Goal: Feedback & Contribution: Contribute content

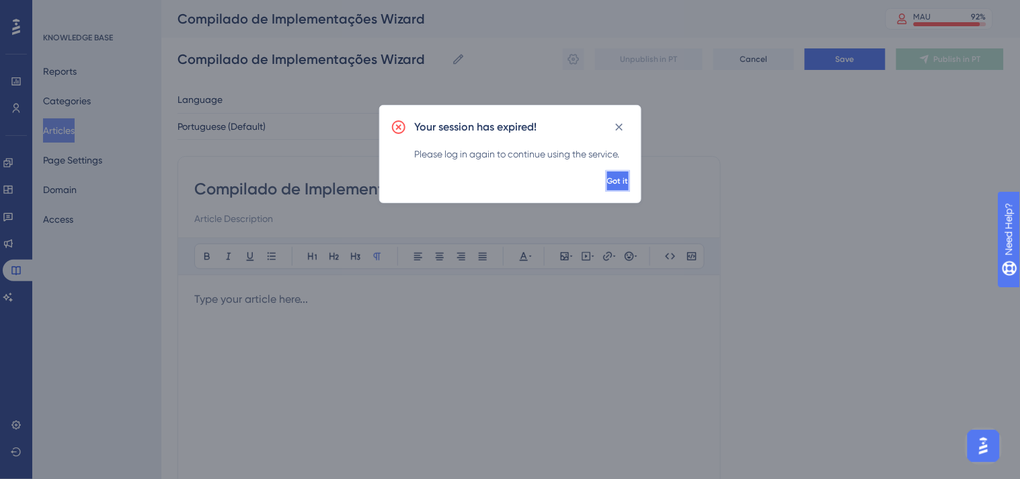
click at [606, 171] on button "Got it" at bounding box center [618, 181] width 24 height 22
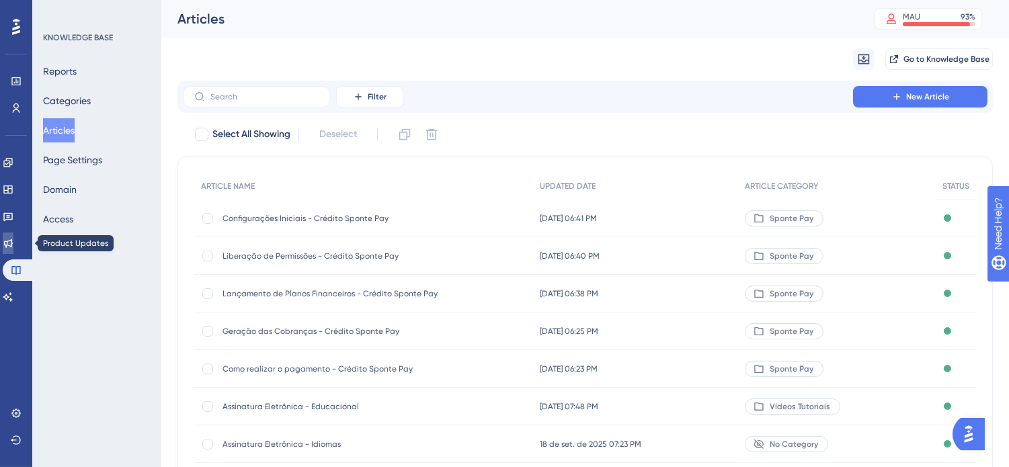
click at [13, 243] on icon at bounding box center [8, 243] width 11 height 11
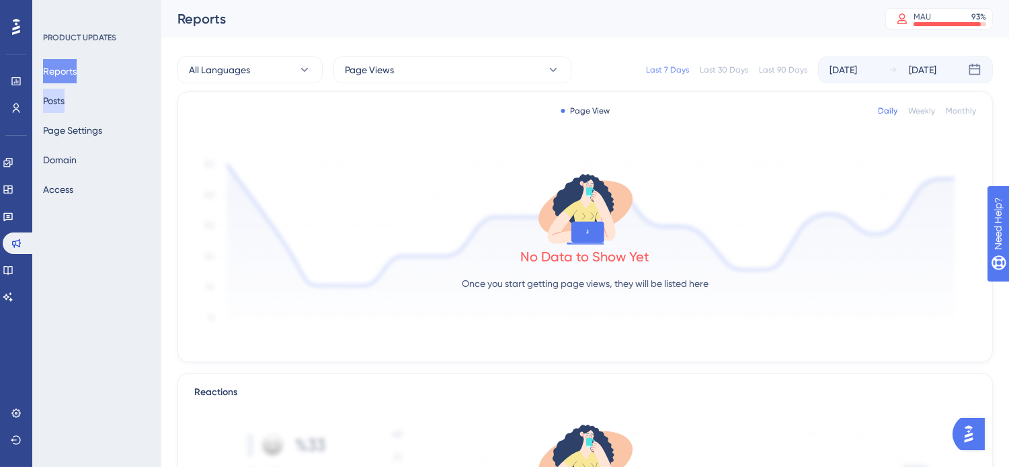
click at [65, 96] on button "Posts" at bounding box center [54, 101] width 22 height 24
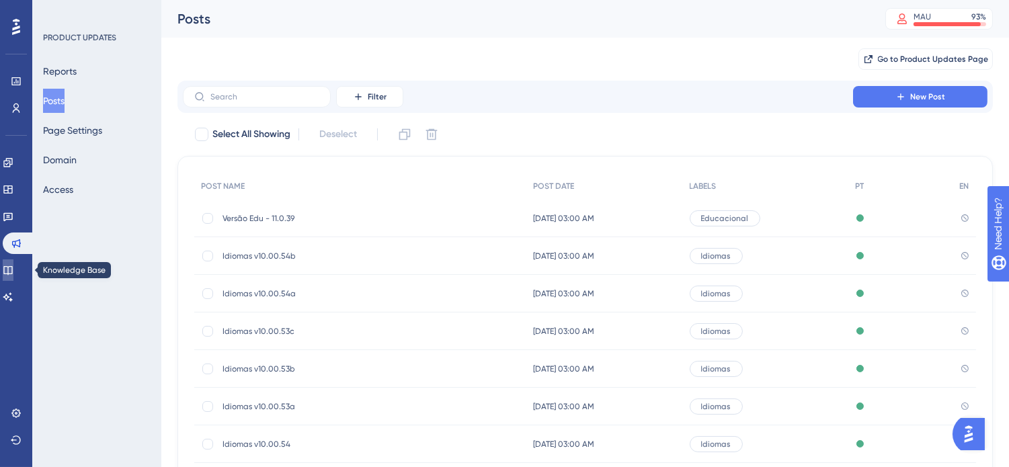
click at [13, 267] on icon at bounding box center [8, 270] width 11 height 11
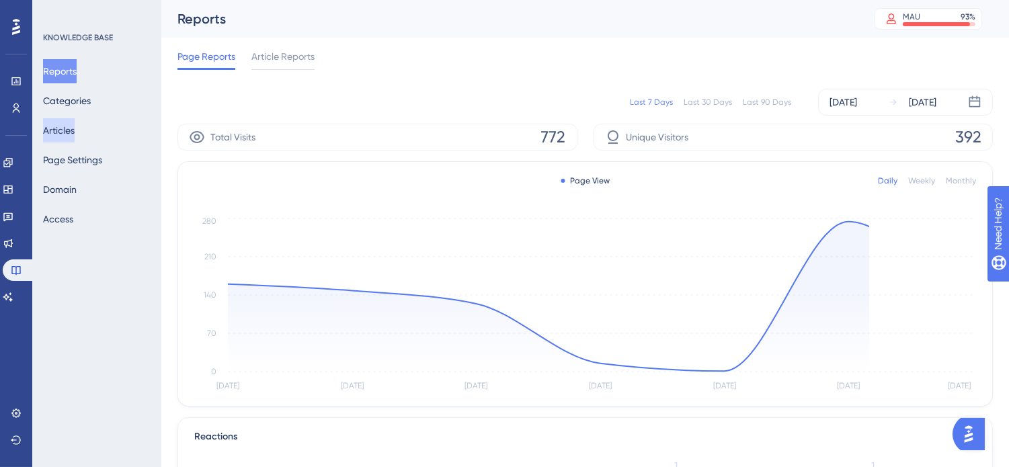
click at [75, 124] on button "Articles" at bounding box center [59, 130] width 32 height 24
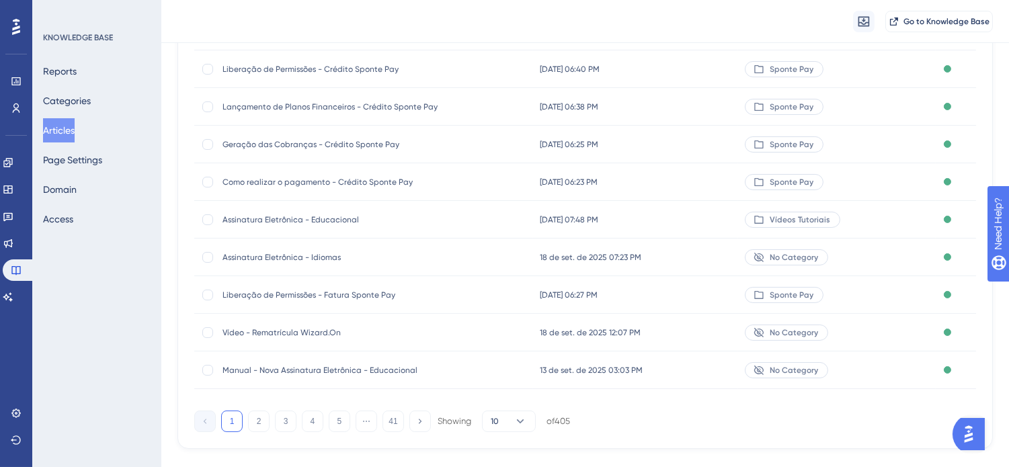
scroll to position [216, 0]
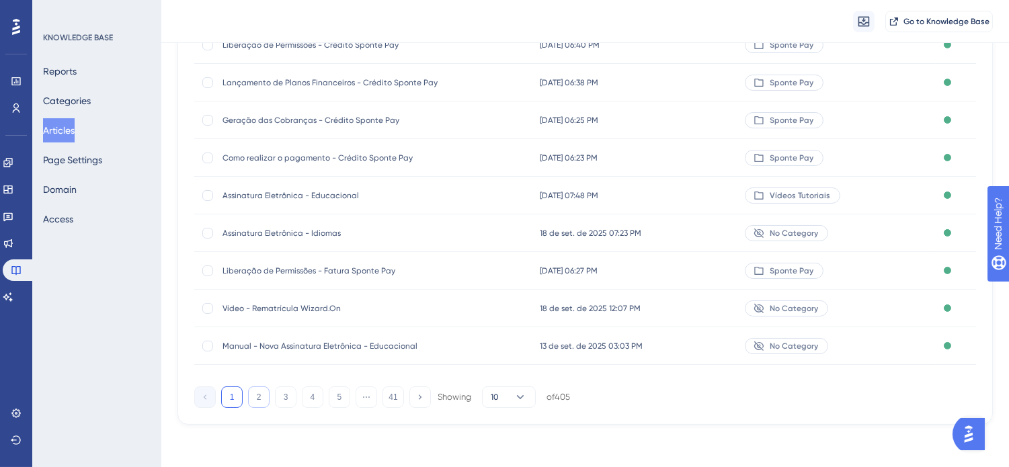
click at [254, 393] on button "2" at bounding box center [259, 398] width 22 height 22
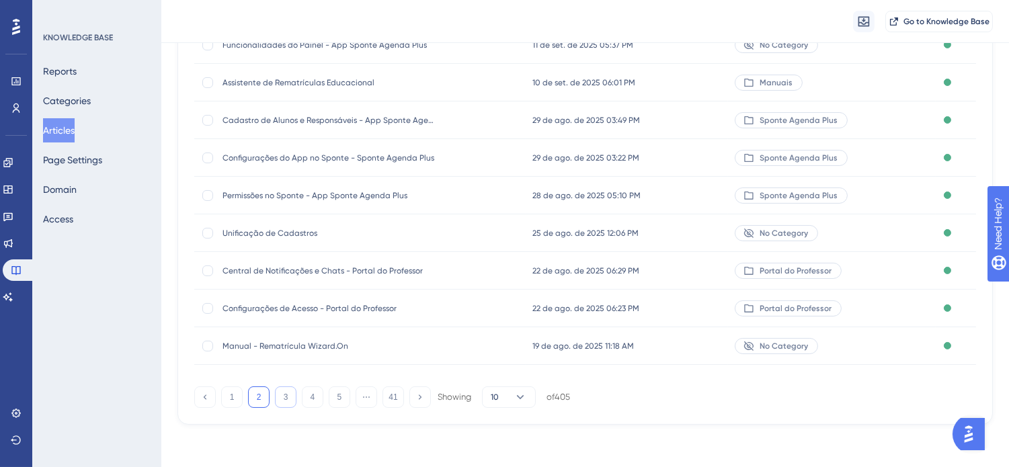
click at [278, 394] on button "3" at bounding box center [286, 398] width 22 height 22
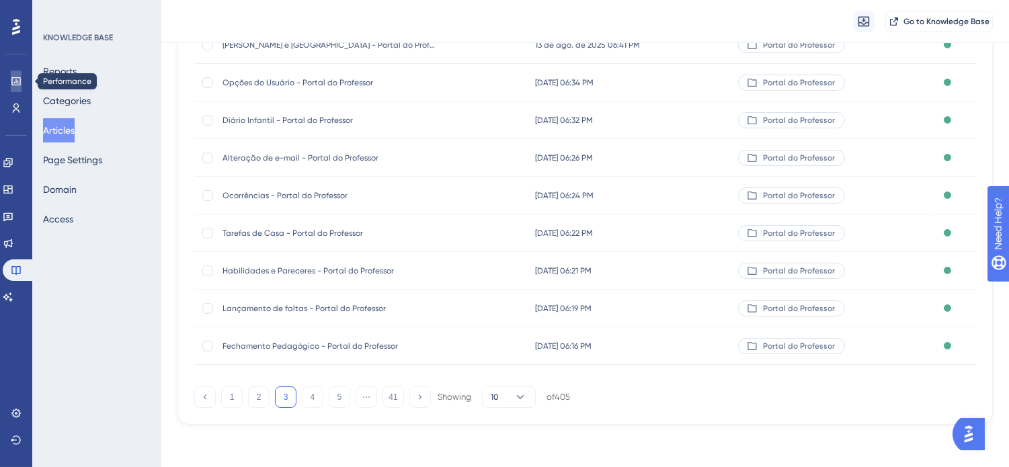
click at [18, 79] on icon at bounding box center [16, 81] width 11 height 11
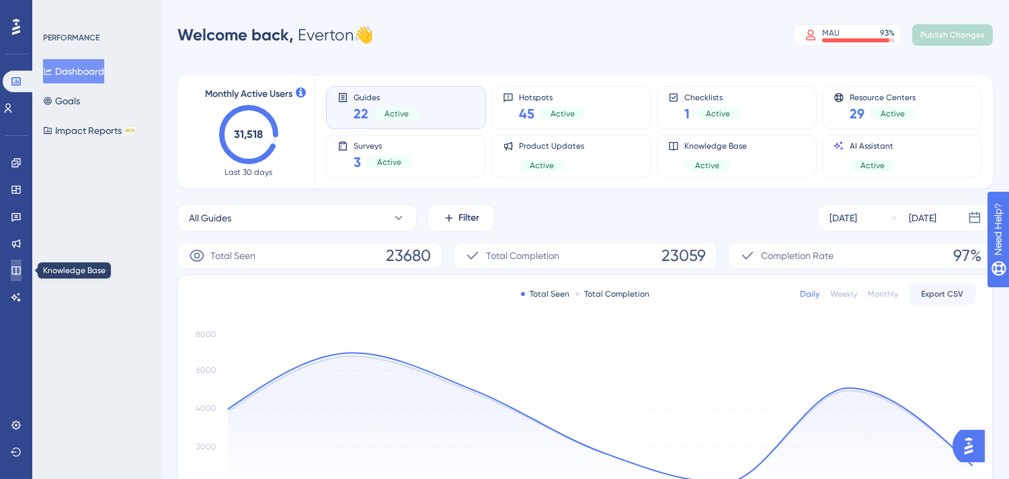
click at [21, 273] on icon at bounding box center [16, 270] width 11 height 11
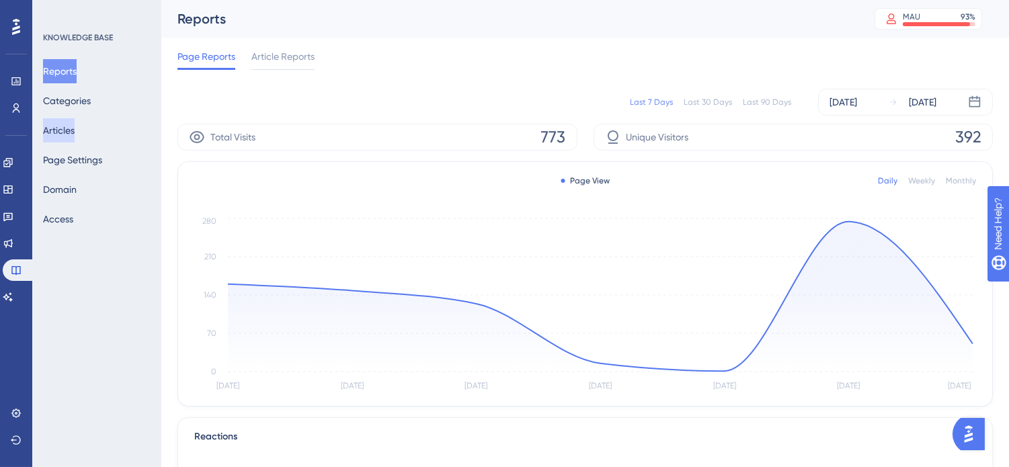
click at [58, 128] on button "Articles" at bounding box center [59, 130] width 32 height 24
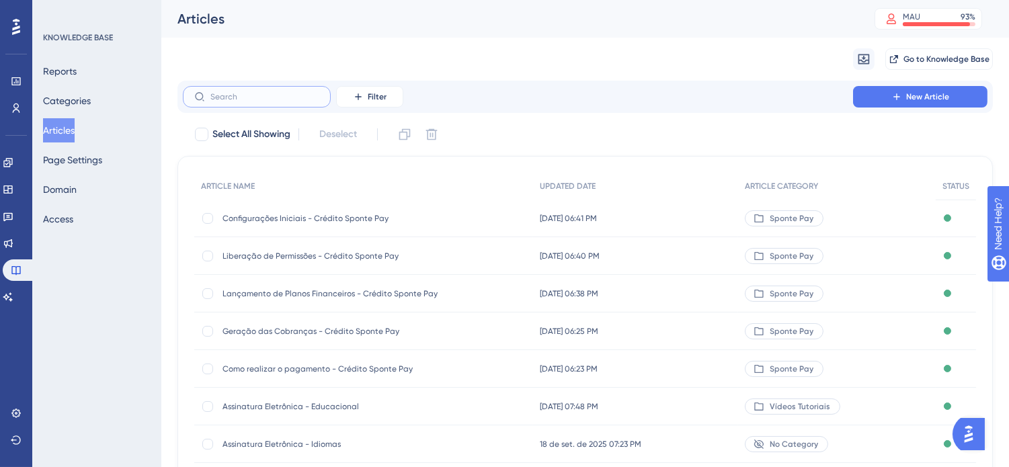
click at [278, 92] on input "text" at bounding box center [264, 96] width 109 height 9
click at [378, 99] on span "Filter" at bounding box center [377, 96] width 19 height 11
click at [650, 141] on div "Select All Showing Deselect" at bounding box center [593, 135] width 799 height 22
click at [267, 98] on input "text" at bounding box center [264, 96] width 109 height 9
paste input "Compilado de Implementações Wizard"
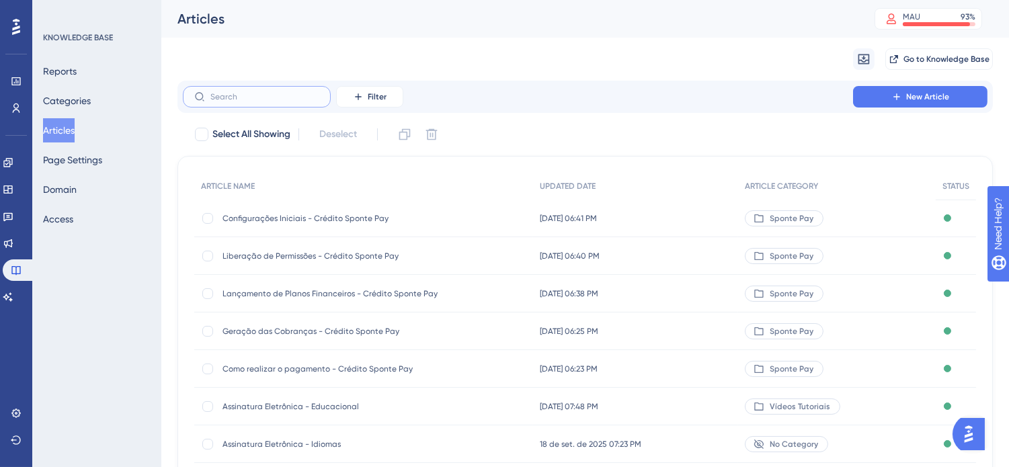
type input "Compilado de Implementações Wizard"
checkbox input "true"
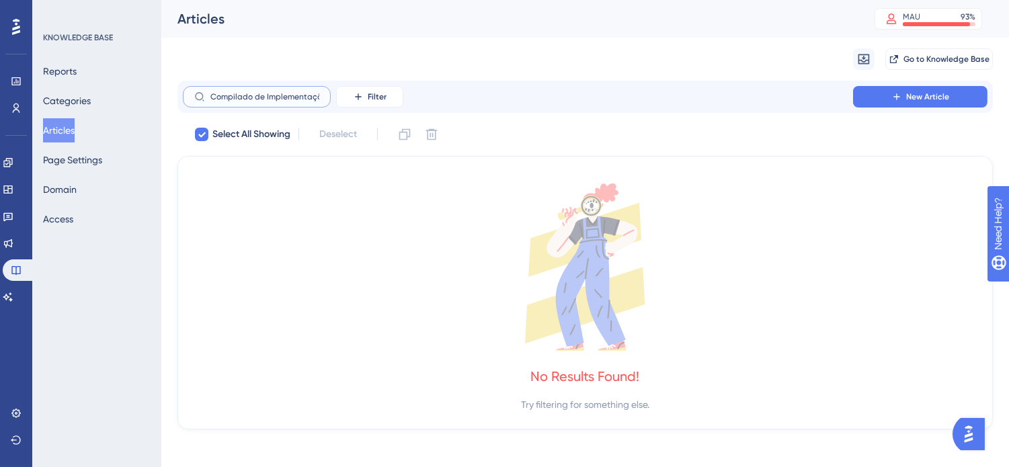
scroll to position [0, 36]
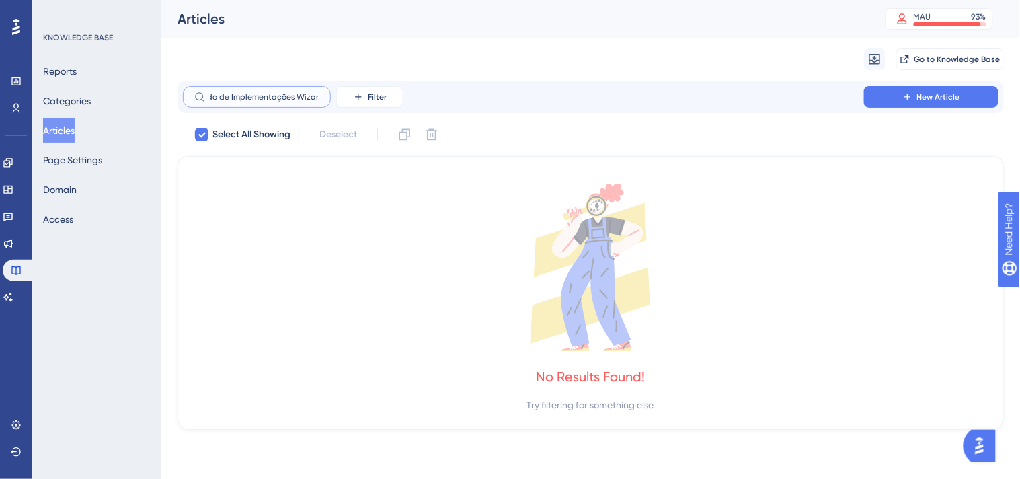
checkbox input "false"
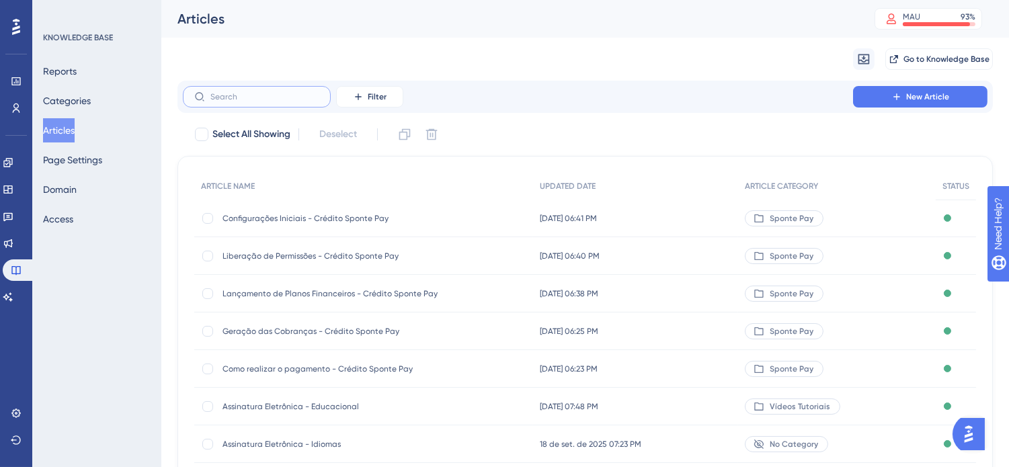
scroll to position [0, 0]
click at [931, 88] on button "New Article" at bounding box center [920, 97] width 134 height 22
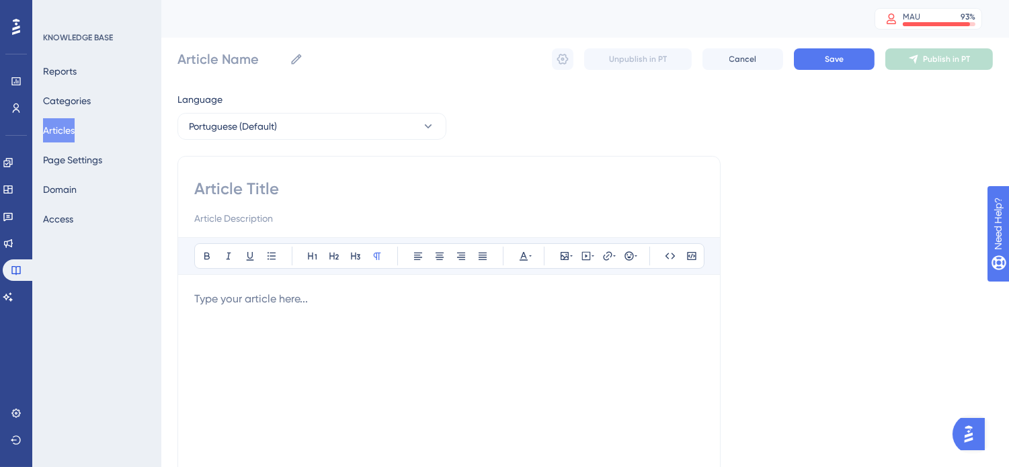
click at [267, 192] on input at bounding box center [449, 189] width 510 height 22
paste input "Compilado de Implementações Wizard"
type input "Compilado de Implementações Wizard"
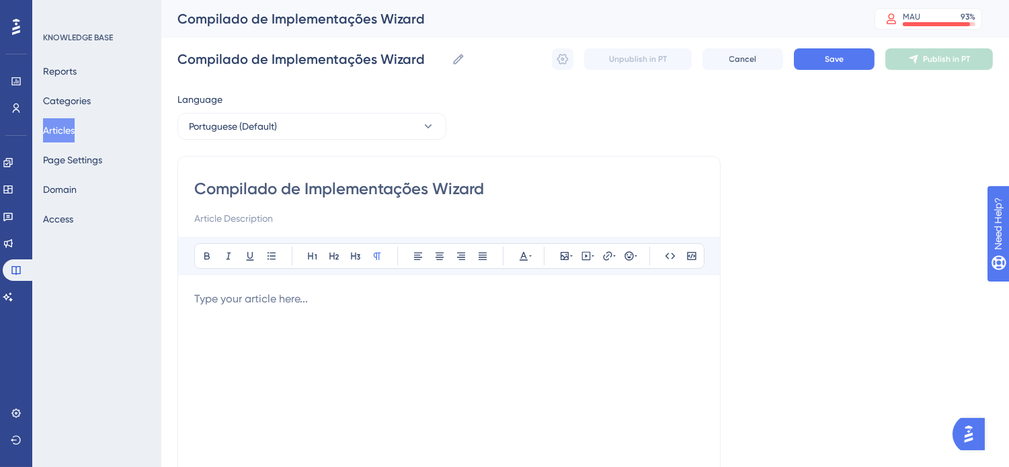
type input "Compilado de Implementações Wizard"
click at [824, 218] on div "Language Portuguese (Default) Compilado de Implementações Wizard Bold Italic Un…" at bounding box center [584, 387] width 815 height 593
click at [835, 66] on button "Save" at bounding box center [834, 59] width 81 height 22
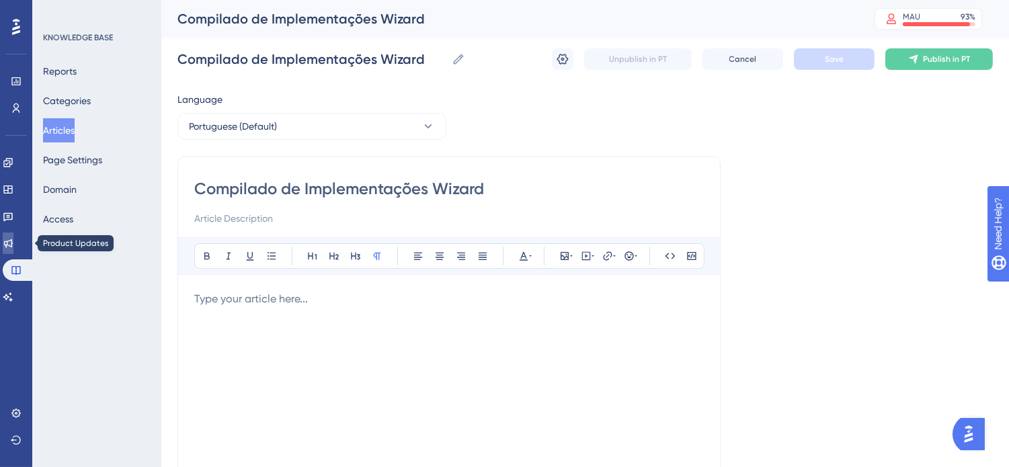
click at [13, 241] on icon at bounding box center [8, 243] width 9 height 9
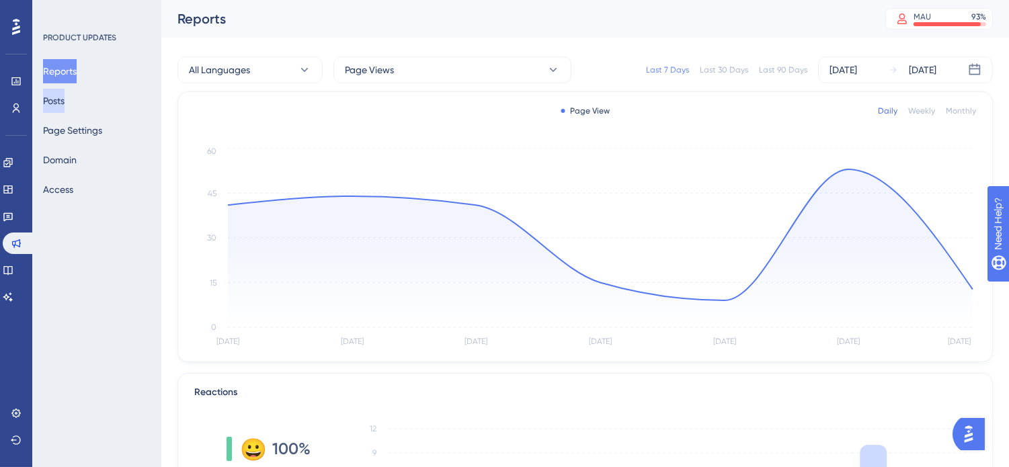
click at [65, 101] on button "Posts" at bounding box center [54, 101] width 22 height 24
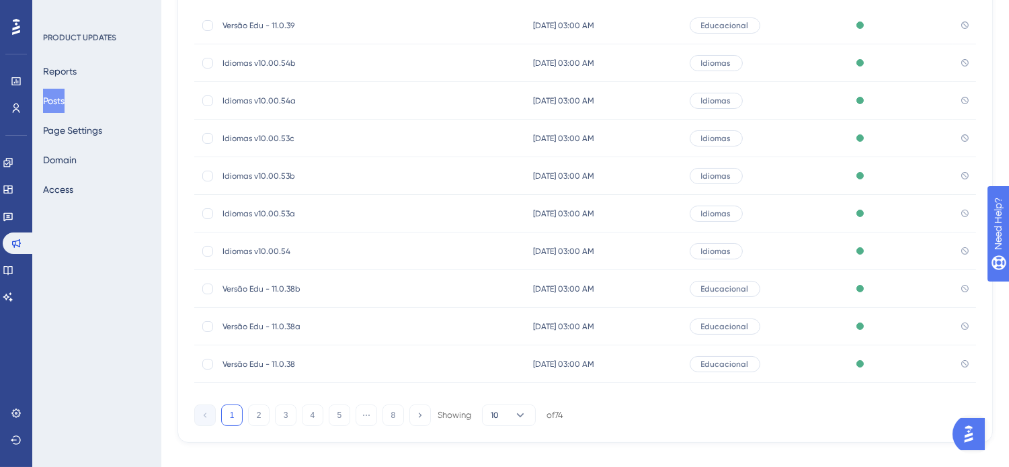
scroll to position [211, 0]
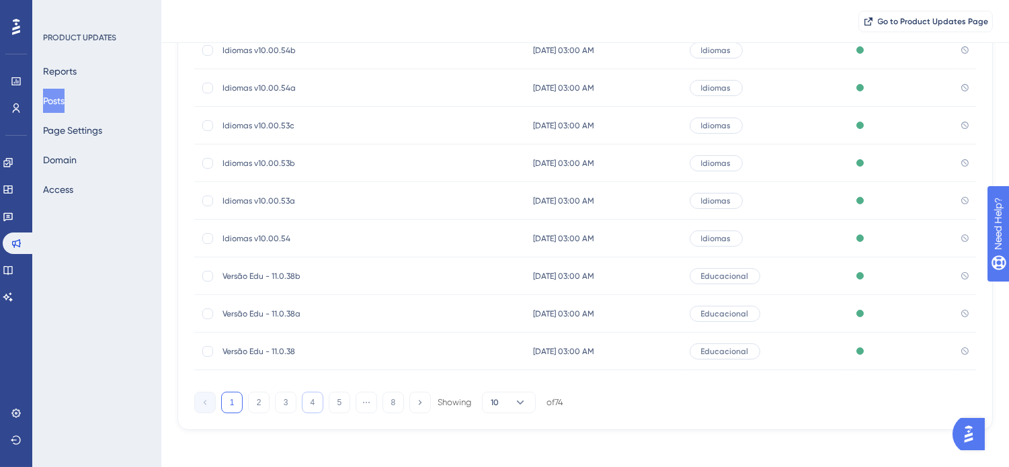
click at [310, 399] on button "4" at bounding box center [313, 403] width 22 height 22
click at [284, 399] on button "3" at bounding box center [286, 403] width 22 height 22
click at [253, 405] on button "2" at bounding box center [259, 403] width 22 height 22
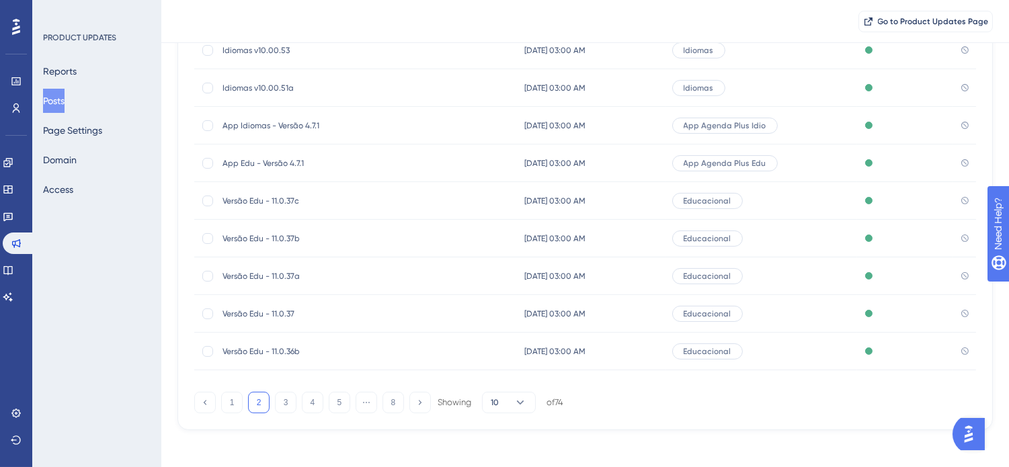
click at [346, 453] on div "Performance Users Engagement Widgets Feedback Product Updates Knowledge Base AI…" at bounding box center [504, 131] width 1009 height 684
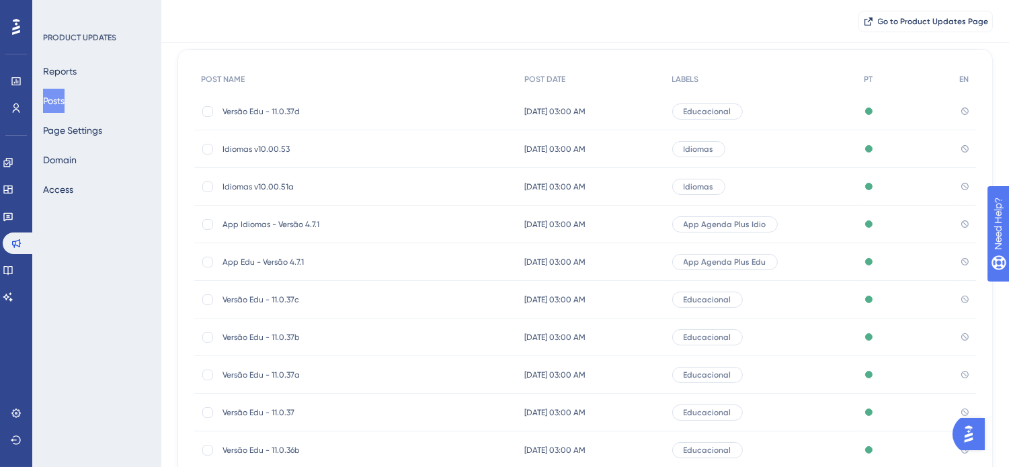
scroll to position [216, 0]
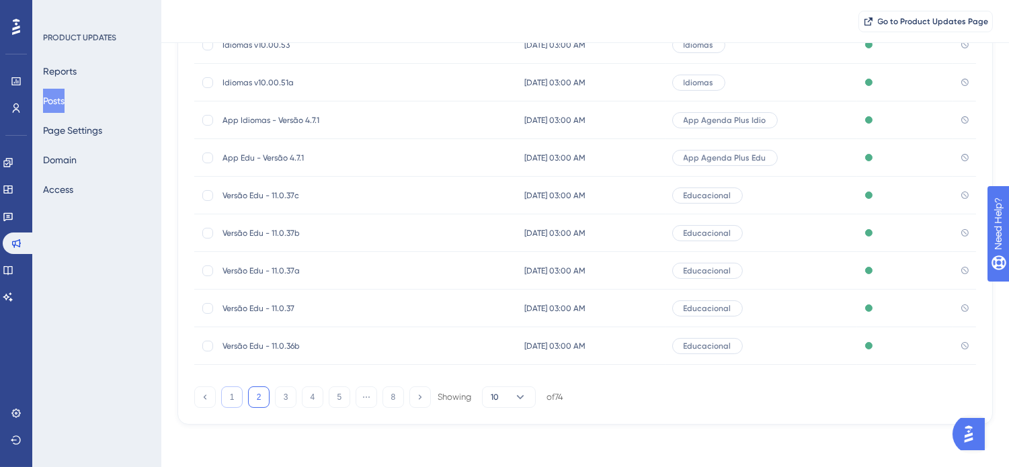
click at [239, 393] on button "1" at bounding box center [232, 398] width 22 height 22
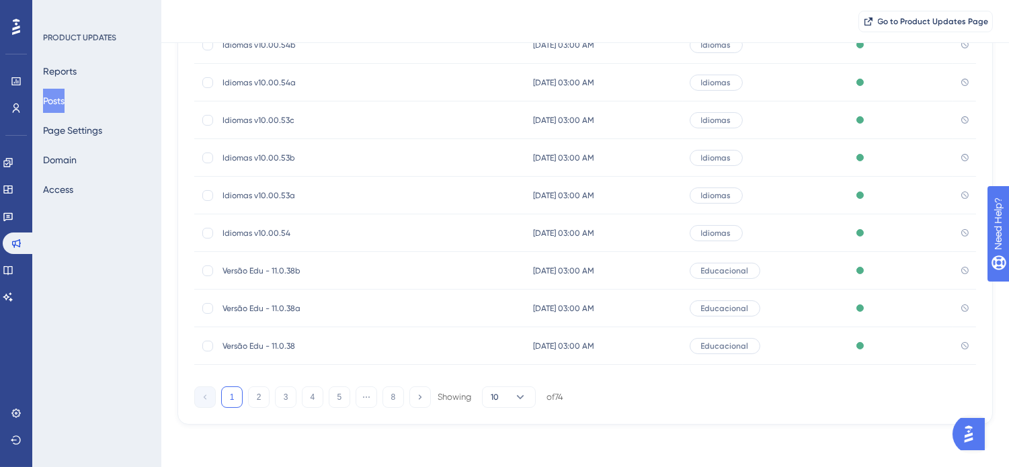
click at [273, 395] on div "1 2 3 4 5 ⋯ 8 Showing 10 of 74" at bounding box center [378, 398] width 369 height 22
click at [259, 397] on button "2" at bounding box center [259, 398] width 22 height 22
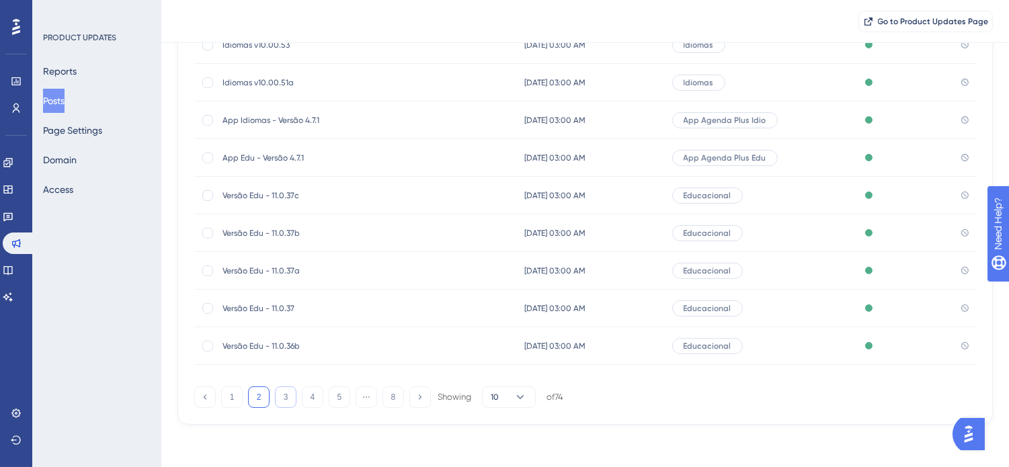
click at [284, 397] on button "3" at bounding box center [286, 398] width 22 height 22
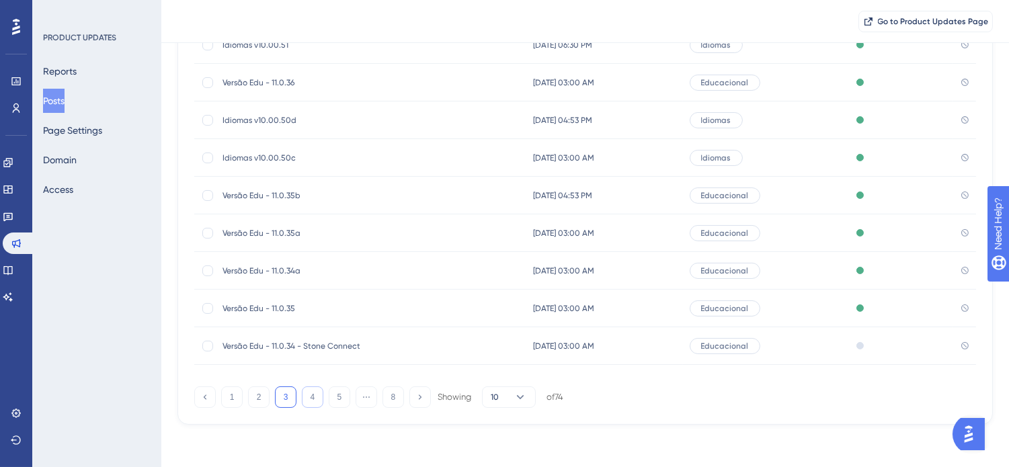
click at [312, 399] on button "4" at bounding box center [313, 398] width 22 height 22
click at [346, 399] on button "5" at bounding box center [340, 398] width 22 height 22
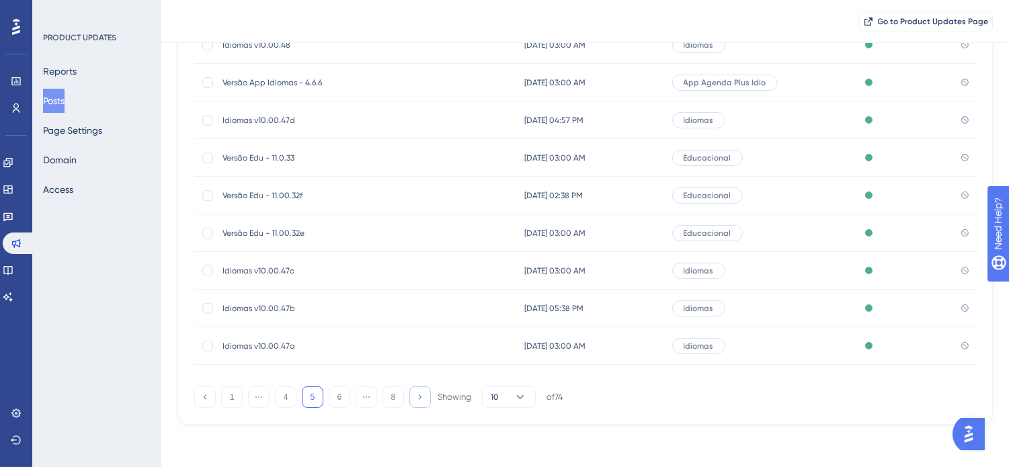
click at [421, 398] on icon at bounding box center [419, 397] width 9 height 9
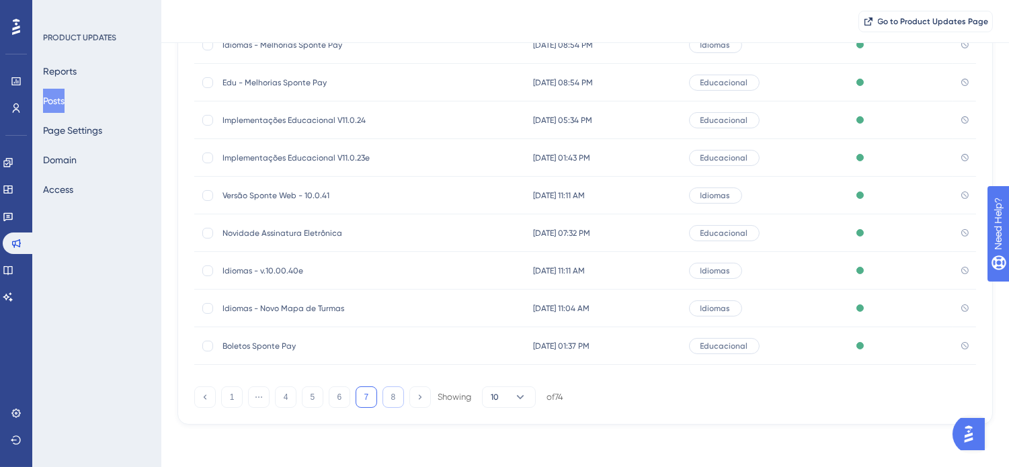
click at [393, 395] on button "8" at bounding box center [394, 398] width 22 height 22
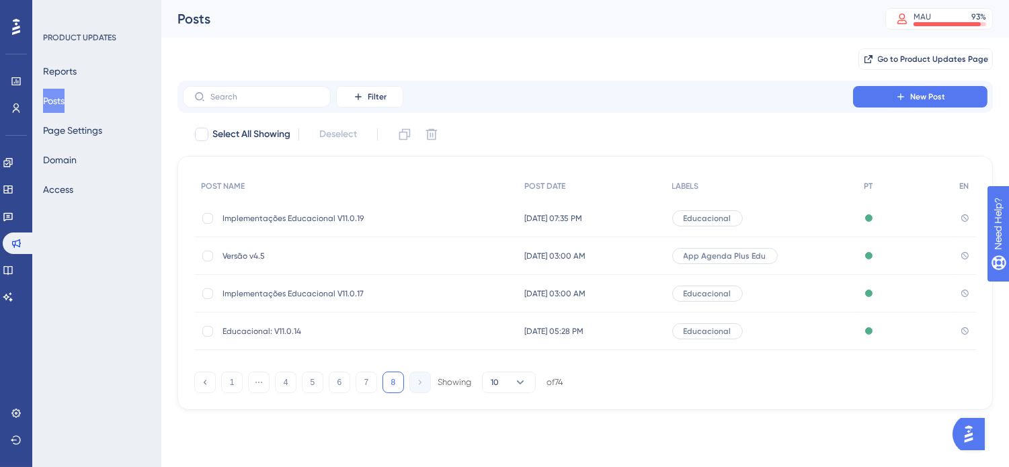
scroll to position [0, 0]
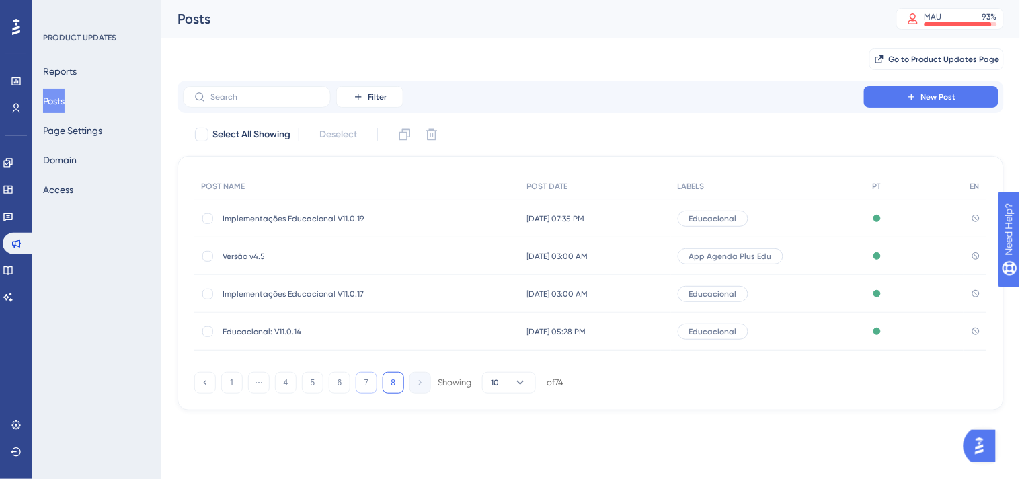
click at [364, 381] on button "7" at bounding box center [367, 383] width 22 height 22
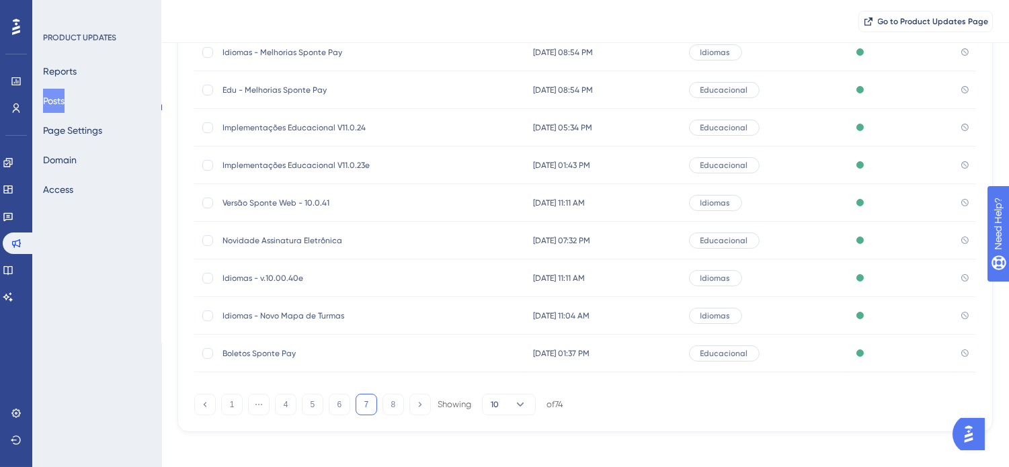
scroll to position [211, 0]
click at [551, 309] on span "[DATE] 11:04 AM" at bounding box center [561, 314] width 56 height 11
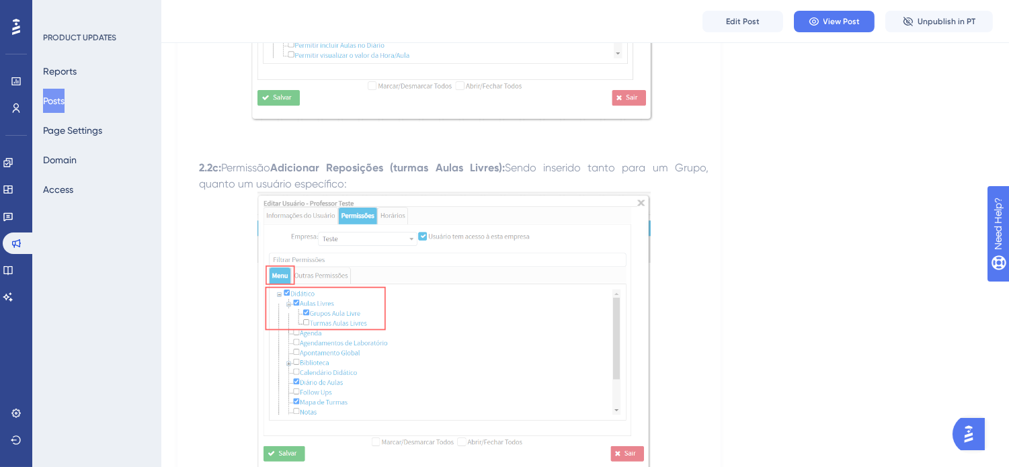
scroll to position [4183, 0]
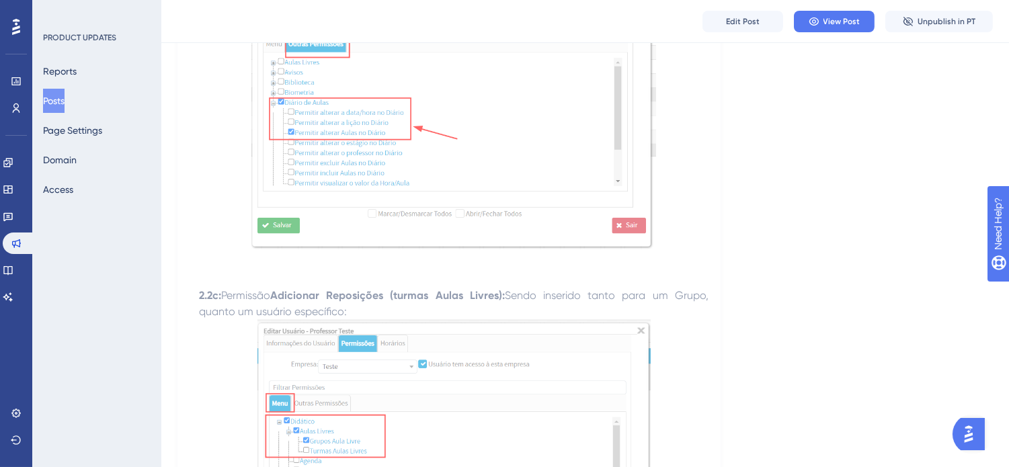
click at [54, 101] on button "Posts" at bounding box center [54, 101] width 22 height 24
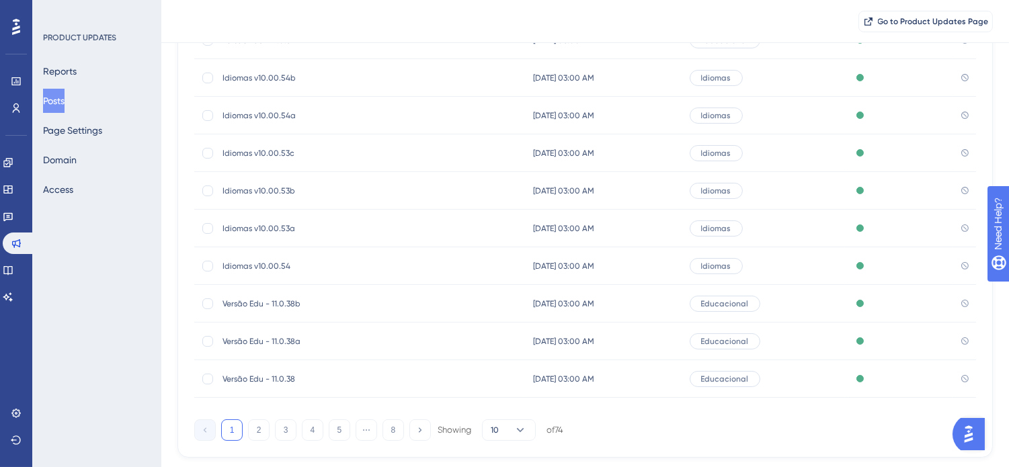
scroll to position [216, 0]
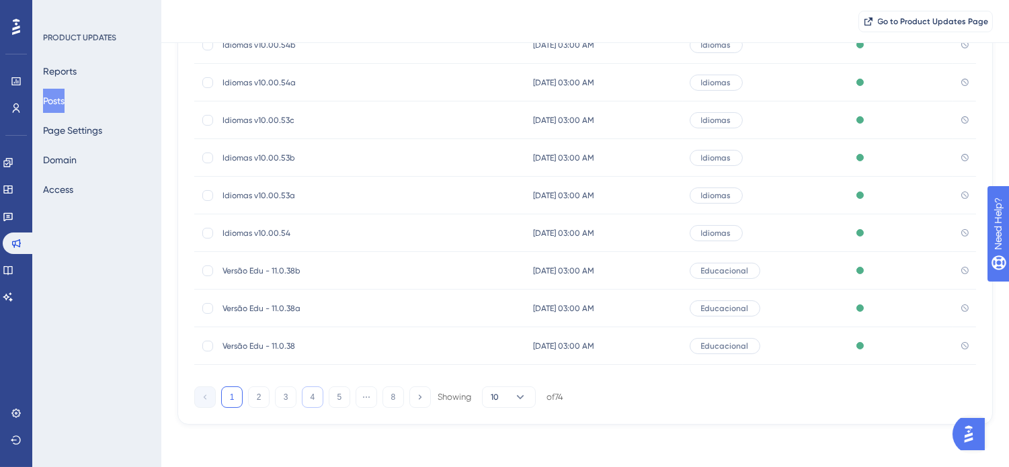
click at [311, 401] on button "4" at bounding box center [313, 398] width 22 height 22
click at [333, 403] on button "5" at bounding box center [340, 398] width 22 height 22
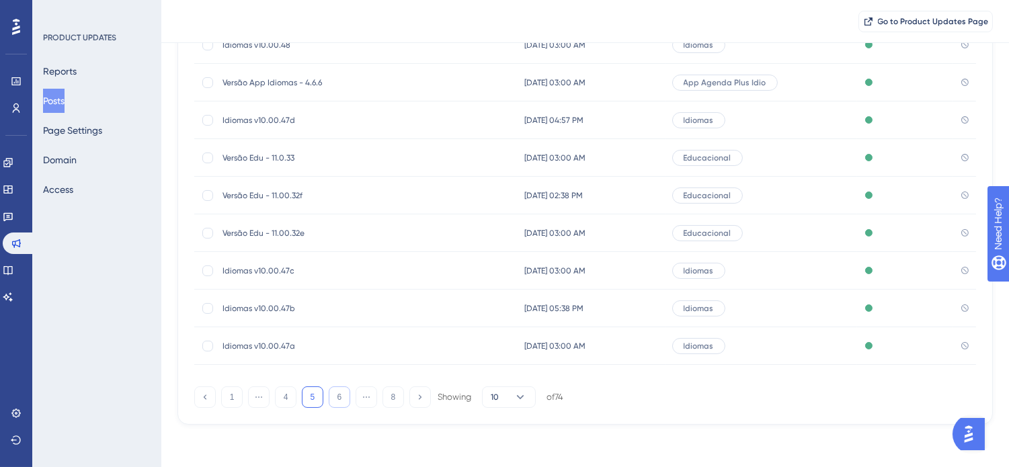
click at [333, 403] on button "6" at bounding box center [340, 398] width 22 height 22
click at [333, 401] on button "6" at bounding box center [340, 398] width 22 height 22
click at [368, 400] on button "7" at bounding box center [367, 398] width 22 height 22
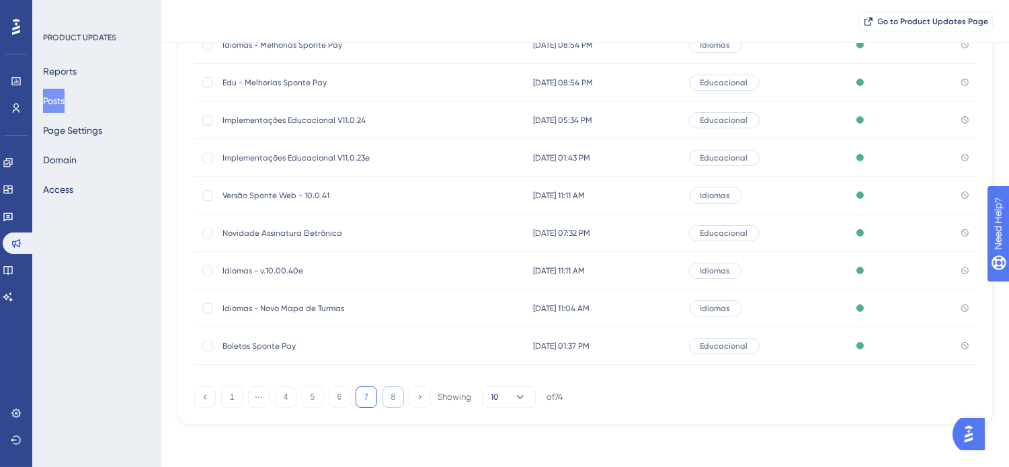
click at [391, 395] on button "8" at bounding box center [394, 398] width 22 height 22
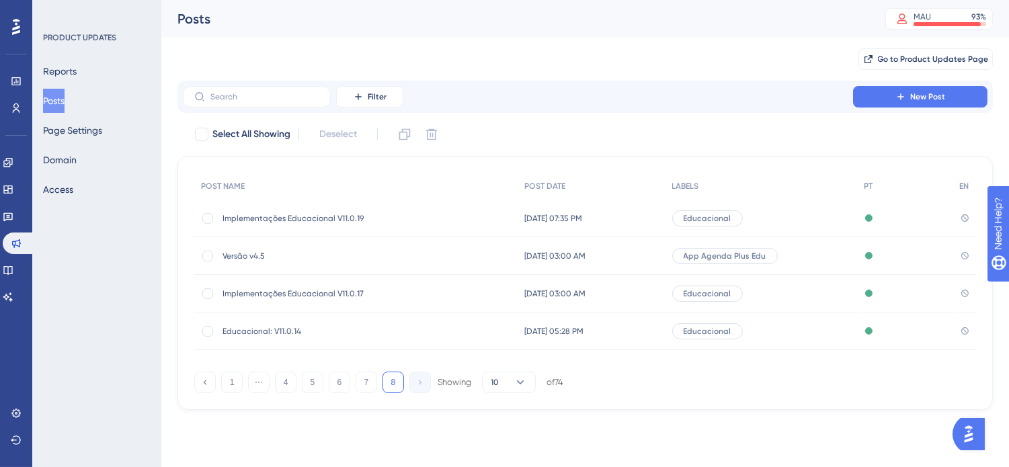
scroll to position [0, 0]
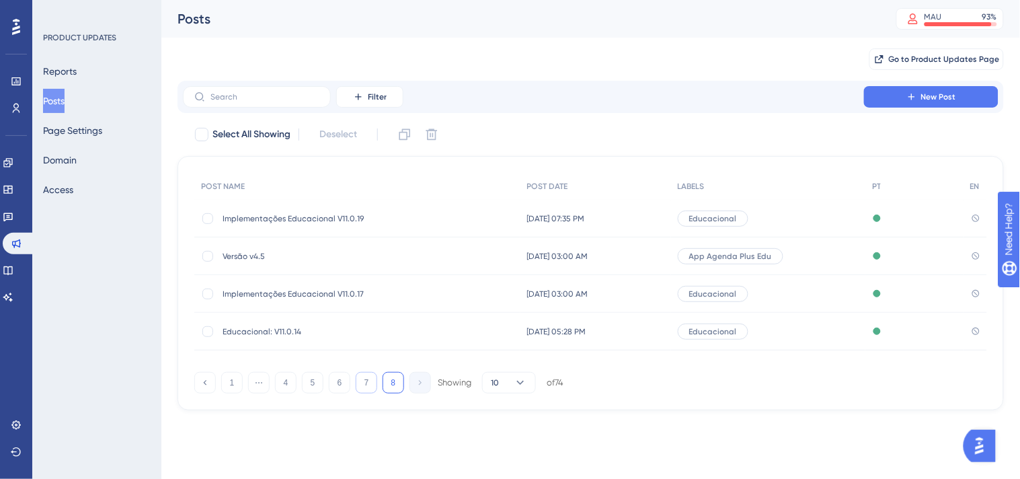
click at [365, 385] on button "7" at bounding box center [367, 383] width 22 height 22
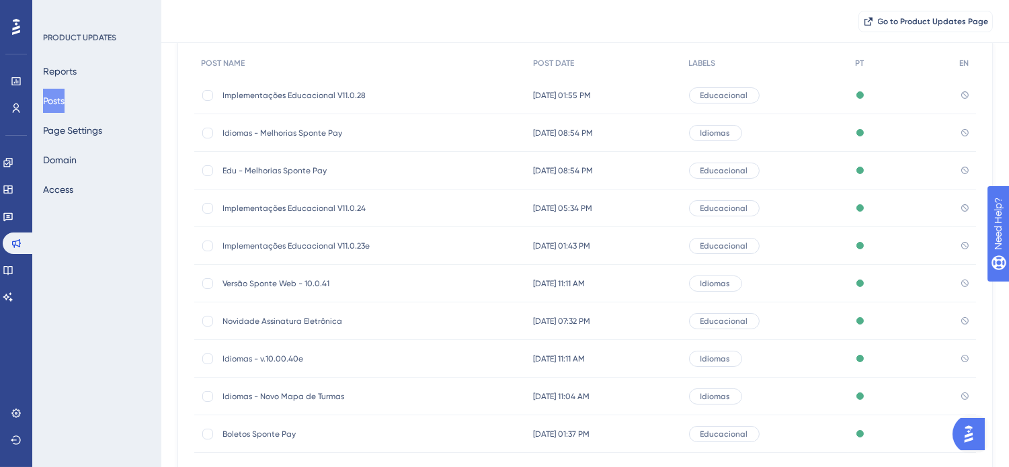
scroll to position [211, 0]
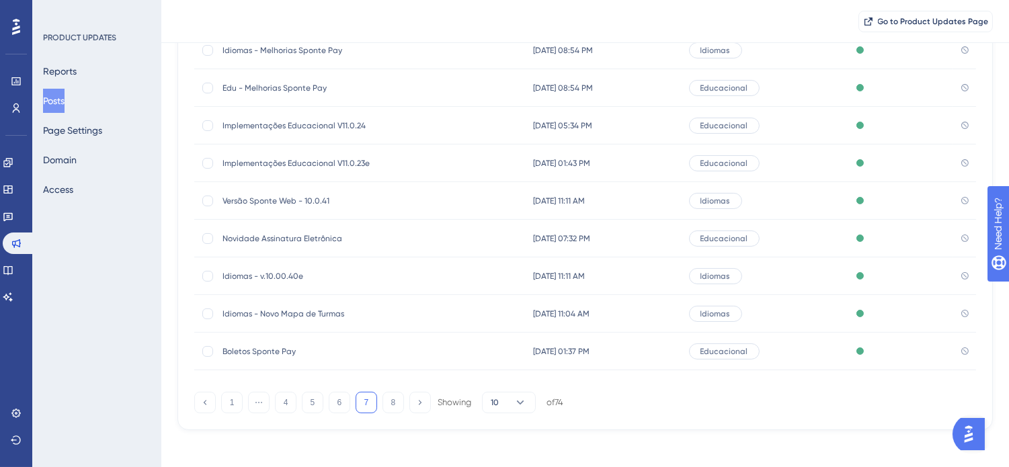
click at [478, 313] on div "Idiomas - Novo Mapa de Turmas Idiomas - Novo Mapa de Turmas" at bounding box center [360, 314] width 332 height 38
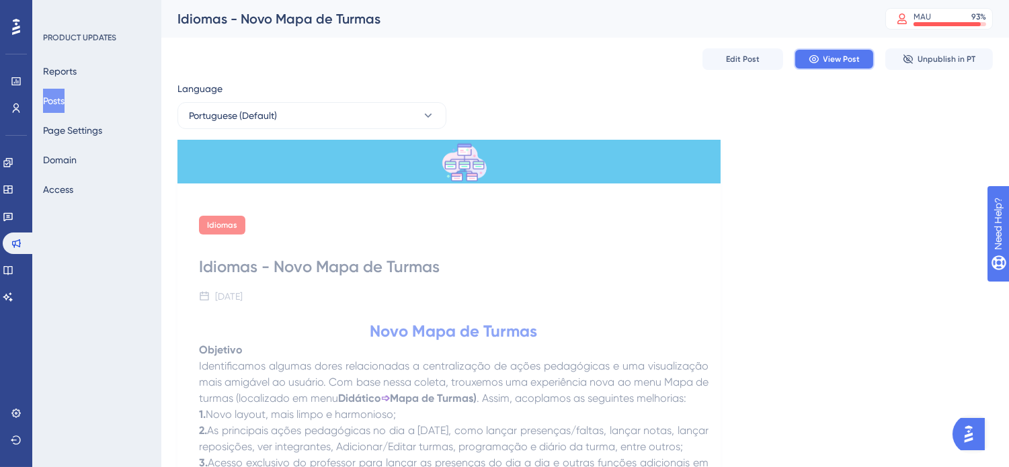
click at [838, 51] on button "View Post" at bounding box center [834, 59] width 81 height 22
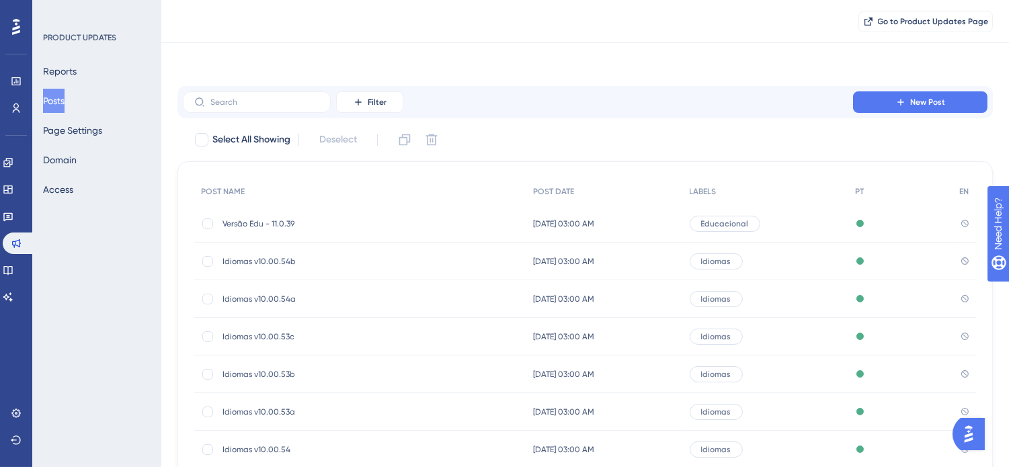
scroll to position [211, 0]
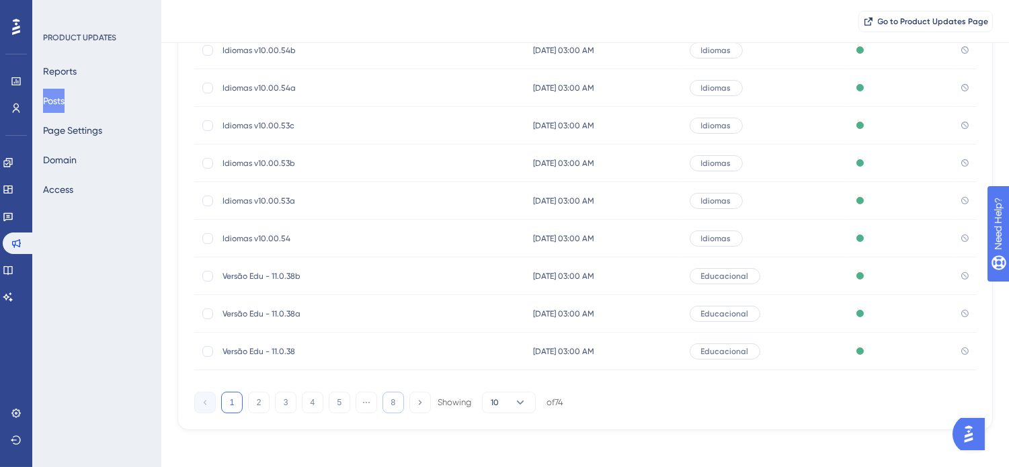
click at [397, 393] on button "8" at bounding box center [394, 403] width 22 height 22
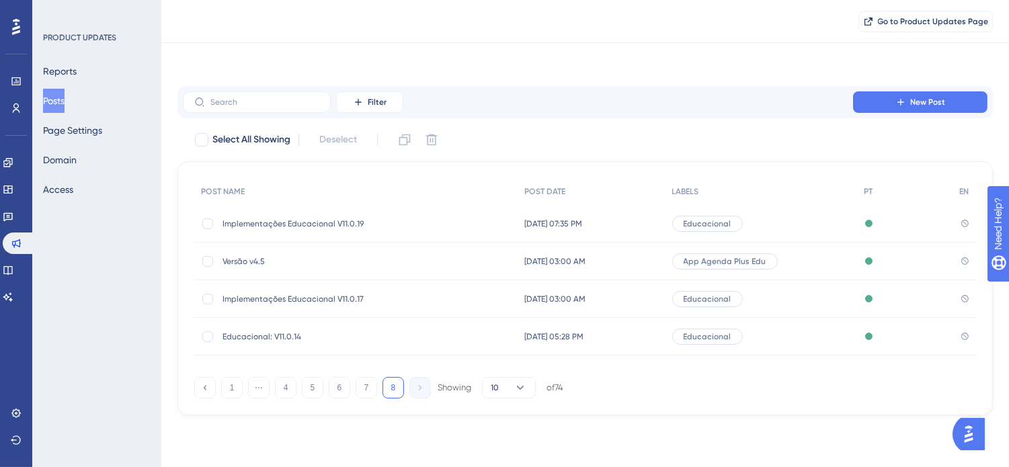
scroll to position [0, 0]
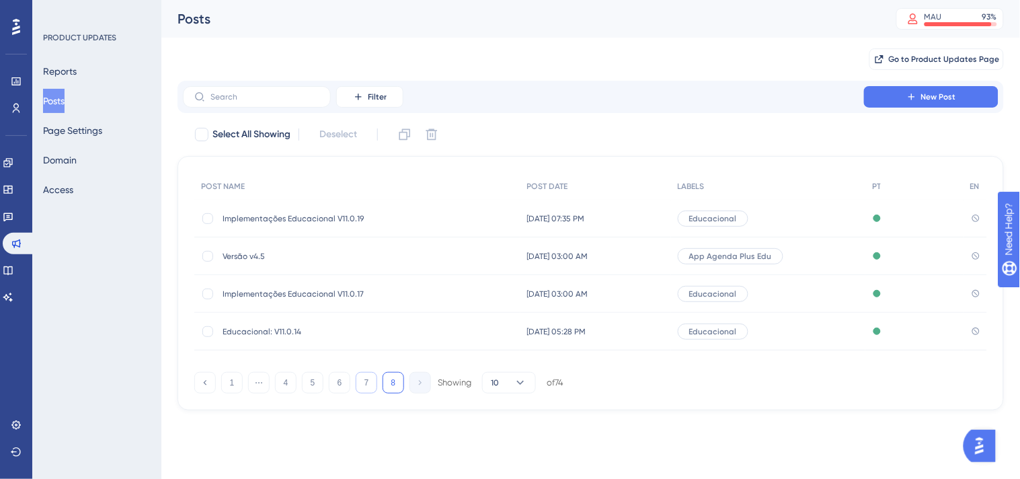
click at [373, 383] on button "7" at bounding box center [367, 383] width 22 height 22
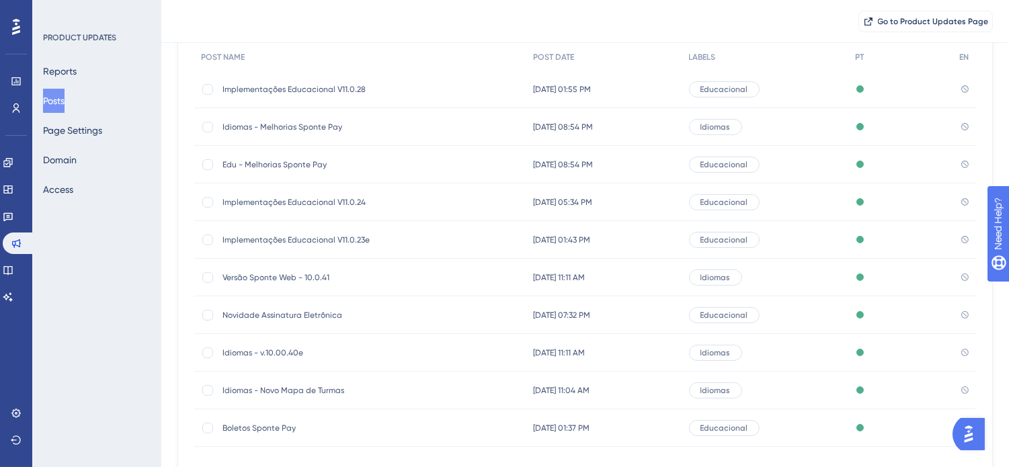
scroll to position [149, 0]
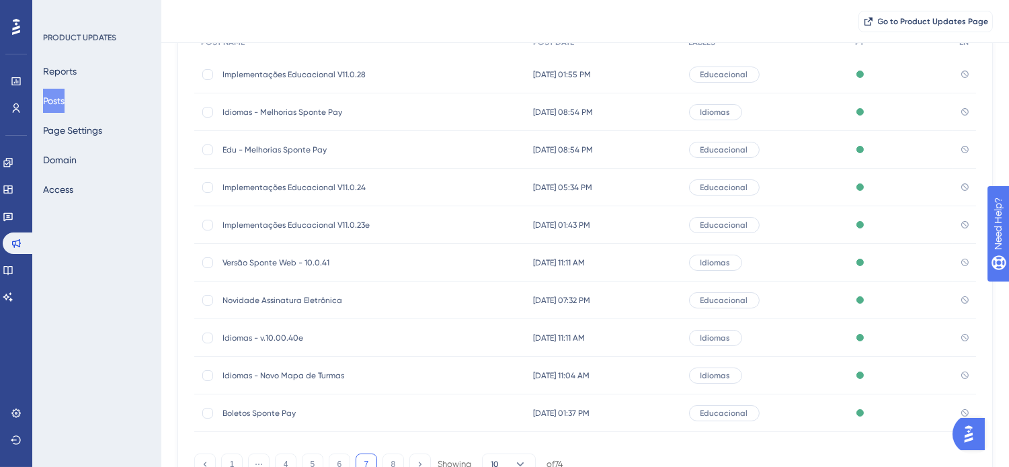
click at [419, 334] on span "Idiomas - v.10.00.40e" at bounding box center [330, 338] width 215 height 11
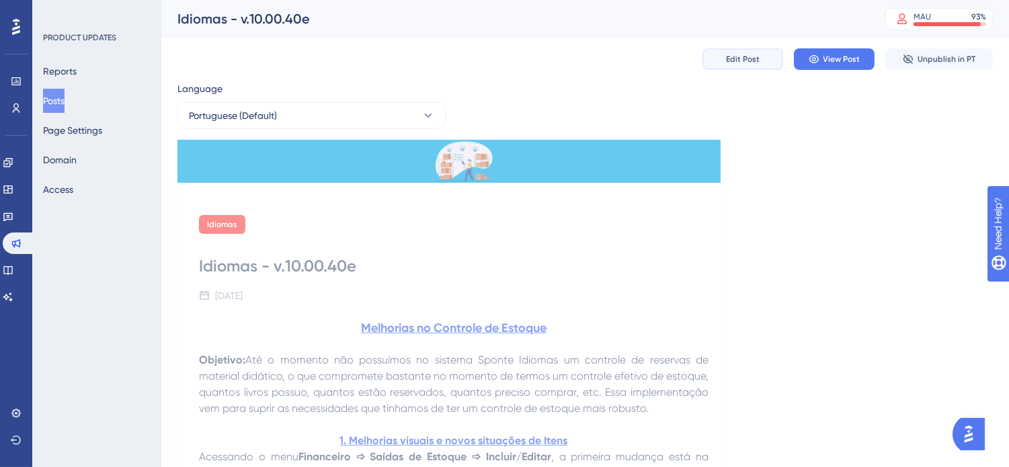
click at [762, 56] on button "Edit Post" at bounding box center [742, 59] width 81 height 22
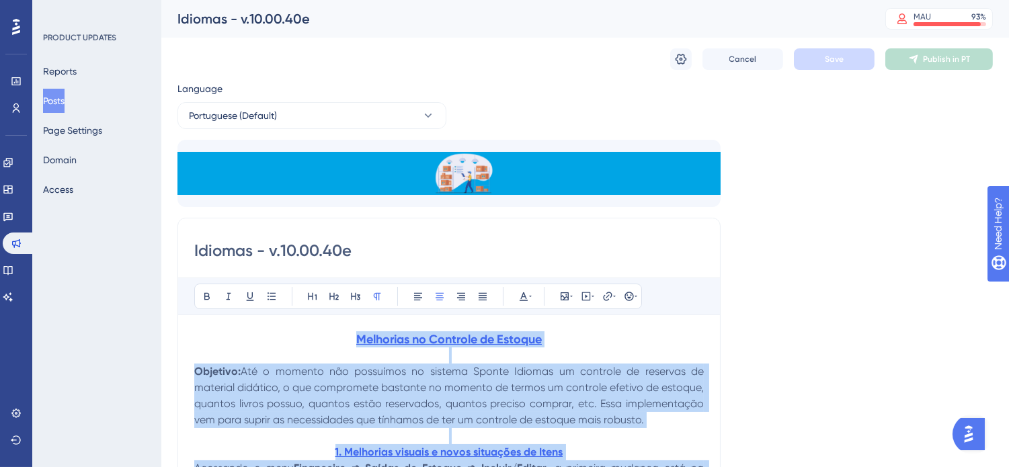
drag, startPoint x: 536, startPoint y: 278, endPoint x: 325, endPoint y: 334, distance: 218.3
copy div "Melhorias no Controle de Estoque Objetivo: Até o momento não possuímos no siste…"
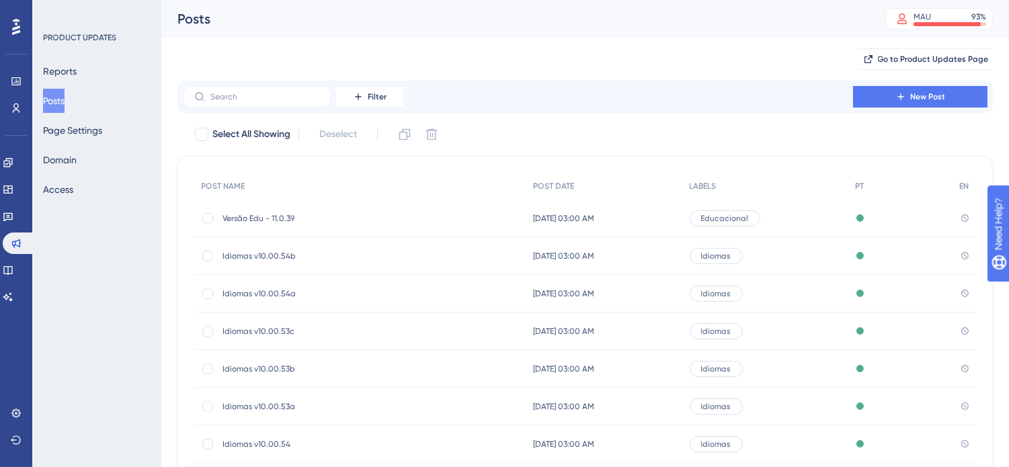
click at [55, 98] on button "Posts" at bounding box center [54, 101] width 22 height 24
click at [13, 270] on icon at bounding box center [8, 270] width 11 height 11
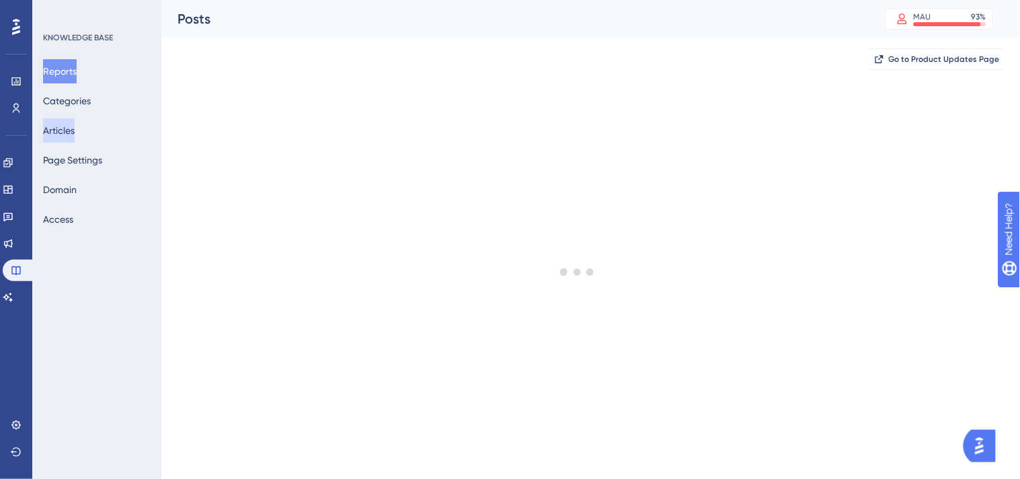
click at [75, 134] on button "Articles" at bounding box center [59, 130] width 32 height 24
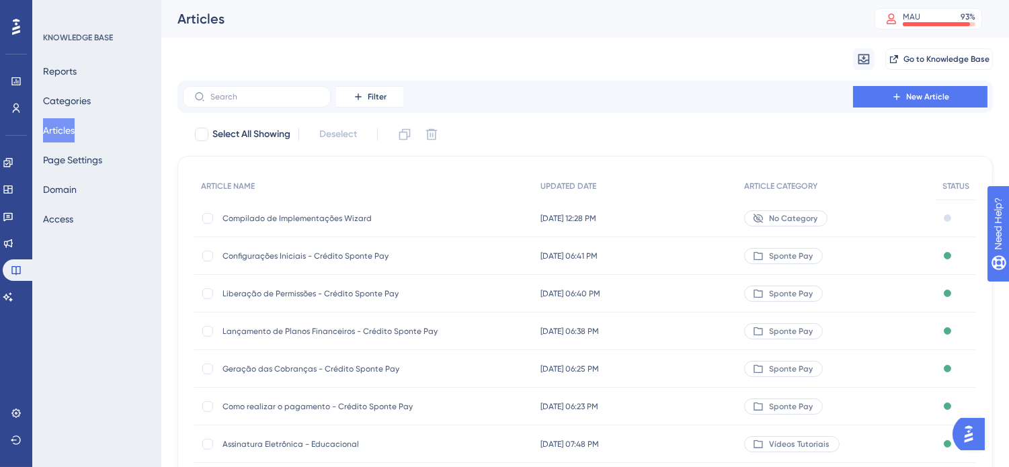
click at [374, 218] on span "Compilado de Implementações Wizard" at bounding box center [330, 218] width 215 height 11
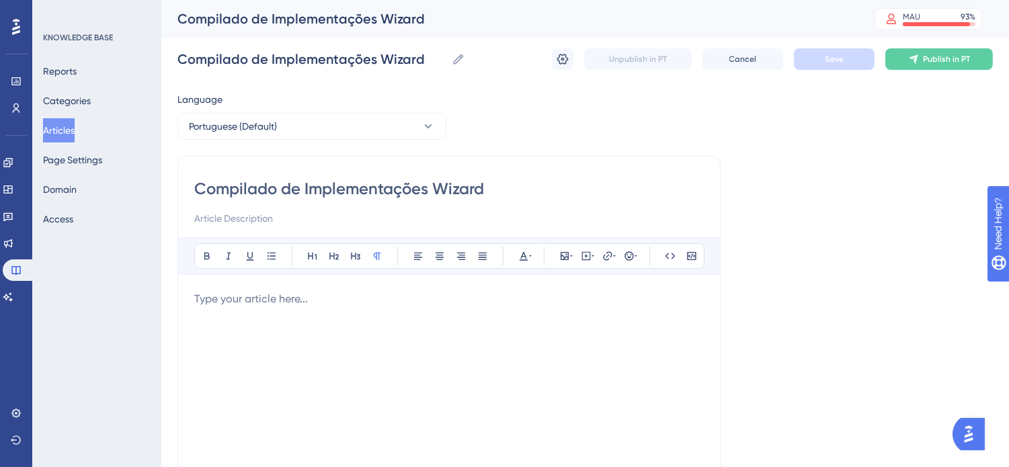
click at [358, 317] on div at bounding box center [449, 439] width 510 height 296
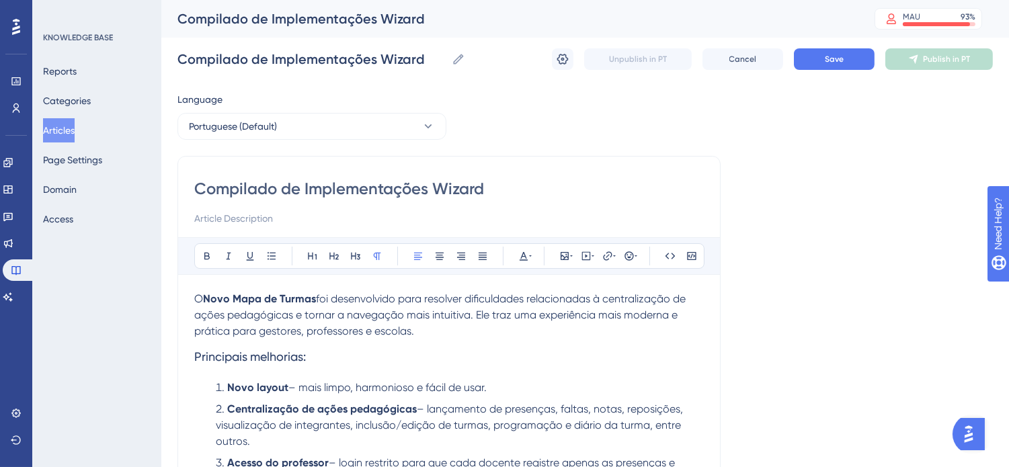
click at [194, 297] on span "O" at bounding box center [198, 298] width 9 height 13
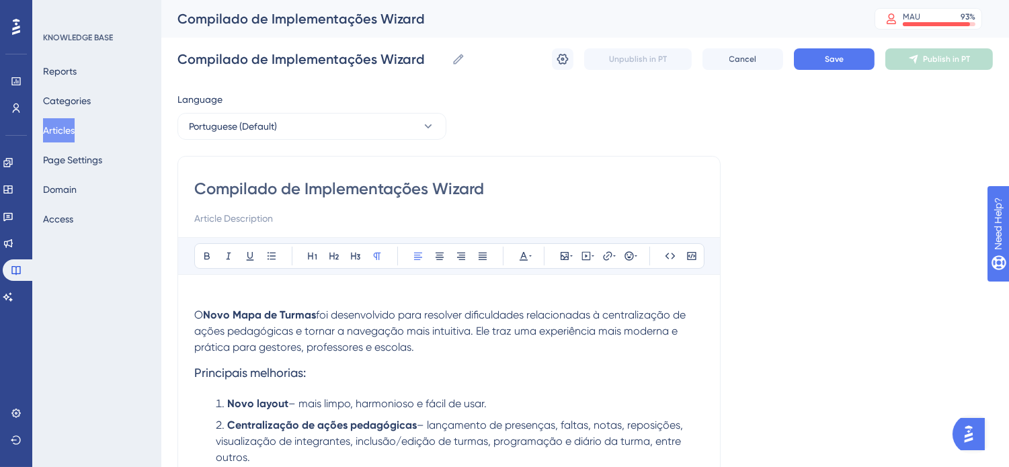
click at [284, 291] on p "O Novo Mapa de Turmas foi desenvolvido para resolver dificuldades relacionadas …" at bounding box center [449, 323] width 510 height 65
drag, startPoint x: 318, startPoint y: 299, endPoint x: 194, endPoint y: 299, distance: 124.4
click at [194, 299] on p "Novo Mapa de Turmas O Novo Mapa de Turmas foi desenvolvido para resolver dificu…" at bounding box center [449, 323] width 510 height 65
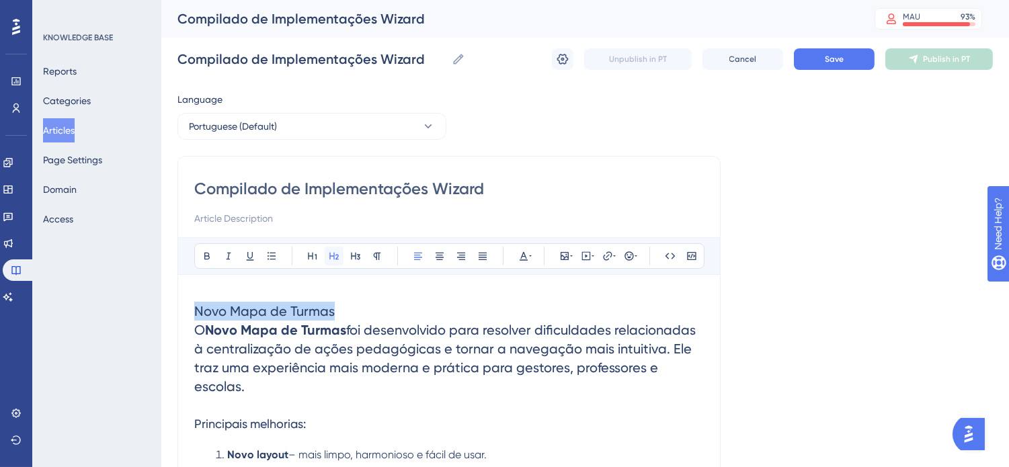
click at [333, 257] on icon at bounding box center [334, 256] width 11 height 11
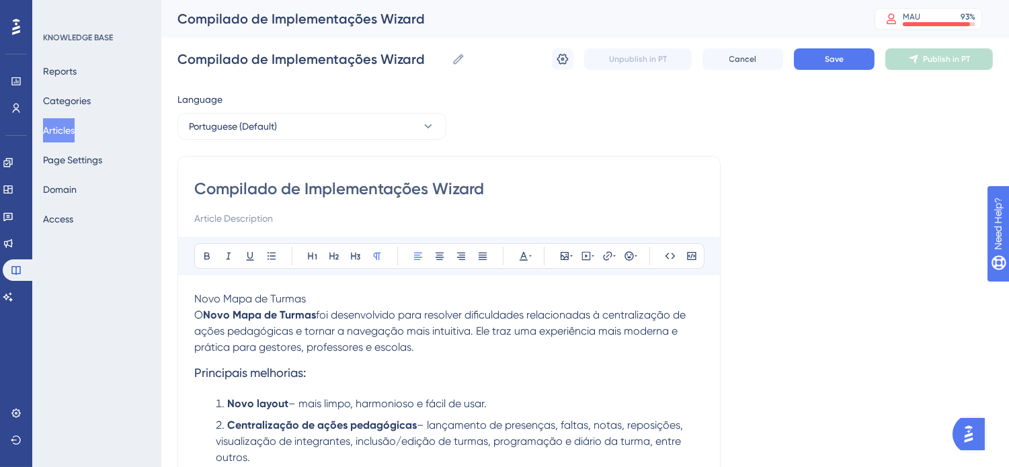
click at [355, 309] on span "foi desenvolvido para resolver dificuldades relacionadas à centralização de açõ…" at bounding box center [441, 331] width 494 height 45
click at [354, 292] on p "Novo Mapa de Turmas O Novo Mapa de Turmas foi desenvolvido para resolver dificu…" at bounding box center [449, 323] width 510 height 65
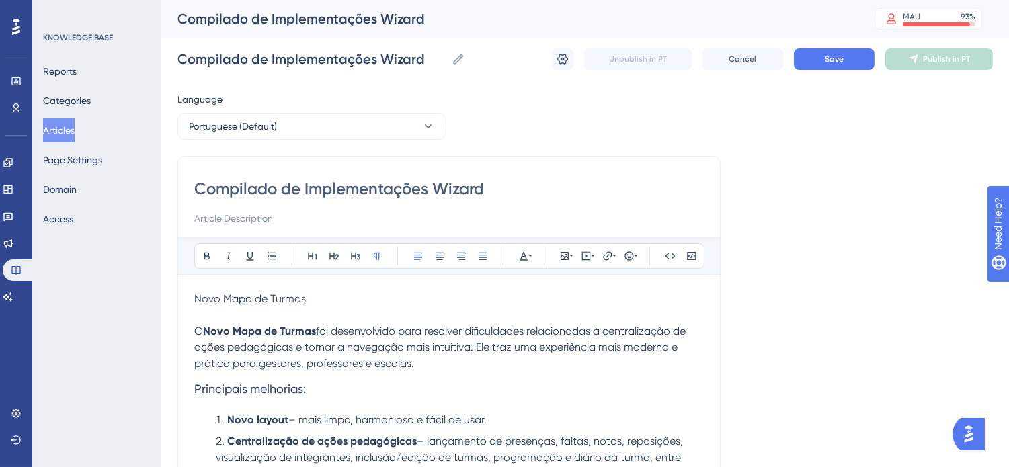
click at [196, 332] on span "O" at bounding box center [198, 331] width 9 height 13
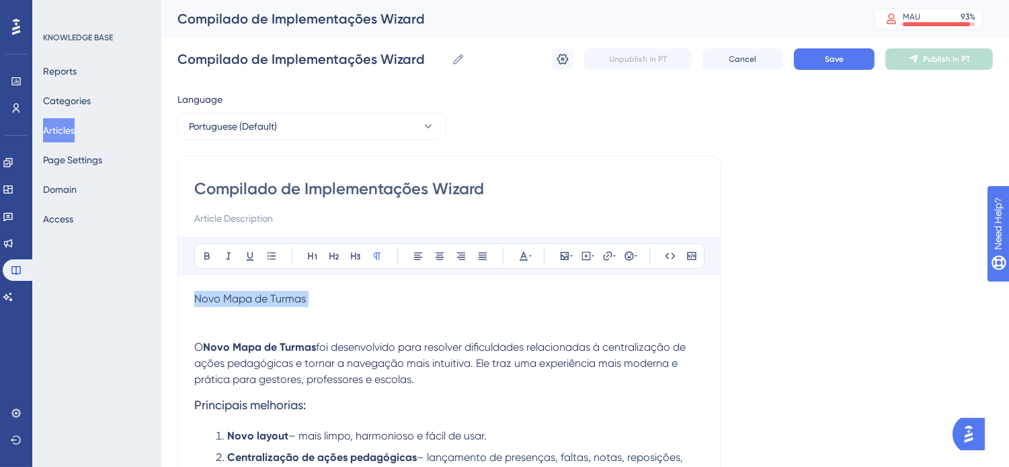
click at [318, 307] on p "Novo Mapa de Turmas O Novo Mapa de Turmas foi desenvolvido para resolver dificu…" at bounding box center [449, 339] width 510 height 97
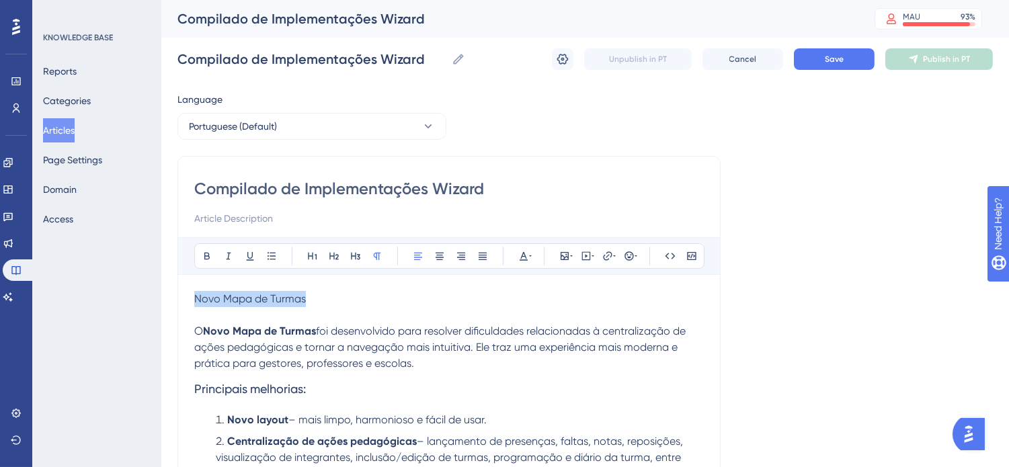
drag, startPoint x: 312, startPoint y: 296, endPoint x: 371, endPoint y: 270, distance: 64.7
click at [196, 297] on p "Novo Mapa de Turmas O Novo Mapa de Turmas foi desenvolvido para resolver dificu…" at bounding box center [449, 331] width 510 height 81
click at [338, 253] on icon at bounding box center [334, 256] width 11 height 11
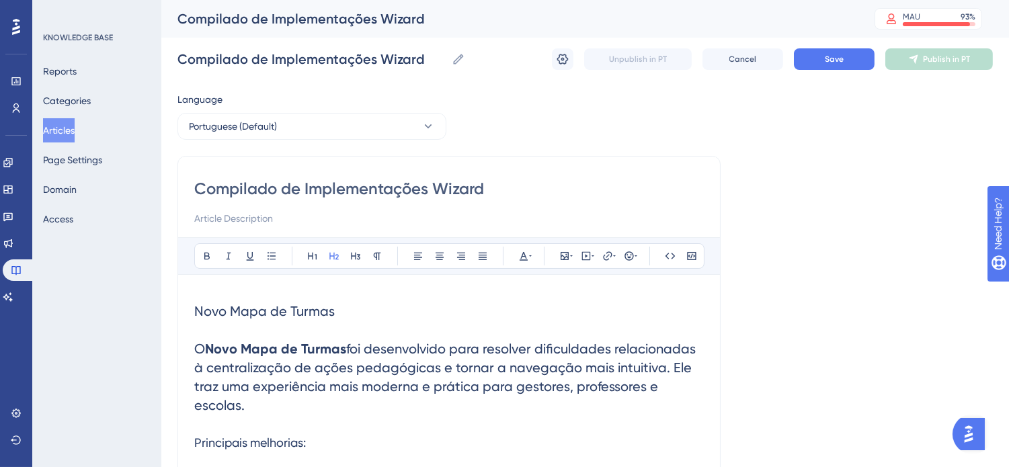
click at [334, 337] on h2 "Novo Mapa de Turmas O Novo Mapa de Turmas foi desenvolvido para resolver dificu…" at bounding box center [449, 358] width 510 height 134
click at [197, 350] on span "O" at bounding box center [199, 349] width 11 height 16
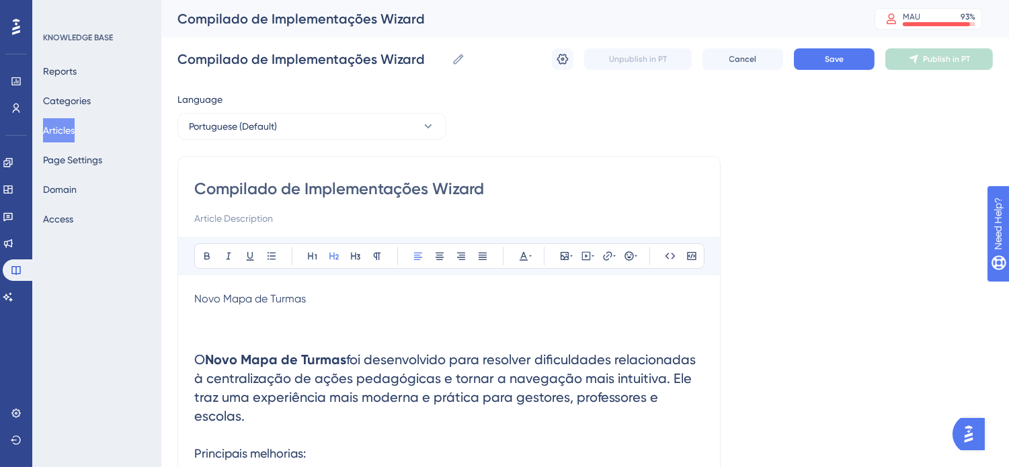
drag, startPoint x: 261, startPoint y: 415, endPoint x: 198, endPoint y: 361, distance: 83.0
click at [198, 361] on h2 "O Novo Mapa de Turmas foi desenvolvido para resolver dificuldades relacionadas …" at bounding box center [449, 387] width 510 height 97
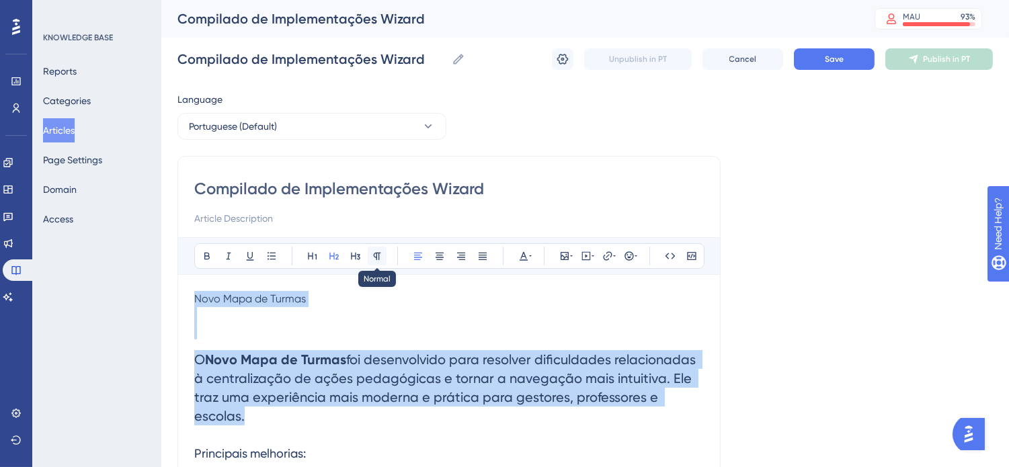
click at [380, 255] on icon at bounding box center [377, 256] width 11 height 11
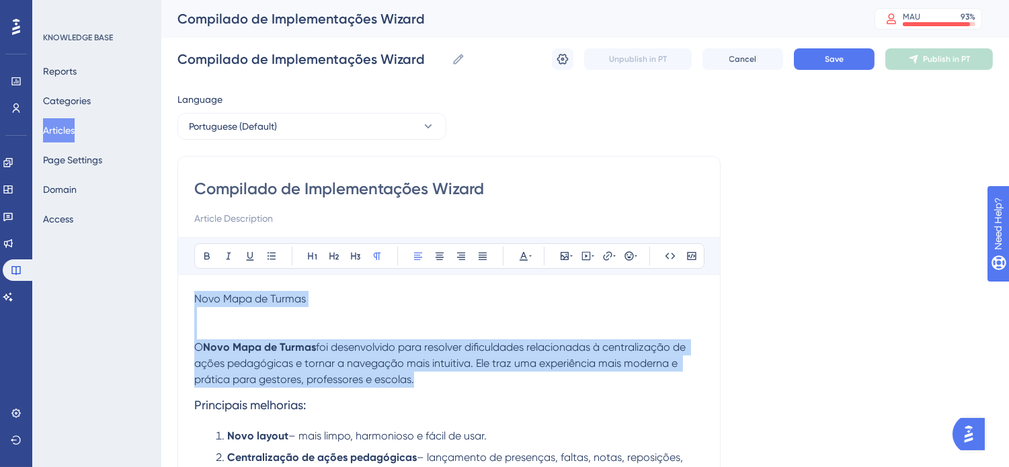
click at [373, 382] on span "foi desenvolvido para resolver dificuldades relacionadas à centralização de açõ…" at bounding box center [441, 363] width 494 height 45
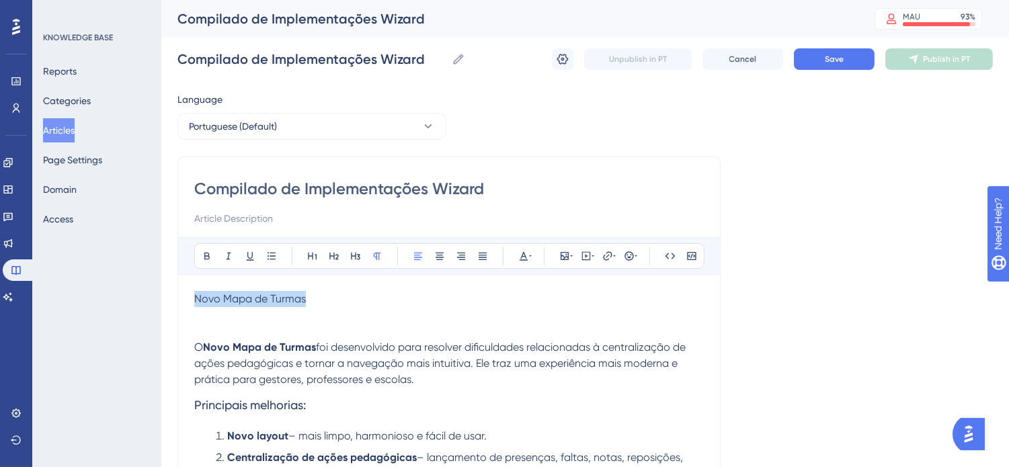
drag, startPoint x: 307, startPoint y: 294, endPoint x: 196, endPoint y: 298, distance: 111.0
click at [196, 298] on p "Novo Mapa de Turmas" at bounding box center [449, 315] width 510 height 48
click at [354, 257] on icon at bounding box center [355, 256] width 11 height 11
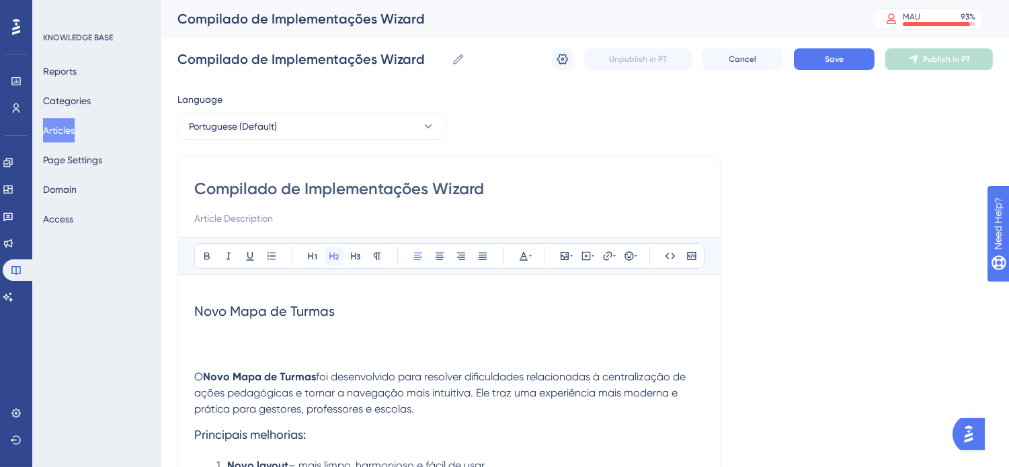
click at [339, 253] on button at bounding box center [334, 256] width 19 height 19
click at [343, 319] on h2 "Novo Mapa de Turmas" at bounding box center [449, 330] width 510 height 78
click at [341, 315] on h2 "Novo Mapa de Turmas" at bounding box center [449, 330] width 510 height 78
drag, startPoint x: 335, startPoint y: 311, endPoint x: 183, endPoint y: 304, distance: 152.1
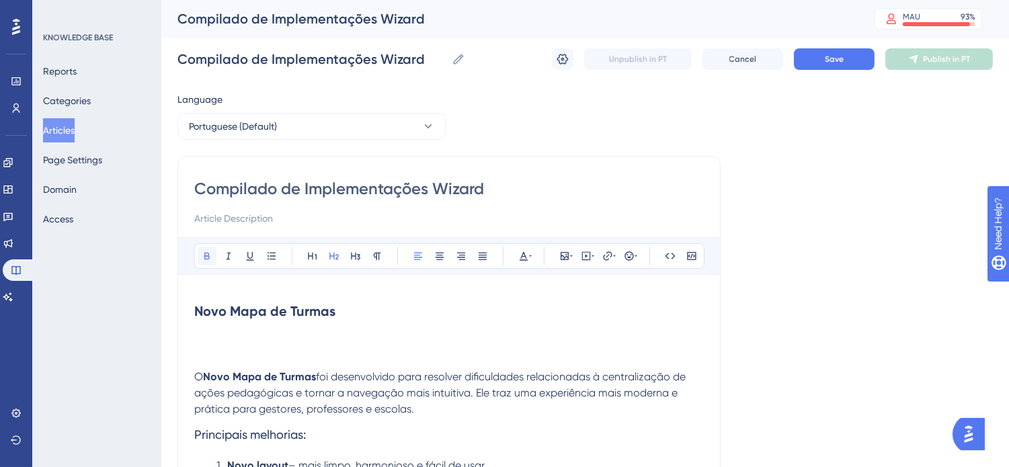
click at [210, 254] on icon at bounding box center [207, 256] width 11 height 11
click at [441, 259] on icon at bounding box center [439, 256] width 11 height 11
click at [550, 345] on h2 "Novo Mapa de Turmas" at bounding box center [449, 330] width 510 height 78
click at [540, 358] on h2 "Novo Mapa de Turmas" at bounding box center [449, 330] width 510 height 78
click at [487, 364] on h2 "Novo Mapa de Turmas" at bounding box center [449, 330] width 510 height 78
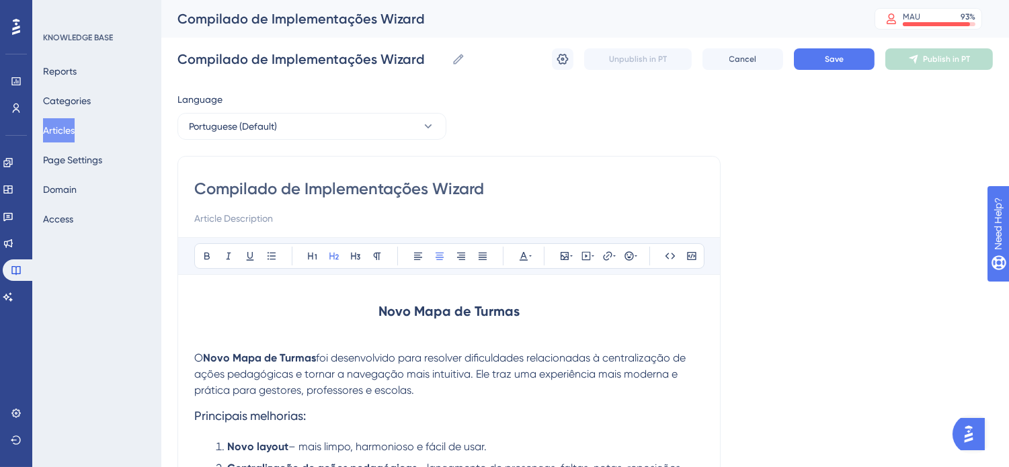
click at [540, 408] on h3 "Principais melhorias:" at bounding box center [449, 416] width 510 height 35
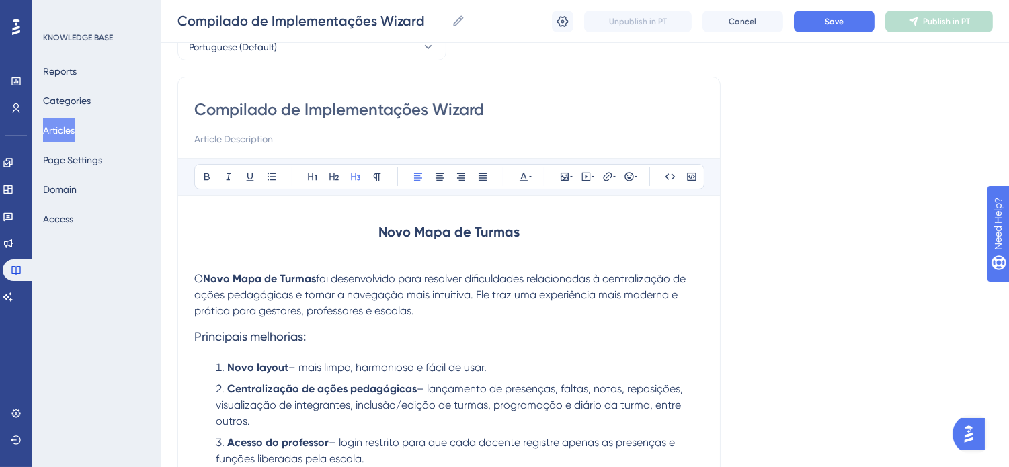
scroll to position [75, 0]
drag, startPoint x: 425, startPoint y: 311, endPoint x: 189, endPoint y: 278, distance: 238.3
click at [189, 278] on div "Compilado de Implementações Wizard Bold Italic Underline Bullet Point Heading 1…" at bounding box center [448, 396] width 543 height 641
click at [488, 175] on button at bounding box center [482, 176] width 19 height 19
click at [525, 323] on h3 "Principais melhorias:" at bounding box center [449, 336] width 510 height 35
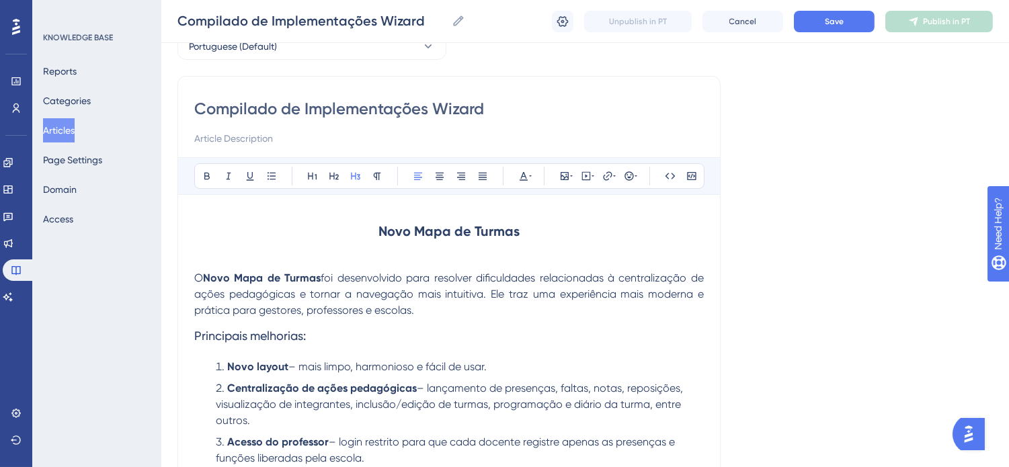
scroll to position [0, 0]
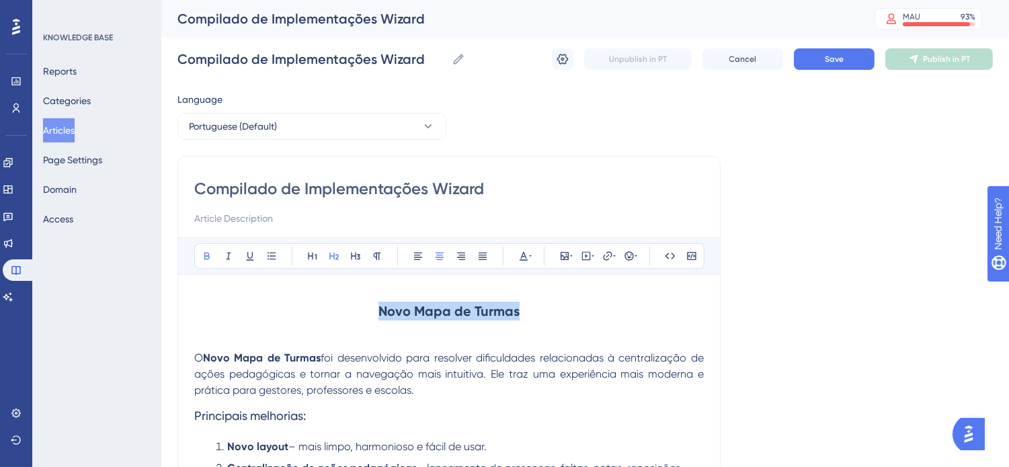
drag, startPoint x: 533, startPoint y: 316, endPoint x: 331, endPoint y: 309, distance: 202.5
click at [331, 309] on h2 "Novo Mapa de Turmas" at bounding box center [449, 320] width 510 height 59
click at [247, 258] on icon at bounding box center [250, 256] width 11 height 11
click at [519, 253] on icon at bounding box center [523, 256] width 11 height 11
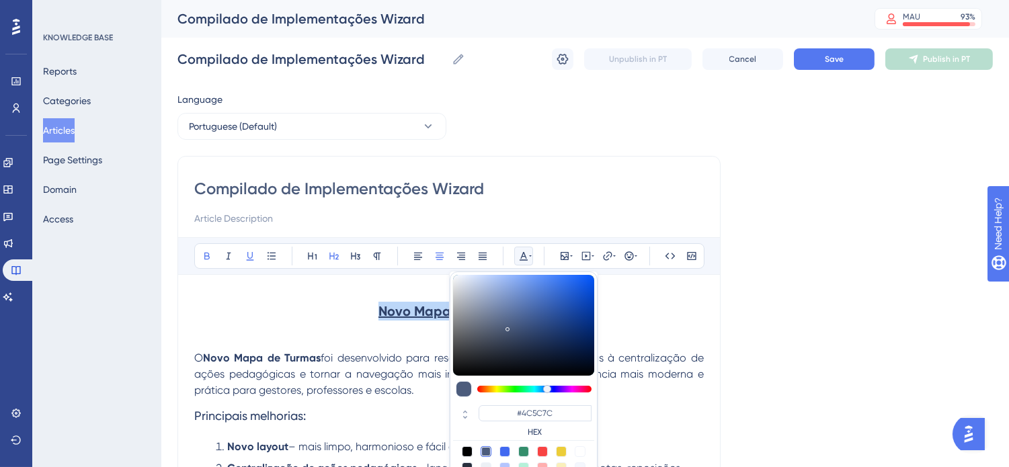
scroll to position [28, 0]
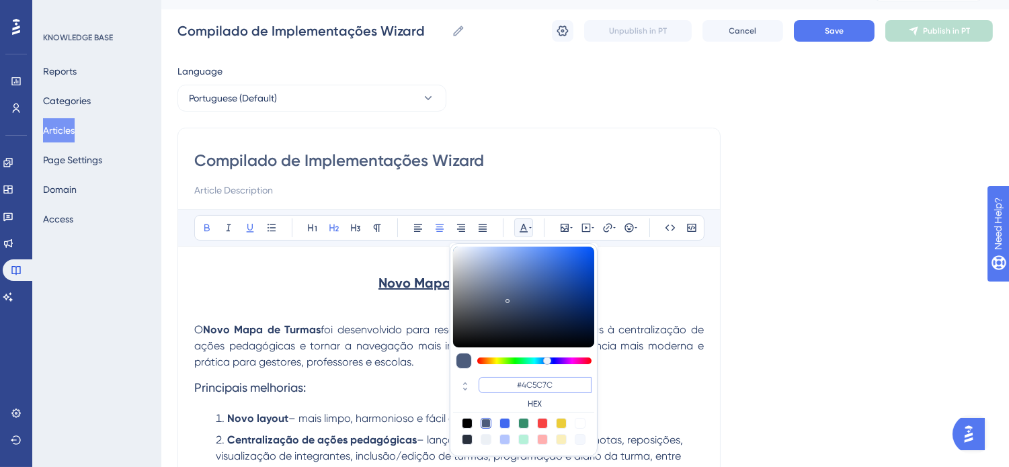
drag, startPoint x: 567, startPoint y: 387, endPoint x: 520, endPoint y: 386, distance: 47.1
click at [520, 386] on input "#4C5C7C" at bounding box center [535, 385] width 113 height 16
type input "#6200A8"
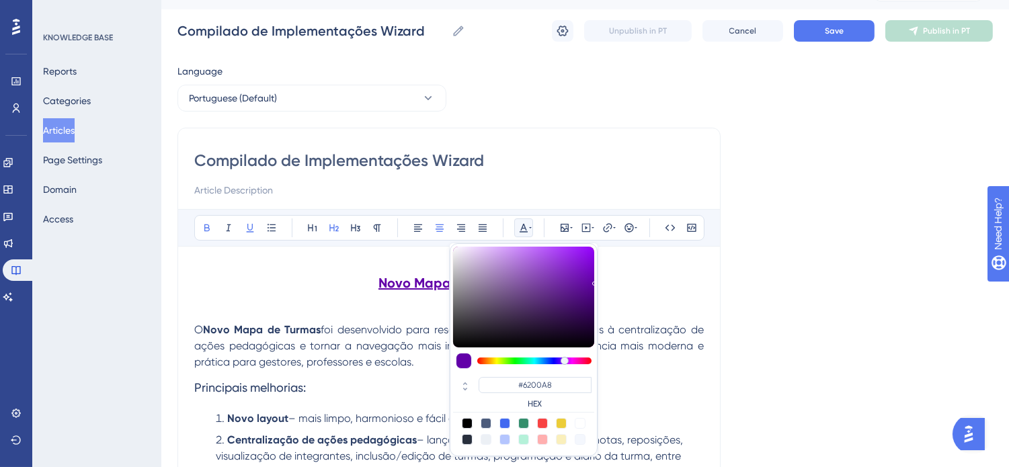
click at [659, 343] on span "foi desenvolvido para resolver dificuldades relacionadas à centralização de açõ…" at bounding box center [450, 345] width 512 height 45
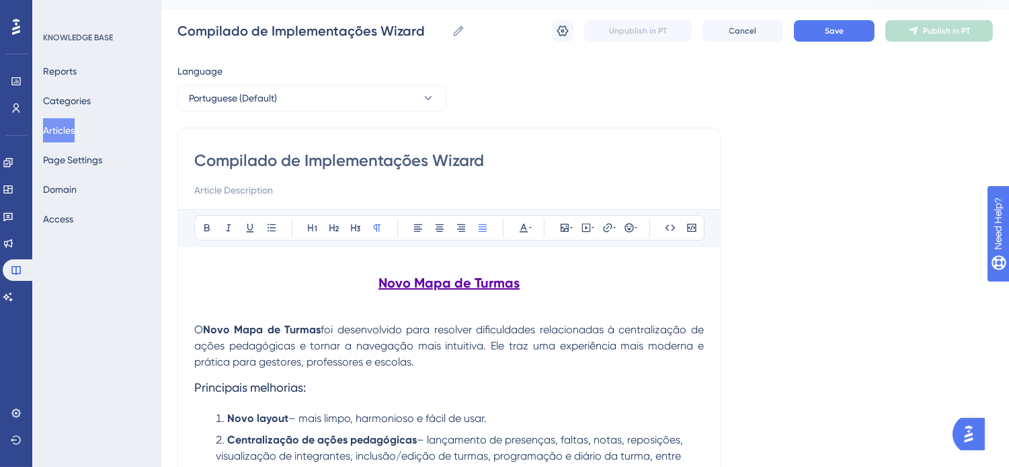
click at [560, 387] on h3 "Principais melhorias:" at bounding box center [449, 387] width 510 height 35
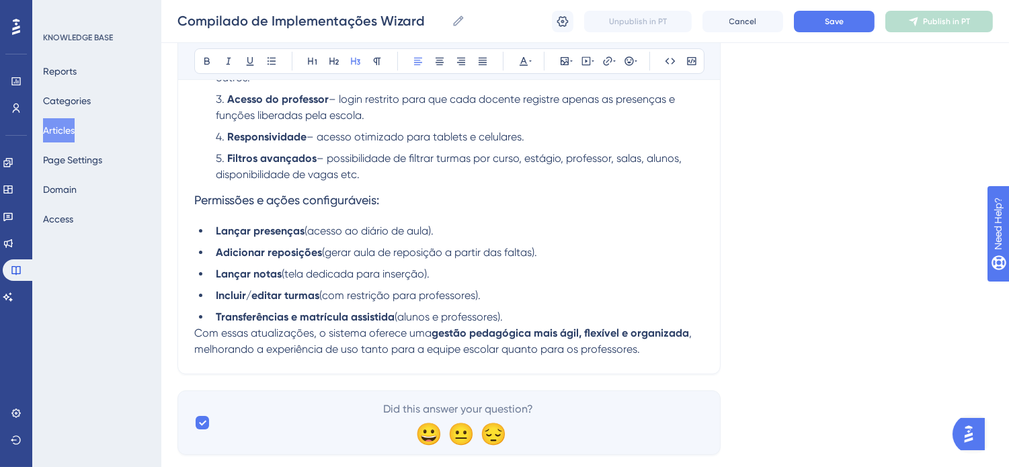
scroll to position [448, 0]
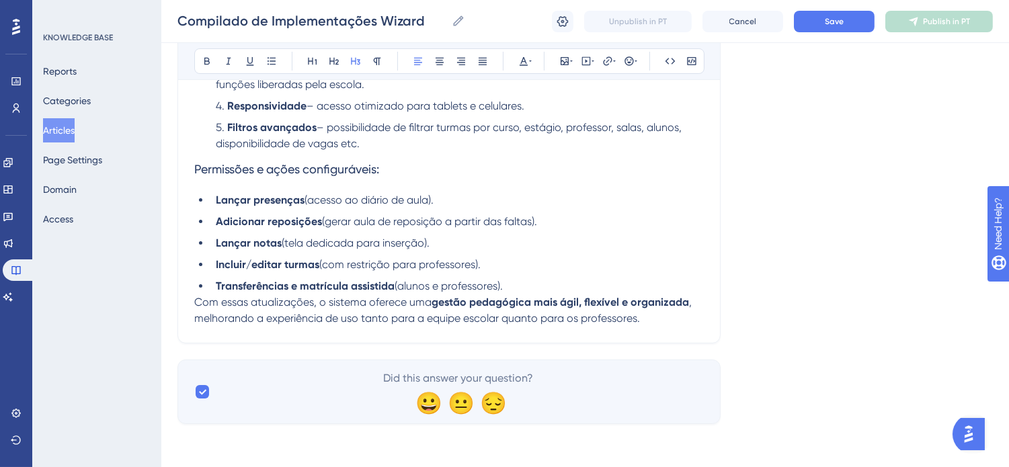
click at [672, 319] on p "Com essas atualizações, o sistema oferece uma gestão pedagógica mais ágil, flex…" at bounding box center [449, 310] width 510 height 32
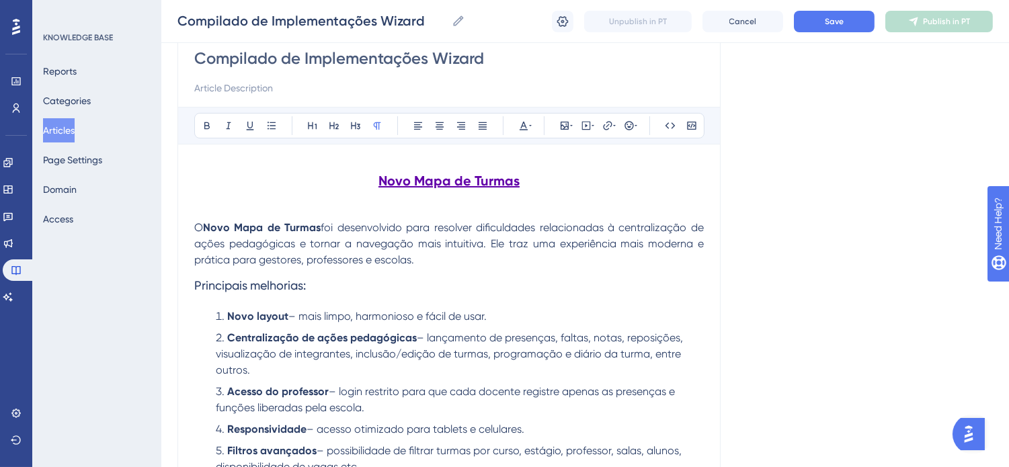
scroll to position [150, 0]
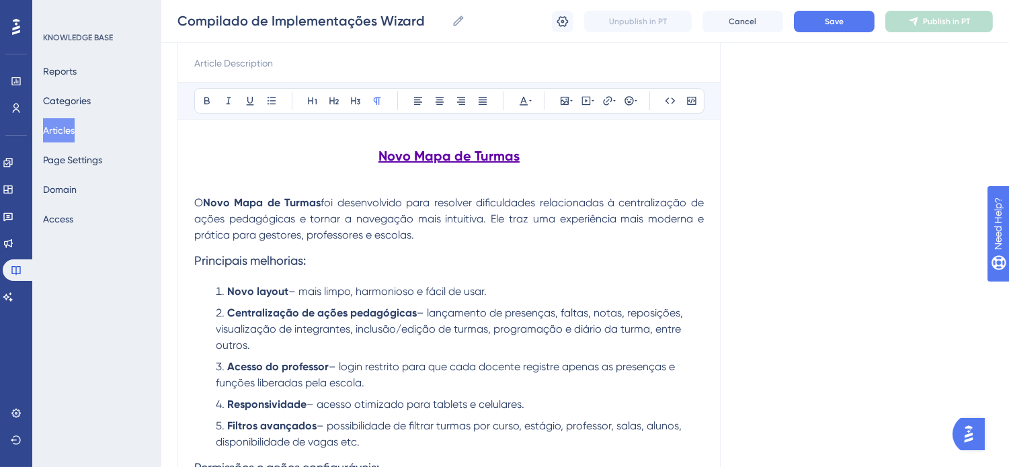
click at [798, 246] on div "Language Portuguese (Default) Compilado de Implementações Wizard Bold Italic Un…" at bounding box center [584, 345] width 815 height 819
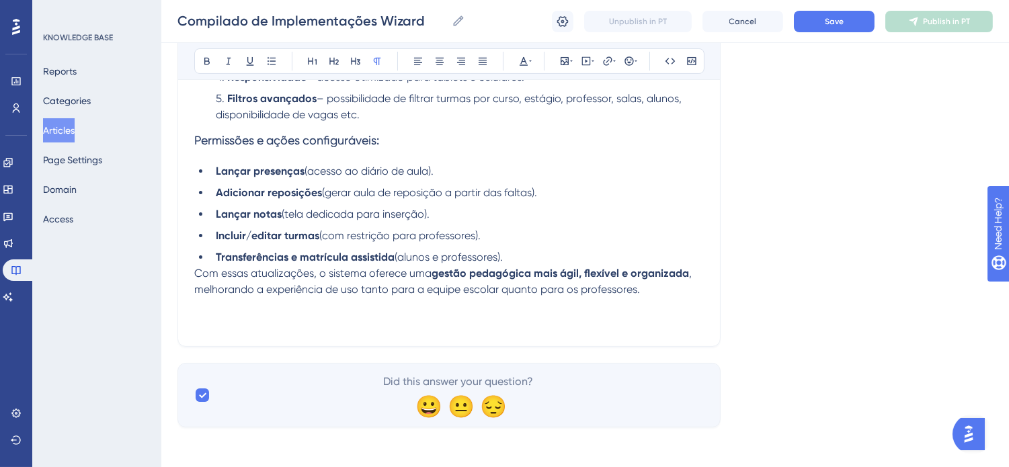
scroll to position [481, 0]
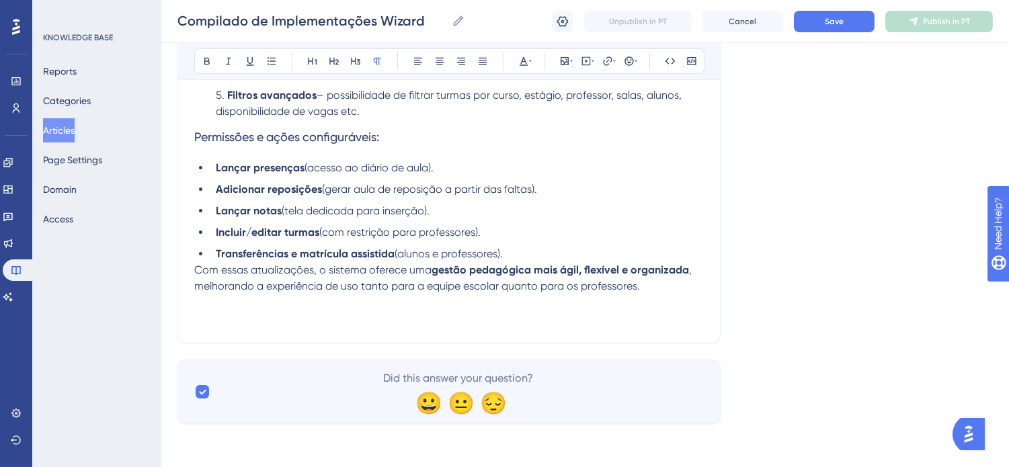
click at [580, 307] on p "Com essas atualizações, o sistema oferece uma gestão pedagógica mais ágil, flex…" at bounding box center [449, 294] width 510 height 65
click at [648, 254] on li "Transferências e matrícula assistida (alunos e professores)." at bounding box center [456, 254] width 493 height 16
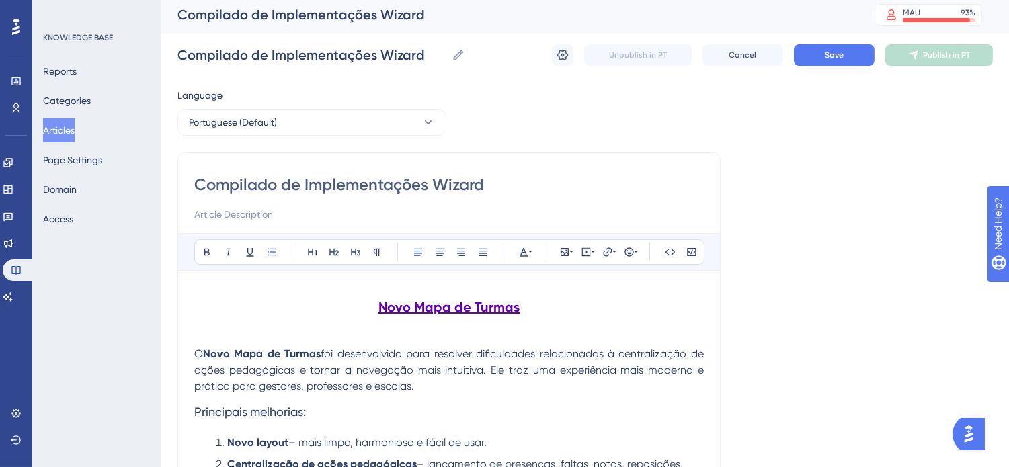
scroll to position [0, 0]
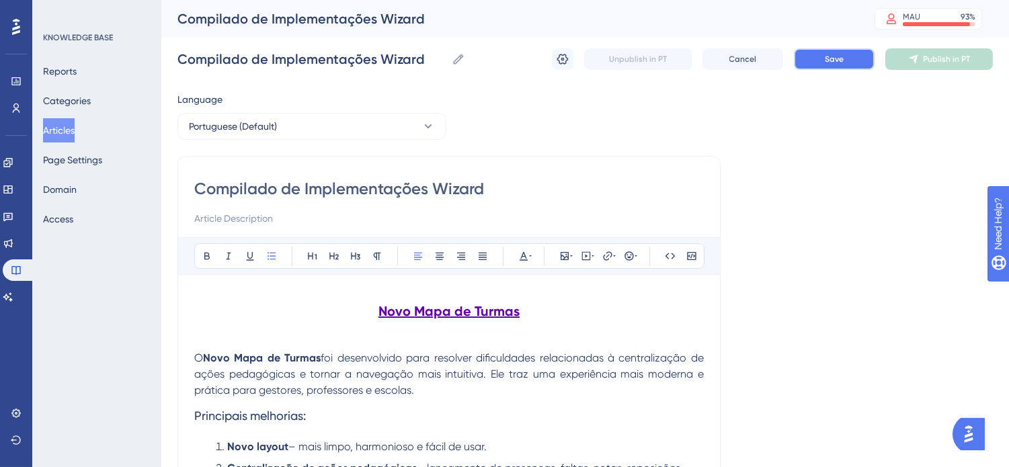
click at [850, 64] on button "Save" at bounding box center [834, 59] width 81 height 22
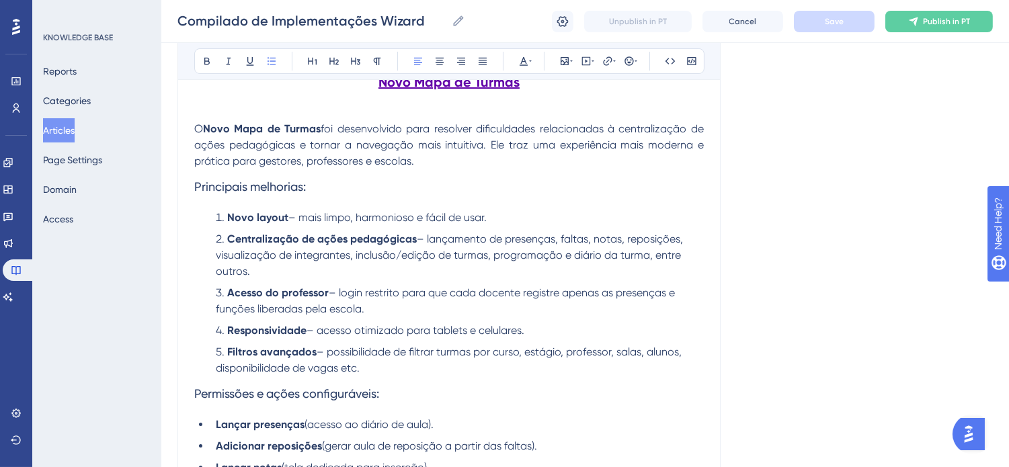
click at [819, 318] on div "Language Portuguese (Default) Compilado de Implementações Wizard Bold Italic Un…" at bounding box center [584, 271] width 815 height 819
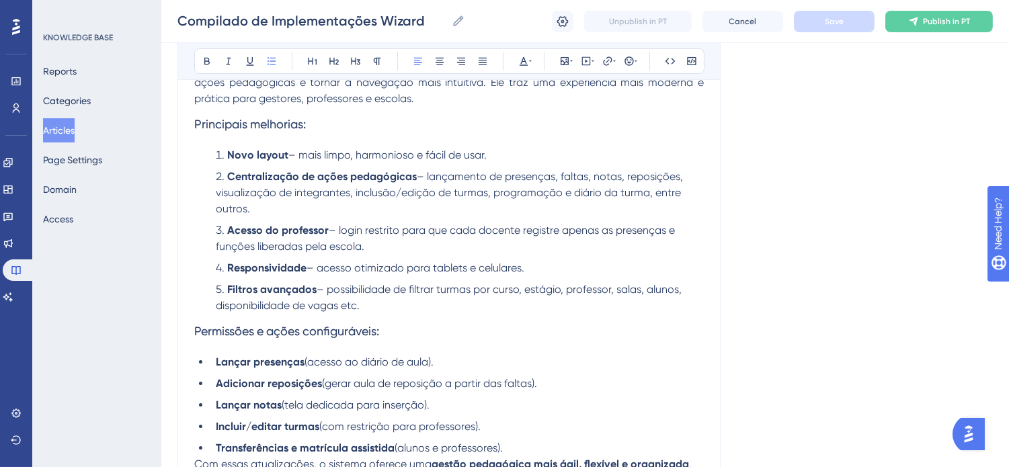
scroll to position [373, 0]
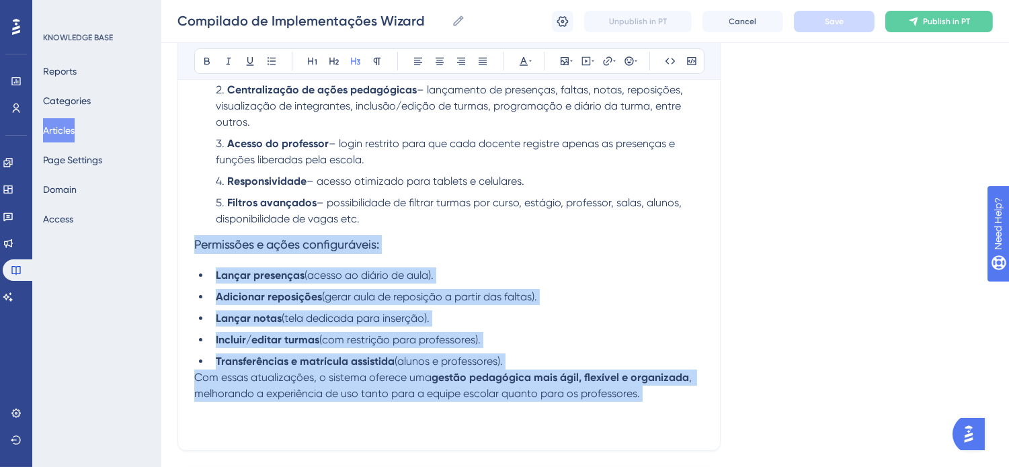
drag, startPoint x: 196, startPoint y: 239, endPoint x: 752, endPoint y: 408, distance: 581.0
click at [752, 408] on div "Language Portuguese (Default) Compilado de Implementações Wizard Bold Italic Un…" at bounding box center [584, 122] width 815 height 819
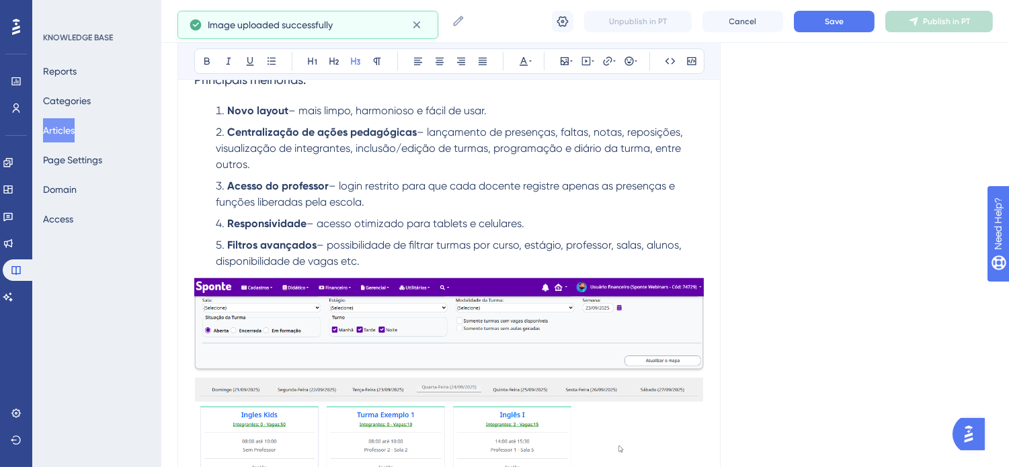
scroll to position [327, 0]
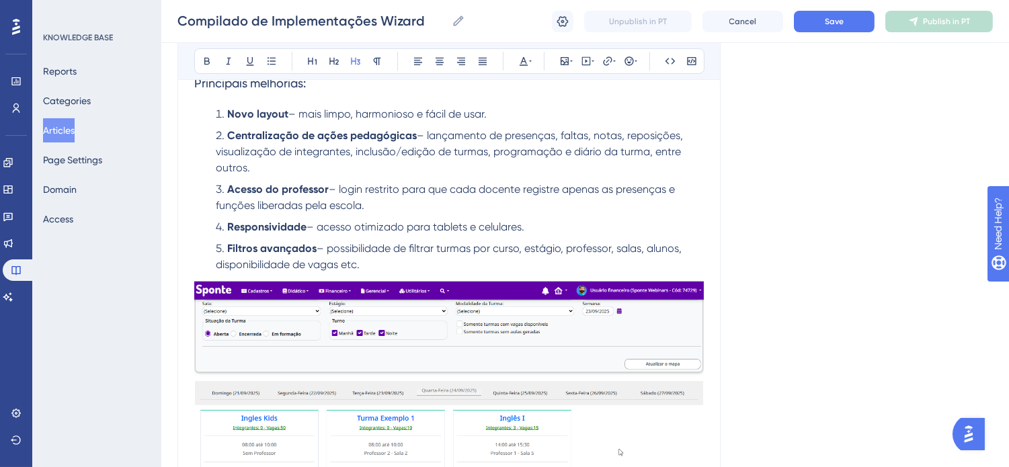
click at [376, 262] on li "Filtros avançados – possibilidade de filtrar turmas por curso, estágio, profess…" at bounding box center [456, 257] width 493 height 32
click at [368, 368] on img at bounding box center [449, 404] width 510 height 246
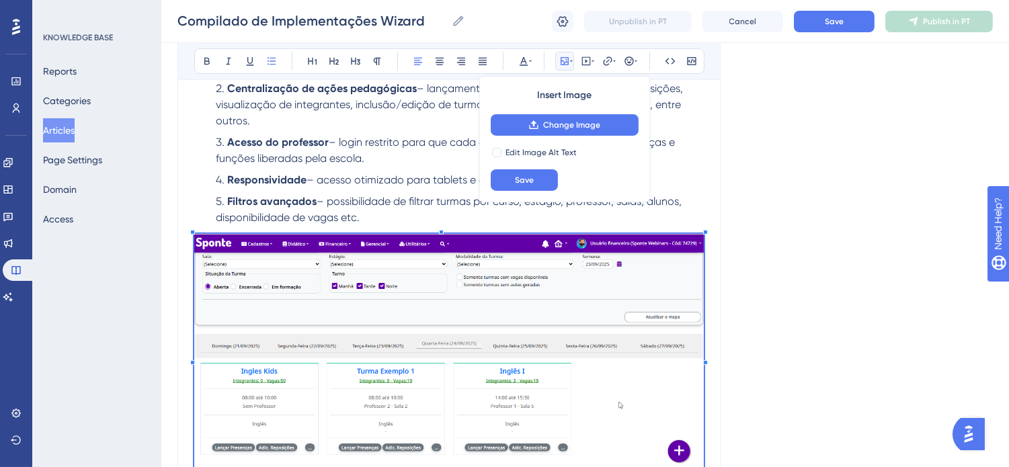
scroll to position [477, 0]
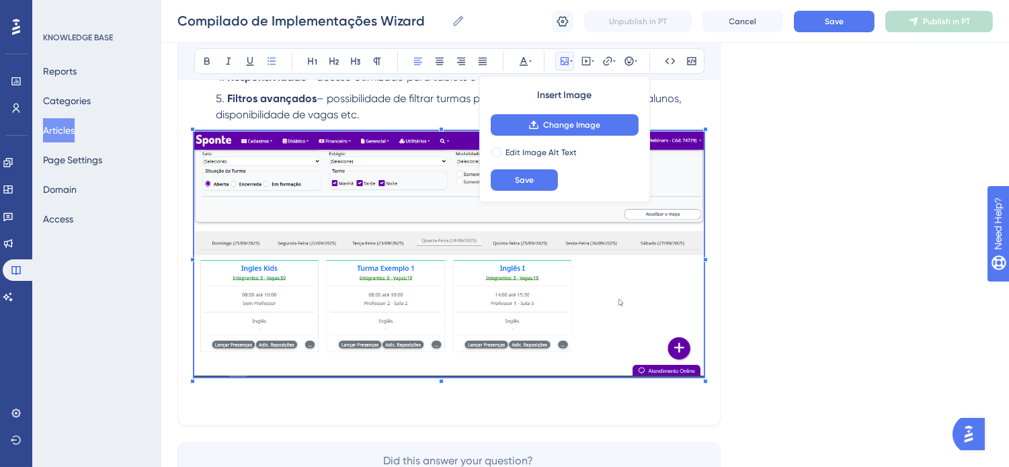
click at [741, 399] on div "Language Portuguese (Default) Compilado de Implementações Wizard Bold Italic Un…" at bounding box center [584, 58] width 815 height 898
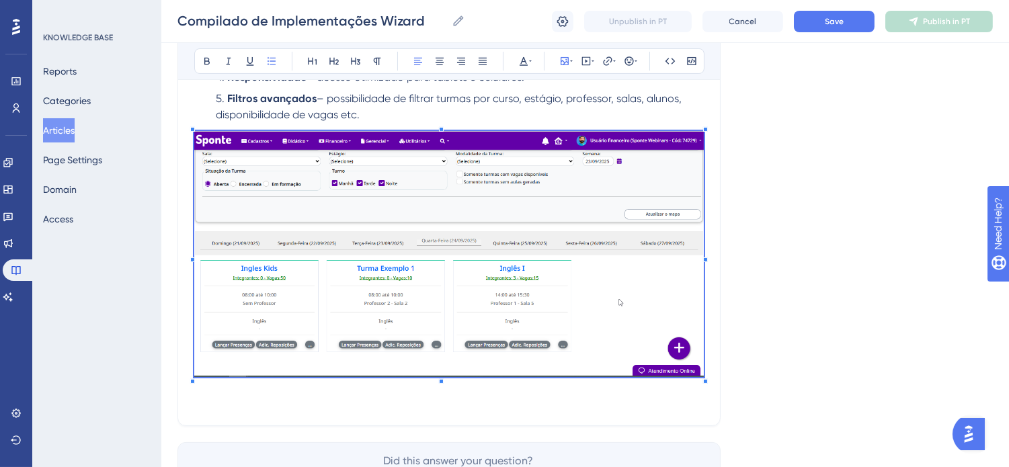
click at [817, 342] on div "Language Portuguese (Default) Compilado de Implementações Wizard Bold Italic Un…" at bounding box center [584, 58] width 815 height 898
click at [846, 20] on button "Save" at bounding box center [834, 22] width 81 height 22
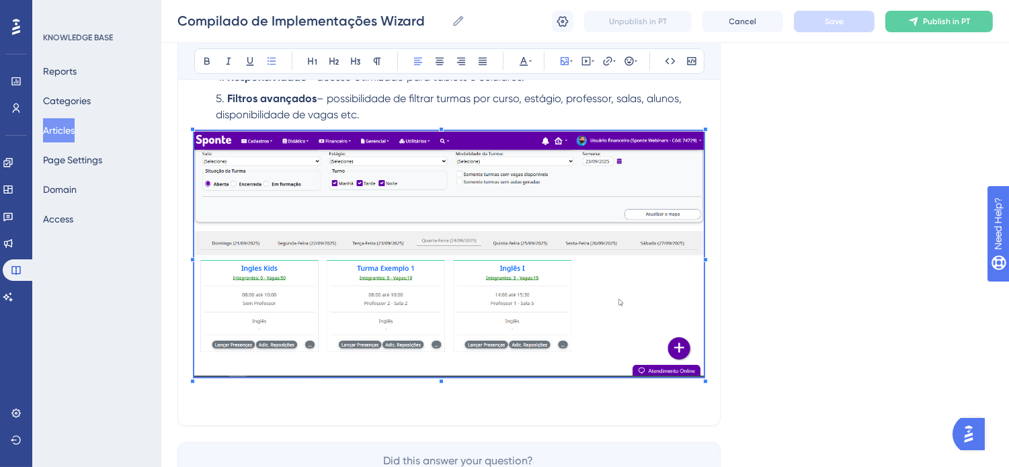
click at [476, 411] on div "Compilado de Implementações Wizard Bold Italic Underline Bullet Point Heading 1…" at bounding box center [448, 49] width 543 height 753
click at [483, 408] on h3 at bounding box center [449, 266] width 510 height 286
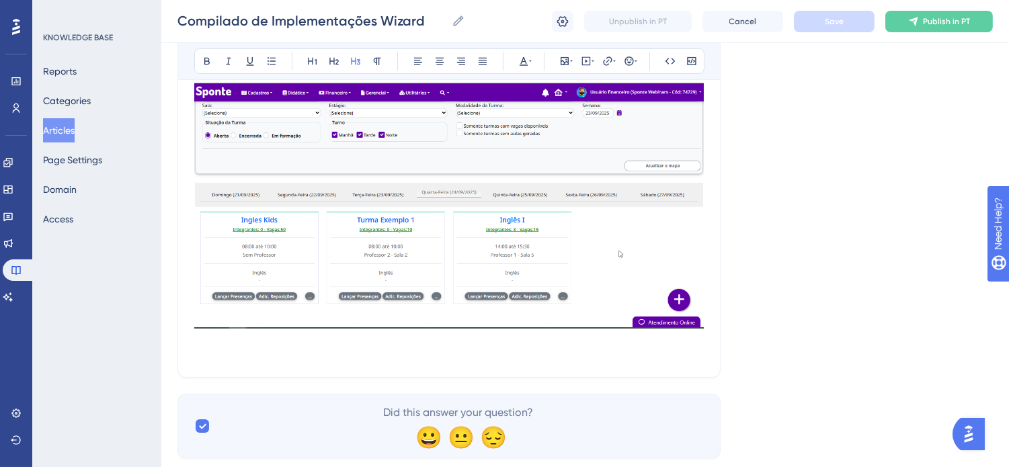
scroll to position [552, 0]
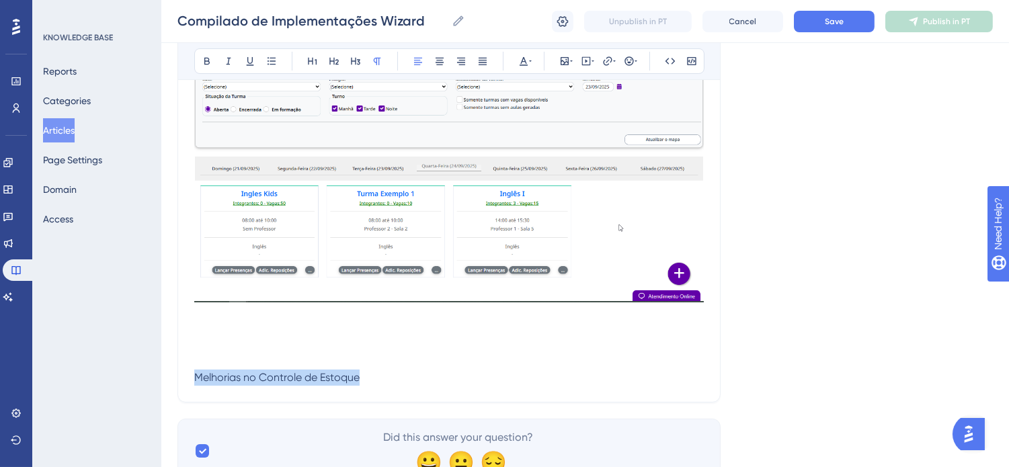
drag, startPoint x: 362, startPoint y: 381, endPoint x: 192, endPoint y: 376, distance: 170.1
click at [192, 376] on div "Compilado de Implementações Wizard Bold Italic Underline Bullet Point Heading 1…" at bounding box center [448, 1] width 543 height 804
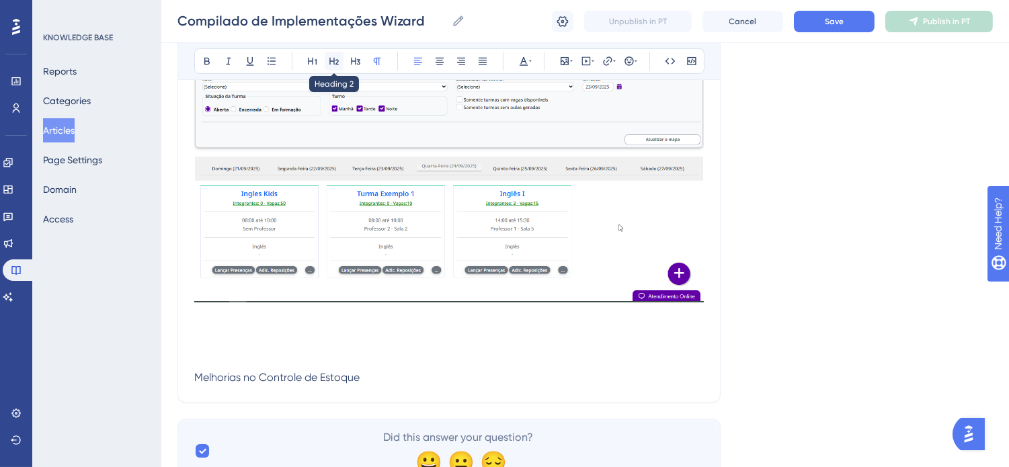
click at [332, 64] on icon at bounding box center [334, 61] width 11 height 11
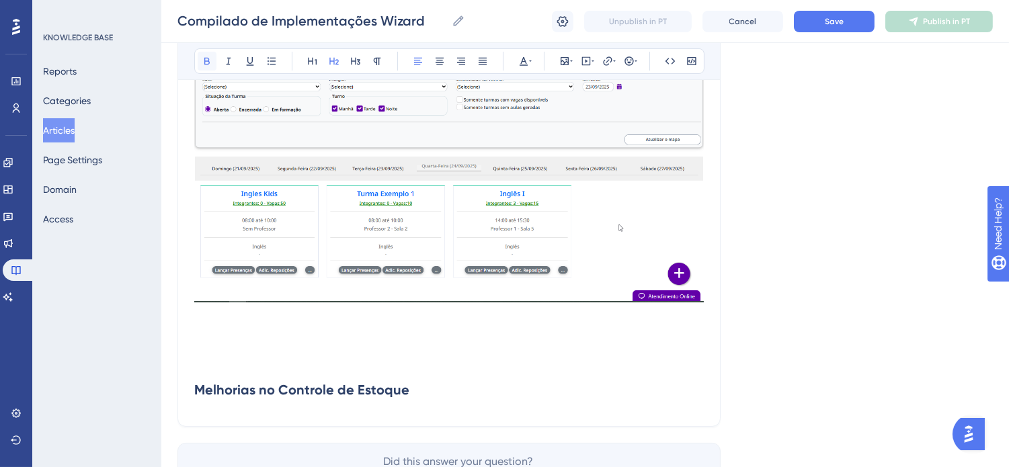
click at [208, 63] on icon at bounding box center [207, 61] width 11 height 11
click at [444, 63] on icon at bounding box center [439, 61] width 11 height 11
click at [613, 391] on h2 "Melhorias no Controle de Estoque" at bounding box center [449, 390] width 510 height 40
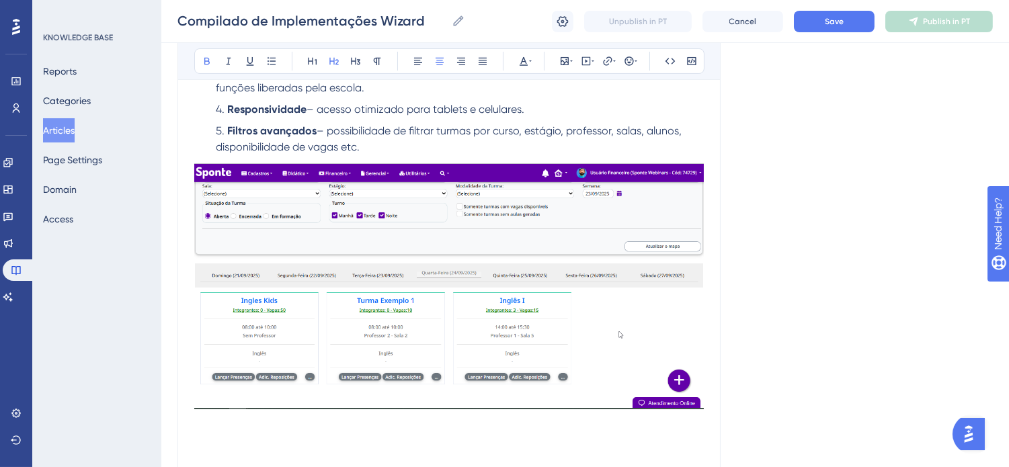
scroll to position [522, 0]
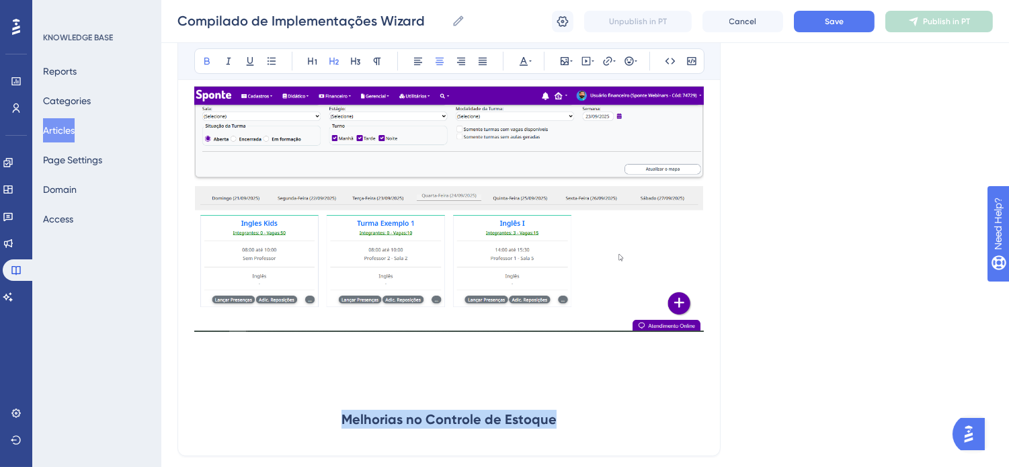
drag, startPoint x: 563, startPoint y: 419, endPoint x: 296, endPoint y: 394, distance: 268.1
click at [335, 419] on h2 "Melhorias no Controle de Estoque" at bounding box center [449, 419] width 510 height 40
click at [253, 57] on icon at bounding box center [250, 61] width 11 height 11
click at [528, 59] on icon at bounding box center [523, 61] width 11 height 11
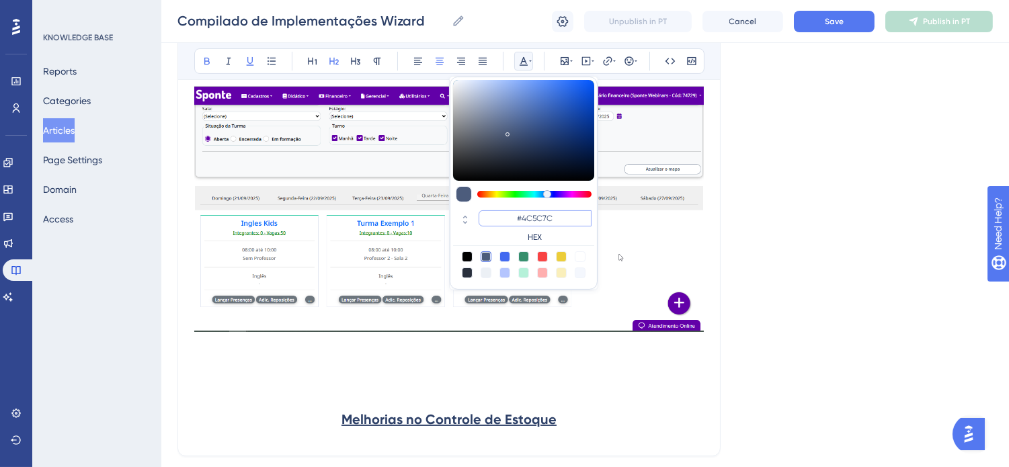
drag, startPoint x: 566, startPoint y: 219, endPoint x: 522, endPoint y: 216, distance: 43.8
click at [522, 216] on input "#4C5C7C" at bounding box center [535, 218] width 113 height 16
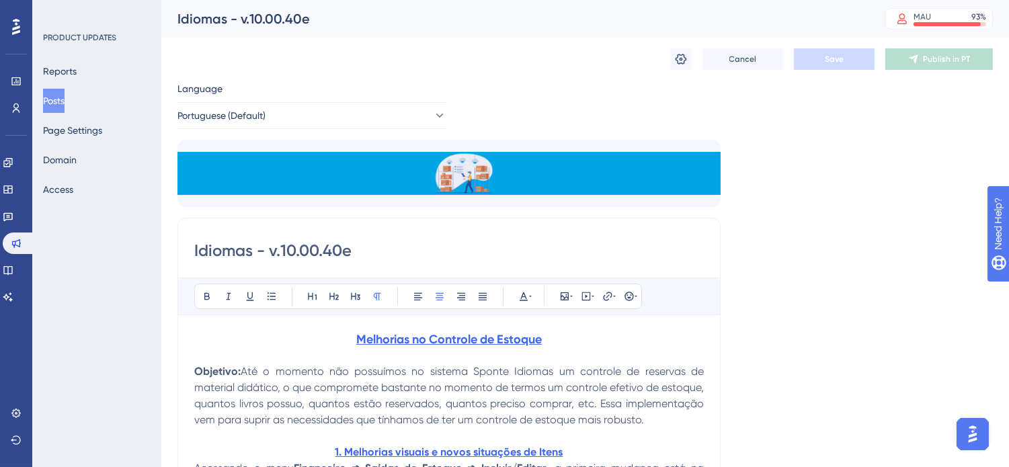
drag, startPoint x: 825, startPoint y: 163, endPoint x: 784, endPoint y: 165, distance: 41.0
drag, startPoint x: 15, startPoint y: 268, endPoint x: 38, endPoint y: 5, distance: 263.2
click at [13, 268] on icon at bounding box center [8, 270] width 11 height 11
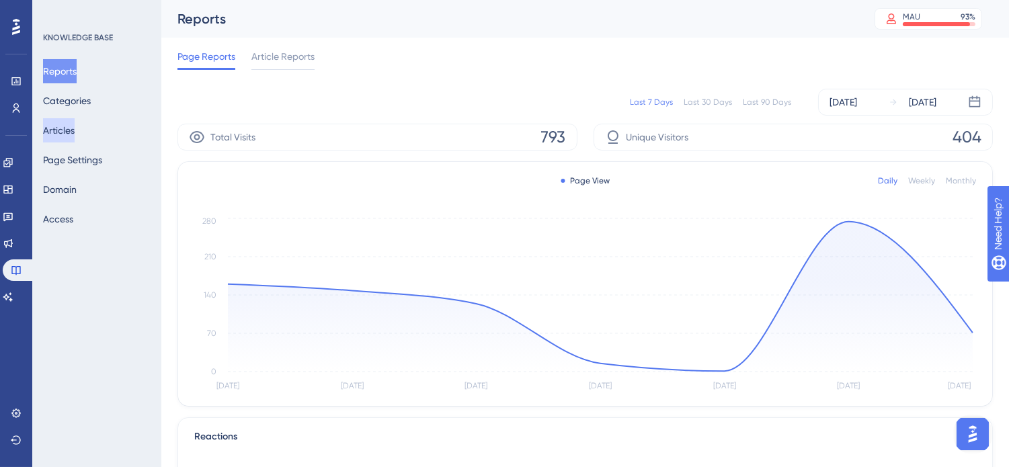
click at [59, 125] on button "Articles" at bounding box center [59, 130] width 32 height 24
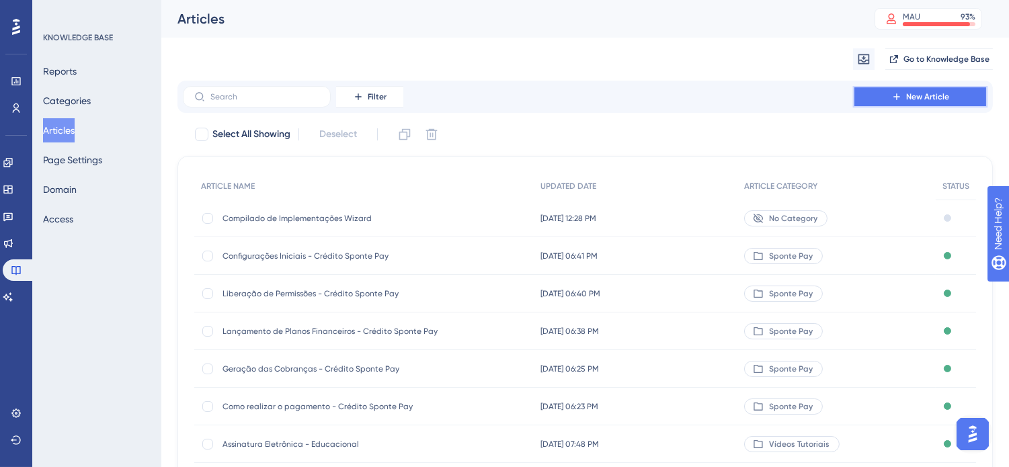
click at [972, 99] on button "New Article" at bounding box center [920, 97] width 134 height 22
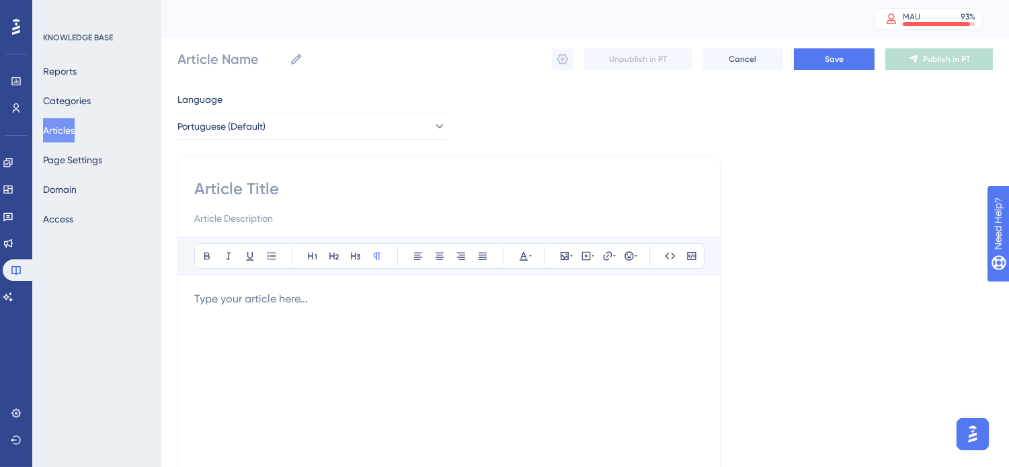
click at [354, 323] on div at bounding box center [449, 439] width 510 height 296
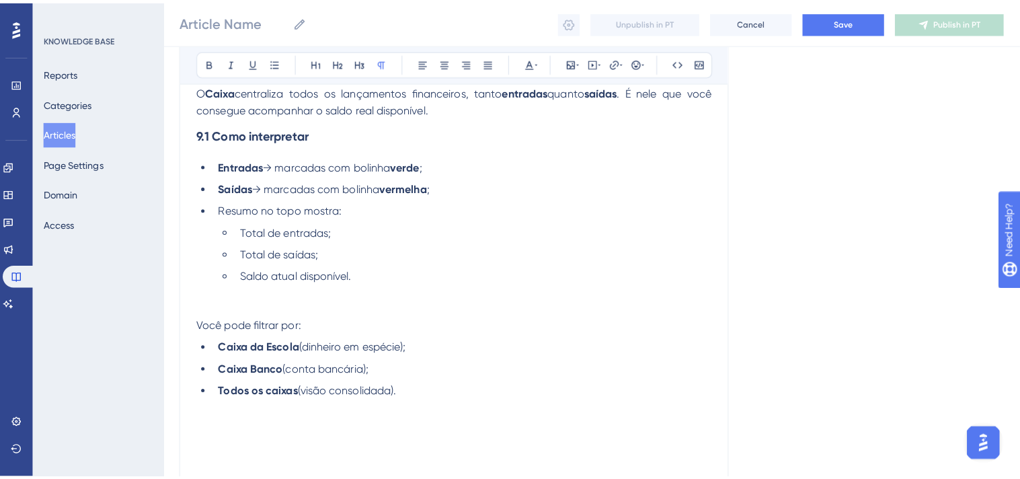
scroll to position [20350, 0]
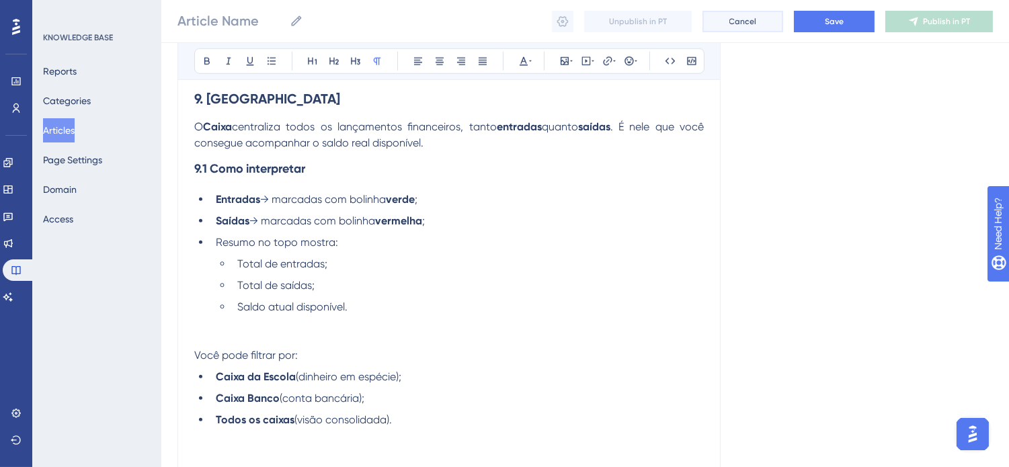
click at [755, 13] on button "Cancel" at bounding box center [742, 22] width 81 height 22
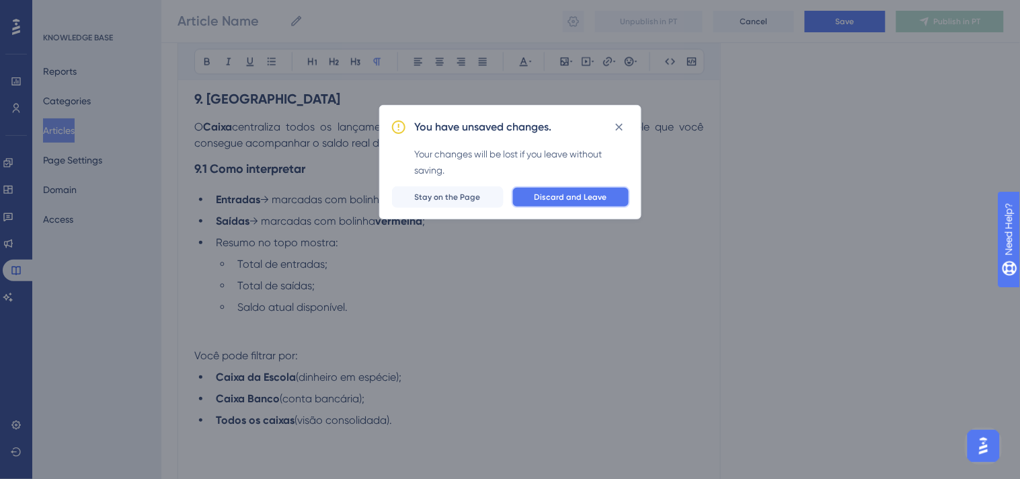
click at [583, 193] on span "Discard and Leave" at bounding box center [570, 197] width 73 height 11
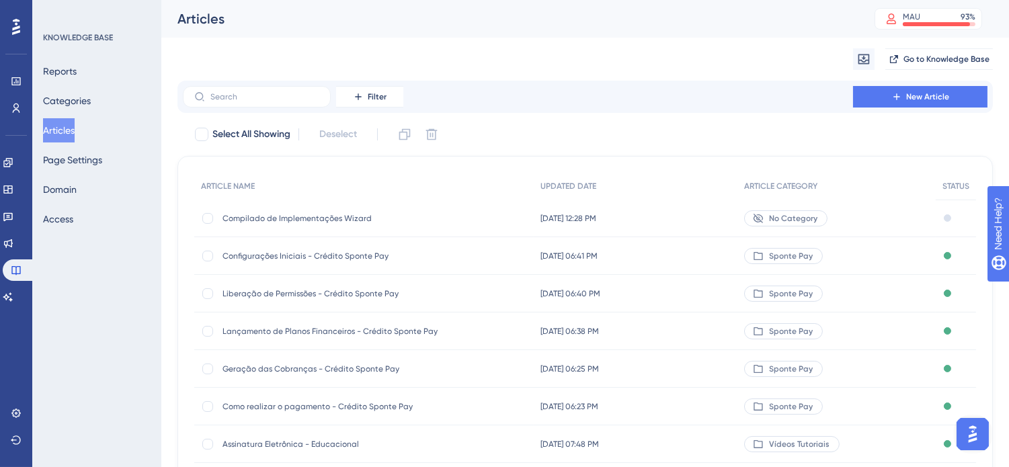
click at [410, 216] on span "Compilado de Implementações Wizard" at bounding box center [330, 218] width 215 height 11
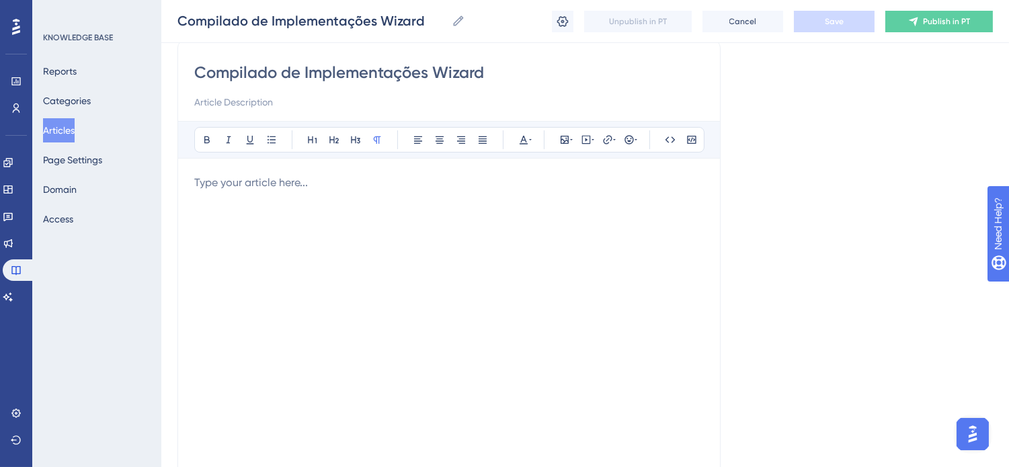
scroll to position [75, 0]
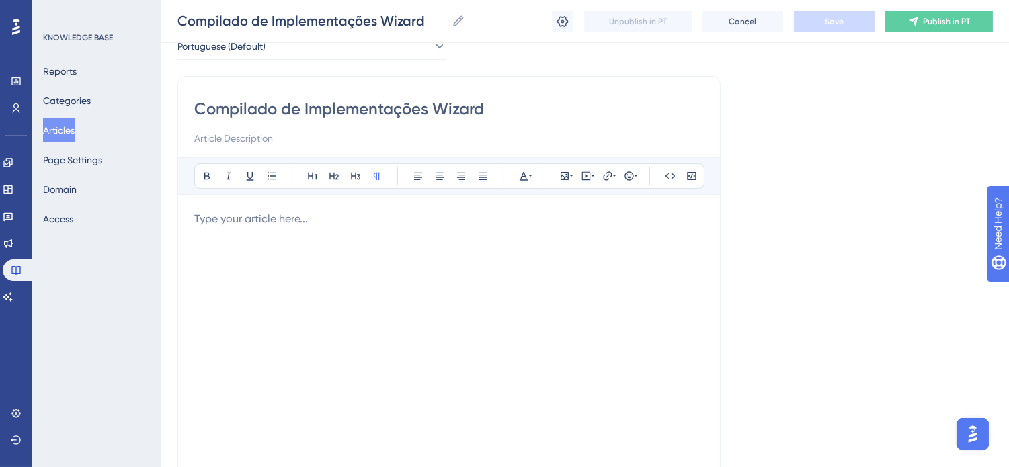
click at [441, 292] on div at bounding box center [449, 359] width 510 height 296
click at [58, 136] on button "Articles" at bounding box center [59, 130] width 32 height 24
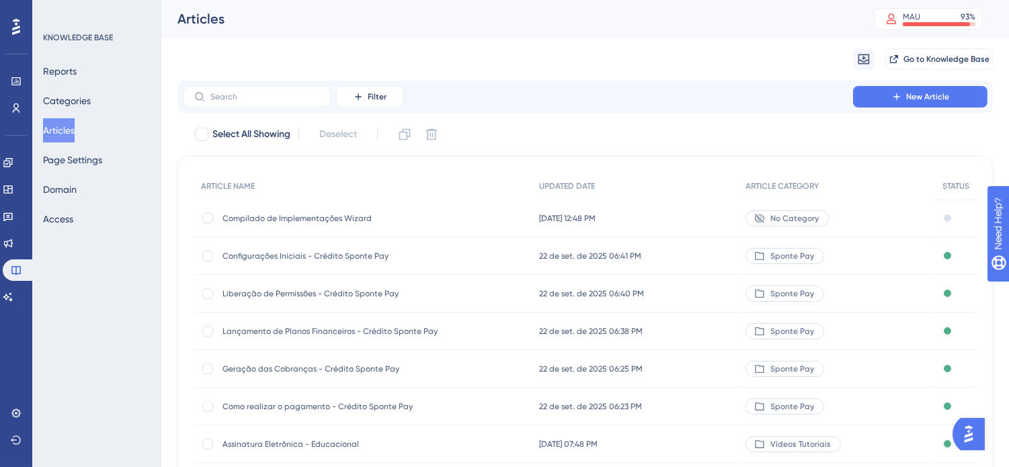
click at [343, 213] on span "Compilado de Implementações Wizard" at bounding box center [330, 218] width 215 height 11
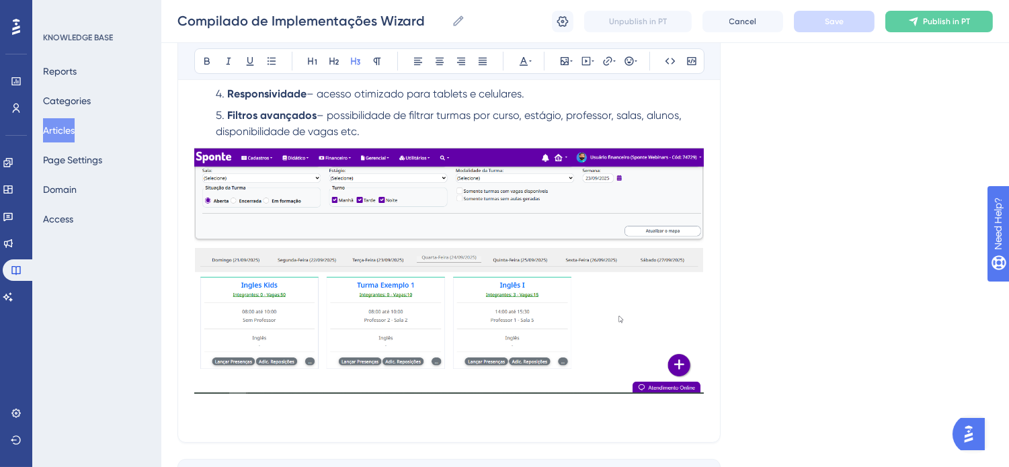
scroll to position [561, 0]
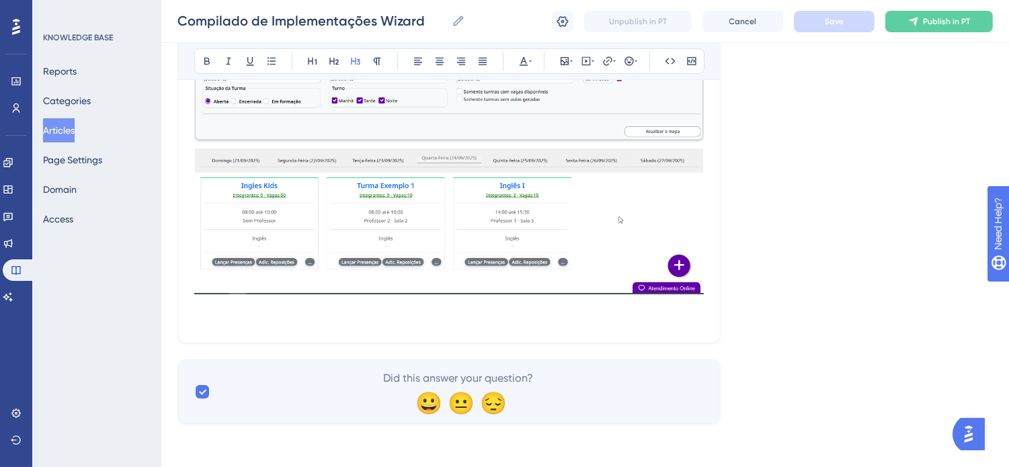
click at [621, 299] on div at bounding box center [449, 173] width 510 height 251
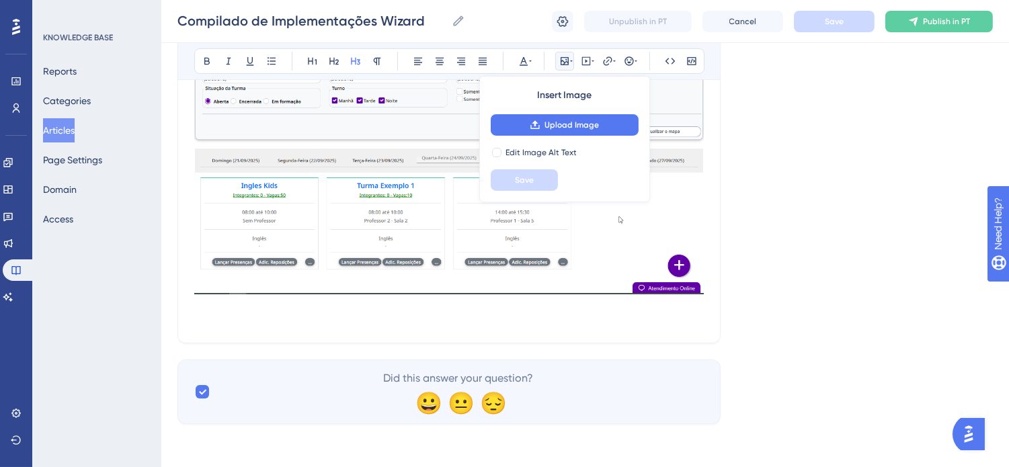
click at [619, 325] on h3 at bounding box center [449, 183] width 510 height 286
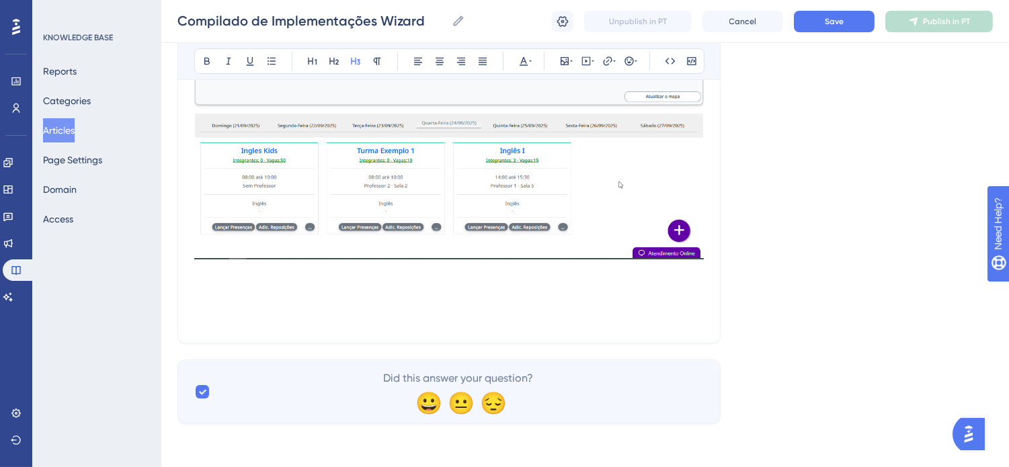
scroll to position [596, 0]
click at [447, 289] on h3 at bounding box center [449, 148] width 510 height 286
click at [448, 303] on h3 at bounding box center [449, 309] width 510 height 35
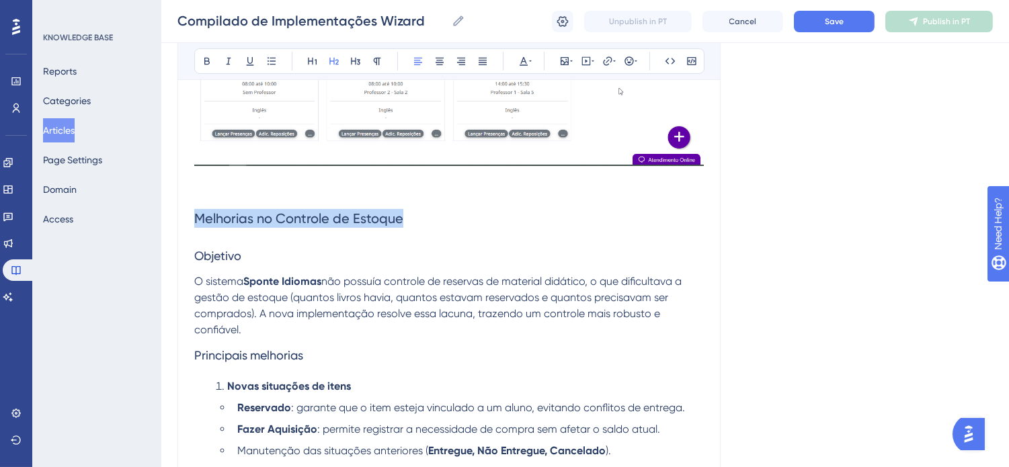
drag, startPoint x: 410, startPoint y: 217, endPoint x: 173, endPoint y: 222, distance: 236.7
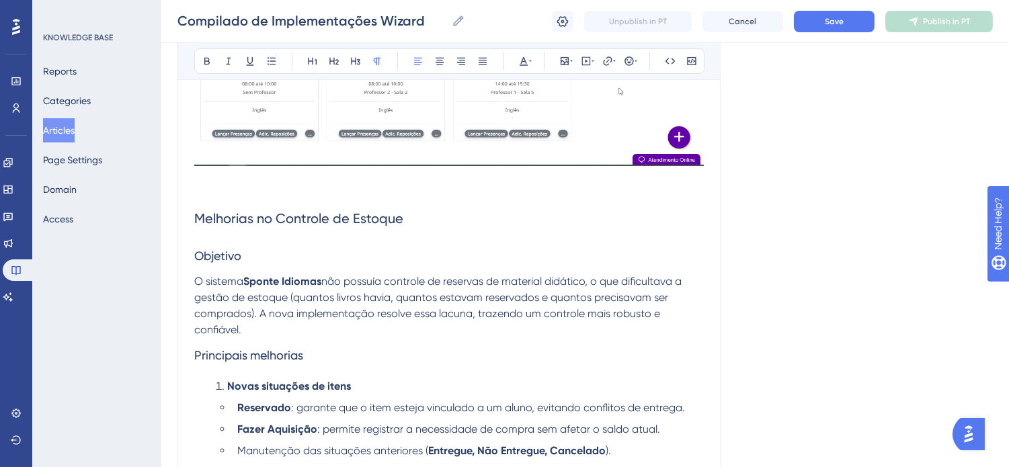
drag, startPoint x: 256, startPoint y: 333, endPoint x: 195, endPoint y: 288, distance: 76.0
click at [195, 288] on p "O sistema Sponte Idiomas não possuía controle de reservas de material didático,…" at bounding box center [449, 306] width 510 height 65
drag, startPoint x: 479, startPoint y: 66, endPoint x: 502, endPoint y: 237, distance: 172.3
click at [479, 65] on icon at bounding box center [482, 61] width 11 height 11
click at [464, 340] on h3 "Principais melhorias" at bounding box center [449, 355] width 510 height 35
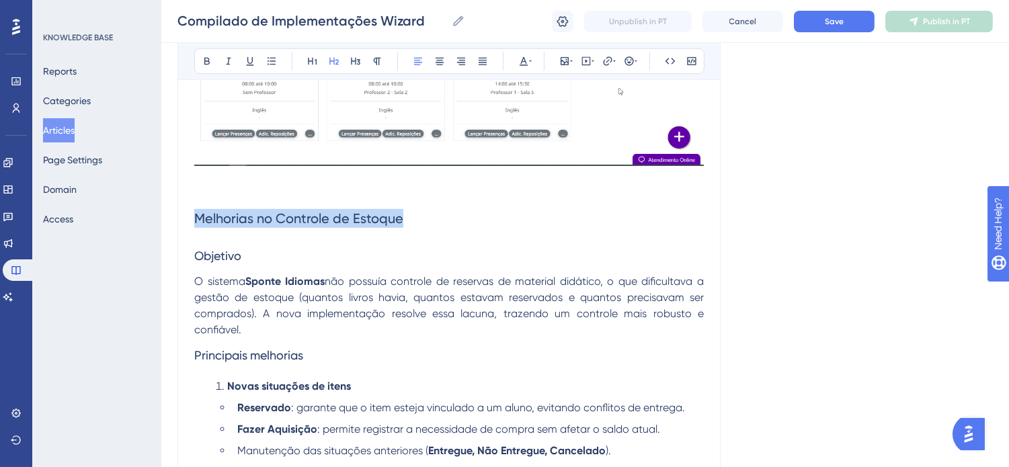
drag, startPoint x: 413, startPoint y: 218, endPoint x: 190, endPoint y: 204, distance: 224.3
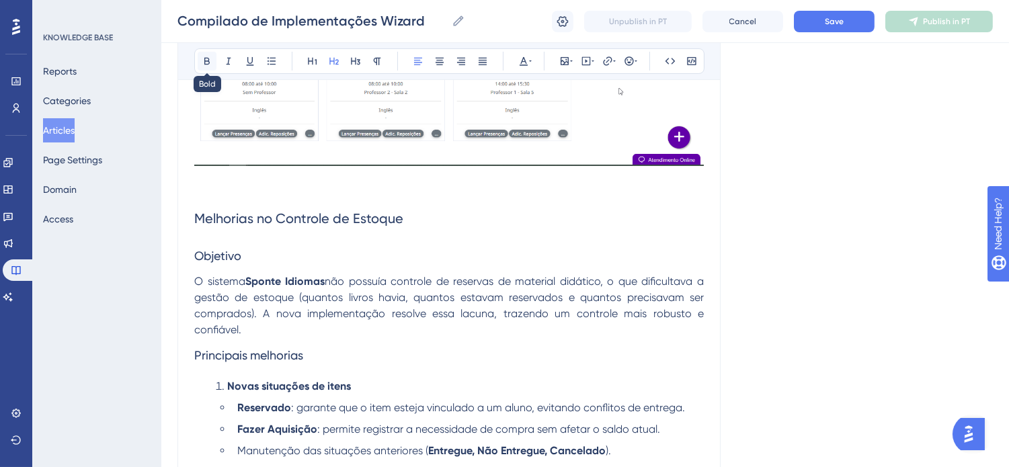
click at [207, 59] on icon at bounding box center [207, 61] width 11 height 11
click at [245, 63] on icon at bounding box center [250, 61] width 11 height 11
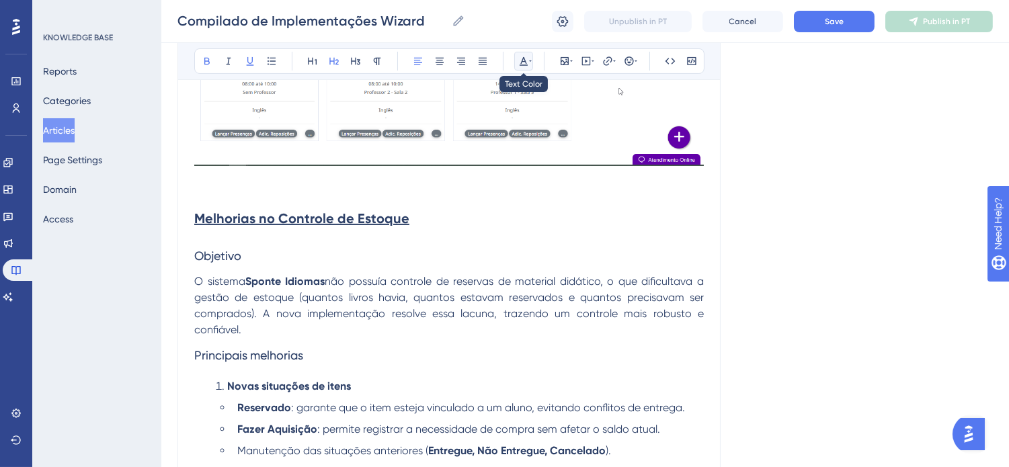
click at [532, 63] on button at bounding box center [523, 61] width 19 height 19
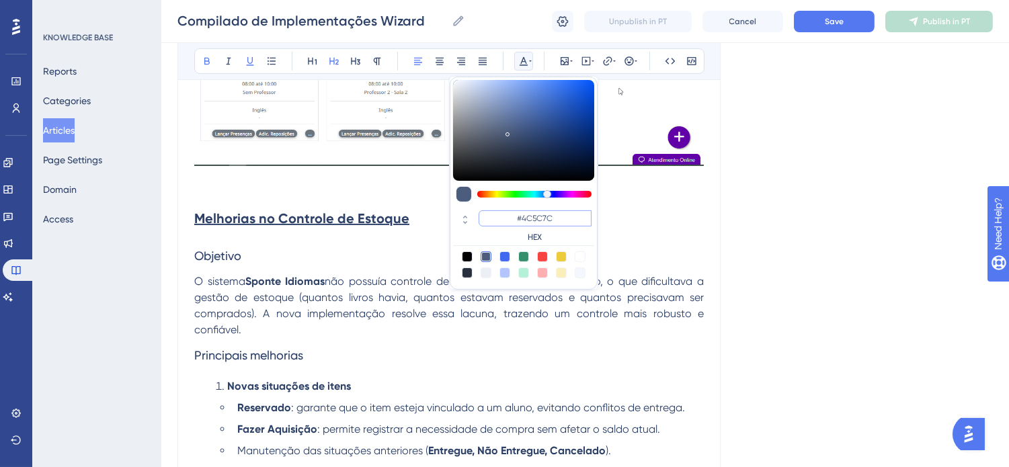
drag, startPoint x: 561, startPoint y: 220, endPoint x: 524, endPoint y: 214, distance: 36.9
click at [524, 214] on input "#4C5C7C" at bounding box center [535, 218] width 113 height 16
type input "#620089"
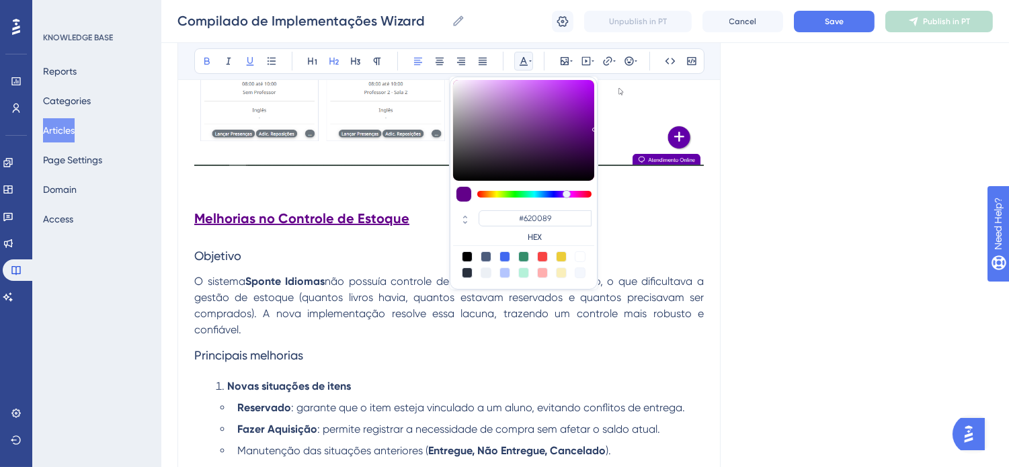
click at [464, 296] on span "não possuía controle de reservas de material didático, o que dificultava a gest…" at bounding box center [450, 305] width 512 height 61
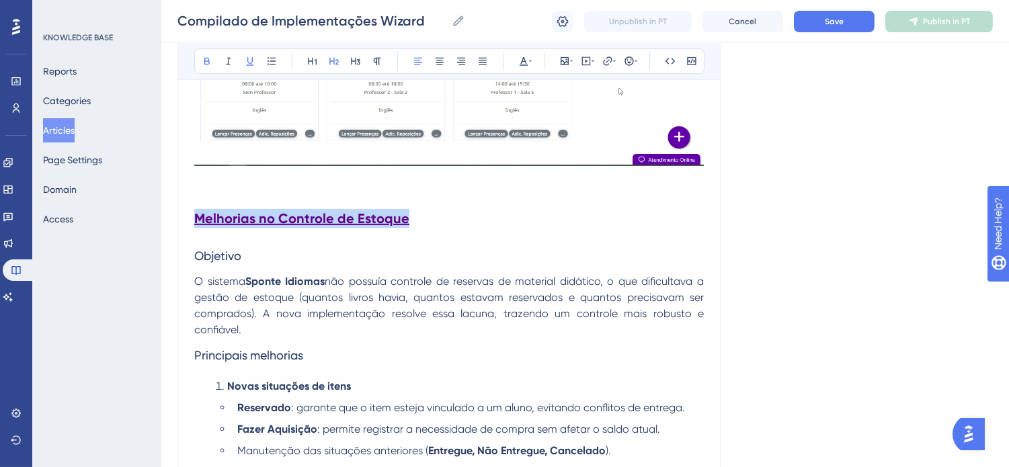
drag, startPoint x: 411, startPoint y: 224, endPoint x: 179, endPoint y: 224, distance: 231.3
click at [439, 62] on icon at bounding box center [439, 61] width 11 height 11
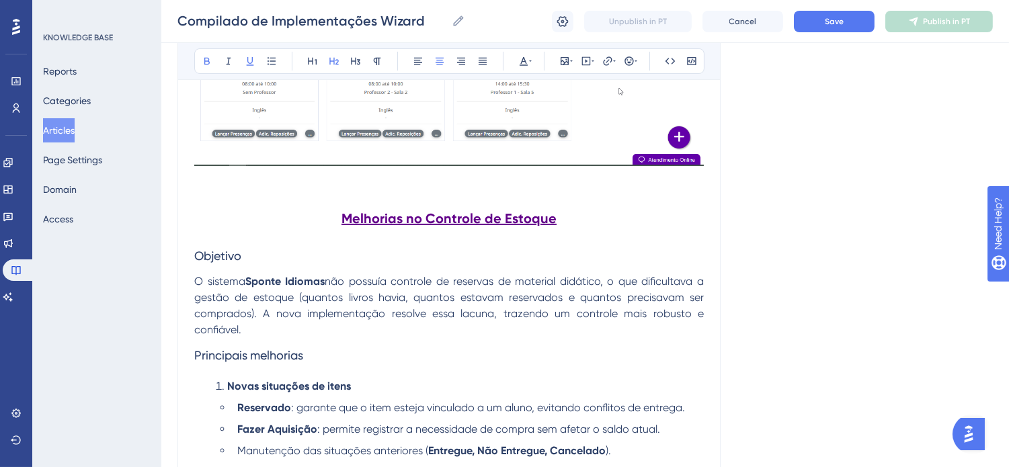
click at [487, 277] on span "não possuía controle de reservas de material didático, o que dificultava a gest…" at bounding box center [450, 305] width 512 height 61
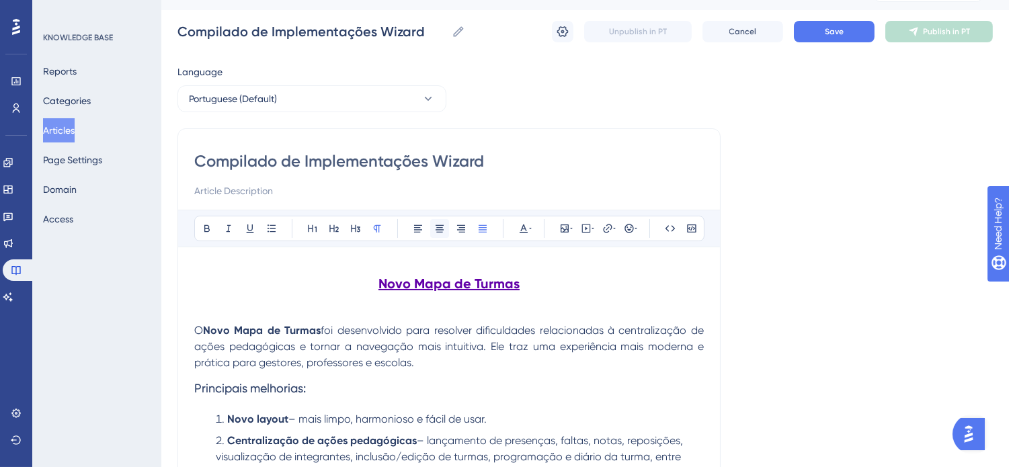
scroll to position [0, 0]
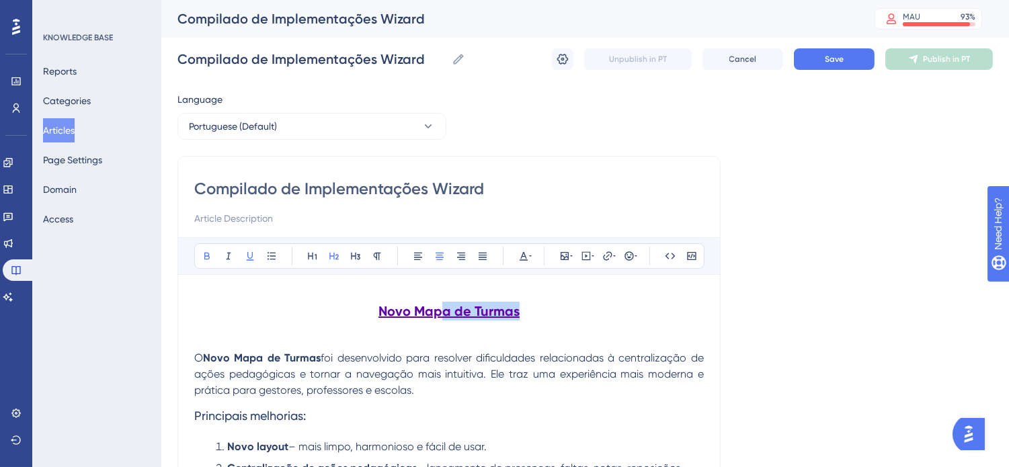
drag, startPoint x: 532, startPoint y: 319, endPoint x: 444, endPoint y: 319, distance: 87.4
click at [444, 319] on h2 "Novo Mapa de Turmas" at bounding box center [449, 320] width 510 height 59
click at [527, 251] on icon at bounding box center [523, 256] width 11 height 11
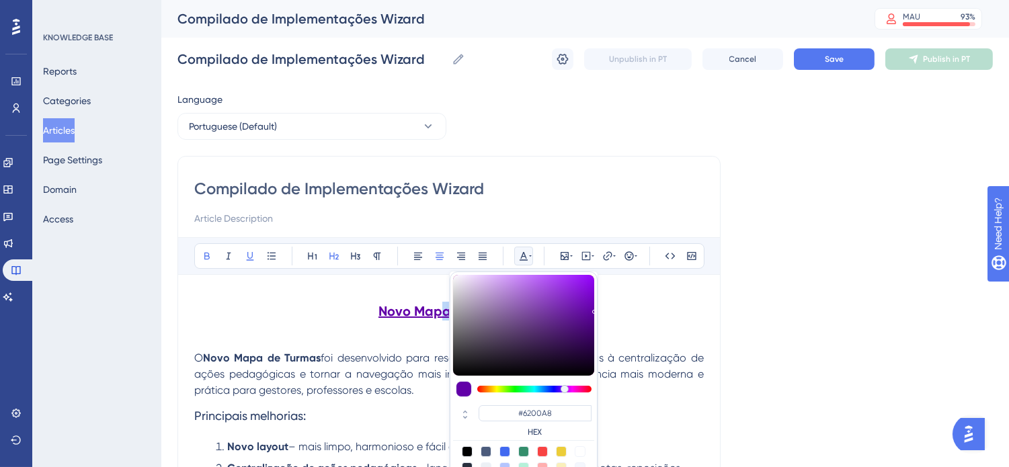
scroll to position [28, 0]
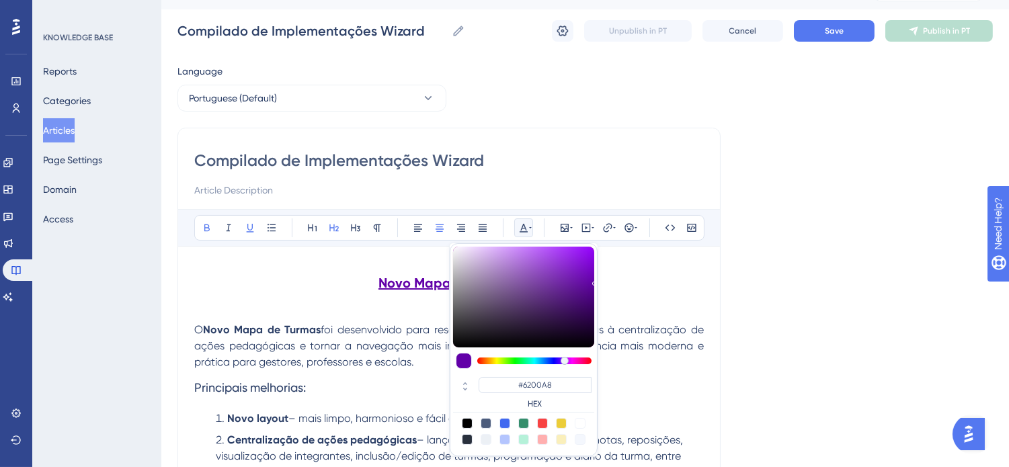
click at [651, 358] on p "O Novo Mapa de Turmas foi desenvolvido para resolver dificuldades relacionadas …" at bounding box center [449, 346] width 510 height 48
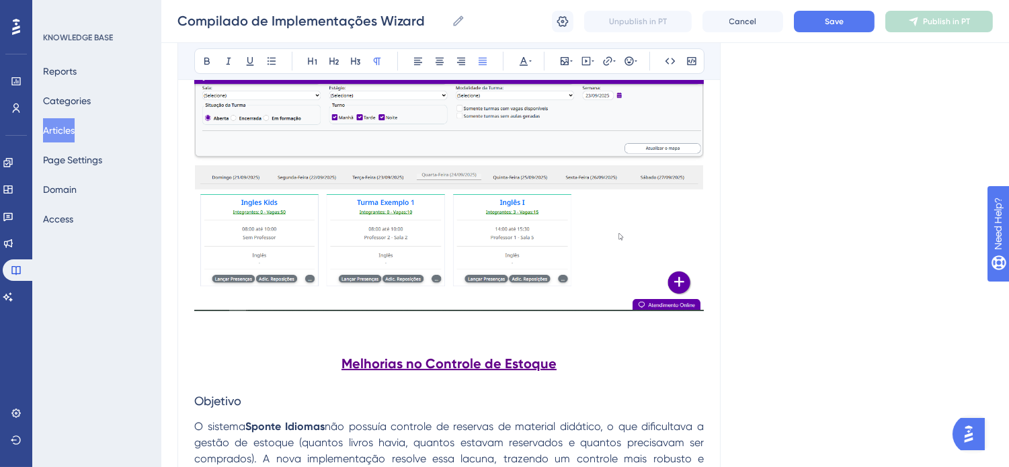
scroll to position [551, 0]
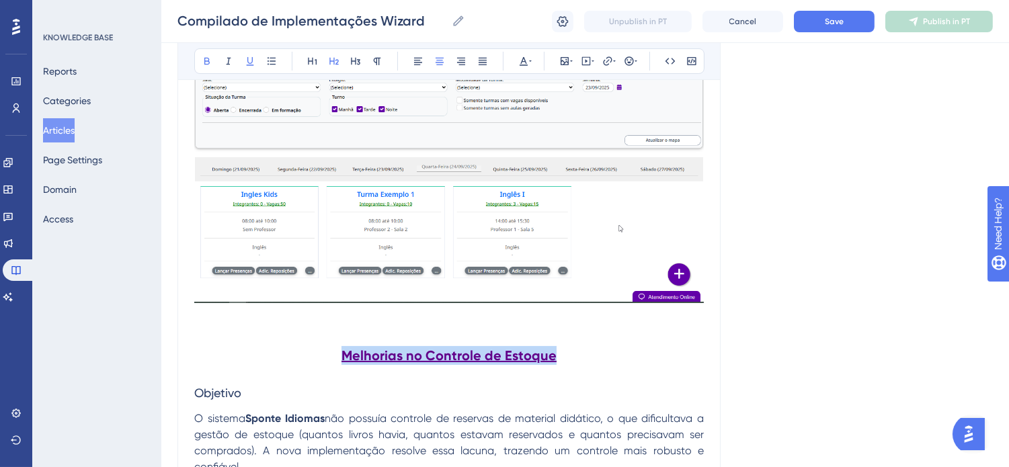
drag, startPoint x: 528, startPoint y: 356, endPoint x: 327, endPoint y: 359, distance: 201.7
click at [327, 359] on h2 "Melhorias no Controle de Estoque" at bounding box center [449, 355] width 510 height 40
click at [532, 56] on button at bounding box center [523, 61] width 19 height 19
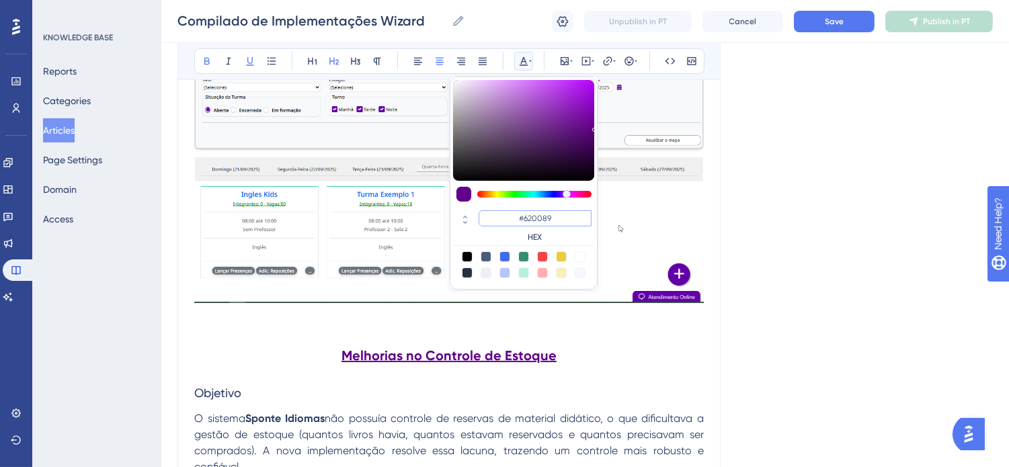
click at [557, 215] on input "#620089" at bounding box center [535, 218] width 113 height 16
drag, startPoint x: 553, startPoint y: 218, endPoint x: 543, endPoint y: 218, distance: 10.8
click at [543, 218] on input "#620089" at bounding box center [535, 218] width 113 height 16
type input "#6200A8"
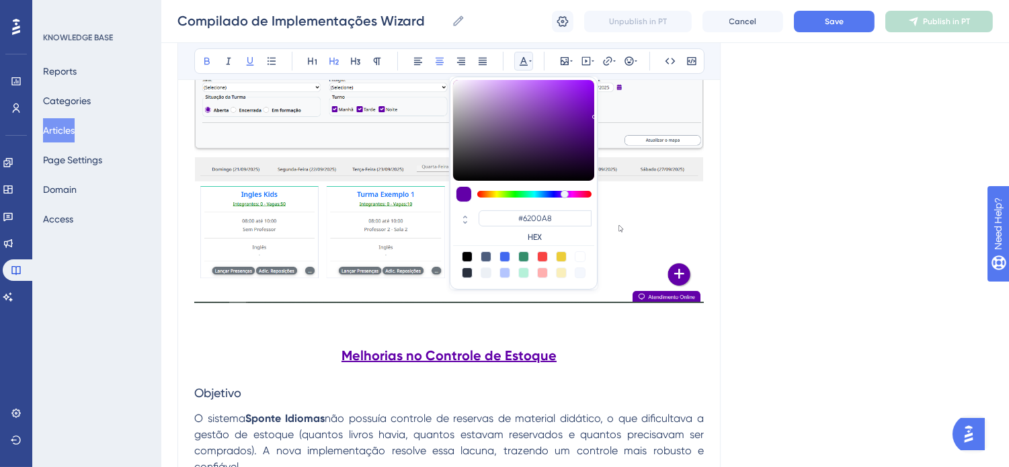
click at [598, 365] on h2 "Melhorias no Controle de Estoque" at bounding box center [449, 355] width 510 height 40
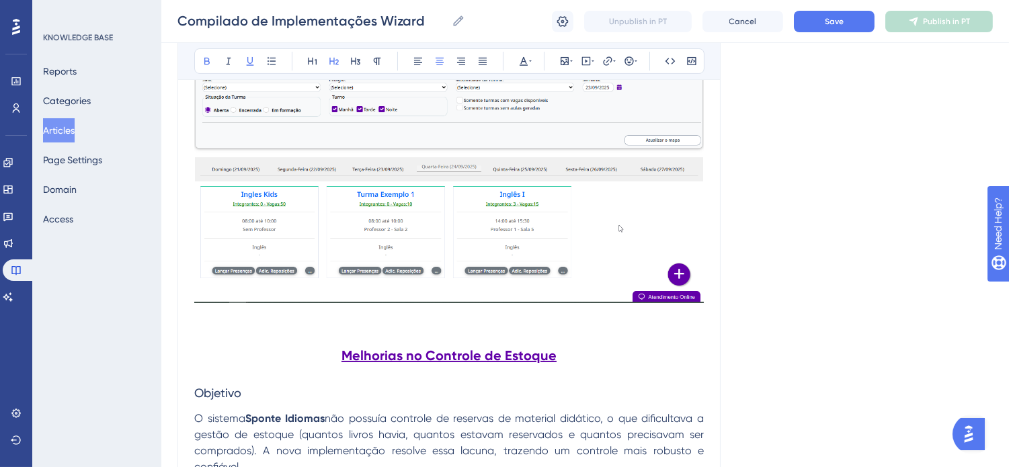
click at [528, 374] on h2 "Melhorias no Controle de Estoque" at bounding box center [449, 355] width 510 height 40
drag, startPoint x: 242, startPoint y: 395, endPoint x: 182, endPoint y: 385, distance: 60.6
click at [182, 385] on div "Compilado de Implementações Wizard Bold Italic Underline Bullet Point Heading 1…" at bounding box center [448, 116] width 543 height 1035
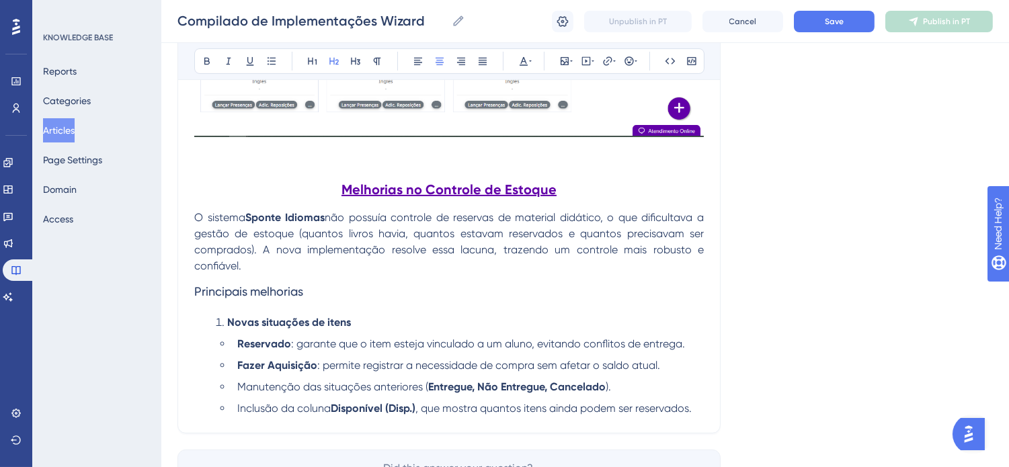
scroll to position [809, 0]
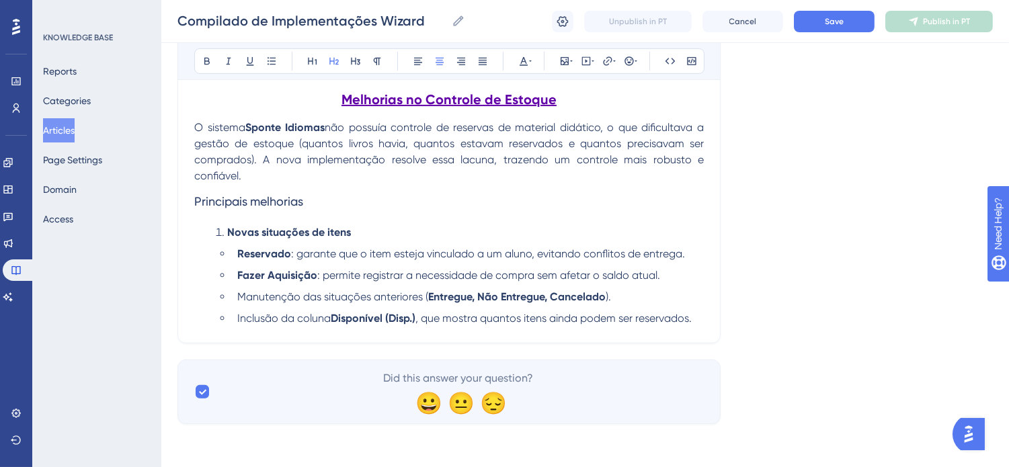
click at [699, 321] on li "Inclusão da coluna Disponível (Disp.) , que mostra quantos itens ainda podem se…" at bounding box center [468, 319] width 472 height 16
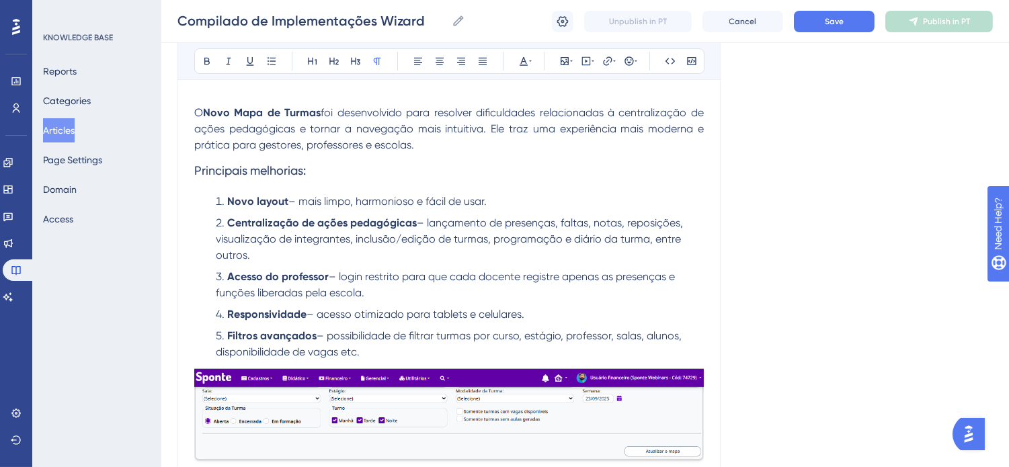
scroll to position [188, 0]
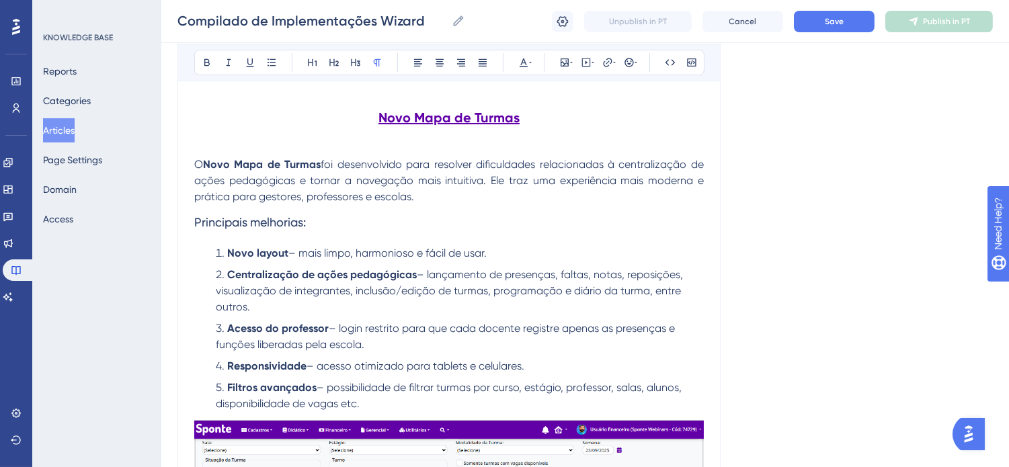
click at [452, 149] on h2 "Novo Mapa de Turmas" at bounding box center [449, 126] width 510 height 59
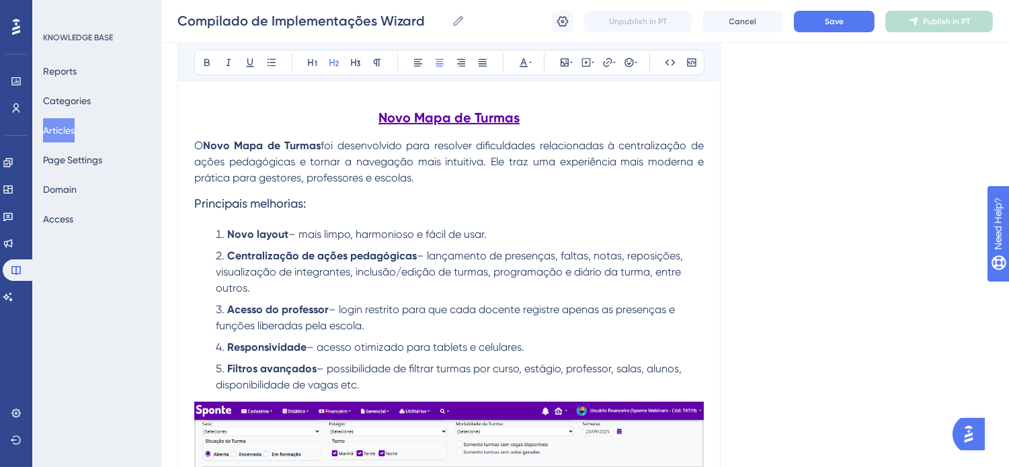
click at [460, 196] on h3 "Principais melhorias:" at bounding box center [449, 203] width 510 height 35
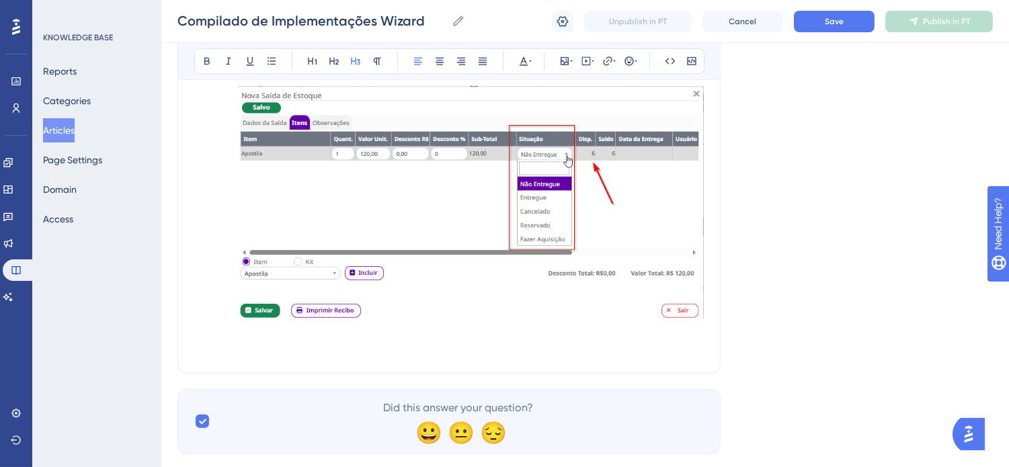
scroll to position [1076, 0]
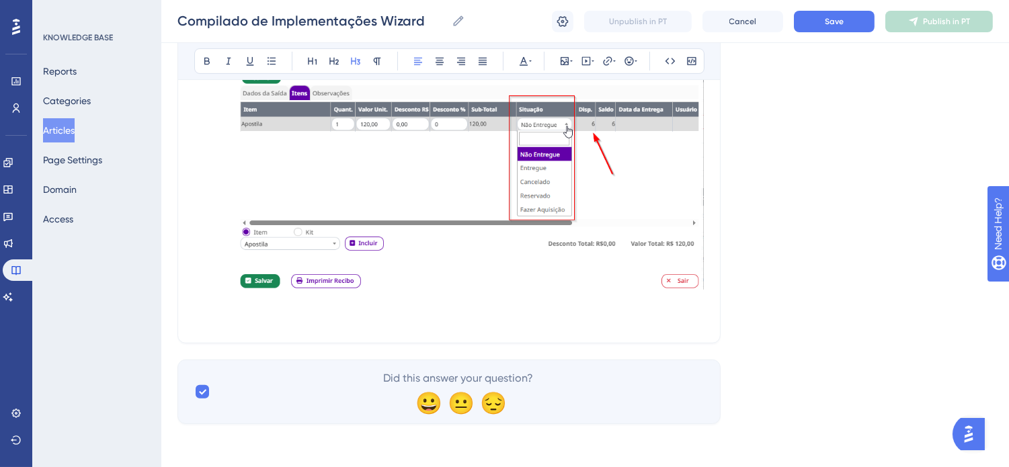
click at [530, 320] on p at bounding box center [449, 319] width 510 height 16
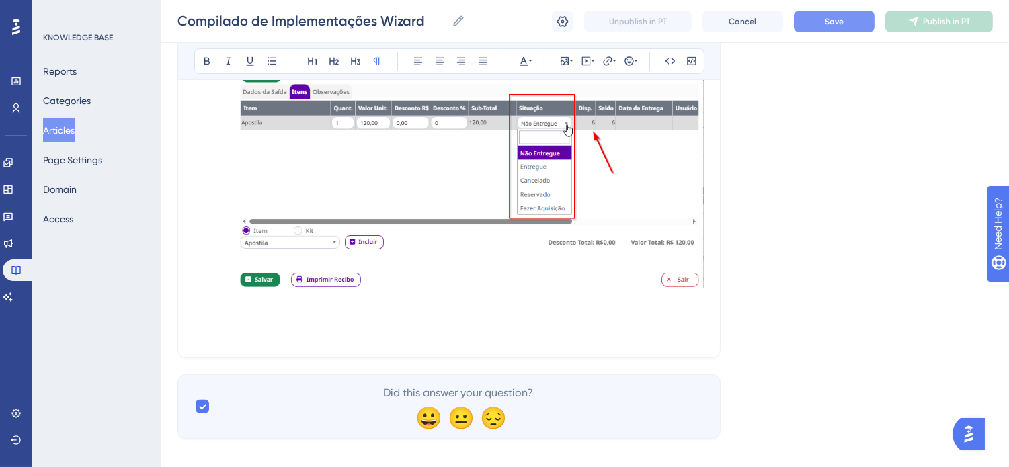
click at [825, 23] on span "Save" at bounding box center [834, 21] width 19 height 11
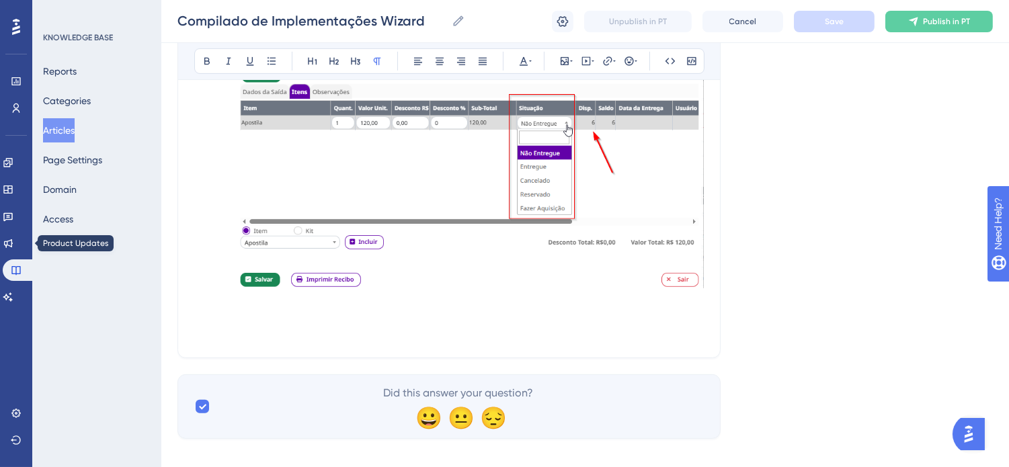
click at [563, 328] on p at bounding box center [449, 333] width 510 height 16
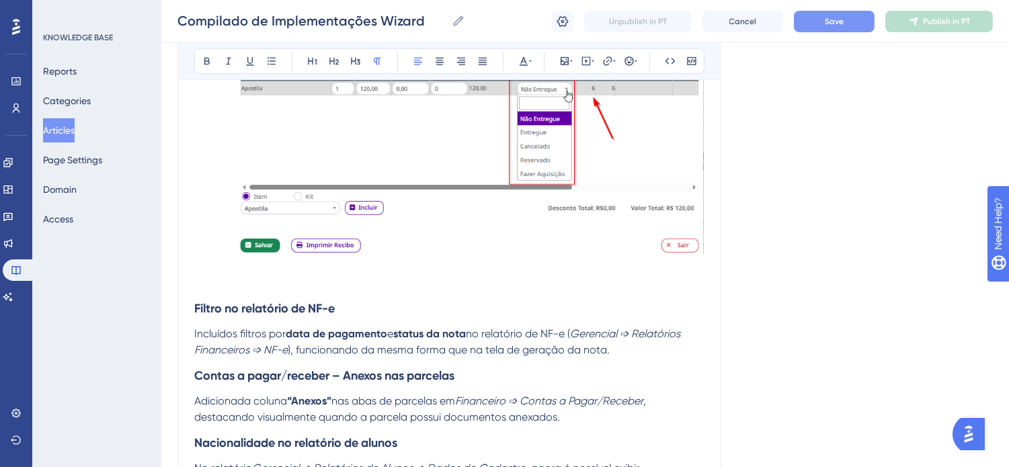
scroll to position [1093, 0]
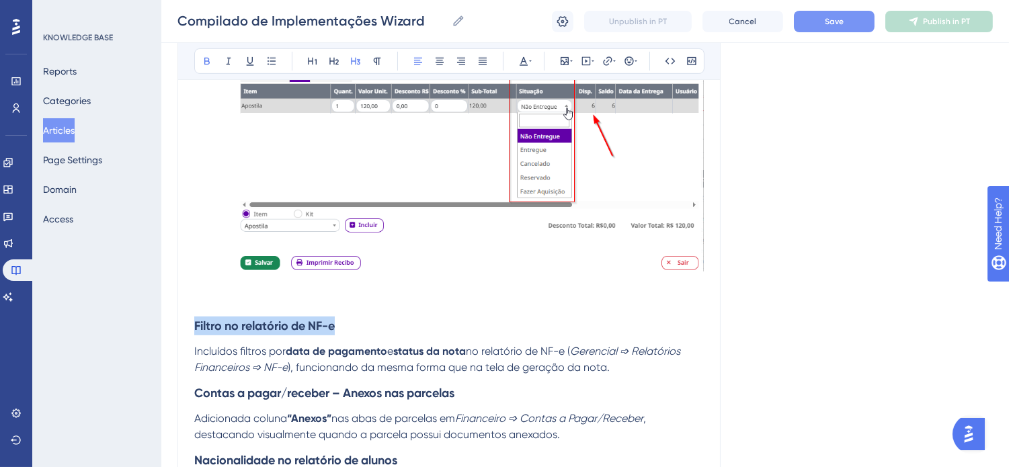
drag, startPoint x: 344, startPoint y: 327, endPoint x: 190, endPoint y: 327, distance: 153.9
drag, startPoint x: 249, startPoint y: 63, endPoint x: 308, endPoint y: 63, distance: 59.2
click at [249, 63] on icon at bounding box center [250, 61] width 11 height 11
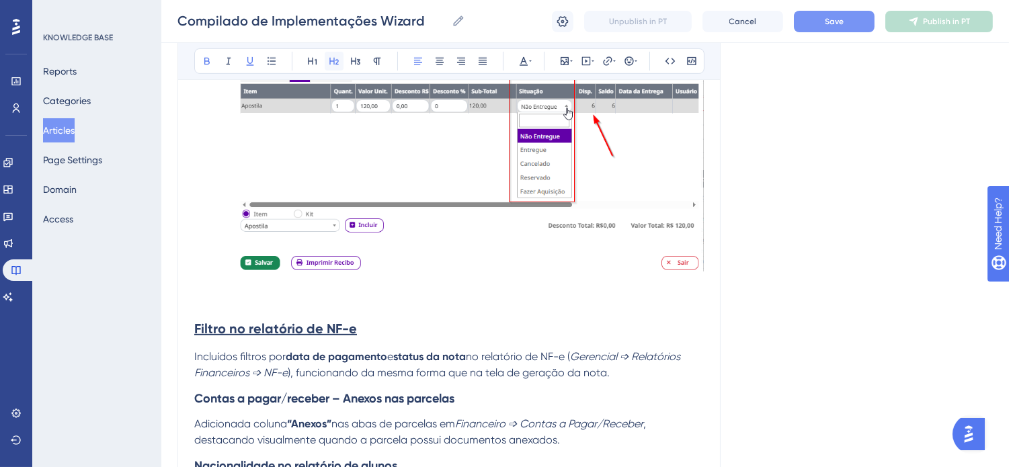
click at [333, 61] on icon at bounding box center [333, 61] width 9 height 7
click at [432, 66] on button at bounding box center [439, 61] width 19 height 19
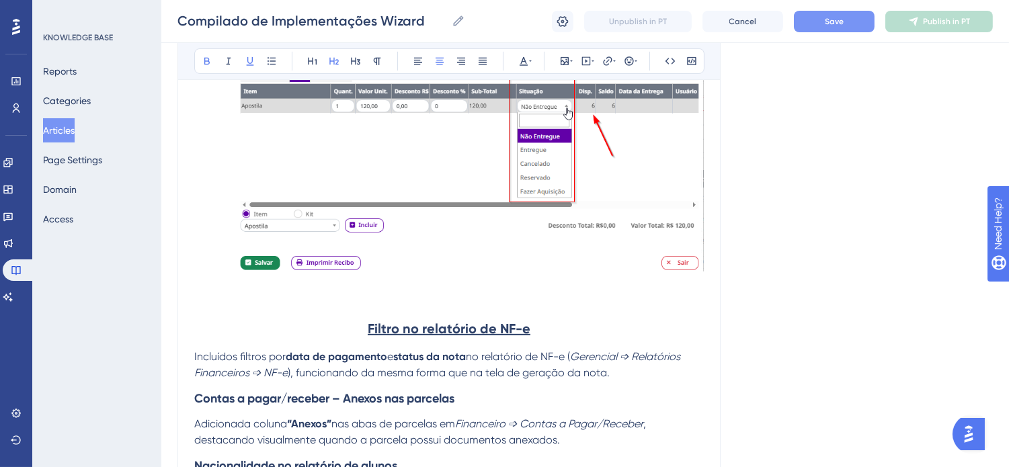
click at [541, 333] on h2 "Filtro no relatório de NF-e" at bounding box center [449, 329] width 510 height 40
drag, startPoint x: 542, startPoint y: 333, endPoint x: 297, endPoint y: 321, distance: 245.0
click at [297, 321] on h2 "Filtro no relatório de NF-e" at bounding box center [449, 329] width 510 height 40
click at [524, 64] on icon at bounding box center [523, 61] width 11 height 11
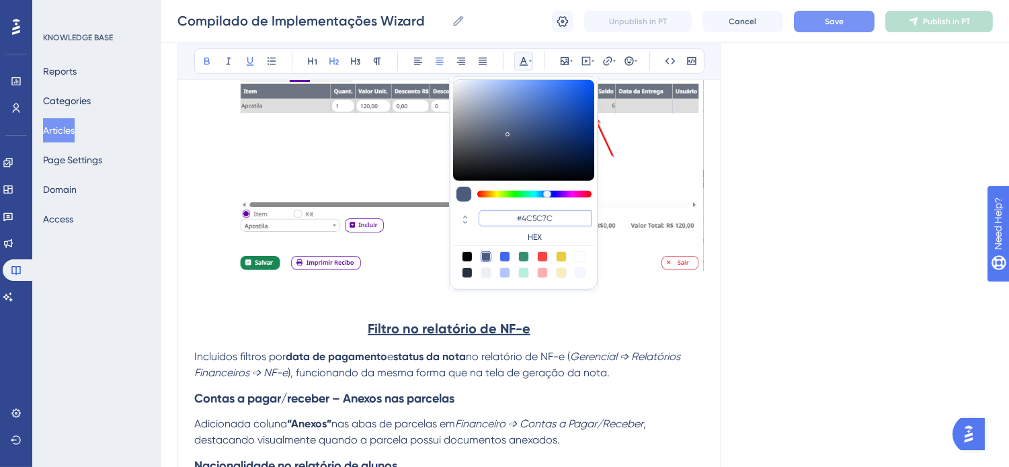
drag, startPoint x: 561, startPoint y: 218, endPoint x: 523, endPoint y: 218, distance: 37.7
click at [523, 218] on input "#4C5C7C" at bounding box center [535, 218] width 113 height 16
type input "#6200A8"
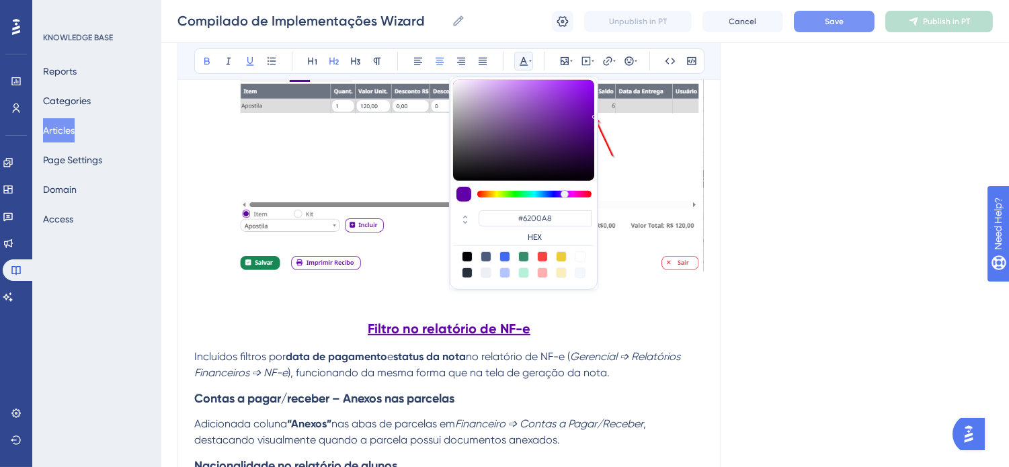
click at [631, 332] on h2 "Filtro no relatório de NF-e" at bounding box center [449, 329] width 510 height 40
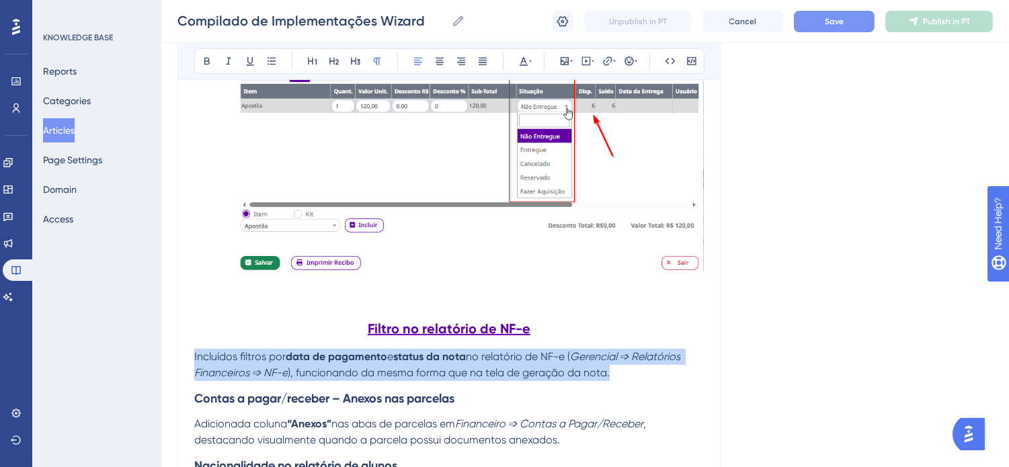
drag, startPoint x: 619, startPoint y: 375, endPoint x: 186, endPoint y: 364, distance: 433.1
click at [481, 56] on icon at bounding box center [482, 61] width 11 height 11
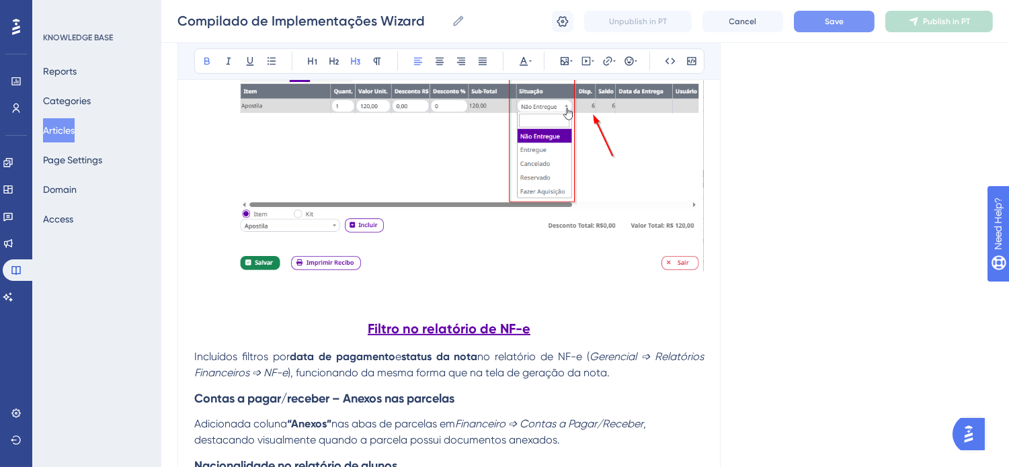
click at [633, 391] on h3 "Contas a pagar/receber – Anexos nas parcelas" at bounding box center [449, 398] width 510 height 35
drag, startPoint x: 587, startPoint y: 358, endPoint x: 294, endPoint y: 374, distance: 293.5
click at [294, 374] on p "Incluídos filtros por data de pagamento e status da nota no relatório de NF-e (…" at bounding box center [449, 365] width 510 height 32
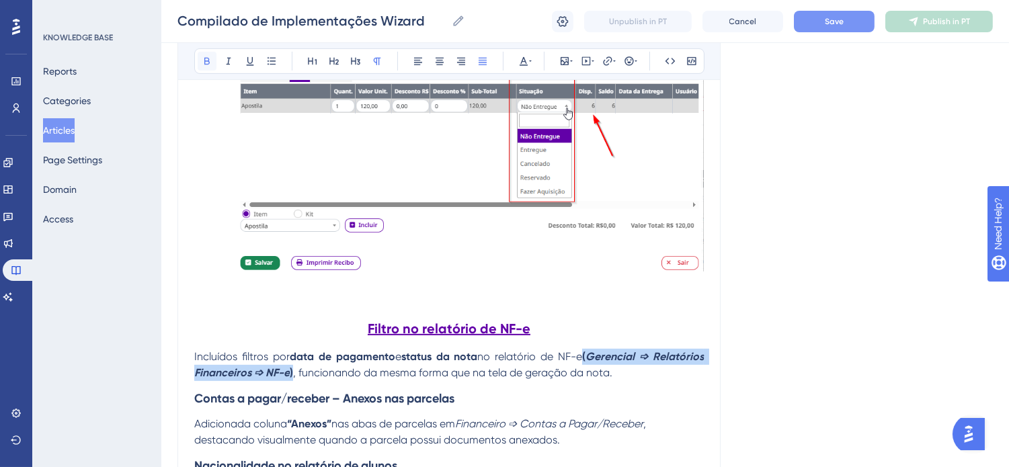
click at [202, 65] on icon at bounding box center [207, 61] width 11 height 11
click at [576, 387] on h3 "Contas a pagar/receber – Anexos nas parcelas" at bounding box center [449, 398] width 510 height 35
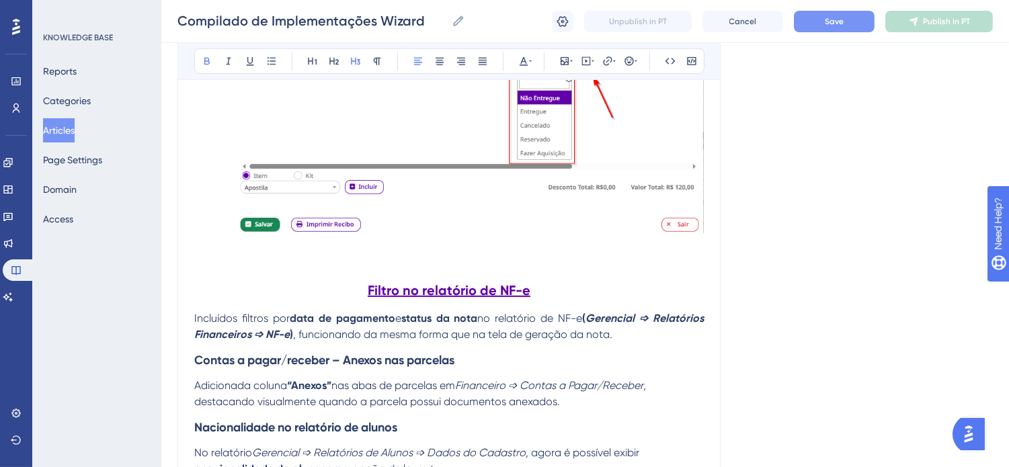
scroll to position [1168, 0]
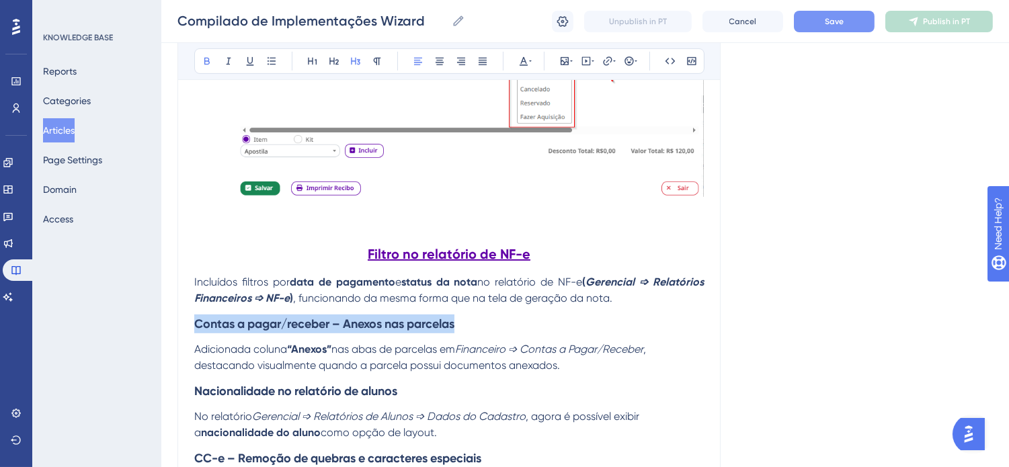
drag, startPoint x: 473, startPoint y: 321, endPoint x: 192, endPoint y: 324, distance: 281.7
click at [251, 63] on icon at bounding box center [250, 61] width 11 height 11
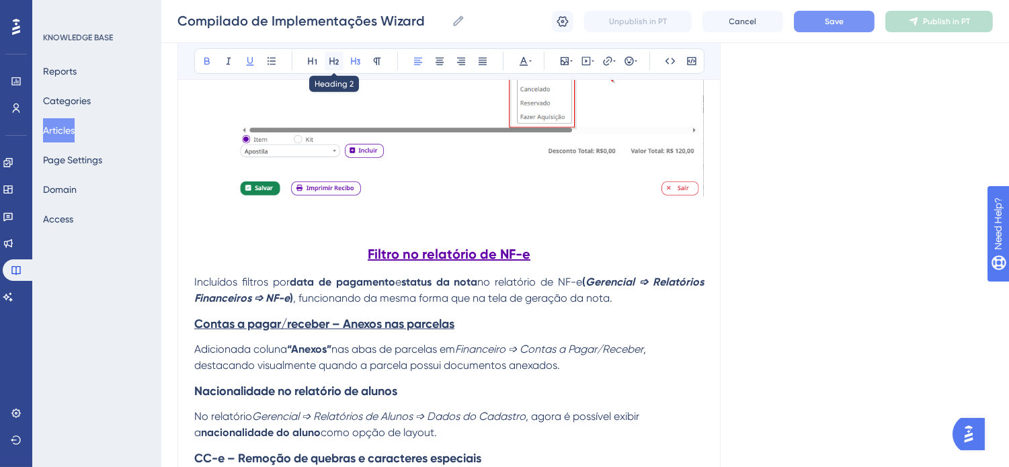
click at [329, 63] on icon at bounding box center [334, 61] width 11 height 11
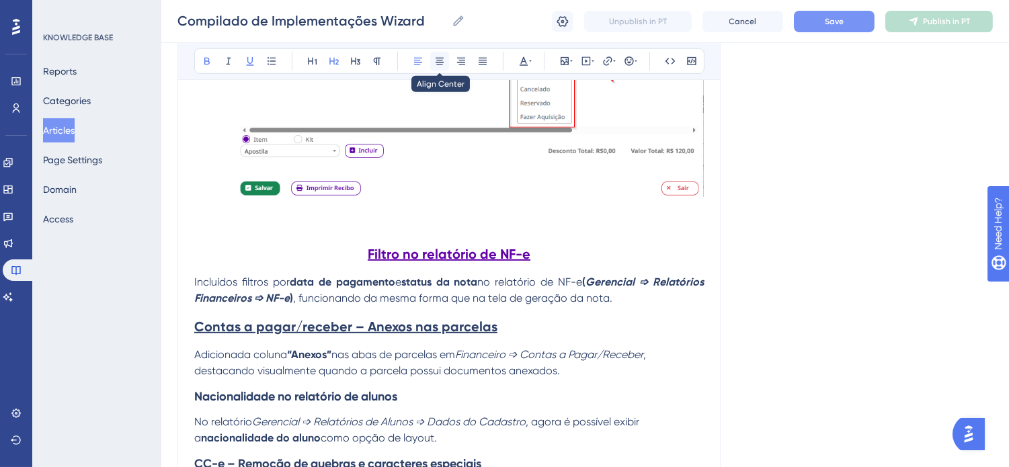
drag, startPoint x: 439, startPoint y: 63, endPoint x: 475, endPoint y: 63, distance: 35.6
click at [440, 63] on icon at bounding box center [439, 61] width 11 height 11
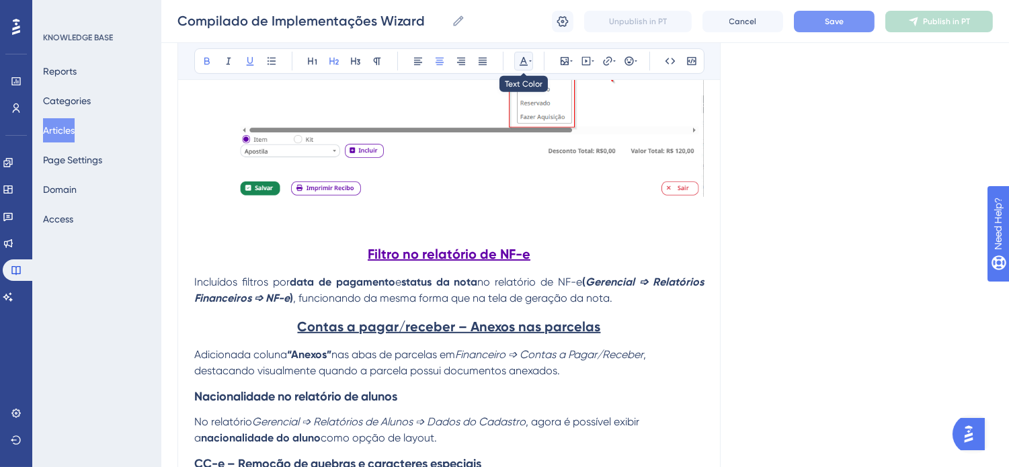
click at [525, 63] on icon at bounding box center [523, 61] width 11 height 11
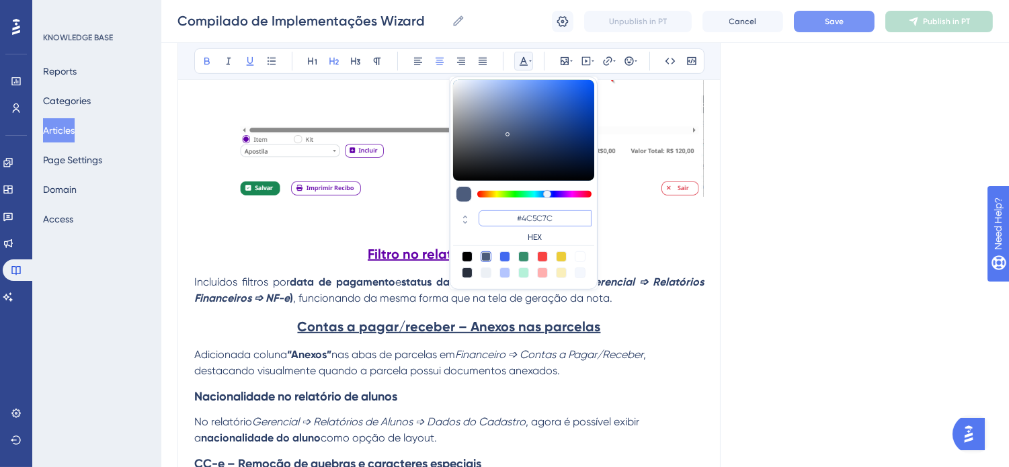
drag, startPoint x: 561, startPoint y: 218, endPoint x: 524, endPoint y: 217, distance: 36.3
click at [524, 217] on input "#4C5C7C" at bounding box center [535, 218] width 113 height 16
type input "#6200A8"
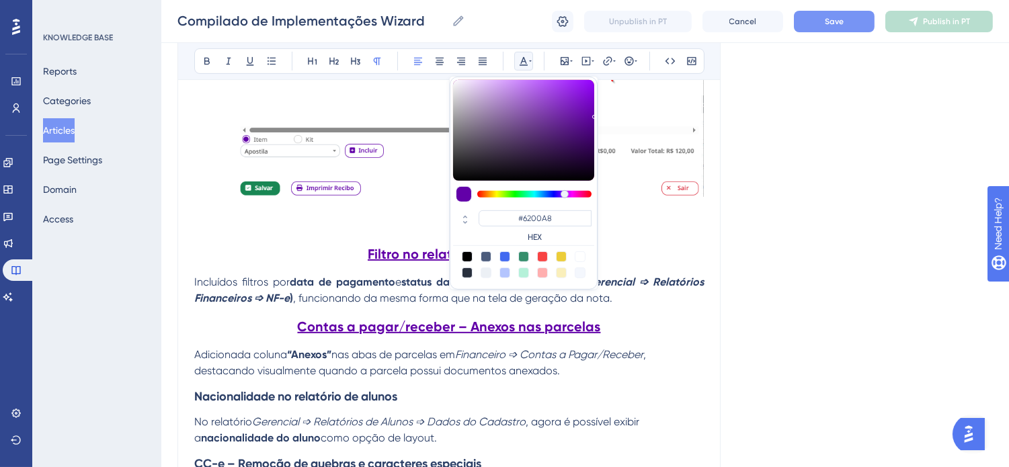
click at [614, 371] on p "Adicionada coluna “Anexos” nas abas de parcelas em Financeiro ➩ Contas a Pagar/…" at bounding box center [449, 363] width 510 height 32
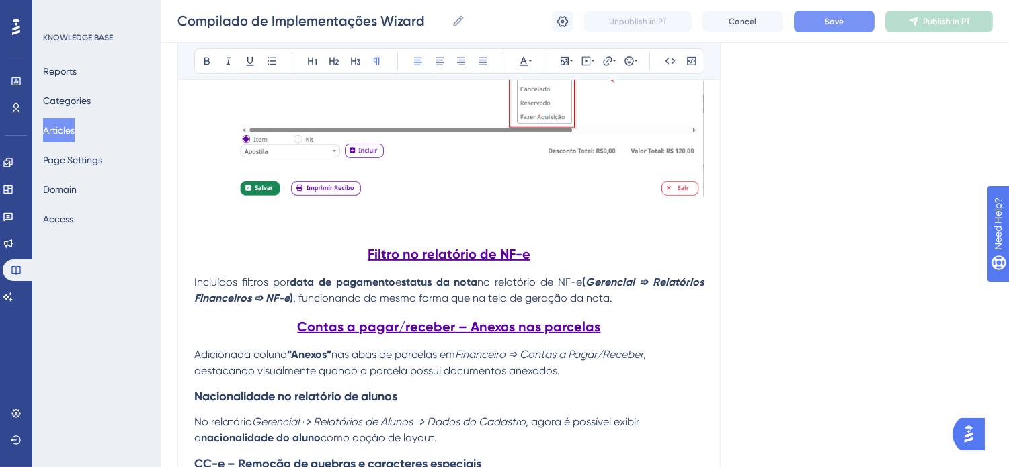
click at [651, 313] on h2 "Contas a pagar/receber – Anexos nas parcelas" at bounding box center [449, 327] width 510 height 40
click at [657, 299] on p "Incluídos filtros por data de pagamento e status da nota no relatório de NF-e (…" at bounding box center [449, 290] width 510 height 32
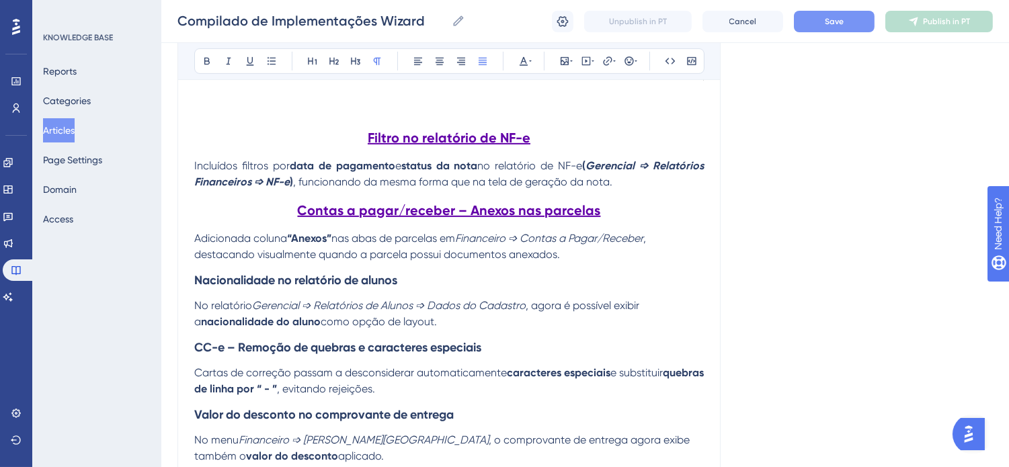
scroll to position [1318, 0]
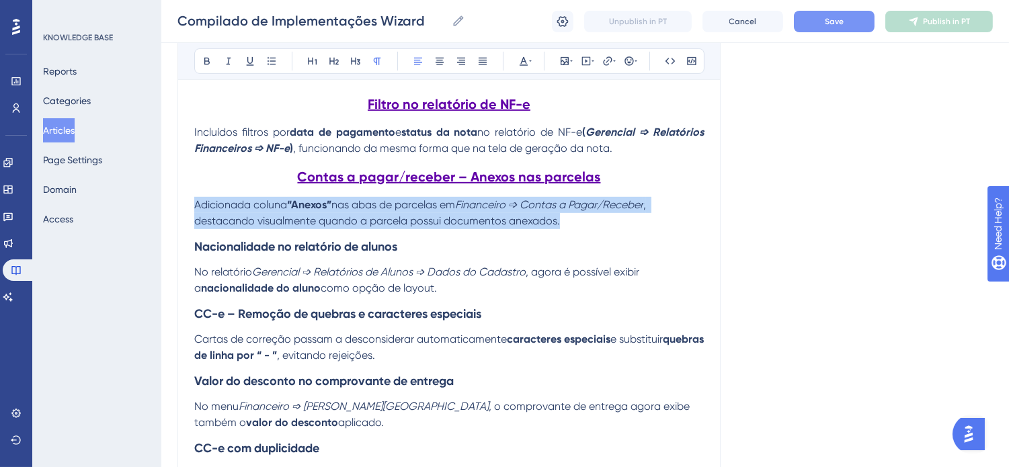
drag, startPoint x: 573, startPoint y: 224, endPoint x: 184, endPoint y: 209, distance: 389.5
click at [485, 63] on icon at bounding box center [482, 61] width 11 height 11
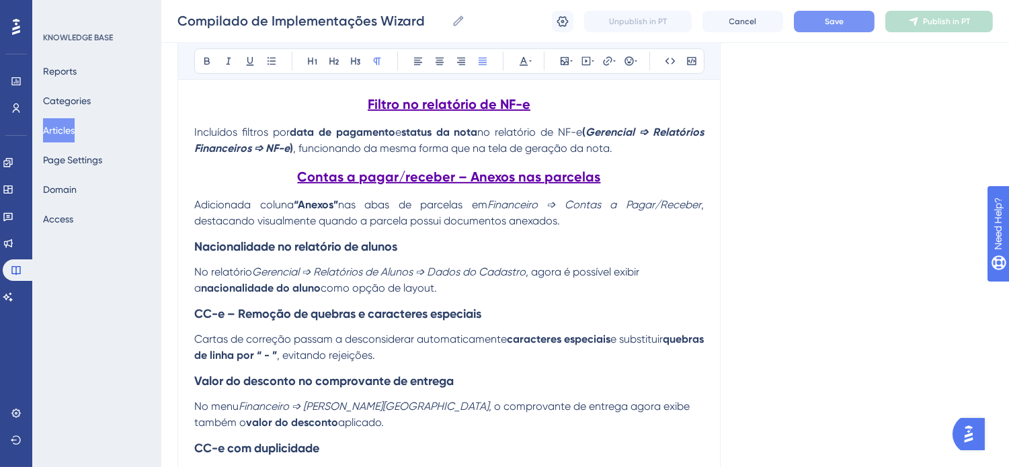
click at [602, 237] on h3 "Nacionalidade no relatório de alunos" at bounding box center [449, 246] width 510 height 35
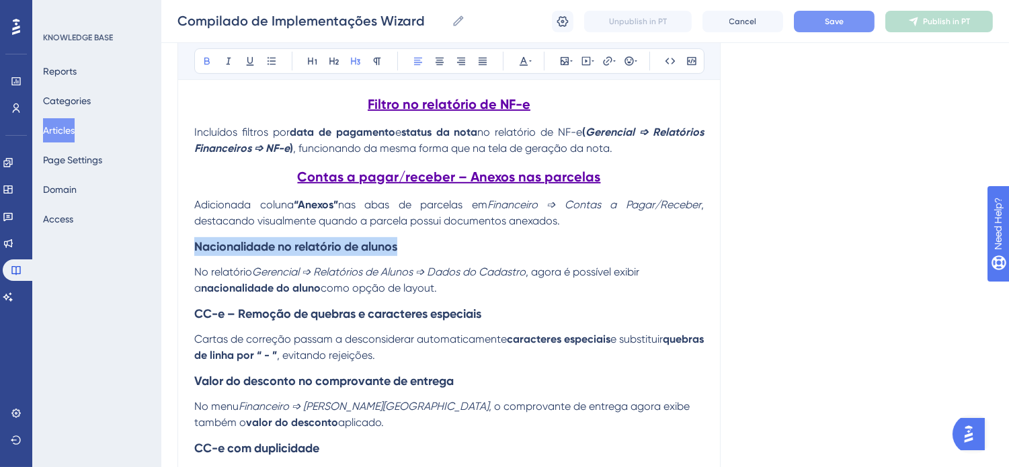
drag, startPoint x: 406, startPoint y: 253, endPoint x: 186, endPoint y: 172, distance: 235.0
click at [204, 64] on icon at bounding box center [206, 61] width 5 height 7
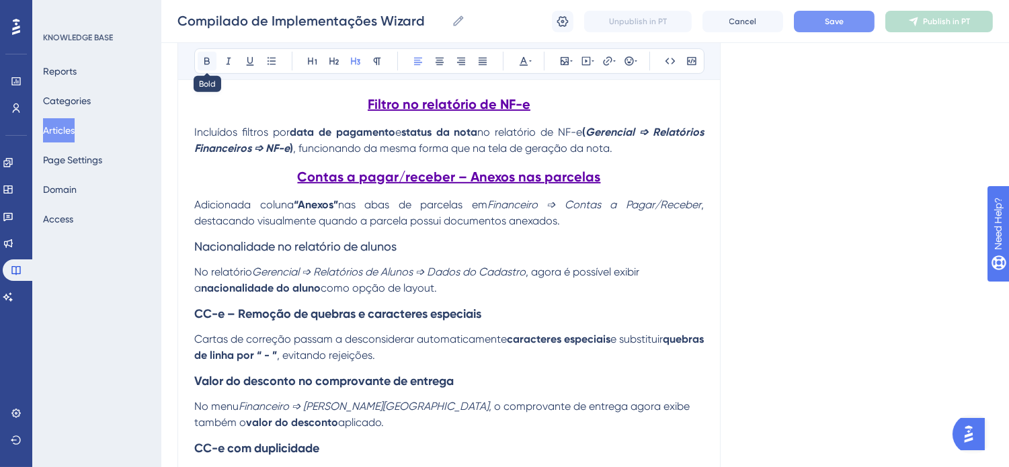
click at [206, 58] on icon at bounding box center [206, 61] width 5 height 7
click at [250, 57] on icon at bounding box center [250, 61] width 11 height 11
click at [338, 67] on button at bounding box center [334, 61] width 19 height 19
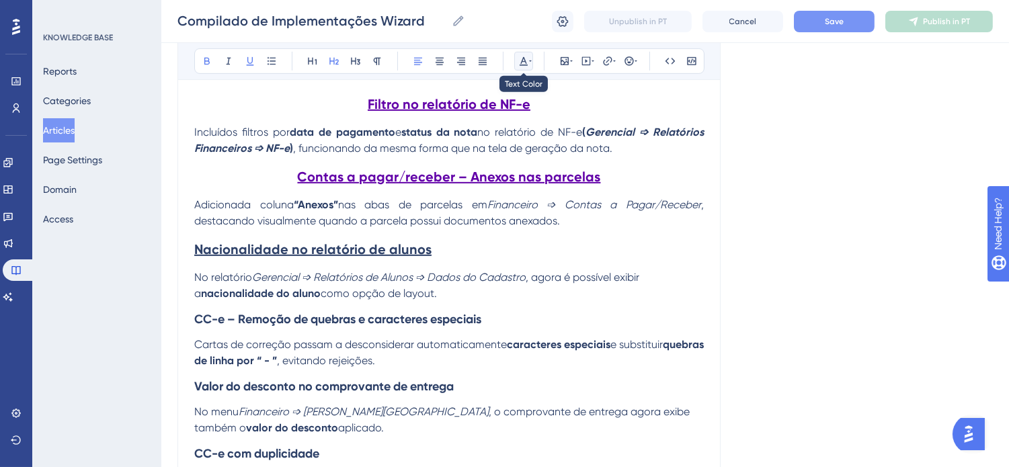
click at [529, 63] on icon at bounding box center [530, 61] width 3 height 11
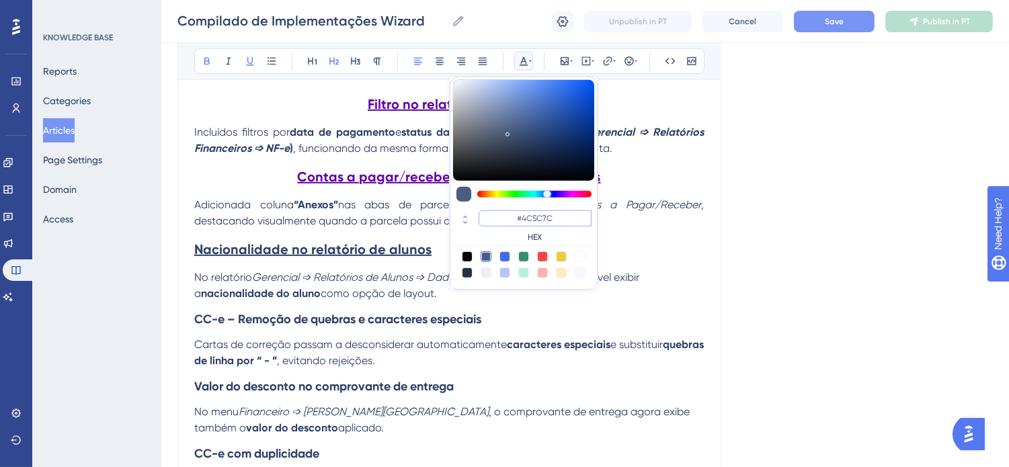
drag, startPoint x: 557, startPoint y: 219, endPoint x: 522, endPoint y: 218, distance: 35.0
click at [522, 218] on input "#4C5C7C" at bounding box center [535, 218] width 113 height 16
type input "#6200A8"
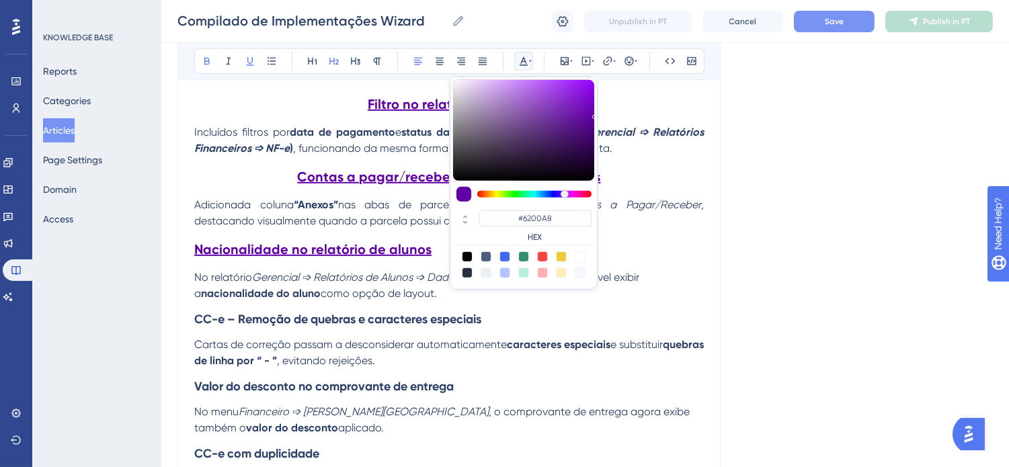
click at [432, 255] on h2 "Nacionalidade no relatório de alunos" at bounding box center [449, 249] width 510 height 40
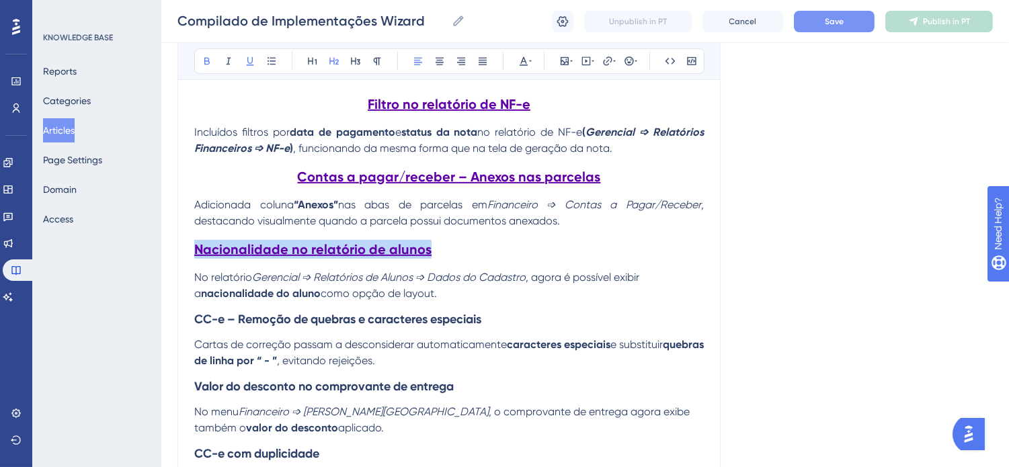
drag, startPoint x: 428, startPoint y: 253, endPoint x: 298, endPoint y: 104, distance: 197.8
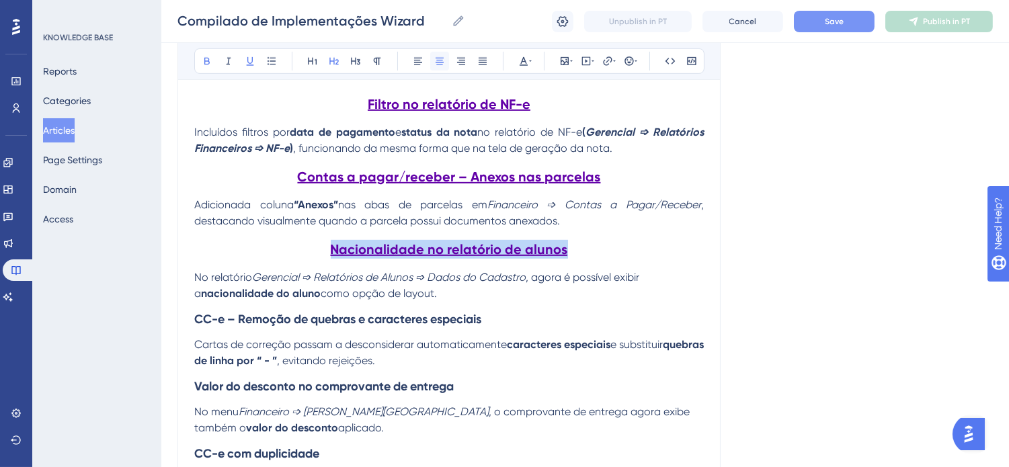
click at [434, 65] on icon at bounding box center [439, 61] width 11 height 11
drag, startPoint x: 298, startPoint y: 291, endPoint x: 186, endPoint y: 282, distance: 113.3
click at [483, 56] on icon at bounding box center [482, 61] width 11 height 11
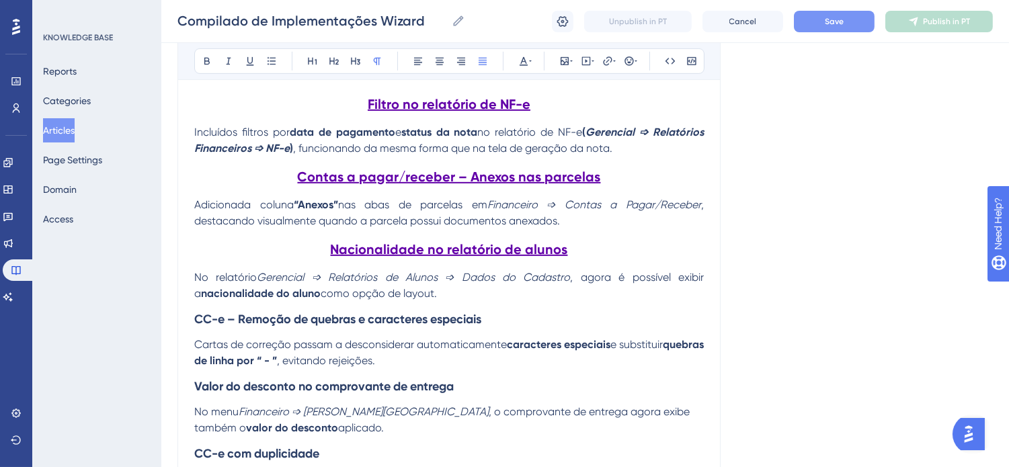
click at [498, 325] on h3 "CC-e – Remoção de quebras e caracteres especiais" at bounding box center [449, 319] width 510 height 35
drag, startPoint x: 488, startPoint y: 323, endPoint x: 186, endPoint y: 319, distance: 302.5
click at [253, 58] on icon at bounding box center [250, 61] width 11 height 11
click at [331, 61] on icon at bounding box center [333, 61] width 9 height 7
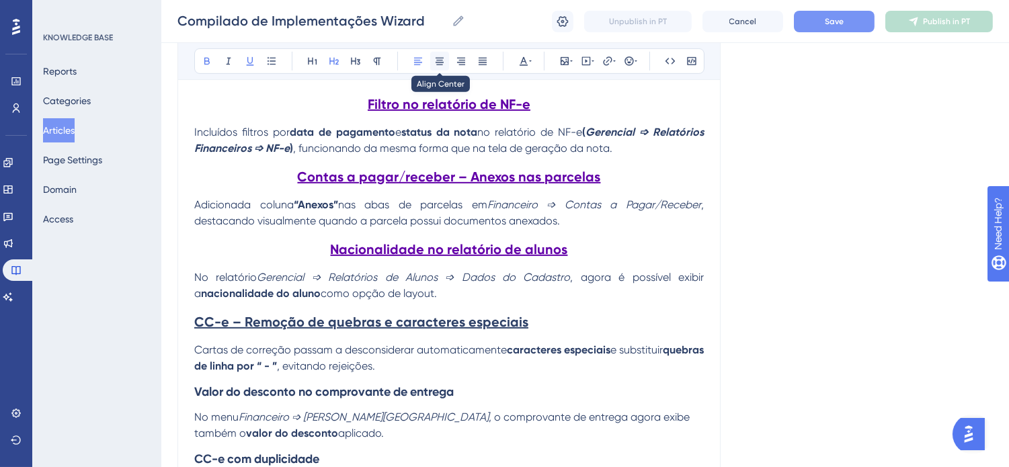
click at [439, 58] on icon at bounding box center [439, 61] width 11 height 11
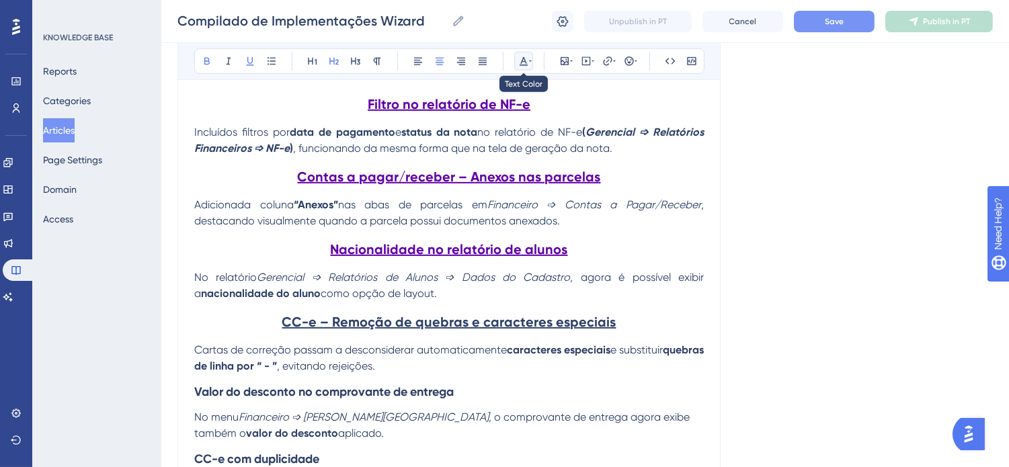
click at [523, 58] on icon at bounding box center [523, 61] width 11 height 11
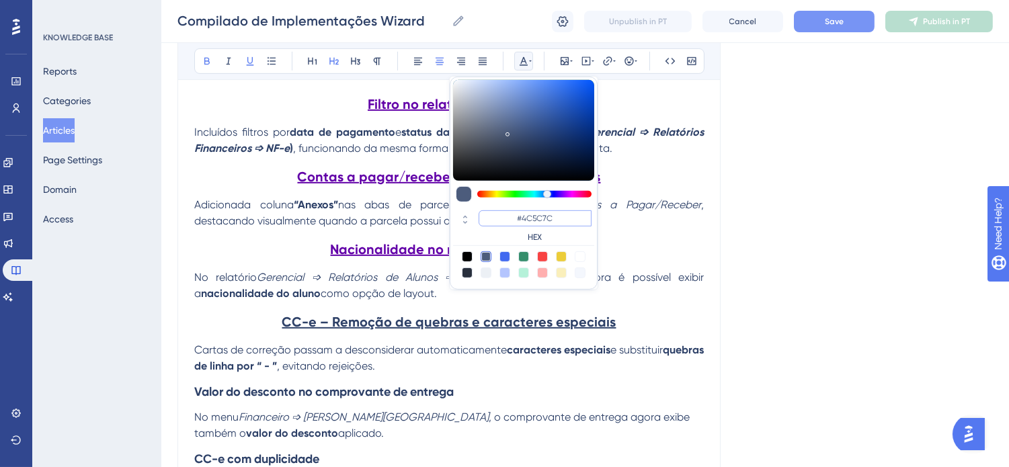
drag, startPoint x: 561, startPoint y: 223, endPoint x: 523, endPoint y: 219, distance: 38.5
click at [523, 219] on input "#4C5C7C" at bounding box center [535, 218] width 113 height 16
type input "#6200A8"
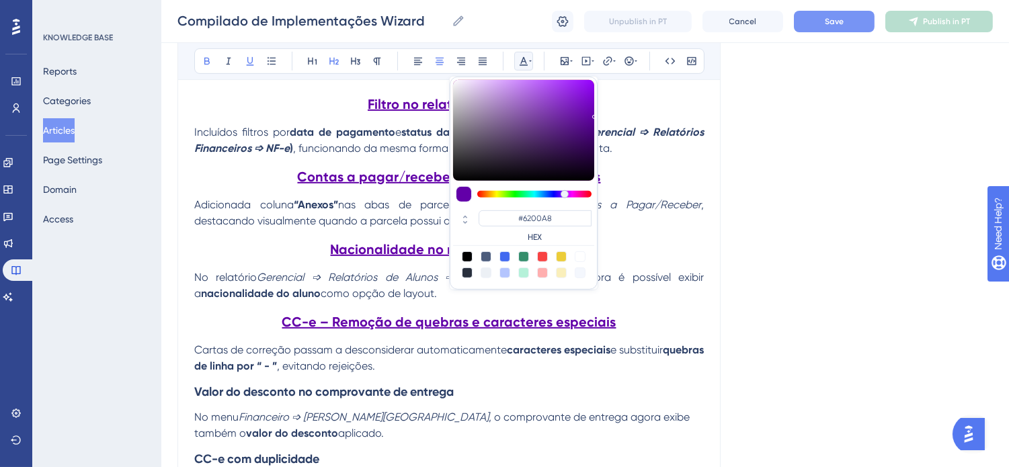
click at [643, 239] on h2 "Nacionalidade no relatório de alunos" at bounding box center [449, 249] width 510 height 40
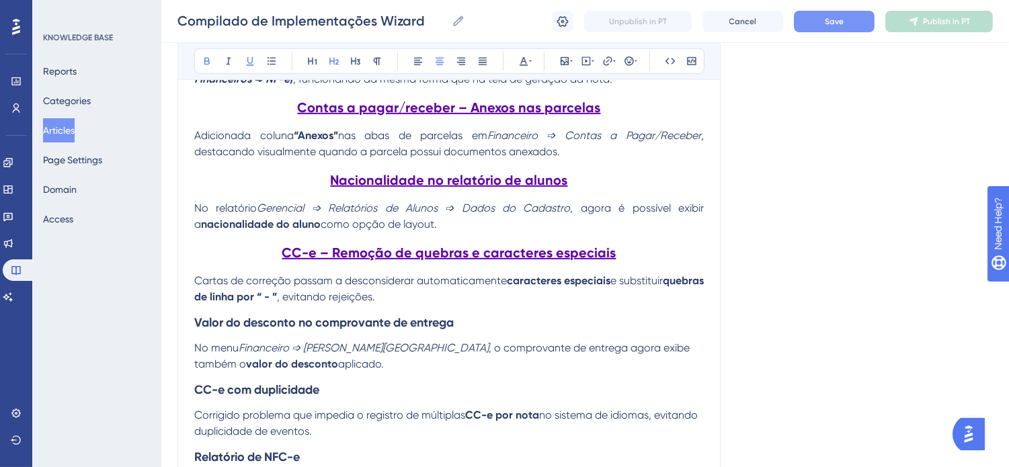
scroll to position [1467, 0]
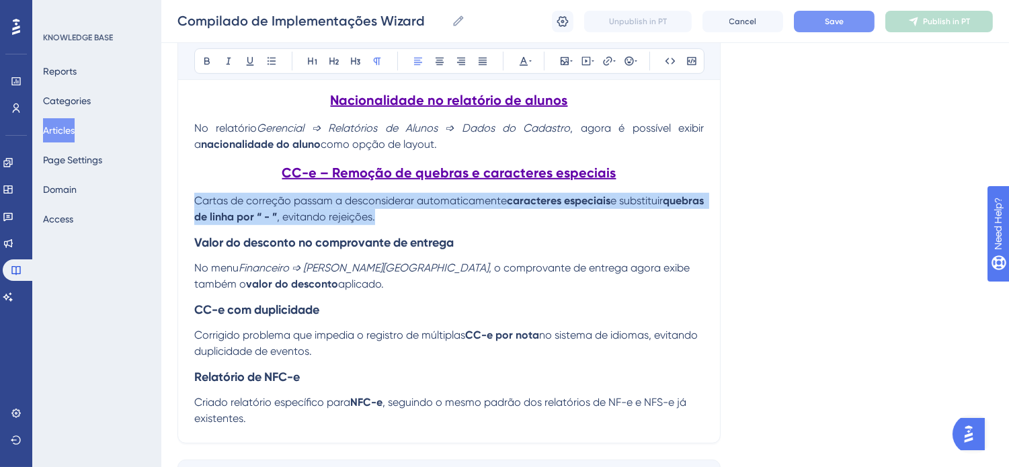
drag, startPoint x: 428, startPoint y: 220, endPoint x: 253, endPoint y: 172, distance: 181.2
click at [481, 58] on icon at bounding box center [482, 61] width 11 height 11
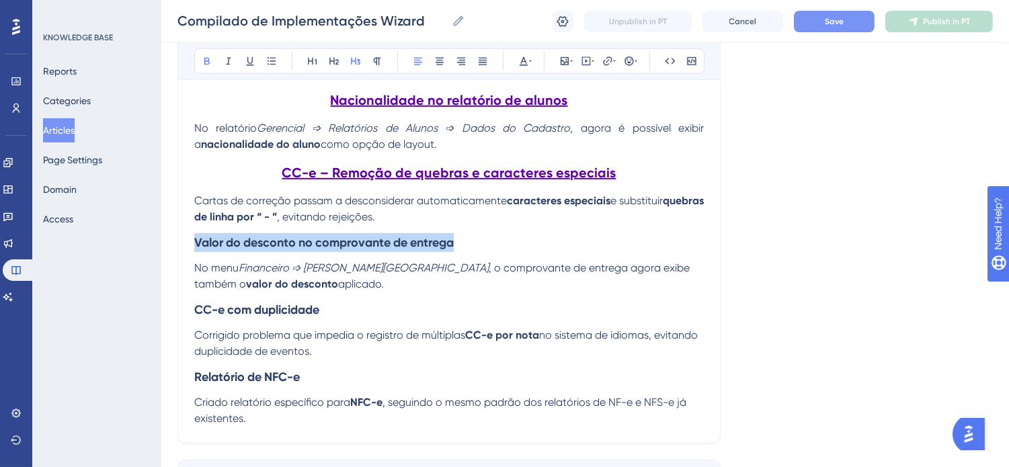
drag, startPoint x: 466, startPoint y: 249, endPoint x: 178, endPoint y: 249, distance: 287.7
click at [247, 62] on icon at bounding box center [250, 61] width 11 height 11
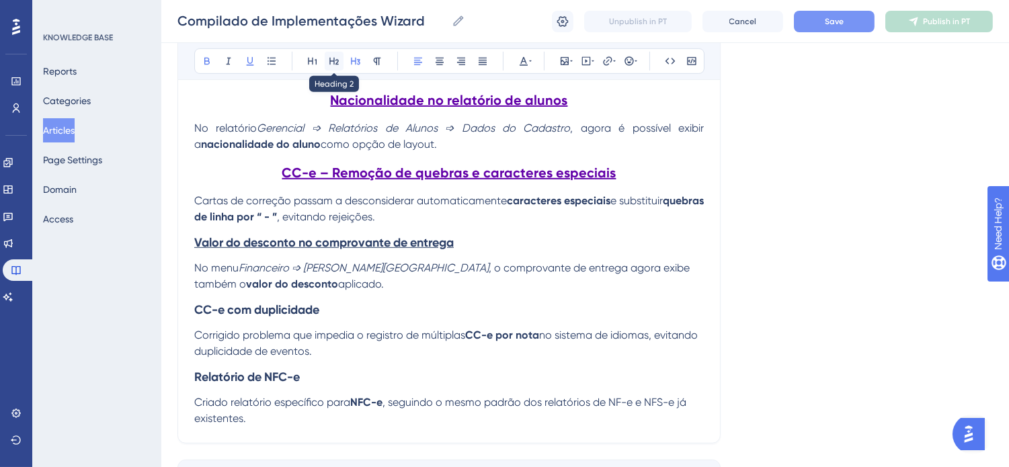
click at [331, 68] on button at bounding box center [334, 61] width 19 height 19
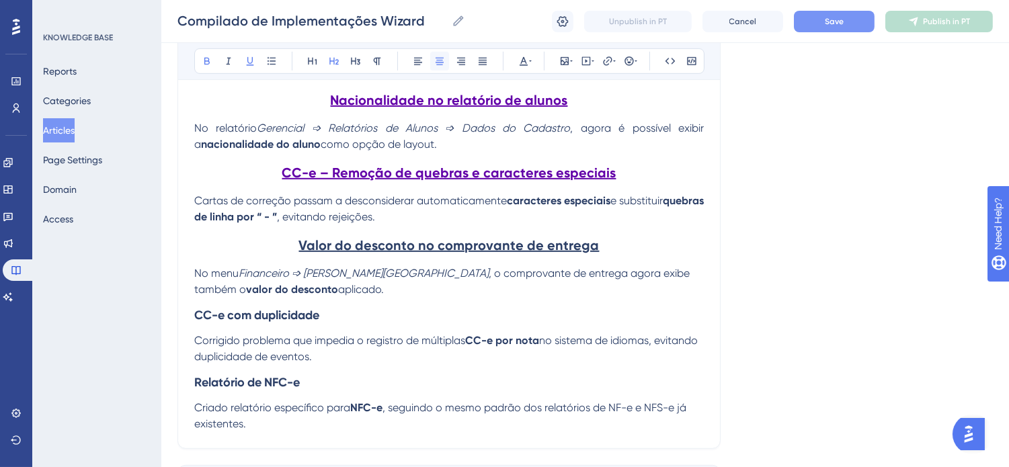
click at [431, 63] on button at bounding box center [439, 61] width 19 height 19
click at [532, 61] on button at bounding box center [523, 61] width 19 height 19
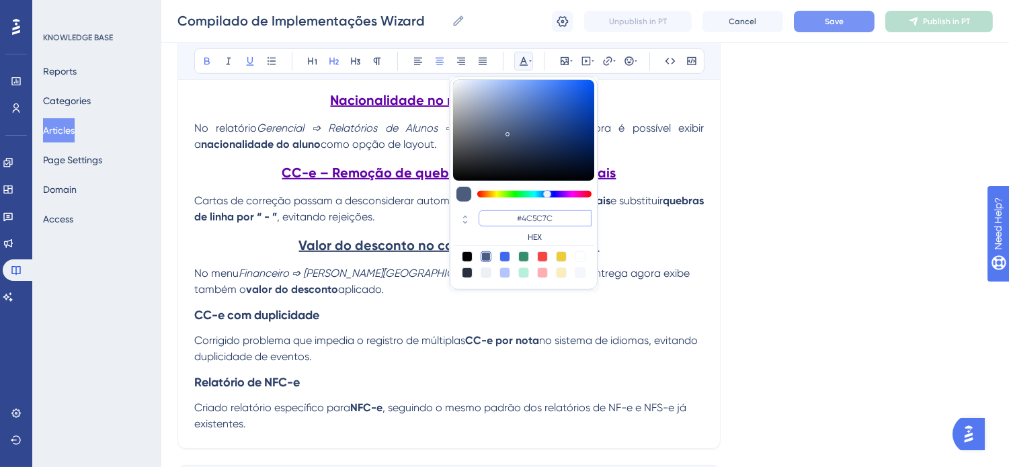
drag, startPoint x: 565, startPoint y: 219, endPoint x: 524, endPoint y: 212, distance: 41.6
click at [524, 212] on input "#4C5C7C" at bounding box center [535, 218] width 113 height 16
type input "#6200A8"
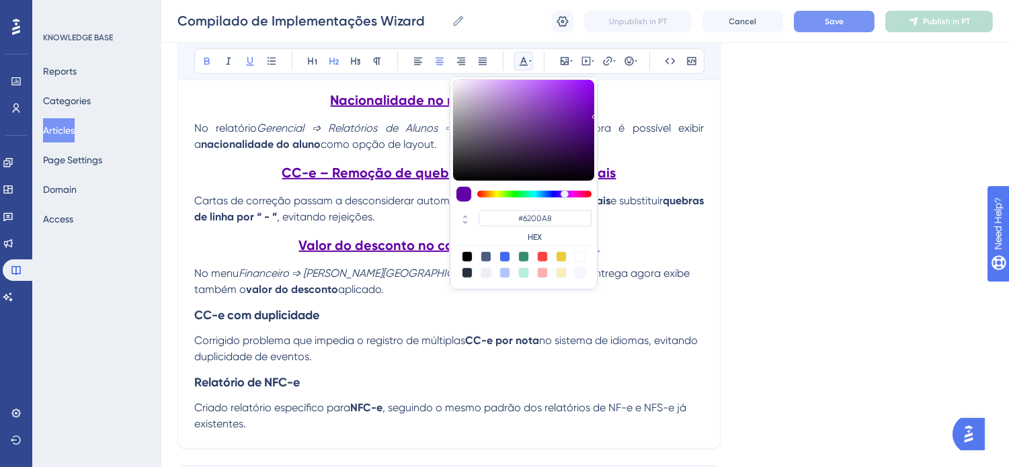
click at [460, 343] on span "Corrigido problema que impedia o registro de múltiplas" at bounding box center [329, 340] width 271 height 13
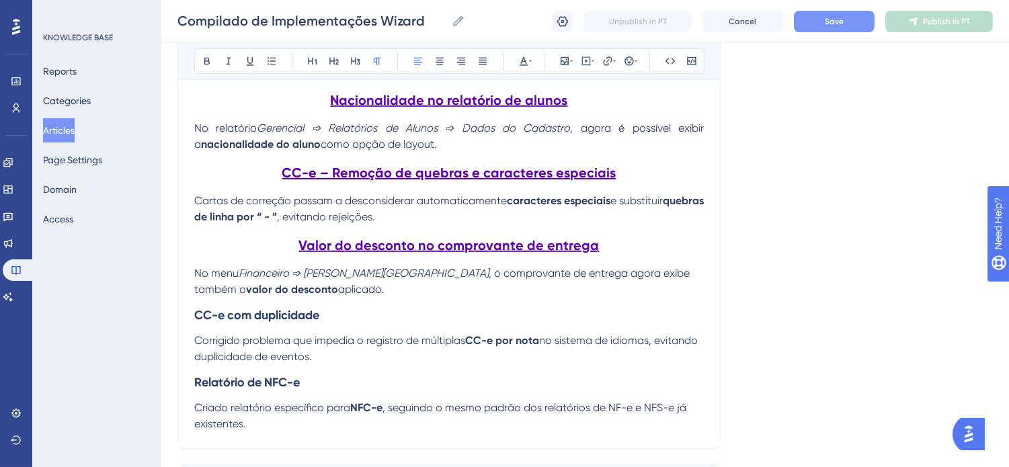
drag, startPoint x: 307, startPoint y: 296, endPoint x: 171, endPoint y: 280, distance: 137.4
click at [483, 62] on icon at bounding box center [482, 61] width 11 height 11
drag, startPoint x: 327, startPoint y: 321, endPoint x: 175, endPoint y: 284, distance: 155.7
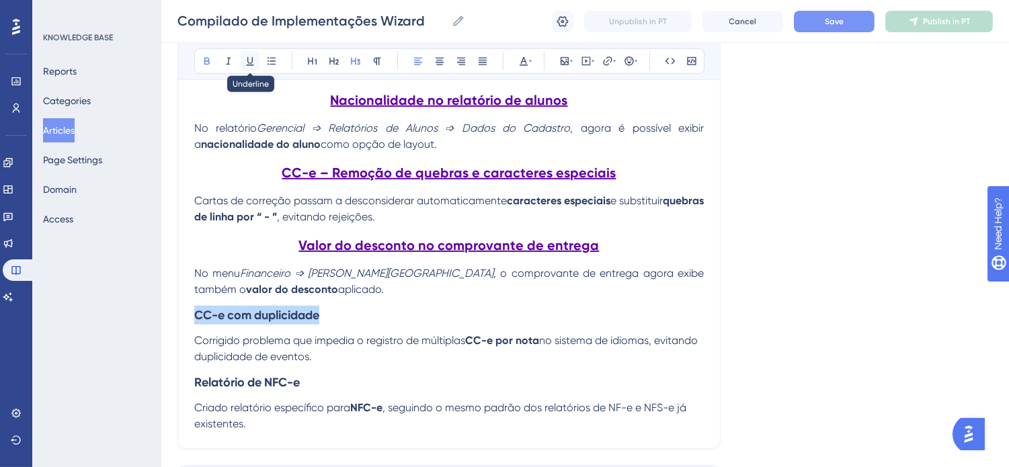
click at [247, 61] on icon at bounding box center [250, 61] width 7 height 9
click at [333, 61] on icon at bounding box center [334, 61] width 11 height 11
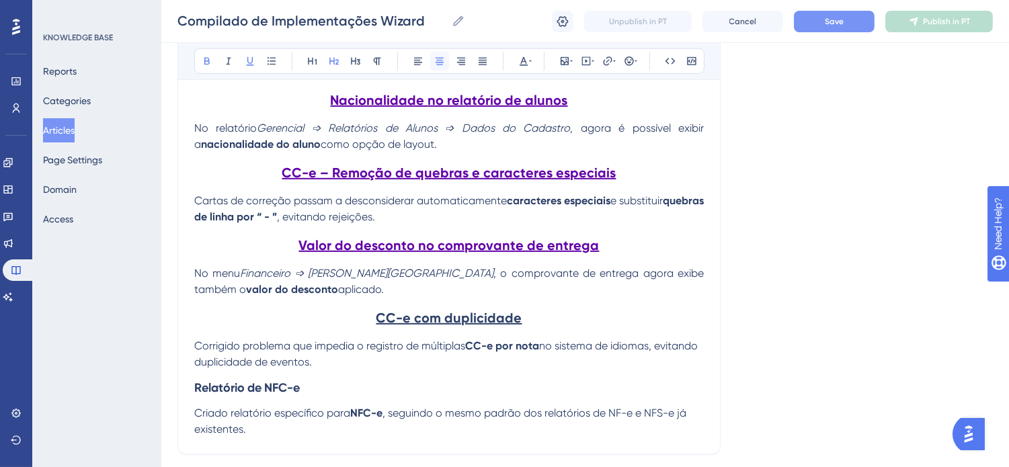
click at [438, 61] on icon at bounding box center [440, 61] width 8 height 7
click at [525, 65] on icon at bounding box center [524, 61] width 8 height 9
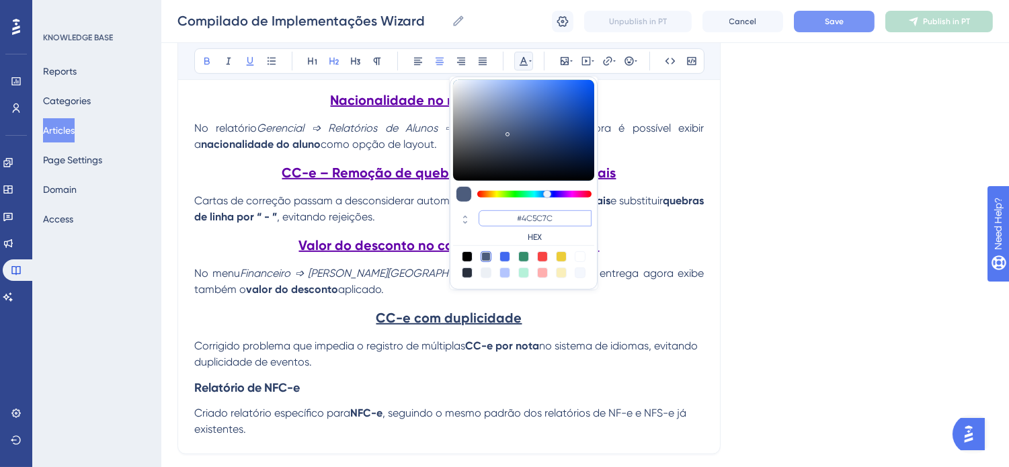
drag, startPoint x: 565, startPoint y: 223, endPoint x: 524, endPoint y: 215, distance: 41.8
click at [524, 215] on input "#4C5C7C" at bounding box center [535, 218] width 113 height 16
type input "#6200A8"
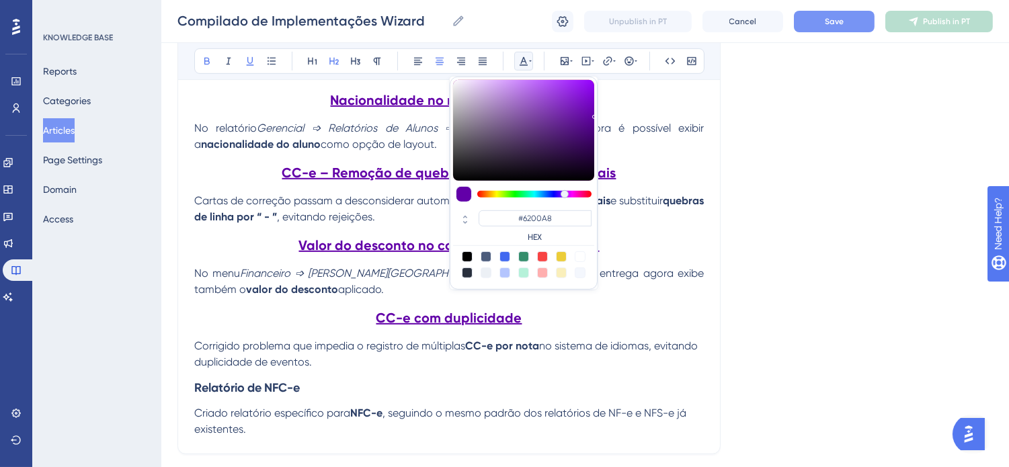
click at [579, 361] on p "Corrigido problema que impedia o registro de múltiplas CC-e por nota no sistema…" at bounding box center [449, 354] width 510 height 32
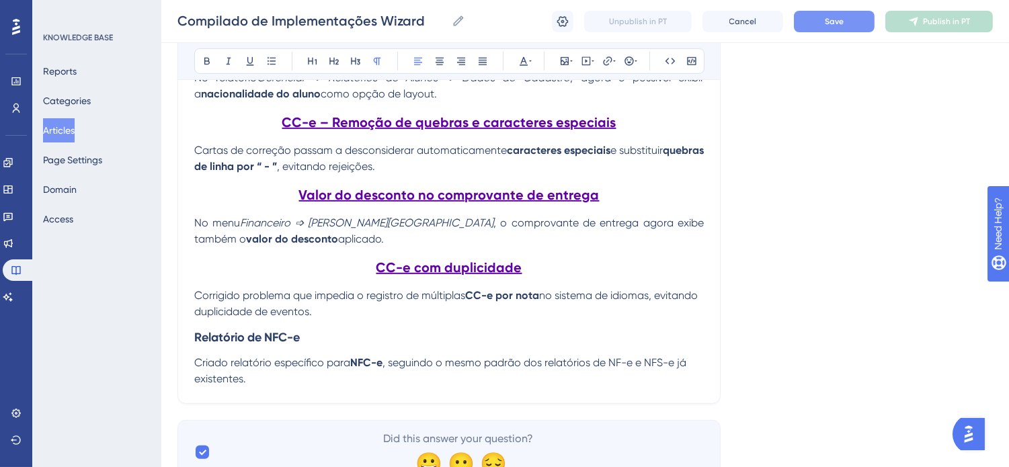
scroll to position [1541, 0]
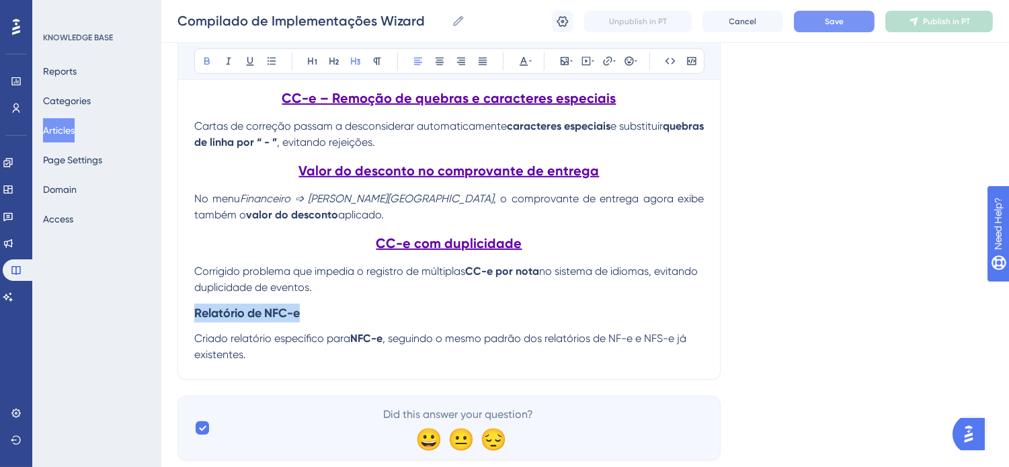
drag, startPoint x: 319, startPoint y: 320, endPoint x: 142, endPoint y: 298, distance: 178.8
click at [253, 59] on icon at bounding box center [250, 61] width 11 height 11
click at [335, 63] on icon at bounding box center [334, 61] width 11 height 11
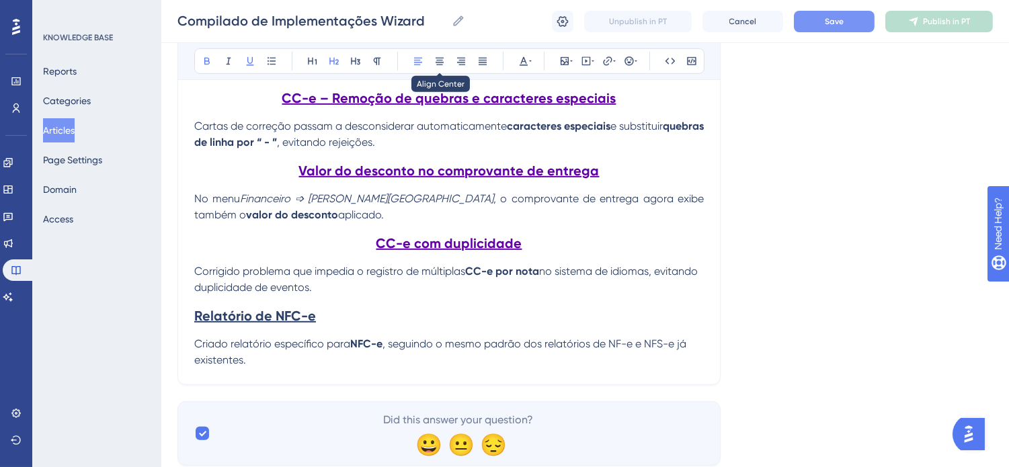
drag, startPoint x: 440, startPoint y: 62, endPoint x: 498, endPoint y: 62, distance: 57.8
click at [442, 62] on icon at bounding box center [439, 61] width 11 height 11
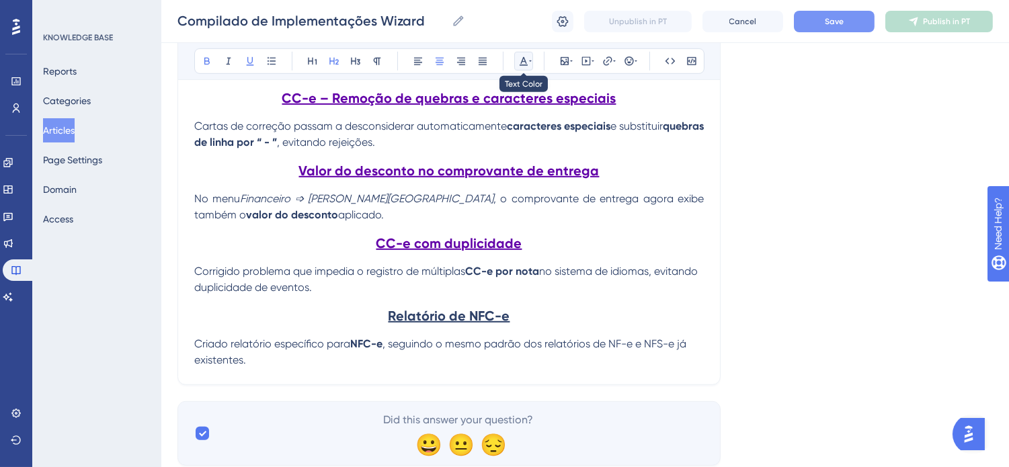
click at [528, 62] on icon at bounding box center [523, 61] width 11 height 11
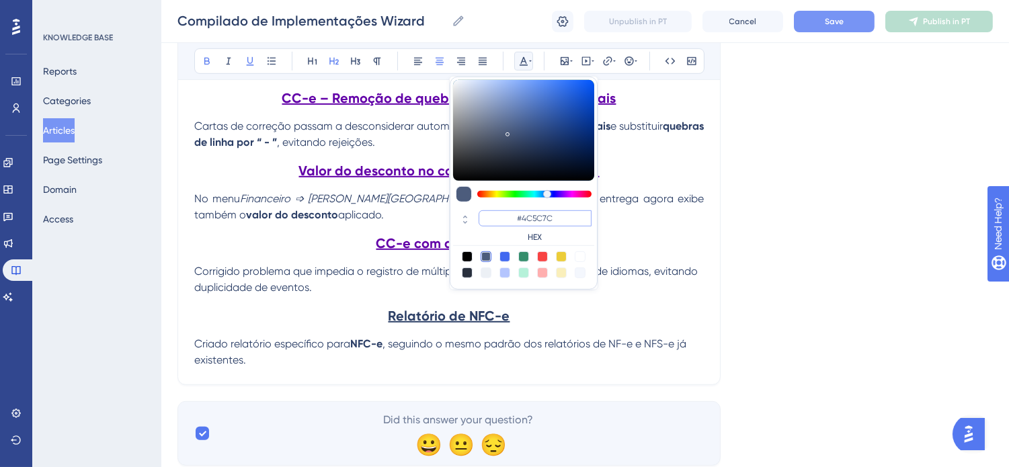
drag, startPoint x: 565, startPoint y: 217, endPoint x: 522, endPoint y: 216, distance: 43.0
click at [522, 216] on input "#4C5C7C" at bounding box center [535, 218] width 113 height 16
type input "#6200A8"
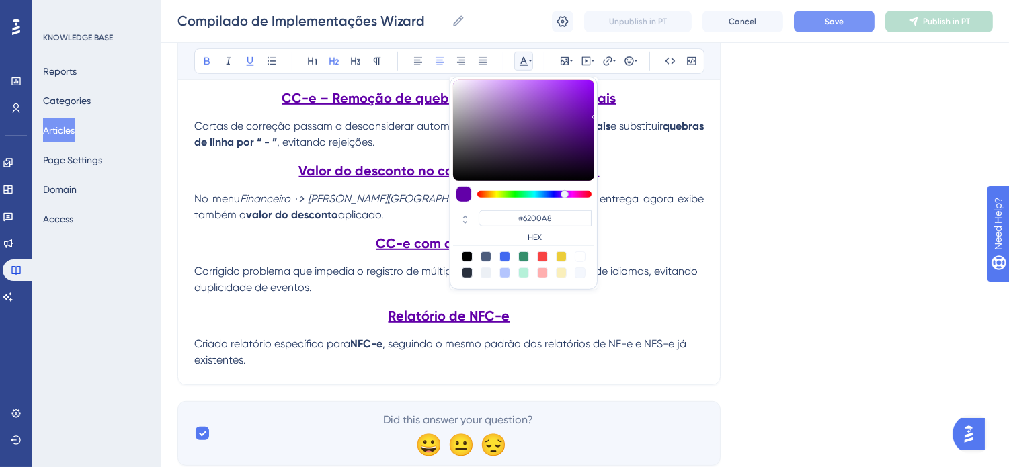
click at [622, 284] on p "Corrigido problema que impedia o registro de múltiplas CC-e por nota no sistema…" at bounding box center [449, 280] width 510 height 32
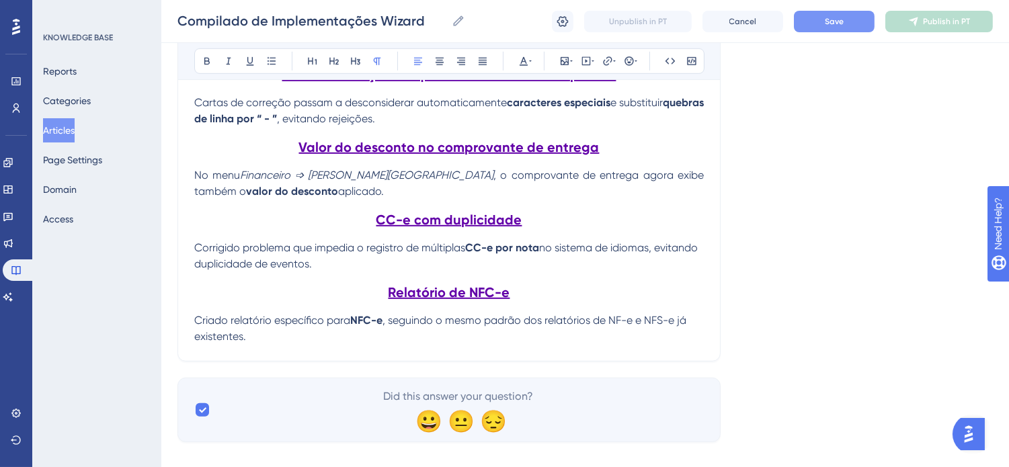
scroll to position [1589, 0]
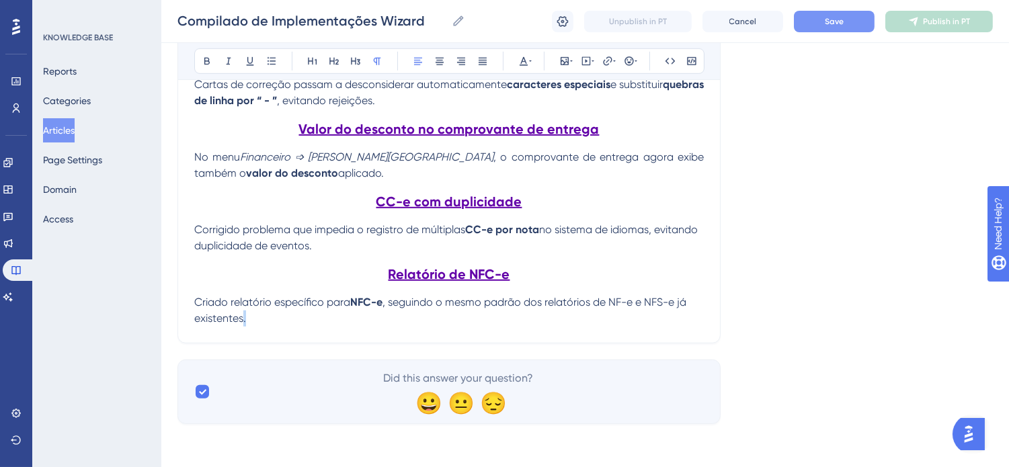
click at [247, 321] on p "Criado relatório específico para NFC-e , seguindo o mesmo padrão dos relatórios…" at bounding box center [449, 310] width 510 height 32
click at [255, 323] on p "Criado relatório específico para NFC-e , seguindo o mesmo padrão dos relatórios…" at bounding box center [449, 310] width 510 height 32
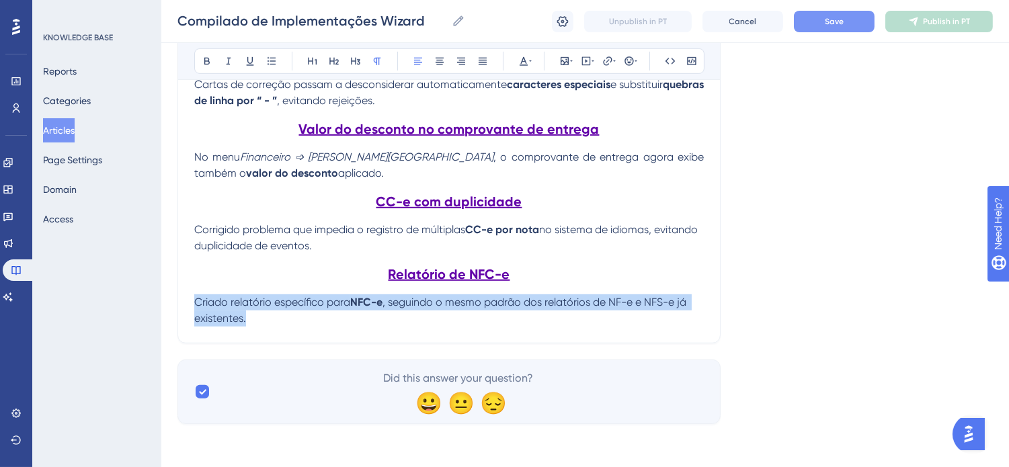
drag, startPoint x: 260, startPoint y: 323, endPoint x: 186, endPoint y: 299, distance: 78.2
click at [481, 61] on icon at bounding box center [483, 61] width 8 height 7
click at [474, 315] on p "Criado relatório específico para NFC-e , seguindo o mesmo padrão dos relatórios…" at bounding box center [449, 310] width 510 height 32
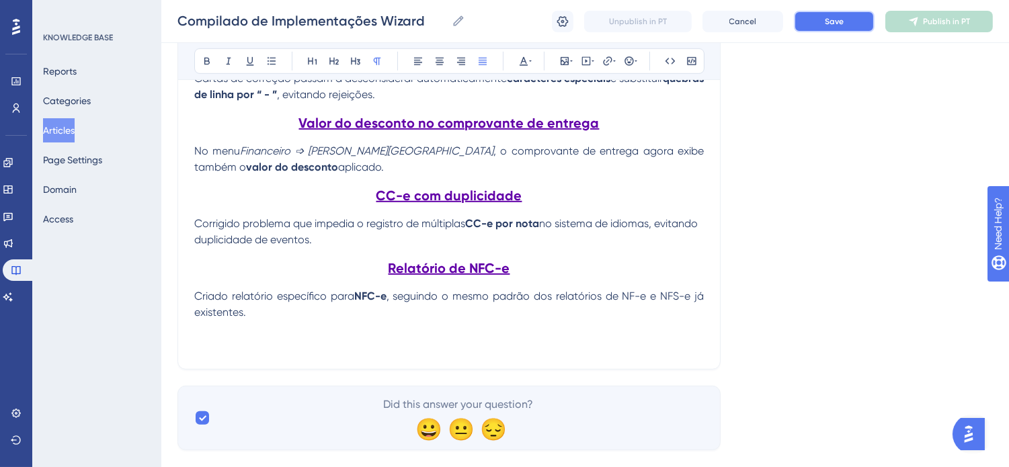
click at [816, 17] on button "Save" at bounding box center [834, 22] width 81 height 22
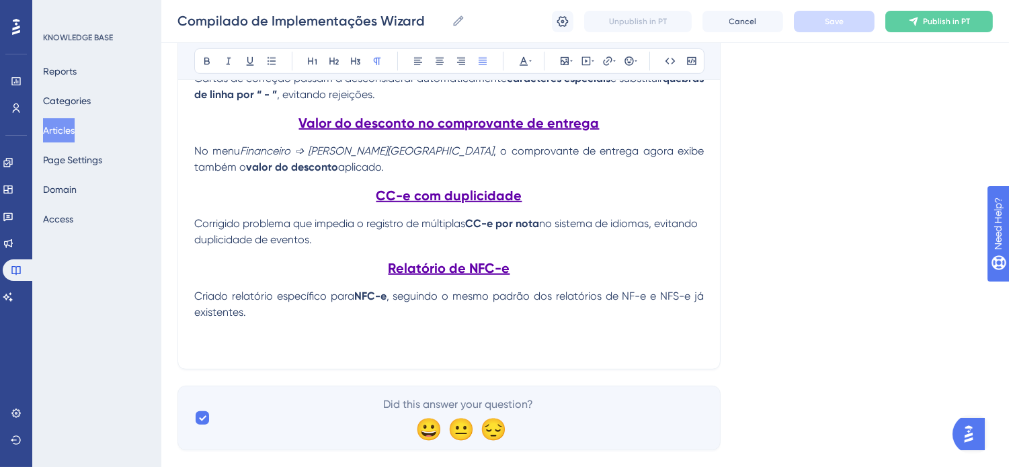
click at [468, 353] on p at bounding box center [449, 345] width 510 height 16
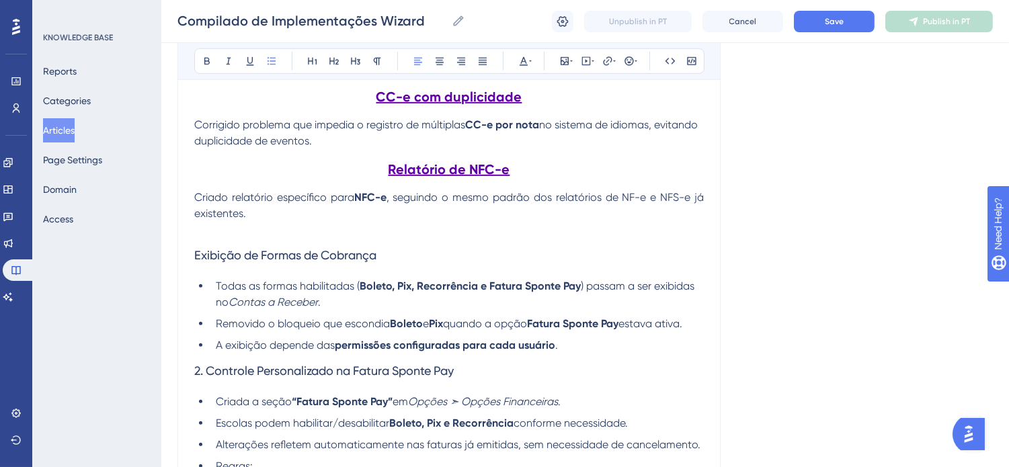
scroll to position [1687, 0]
drag, startPoint x: 359, startPoint y: 263, endPoint x: 184, endPoint y: 259, distance: 174.8
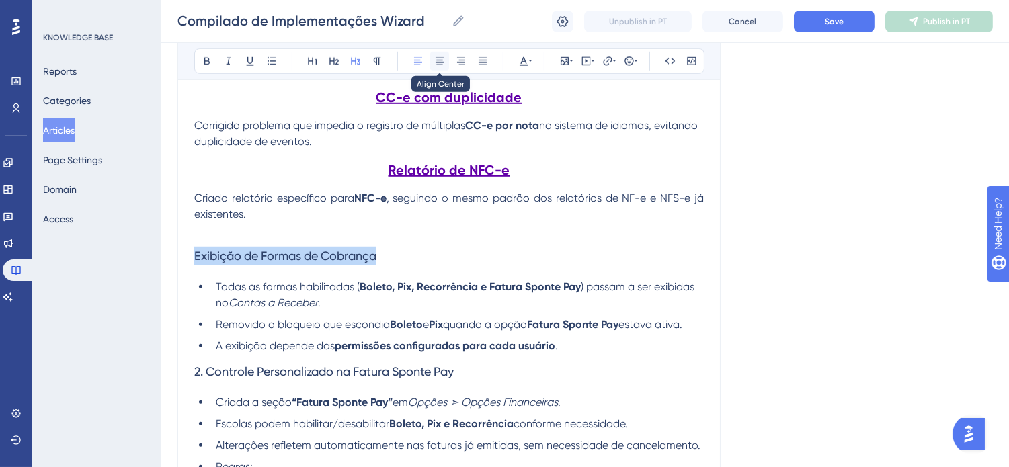
click at [436, 64] on icon at bounding box center [439, 61] width 11 height 11
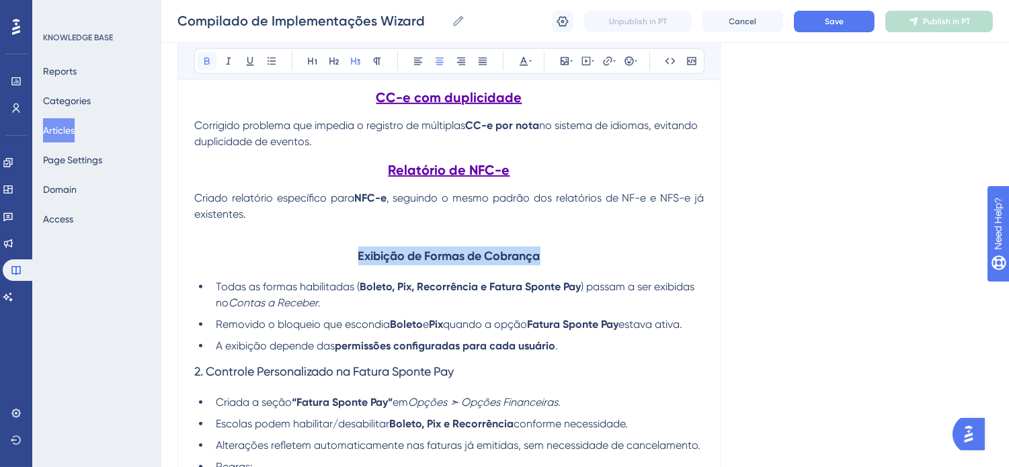
click at [200, 58] on button at bounding box center [207, 61] width 19 height 19
click at [336, 56] on icon at bounding box center [334, 61] width 11 height 11
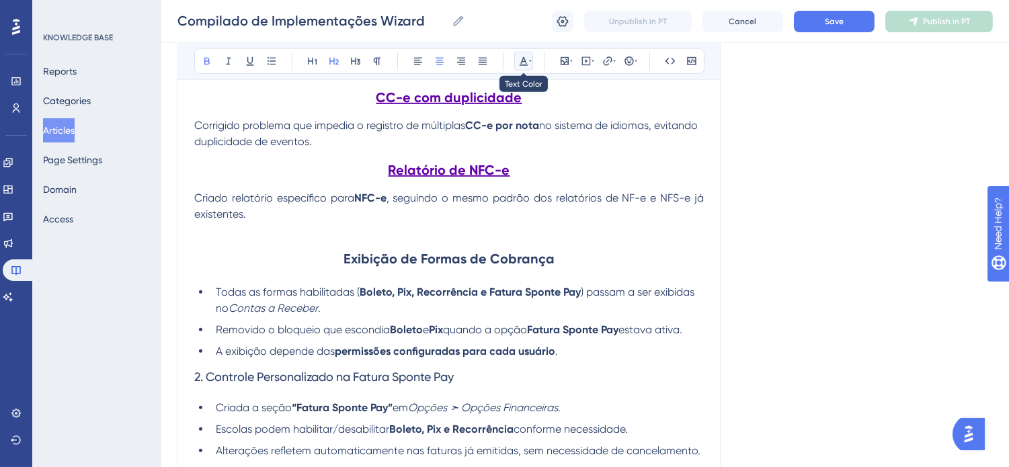
click at [527, 58] on icon at bounding box center [523, 61] width 11 height 11
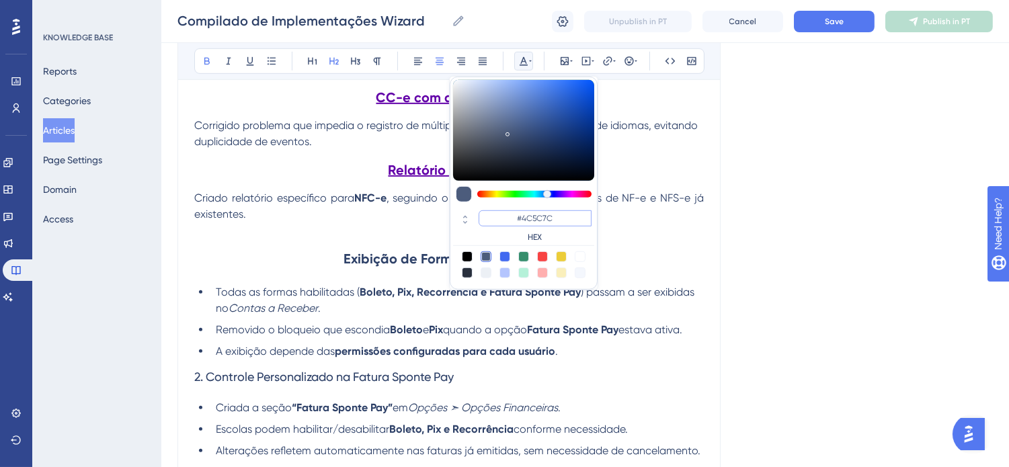
drag, startPoint x: 555, startPoint y: 219, endPoint x: 522, endPoint y: 222, distance: 33.0
click at [522, 222] on input "#4C5C7C" at bounding box center [535, 218] width 113 height 16
drag, startPoint x: 547, startPoint y: 218, endPoint x: 534, endPoint y: 218, distance: 12.1
click at [534, 218] on input "#36" at bounding box center [535, 218] width 113 height 16
type input "#6200A8"
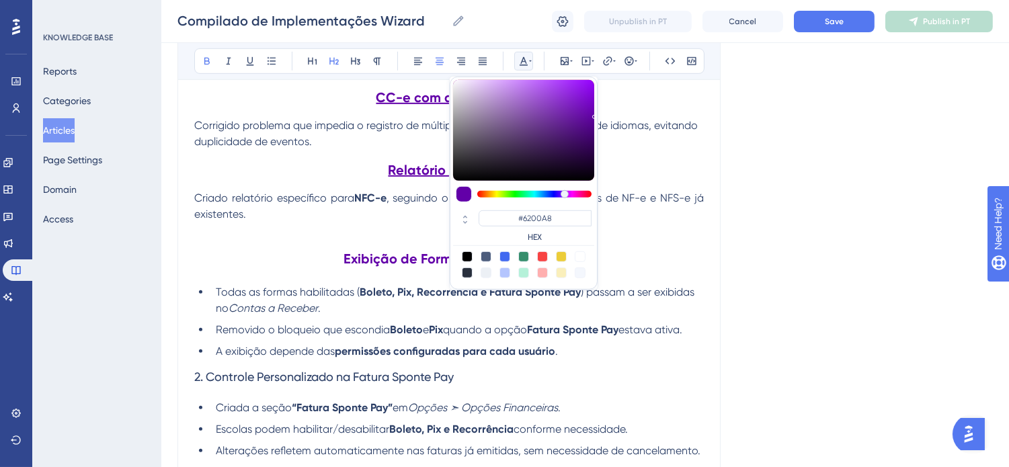
click at [647, 271] on h2 "Exibição de Formas de Cobrança" at bounding box center [449, 259] width 510 height 40
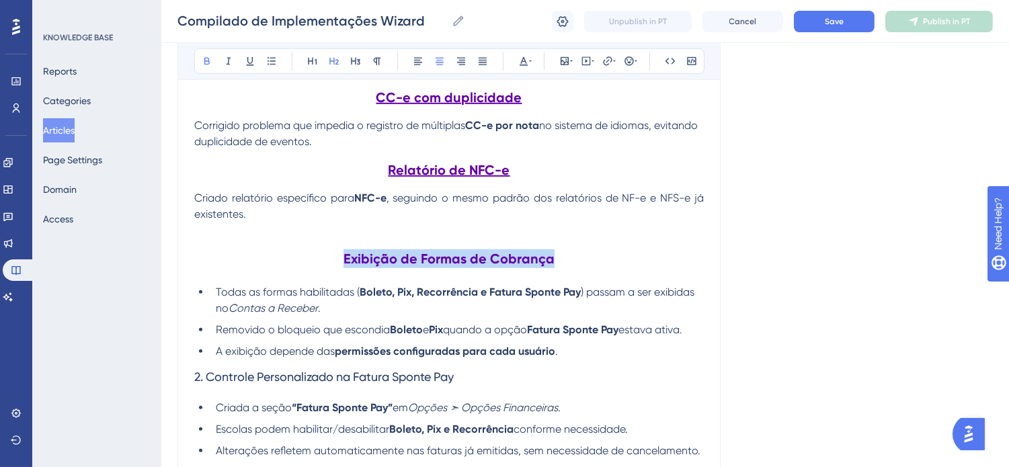
drag, startPoint x: 558, startPoint y: 265, endPoint x: 315, endPoint y: 260, distance: 243.4
click at [317, 264] on h2 "Exibição de Formas de Cobrança" at bounding box center [449, 259] width 510 height 40
click at [257, 62] on button at bounding box center [250, 61] width 19 height 19
click at [662, 370] on h3 "2. Controle Personalizado na Fatura Sponte Pay" at bounding box center [449, 377] width 510 height 35
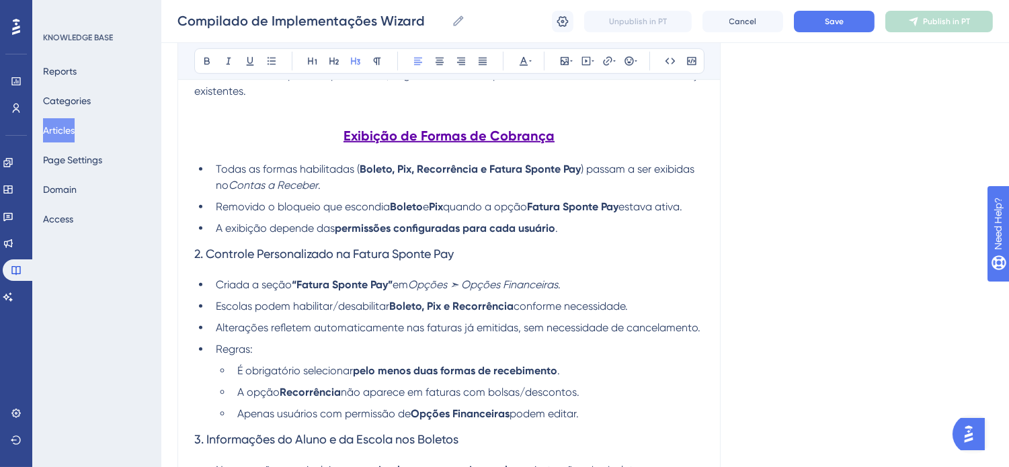
scroll to position [1837, 0]
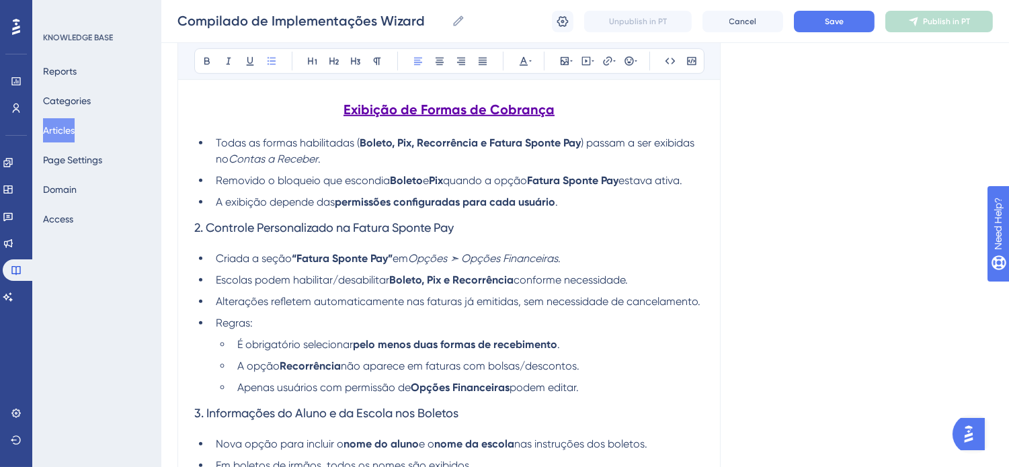
click at [605, 207] on li "A exibição depende das permissões configuradas para cada usuário ." at bounding box center [456, 202] width 493 height 16
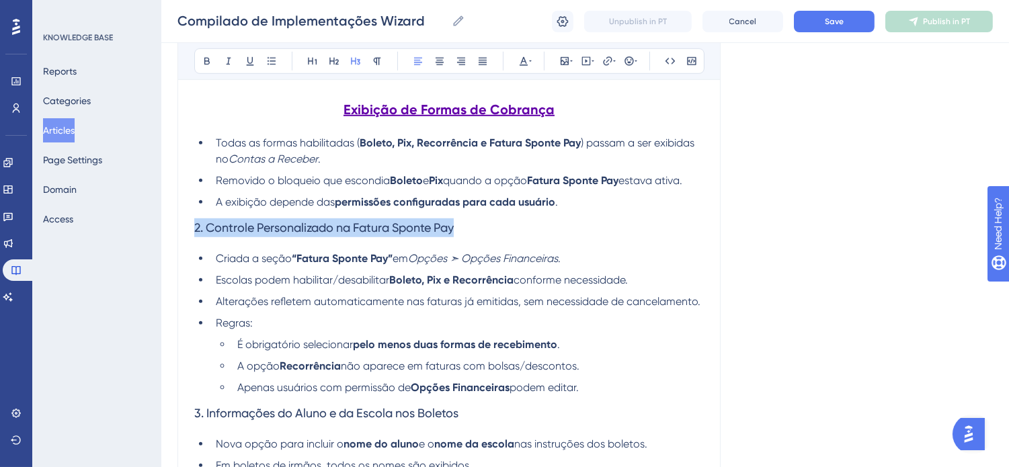
drag, startPoint x: 453, startPoint y: 239, endPoint x: 187, endPoint y: 237, distance: 266.2
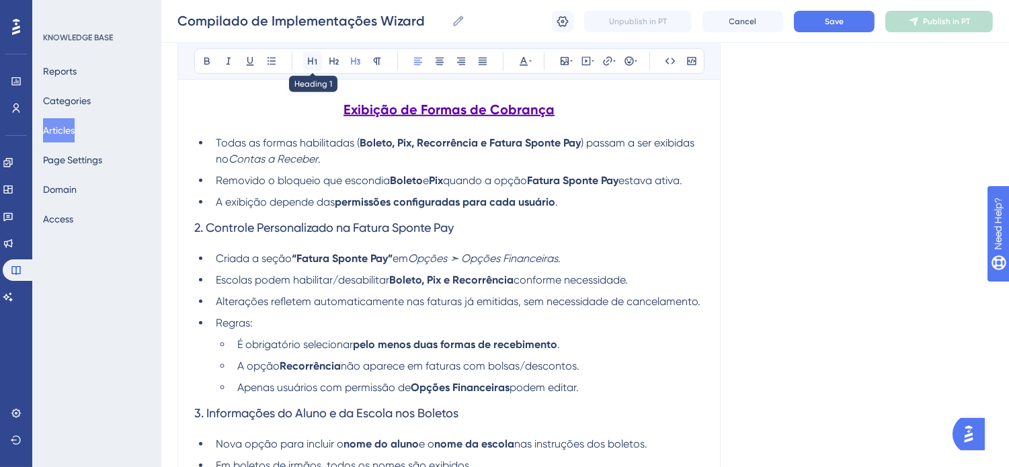
click at [314, 62] on icon at bounding box center [312, 61] width 11 height 11
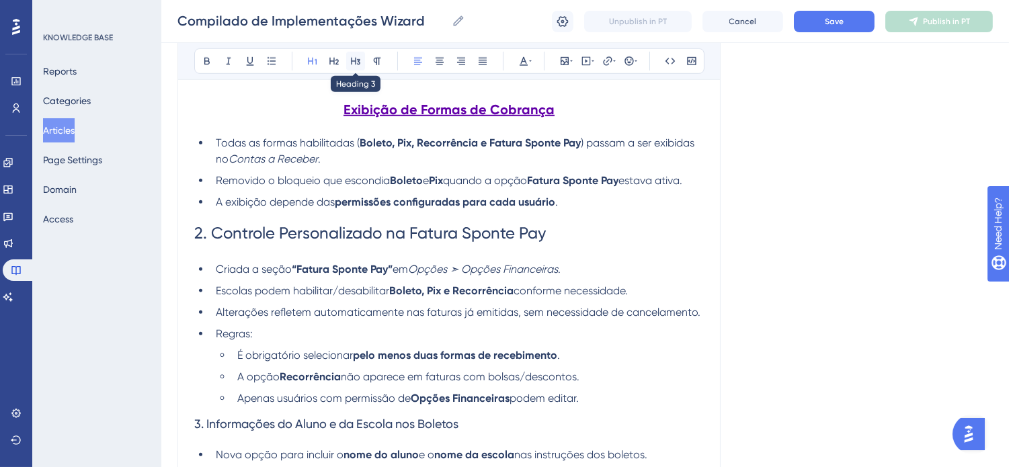
click at [358, 61] on icon at bounding box center [355, 61] width 11 height 11
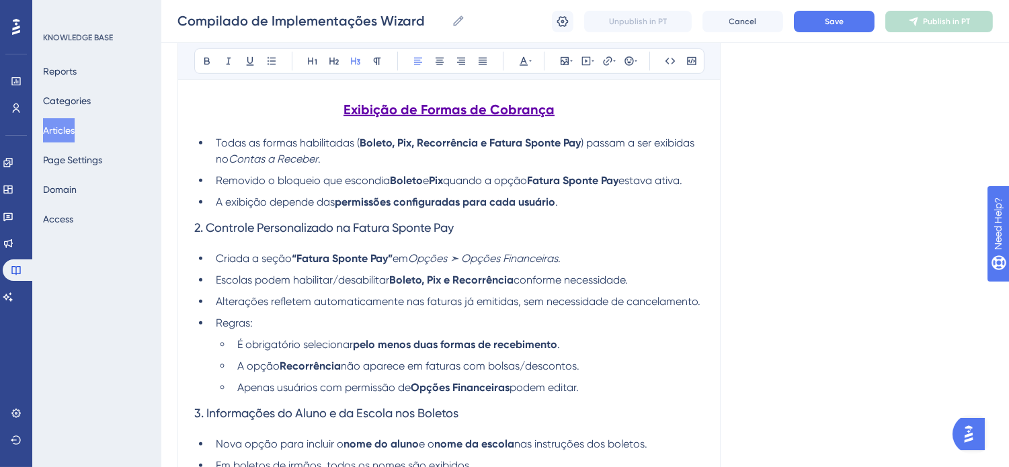
click at [479, 367] on span "não aparece em faturas com bolsas/descontos." at bounding box center [460, 366] width 239 height 13
click at [610, 207] on li "A exibição depende das permissões configuradas para cada usuário ." at bounding box center [456, 202] width 493 height 16
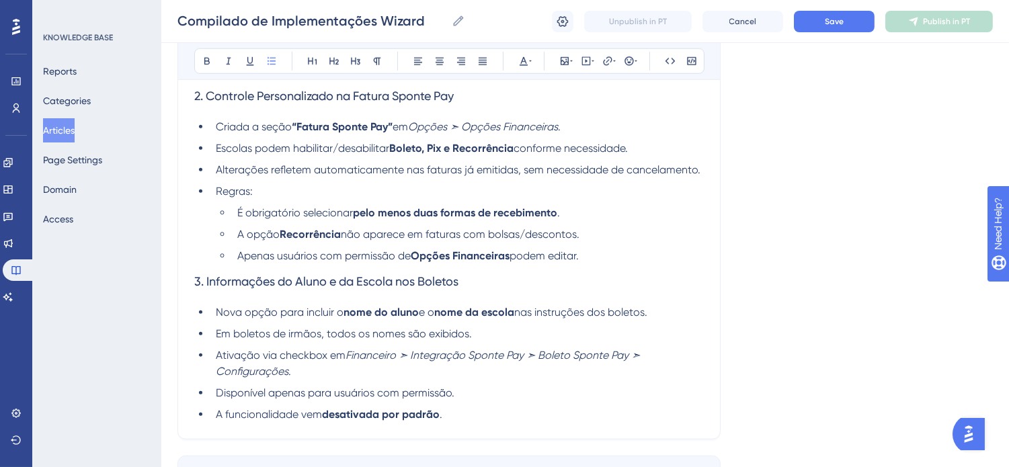
scroll to position [1986, 0]
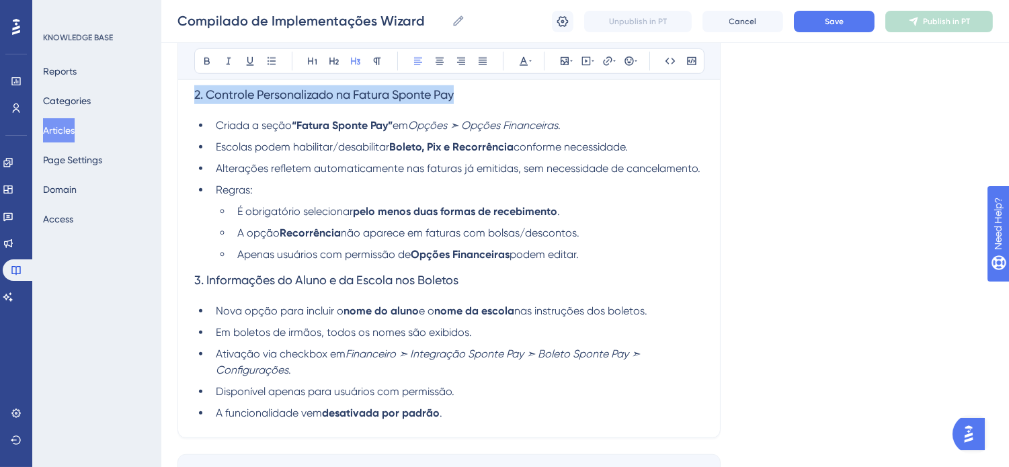
drag, startPoint x: 465, startPoint y: 106, endPoint x: 186, endPoint y: 96, distance: 279.2
click at [202, 65] on icon at bounding box center [207, 61] width 11 height 11
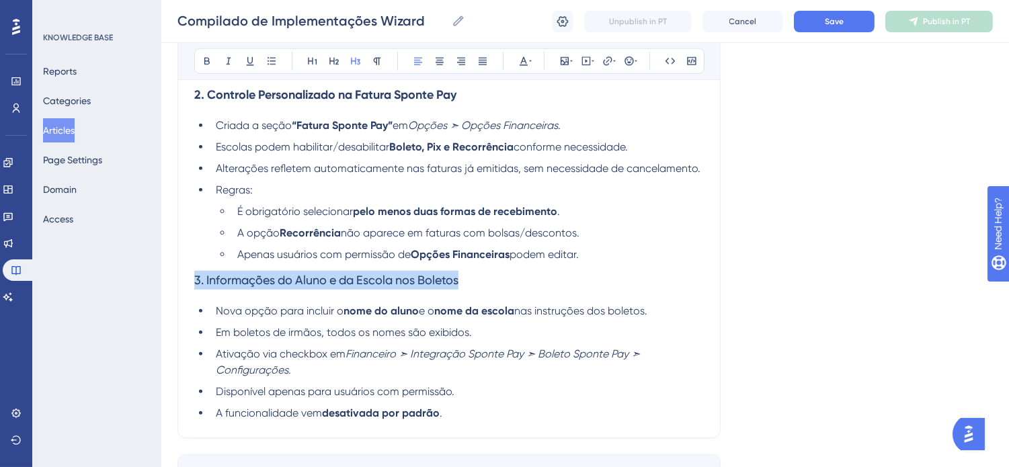
drag, startPoint x: 467, startPoint y: 289, endPoint x: 171, endPoint y: 284, distance: 295.2
click at [204, 58] on icon at bounding box center [207, 61] width 11 height 11
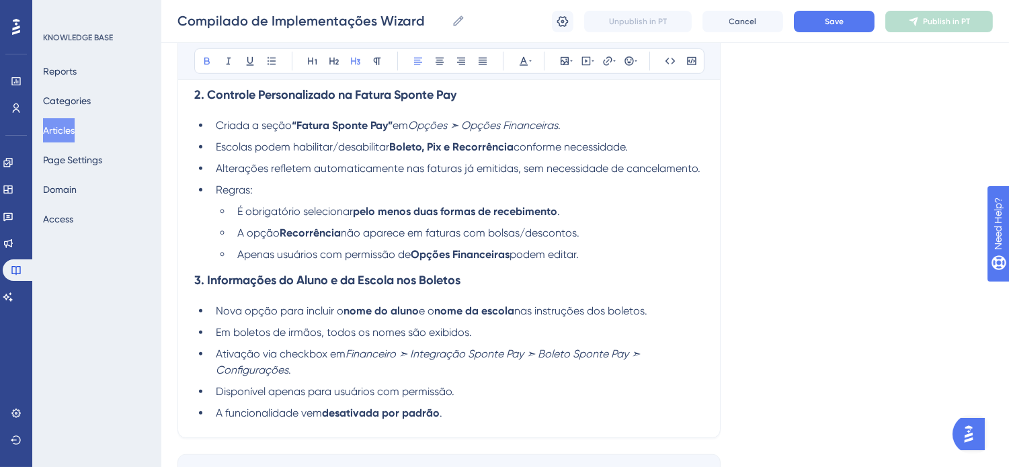
click at [590, 259] on li "Apenas usuários com permissão de Opções Financeiras podem editar." at bounding box center [468, 255] width 472 height 16
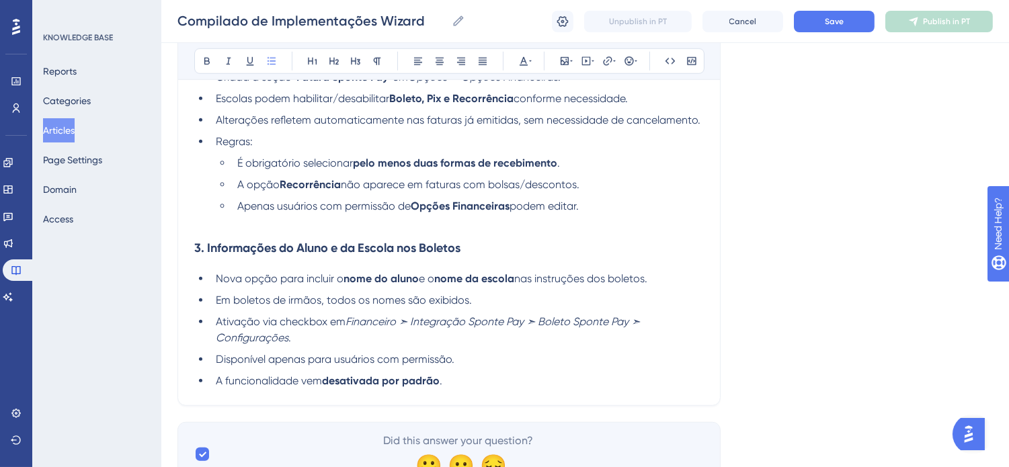
scroll to position [2104, 0]
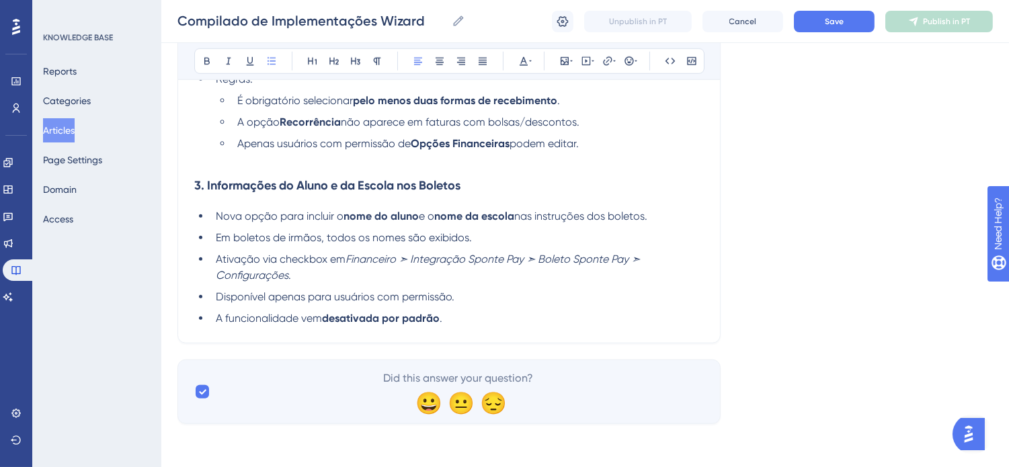
click at [492, 312] on li "A funcionalidade vem desativada por padrão ." at bounding box center [456, 319] width 493 height 16
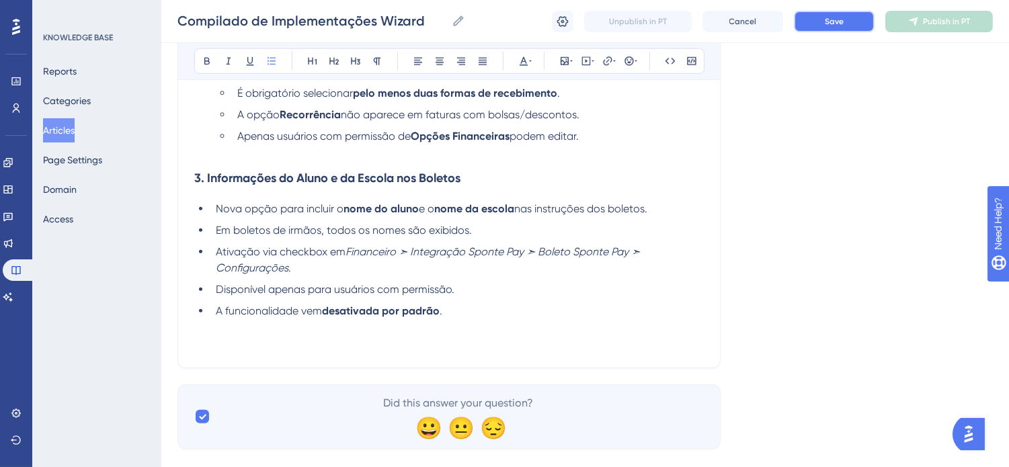
click at [837, 11] on button "Save" at bounding box center [834, 22] width 81 height 22
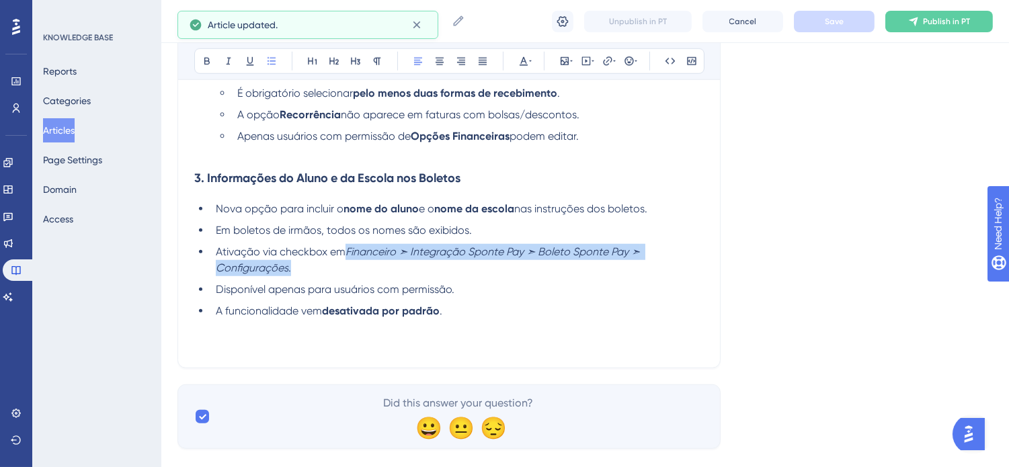
drag, startPoint x: 348, startPoint y: 259, endPoint x: 563, endPoint y: 274, distance: 215.6
click at [563, 274] on li "Ativação via checkbox em Financeiro ➣ Integração Sponte Pay ➣ Boleto Sponte Pay…" at bounding box center [456, 260] width 493 height 32
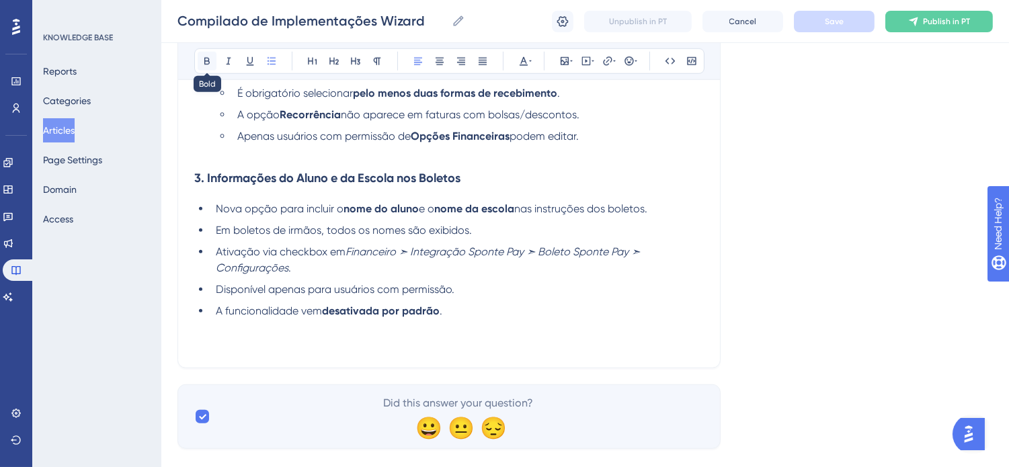
click at [202, 64] on icon at bounding box center [207, 61] width 11 height 11
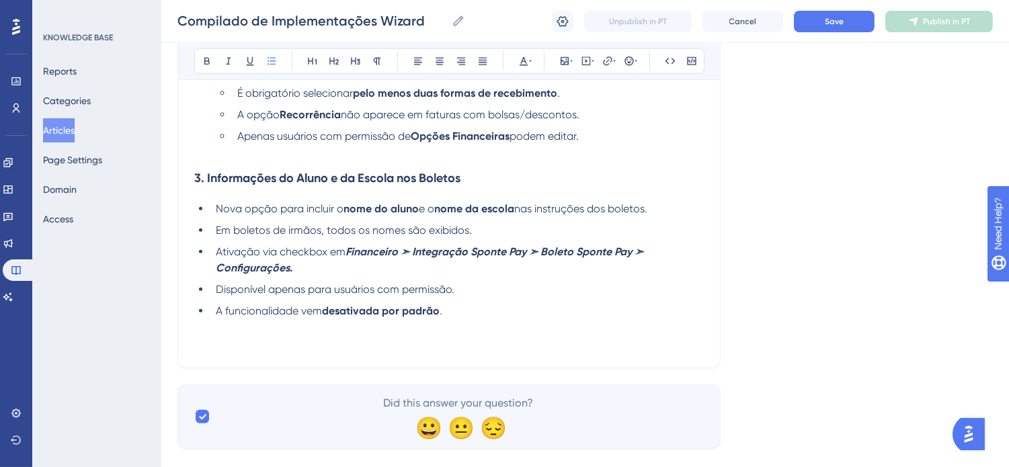
click at [411, 347] on li "A funcionalidade vem desativada por padrão ." at bounding box center [456, 327] width 493 height 48
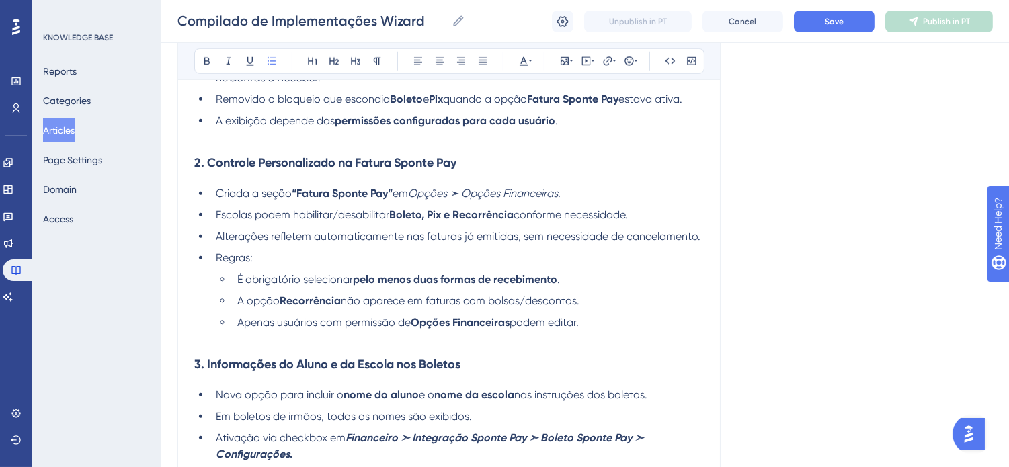
scroll to position [1954, 0]
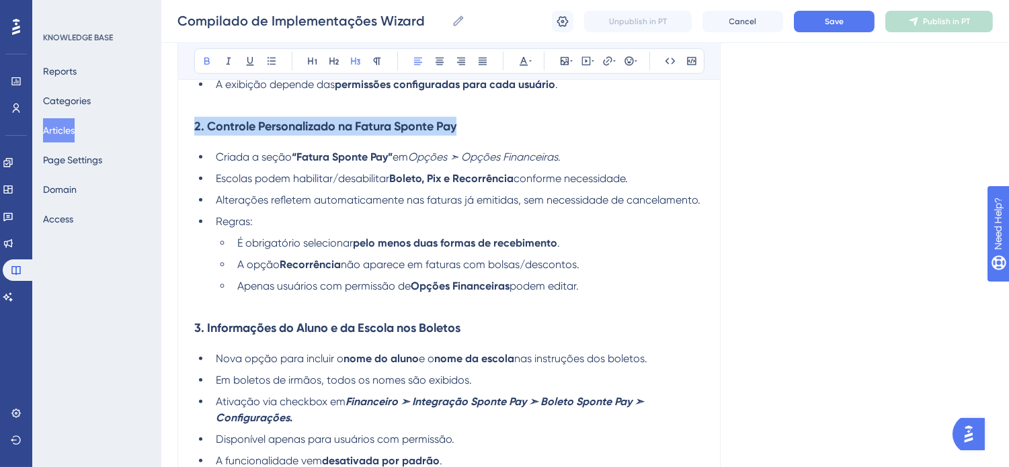
drag, startPoint x: 469, startPoint y: 135, endPoint x: 192, endPoint y: 135, distance: 277.0
click at [340, 59] on button at bounding box center [334, 61] width 19 height 19
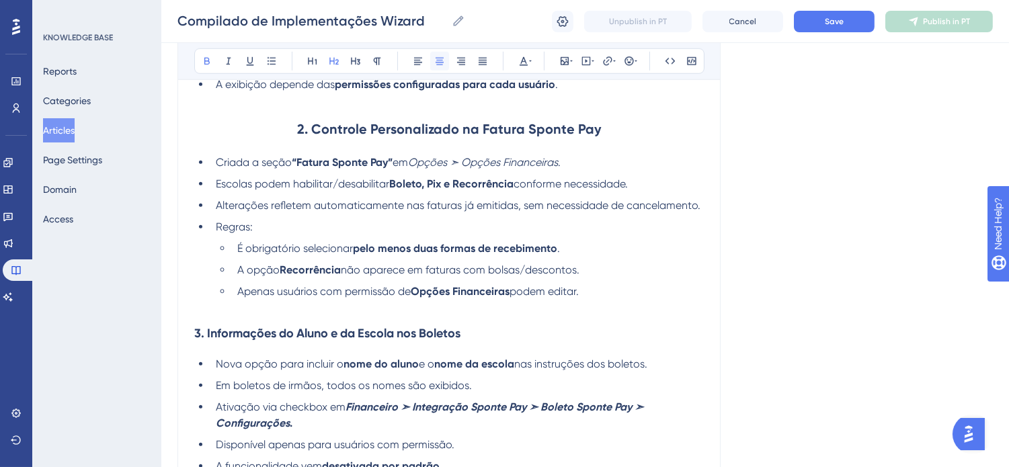
drag, startPoint x: 439, startPoint y: 64, endPoint x: 545, endPoint y: 67, distance: 106.3
click at [441, 64] on icon at bounding box center [439, 61] width 11 height 11
click at [529, 64] on icon at bounding box center [530, 61] width 3 height 11
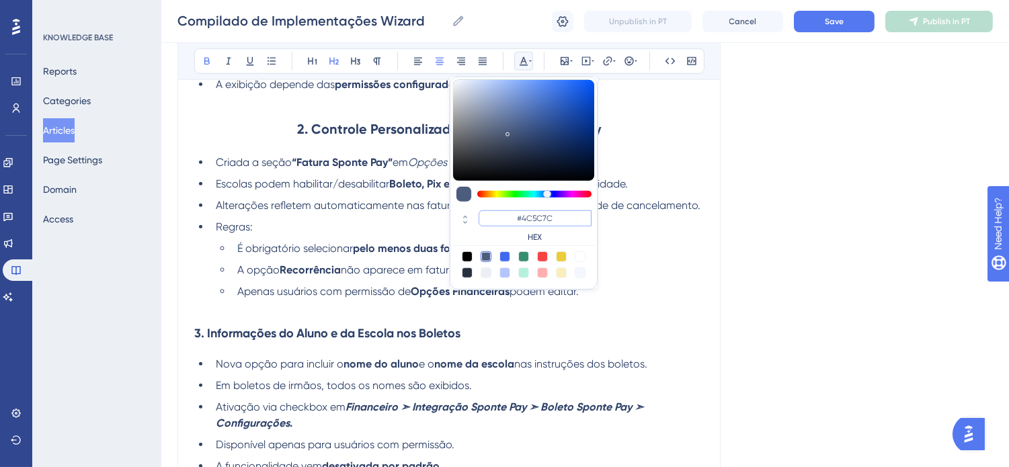
drag, startPoint x: 567, startPoint y: 217, endPoint x: 523, endPoint y: 215, distance: 43.7
click at [523, 215] on input "#4C5C7C" at bounding box center [535, 218] width 113 height 16
type input "#6200A8"
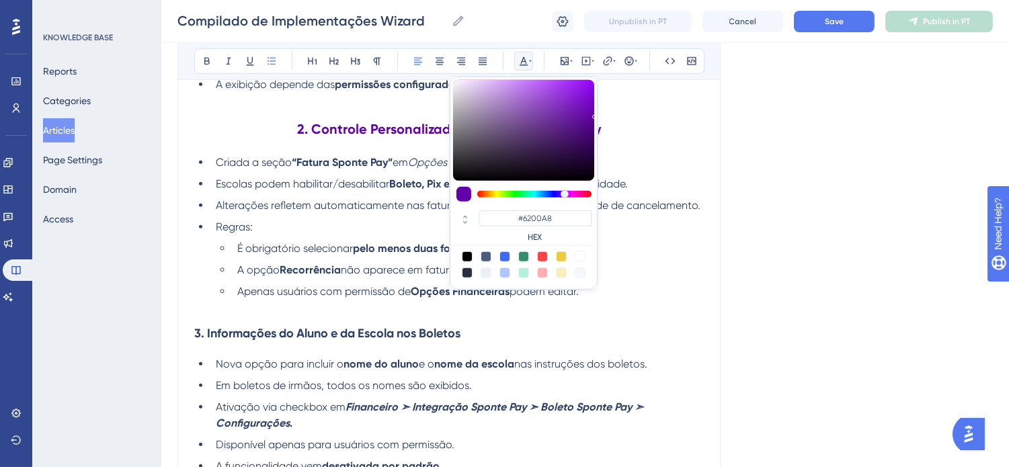
click at [633, 268] on ul "É obrigatório selecionar pelo menos duas formas de recebimento . A opção Recorr…" at bounding box center [460, 278] width 488 height 75
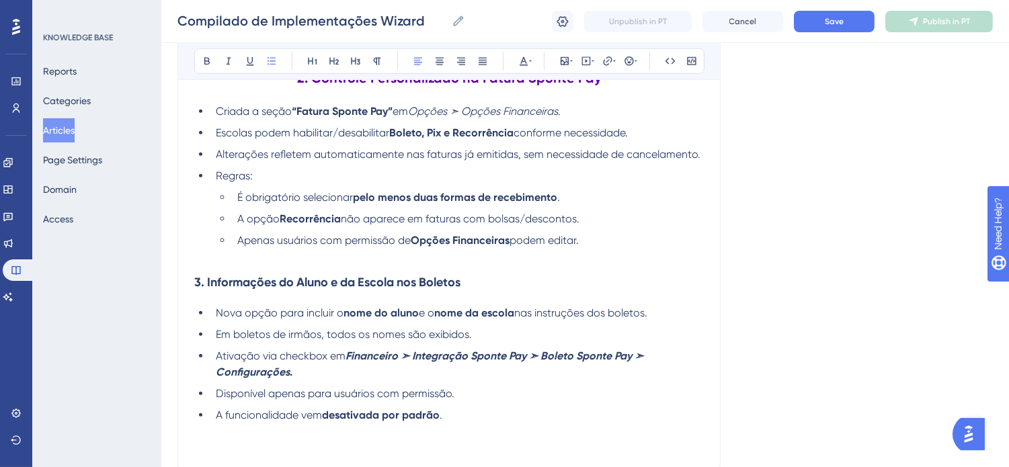
scroll to position [2029, 0]
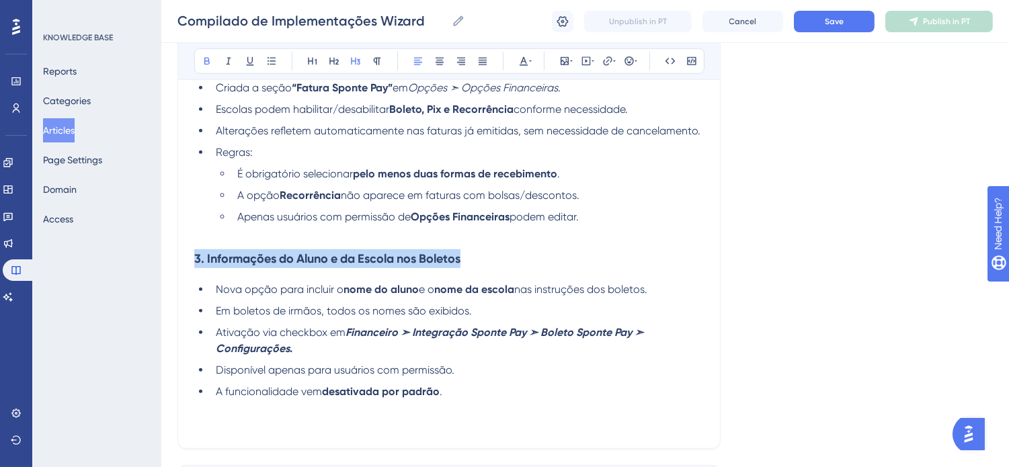
drag, startPoint x: 481, startPoint y: 265, endPoint x: 196, endPoint y: 278, distance: 285.3
click at [196, 276] on h3 "3. Informações do Aluno e da Escola nos Boletos" at bounding box center [449, 258] width 510 height 35
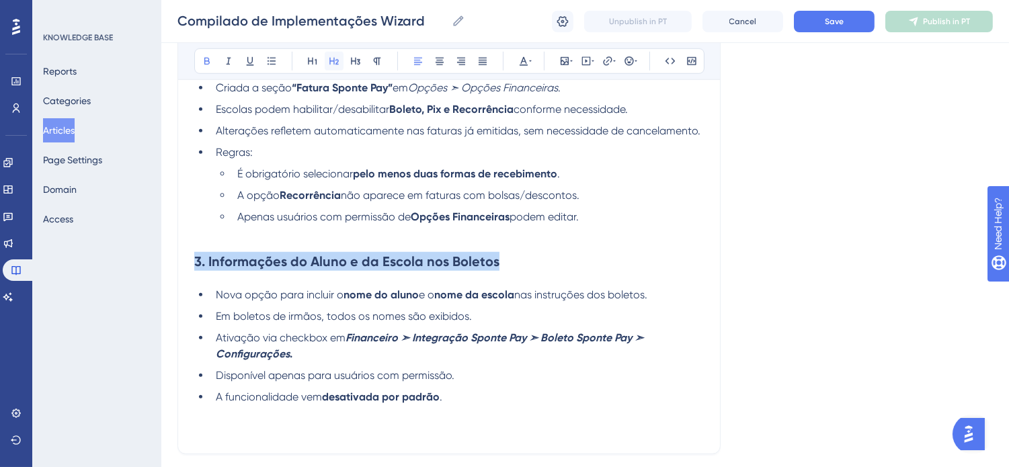
click at [333, 61] on icon at bounding box center [333, 61] width 9 height 7
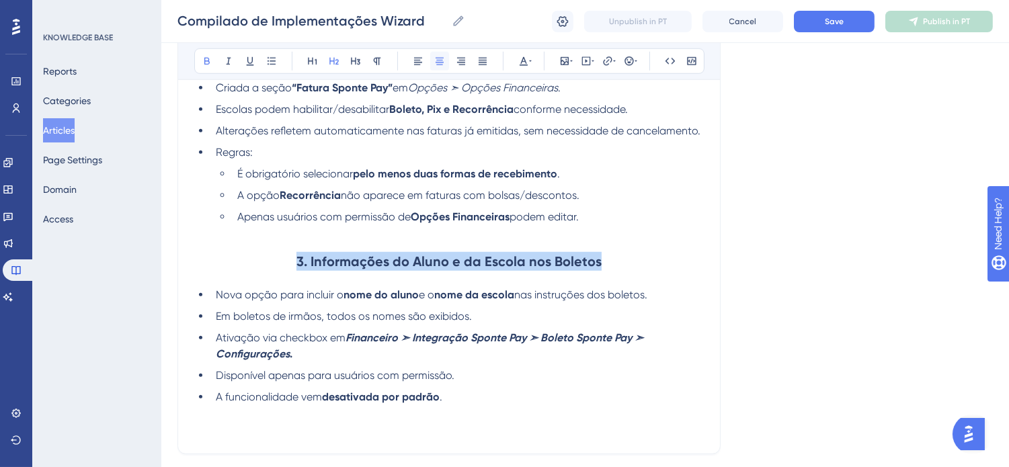
click at [448, 67] on button at bounding box center [439, 61] width 19 height 19
click at [532, 61] on button at bounding box center [523, 61] width 19 height 19
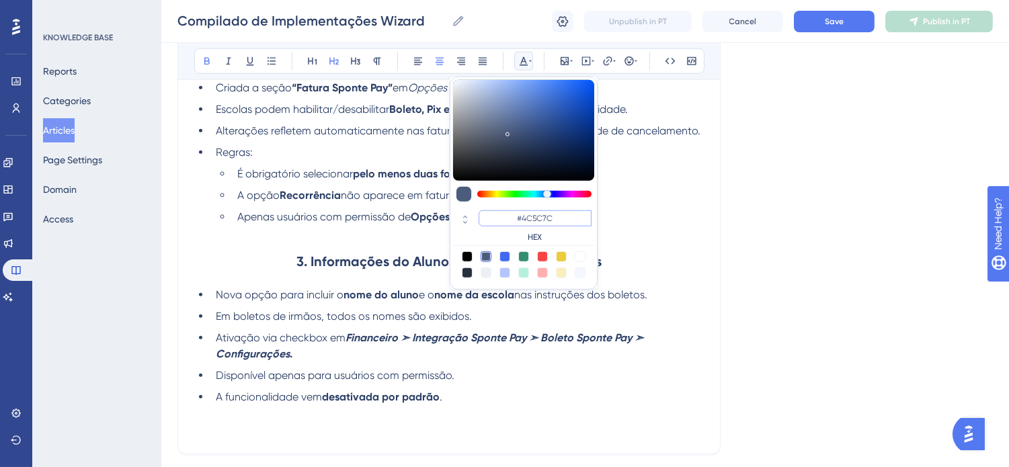
drag, startPoint x: 560, startPoint y: 215, endPoint x: 522, endPoint y: 216, distance: 37.7
click at [522, 216] on input "#4C5C7C" at bounding box center [535, 218] width 113 height 16
type input "#6200A8"
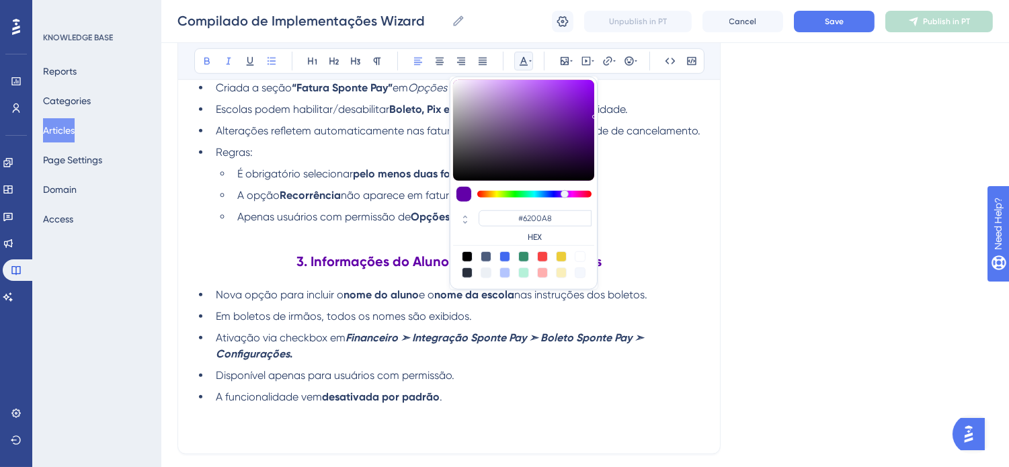
click at [565, 337] on ul "Nova opção para incluir o nome do aluno e o nome da escola nas instruções dos b…" at bounding box center [449, 362] width 510 height 151
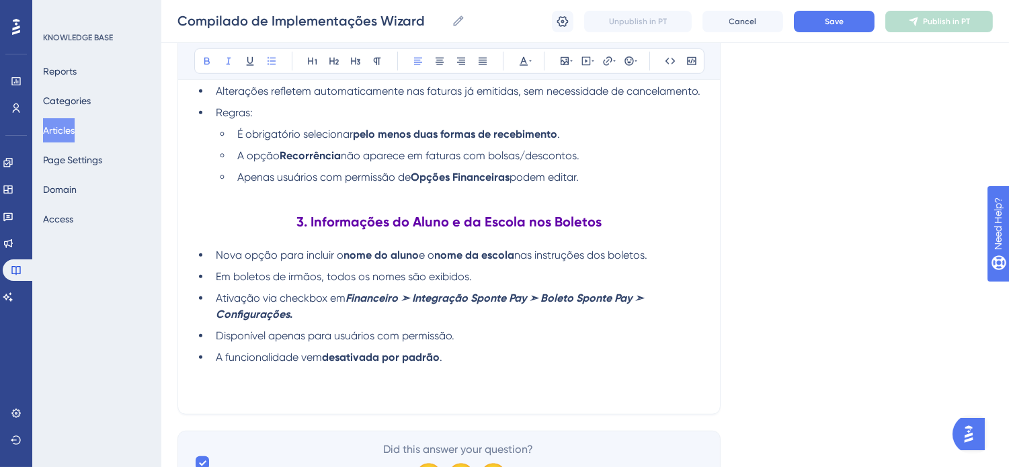
scroll to position [2104, 0]
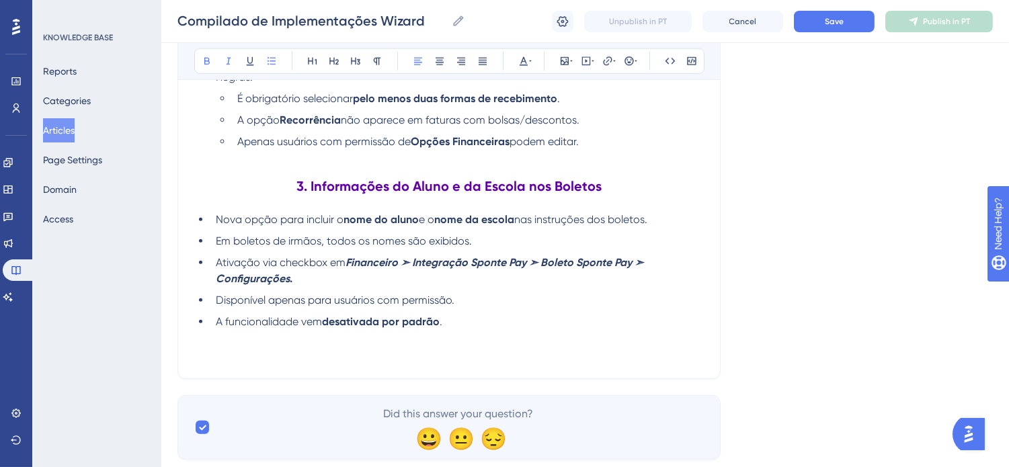
click at [560, 360] on li "A funcionalidade vem desativada por padrão ." at bounding box center [456, 338] width 493 height 48
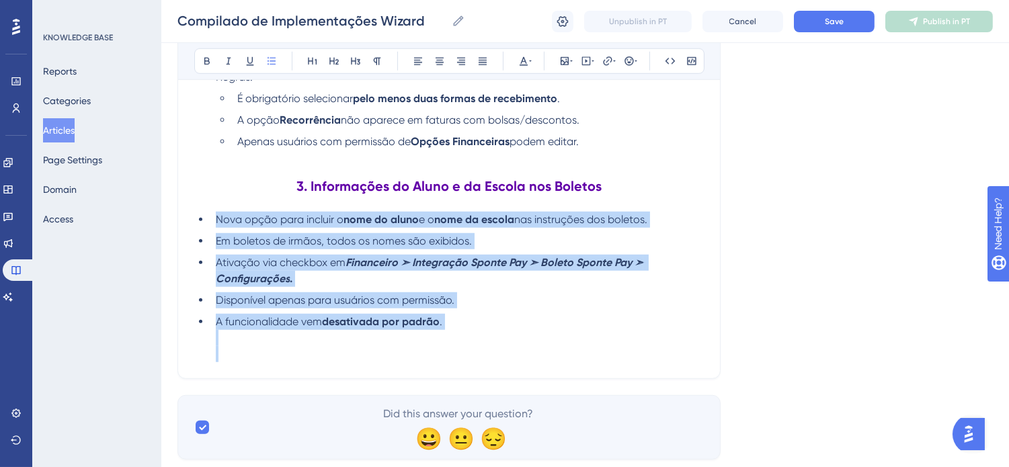
click at [484, 360] on li "A funcionalidade vem desativada por padrão ." at bounding box center [456, 338] width 493 height 48
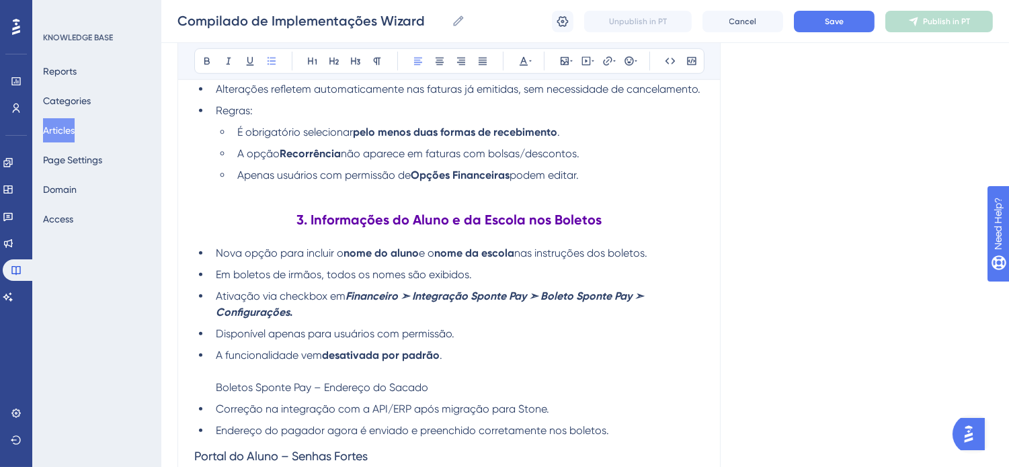
scroll to position [2105, 0]
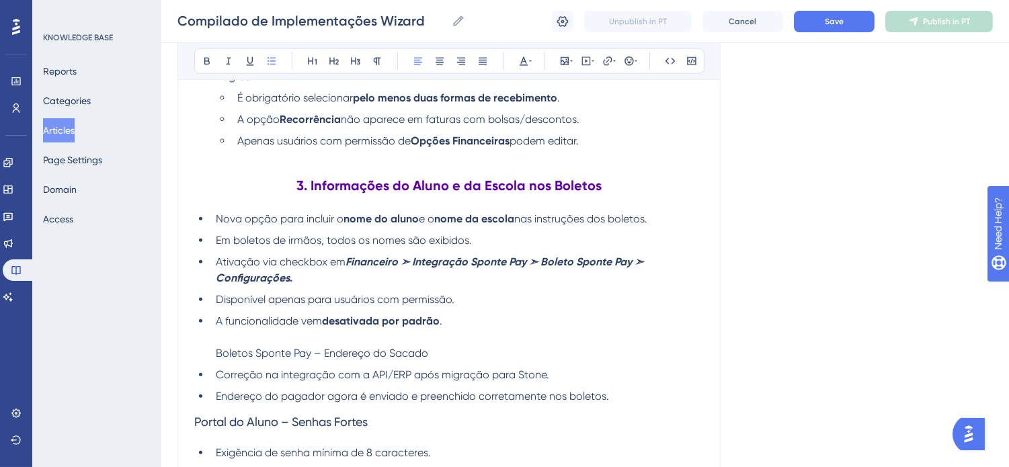
click at [530, 333] on li "A funcionalidade vem desativada por padrão . Boletos Sponte Pay – Endereço do S…" at bounding box center [456, 337] width 493 height 48
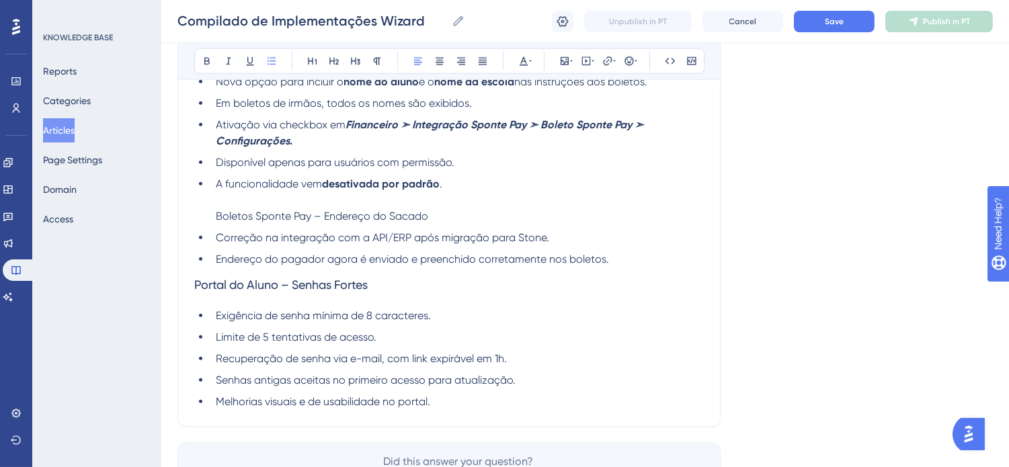
scroll to position [2254, 0]
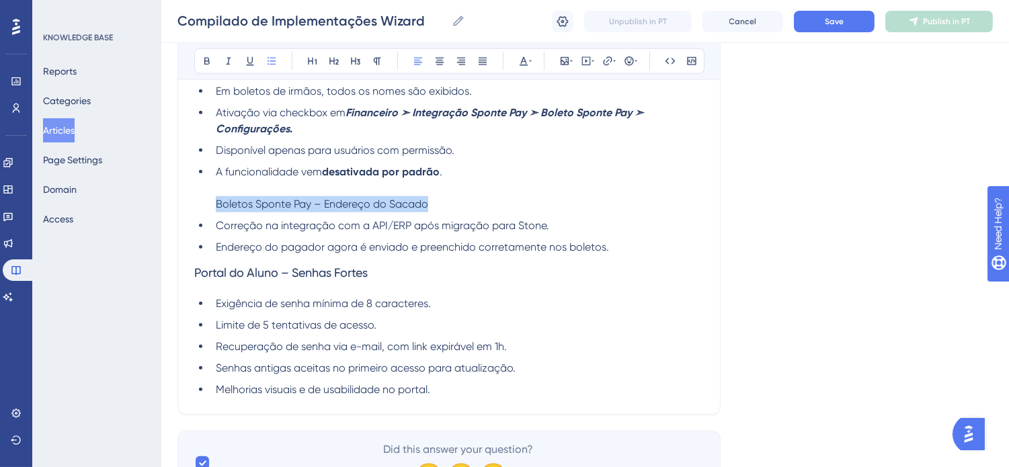
drag, startPoint x: 427, startPoint y: 212, endPoint x: 205, endPoint y: 58, distance: 269.6
click at [216, 208] on span "Boletos Sponte Pay – Endereço do Sacado" at bounding box center [322, 204] width 212 height 13
click at [202, 52] on button at bounding box center [207, 61] width 19 height 19
click at [330, 61] on icon at bounding box center [333, 61] width 9 height 7
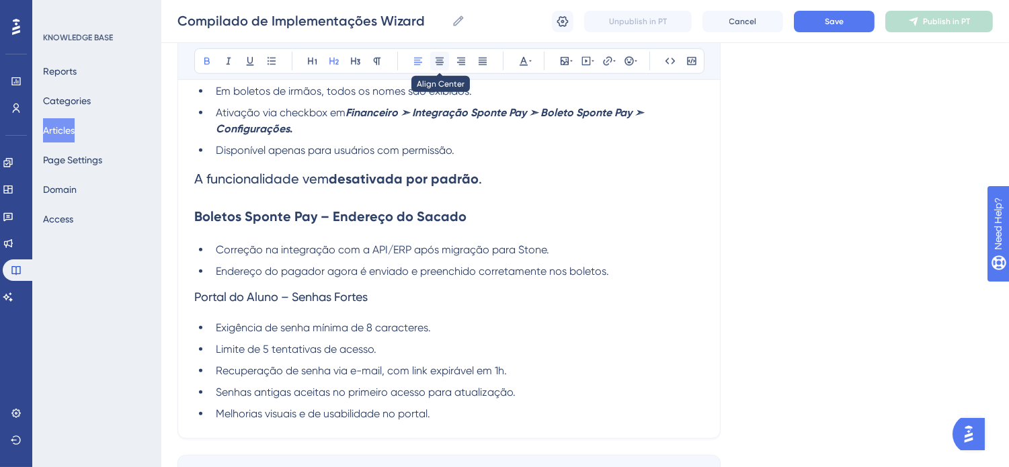
click at [430, 59] on button at bounding box center [439, 61] width 19 height 19
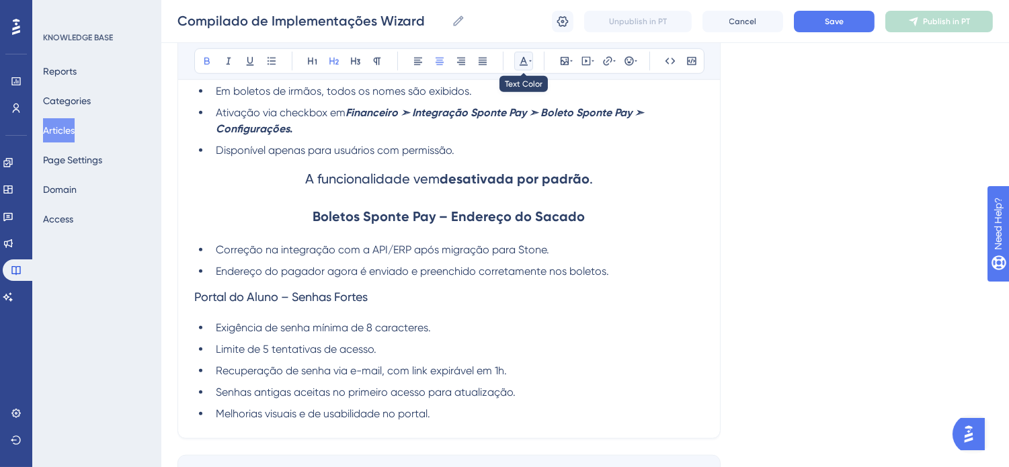
click at [532, 65] on button at bounding box center [523, 61] width 19 height 19
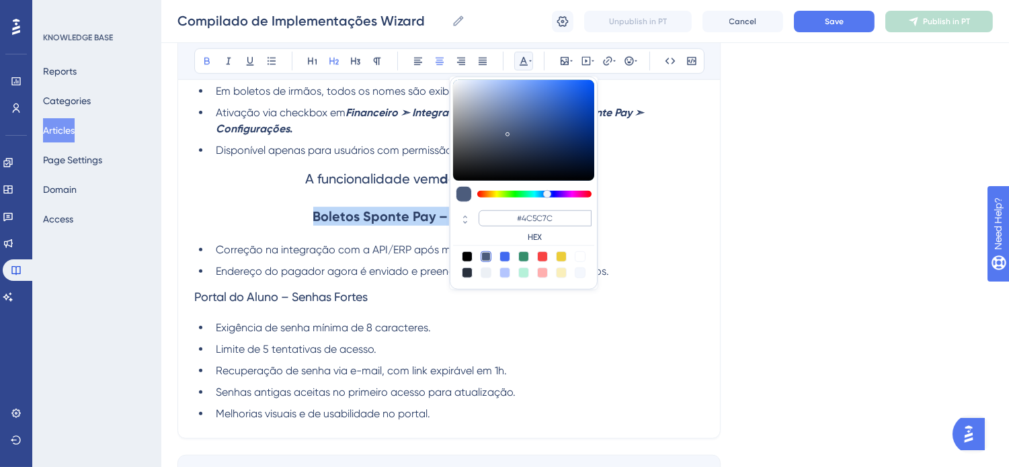
click at [570, 211] on div "#4C5C7C HEX" at bounding box center [523, 227] width 141 height 38
drag, startPoint x: 573, startPoint y: 216, endPoint x: 525, endPoint y: 216, distance: 47.7
click at [525, 216] on input "#4C5C7C" at bounding box center [535, 218] width 113 height 16
type input "#6200A8"
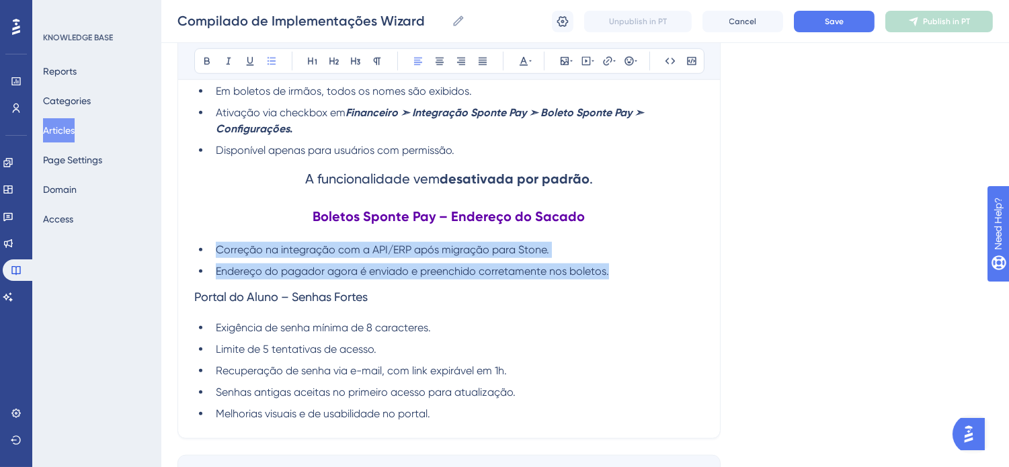
drag, startPoint x: 627, startPoint y: 284, endPoint x: 196, endPoint y: 259, distance: 430.9
click at [196, 259] on ul "Correção na integração com a API/ERP após migração para Stone. Endereço do paga…" at bounding box center [449, 261] width 510 height 38
click at [483, 58] on icon at bounding box center [483, 61] width 8 height 7
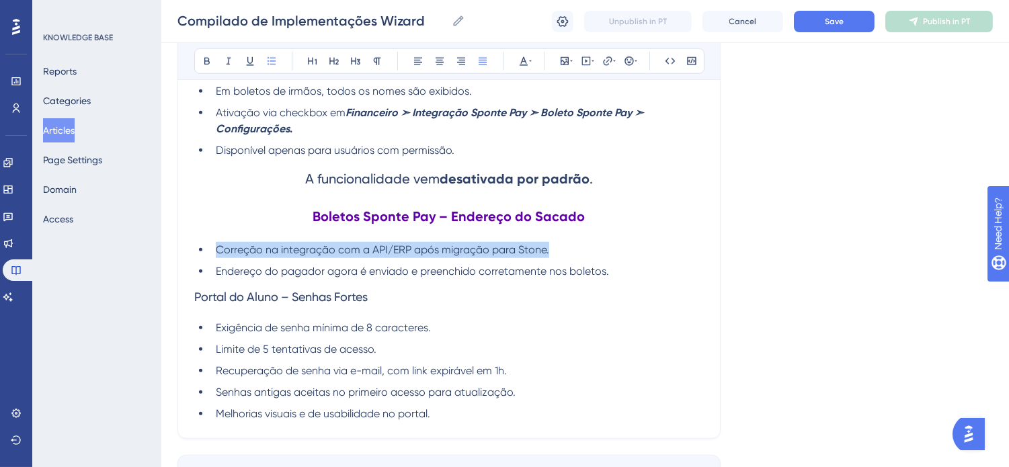
drag, startPoint x: 555, startPoint y: 264, endPoint x: 188, endPoint y: 266, distance: 366.4
click at [545, 256] on span "Correção na integração com a API/ERP após migração para Stone." at bounding box center [382, 249] width 333 height 13
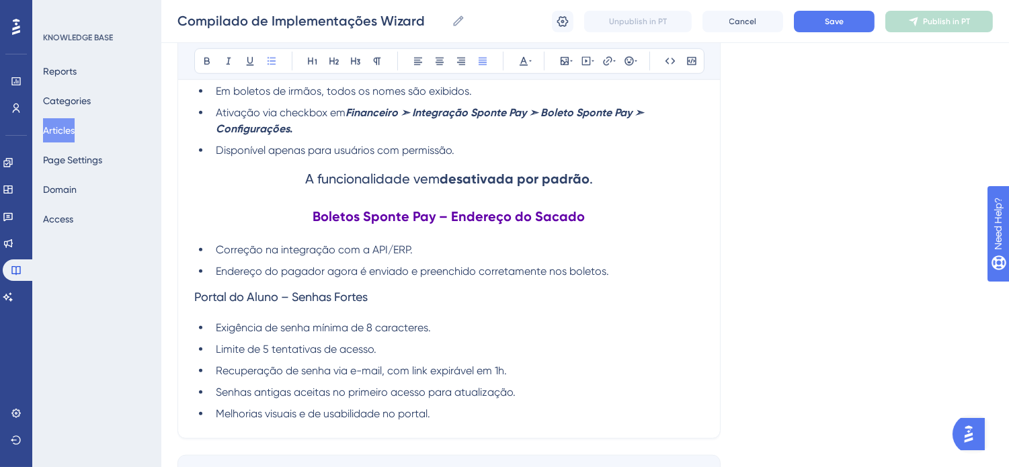
click at [553, 313] on h3 "Portal do Aluno – Senhas Fortes" at bounding box center [449, 297] width 510 height 35
click at [646, 280] on li "Endereço do pagador agora é enviado e preenchido corretamente nos boletos." at bounding box center [456, 272] width 493 height 16
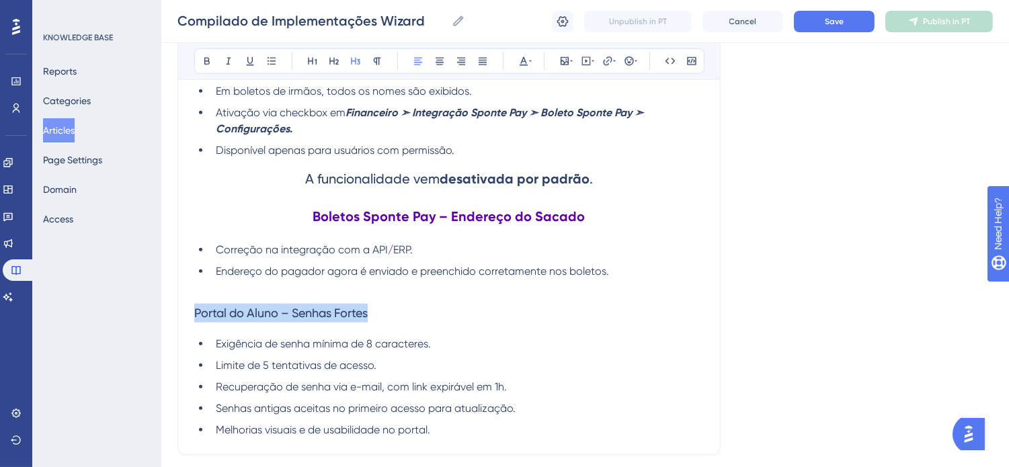
drag, startPoint x: 392, startPoint y: 330, endPoint x: 193, endPoint y: 328, distance: 199.0
click at [206, 63] on icon at bounding box center [207, 61] width 11 height 11
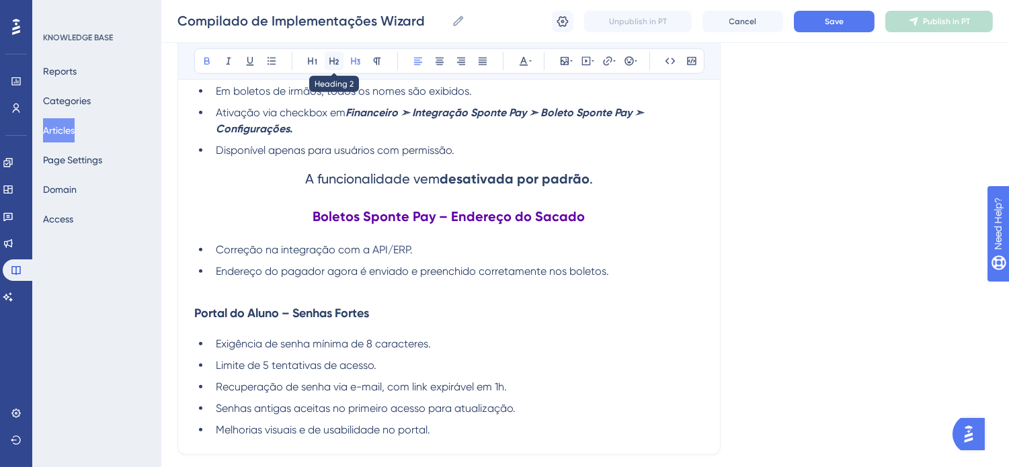
click at [331, 61] on icon at bounding box center [333, 61] width 9 height 7
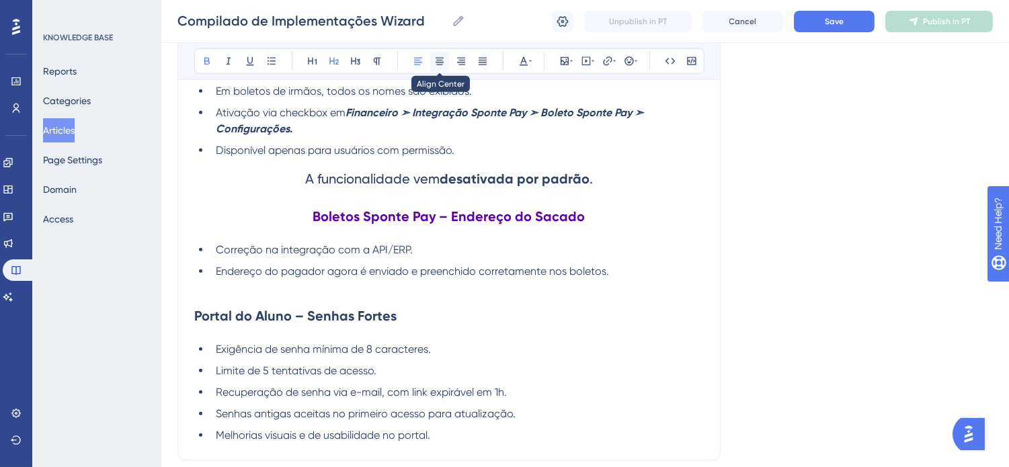
click at [442, 61] on icon at bounding box center [439, 61] width 11 height 11
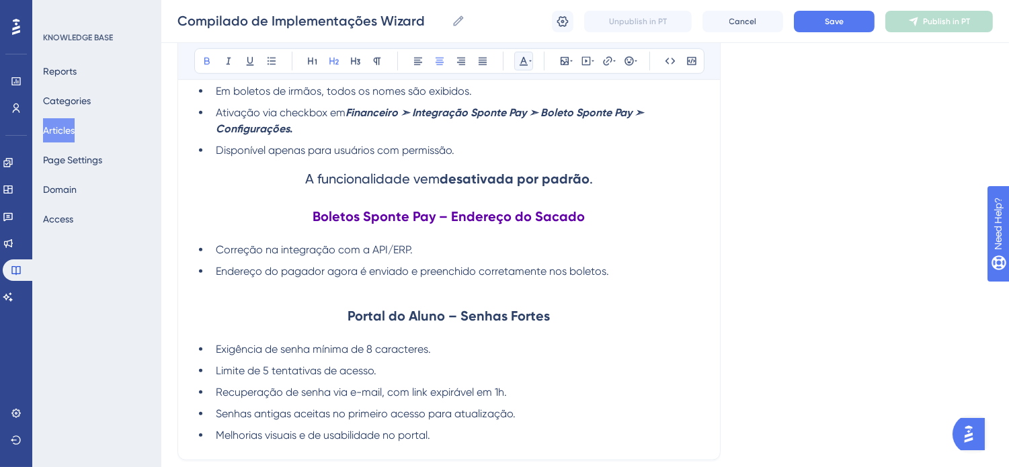
click at [532, 59] on button at bounding box center [523, 61] width 19 height 19
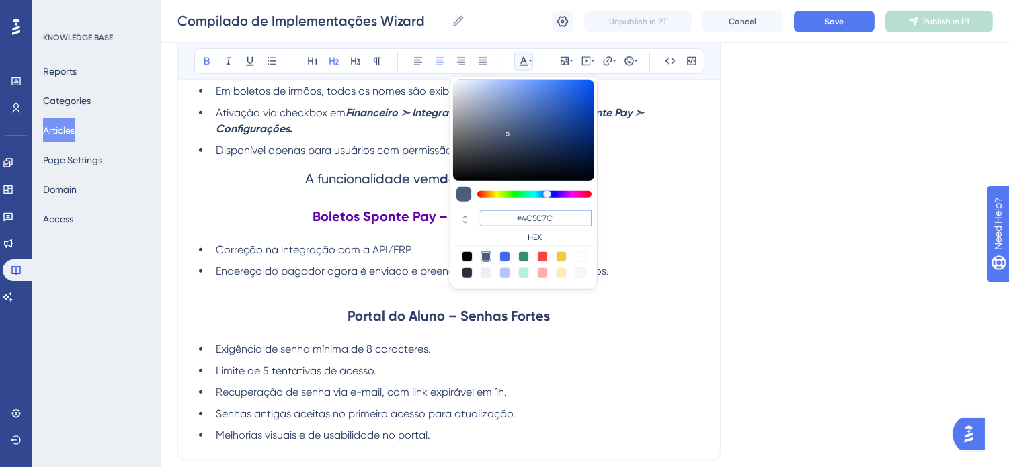
drag, startPoint x: 565, startPoint y: 217, endPoint x: 525, endPoint y: 218, distance: 40.4
click at [525, 218] on input "#4C5C7C" at bounding box center [535, 218] width 113 height 16
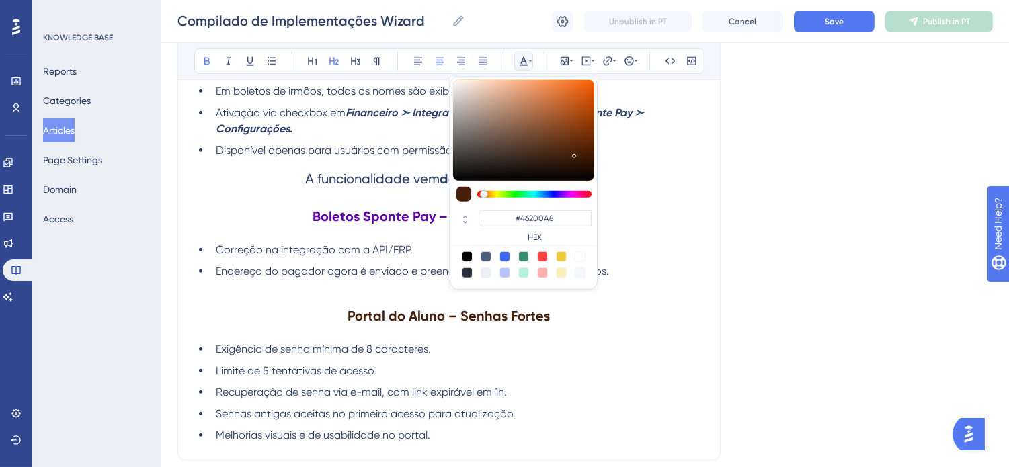
type input "#46200A"
click at [590, 358] on li "Exigência de senha mínima de 8 caracteres." at bounding box center [456, 350] width 493 height 16
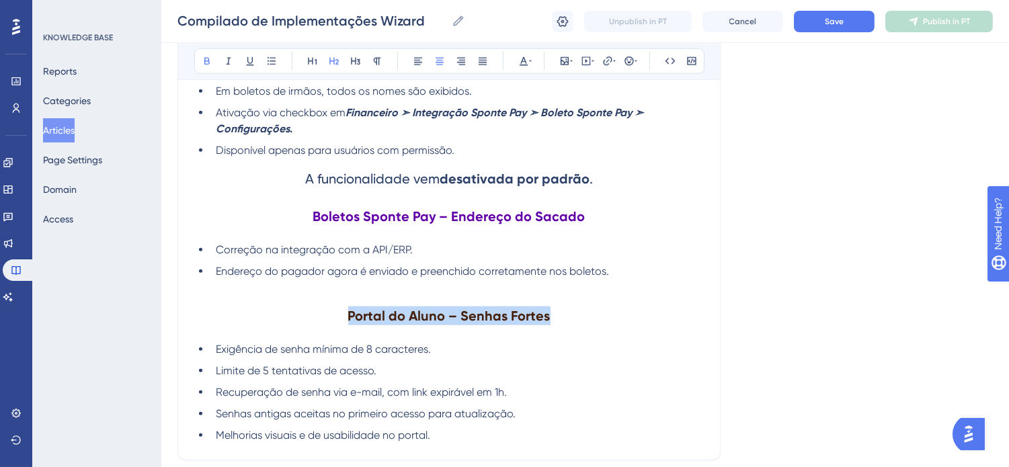
drag, startPoint x: 563, startPoint y: 321, endPoint x: 348, endPoint y: 241, distance: 229.1
click at [332, 325] on h2 "Portal do Aluno – Senhas Fortes" at bounding box center [449, 316] width 510 height 40
click at [527, 58] on icon at bounding box center [523, 61] width 11 height 11
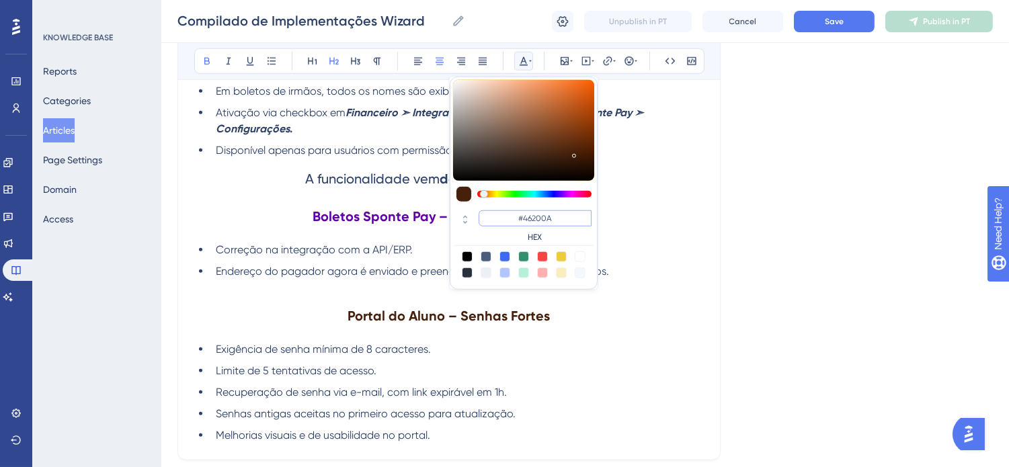
drag, startPoint x: 562, startPoint y: 213, endPoint x: 524, endPoint y: 212, distance: 37.7
click at [524, 212] on input "#46200A" at bounding box center [535, 218] width 113 height 16
type input "#6200A8"
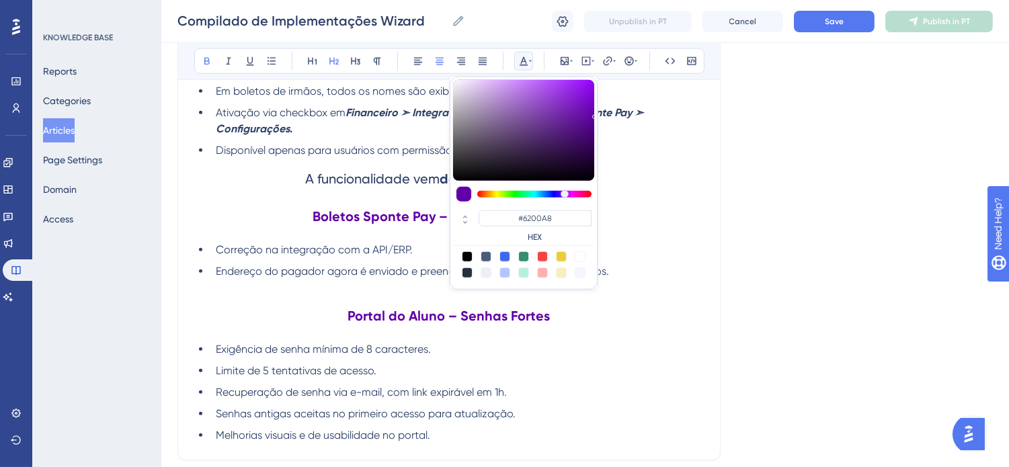
click at [637, 258] on li "Correção na integração com a API/ERP." at bounding box center [456, 250] width 493 height 16
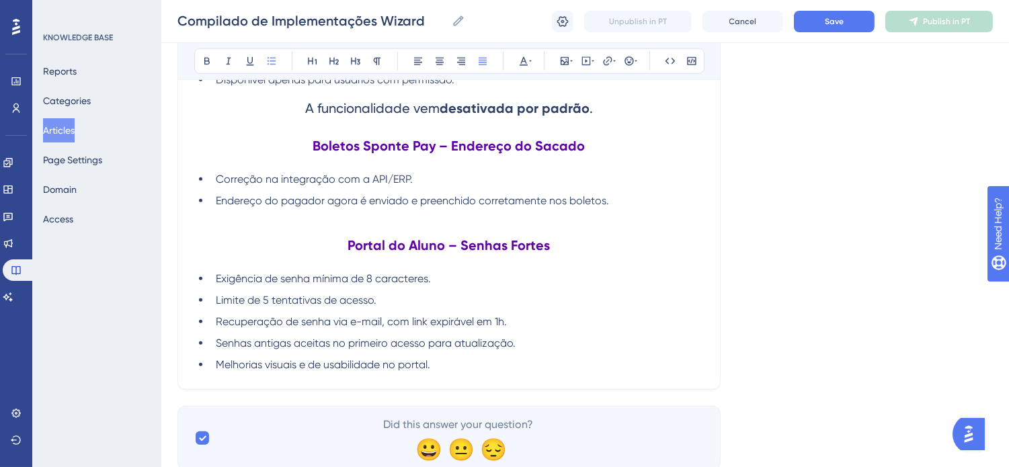
scroll to position [2329, 0]
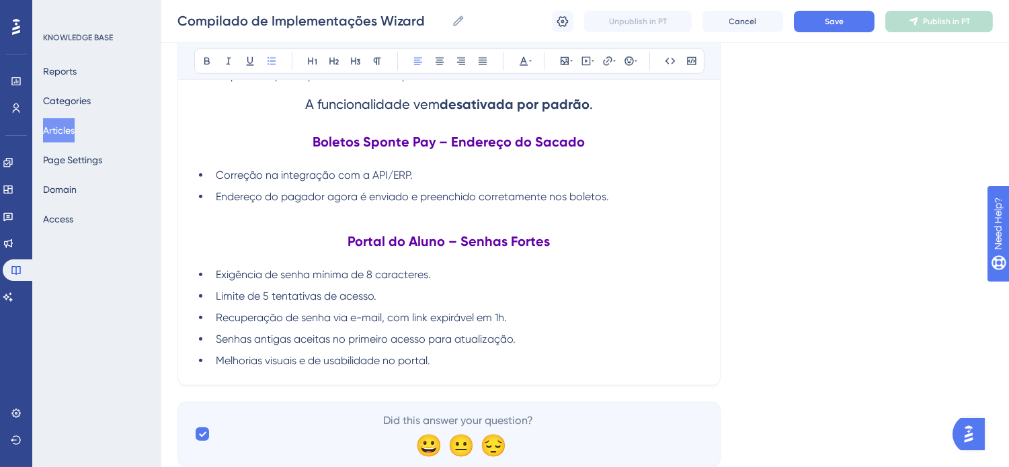
click at [569, 369] on li "Melhorias visuais e de usabilidade no portal." at bounding box center [456, 361] width 493 height 16
drag, startPoint x: 450, startPoint y: 327, endPoint x: 439, endPoint y: 370, distance: 44.5
click at [439, 369] on li "Melhorias visuais e de usabilidade no portal." at bounding box center [456, 361] width 493 height 16
click at [536, 369] on li "Melhorias visuais e de usabilidade no portal." at bounding box center [456, 361] width 493 height 16
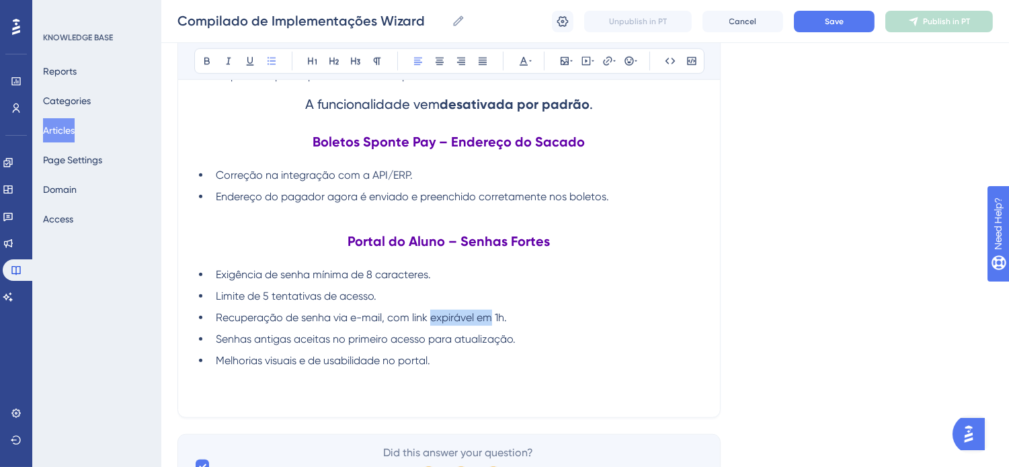
drag, startPoint x: 491, startPoint y: 328, endPoint x: 432, endPoint y: 327, distance: 59.8
click at [432, 324] on span "Recuperação de senha via e-mail, com link expirável em 1h." at bounding box center [361, 317] width 291 height 13
click at [457, 363] on ul "Exigência de senha mínima de 8 caracteres. Limite de 5 tentativas de acesso. Re…" at bounding box center [449, 318] width 510 height 102
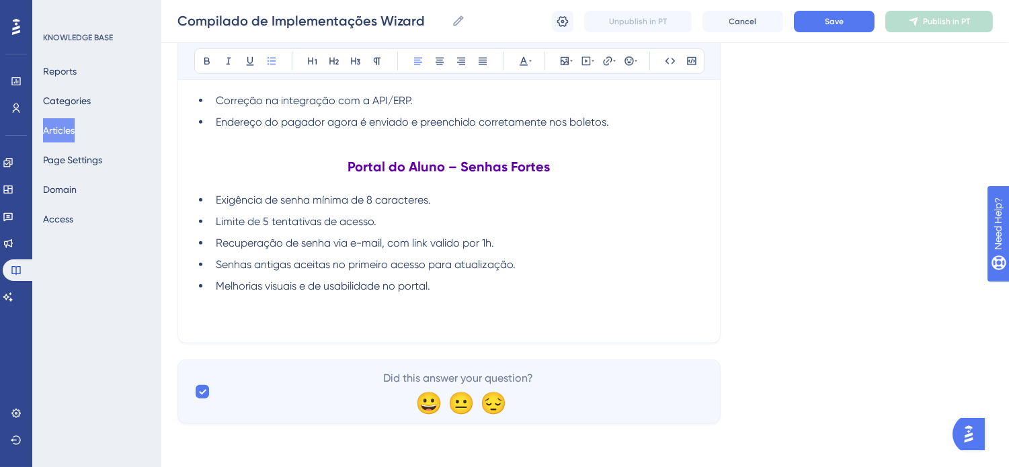
scroll to position [2414, 0]
click at [508, 315] on p at bounding box center [449, 319] width 510 height 16
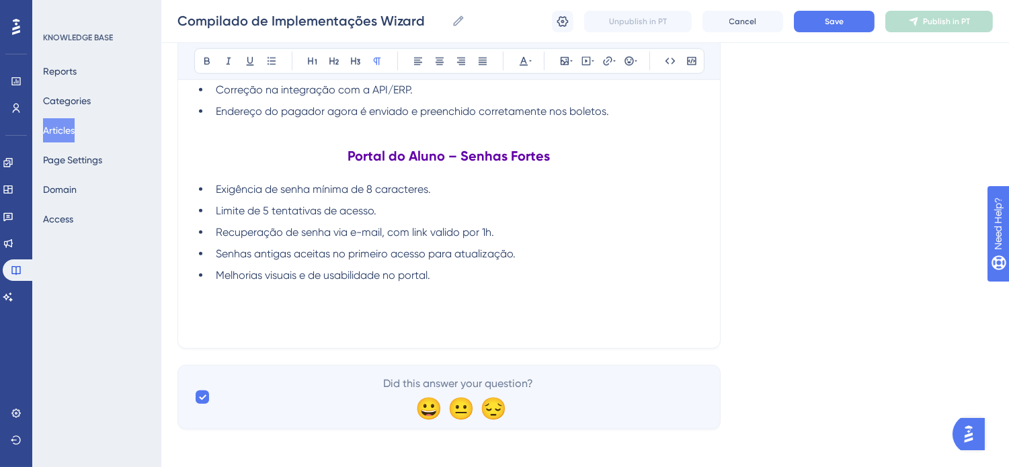
click at [495, 316] on p at bounding box center [449, 308] width 510 height 16
drag, startPoint x: 329, startPoint y: 323, endPoint x: 203, endPoint y: 178, distance: 192.5
click at [204, 63] on icon at bounding box center [206, 61] width 5 height 7
click at [331, 61] on icon at bounding box center [334, 61] width 11 height 11
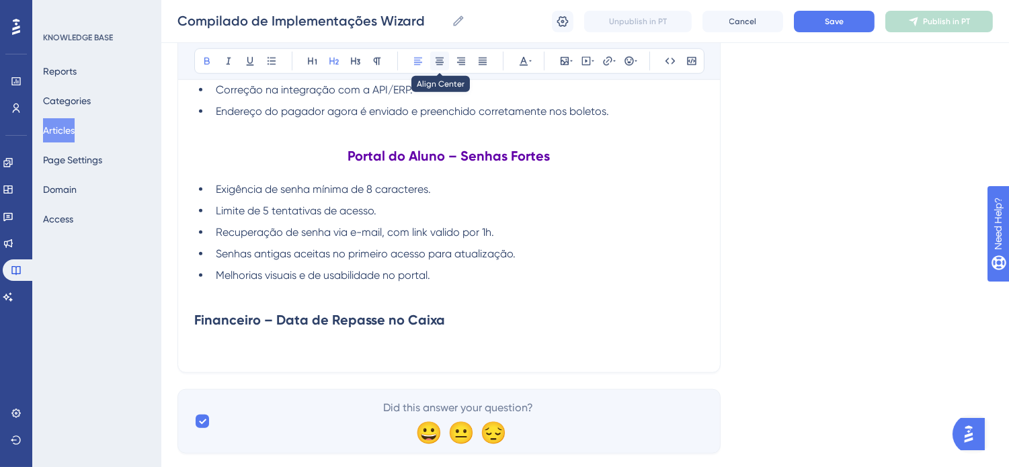
click at [434, 59] on icon at bounding box center [439, 61] width 11 height 11
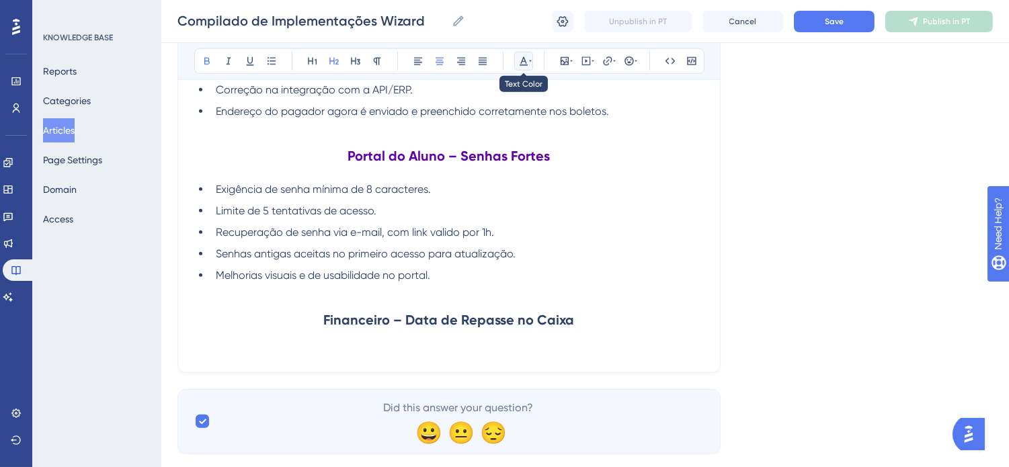
click at [531, 59] on icon at bounding box center [530, 61] width 3 height 11
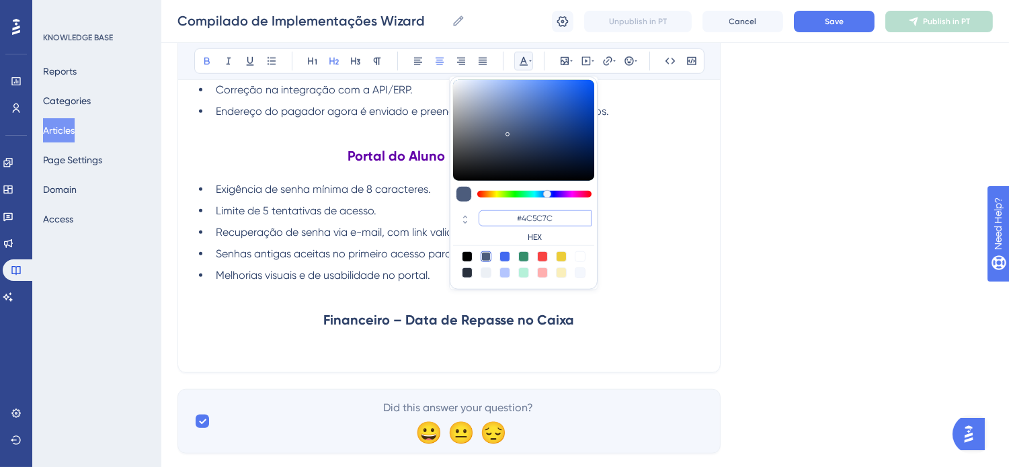
drag, startPoint x: 569, startPoint y: 214, endPoint x: 521, endPoint y: 218, distance: 48.6
click at [521, 218] on input "#4C5C7C" at bounding box center [535, 218] width 113 height 16
type input "#6200A8"
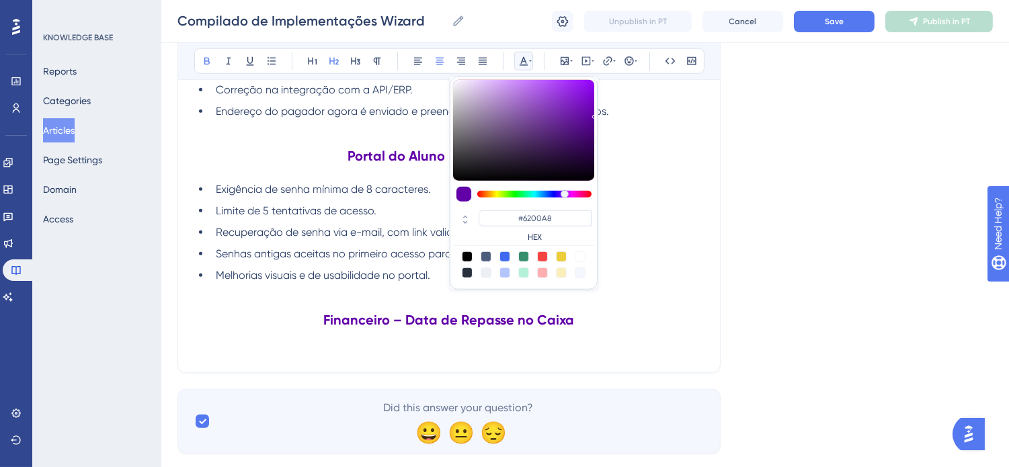
click at [618, 352] on p at bounding box center [449, 348] width 510 height 16
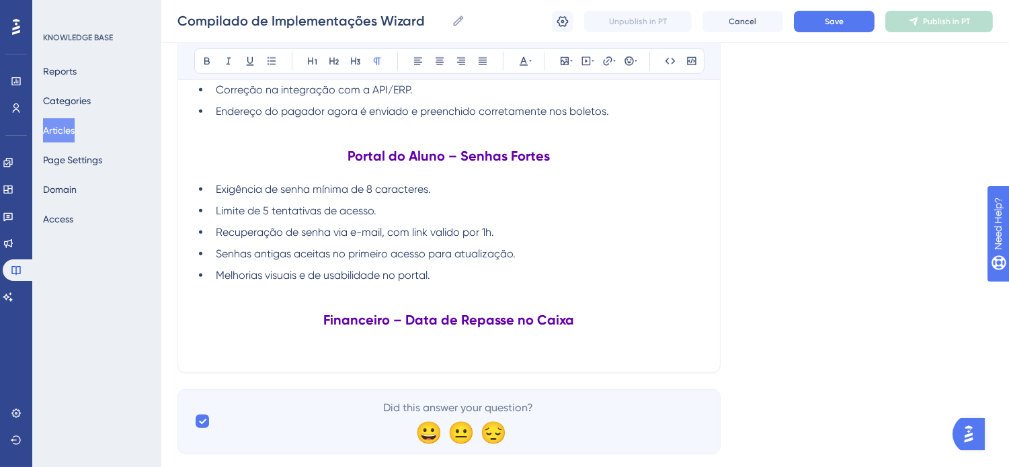
click at [535, 353] on p at bounding box center [449, 348] width 510 height 16
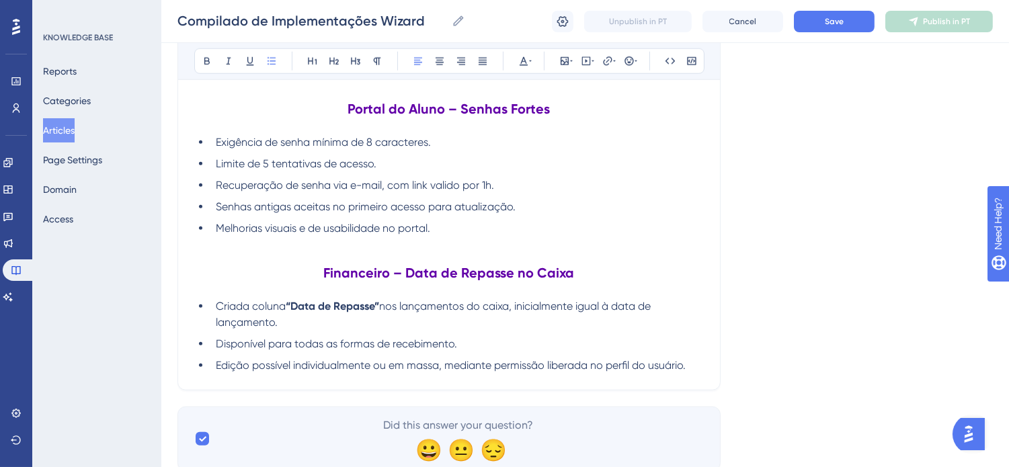
scroll to position [2519, 0]
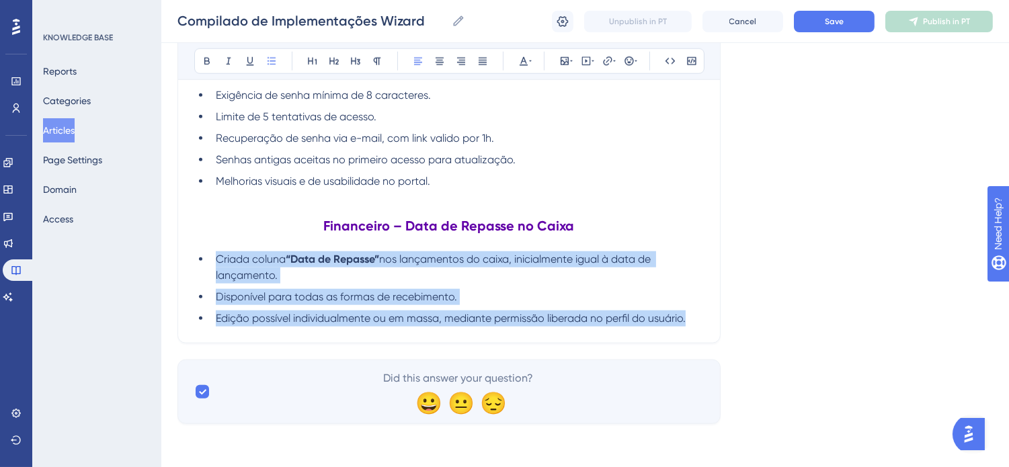
drag, startPoint x: 693, startPoint y: 318, endPoint x: 92, endPoint y: 257, distance: 604.0
click at [488, 61] on button at bounding box center [482, 61] width 19 height 19
click at [695, 323] on li "Edição possível individualmente ou em massa, mediante permissão liberada no per…" at bounding box center [456, 319] width 493 height 16
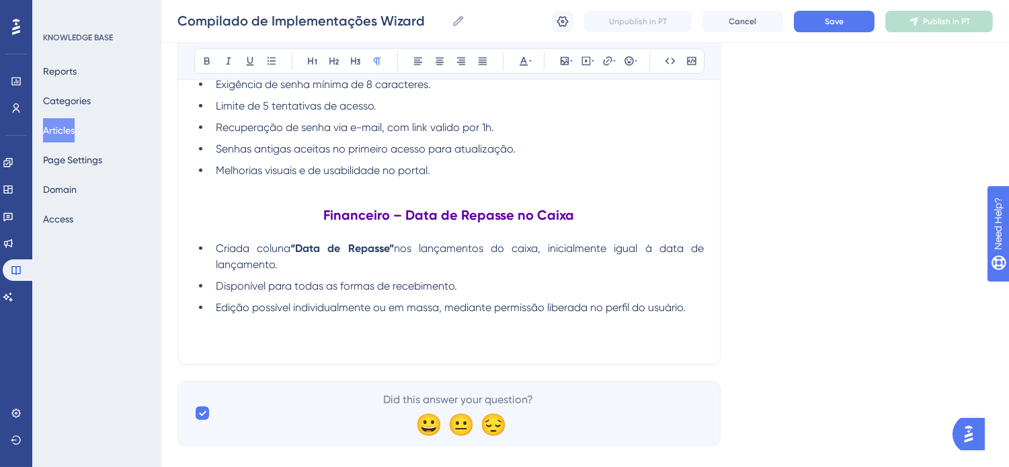
click at [507, 348] on p at bounding box center [449, 340] width 510 height 16
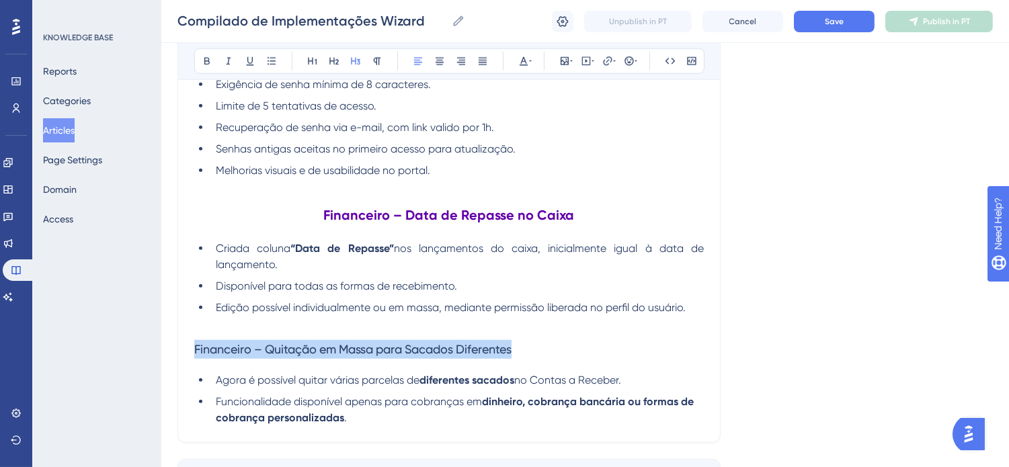
drag, startPoint x: 542, startPoint y: 364, endPoint x: 166, endPoint y: 346, distance: 376.2
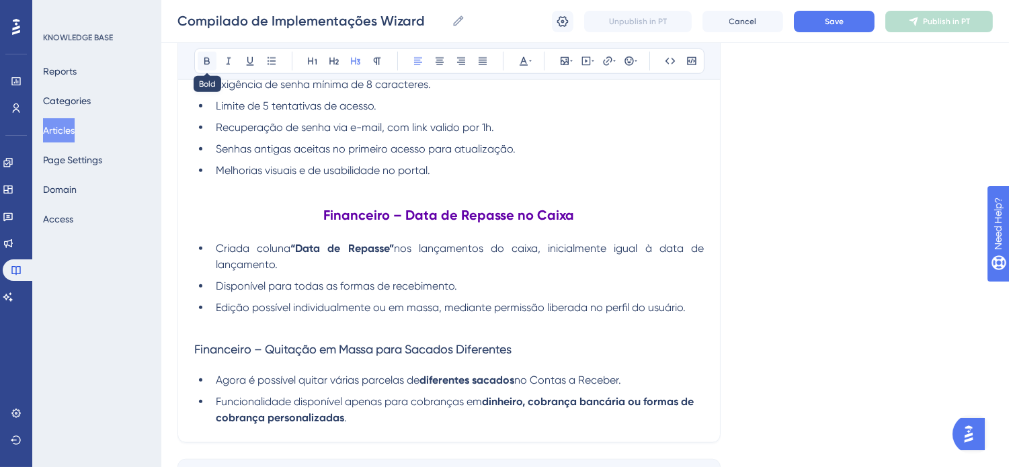
click at [203, 66] on icon at bounding box center [207, 61] width 11 height 11
click at [245, 63] on icon at bounding box center [250, 61] width 11 height 11
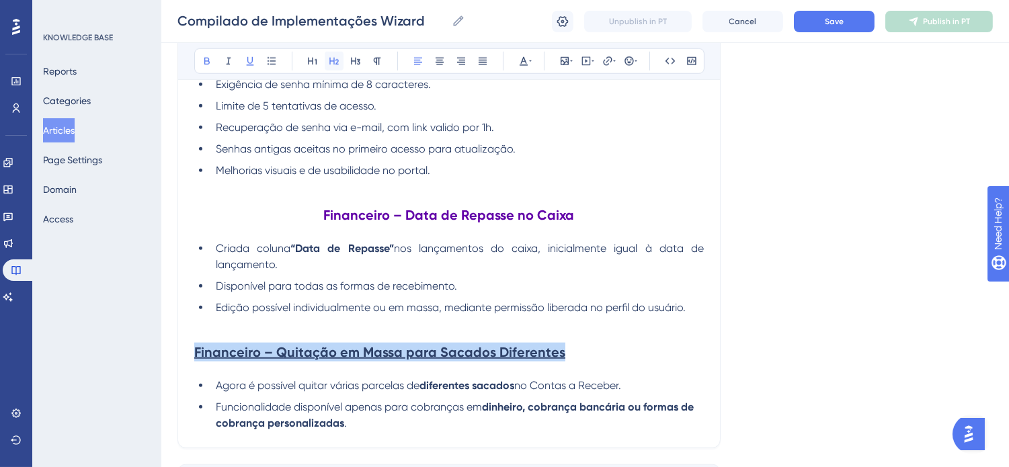
click at [329, 63] on icon at bounding box center [334, 61] width 11 height 11
click at [447, 64] on button at bounding box center [439, 61] width 19 height 19
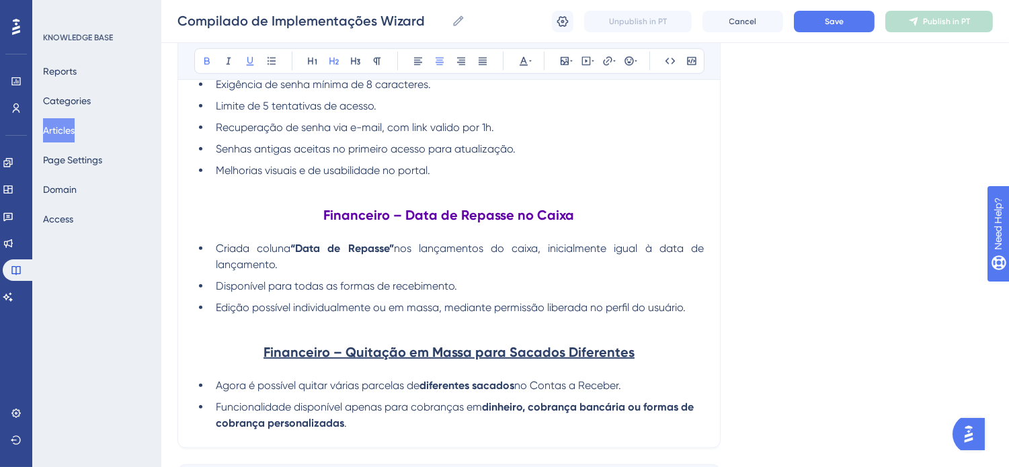
click at [533, 61] on div "Bold Italic Underline Bullet Point Heading 1 Heading 2 Heading 3 Normal Align L…" at bounding box center [449, 61] width 510 height 26
click at [529, 59] on icon at bounding box center [530, 61] width 3 height 11
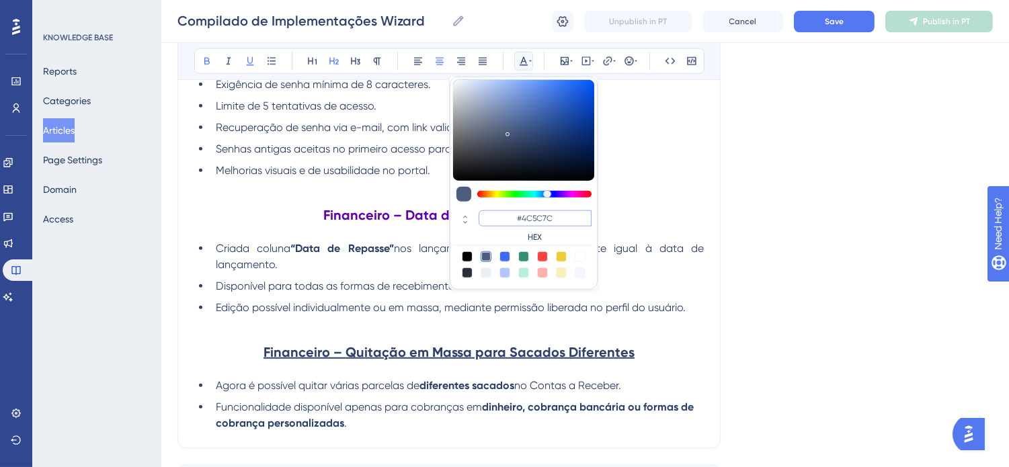
drag, startPoint x: 559, startPoint y: 215, endPoint x: 524, endPoint y: 215, distance: 35.0
click at [524, 215] on input "#4C5C7C" at bounding box center [535, 218] width 113 height 16
type input "#6200A8"
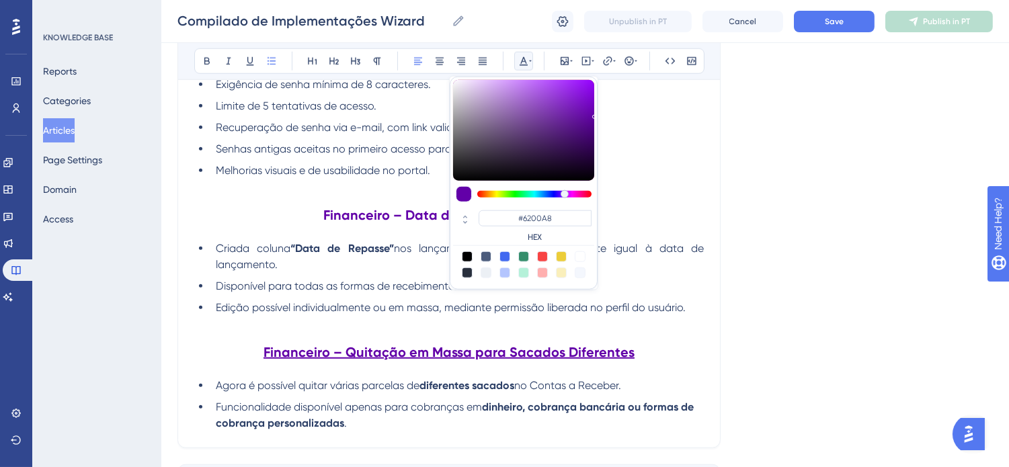
drag, startPoint x: 653, startPoint y: 401, endPoint x: 674, endPoint y: 394, distance: 22.5
click at [654, 394] on li "Agora é possível quitar várias parcelas de diferentes sacados no Contas a Receb…" at bounding box center [456, 386] width 493 height 16
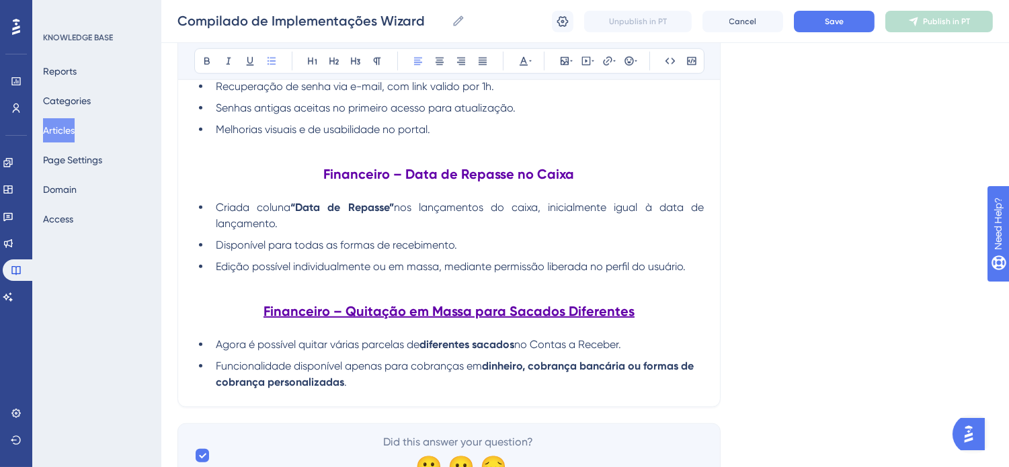
scroll to position [2594, 0]
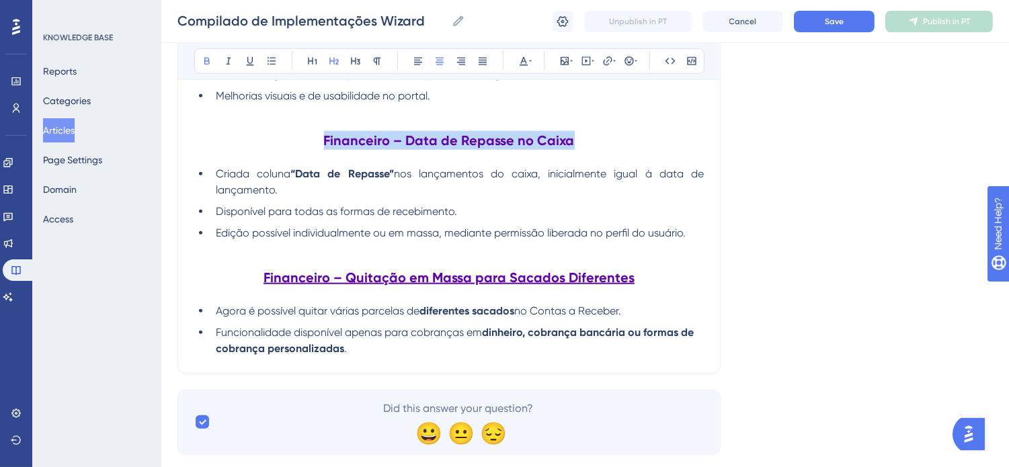
drag, startPoint x: 579, startPoint y: 155, endPoint x: 209, endPoint y: 155, distance: 369.7
click at [209, 155] on h2 "Financeiro – Data de Repasse no Caixa" at bounding box center [449, 140] width 510 height 40
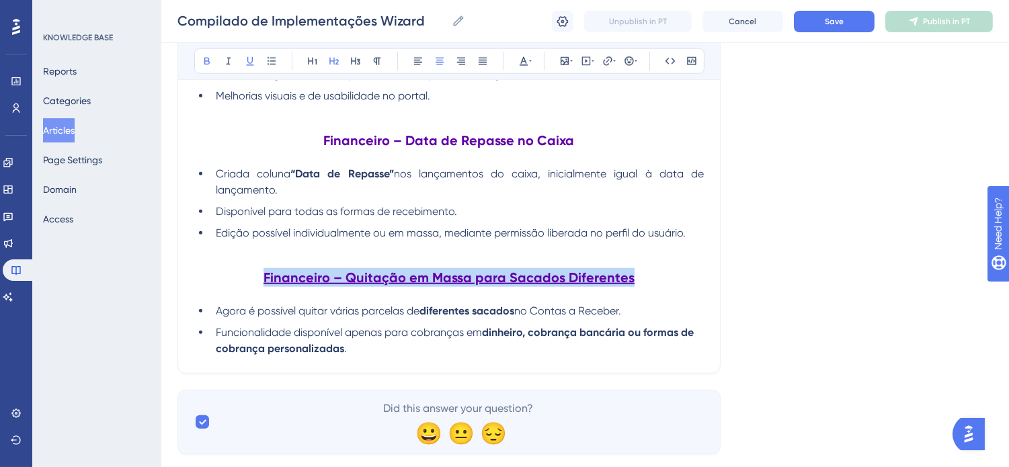
drag, startPoint x: 640, startPoint y: 290, endPoint x: 161, endPoint y: 197, distance: 487.5
click at [253, 61] on icon at bounding box center [250, 61] width 11 height 11
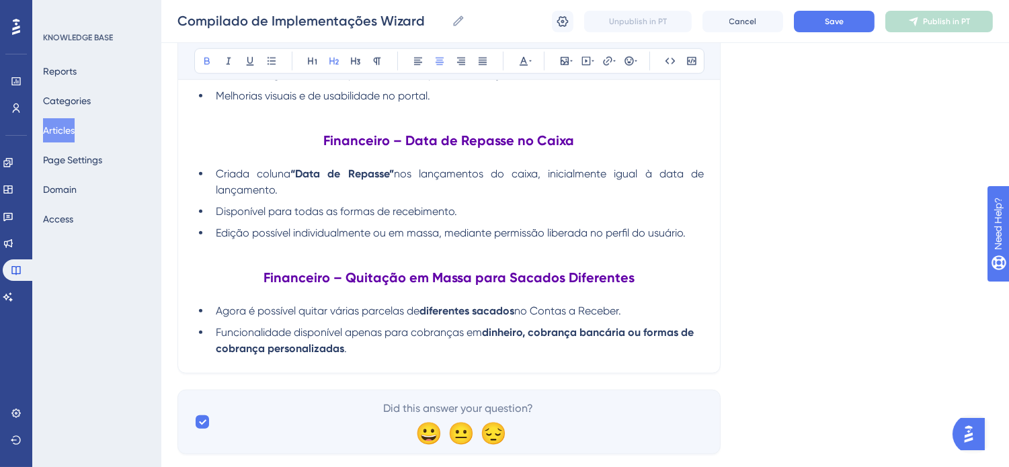
click at [427, 357] on li "Funcionalidade disponível apenas para cobranças em dinheiro, cobrança bancária …" at bounding box center [456, 341] width 493 height 32
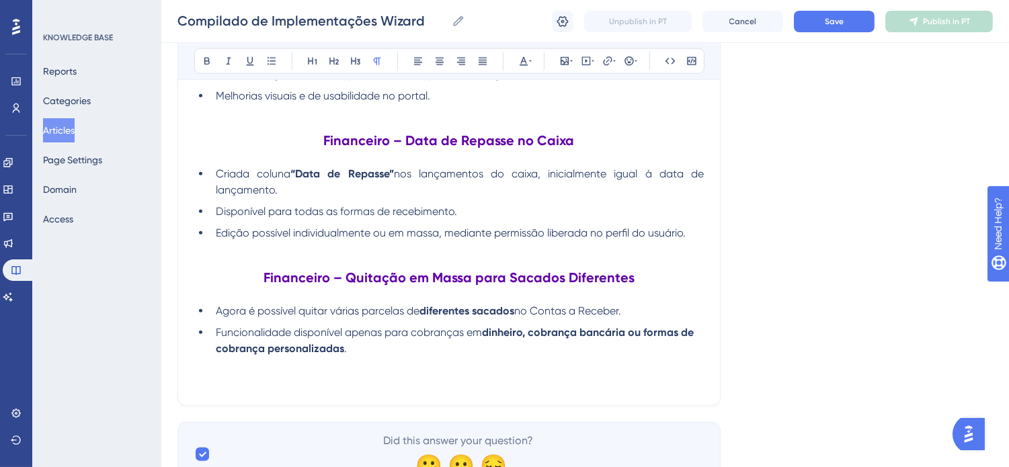
scroll to position [2667, 0]
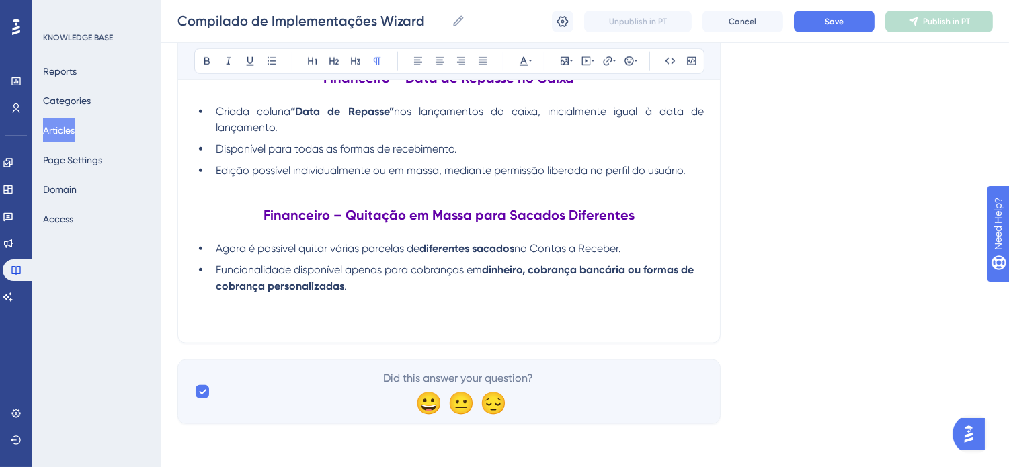
click at [397, 318] on p at bounding box center [449, 319] width 510 height 16
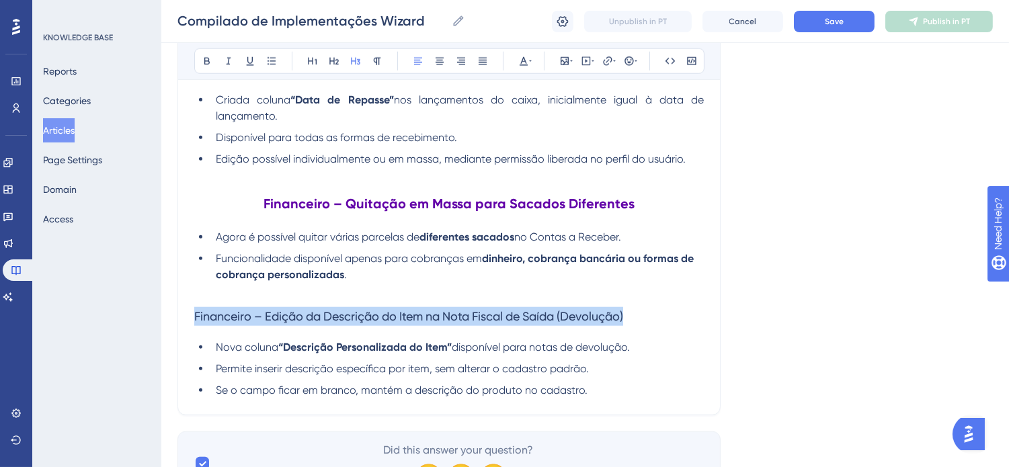
drag, startPoint x: 606, startPoint y: 331, endPoint x: 172, endPoint y: 328, distance: 434.3
click at [206, 61] on icon at bounding box center [207, 61] width 11 height 11
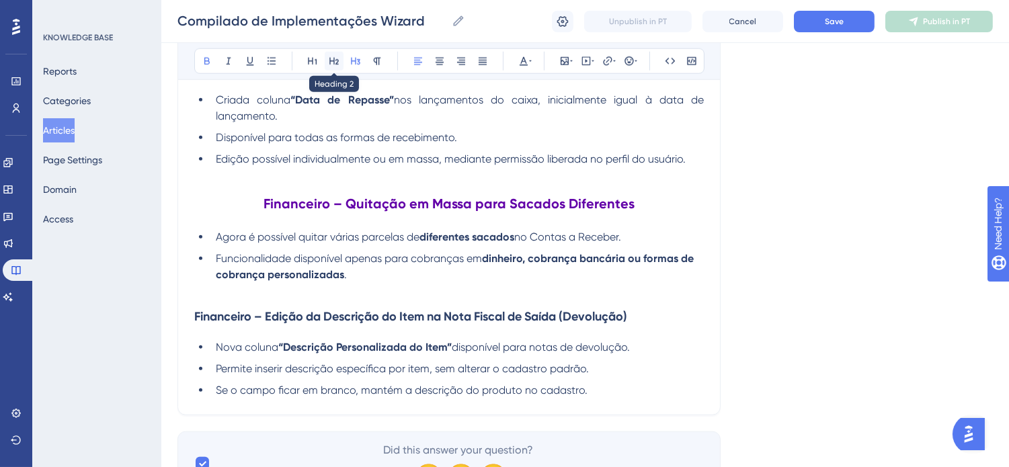
click at [327, 62] on button at bounding box center [334, 61] width 19 height 19
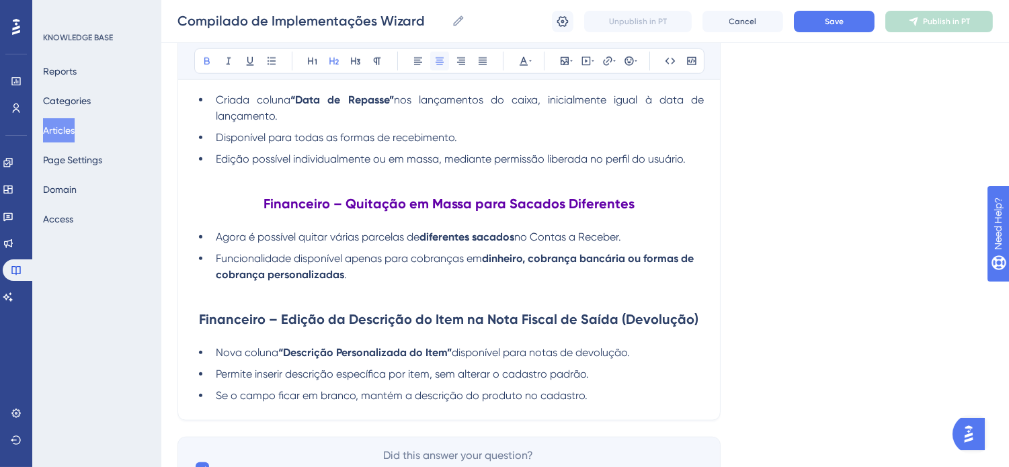
click at [438, 58] on icon at bounding box center [440, 61] width 8 height 7
click at [526, 58] on icon at bounding box center [523, 61] width 11 height 11
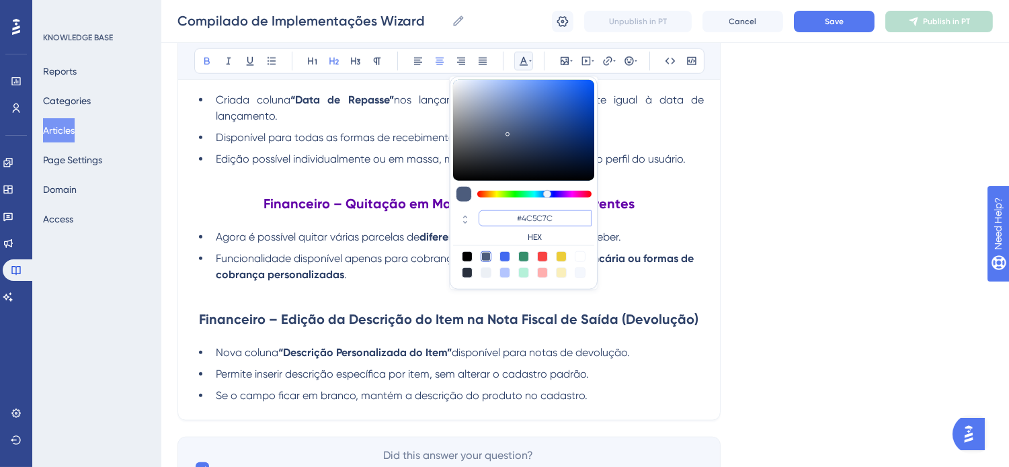
drag, startPoint x: 574, startPoint y: 217, endPoint x: 521, endPoint y: 218, distance: 53.1
click at [521, 218] on input "#4C5C7C" at bounding box center [535, 218] width 113 height 16
type input "#6200A8"
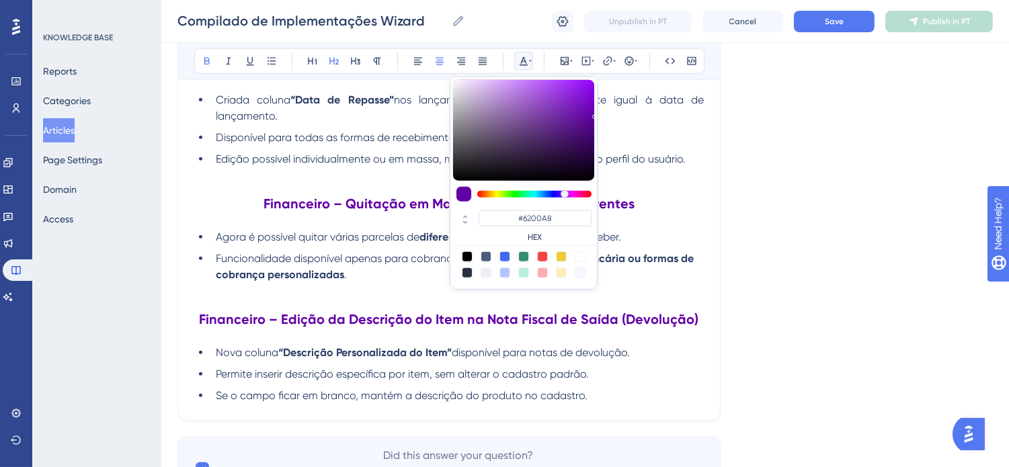
click at [673, 383] on li "Permite inserir descrição específica por item, sem alterar o cadastro padrão." at bounding box center [456, 374] width 493 height 16
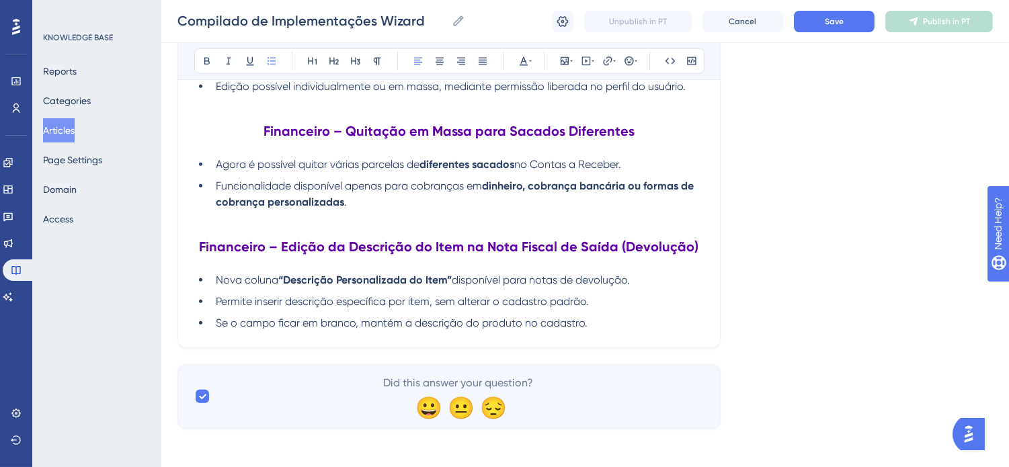
scroll to position [2743, 0]
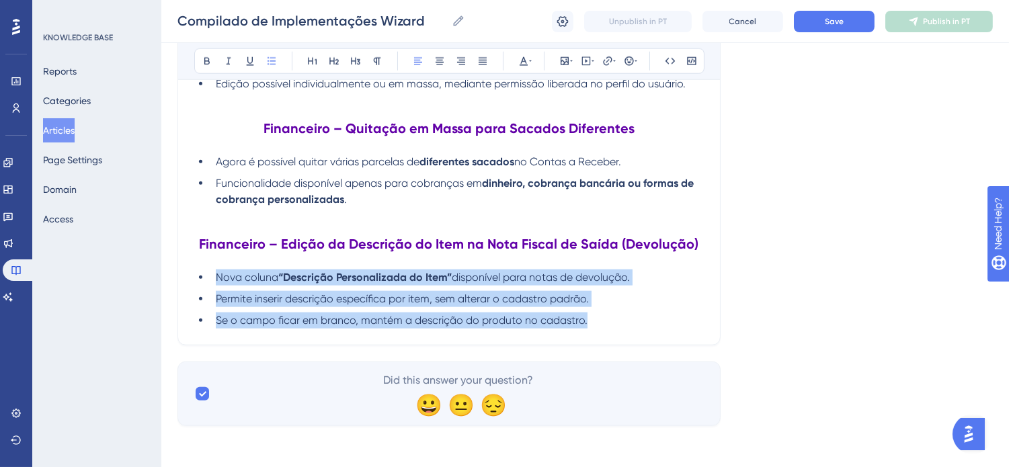
drag, startPoint x: 600, startPoint y: 332, endPoint x: 195, endPoint y: 283, distance: 407.7
click at [195, 283] on ul "Nova coluna “Descrição Personalizada do Item” disponível para notas de devoluçã…" at bounding box center [449, 299] width 510 height 59
click at [481, 58] on icon at bounding box center [482, 61] width 11 height 11
click at [625, 329] on li "Se o campo ficar em branco, mantém a descrição do produto no cadastro." at bounding box center [456, 321] width 493 height 16
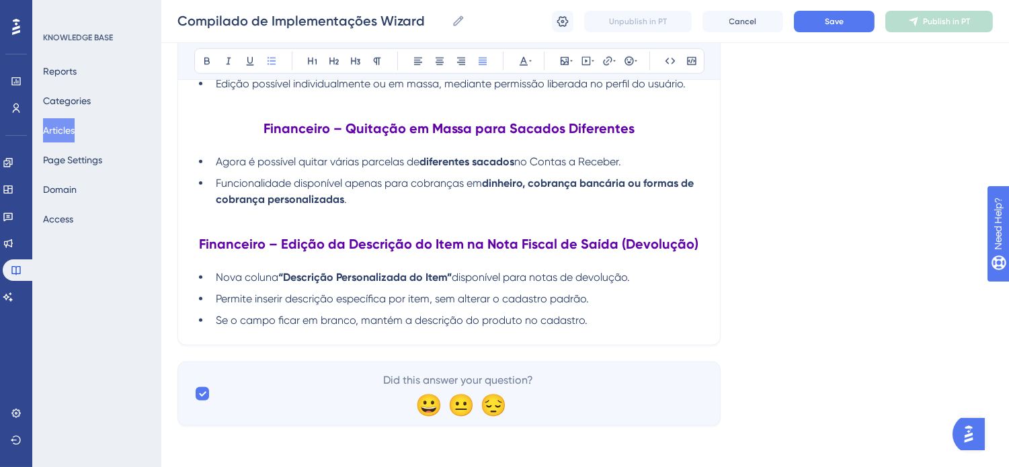
drag, startPoint x: 630, startPoint y: 345, endPoint x: 641, endPoint y: 339, distance: 12.0
click at [641, 329] on li "Se o campo ficar em branco, mantém a descrição do produto no cadastro." at bounding box center [456, 321] width 493 height 16
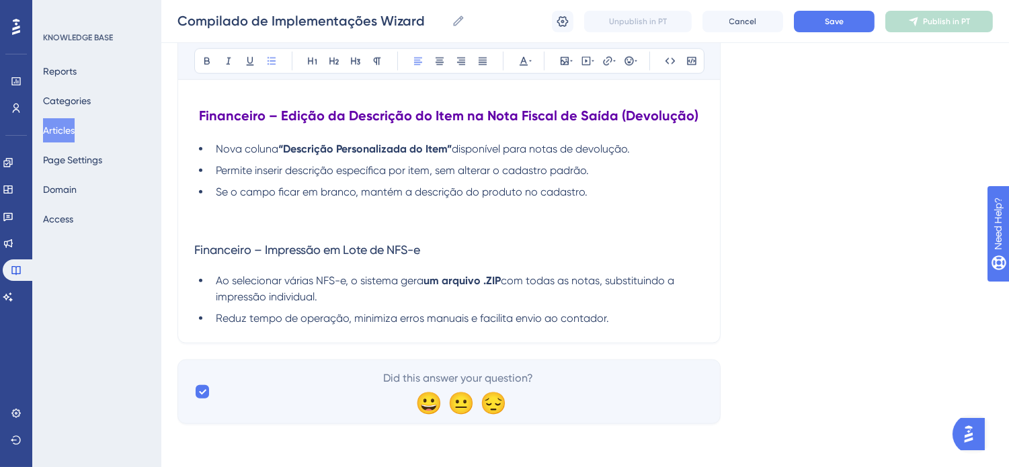
scroll to position [2884, 0]
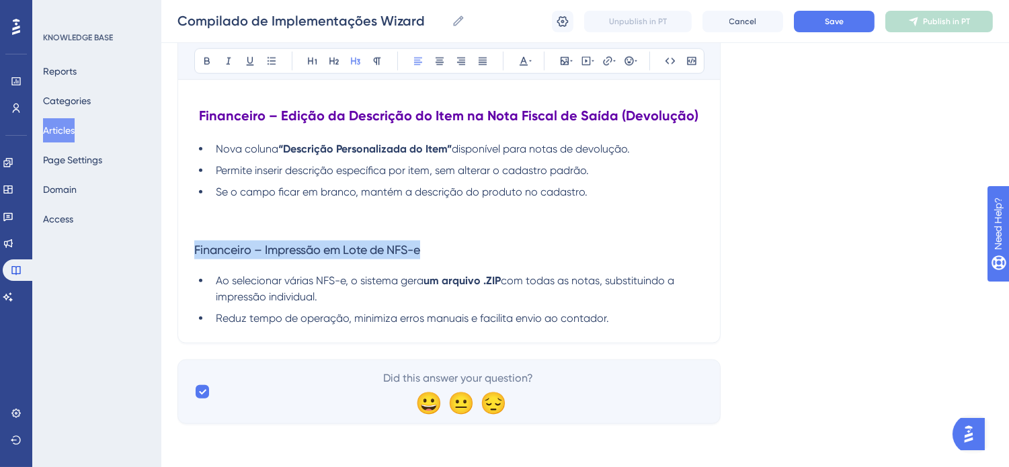
drag, startPoint x: 448, startPoint y: 243, endPoint x: 190, endPoint y: 251, distance: 258.9
click at [200, 58] on button at bounding box center [207, 61] width 19 height 19
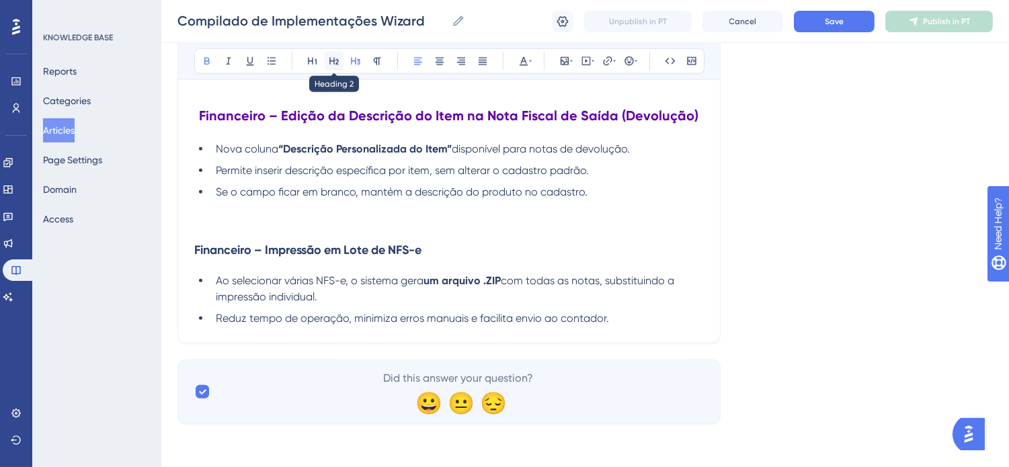
click at [331, 61] on icon at bounding box center [333, 61] width 9 height 7
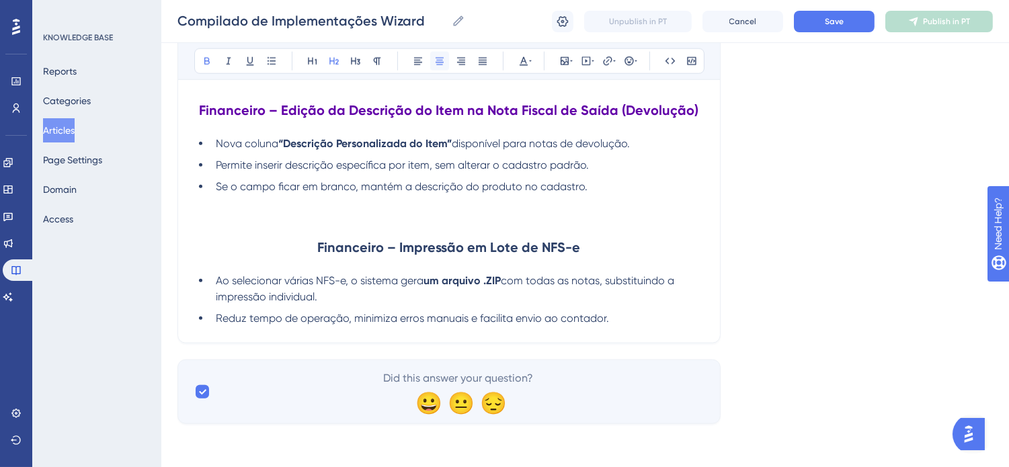
click at [439, 64] on icon at bounding box center [439, 61] width 11 height 11
click at [530, 61] on icon at bounding box center [530, 61] width 3 height 1
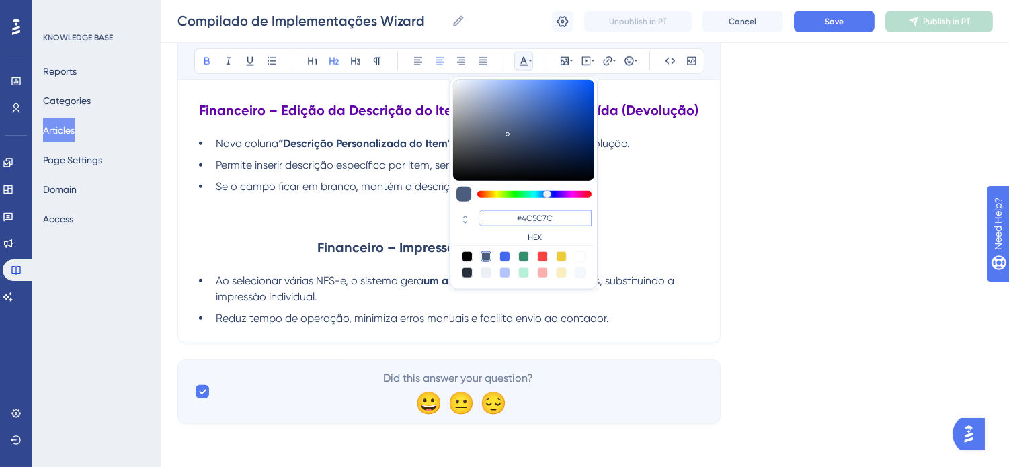
drag, startPoint x: 568, startPoint y: 216, endPoint x: 523, endPoint y: 216, distance: 45.0
click at [523, 216] on input "#4C5C7C" at bounding box center [535, 218] width 113 height 16
type input "#6200A8"
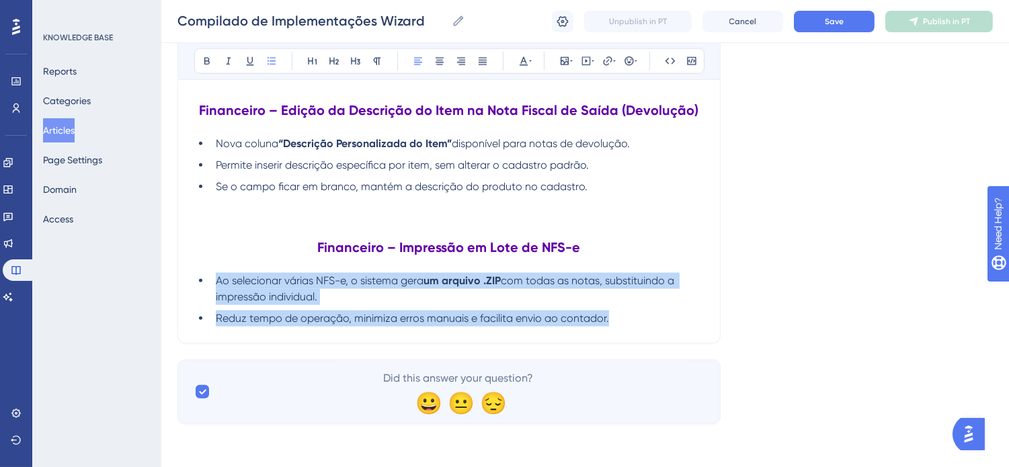
drag, startPoint x: 626, startPoint y: 323, endPoint x: 122, endPoint y: 280, distance: 505.3
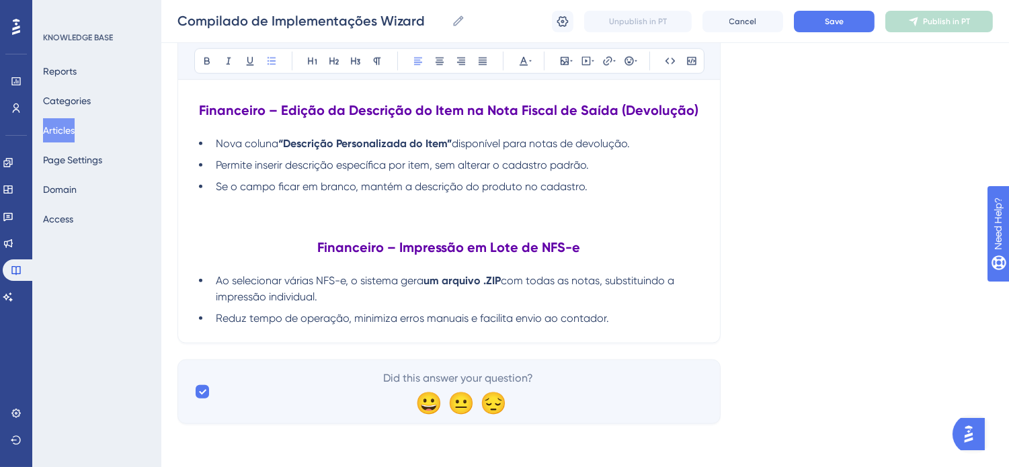
click at [493, 63] on div "Bold Italic Underline Bullet Point Heading 1 Heading 2 Heading 3 Normal Align L…" at bounding box center [449, 61] width 510 height 26
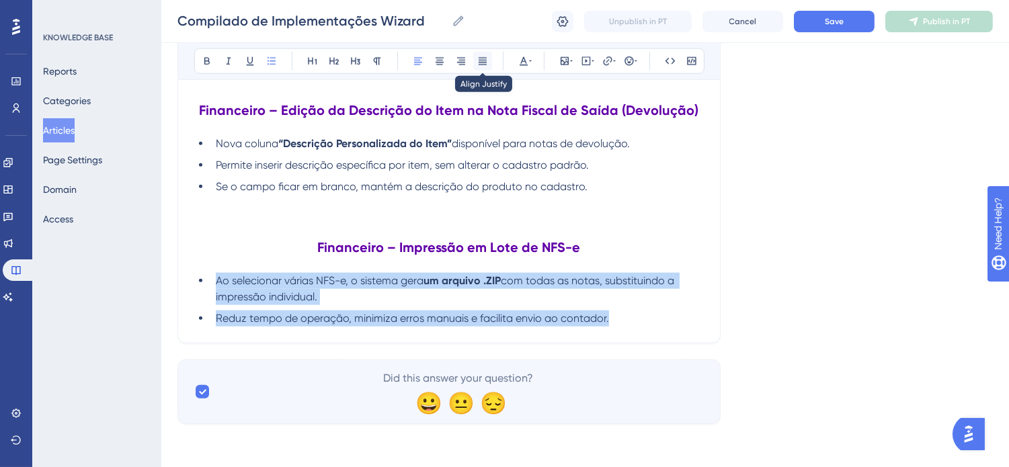
click at [484, 63] on icon at bounding box center [482, 61] width 11 height 11
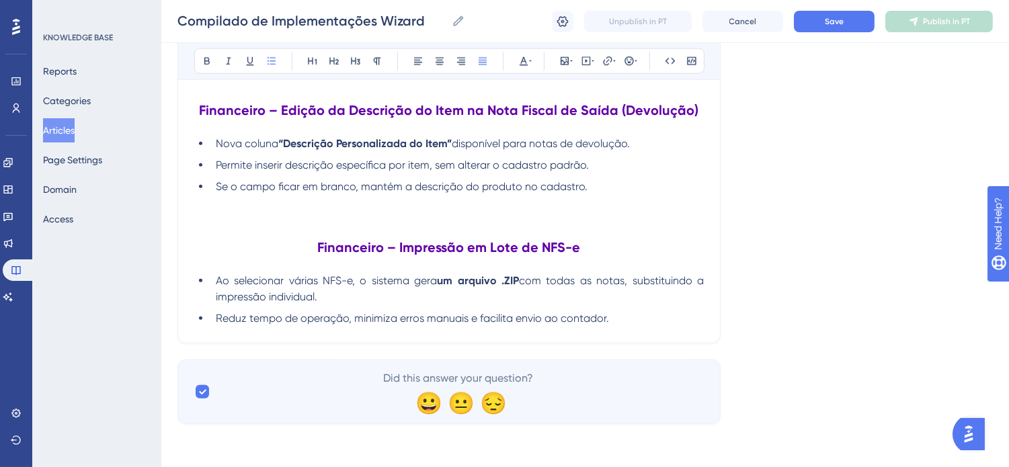
click at [641, 326] on li "Reduz tempo de operação, minimiza erros manuais e facilita envio ao contador." at bounding box center [456, 319] width 493 height 16
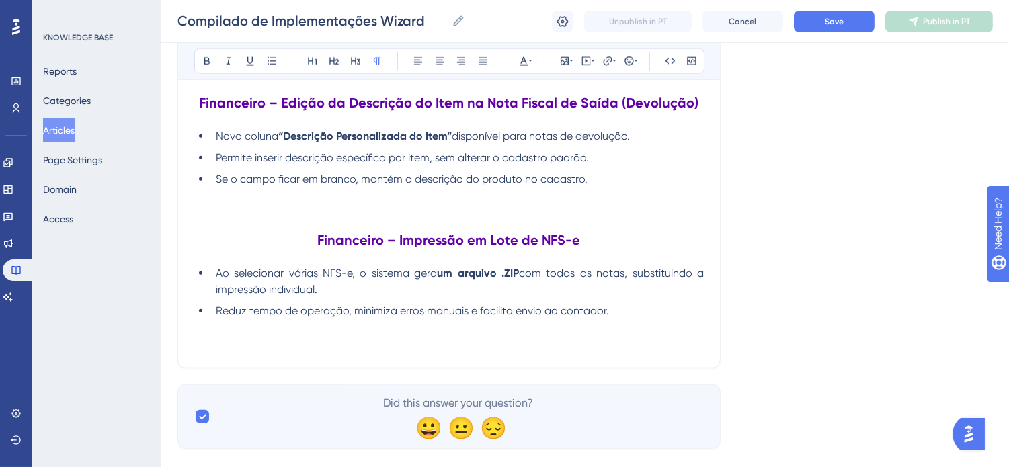
click at [458, 352] on p at bounding box center [449, 343] width 510 height 16
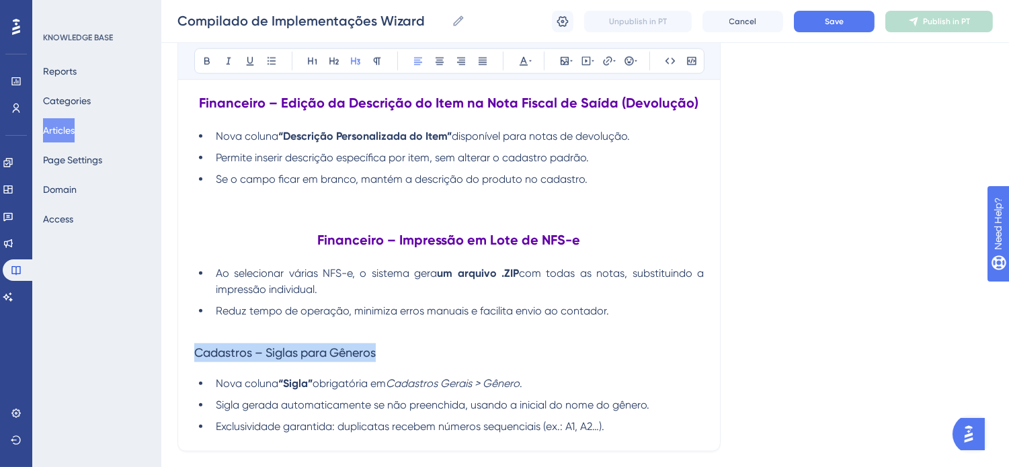
drag, startPoint x: 397, startPoint y: 370, endPoint x: 178, endPoint y: 366, distance: 219.2
click at [438, 63] on icon at bounding box center [440, 61] width 8 height 7
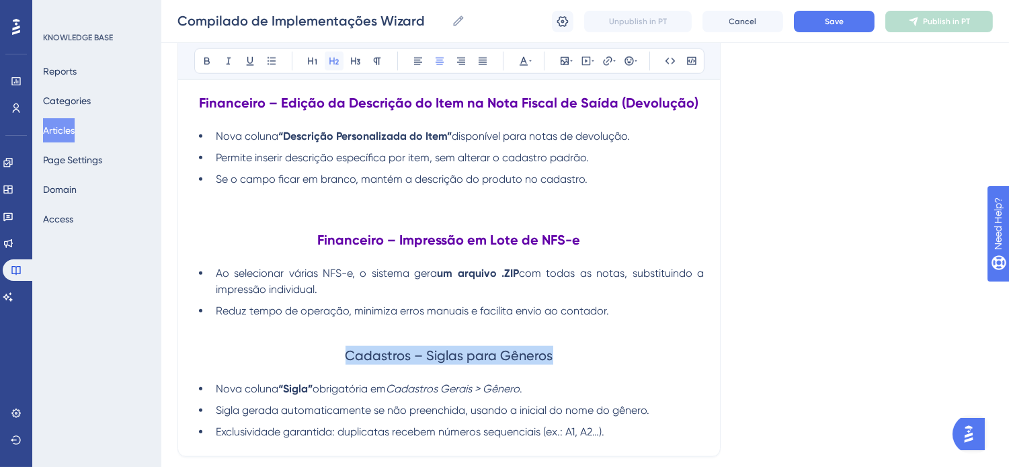
click at [332, 65] on icon at bounding box center [334, 61] width 11 height 11
click at [526, 66] on icon at bounding box center [523, 61] width 11 height 11
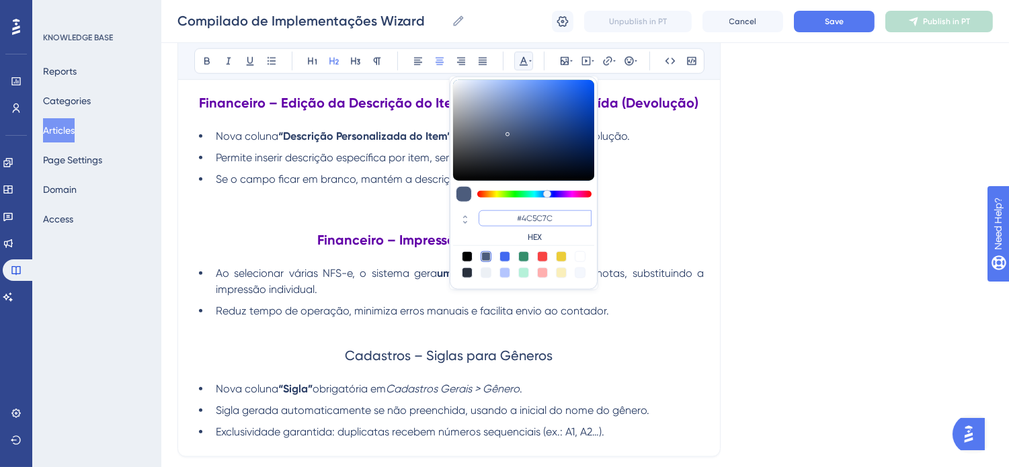
drag, startPoint x: 575, startPoint y: 216, endPoint x: 523, endPoint y: 215, distance: 51.8
click at [523, 215] on input "#4C5C7C" at bounding box center [535, 218] width 113 height 16
type input "#6200A8"
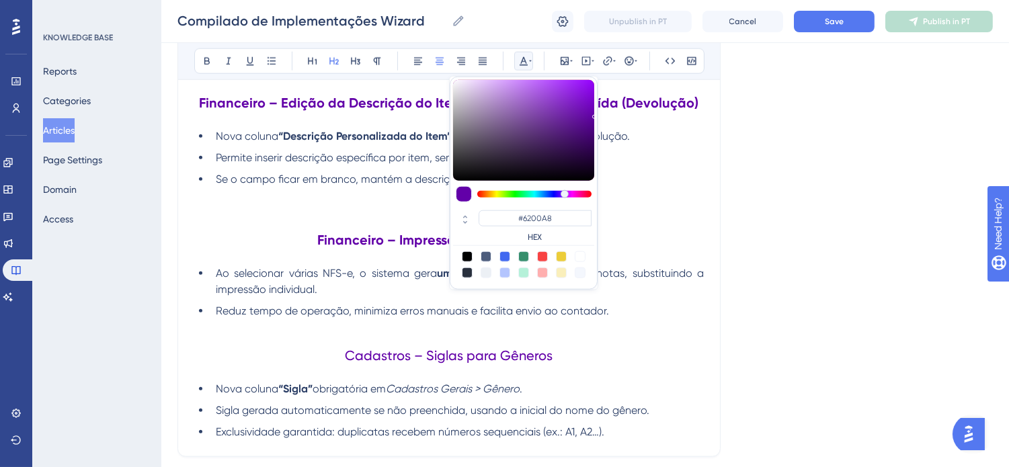
click at [597, 376] on h2 "Cadastros – Siglas para Gêneros" at bounding box center [449, 355] width 510 height 40
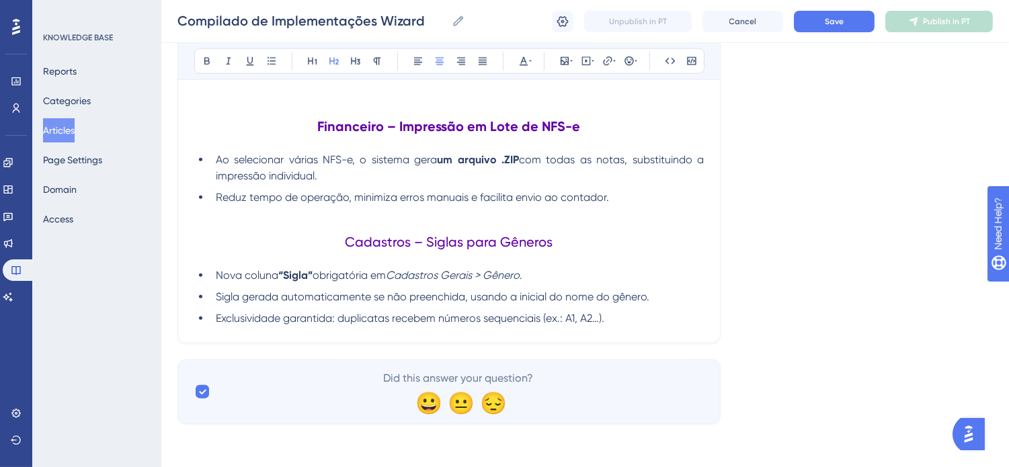
scroll to position [3012, 0]
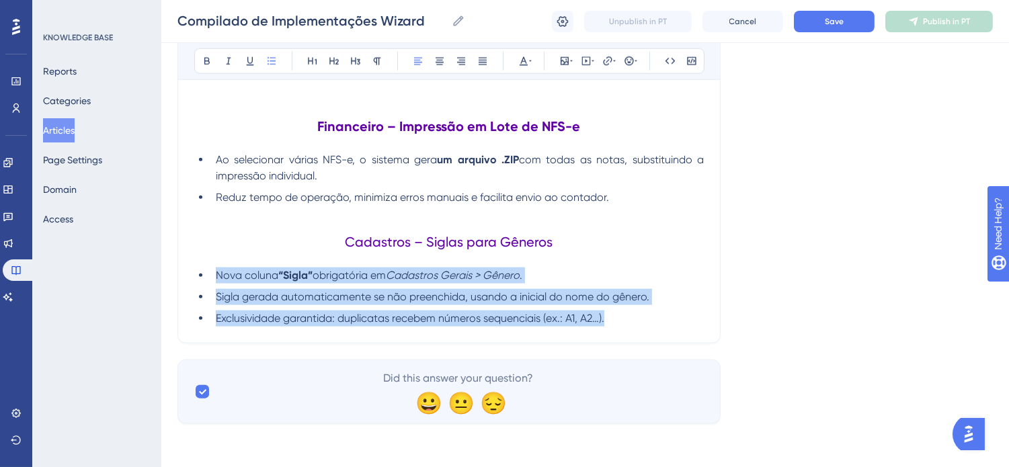
drag, startPoint x: 622, startPoint y: 314, endPoint x: 178, endPoint y: 271, distance: 445.8
click at [481, 58] on icon at bounding box center [483, 61] width 8 height 7
click at [644, 321] on li "Exclusividade garantida: duplicatas recebem números sequenciais (ex.: A1, A2…)." at bounding box center [456, 319] width 493 height 16
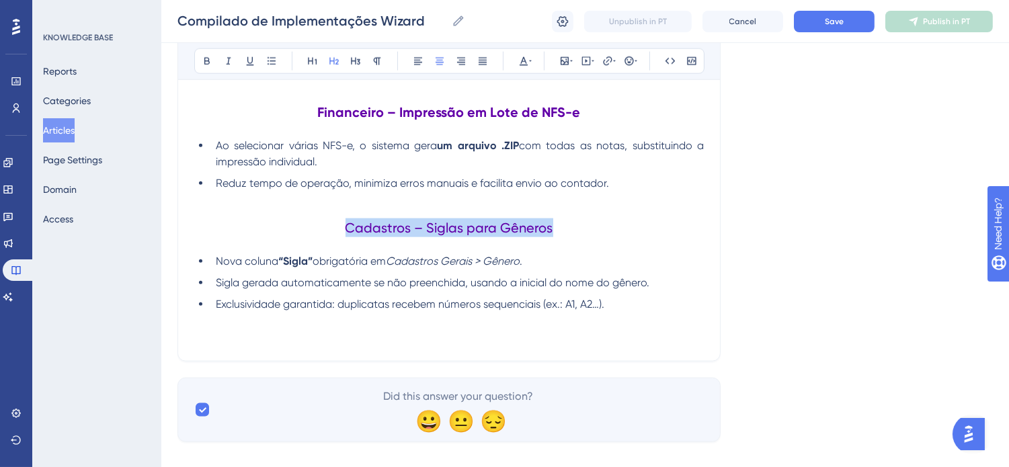
drag, startPoint x: 561, startPoint y: 241, endPoint x: 319, endPoint y: 234, distance: 242.8
click at [319, 234] on h2 "Cadastros – Siglas para Gêneros" at bounding box center [449, 228] width 510 height 40
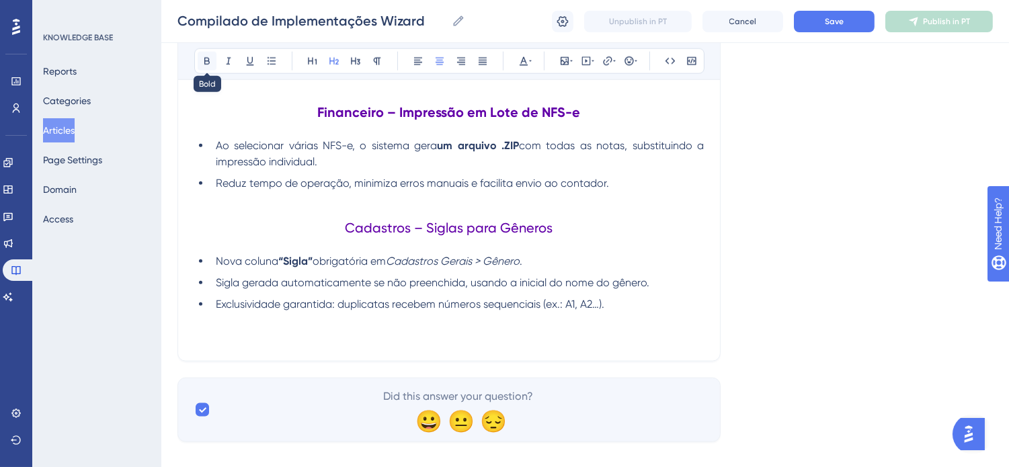
click at [204, 62] on icon at bounding box center [206, 61] width 5 height 7
click at [378, 345] on p at bounding box center [449, 337] width 510 height 16
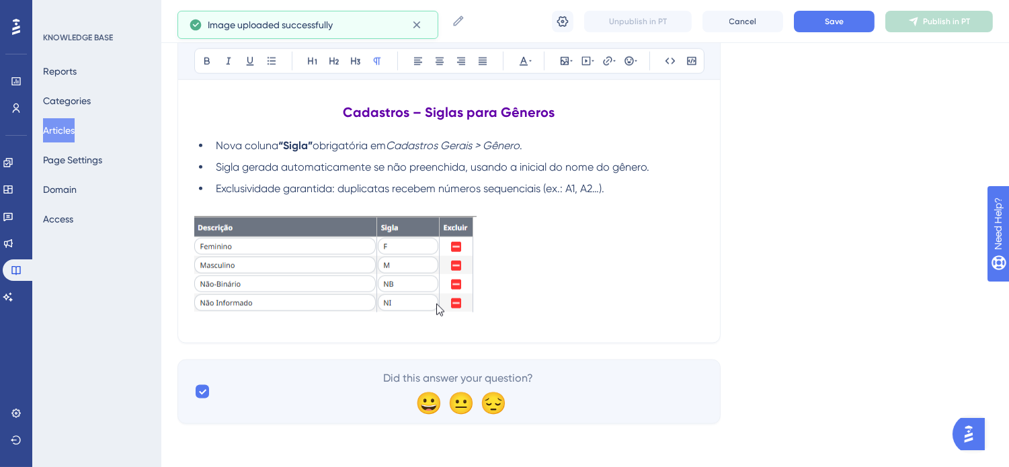
scroll to position [3141, 0]
click at [397, 279] on img at bounding box center [335, 267] width 282 height 109
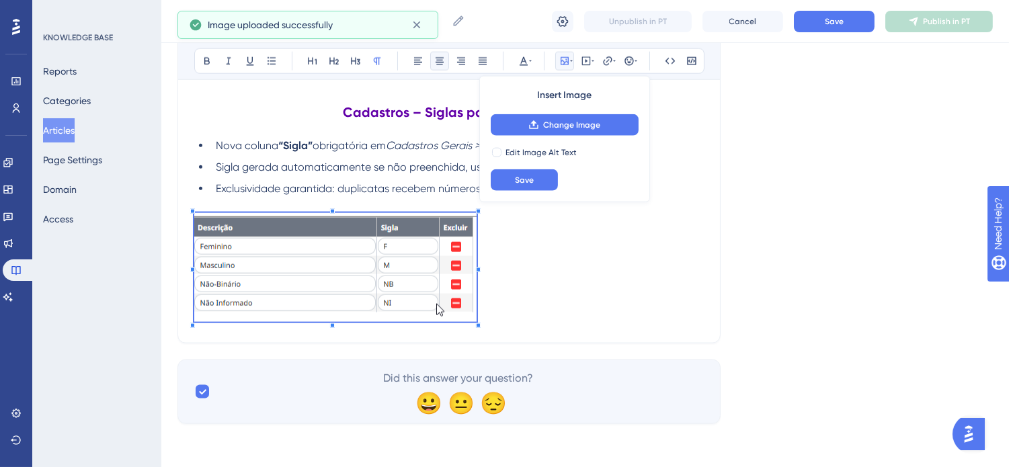
click at [438, 65] on icon at bounding box center [439, 61] width 11 height 11
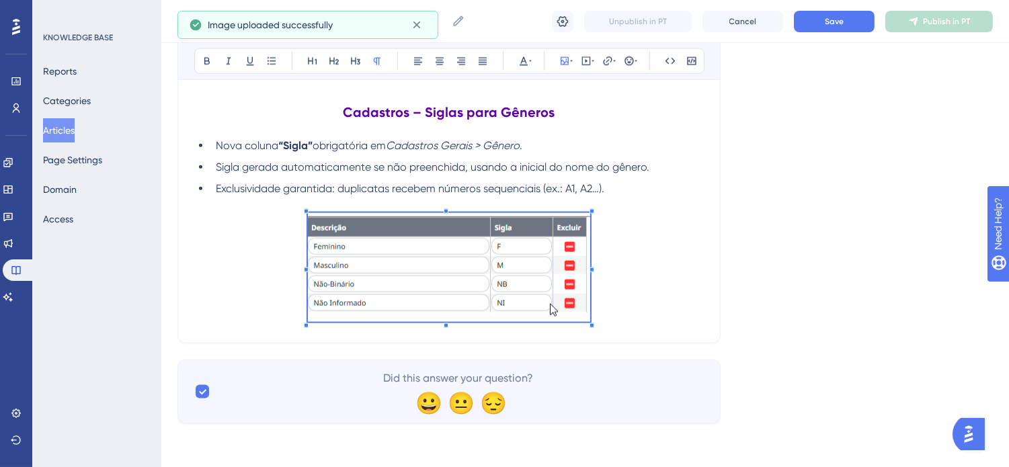
click at [623, 310] on p at bounding box center [449, 270] width 510 height 114
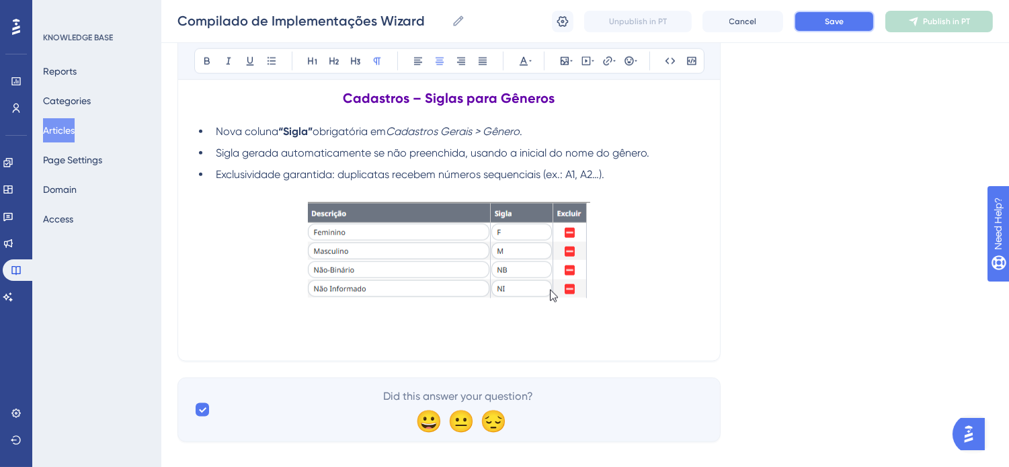
click at [846, 11] on button "Save" at bounding box center [834, 22] width 81 height 22
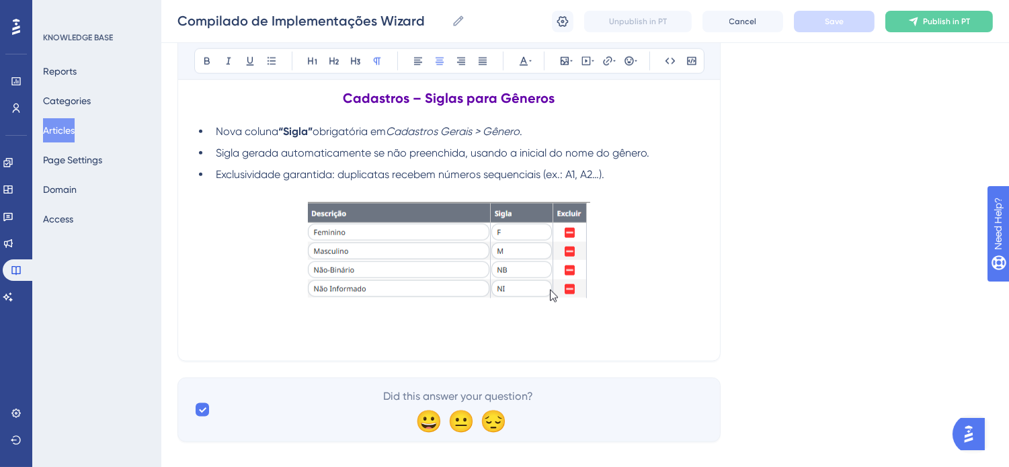
click at [454, 345] on p at bounding box center [449, 337] width 510 height 16
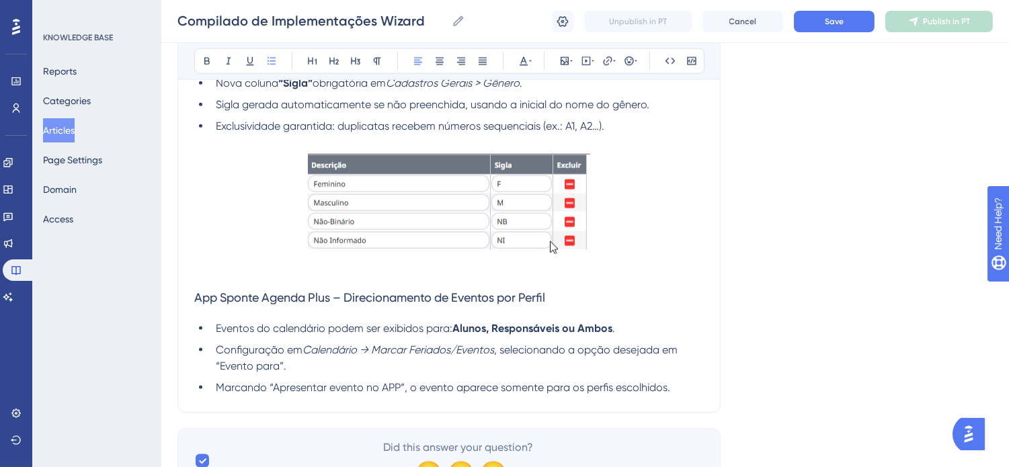
scroll to position [3216, 0]
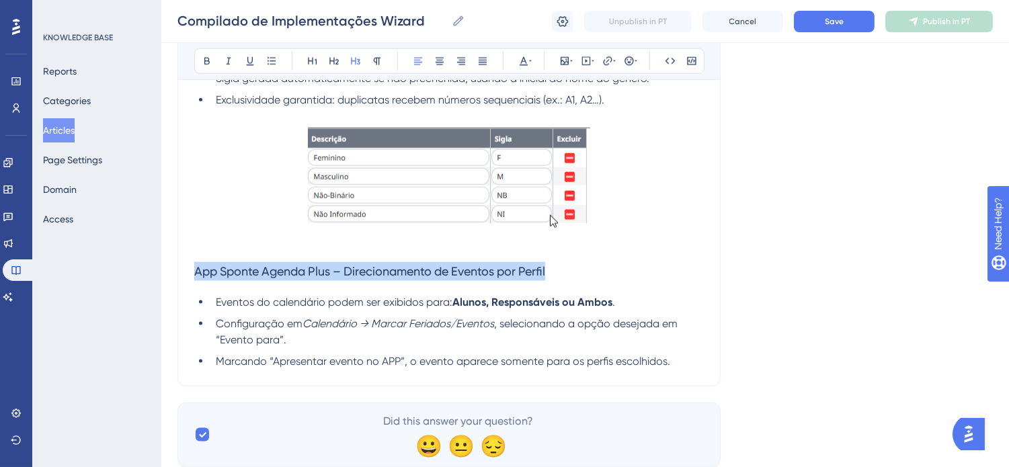
drag, startPoint x: 565, startPoint y: 284, endPoint x: 169, endPoint y: 288, distance: 396.0
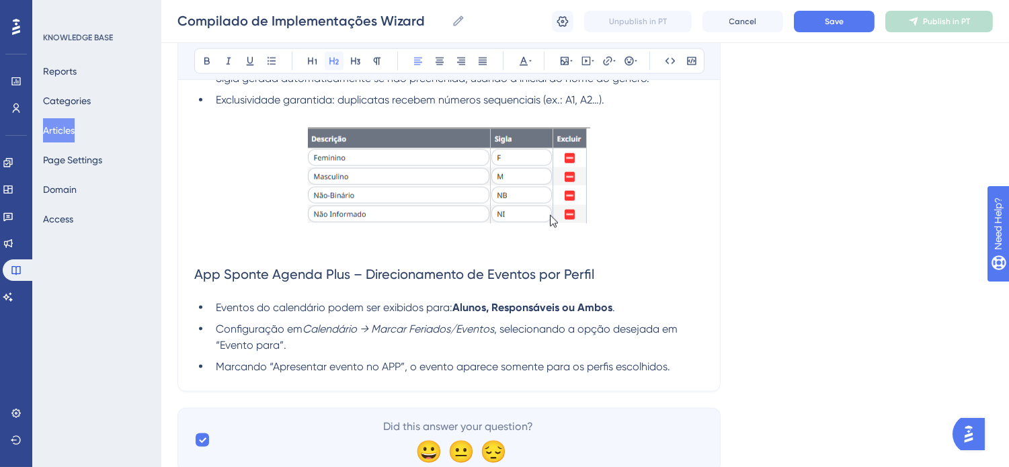
click at [332, 61] on icon at bounding box center [333, 61] width 9 height 7
click at [208, 63] on icon at bounding box center [207, 61] width 11 height 11
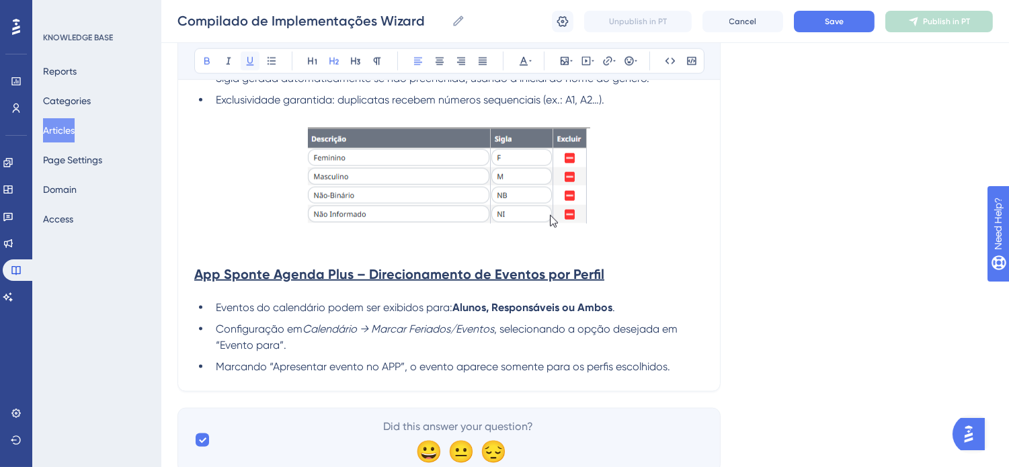
click at [247, 59] on icon at bounding box center [250, 61] width 7 height 9
click at [440, 61] on icon at bounding box center [439, 61] width 11 height 11
click at [526, 64] on icon at bounding box center [523, 61] width 11 height 11
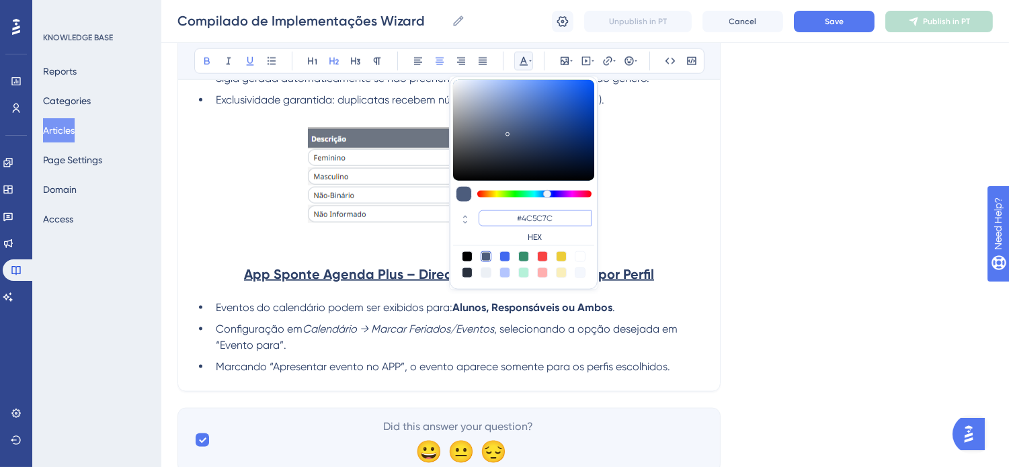
drag, startPoint x: 572, startPoint y: 216, endPoint x: 523, endPoint y: 216, distance: 49.1
click at [523, 216] on input "#4C5C7C" at bounding box center [535, 218] width 113 height 16
type input "#6200A8"
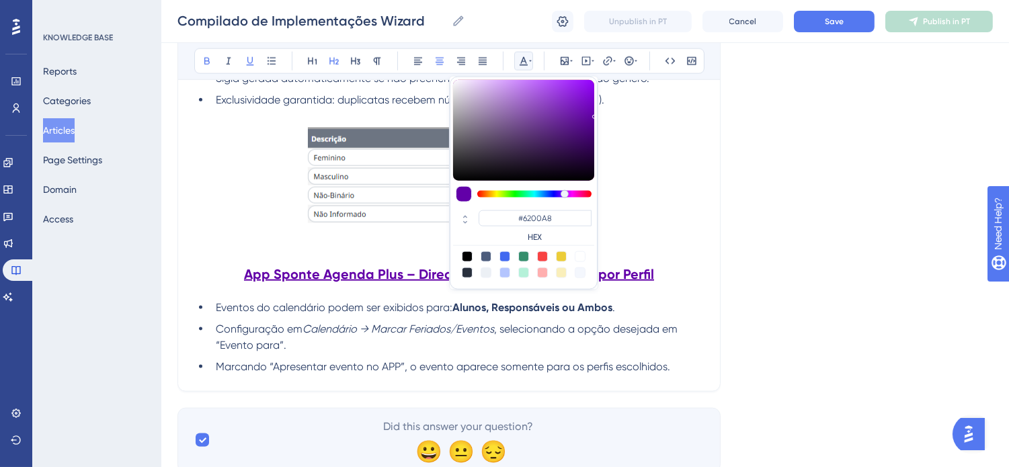
click at [667, 374] on li "Marcando “Apresentar evento no APP”, o evento aparece somente para os perfis es…" at bounding box center [456, 367] width 493 height 16
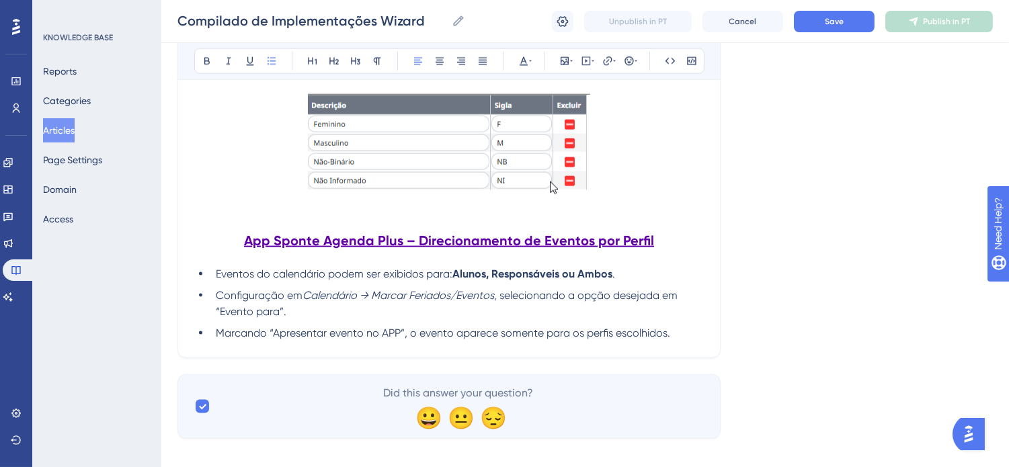
scroll to position [3279, 0]
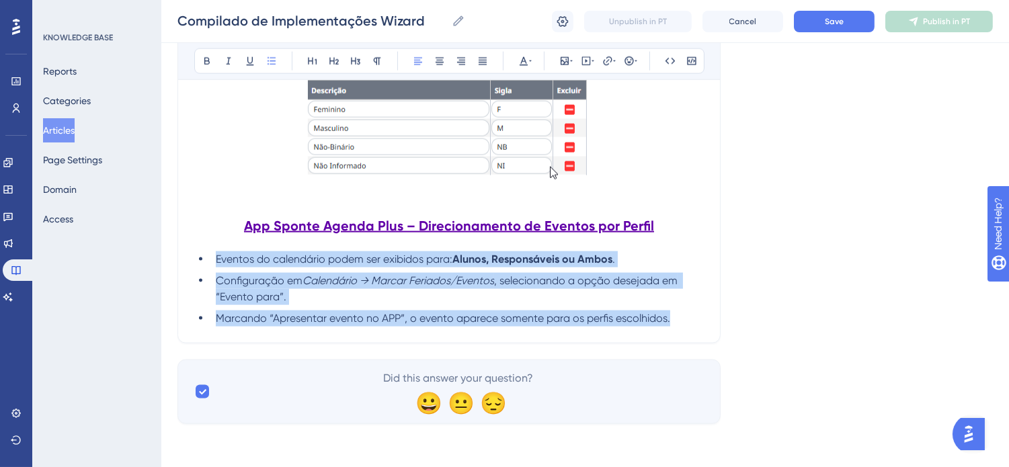
drag, startPoint x: 680, startPoint y: 316, endPoint x: 192, endPoint y: 261, distance: 491.2
click at [489, 56] on button at bounding box center [482, 61] width 19 height 19
click at [311, 294] on li "Configuração em Calendário → Marcar Feriados/Eventos , selecionando a opção des…" at bounding box center [456, 289] width 493 height 32
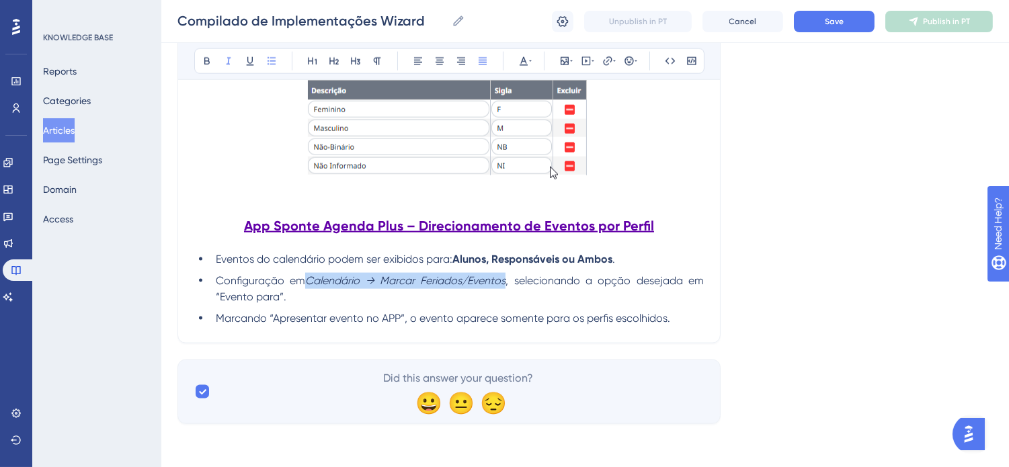
drag, startPoint x: 311, startPoint y: 279, endPoint x: 509, endPoint y: 280, distance: 197.6
click at [509, 280] on li "Configuração em Calendário → Marcar Feriados/Eventos , selecionando a opção des…" at bounding box center [456, 289] width 493 height 32
click at [203, 62] on icon at bounding box center [207, 61] width 11 height 11
click at [688, 317] on li "Marcando “Apresentar evento no APP”, o evento aparece somente para os perfis es…" at bounding box center [456, 319] width 493 height 16
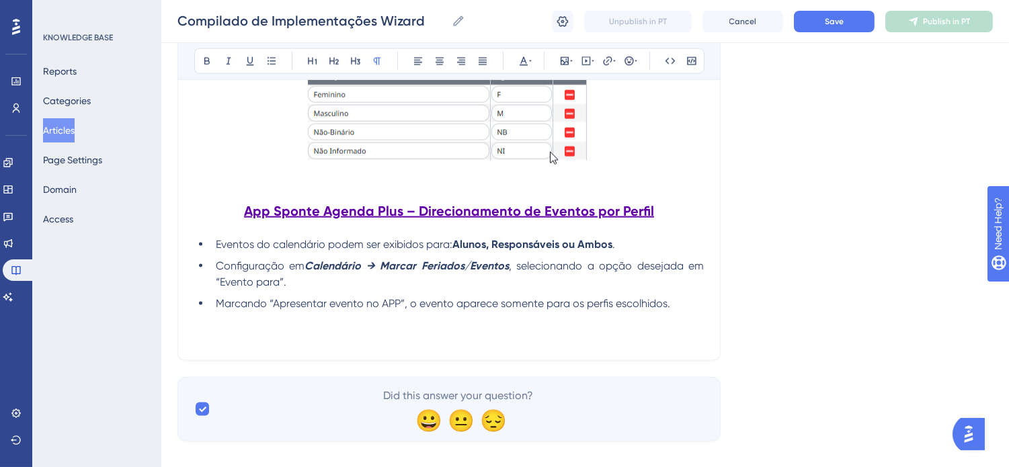
drag, startPoint x: 579, startPoint y: 376, endPoint x: 581, endPoint y: 362, distance: 14.9
click at [583, 344] on p at bounding box center [449, 336] width 510 height 16
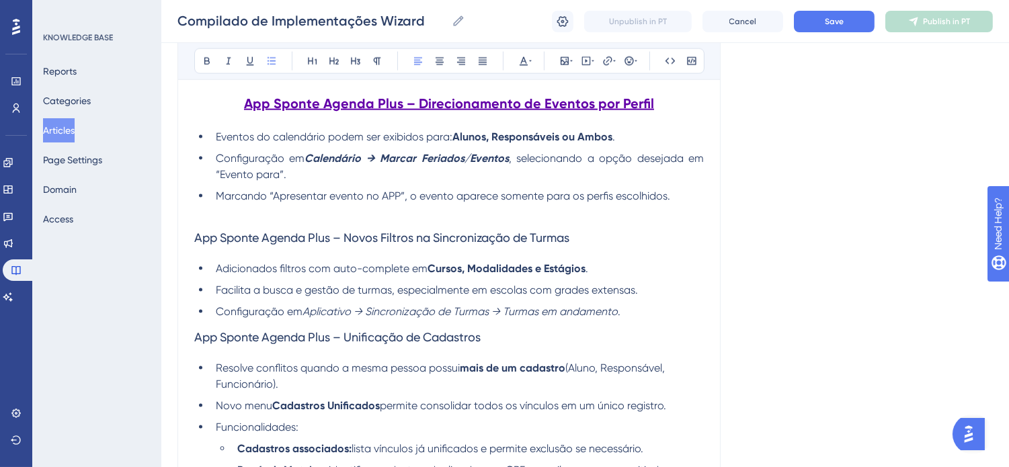
scroll to position [3304, 0]
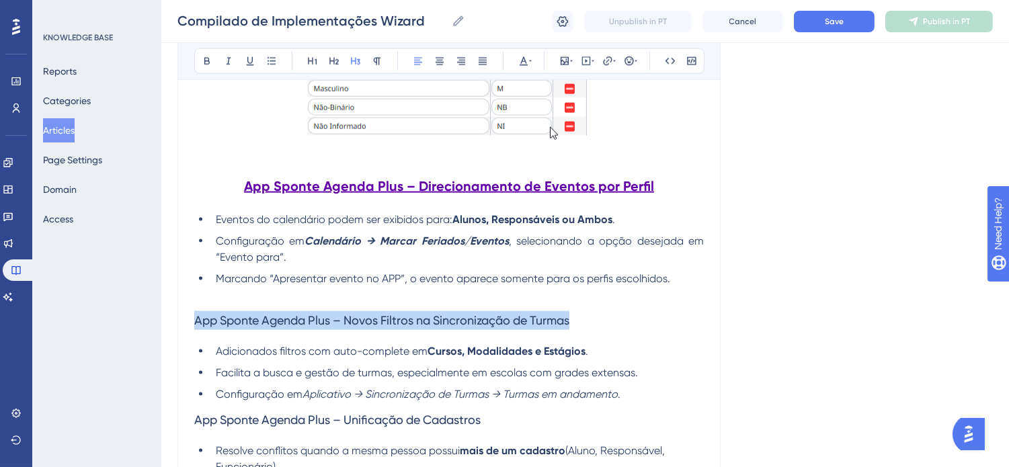
drag, startPoint x: 585, startPoint y: 336, endPoint x: 194, endPoint y: 159, distance: 429.3
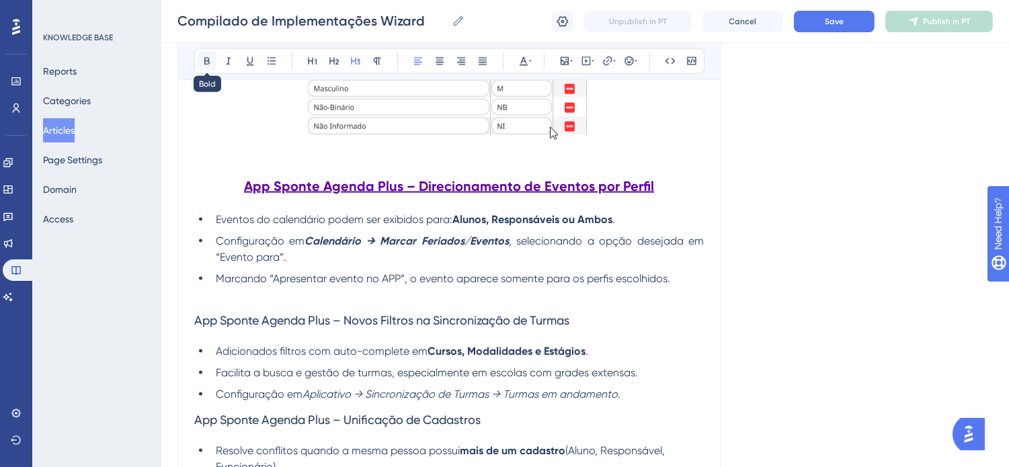
click at [206, 62] on icon at bounding box center [207, 61] width 11 height 11
click at [247, 63] on icon at bounding box center [250, 61] width 11 height 11
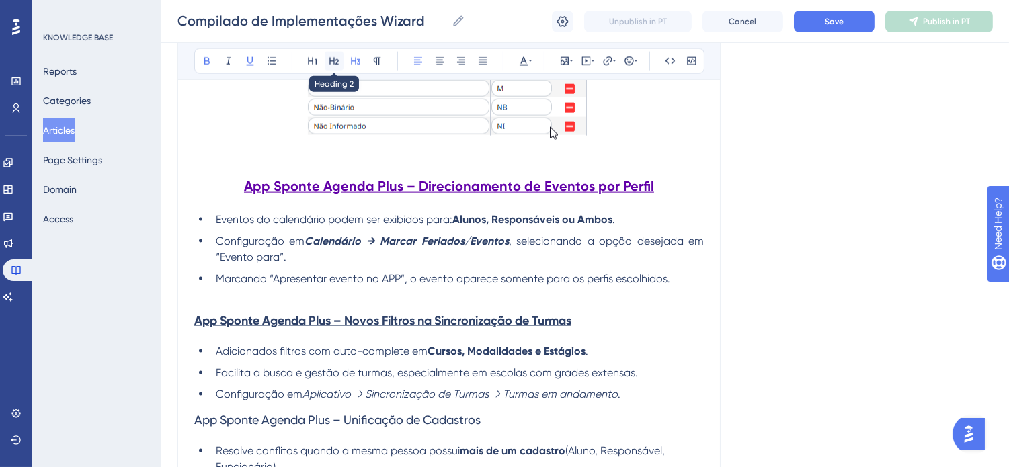
click at [332, 58] on icon at bounding box center [334, 61] width 11 height 11
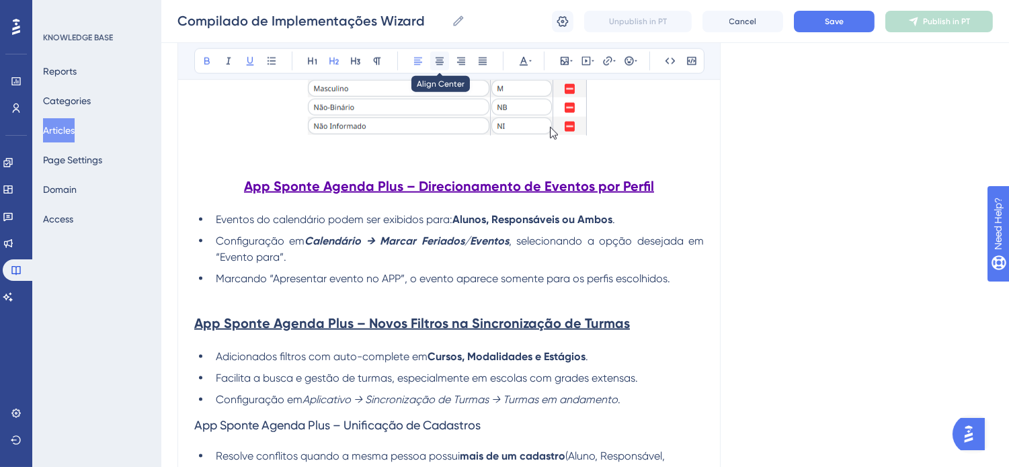
click at [441, 63] on icon at bounding box center [440, 61] width 8 height 7
click at [533, 65] on div "Bold Italic Underline Bullet Point Heading 1 Heading 2 Heading 3 Normal Align L…" at bounding box center [449, 61] width 510 height 26
click at [533, 62] on div "Bold Italic Underline Bullet Point Heading 1 Heading 2 Heading 3 Normal Align L…" at bounding box center [449, 61] width 510 height 26
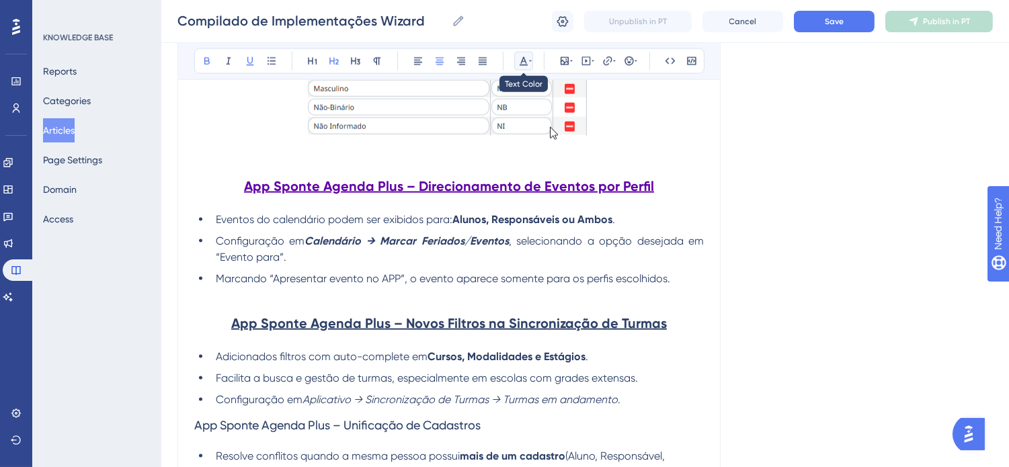
click at [532, 62] on button at bounding box center [523, 61] width 19 height 19
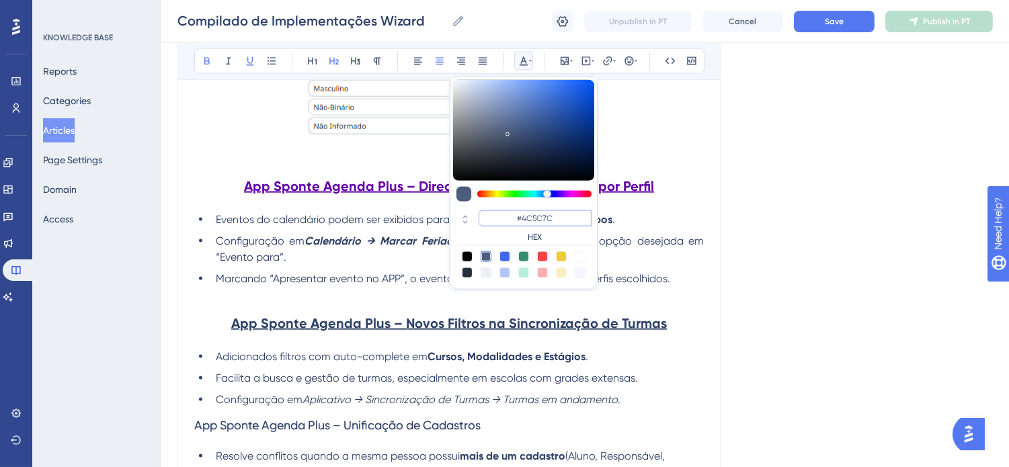
drag, startPoint x: 570, startPoint y: 219, endPoint x: 523, endPoint y: 216, distance: 47.1
click at [523, 216] on input "#4C5C7C" at bounding box center [535, 218] width 113 height 16
type input "#6200A8"
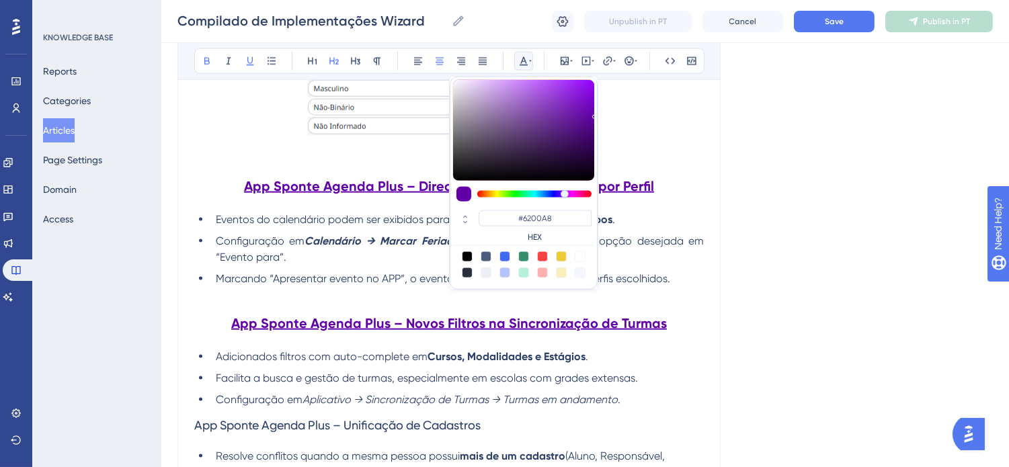
click at [640, 387] on li "Facilita a busca e gestão de turmas, especialmente em escolas com grades extens…" at bounding box center [456, 378] width 493 height 16
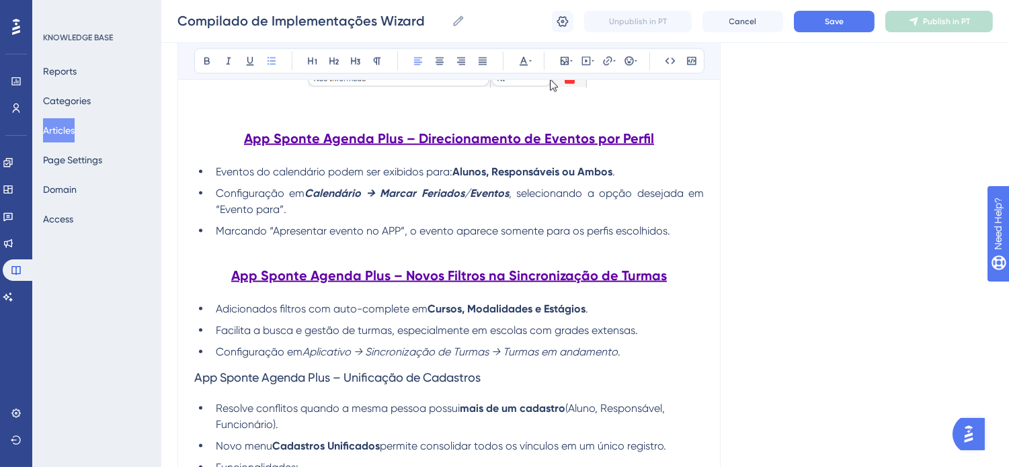
scroll to position [3379, 0]
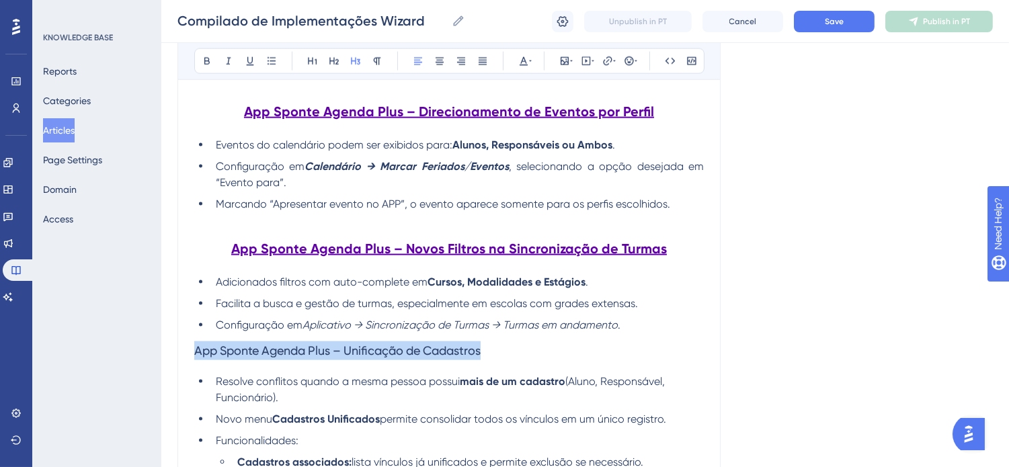
drag, startPoint x: 519, startPoint y: 372, endPoint x: 170, endPoint y: 149, distance: 414.2
click at [209, 57] on icon at bounding box center [207, 61] width 11 height 11
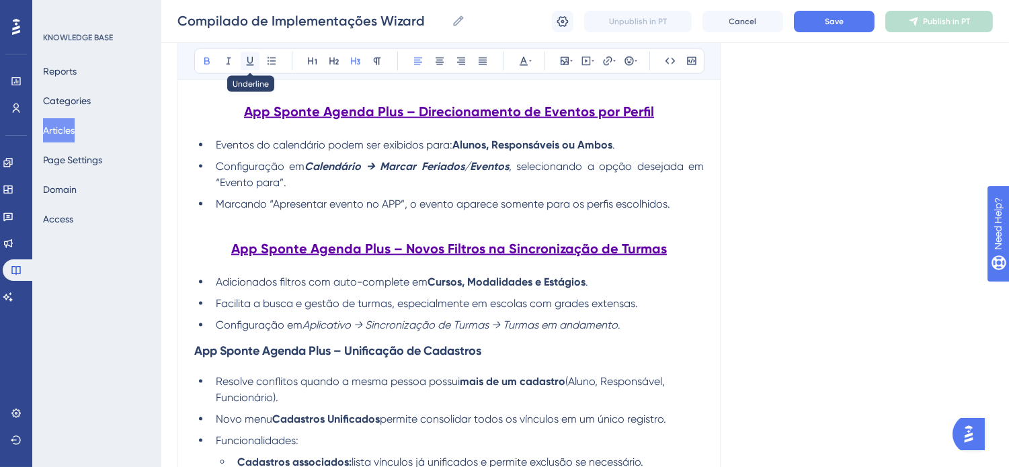
drag, startPoint x: 243, startPoint y: 63, endPoint x: 257, endPoint y: 63, distance: 13.4
click at [245, 63] on button at bounding box center [250, 61] width 19 height 19
click at [337, 58] on icon at bounding box center [334, 61] width 11 height 11
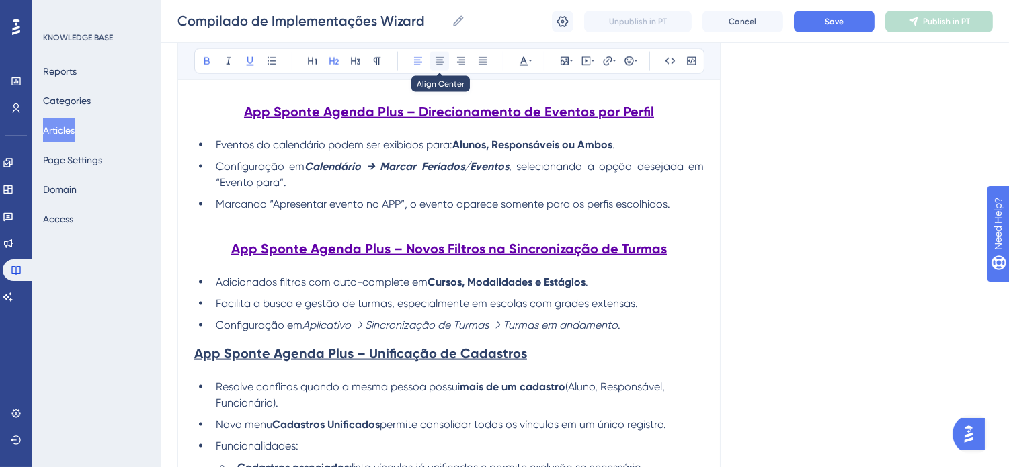
click at [433, 58] on button at bounding box center [439, 61] width 19 height 19
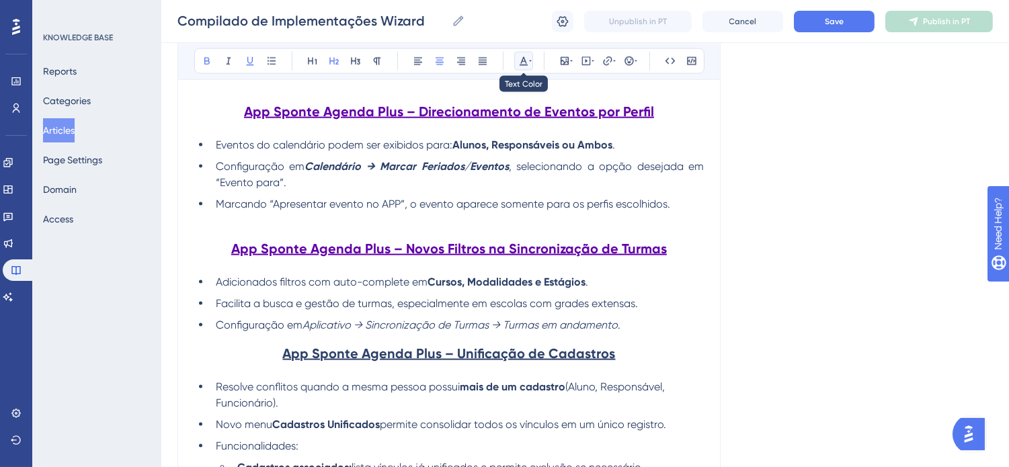
click at [528, 62] on icon at bounding box center [523, 61] width 11 height 11
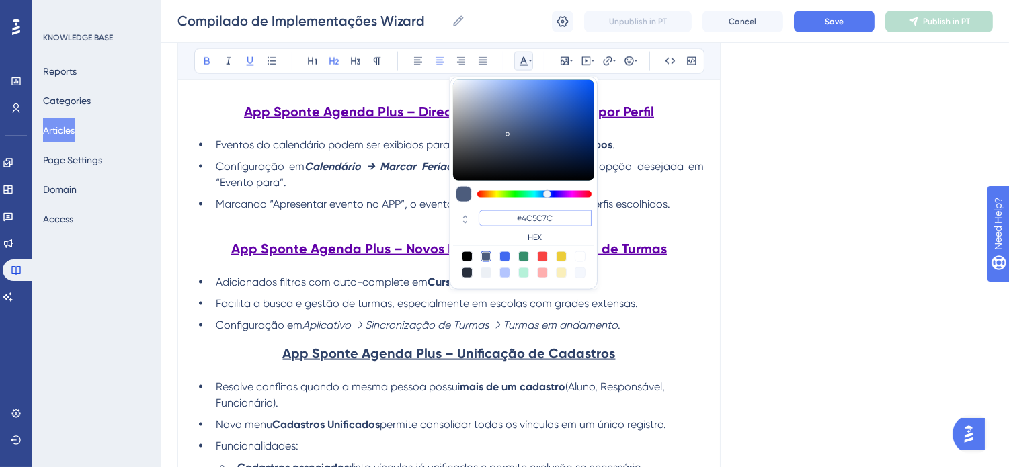
drag, startPoint x: 569, startPoint y: 212, endPoint x: 520, endPoint y: 218, distance: 49.4
click at [520, 218] on input "#4C5C7C" at bounding box center [535, 218] width 113 height 16
type input "#6200A8"
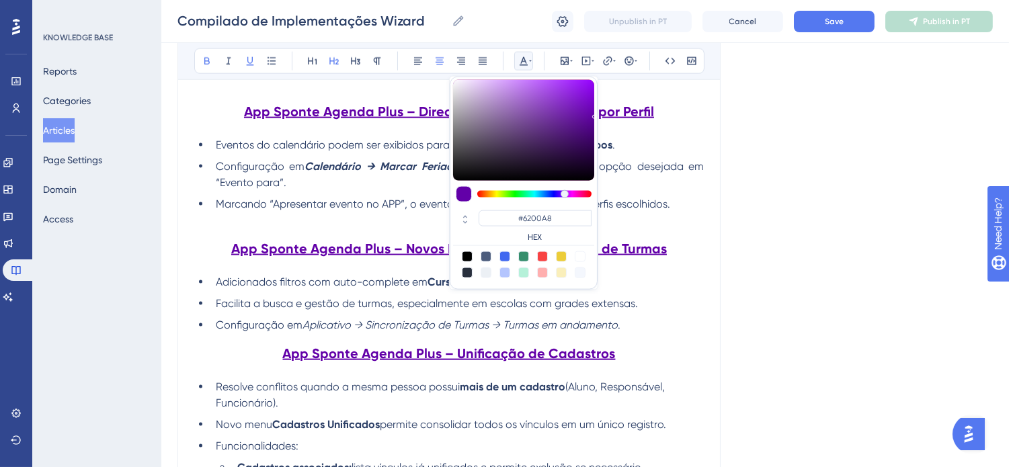
click at [630, 374] on h2 "App Sponte Agenda Plus – Unificação de Cadastros" at bounding box center [449, 353] width 510 height 40
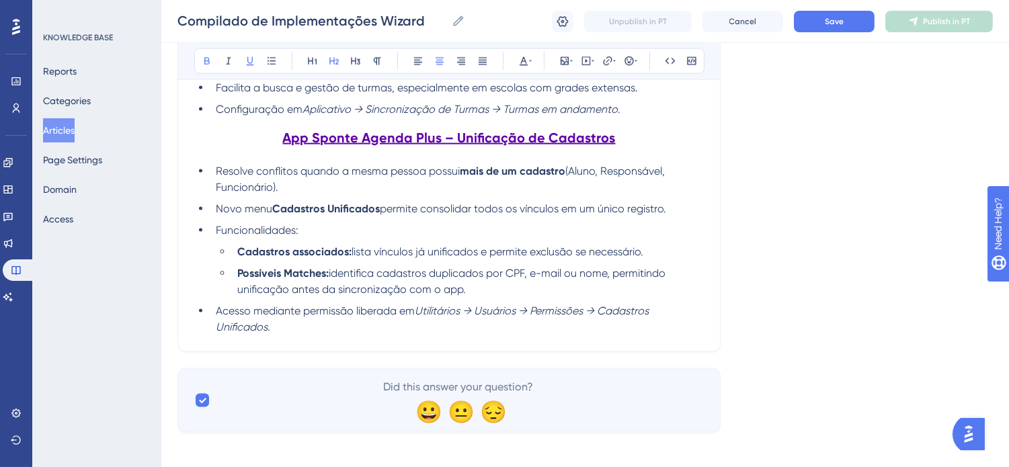
scroll to position [3603, 0]
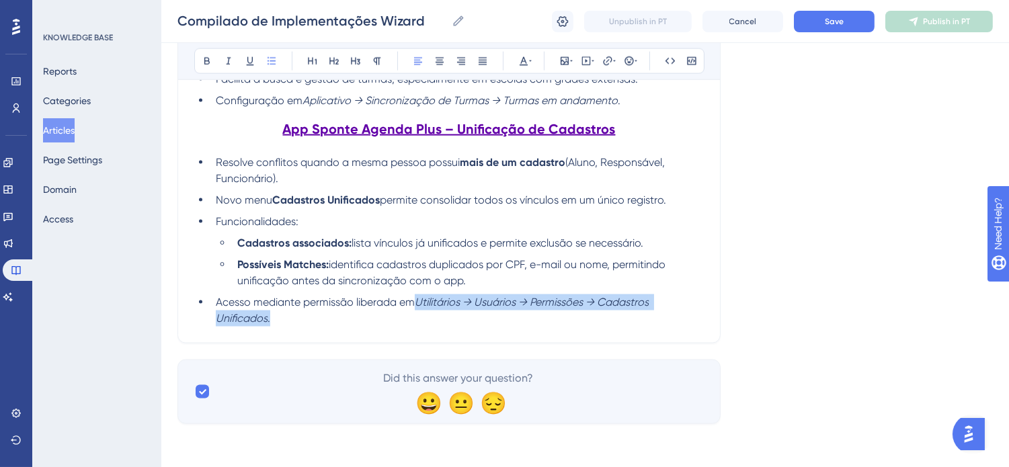
drag, startPoint x: 352, startPoint y: 331, endPoint x: 417, endPoint y: 319, distance: 66.3
click at [417, 319] on li "Acesso mediante permissão liberada em Utilitários → Usuários → Permissões → Cad…" at bounding box center [456, 310] width 493 height 32
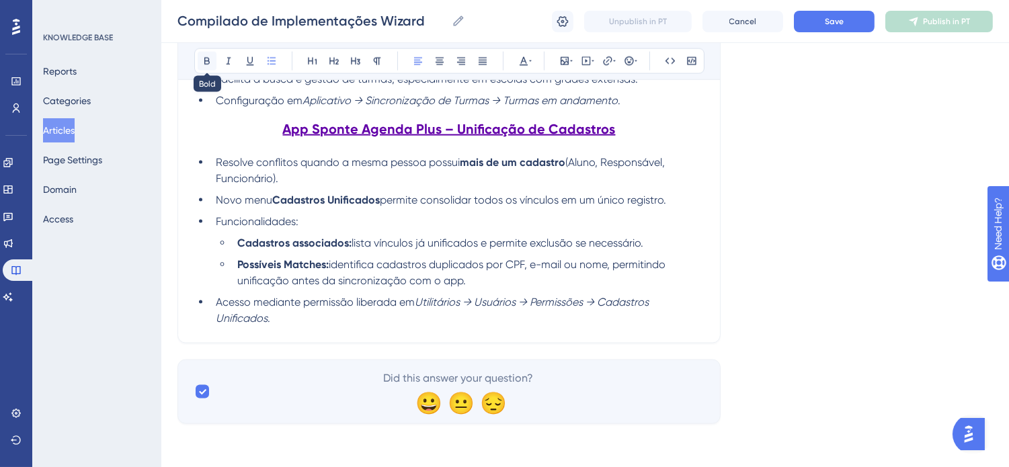
click at [210, 61] on icon at bounding box center [207, 61] width 11 height 11
click at [407, 272] on ul "Cadastros associados: lista vínculos já unificados e permite exclusão se necess…" at bounding box center [460, 262] width 488 height 54
click at [357, 325] on li "Acesso mediante permissão liberada em Utilitários → Usuários → Permissões → Cad…" at bounding box center [456, 310] width 493 height 32
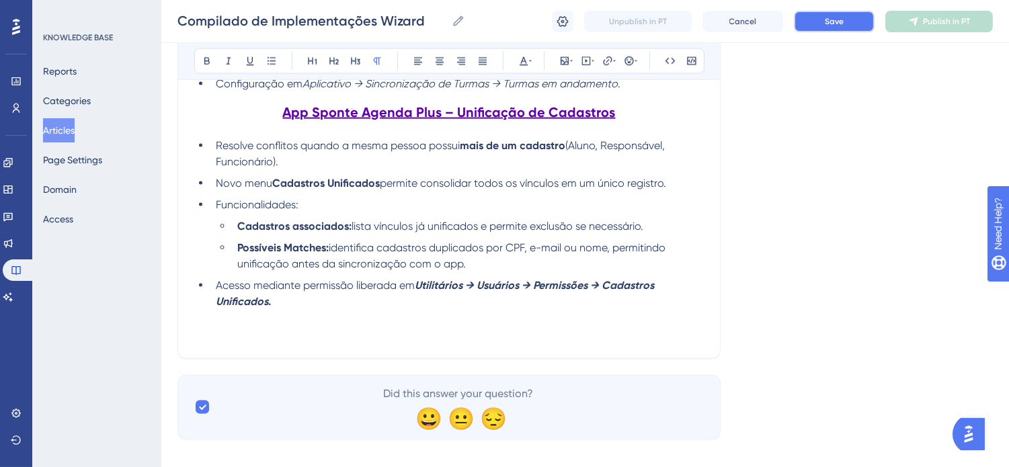
click at [861, 15] on button "Save" at bounding box center [834, 22] width 81 height 22
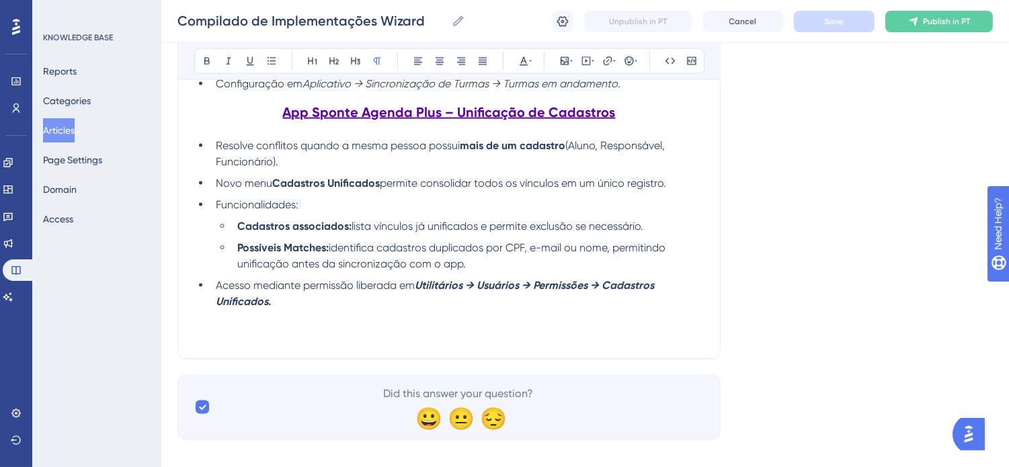
click at [486, 326] on p at bounding box center [449, 318] width 510 height 16
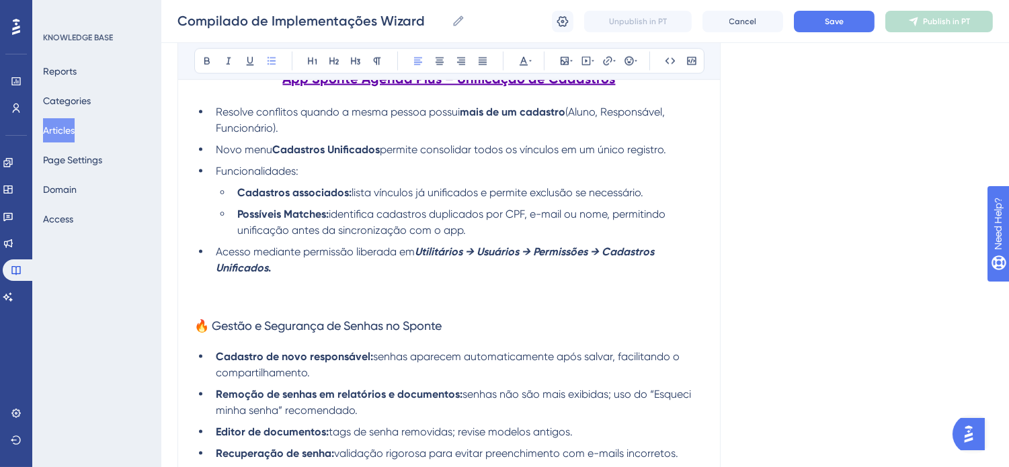
scroll to position [3644, 0]
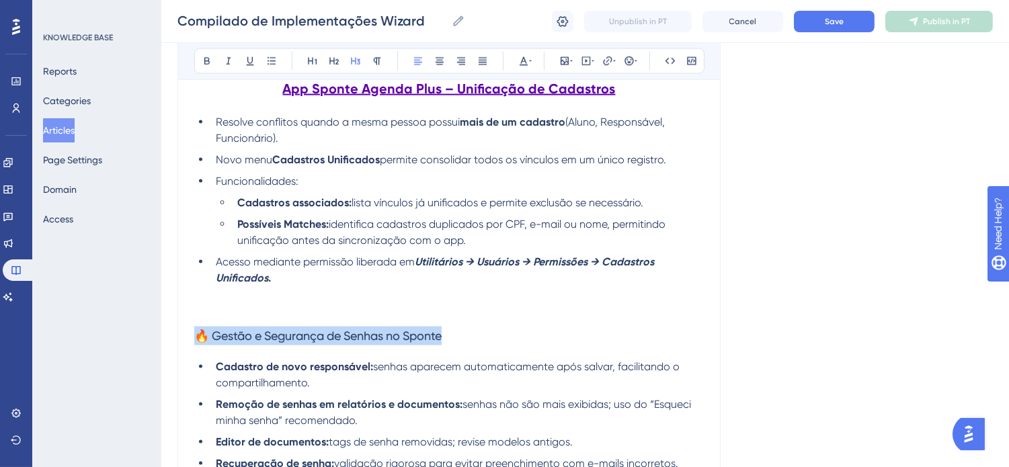
drag, startPoint x: 453, startPoint y: 350, endPoint x: 193, endPoint y: 364, distance: 260.5
click at [212, 343] on span "🔥 Gestão e Segurança de Senhas no Sponte" at bounding box center [317, 336] width 247 height 14
drag, startPoint x: 435, startPoint y: 352, endPoint x: 179, endPoint y: 350, distance: 256.1
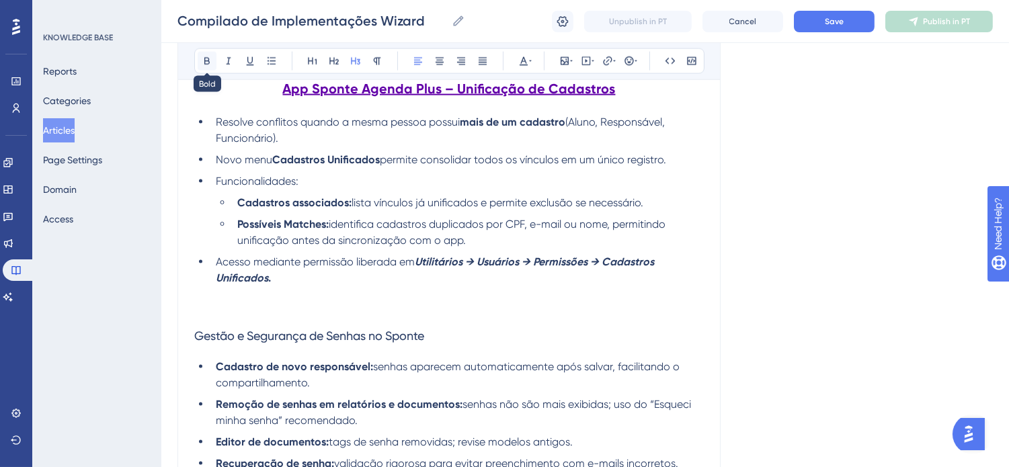
click at [210, 58] on icon at bounding box center [207, 61] width 11 height 11
click at [255, 63] on icon at bounding box center [250, 61] width 11 height 11
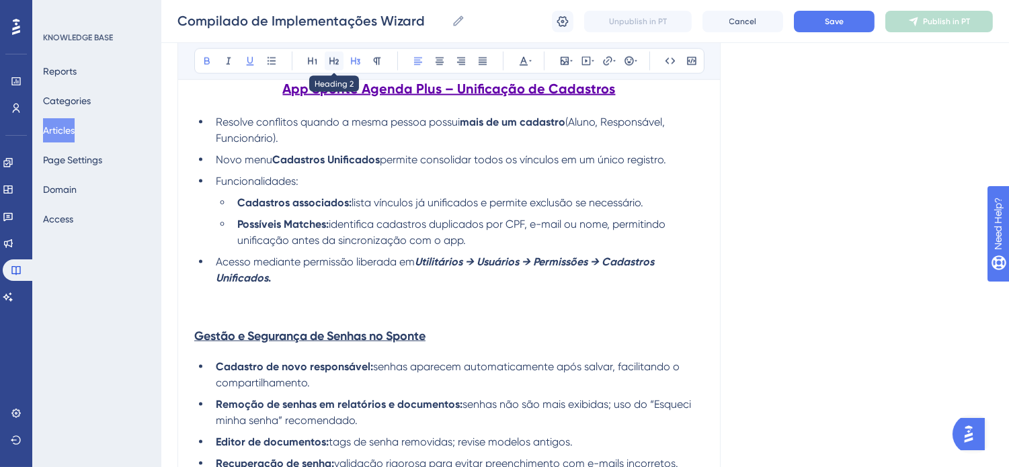
click at [340, 63] on button at bounding box center [334, 61] width 19 height 19
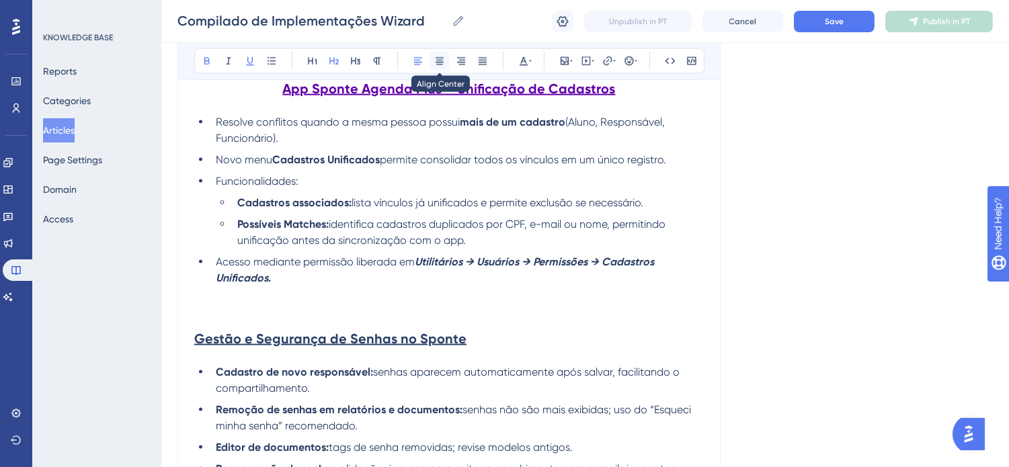
click at [434, 63] on icon at bounding box center [439, 61] width 11 height 11
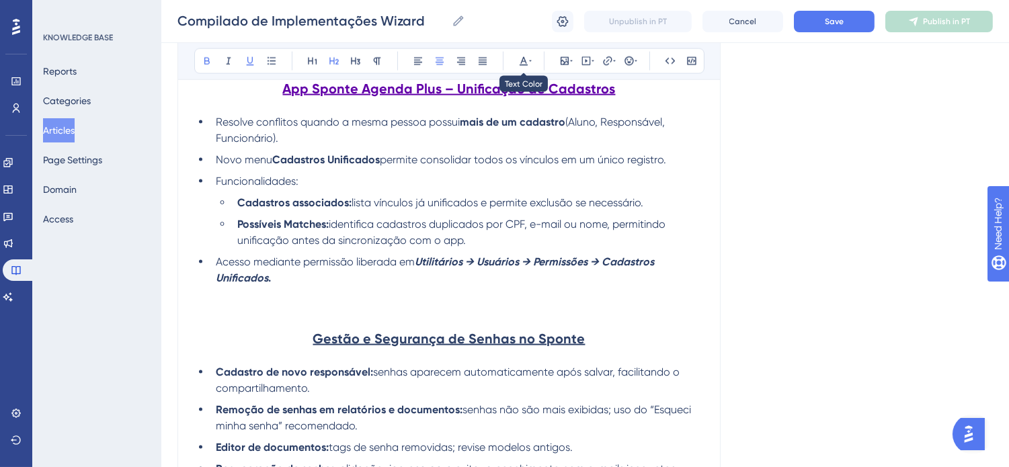
click at [534, 54] on div "Bold Italic Underline Bullet Point Heading 1 Heading 2 Heading 3 Normal Align L…" at bounding box center [449, 61] width 510 height 26
click at [532, 56] on button at bounding box center [523, 61] width 19 height 19
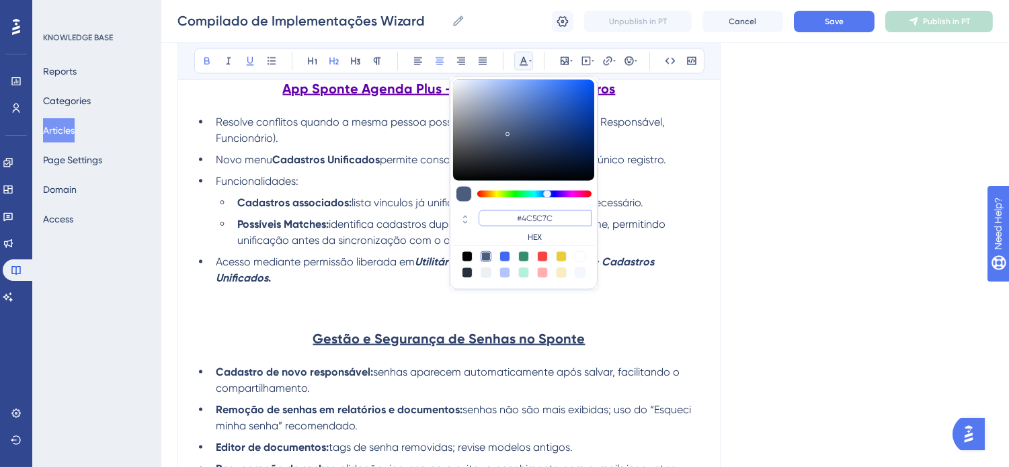
drag, startPoint x: 567, startPoint y: 216, endPoint x: 522, endPoint y: 218, distance: 44.4
click at [522, 218] on input "#4C5C7C" at bounding box center [535, 218] width 113 height 16
type input "#6200A8"
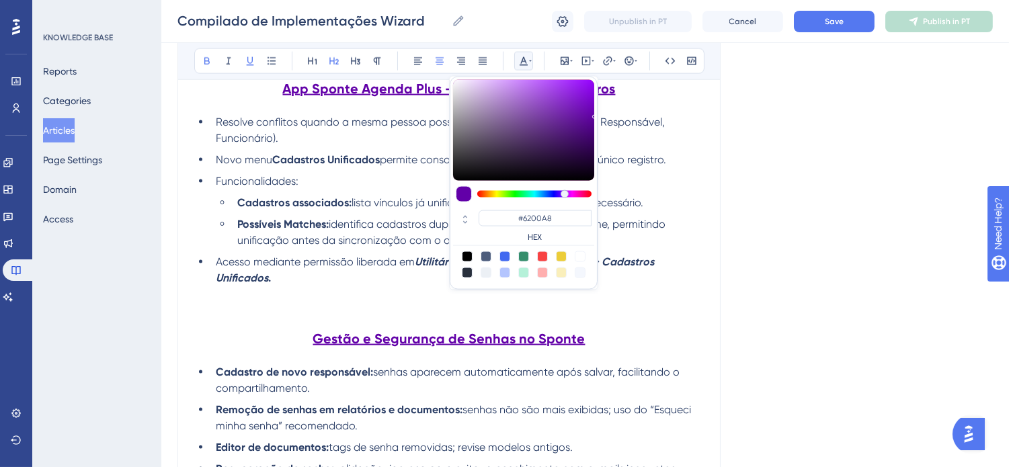
click at [640, 337] on h2 "Gestão e Segurança de Senhas no Sponte" at bounding box center [449, 339] width 510 height 40
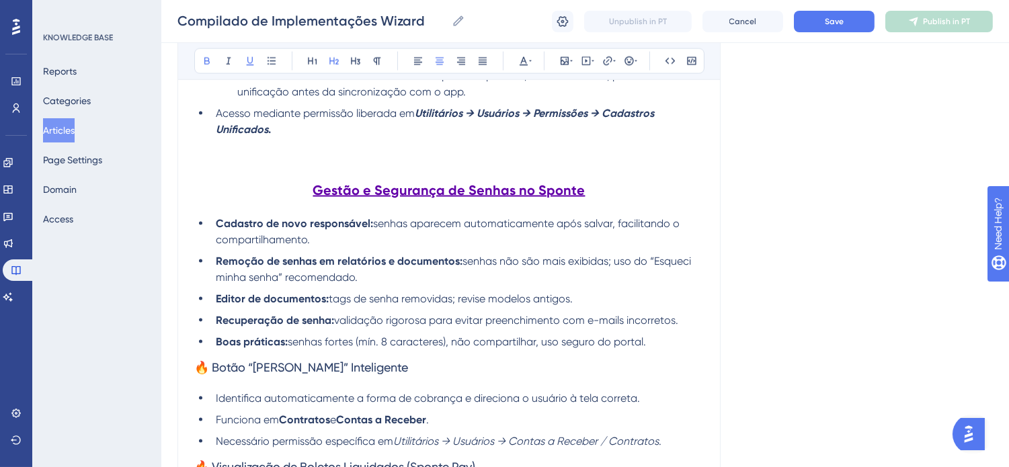
scroll to position [3793, 0]
drag, startPoint x: 657, startPoint y: 356, endPoint x: 207, endPoint y: 237, distance: 465.2
click at [207, 237] on ul "Cadastro de novo responsável: senhas aparecem automaticamente após salvar, faci…" at bounding box center [449, 282] width 510 height 134
click at [481, 56] on icon at bounding box center [482, 61] width 11 height 11
click at [499, 305] on span "tags de senha removidas; revise modelos antigos." at bounding box center [451, 298] width 244 height 13
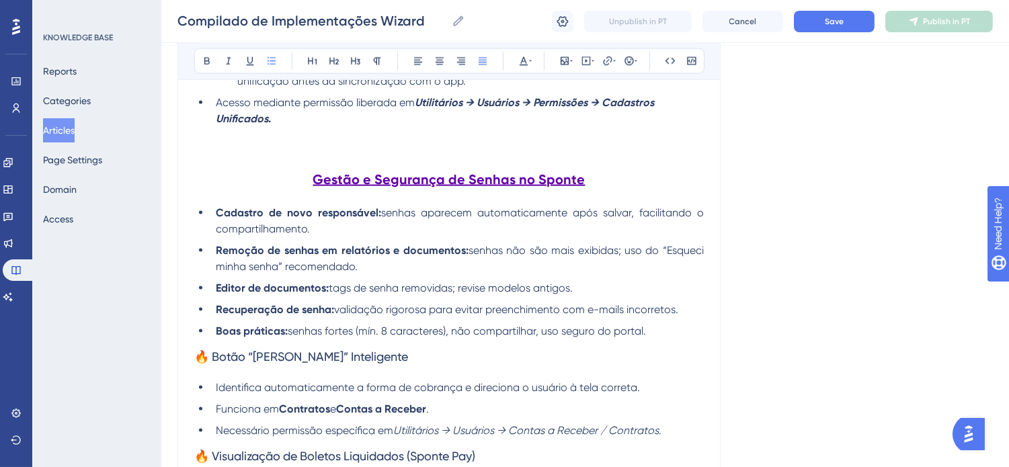
scroll to position [3867, 0]
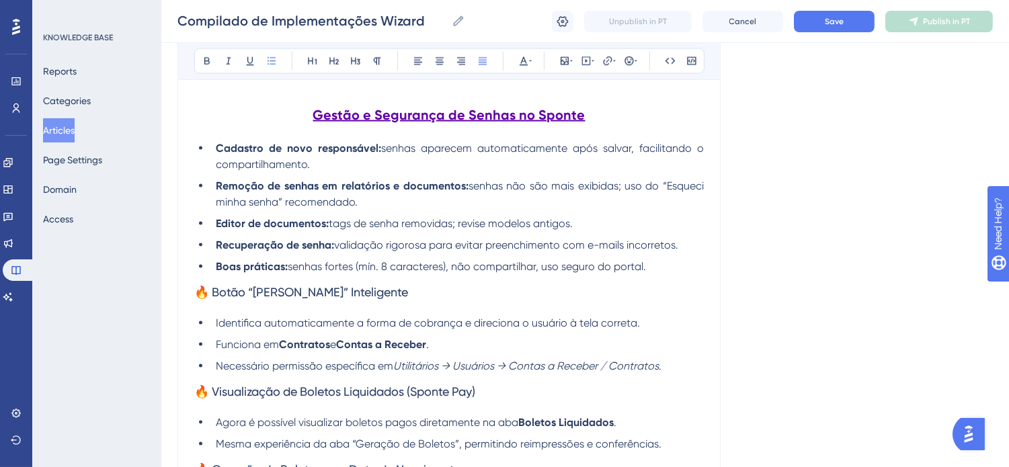
click at [500, 303] on h3 "🔥 Botão “Imprimir Boleto” Inteligente" at bounding box center [449, 292] width 510 height 35
drag, startPoint x: 358, startPoint y: 311, endPoint x: 210, endPoint y: 307, distance: 148.0
click at [210, 307] on h3 "🔥 Botão “Imprimir Boleto” Inteligente" at bounding box center [449, 292] width 510 height 35
click at [210, 299] on span "🔥 Botão “Imprimir Boleto” Inteligente" at bounding box center [301, 292] width 214 height 14
click at [215, 399] on span "🔥 Visualização de Boletos Liquidados (Sponte Pay)" at bounding box center [334, 392] width 281 height 14
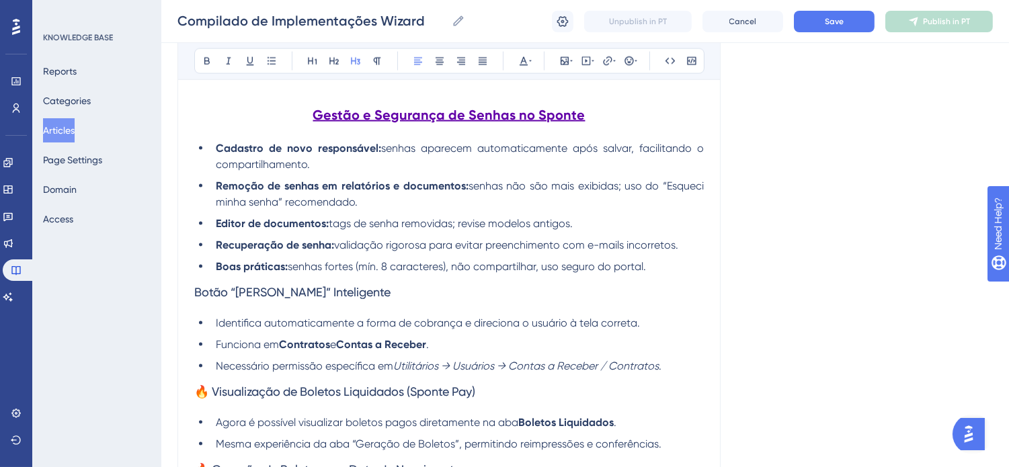
click at [210, 399] on span "🔥 Visualização de Boletos Liquidados (Sponte Pay)" at bounding box center [334, 392] width 281 height 14
drag, startPoint x: 194, startPoint y: 310, endPoint x: 444, endPoint y: 311, distance: 250.1
click at [444, 310] on h3 "Botão “Imprimir Boleto” Inteligente" at bounding box center [449, 292] width 510 height 35
click at [212, 57] on icon at bounding box center [207, 61] width 11 height 11
drag, startPoint x: 242, startPoint y: 63, endPoint x: 289, endPoint y: 66, distance: 47.1
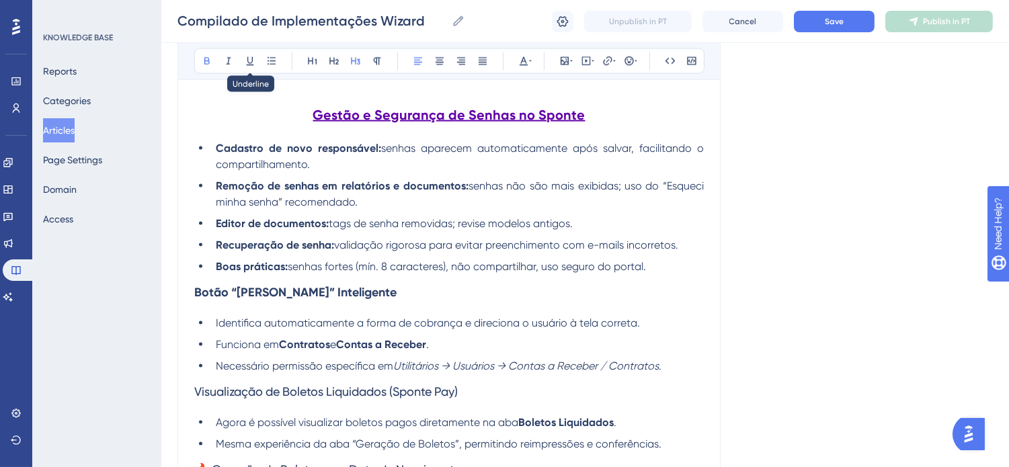
click at [243, 63] on button at bounding box center [250, 61] width 19 height 19
click at [327, 66] on button at bounding box center [334, 61] width 19 height 19
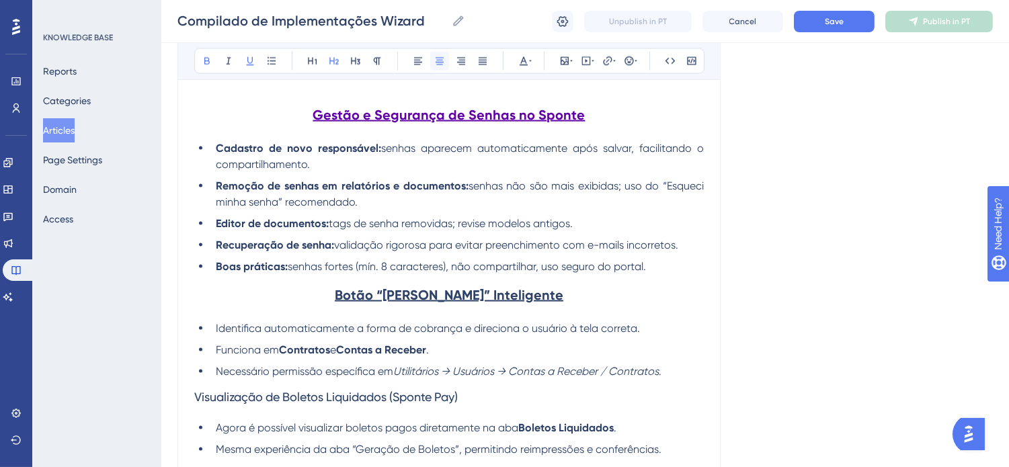
click at [439, 63] on icon at bounding box center [440, 61] width 8 height 7
click at [528, 58] on icon at bounding box center [523, 61] width 11 height 11
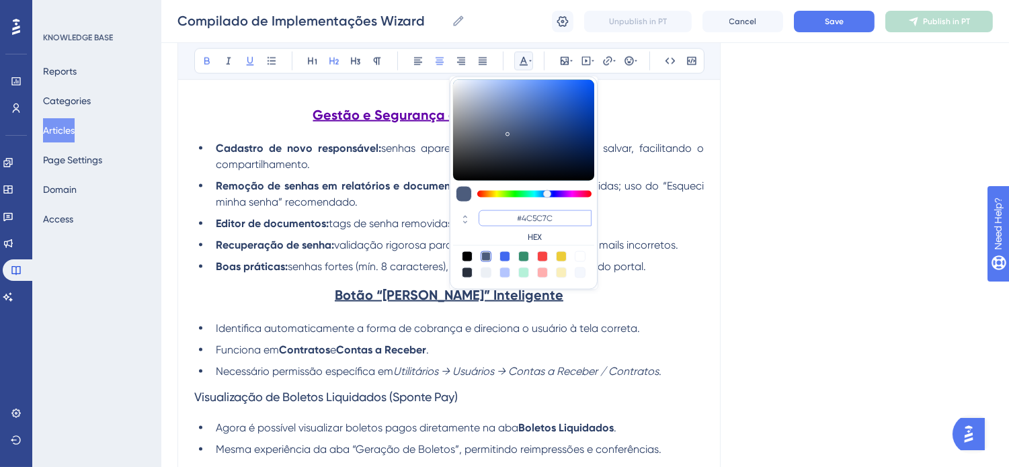
drag, startPoint x: 563, startPoint y: 215, endPoint x: 524, endPoint y: 216, distance: 38.3
click at [524, 216] on input "#4C5C7C" at bounding box center [535, 218] width 113 height 16
type input "#6200A8"
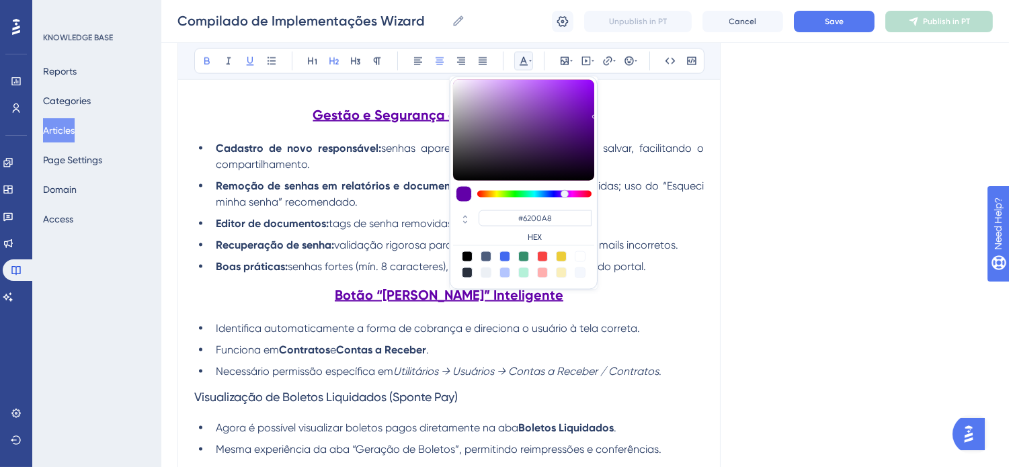
click at [532, 358] on li "Funciona em Contratos e Contas a Receber ." at bounding box center [456, 350] width 493 height 16
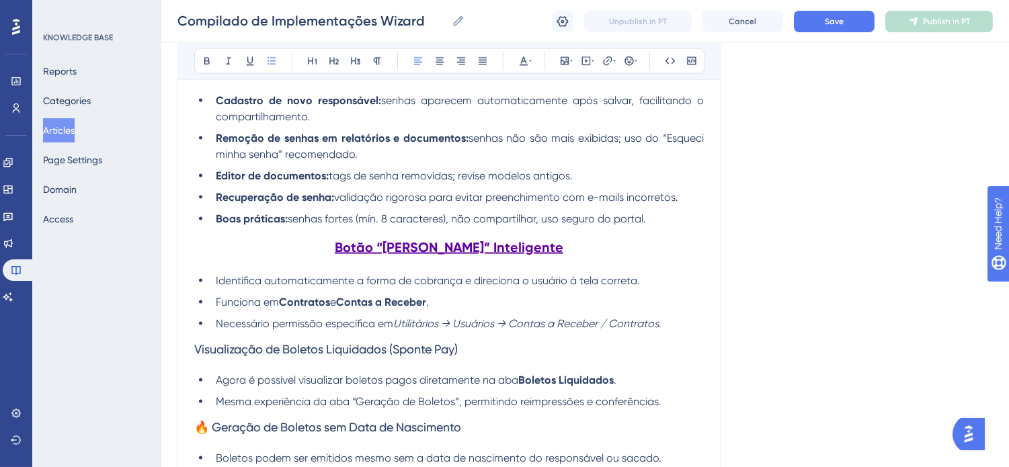
scroll to position [3942, 0]
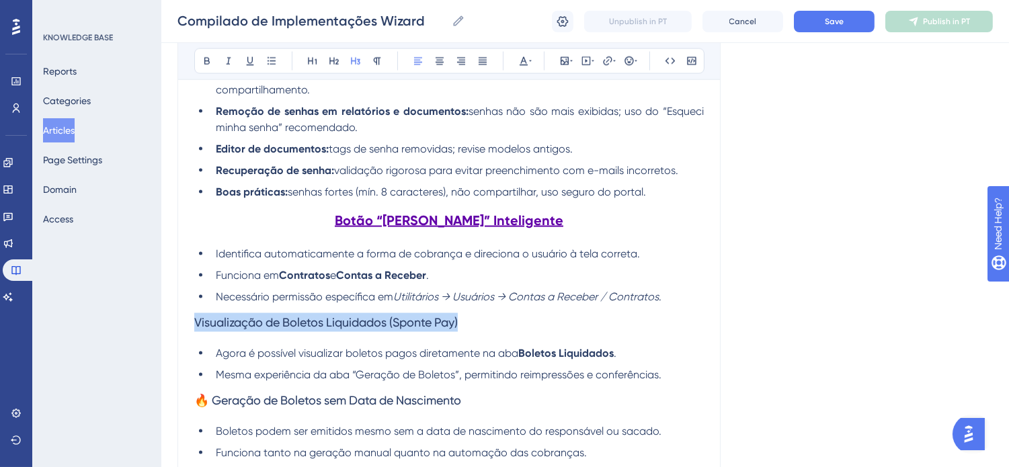
drag, startPoint x: 509, startPoint y: 346, endPoint x: 206, endPoint y: 339, distance: 303.3
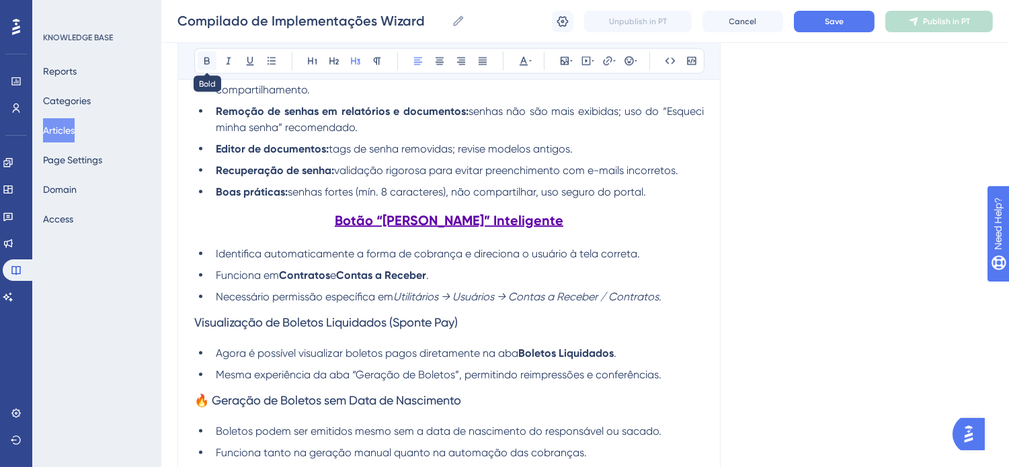
click at [205, 57] on icon at bounding box center [207, 61] width 11 height 11
click at [254, 59] on icon at bounding box center [250, 61] width 11 height 11
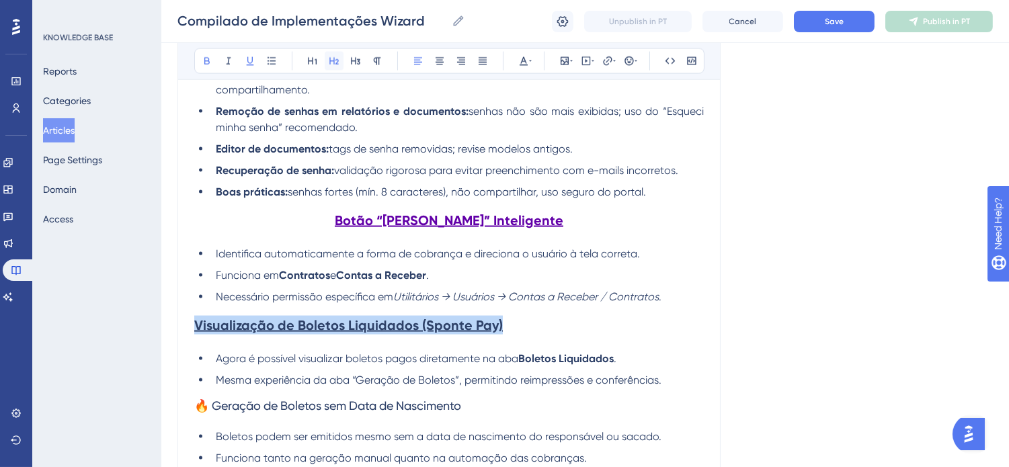
click at [329, 63] on icon at bounding box center [334, 61] width 11 height 11
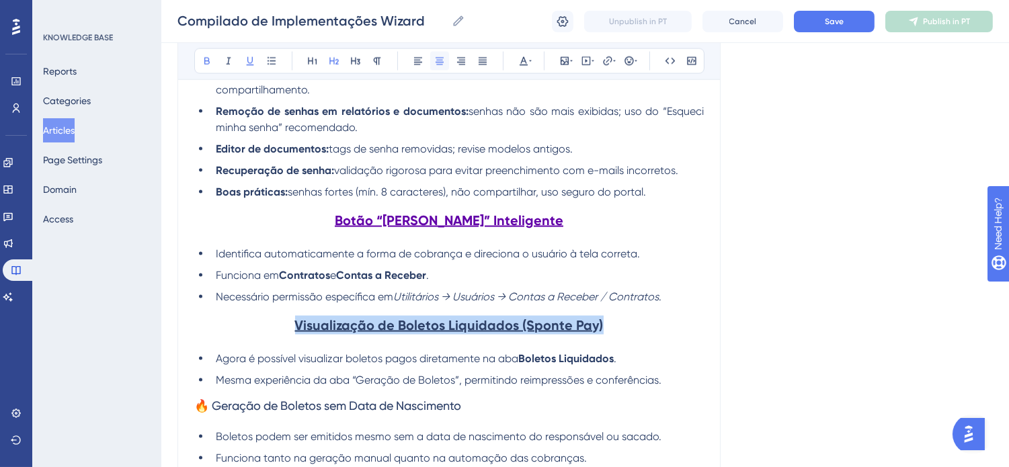
click at [438, 63] on icon at bounding box center [440, 61] width 8 height 7
click at [529, 56] on icon at bounding box center [530, 61] width 3 height 11
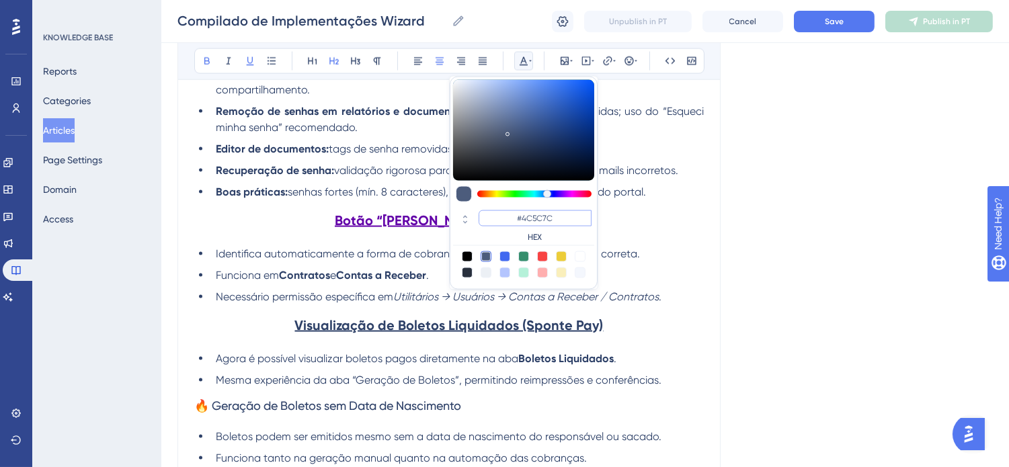
drag, startPoint x: 559, startPoint y: 219, endPoint x: 522, endPoint y: 217, distance: 36.4
click at [522, 217] on input "#4C5C7C" at bounding box center [535, 218] width 113 height 16
type input "#6200A8"
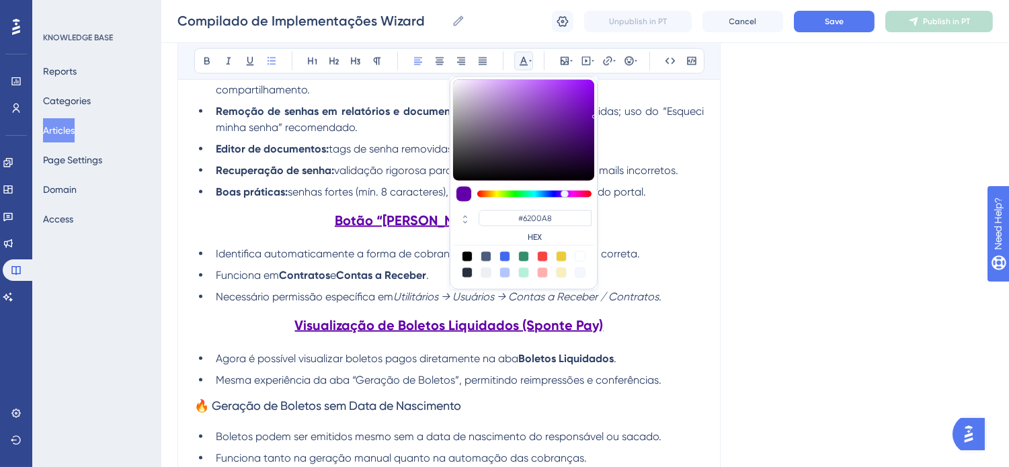
click at [516, 387] on span "Mesma experiência da aba “Geração de Boletos”, permitindo reimpressões e confer…" at bounding box center [439, 380] width 446 height 13
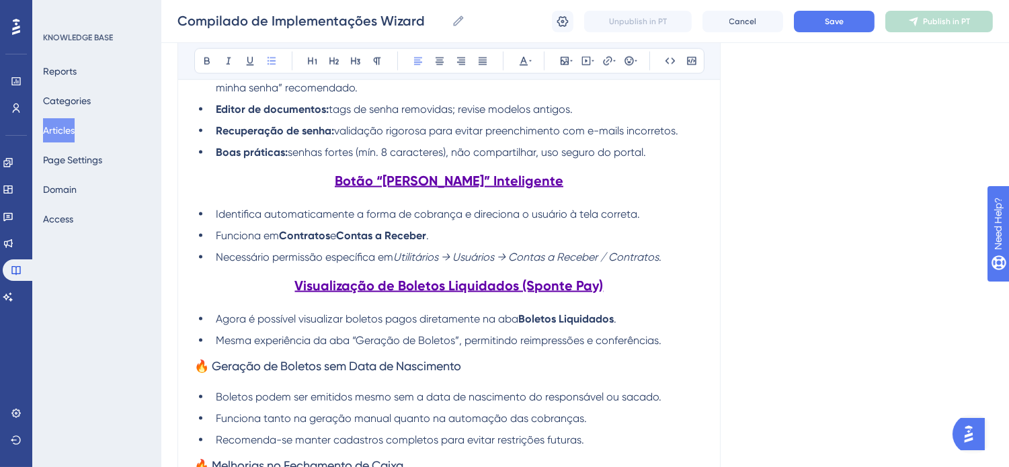
scroll to position [4017, 0]
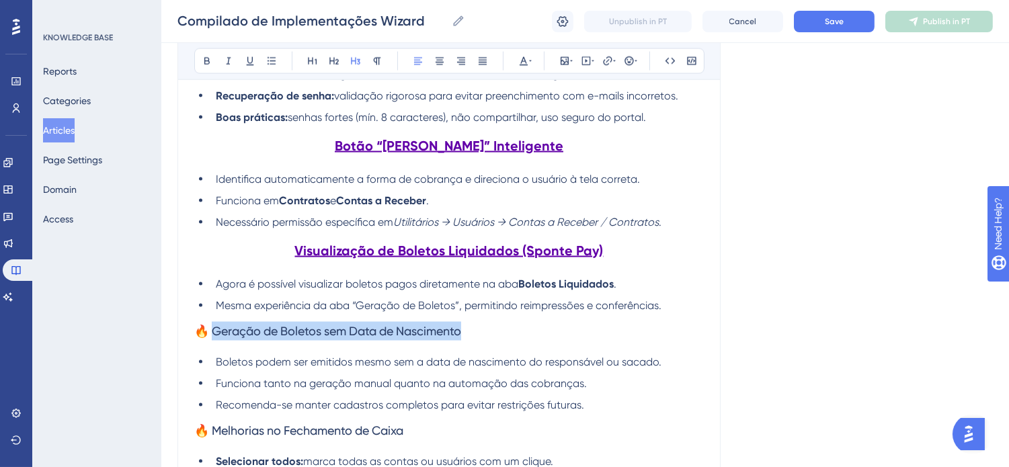
drag, startPoint x: 482, startPoint y: 355, endPoint x: 212, endPoint y: 348, distance: 269.7
click at [212, 348] on h3 "🔥 Geração de Boletos sem Data de Nascimento" at bounding box center [449, 331] width 510 height 35
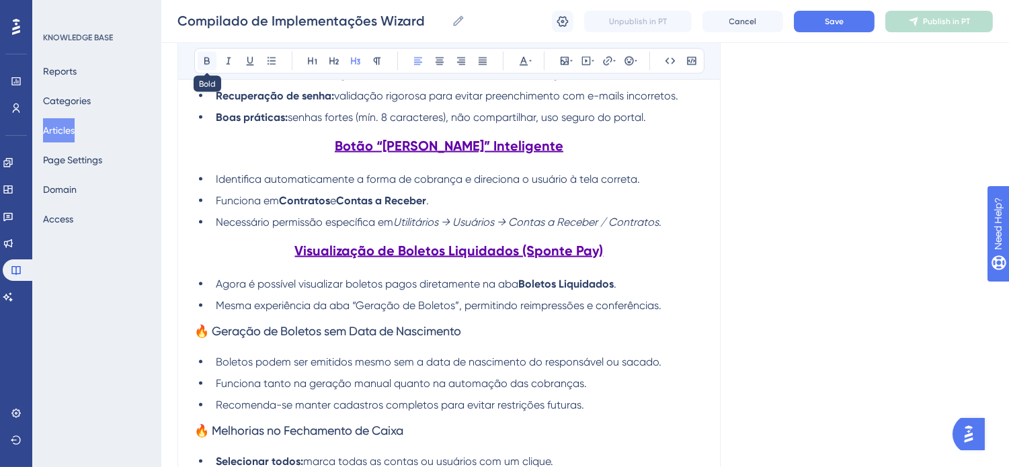
click at [210, 61] on icon at bounding box center [207, 61] width 11 height 11
click at [245, 64] on icon at bounding box center [250, 61] width 11 height 11
click at [332, 62] on icon at bounding box center [334, 61] width 11 height 11
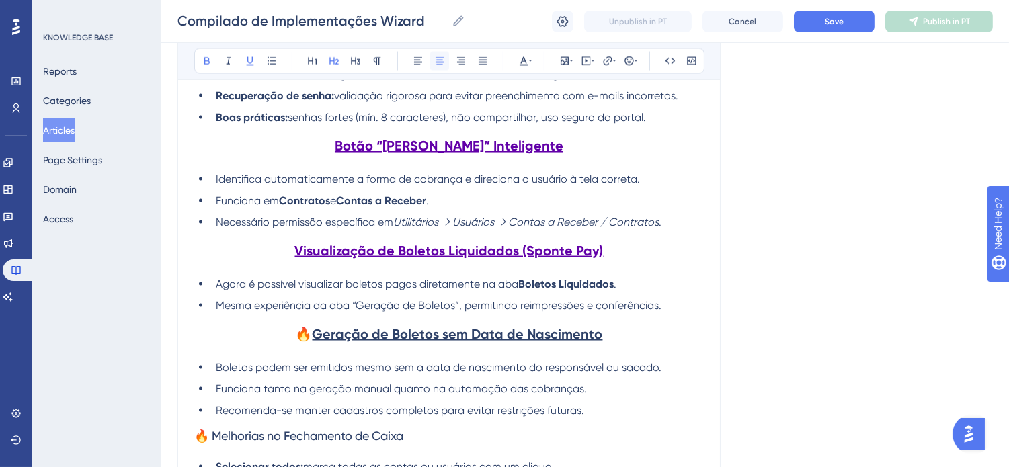
click at [436, 63] on icon at bounding box center [440, 61] width 8 height 7
click at [529, 63] on icon at bounding box center [530, 61] width 3 height 11
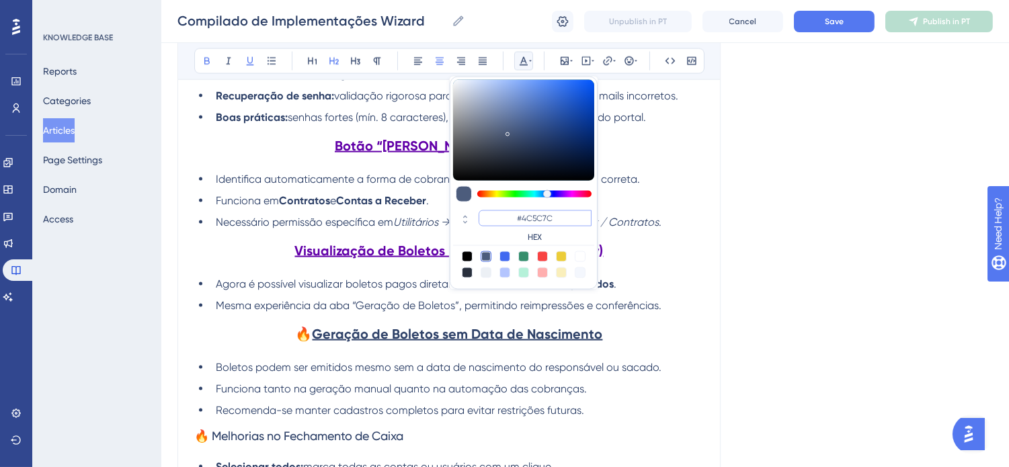
drag, startPoint x: 567, startPoint y: 216, endPoint x: 522, endPoint y: 216, distance: 45.0
click at [522, 216] on input "#4C5C7C" at bounding box center [535, 218] width 113 height 16
type input "#6200A8"
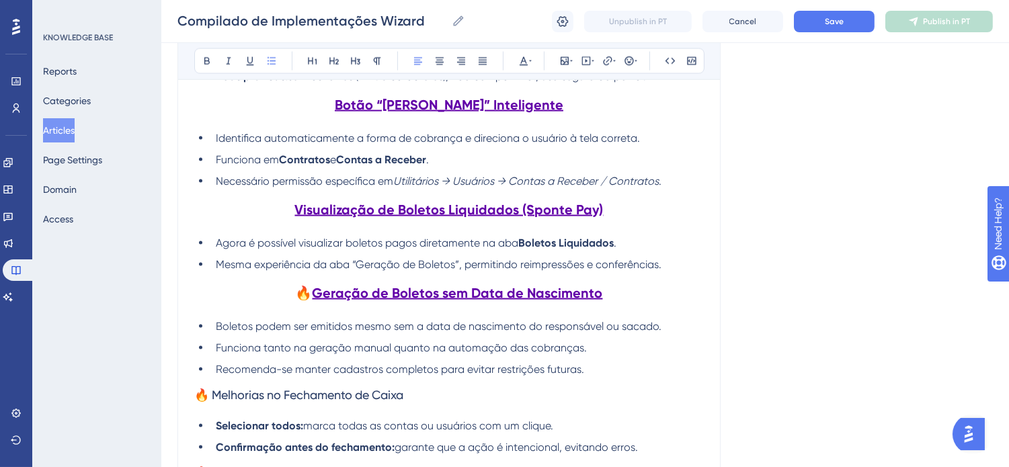
scroll to position [4166, 0]
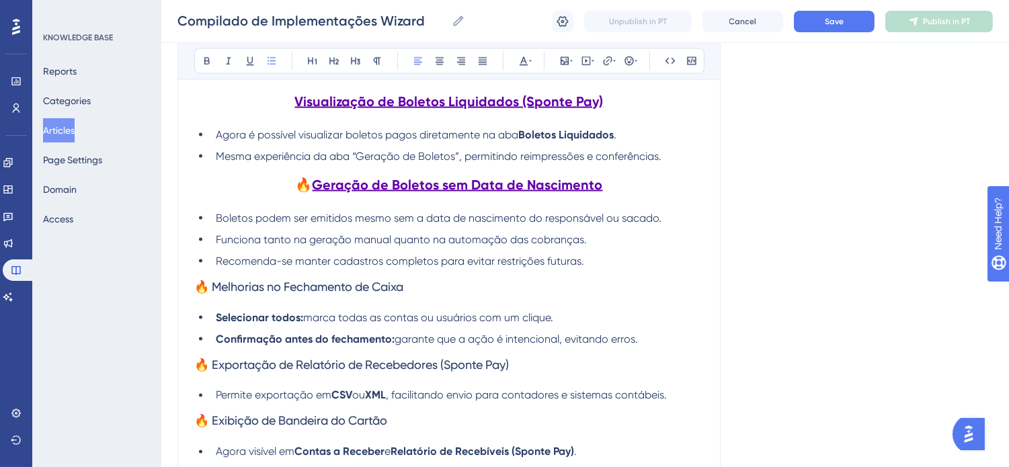
click at [313, 193] on span "🔥" at bounding box center [304, 185] width 17 height 16
drag, startPoint x: 411, startPoint y: 307, endPoint x: 176, endPoint y: 307, distance: 235.3
drag, startPoint x: 208, startPoint y: 64, endPoint x: 239, endPoint y: 64, distance: 30.9
click at [208, 64] on icon at bounding box center [206, 61] width 5 height 7
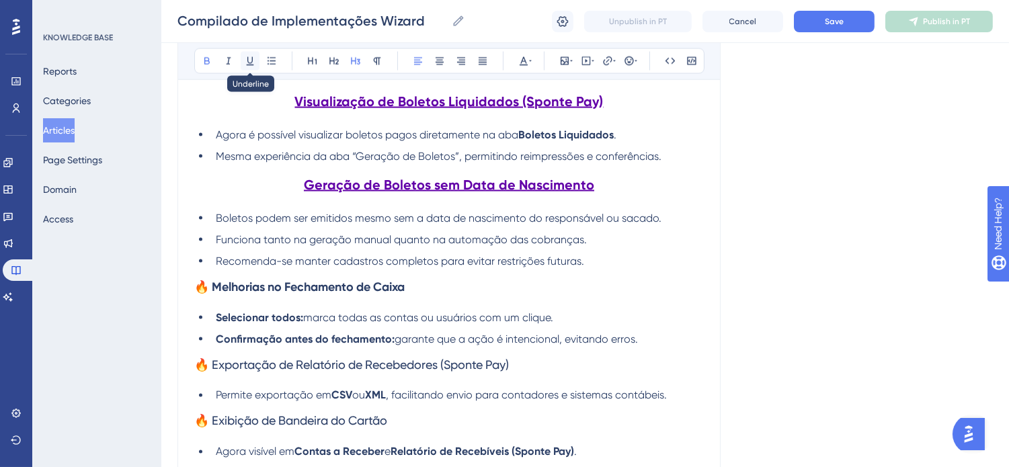
click at [249, 64] on icon at bounding box center [250, 61] width 11 height 11
click at [332, 62] on icon at bounding box center [334, 61] width 11 height 11
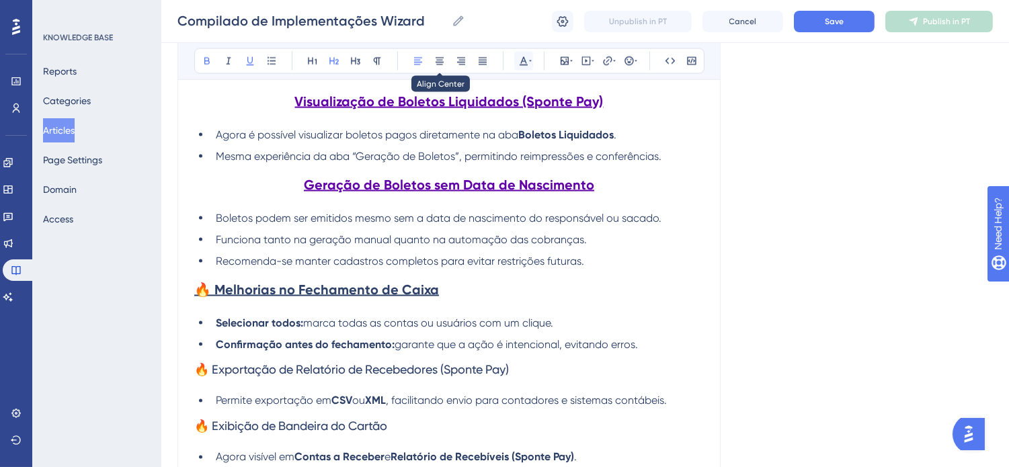
click at [440, 62] on icon at bounding box center [439, 61] width 11 height 11
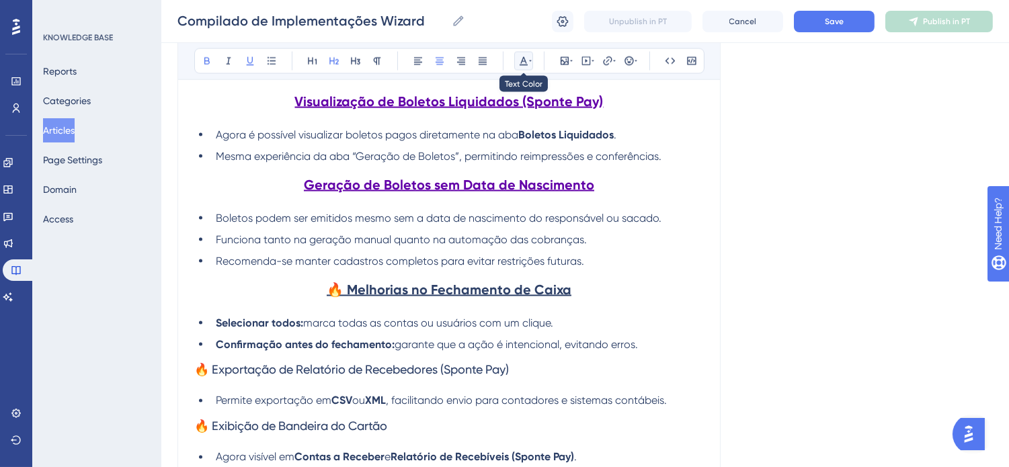
click at [526, 62] on icon at bounding box center [523, 61] width 11 height 11
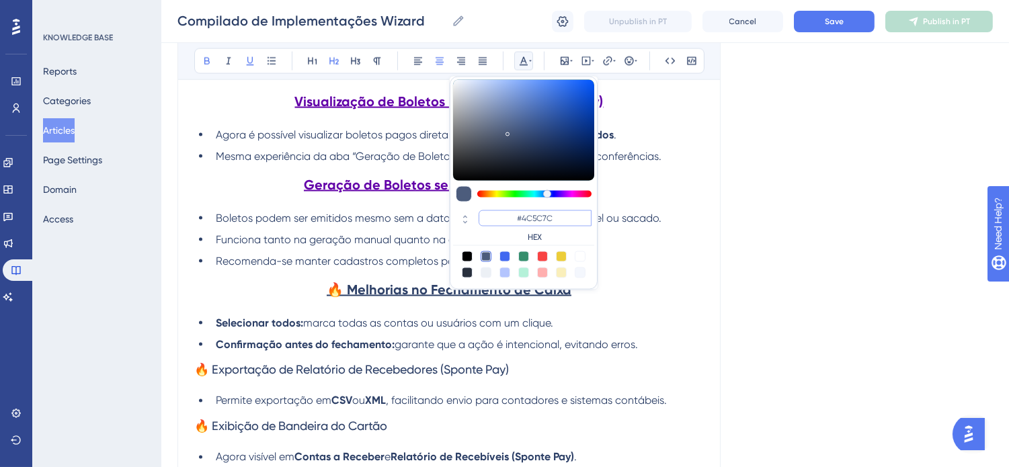
drag, startPoint x: 569, startPoint y: 218, endPoint x: 528, endPoint y: 216, distance: 40.4
click at [527, 216] on input "#4C5C7C" at bounding box center [535, 218] width 113 height 16
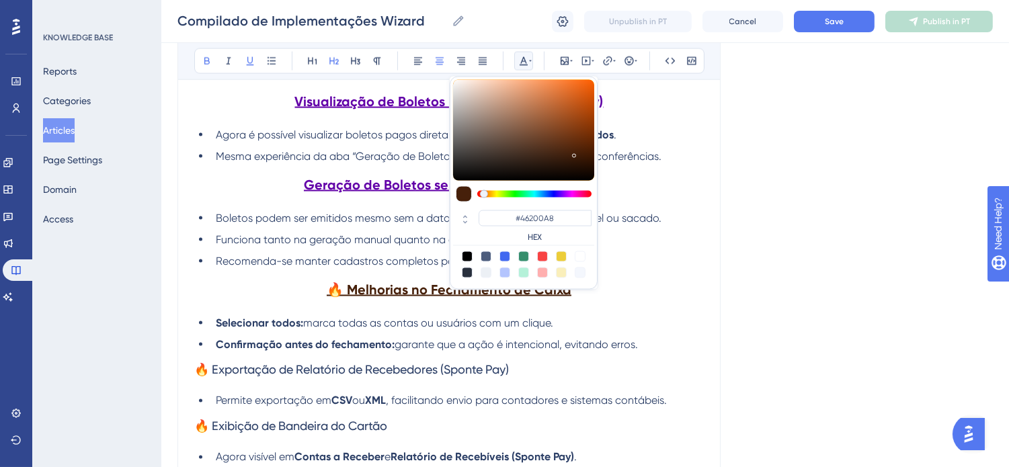
type input "#46200A"
click at [602, 377] on h3 "🔥 Exportação de Relatório de Recebedores (Sponte Pay)" at bounding box center [449, 370] width 510 height 35
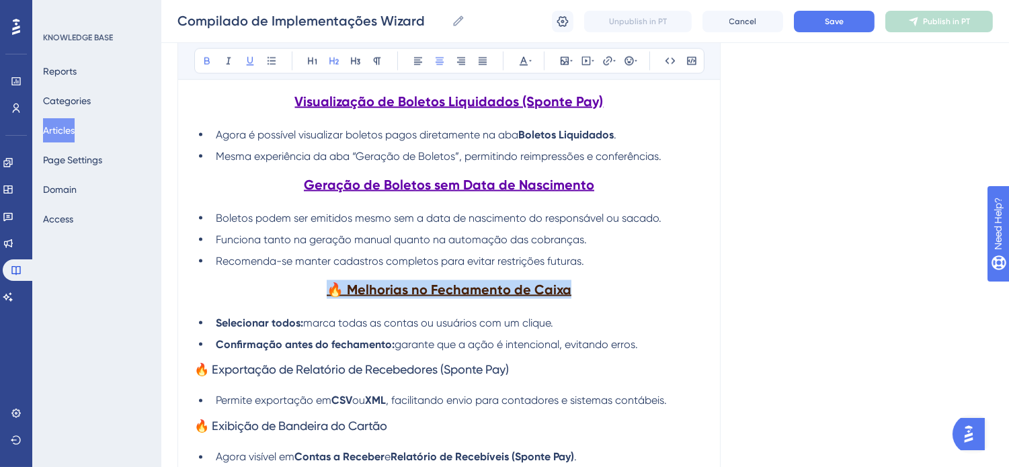
drag, startPoint x: 574, startPoint y: 308, endPoint x: 266, endPoint y: 204, distance: 325.0
click at [320, 310] on h2 "🔥 Melhorias no Fechamento de Caixa" at bounding box center [449, 290] width 510 height 40
click at [522, 61] on icon at bounding box center [524, 61] width 8 height 9
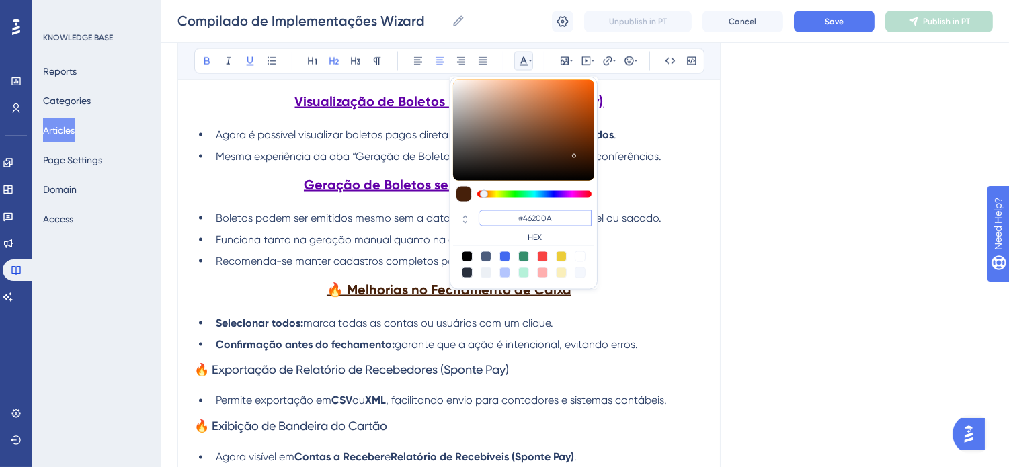
drag, startPoint x: 559, startPoint y: 212, endPoint x: 523, endPoint y: 216, distance: 35.9
click at [523, 216] on input "#46200A" at bounding box center [535, 218] width 113 height 16
type input "#6200A8"
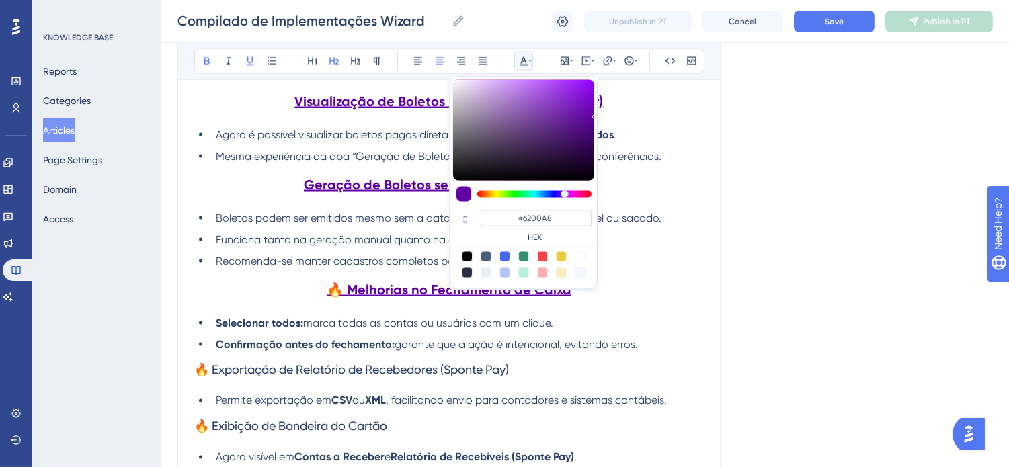
click at [619, 353] on ul "Selecionar todos: marca todas as contas ou usuários com um clique. Confirmação …" at bounding box center [449, 334] width 510 height 38
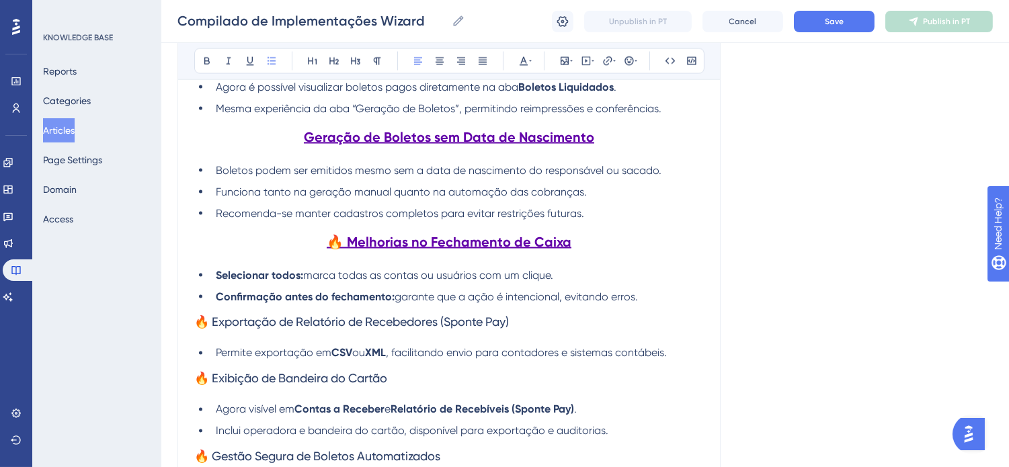
scroll to position [4241, 0]
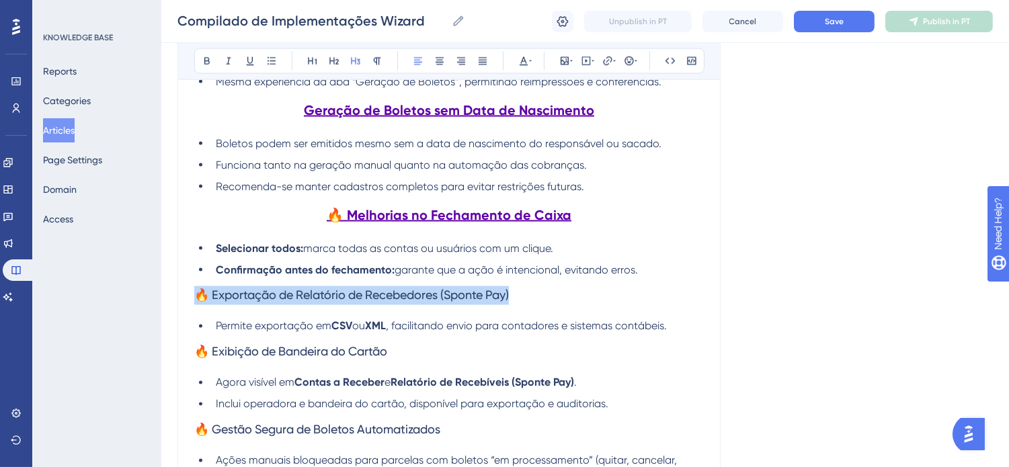
drag, startPoint x: 585, startPoint y: 323, endPoint x: 189, endPoint y: 246, distance: 403.3
click at [195, 313] on h3 "🔥 Exportação de Relatório de Recebedores (Sponte Pay)" at bounding box center [449, 295] width 510 height 35
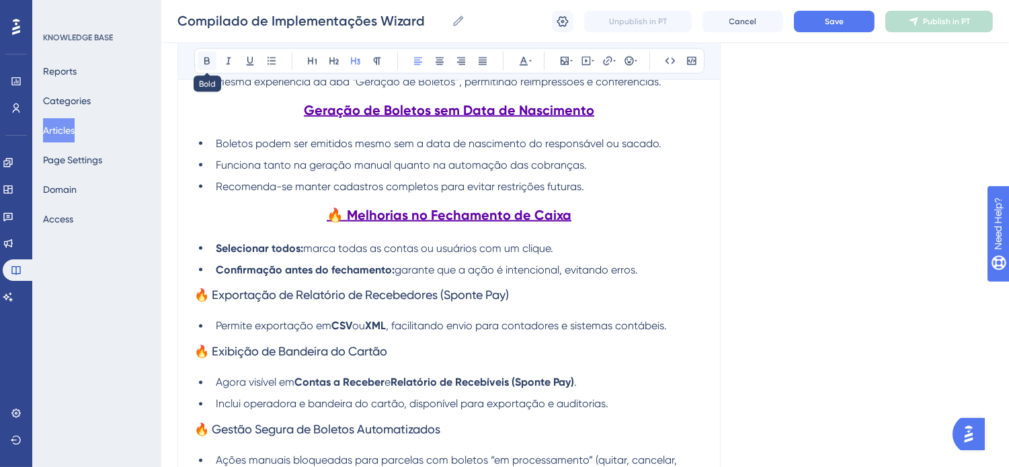
click at [205, 61] on icon at bounding box center [207, 61] width 11 height 11
click at [252, 61] on icon at bounding box center [250, 61] width 7 height 9
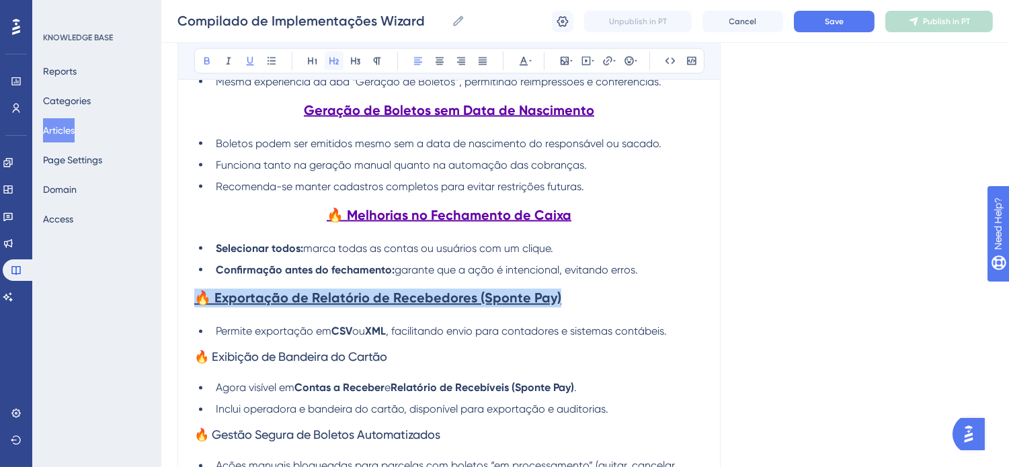
click at [332, 62] on icon at bounding box center [334, 61] width 11 height 11
click at [431, 62] on button at bounding box center [439, 61] width 19 height 19
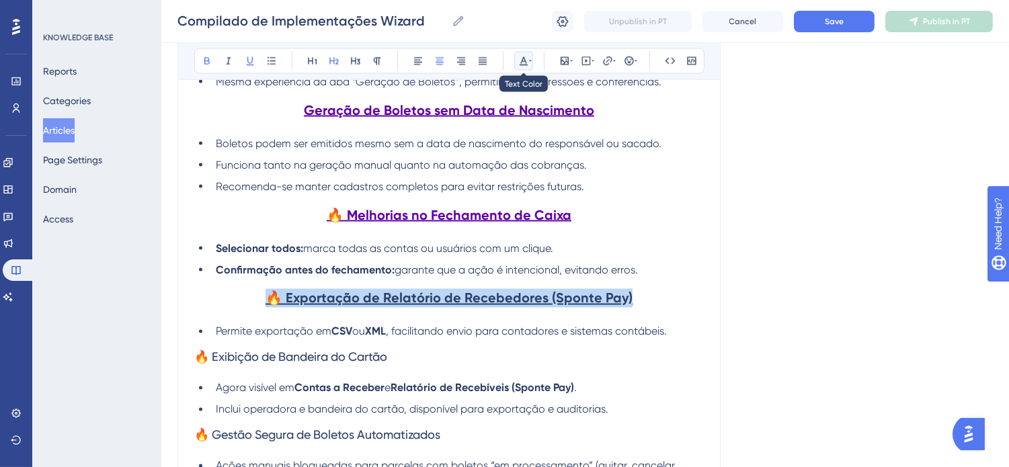
click at [521, 58] on icon at bounding box center [523, 61] width 11 height 11
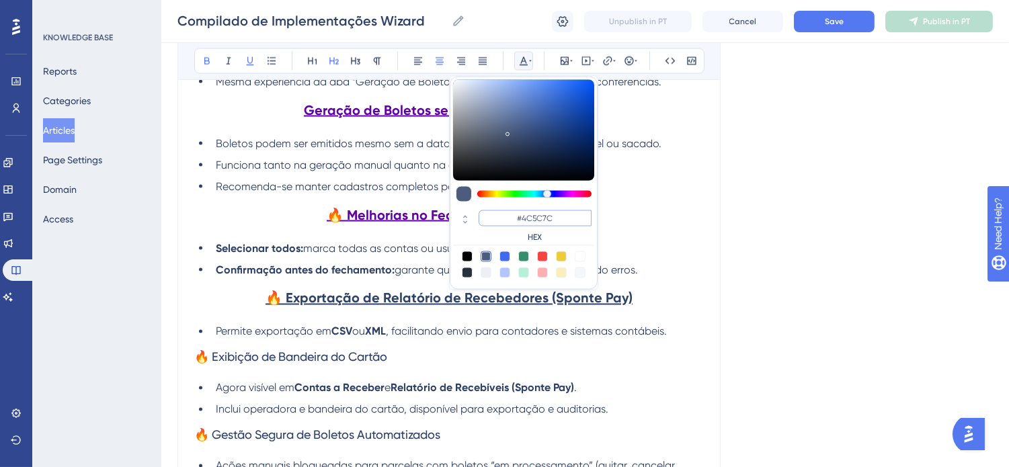
drag, startPoint x: 557, startPoint y: 216, endPoint x: 526, endPoint y: 214, distance: 30.3
click at [524, 214] on input "#4C5C7C" at bounding box center [535, 218] width 113 height 16
type input "#6200A8"
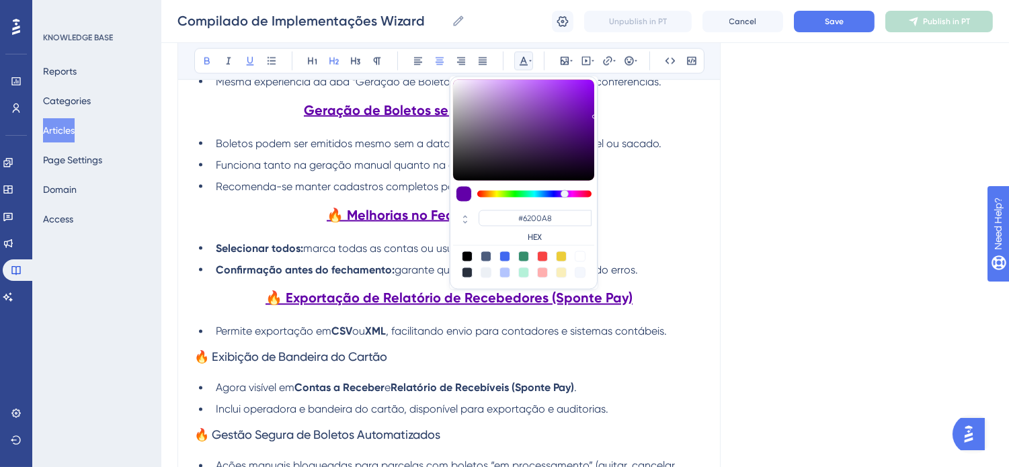
click at [627, 375] on h3 "🔥 Exibição de Bandeira do Cartão" at bounding box center [449, 357] width 510 height 35
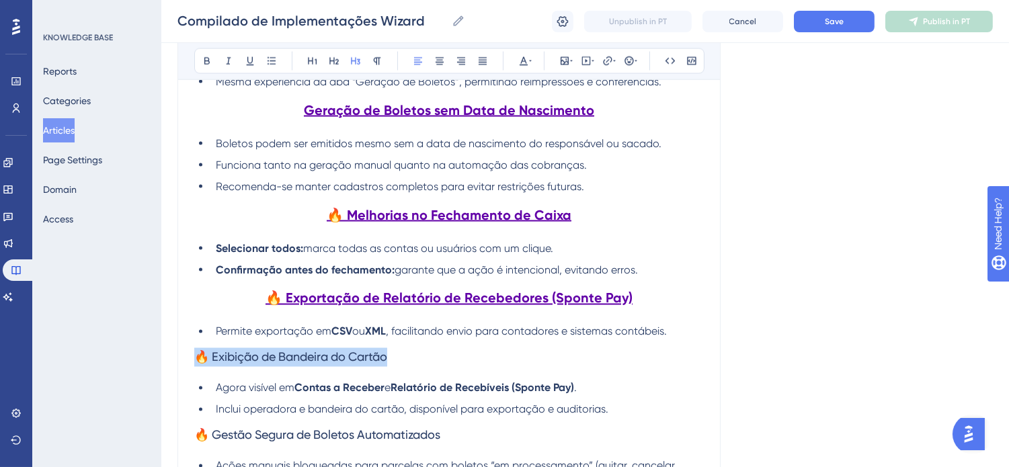
drag, startPoint x: 346, startPoint y: 374, endPoint x: 151, endPoint y: 377, distance: 195.0
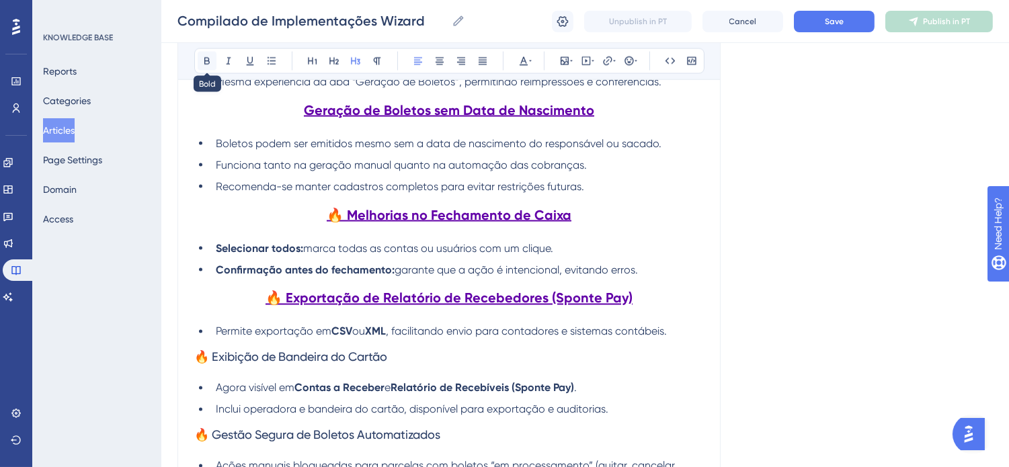
click at [204, 61] on icon at bounding box center [206, 61] width 5 height 7
click at [331, 62] on icon at bounding box center [334, 61] width 11 height 11
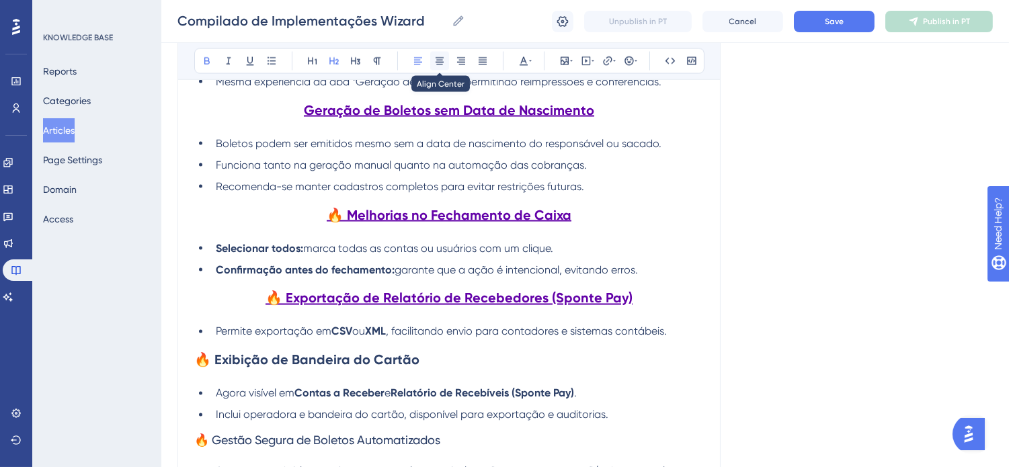
click at [442, 57] on icon at bounding box center [439, 61] width 11 height 11
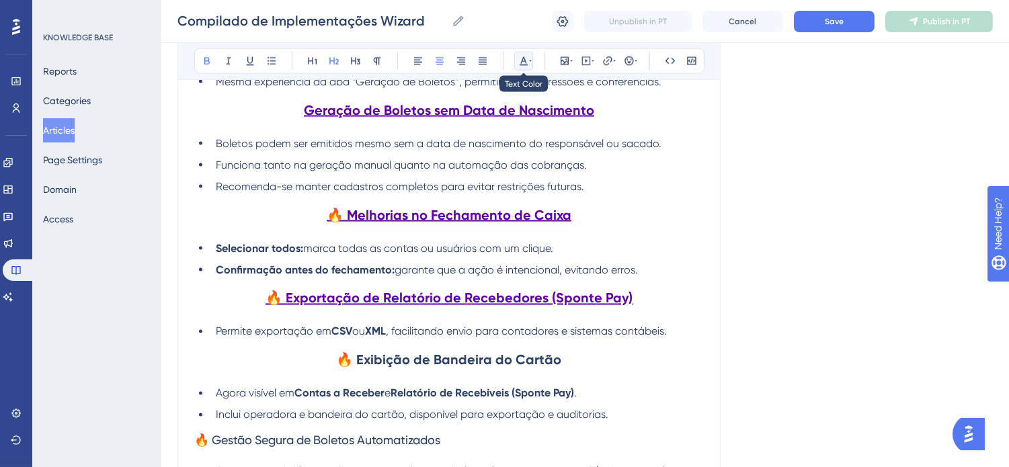
click at [526, 63] on icon at bounding box center [523, 61] width 11 height 11
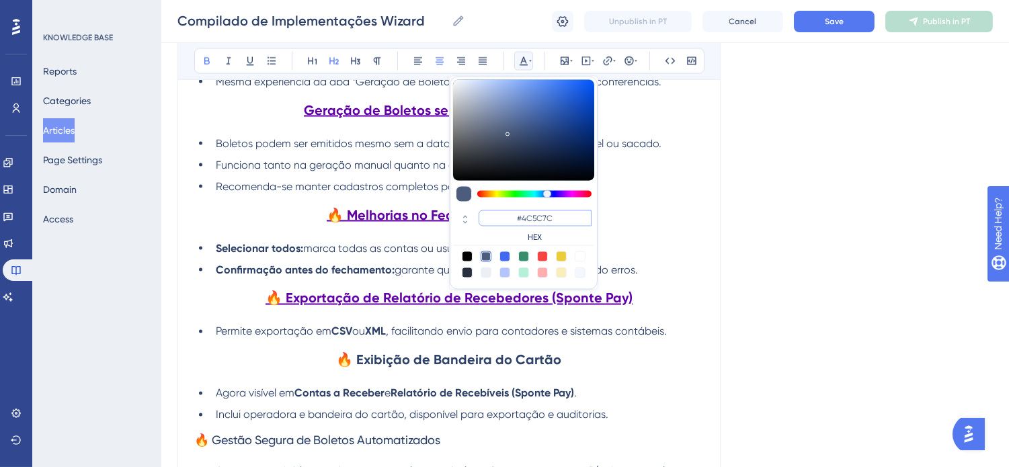
drag, startPoint x: 565, startPoint y: 216, endPoint x: 524, endPoint y: 216, distance: 41.0
click at [524, 216] on input "#4C5C7C" at bounding box center [535, 218] width 113 height 16
type input "#6200A8"
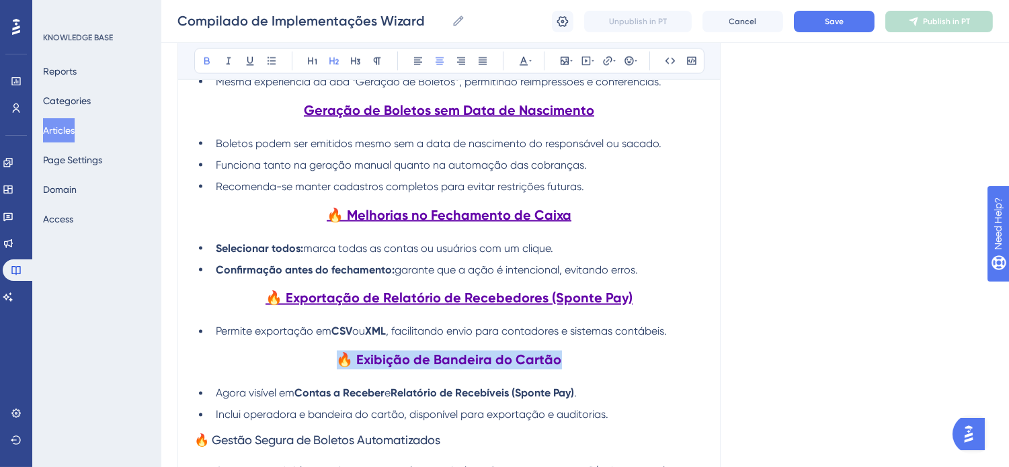
drag, startPoint x: 569, startPoint y: 385, endPoint x: 169, endPoint y: 385, distance: 400.0
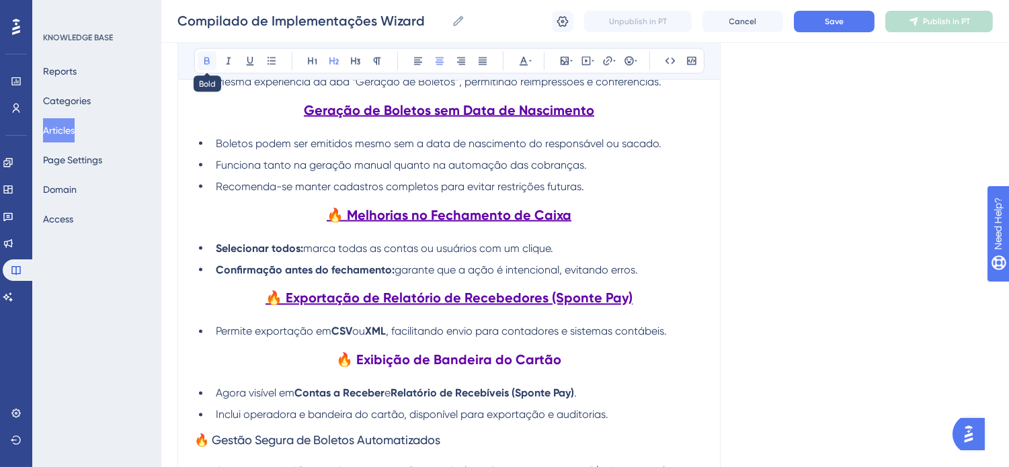
click at [210, 61] on icon at bounding box center [207, 61] width 11 height 11
click at [202, 66] on icon at bounding box center [207, 61] width 11 height 11
click at [253, 63] on icon at bounding box center [250, 61] width 11 height 11
click at [354, 368] on strong "🔥 Exibição de Bandeira do Cartão" at bounding box center [449, 360] width 225 height 16
click at [361, 368] on strong "🔥 Exibição de Bandeira do Cartão" at bounding box center [449, 360] width 225 height 16
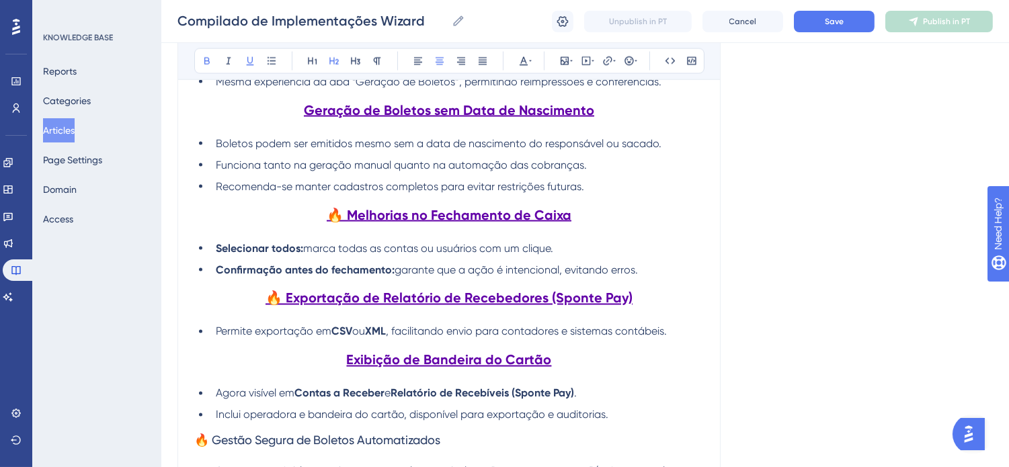
click at [286, 307] on strong "🔥 Exportação de Relatório de Recebedores (Sponte Pay)" at bounding box center [449, 298] width 367 height 16
click at [347, 223] on strong "🔥 Melhorias no Fechamento de Caixa" at bounding box center [449, 215] width 245 height 16
click at [573, 380] on h2 "Exibição de Bandeira do Cartão" at bounding box center [449, 360] width 510 height 40
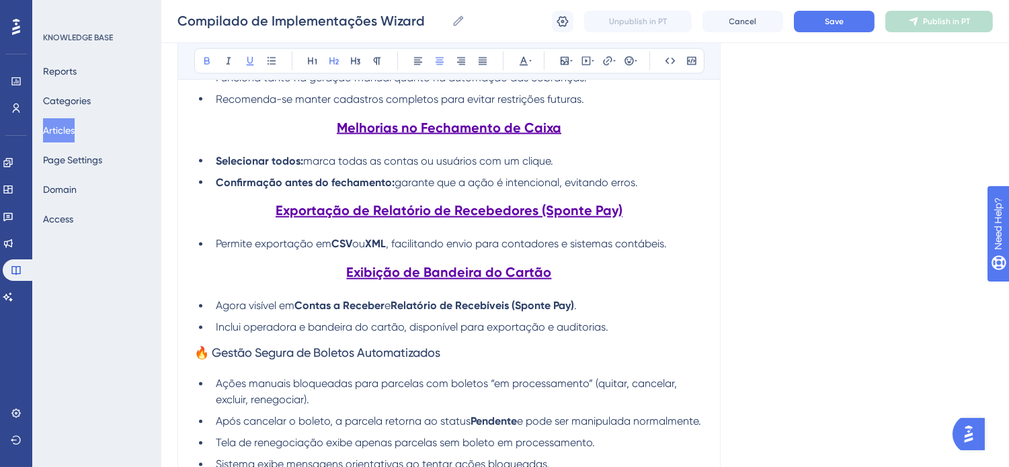
scroll to position [4390, 0]
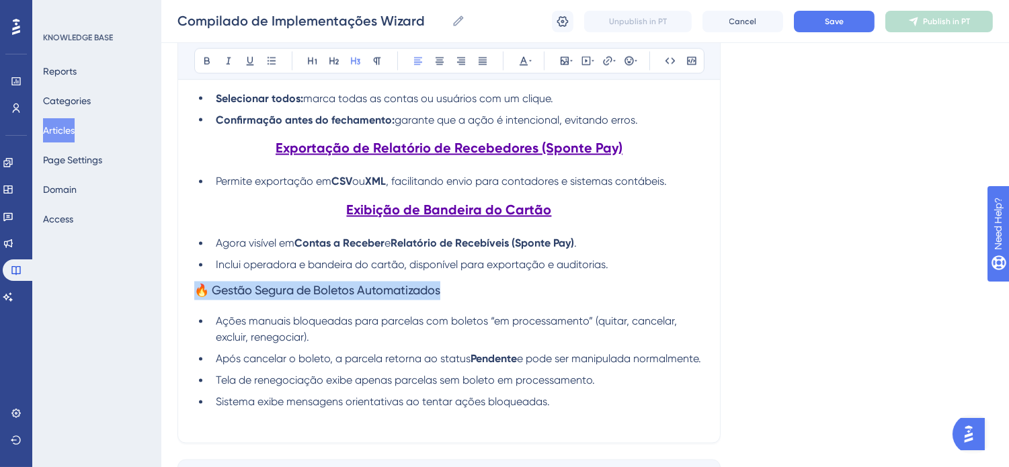
drag, startPoint x: 462, startPoint y: 314, endPoint x: 198, endPoint y: 164, distance: 303.2
click at [204, 63] on icon at bounding box center [206, 61] width 5 height 7
click at [250, 58] on icon at bounding box center [250, 61] width 11 height 11
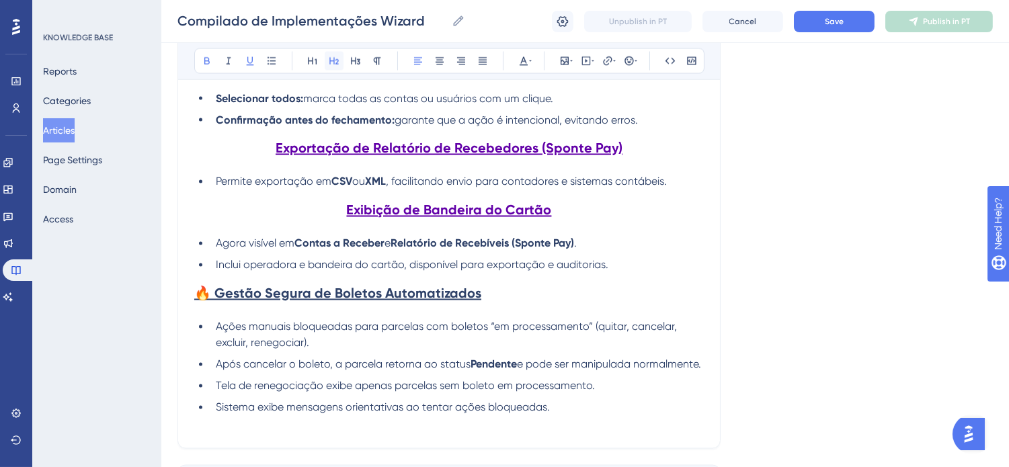
drag, startPoint x: 327, startPoint y: 63, endPoint x: 353, endPoint y: 63, distance: 26.2
click at [328, 63] on button at bounding box center [334, 61] width 19 height 19
click at [446, 56] on button at bounding box center [439, 61] width 19 height 19
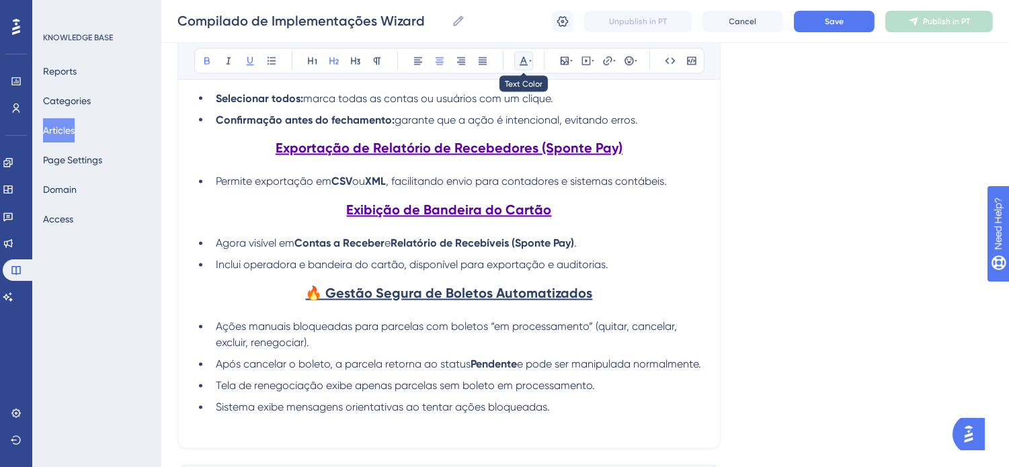
click at [524, 61] on icon at bounding box center [523, 61] width 11 height 11
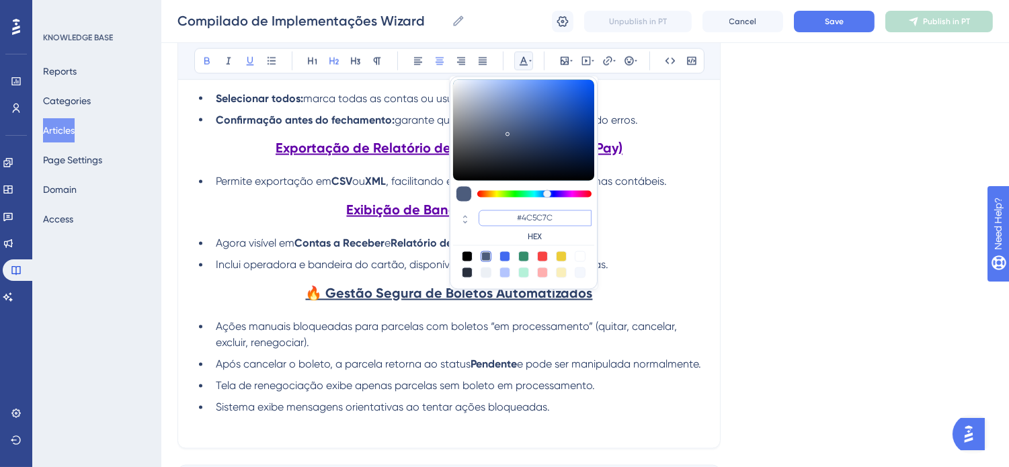
drag, startPoint x: 554, startPoint y: 218, endPoint x: 524, endPoint y: 216, distance: 29.6
click at [524, 216] on input "#4C5C7C" at bounding box center [535, 218] width 113 height 16
type input "#6200A8"
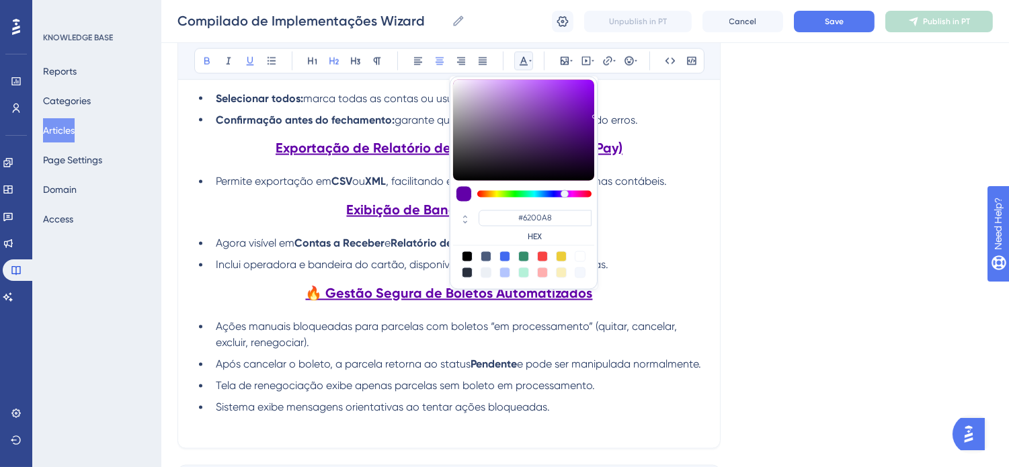
click at [578, 377] on ul "Ações manuais bloqueadas para parcelas com boletos “em processamento” (quitar, …" at bounding box center [449, 367] width 510 height 97
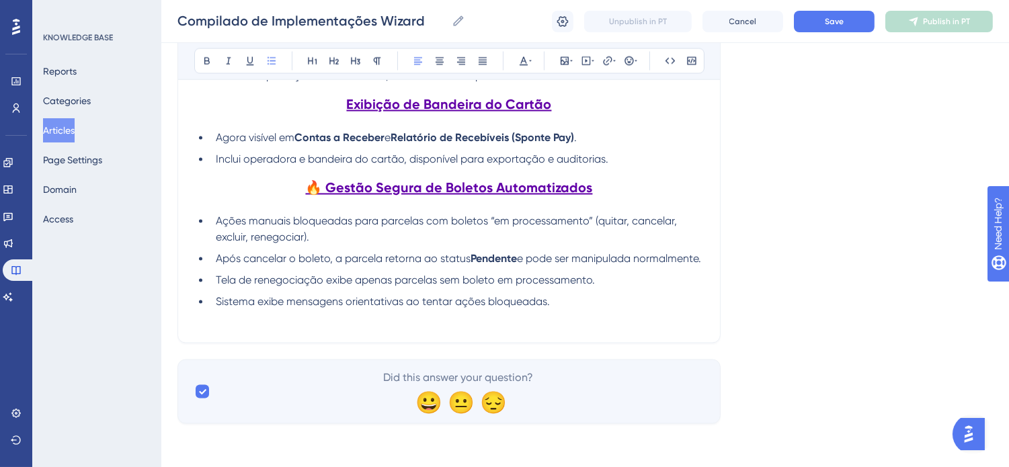
scroll to position [4534, 0]
click at [384, 305] on span "Sistema exibe mensagens orientativas ao tentar ações bloqueadas." at bounding box center [383, 302] width 334 height 13
drag, startPoint x: 384, startPoint y: 305, endPoint x: 286, endPoint y: 300, distance: 97.6
click at [286, 300] on span "Sistema exibe mensagens orientativas ao tentar ações bloqueadas." at bounding box center [383, 302] width 334 height 13
click at [402, 303] on span "Sistema exibe mensagens orientativas ao tentar ações bloqueadas." at bounding box center [383, 302] width 334 height 13
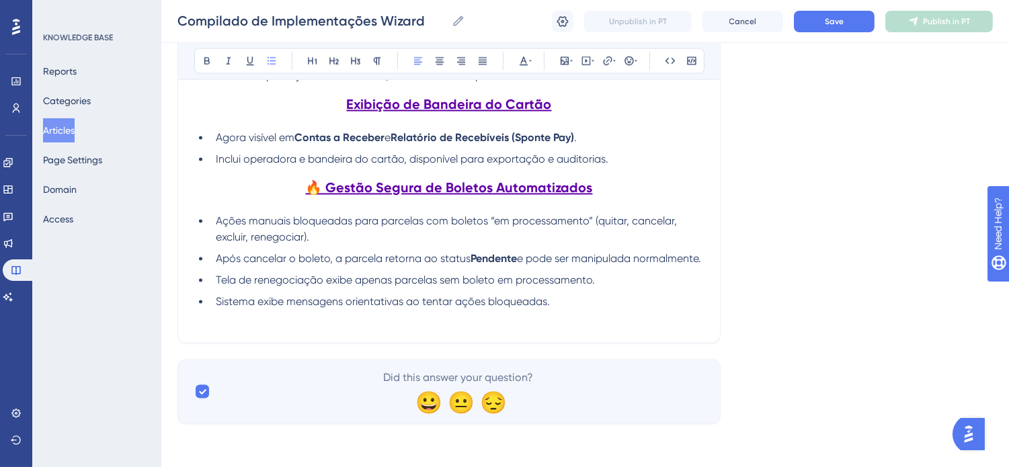
click at [549, 303] on span "Sistema exibe mensagens orientativas ao tentar ações bloqueadas." at bounding box center [383, 302] width 334 height 13
drag, startPoint x: 403, startPoint y: 303, endPoint x: 347, endPoint y: 304, distance: 56.5
click at [347, 304] on span "Sistema exibe mensagens orientativas ao tentar ações bloqueadas." at bounding box center [383, 302] width 334 height 13
click at [597, 313] on p at bounding box center [449, 319] width 510 height 16
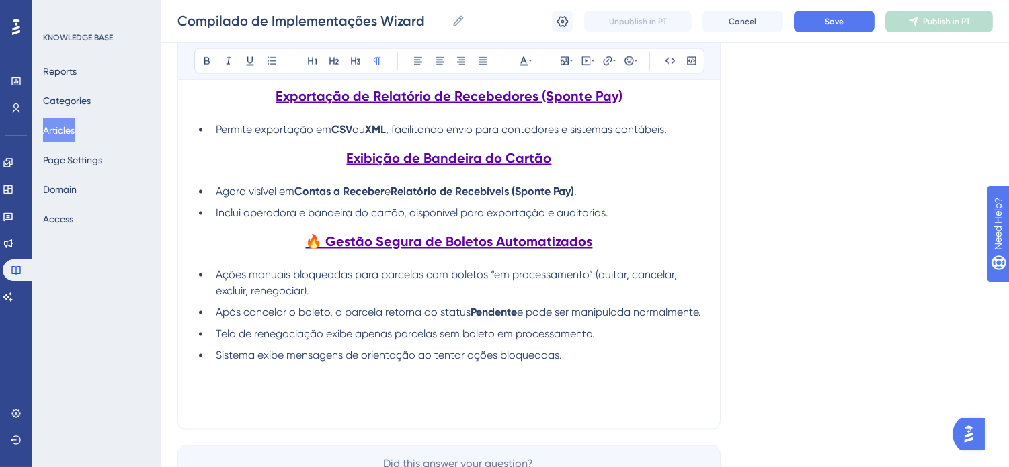
scroll to position [4385, 0]
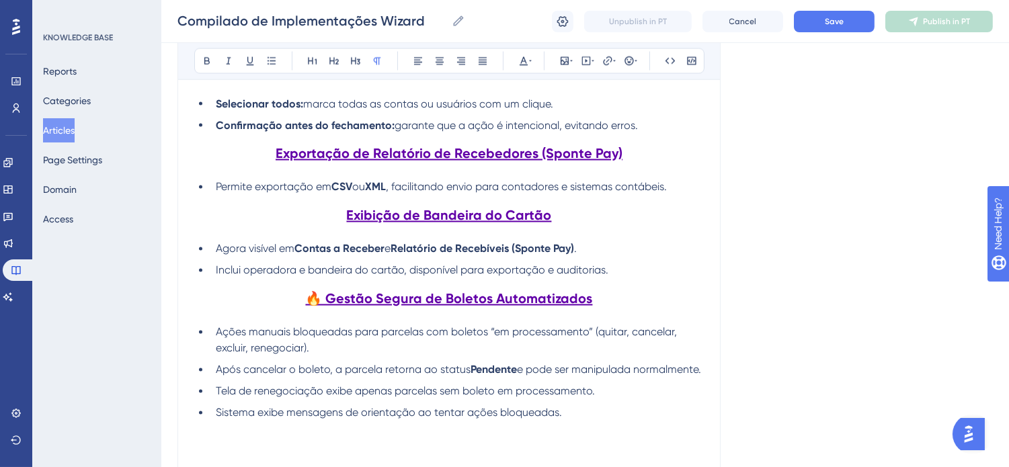
click at [655, 279] on li "Inclui operadora e bandeira do cartão, disponível para exportação e auditorias." at bounding box center [456, 271] width 493 height 16
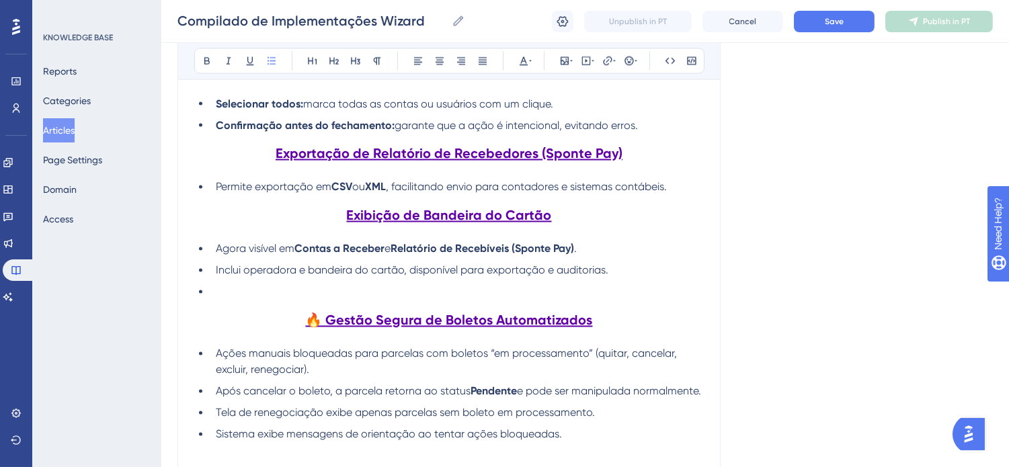
click at [692, 196] on li "Permite exportação em CSV ou XML , facilitando envio para contadores e sistemas…" at bounding box center [456, 187] width 493 height 16
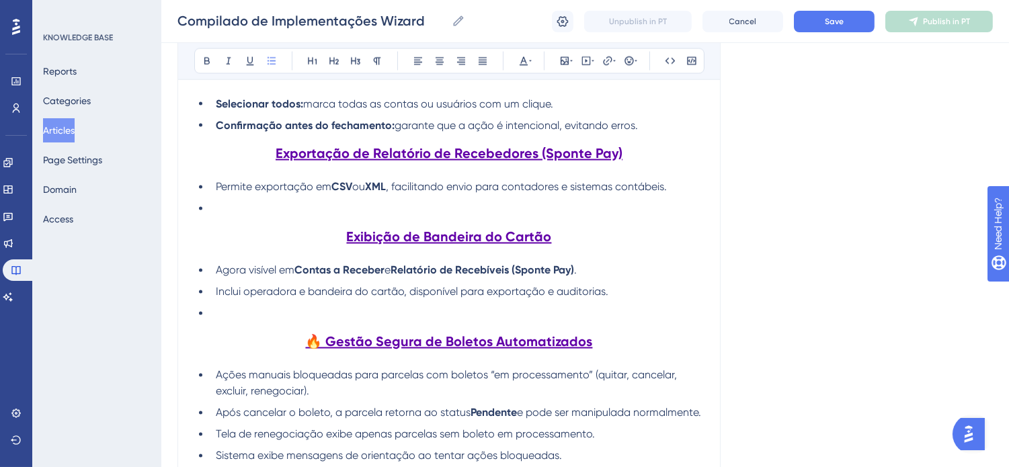
click at [657, 134] on li "Confirmação antes do fechamento: garante que a ação é intencional, evitando err…" at bounding box center [456, 126] width 493 height 16
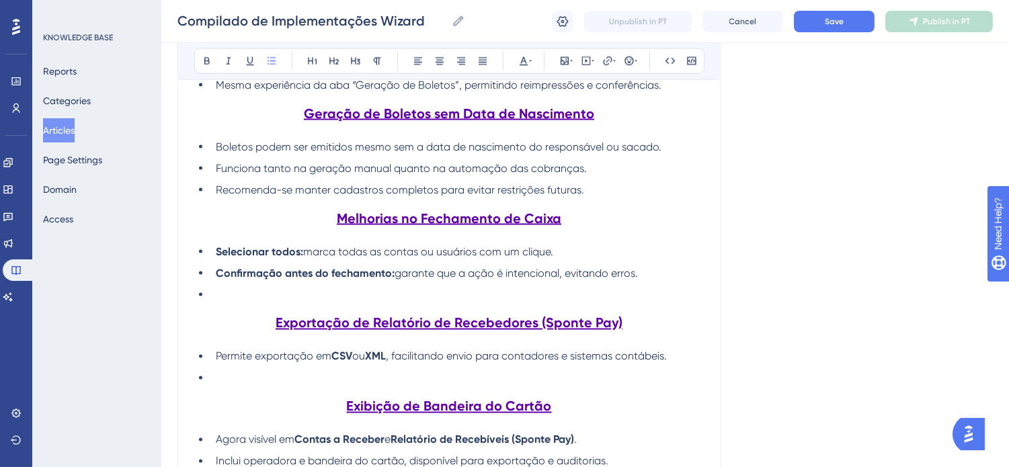
scroll to position [4236, 0]
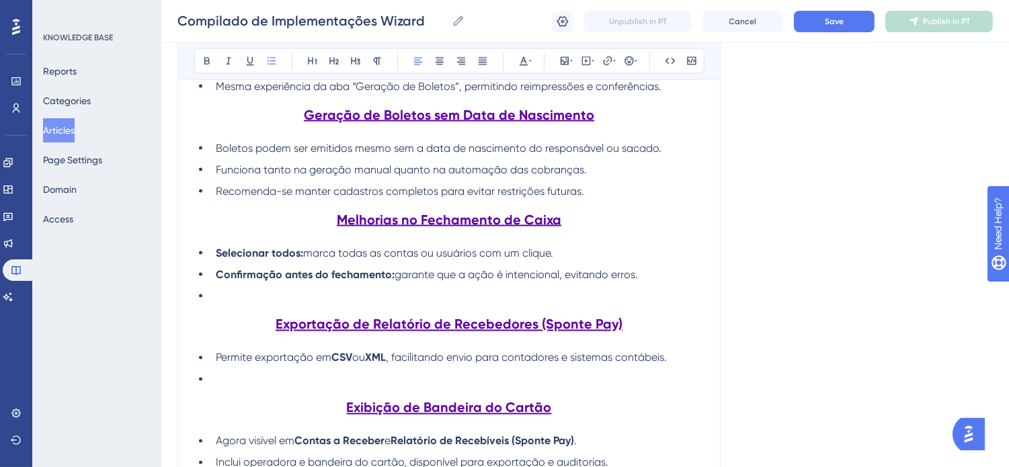
click at [657, 200] on li "Recomenda-se manter cadastros completos para evitar restrições futuras." at bounding box center [456, 192] width 493 height 16
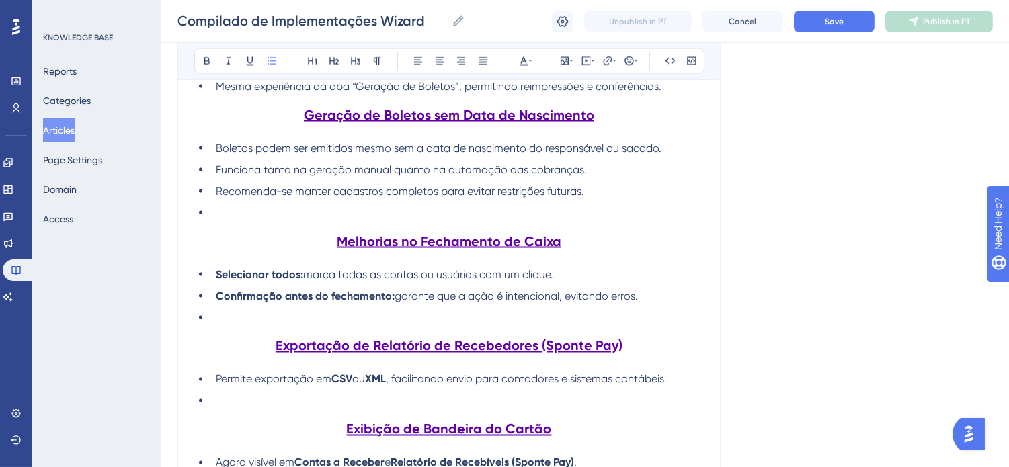
click at [676, 95] on li "Mesma experiência da aba “Geração de Boletos”, permitindo reimpressões e confer…" at bounding box center [456, 87] width 493 height 16
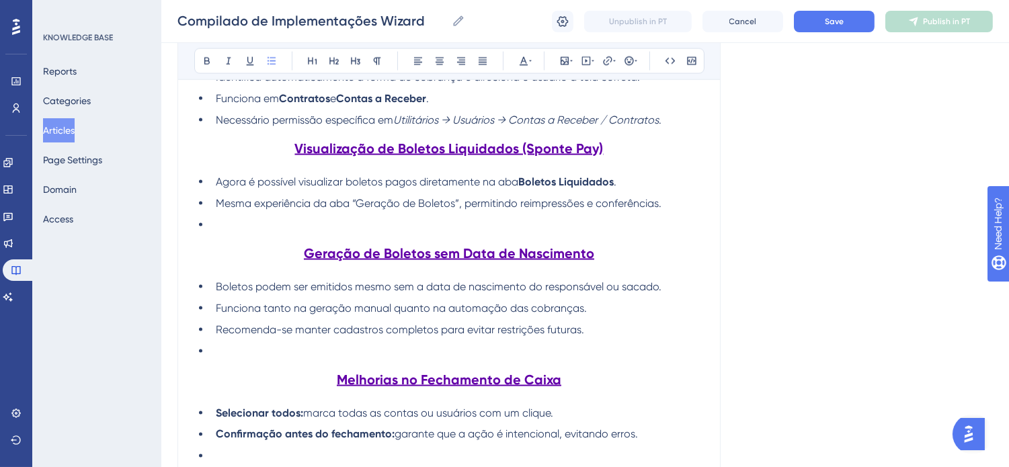
scroll to position [4086, 0]
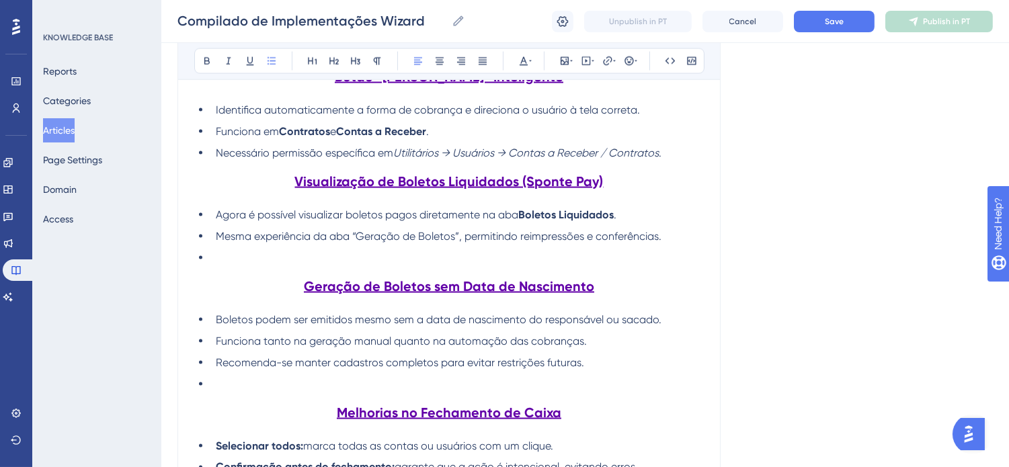
click at [679, 161] on li "Necessário permissão específica em Utilitários → Usuários → Contas a Receber / …" at bounding box center [456, 153] width 493 height 16
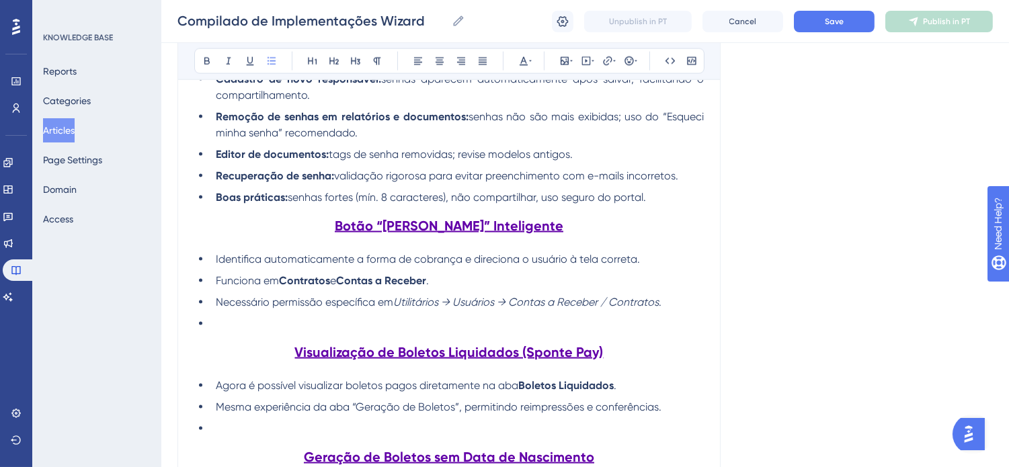
scroll to position [3862, 0]
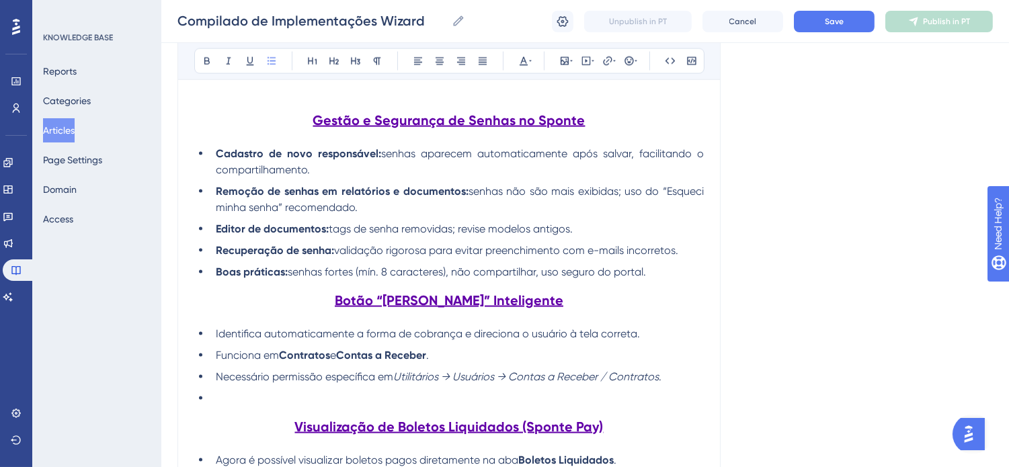
click at [676, 280] on li "Boas práticas: senhas fortes (mín. 8 caracteres), não compartilhar, uso seguro …" at bounding box center [456, 272] width 493 height 16
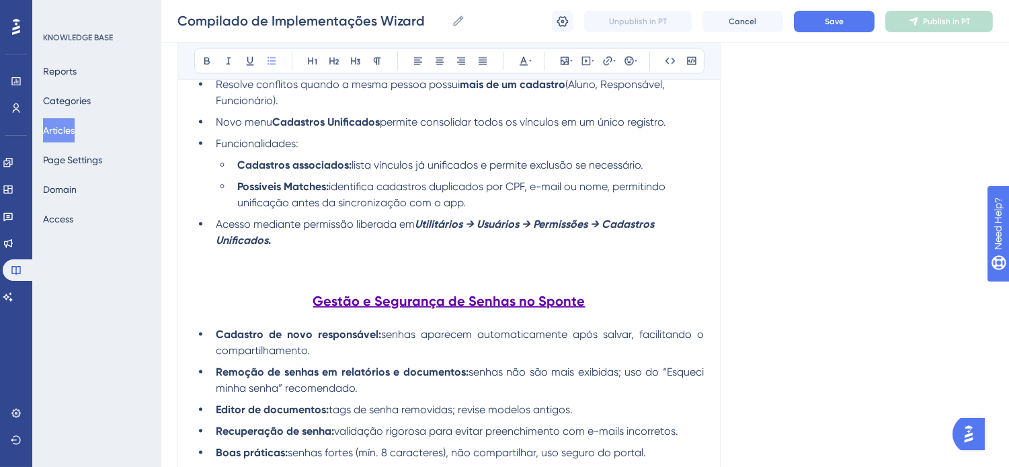
scroll to position [3564, 0]
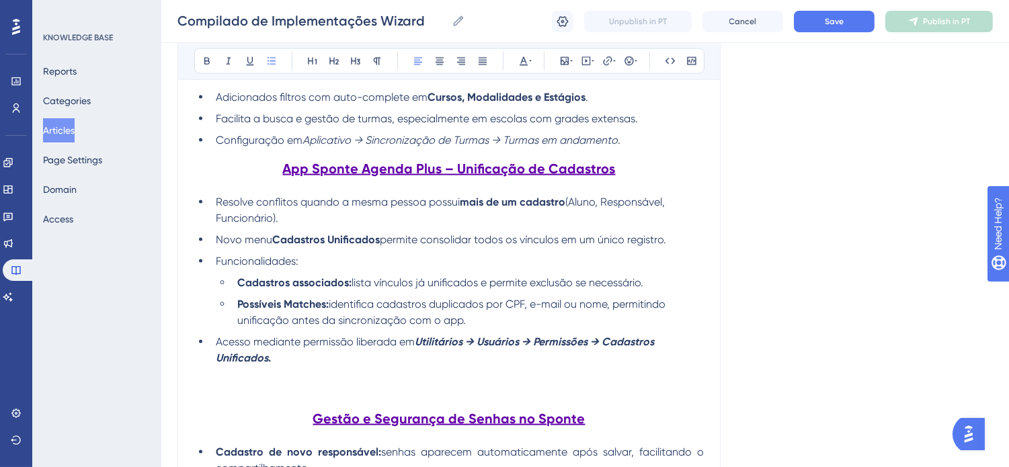
click at [680, 127] on li "Facilita a busca e gestão de turmas, especialmente em escolas com grades extens…" at bounding box center [456, 119] width 493 height 16
click at [661, 165] on h2 "App Sponte Agenda Plus – Unificação de Cadastros" at bounding box center [449, 169] width 510 height 40
click at [677, 149] on li "Configuração em Aplicativo → Sincronização de Turmas → Turmas em andamento ." at bounding box center [456, 140] width 493 height 16
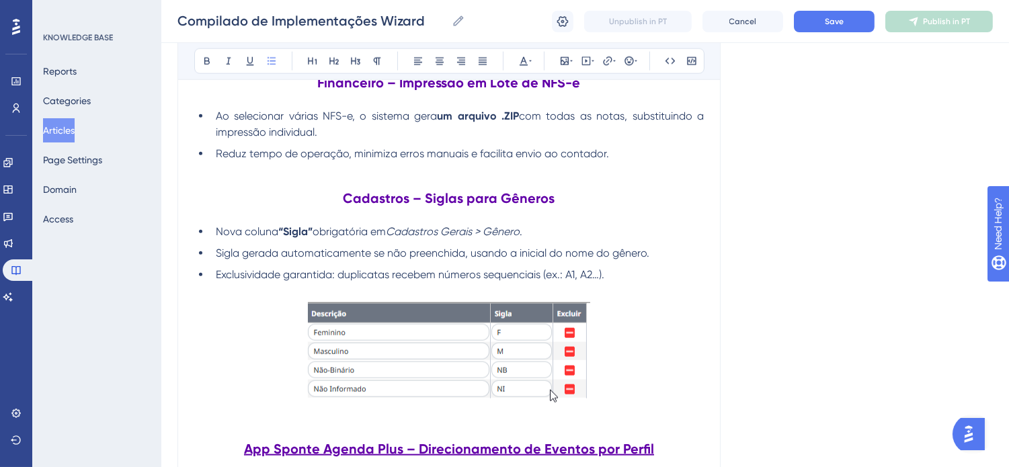
scroll to position [3041, 0]
click at [674, 163] on li "Reduz tempo de operação, minimiza erros manuais e facilita envio ao contador." at bounding box center [456, 155] width 493 height 16
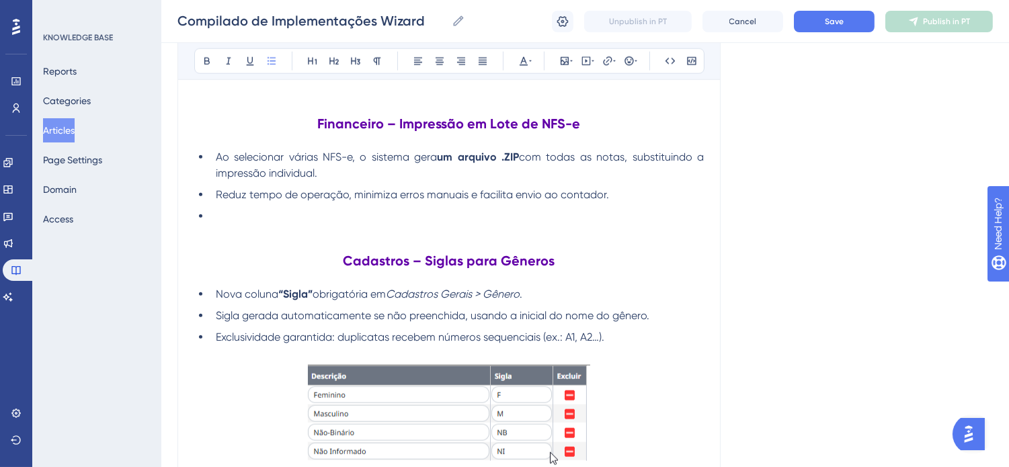
scroll to position [2966, 0]
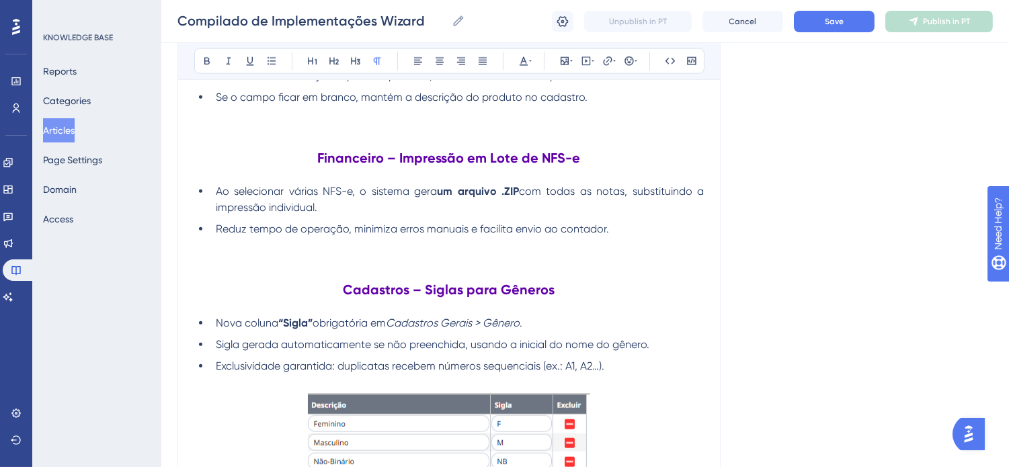
click at [637, 138] on p at bounding box center [449, 130] width 510 height 16
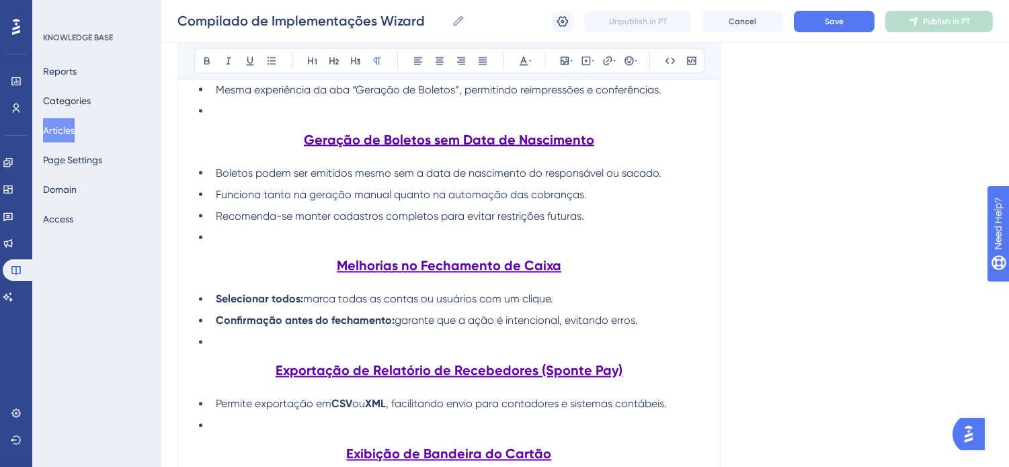
scroll to position [4534, 0]
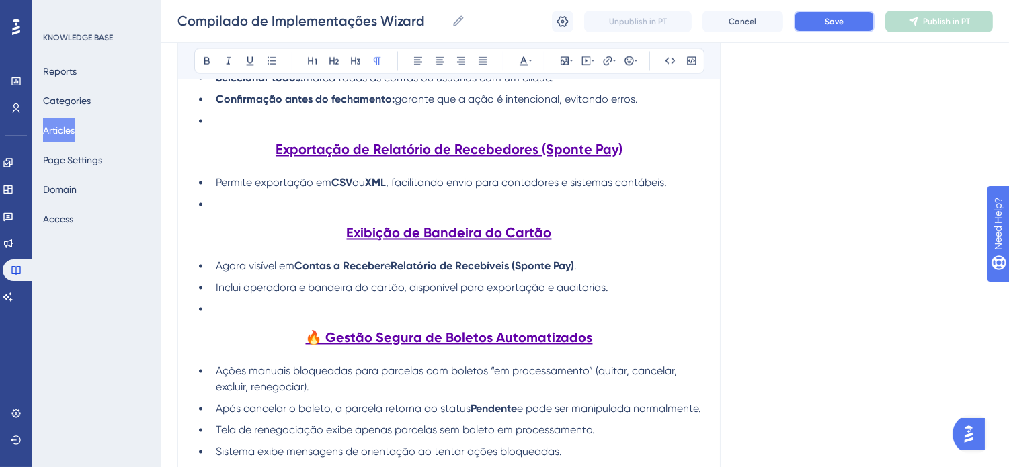
click at [856, 11] on button "Save" at bounding box center [834, 22] width 81 height 22
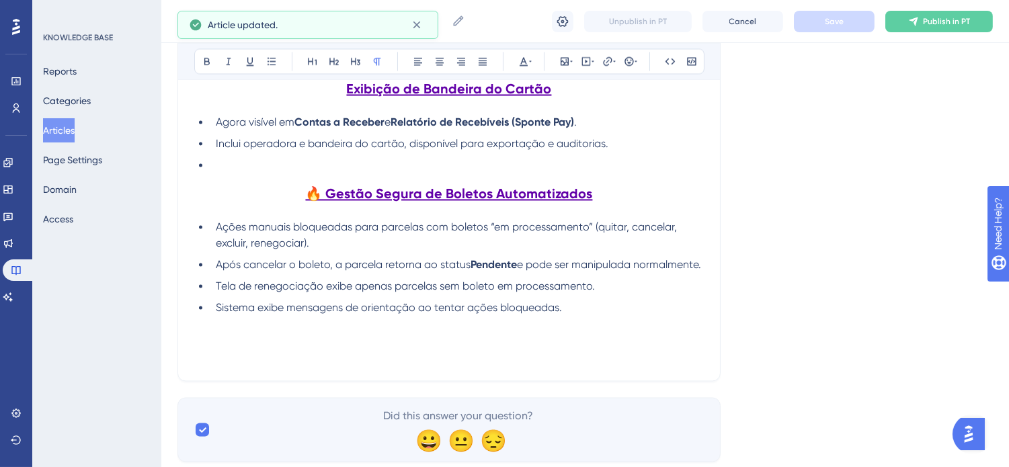
scroll to position [4606, 0]
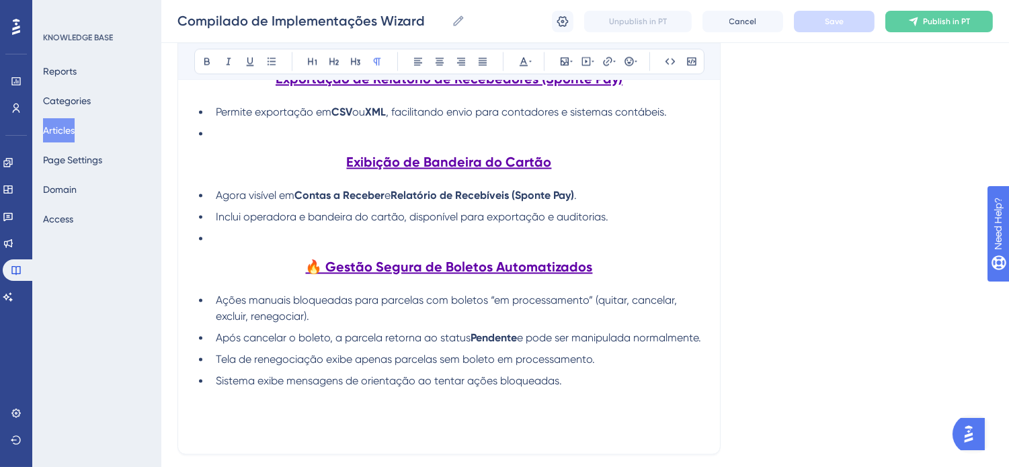
click at [236, 247] on li at bounding box center [456, 239] width 493 height 16
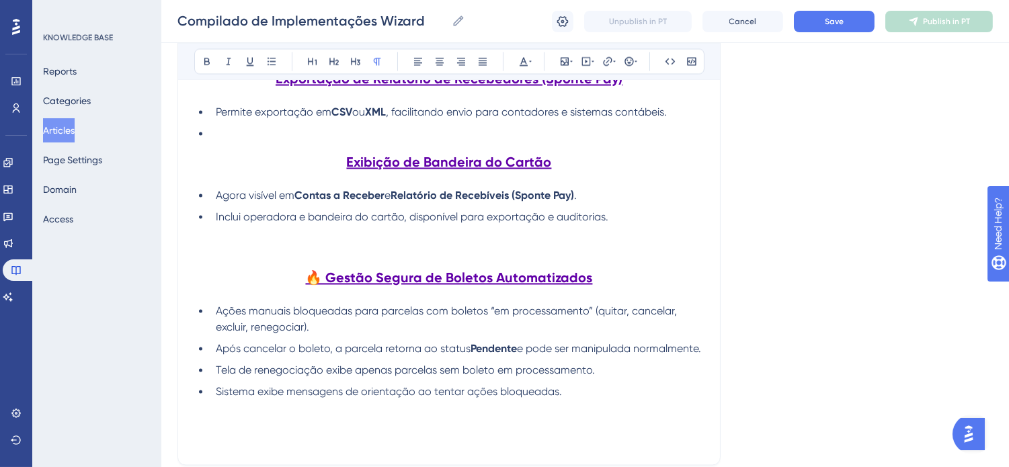
click at [690, 357] on li "Após cancelar o boleto, a parcela retorna ao status Pendente e pode ser manipul…" at bounding box center [456, 349] width 493 height 16
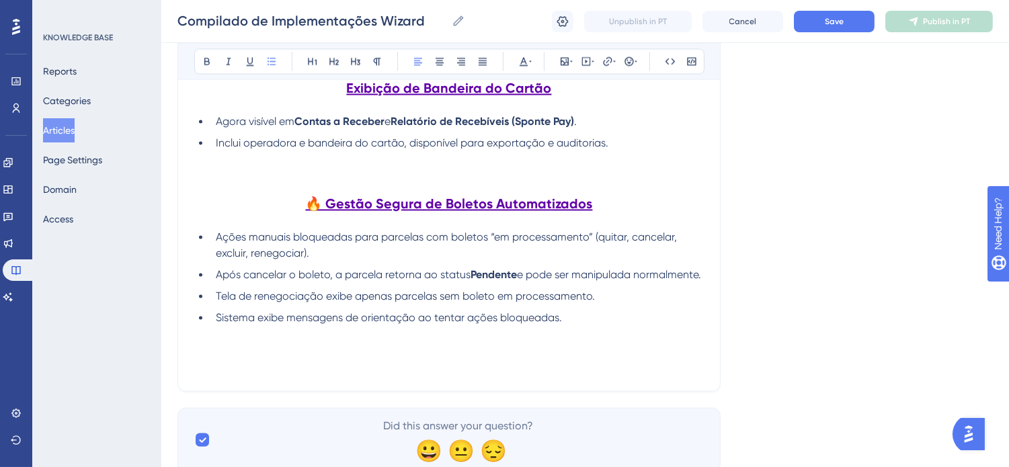
scroll to position [4680, 0]
click at [387, 374] on p at bounding box center [449, 366] width 510 height 16
click at [825, 26] on span "Save" at bounding box center [834, 21] width 19 height 11
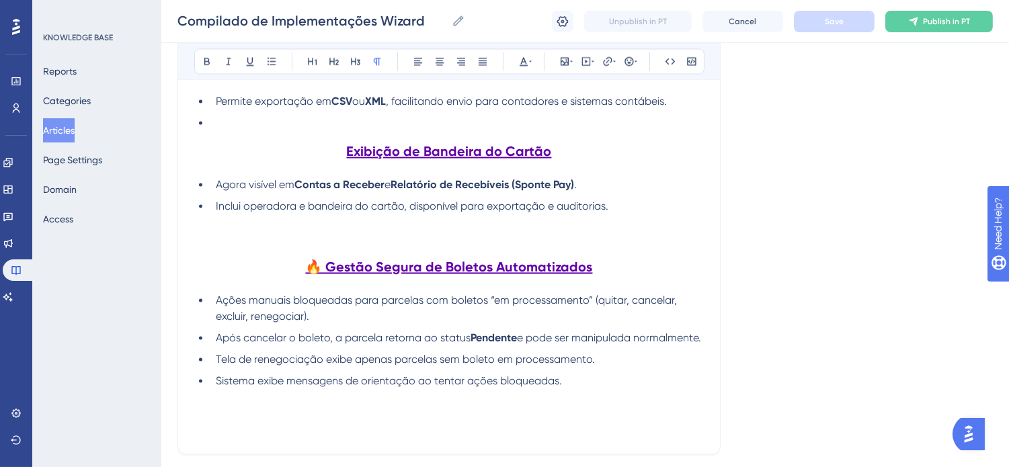
scroll to position [4766, 0]
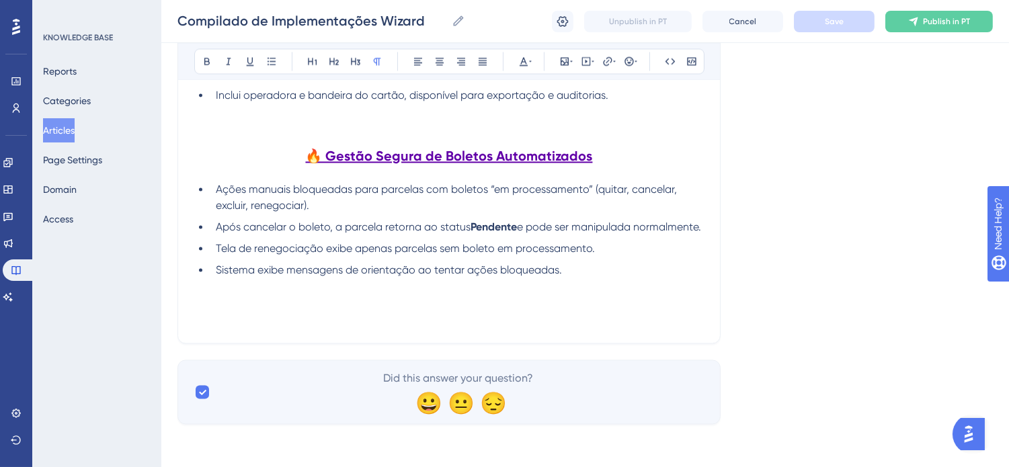
drag, startPoint x: 565, startPoint y: 297, endPoint x: 565, endPoint y: 316, distance: 18.8
click at [566, 318] on p at bounding box center [449, 319] width 510 height 16
drag, startPoint x: 428, startPoint y: 334, endPoint x: 431, endPoint y: 321, distance: 13.9
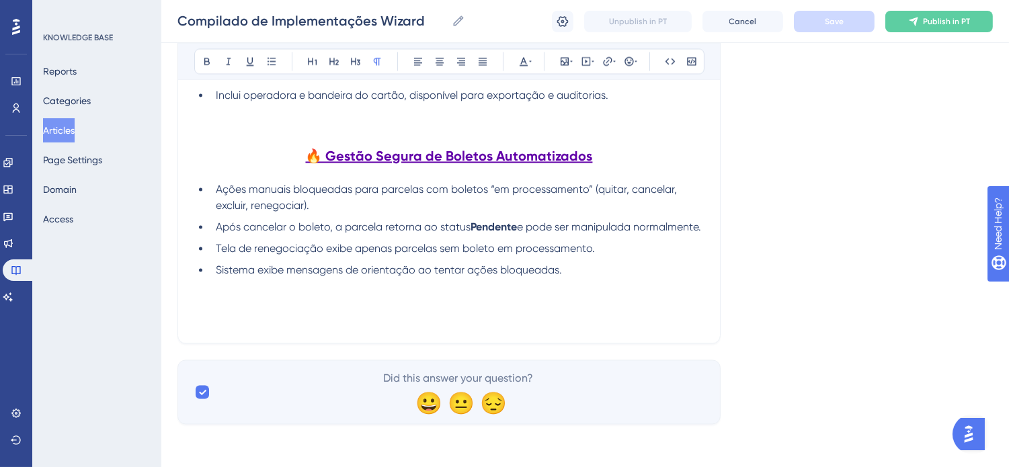
click at [431, 319] on p at bounding box center [449, 319] width 510 height 16
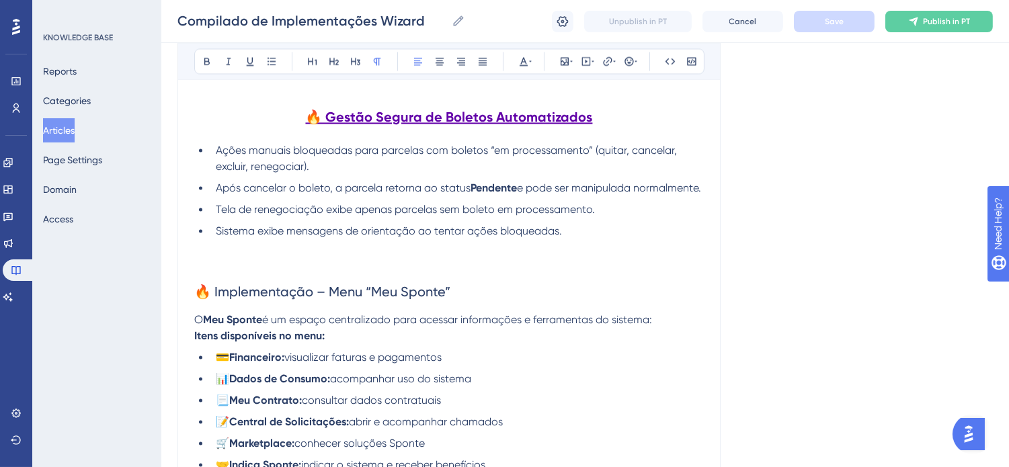
scroll to position [4872, 0]
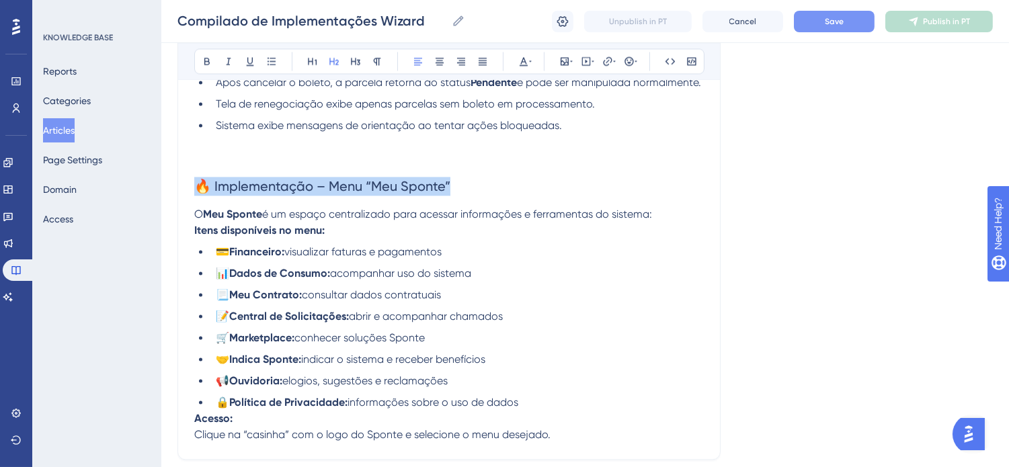
drag, startPoint x: 471, startPoint y: 222, endPoint x: 184, endPoint y: 225, distance: 287.1
click at [253, 64] on icon at bounding box center [250, 61] width 11 height 11
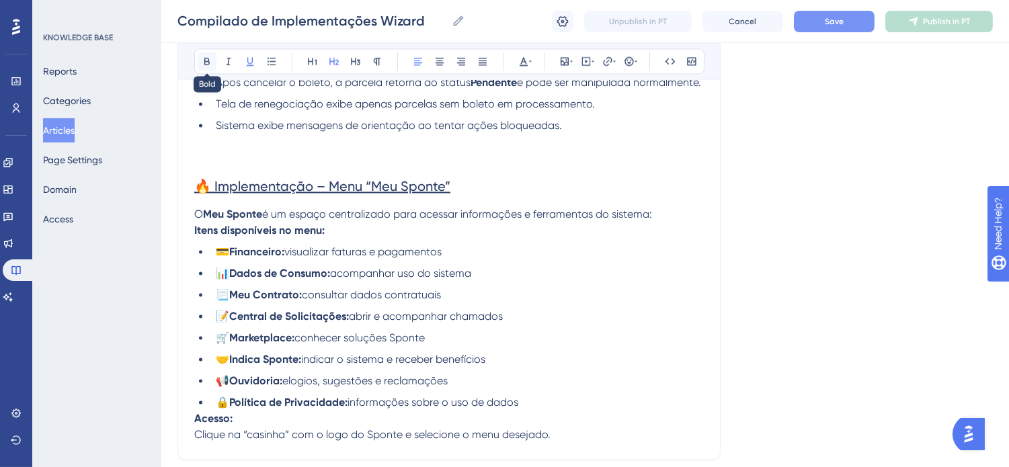
click at [210, 61] on icon at bounding box center [207, 61] width 11 height 11
click at [337, 58] on icon at bounding box center [334, 61] width 11 height 11
click at [437, 62] on icon at bounding box center [439, 61] width 11 height 11
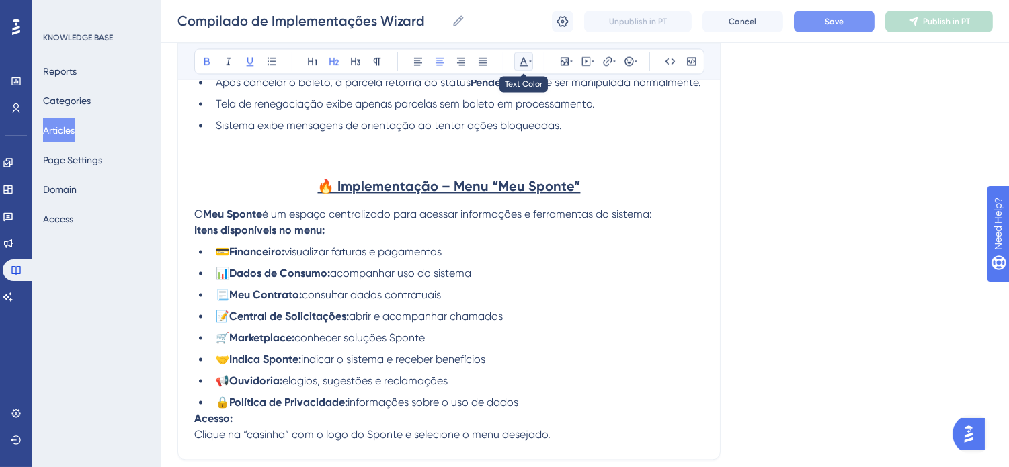
click at [532, 62] on button at bounding box center [523, 61] width 19 height 19
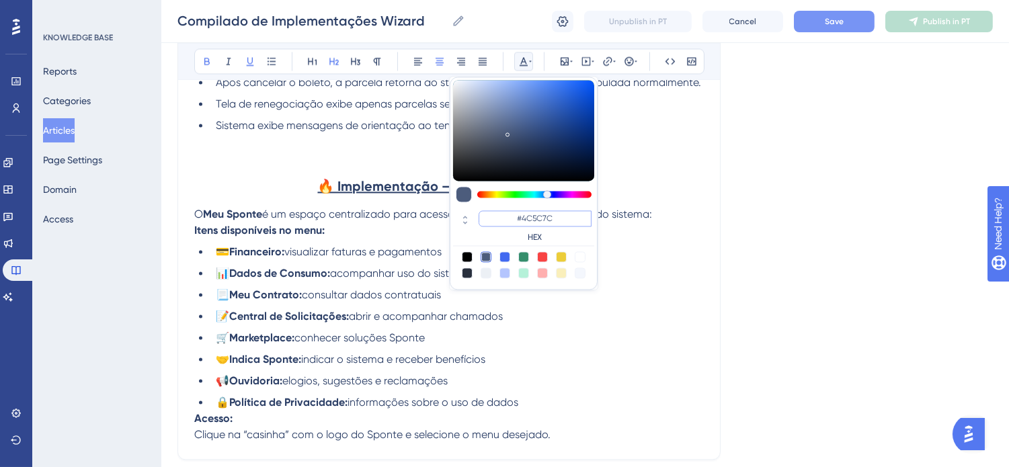
drag, startPoint x: 563, startPoint y: 216, endPoint x: 523, endPoint y: 218, distance: 40.4
click at [523, 218] on input "#4C5C7C" at bounding box center [535, 218] width 113 height 16
type input "#6200A8"
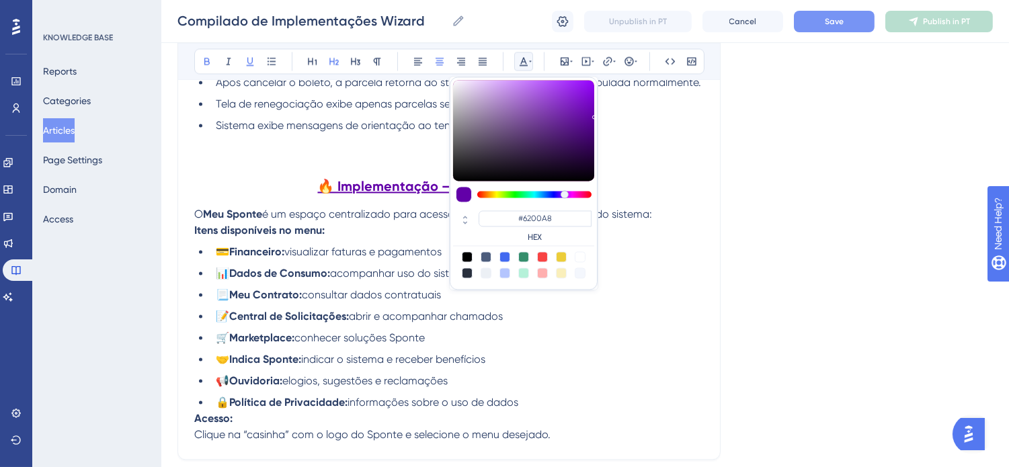
click at [547, 303] on li "📃 Meu Contrato: consultar dados contratuais" at bounding box center [456, 295] width 493 height 16
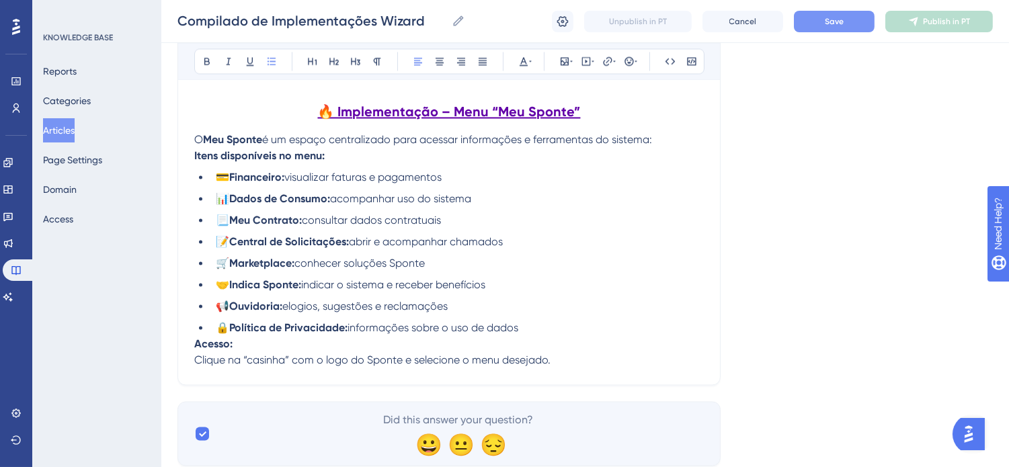
scroll to position [5022, 0]
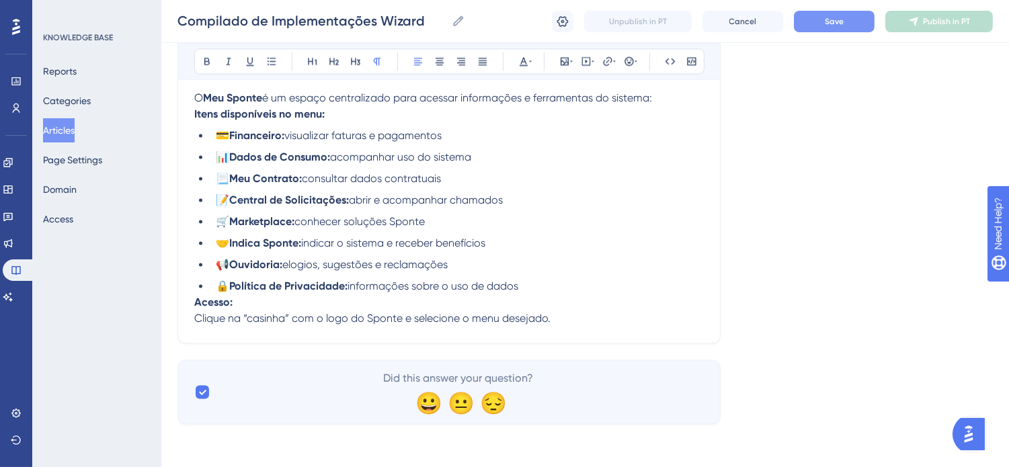
click at [576, 321] on p "Acesso: Clique na “casinha” com o logo do Sponte e selecione o menu desejado." at bounding box center [449, 310] width 510 height 32
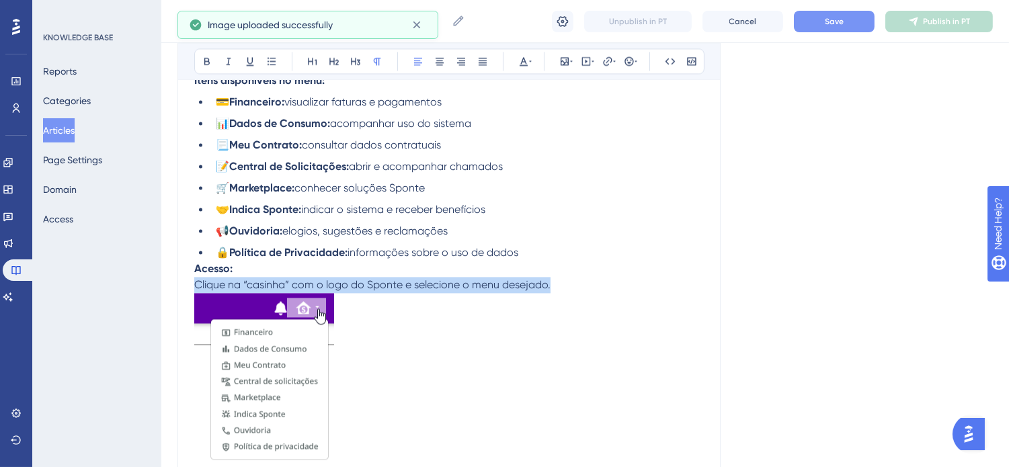
drag, startPoint x: 561, startPoint y: 323, endPoint x: 194, endPoint y: 323, distance: 367.7
click at [194, 293] on p "Acesso: Clique na “casinha” com o logo do Sponte e selecione o menu desejado." at bounding box center [449, 277] width 510 height 32
click at [439, 59] on icon at bounding box center [439, 61] width 11 height 11
click at [308, 389] on img at bounding box center [264, 378] width 140 height 171
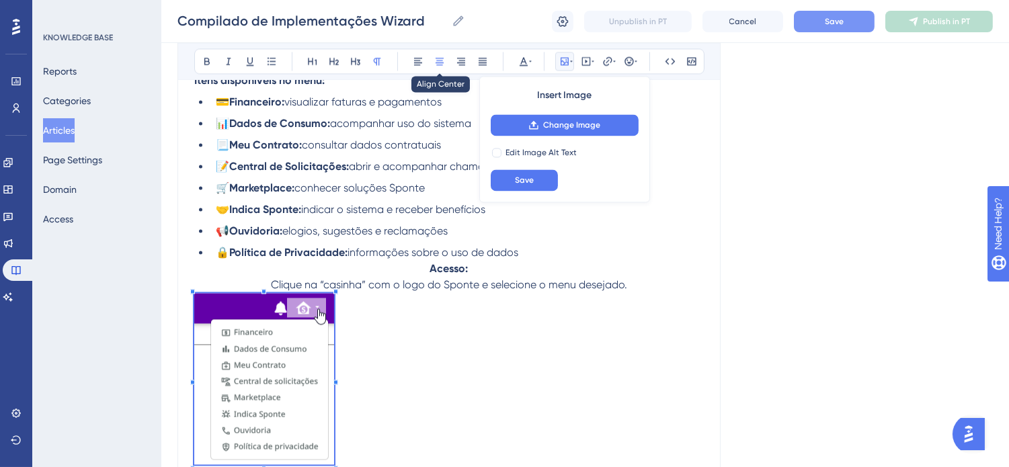
click at [449, 57] on div "Bold Italic Underline Bullet Point Heading 1 Heading 2 Heading 3 Normal Align L…" at bounding box center [449, 61] width 510 height 26
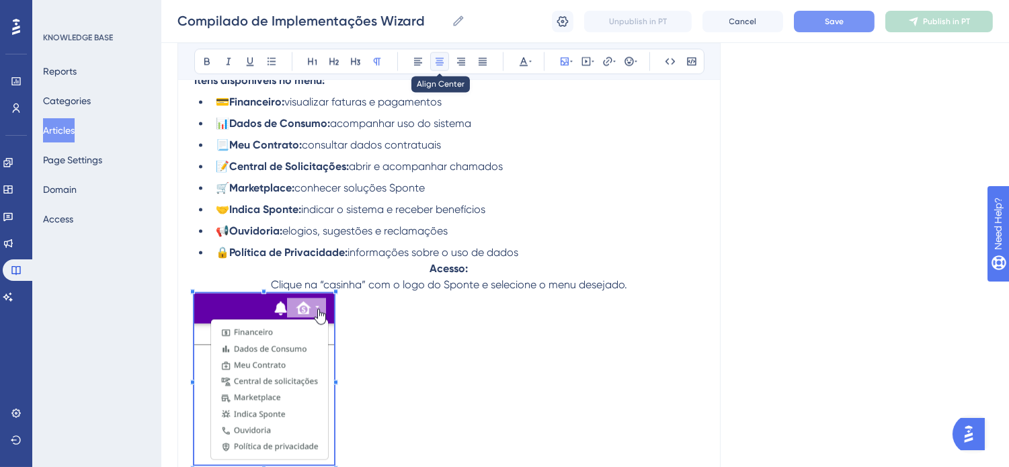
click at [433, 65] on button at bounding box center [439, 61] width 19 height 19
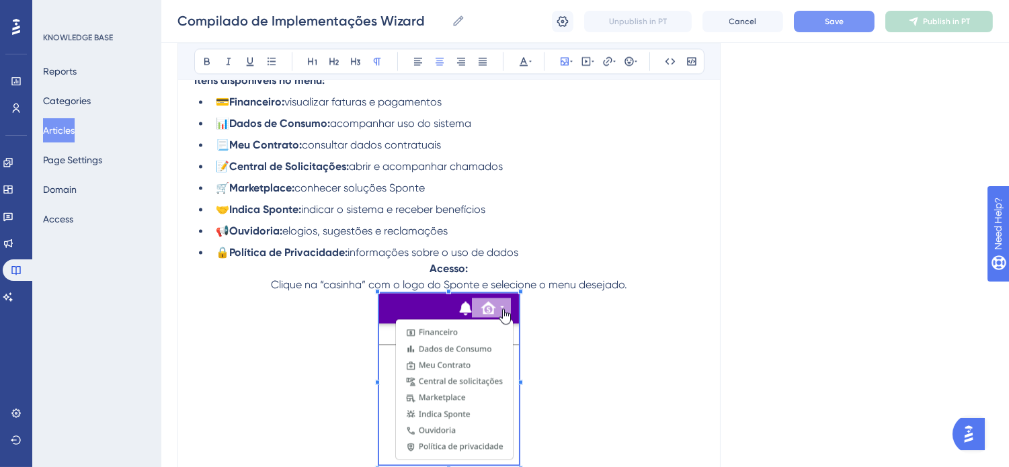
click at [628, 261] on li "🔒 Política de Privacidade: informações sobre o uso de dados" at bounding box center [456, 253] width 493 height 16
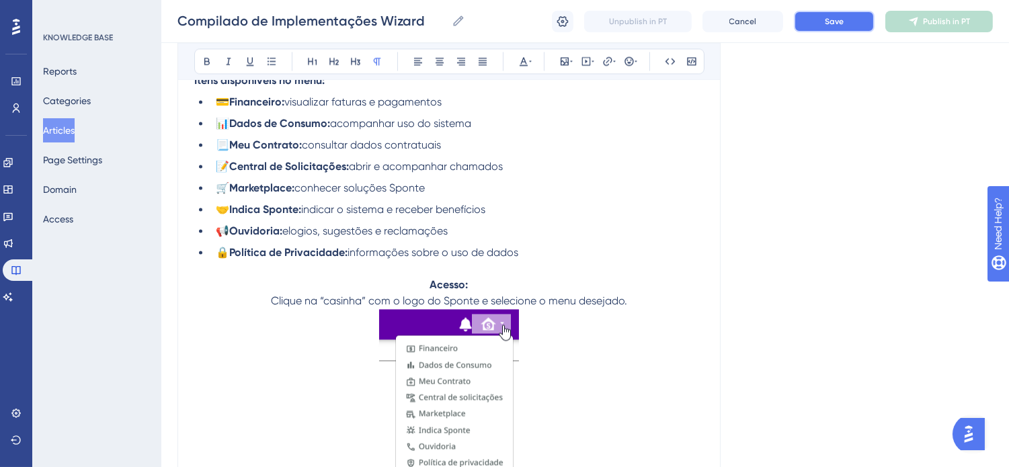
click at [814, 14] on button "Save" at bounding box center [834, 22] width 81 height 22
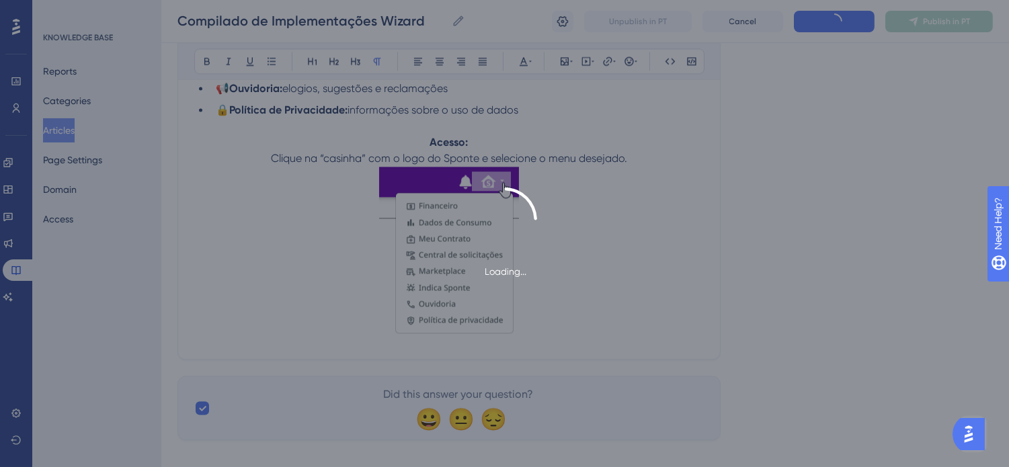
scroll to position [5171, 0]
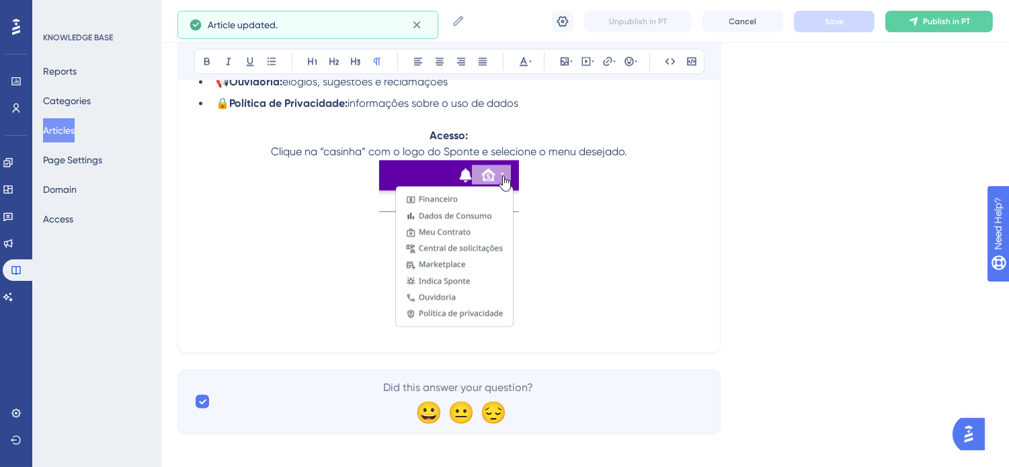
click at [642, 160] on p "Acesso: Clique na “casinha” com o logo do Sponte e selecione o menu desejado." at bounding box center [449, 144] width 510 height 32
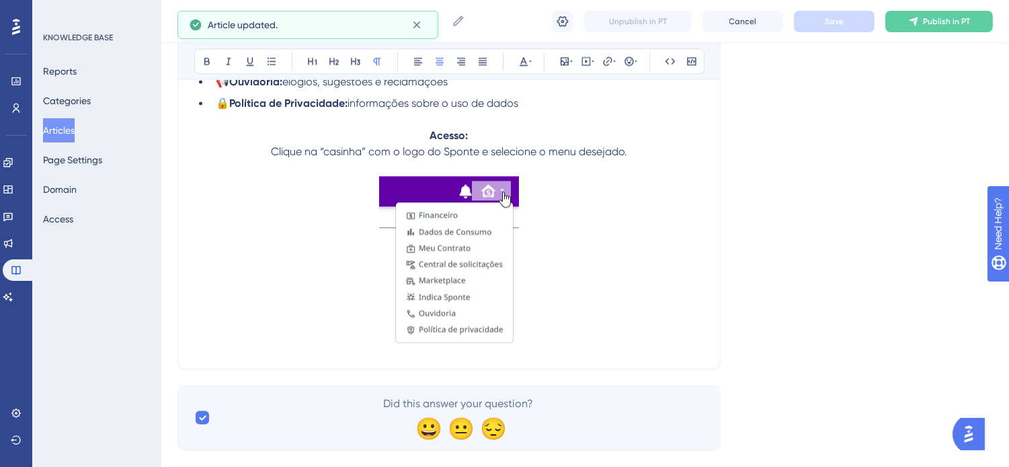
click at [487, 284] on img at bounding box center [449, 261] width 140 height 171
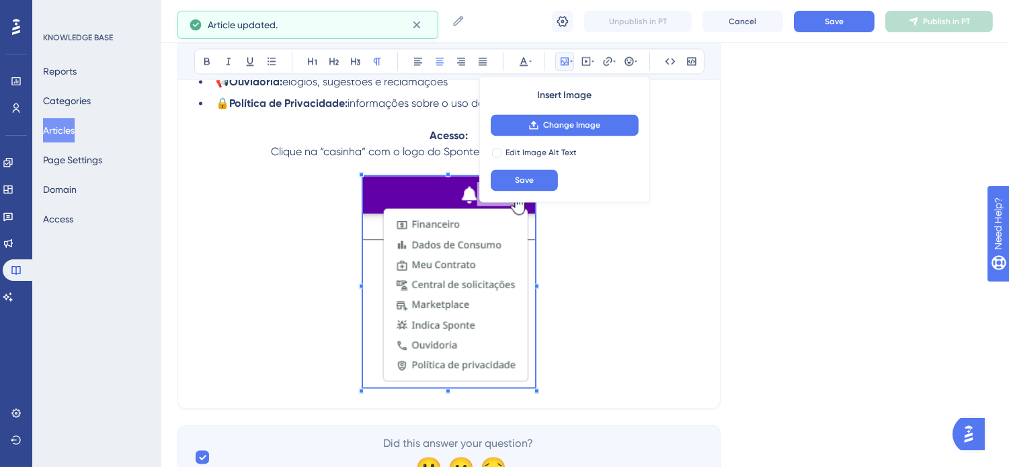
click at [561, 392] on p at bounding box center [449, 284] width 510 height 216
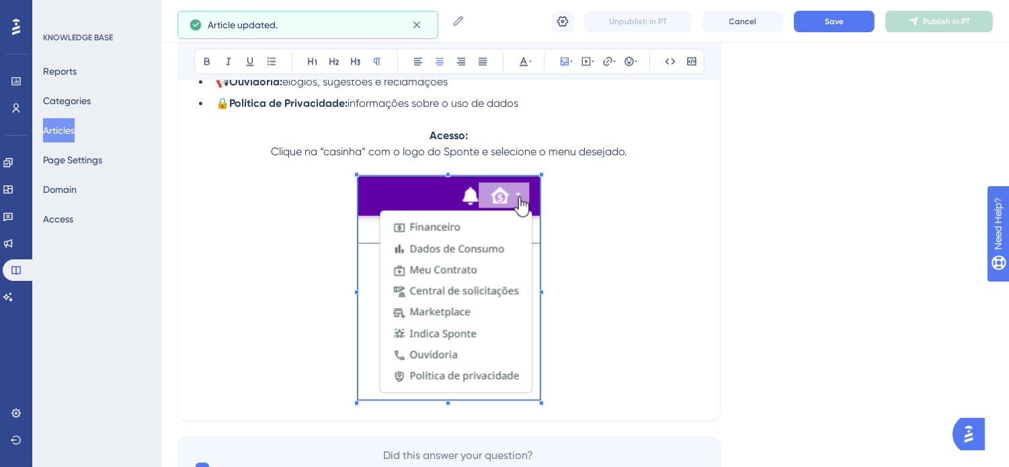
click at [581, 404] on p at bounding box center [449, 290] width 510 height 228
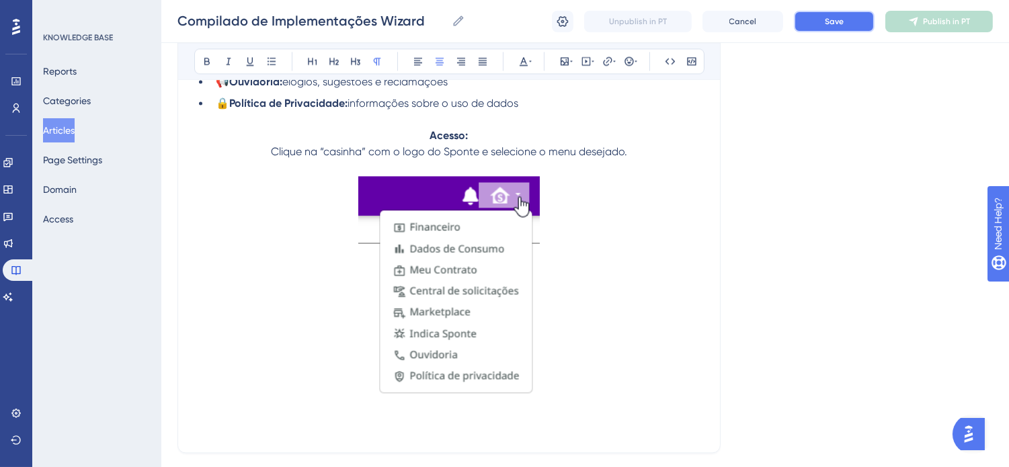
click at [842, 25] on span "Save" at bounding box center [834, 21] width 19 height 11
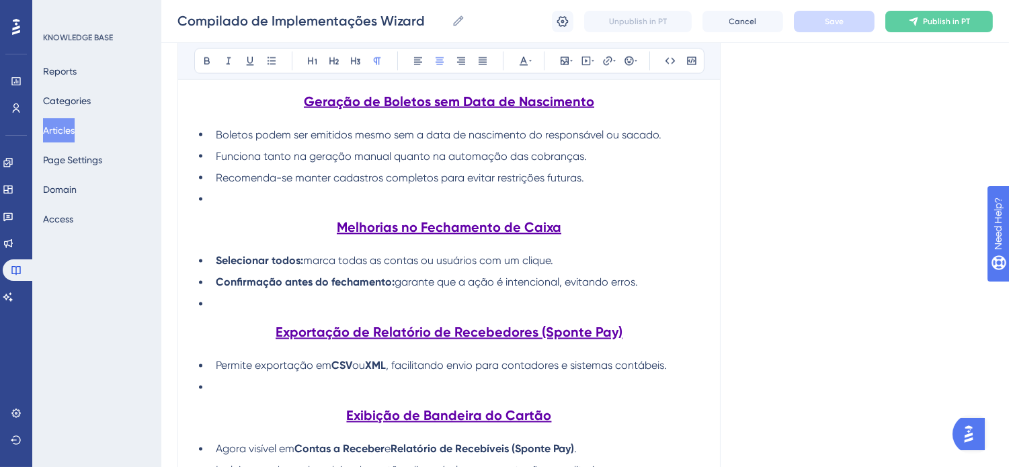
scroll to position [4349, 0]
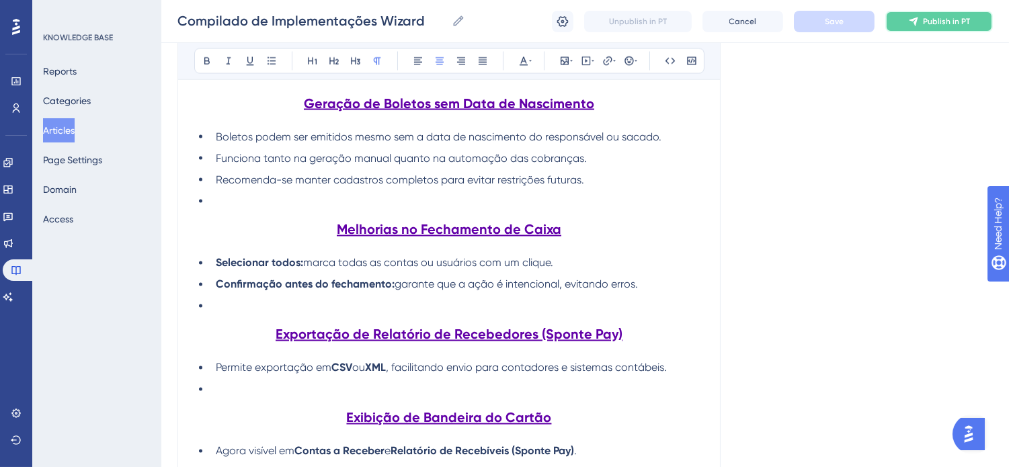
click at [937, 21] on span "Publish in PT" at bounding box center [946, 21] width 47 height 11
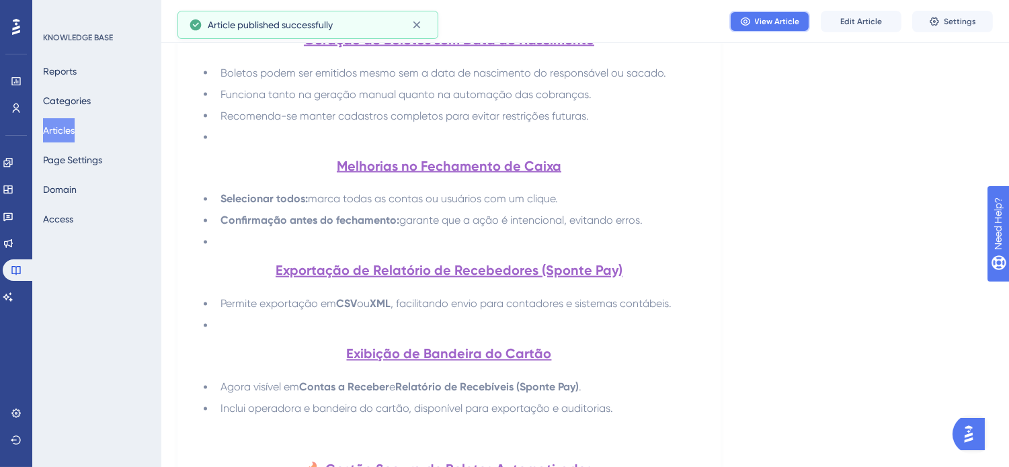
click at [789, 19] on span "View Article" at bounding box center [777, 21] width 45 height 11
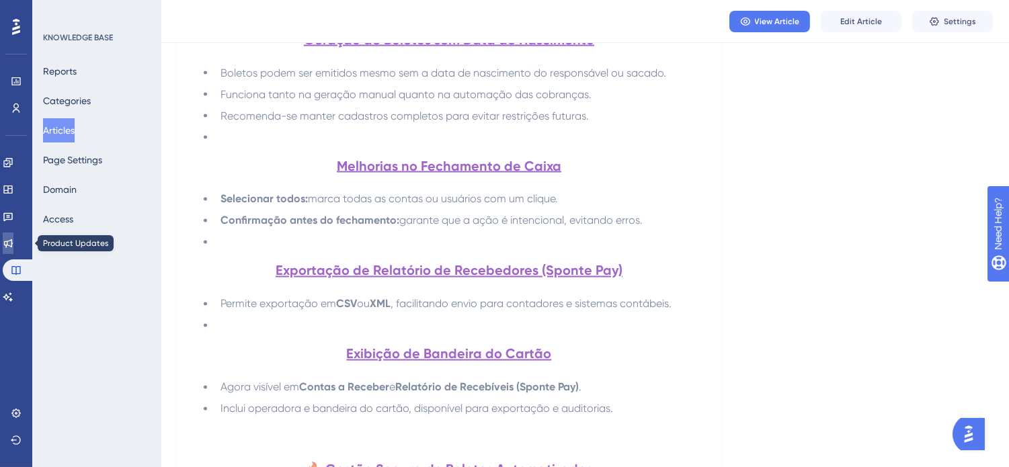
click at [13, 239] on link at bounding box center [8, 244] width 11 height 22
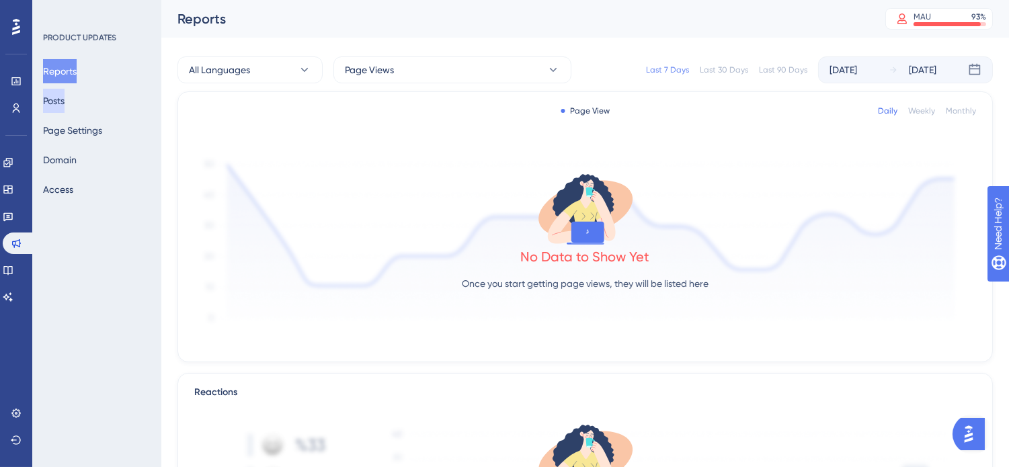
click at [65, 104] on button "Posts" at bounding box center [54, 101] width 22 height 24
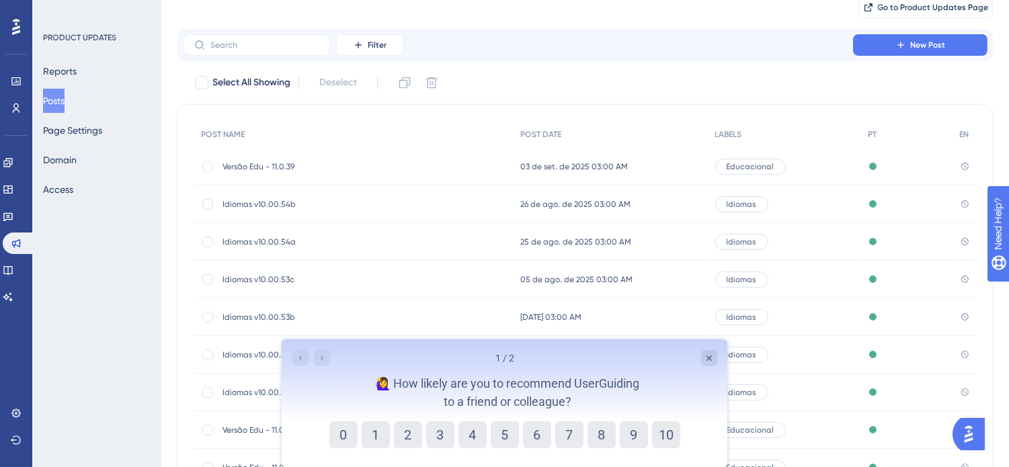
scroll to position [75, 0]
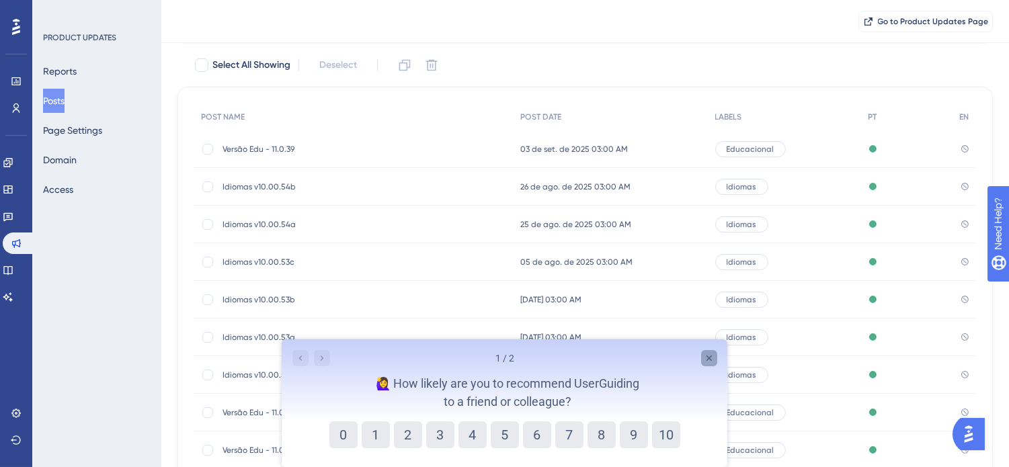
click at [712, 359] on icon "Close survey" at bounding box center [708, 358] width 11 height 11
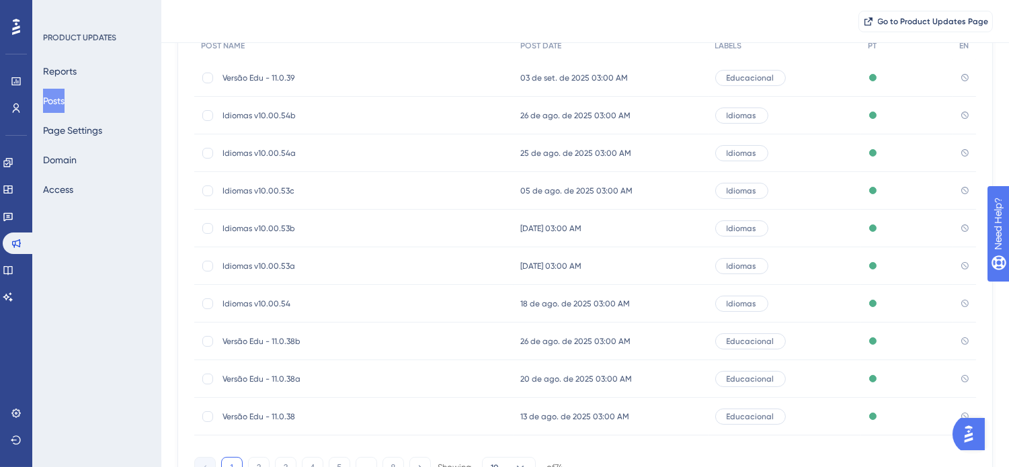
scroll to position [216, 0]
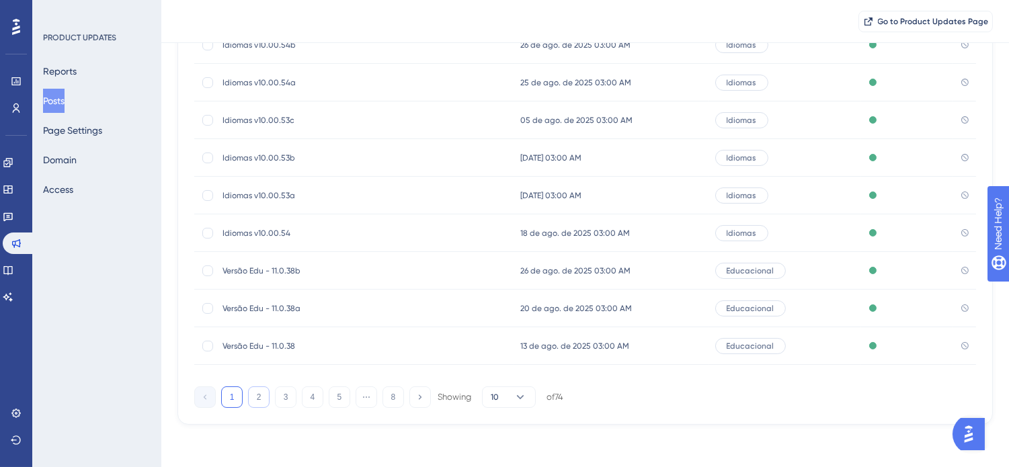
click at [258, 397] on button "2" at bounding box center [259, 398] width 22 height 22
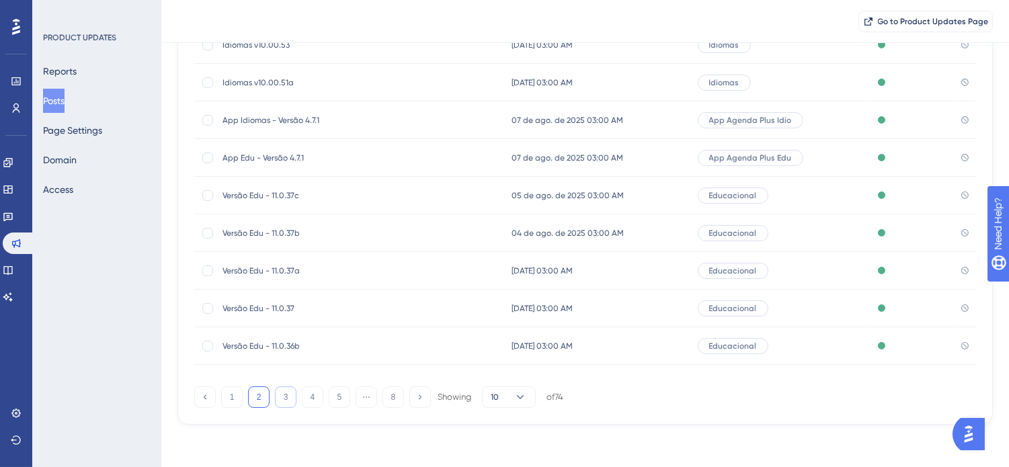
click at [286, 395] on button "3" at bounding box center [286, 398] width 22 height 22
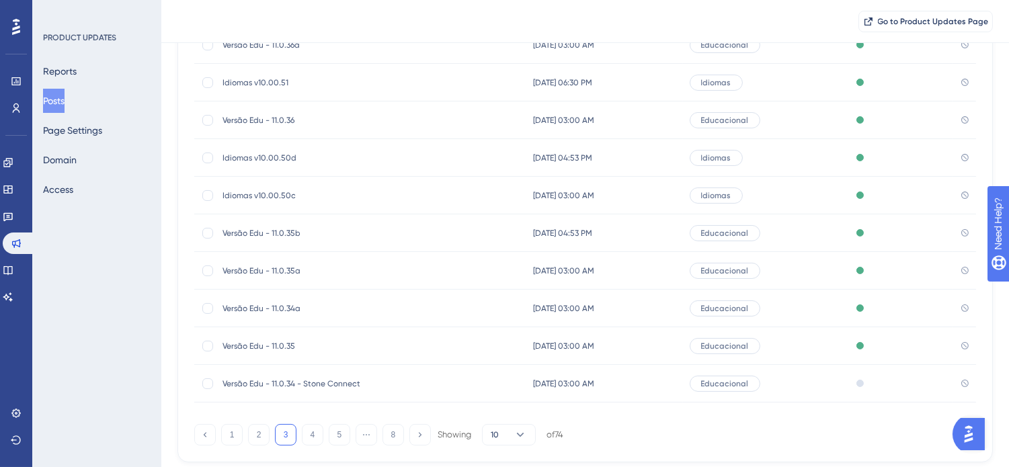
scroll to position [142, 0]
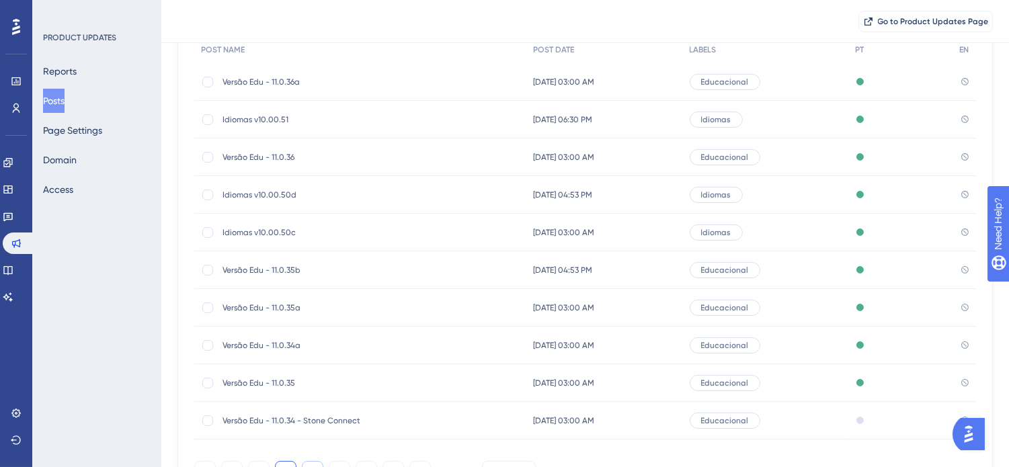
click at [313, 465] on button "4" at bounding box center [313, 472] width 22 height 22
click at [339, 466] on button "5" at bounding box center [340, 472] width 22 height 22
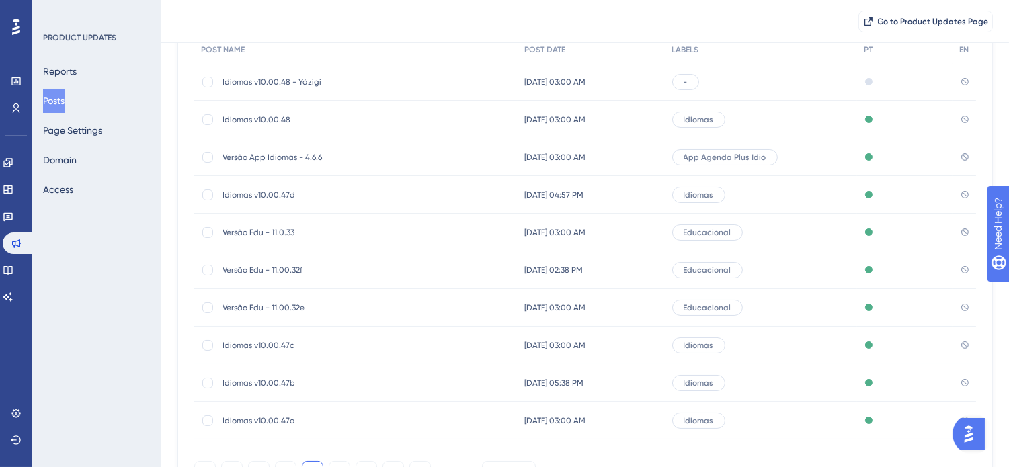
click at [291, 81] on span "Idiomas v10.00.48 - Yázigi" at bounding box center [330, 82] width 215 height 11
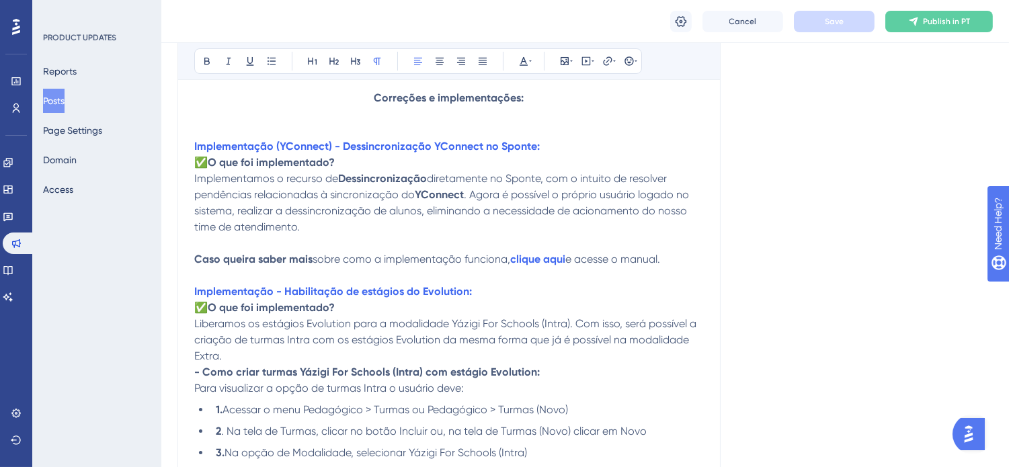
scroll to position [298, 0]
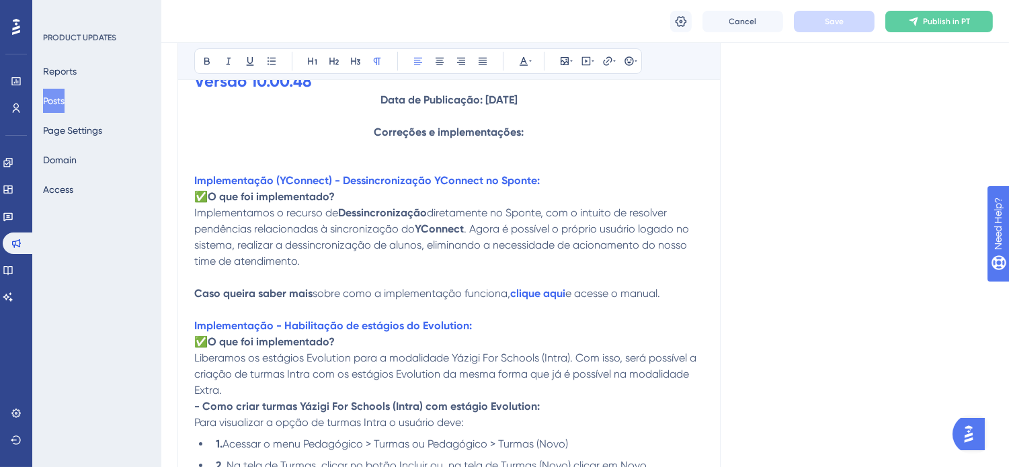
drag, startPoint x: 235, startPoint y: 192, endPoint x: 407, endPoint y: 236, distance: 177.7
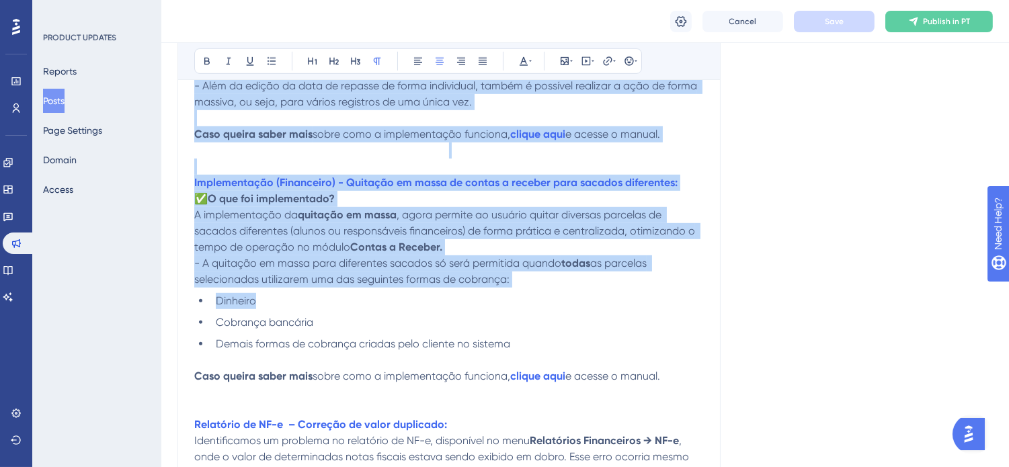
scroll to position [1419, 0]
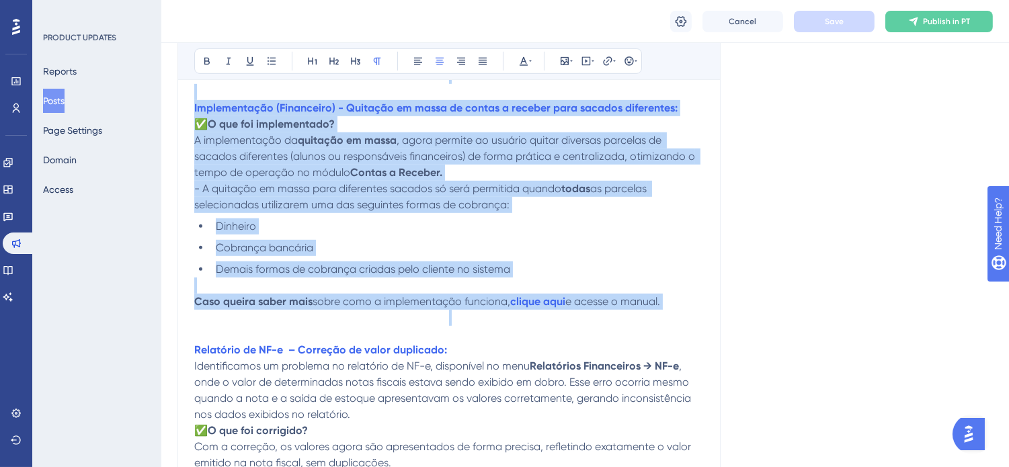
drag, startPoint x: 309, startPoint y: 162, endPoint x: 616, endPoint y: 323, distance: 347.0
click at [616, 323] on div "🟢Versão atual Versão 10.00.48 Data de Publicação: 26/05/2025 Correções e implem…" at bounding box center [449, 283] width 510 height 2731
copy div "Implementação (YConnect) - Dessincronização YConnect no Sponte: ✅ O que foi imp…"
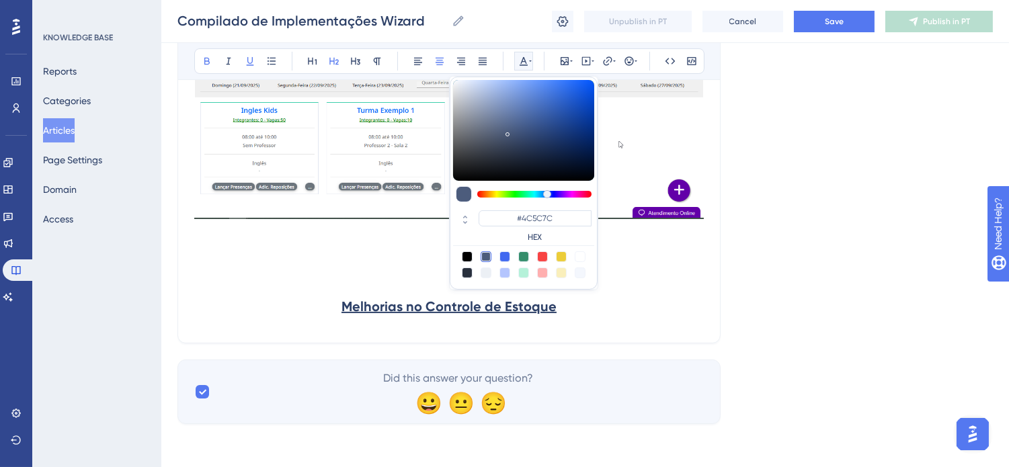
click at [582, 317] on h2 "Melhorias no Controle de Estoque" at bounding box center [449, 306] width 510 height 40
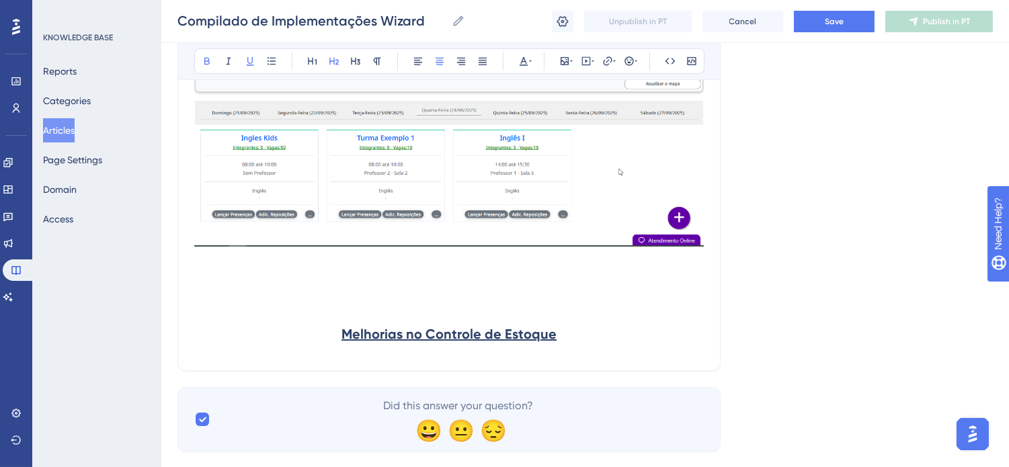
scroll to position [562, 0]
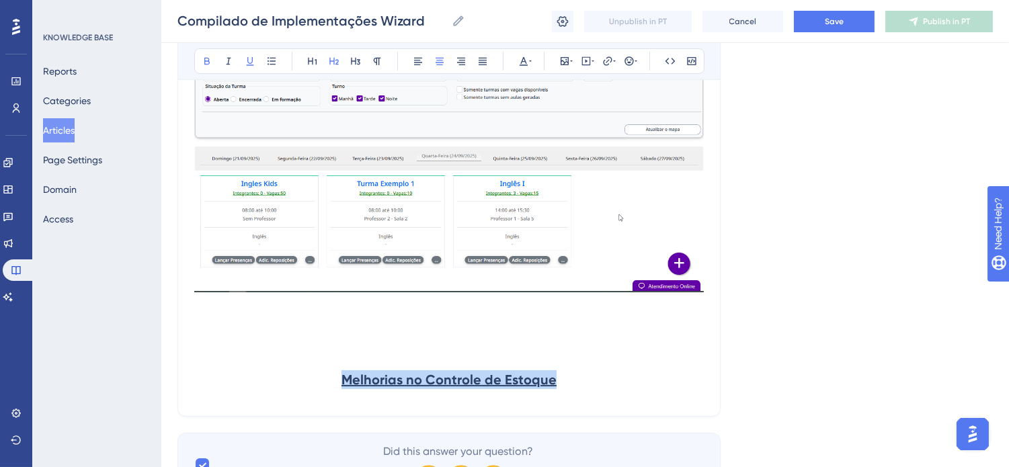
drag, startPoint x: 550, startPoint y: 383, endPoint x: 288, endPoint y: 383, distance: 262.2
click at [289, 383] on h2 "Melhorias no Controle de Estoque" at bounding box center [449, 380] width 510 height 40
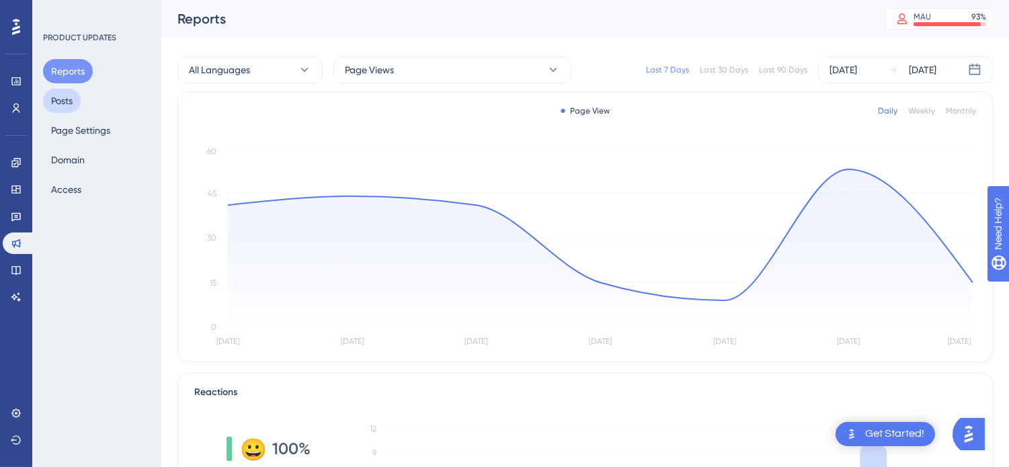
click at [59, 104] on button "Posts" at bounding box center [62, 101] width 38 height 24
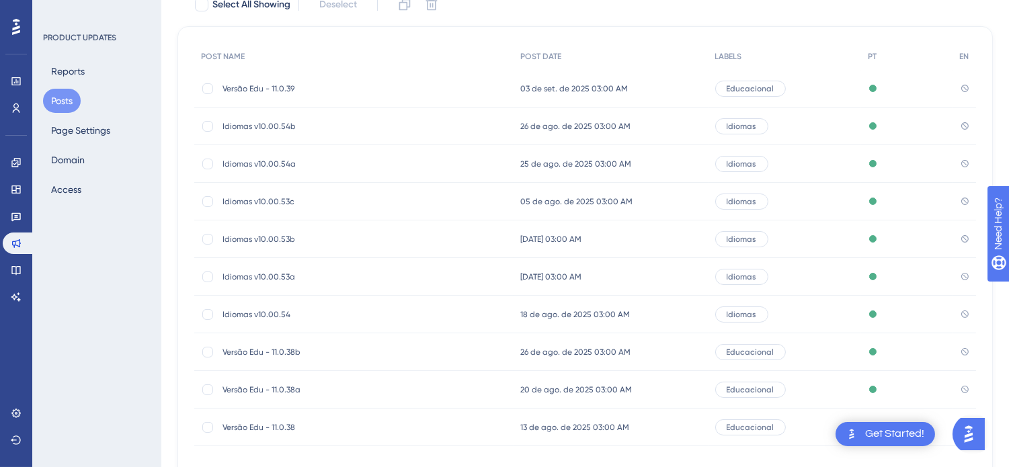
scroll to position [216, 0]
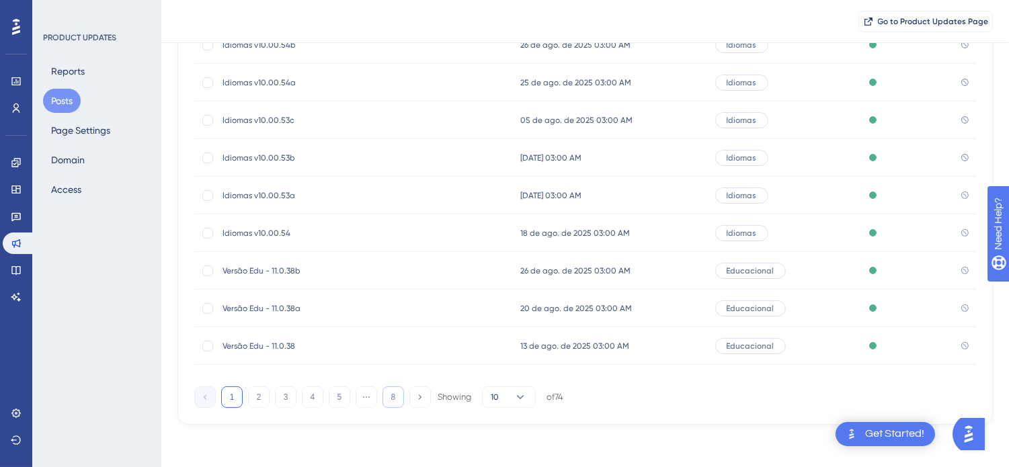
click at [386, 397] on button "8" at bounding box center [394, 398] width 22 height 22
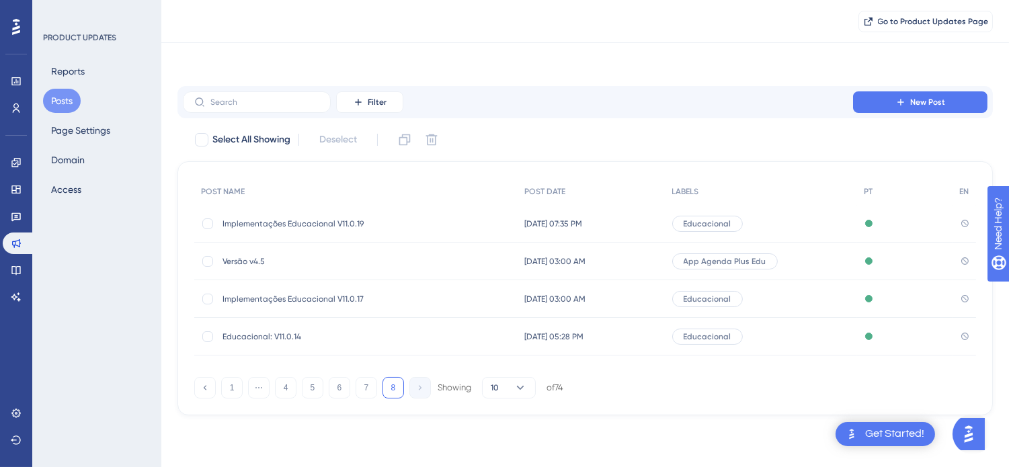
scroll to position [0, 0]
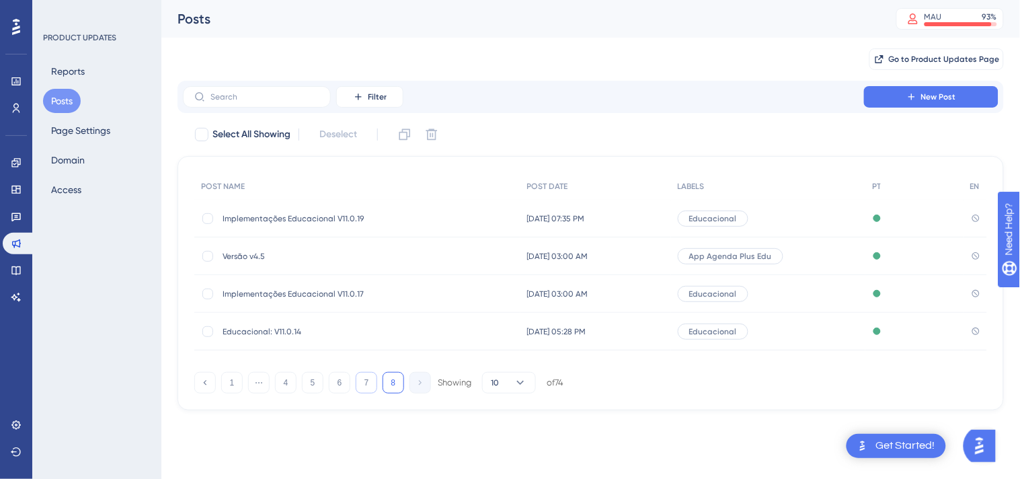
click at [362, 389] on button "7" at bounding box center [367, 383] width 22 height 22
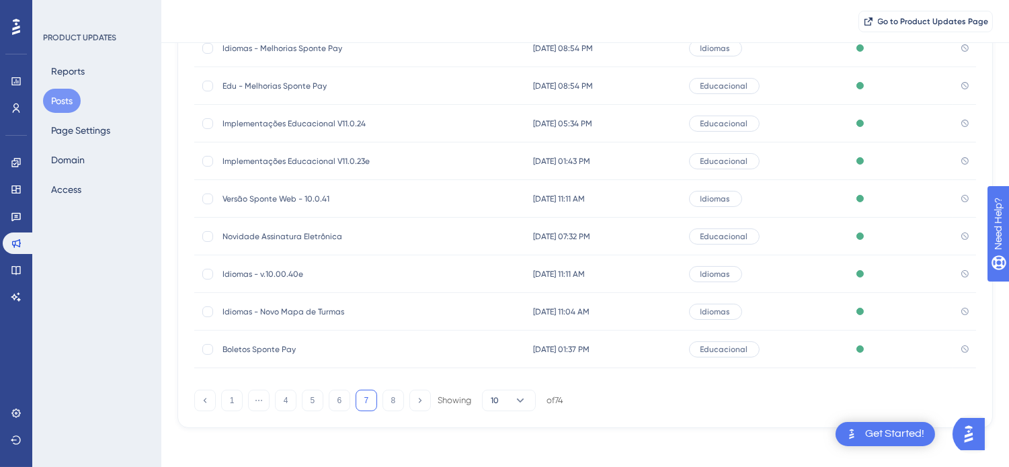
scroll to position [216, 0]
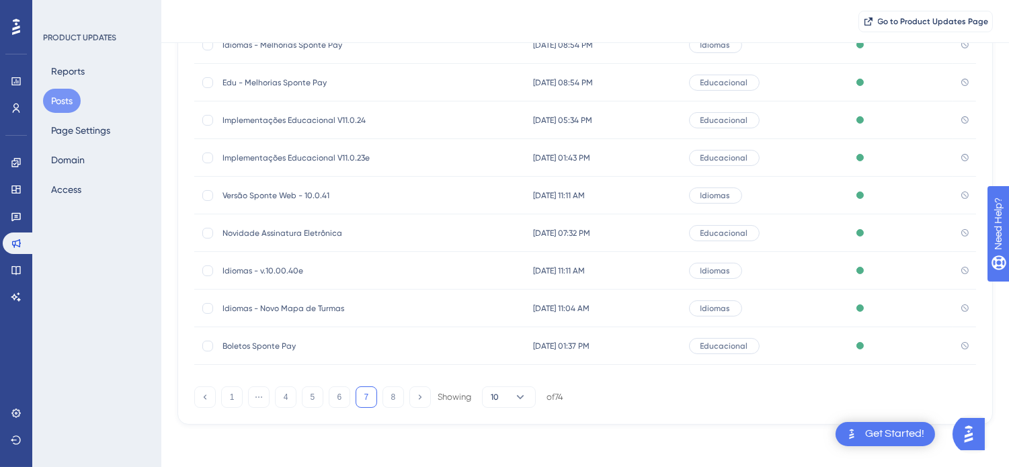
drag, startPoint x: 305, startPoint y: 270, endPoint x: 274, endPoint y: 272, distance: 31.0
drag, startPoint x: 274, startPoint y: 272, endPoint x: 262, endPoint y: 268, distance: 13.0
click at [262, 268] on span "Idiomas - v.10.00.40e" at bounding box center [330, 271] width 215 height 11
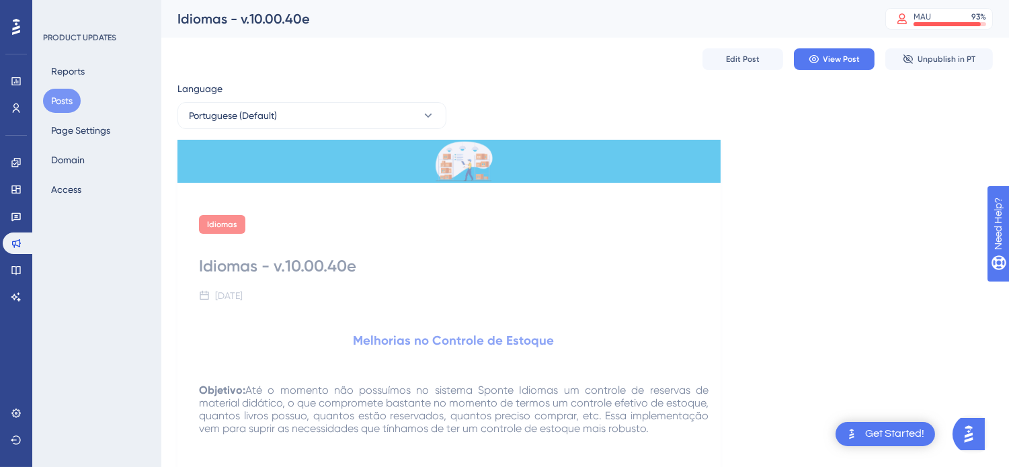
scroll to position [211, 0]
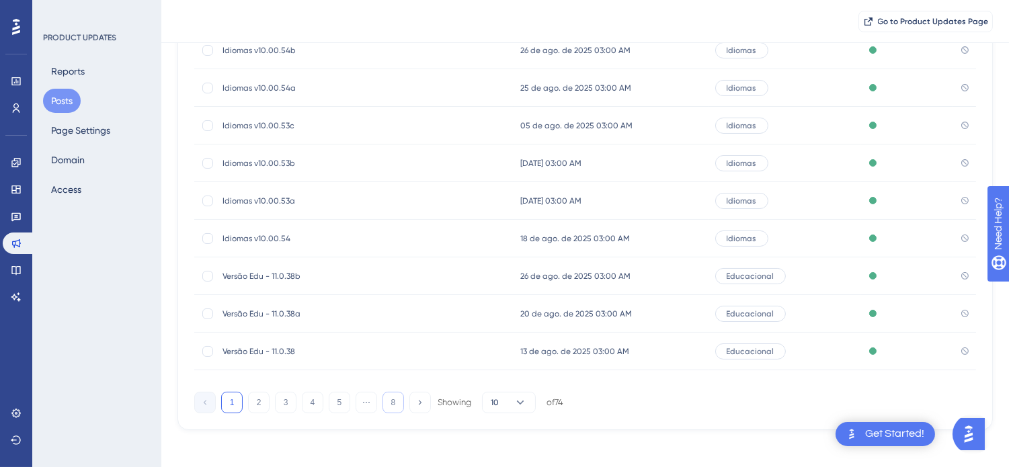
click at [394, 400] on button "8" at bounding box center [394, 403] width 22 height 22
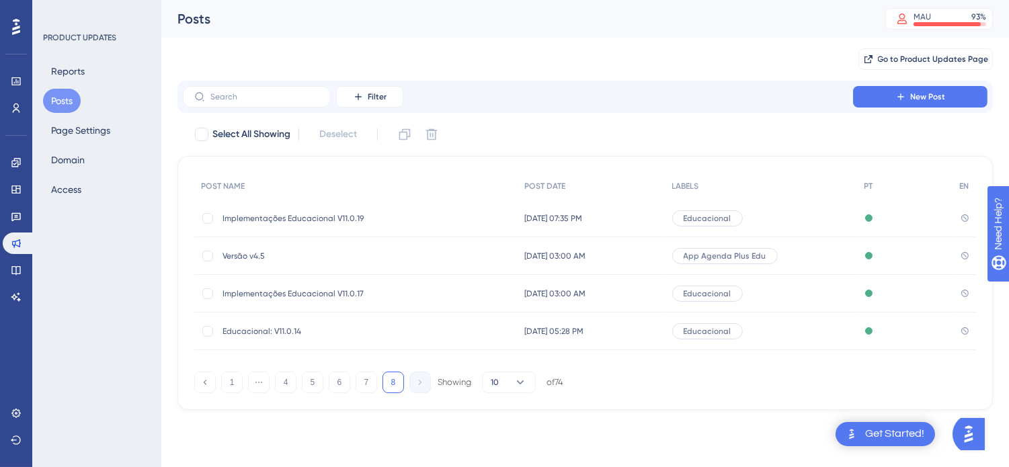
scroll to position [0, 0]
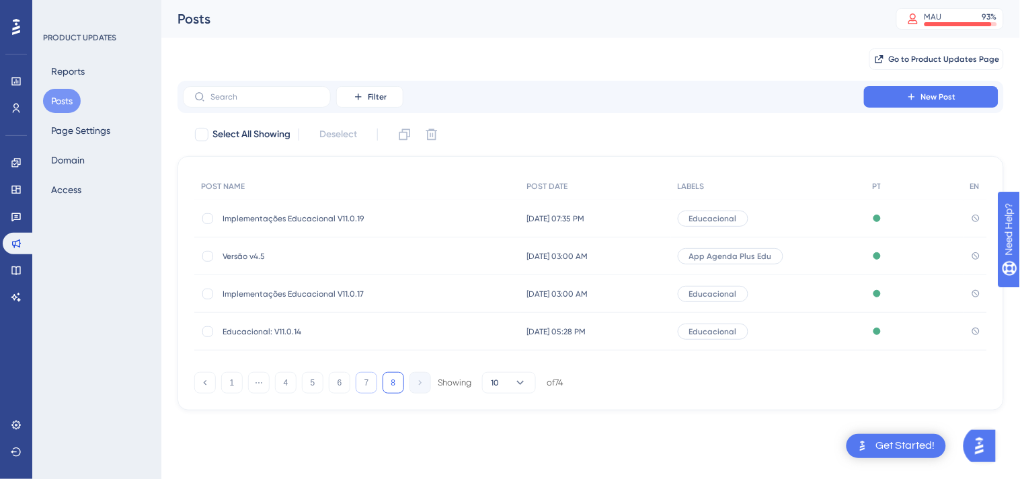
click at [368, 385] on button "7" at bounding box center [367, 383] width 22 height 22
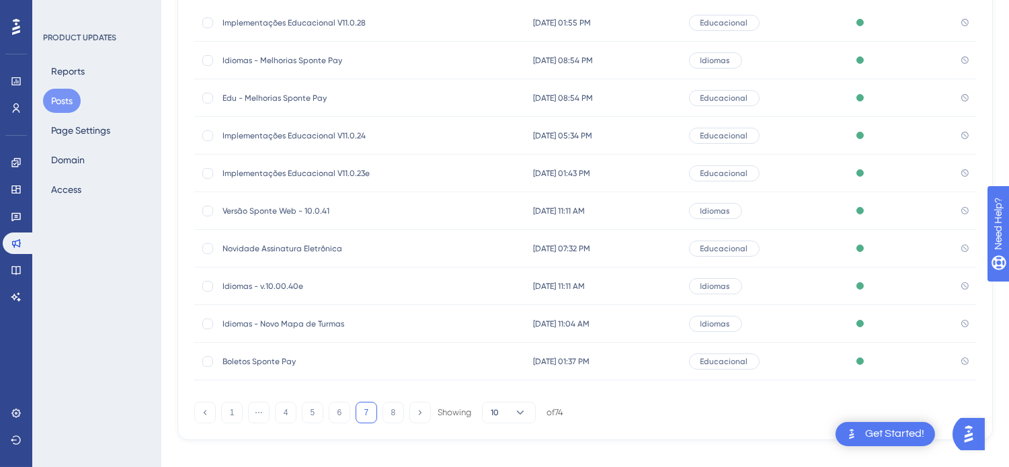
scroll to position [216, 0]
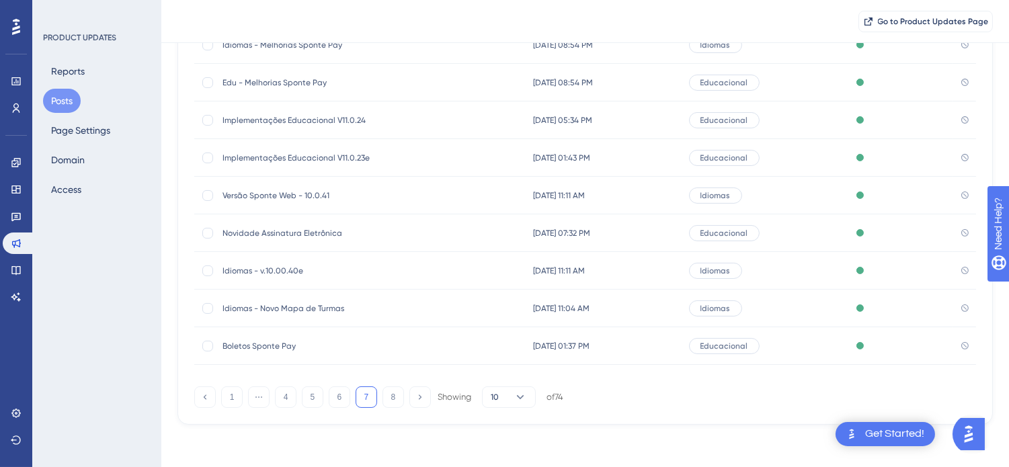
click at [313, 190] on span "Versão Sponte Web - 10.0.41" at bounding box center [330, 195] width 215 height 11
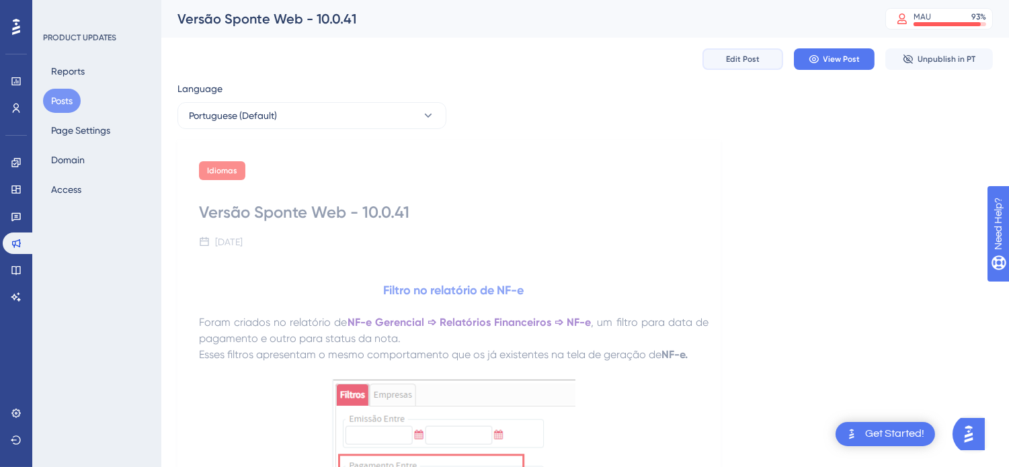
click at [757, 59] on span "Edit Post" at bounding box center [743, 59] width 34 height 11
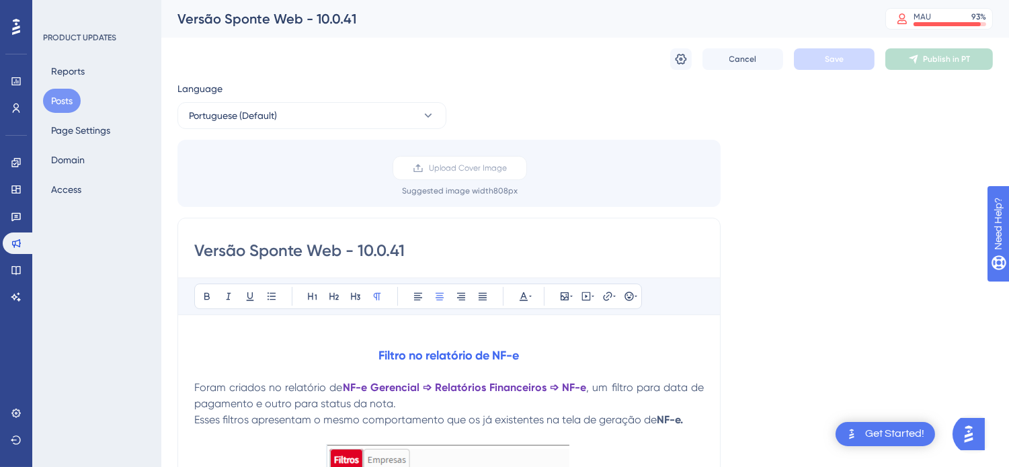
click at [402, 390] on strong "NF-e Gerencial ➩ Relatórios Financeiros ➩ NF-e" at bounding box center [465, 387] width 244 height 13
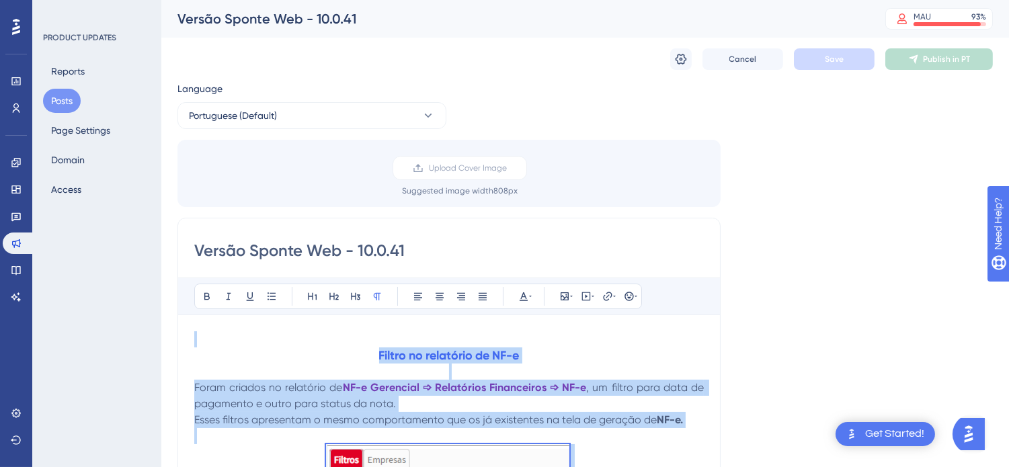
copy div "Filtro no relatório de NF-e Foram criados no relatório de NF-e Gerencial ➩ Rela…"
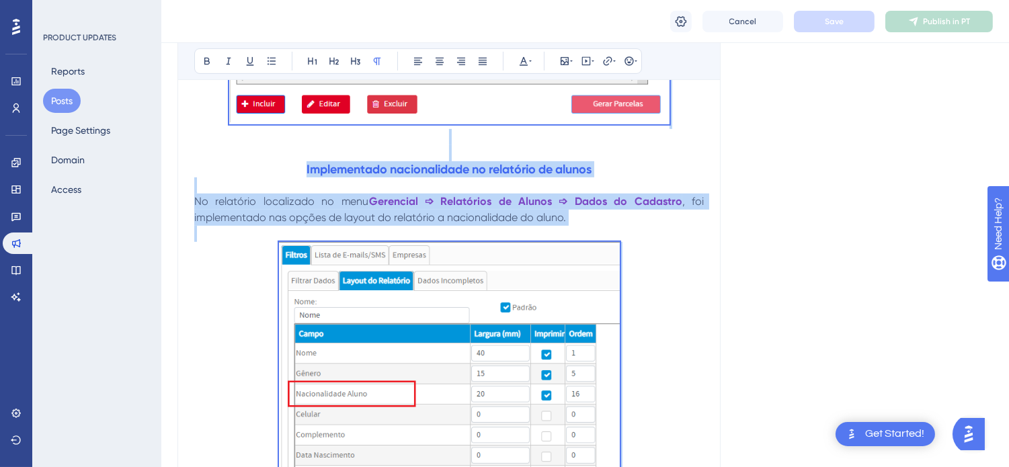
scroll to position [1045, 0]
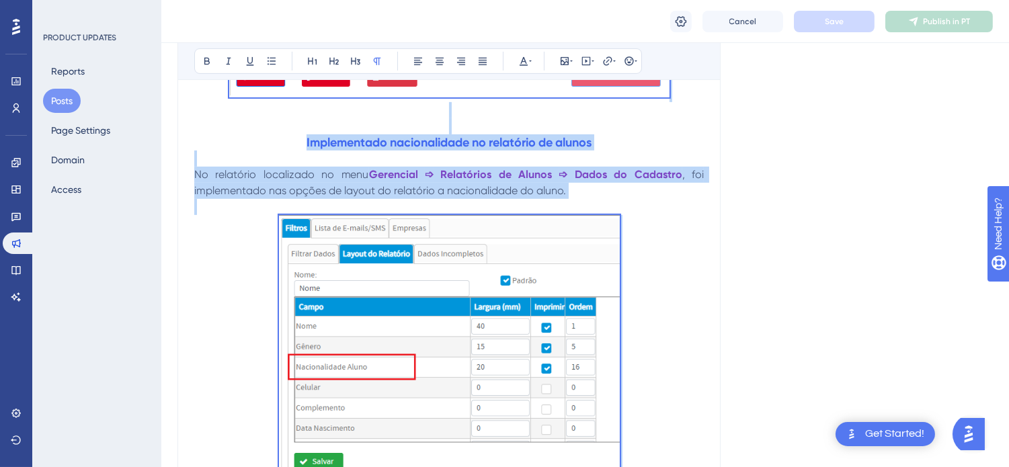
click at [593, 194] on p "No relatório localizado no menu Gerencial ➩ Relatórios de Alunos ➩ Dados do Cad…" at bounding box center [449, 183] width 510 height 32
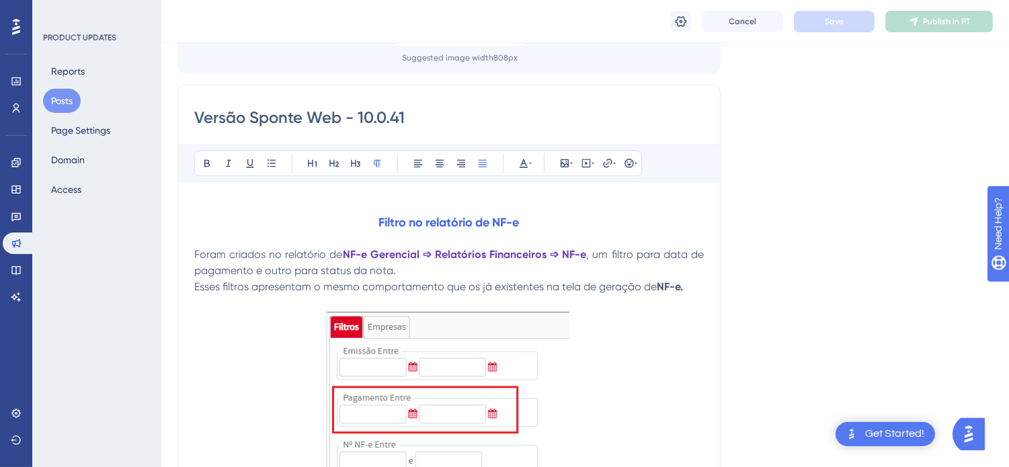
scroll to position [0, 0]
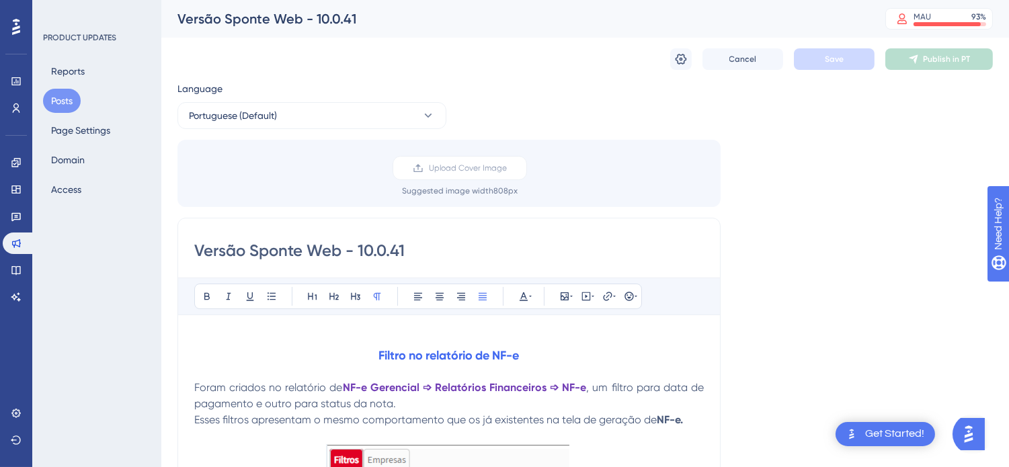
click at [55, 102] on button "Posts" at bounding box center [62, 101] width 38 height 24
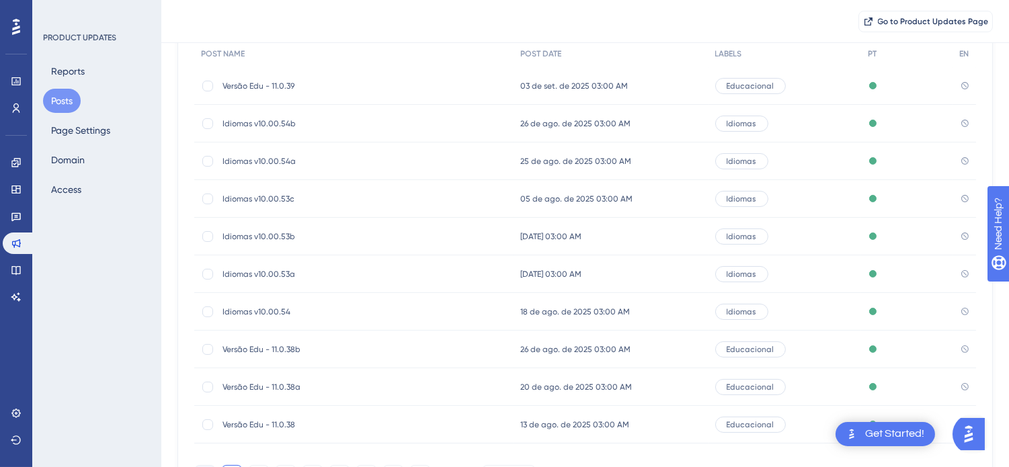
scroll to position [216, 0]
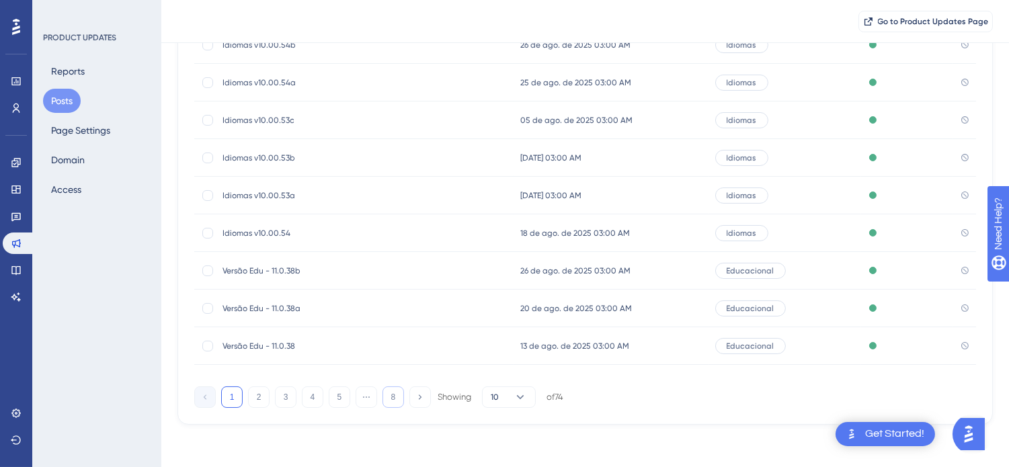
click at [393, 397] on button "8" at bounding box center [394, 398] width 22 height 22
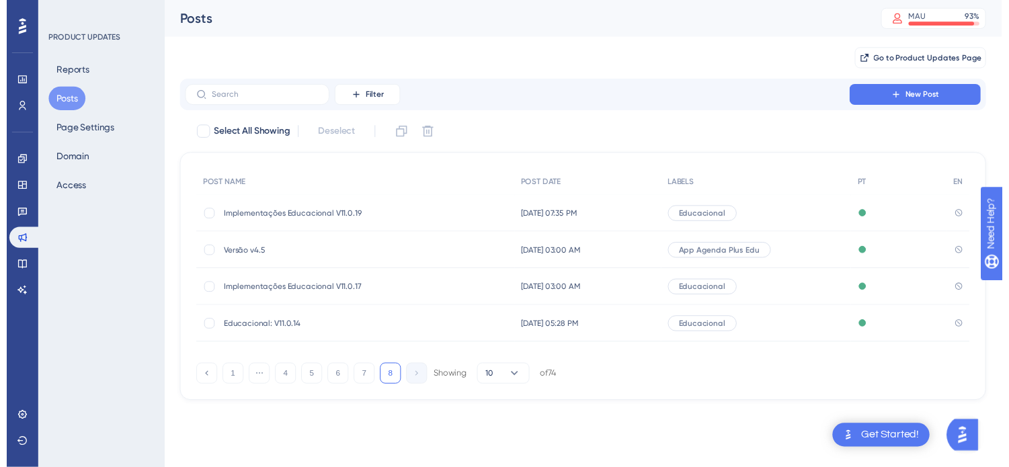
scroll to position [0, 0]
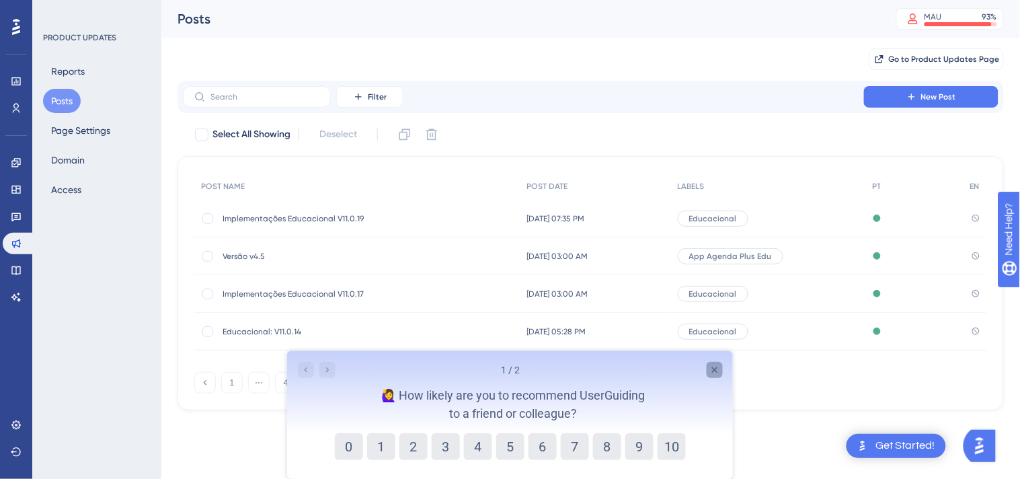
click at [716, 366] on icon "Close survey" at bounding box center [714, 369] width 11 height 11
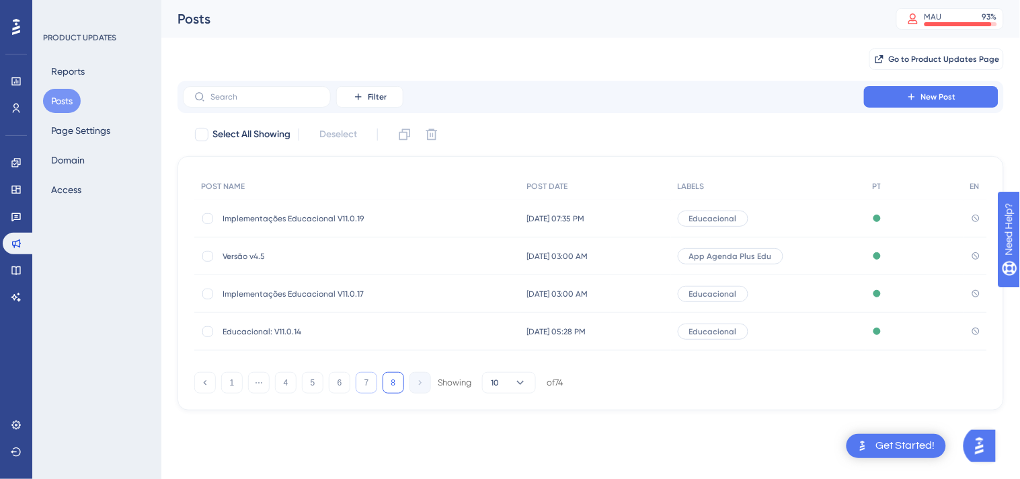
click at [364, 385] on button "7" at bounding box center [367, 383] width 22 height 22
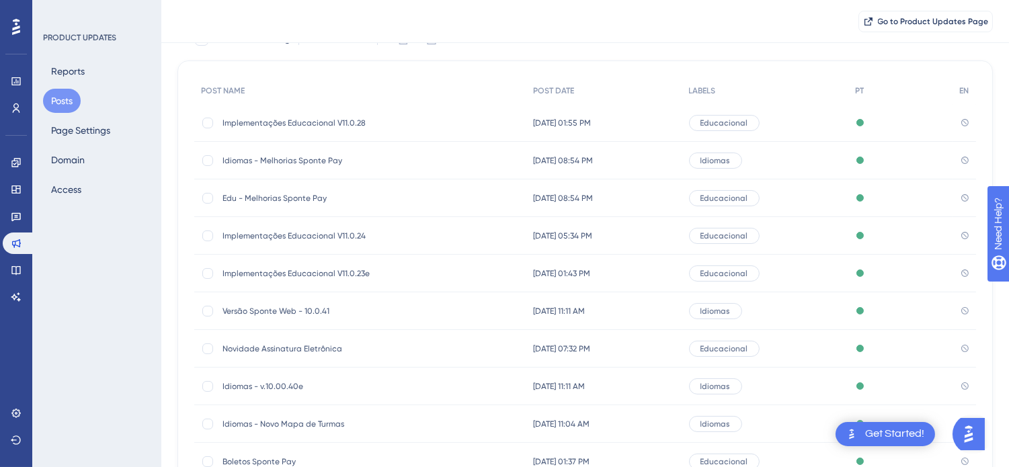
scroll to position [75, 0]
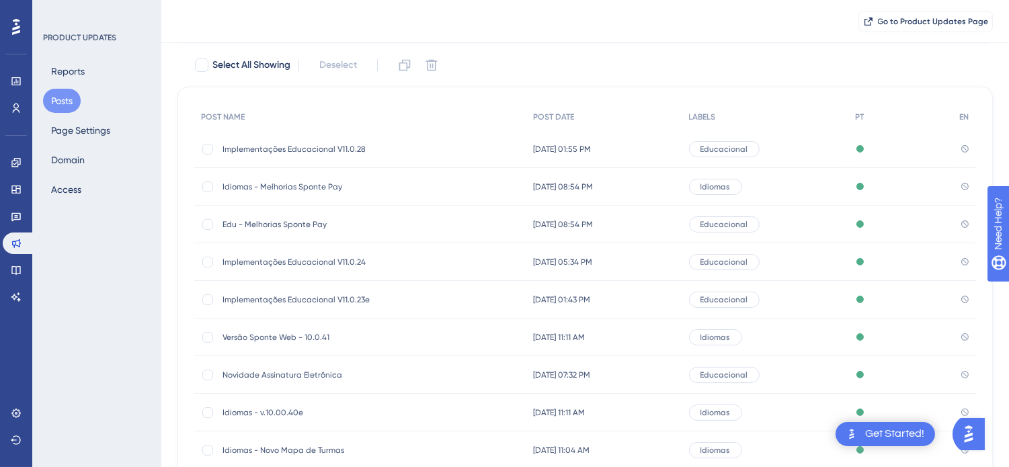
click at [313, 179] on div "Idiomas - Melhorias Sponte Pay Idiomas - Melhorias Sponte Pay" at bounding box center [330, 187] width 215 height 38
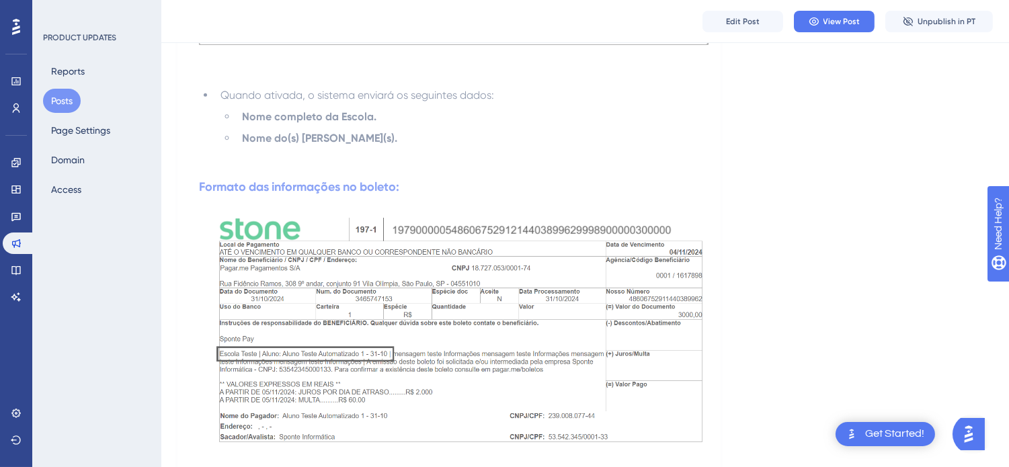
scroll to position [1906, 0]
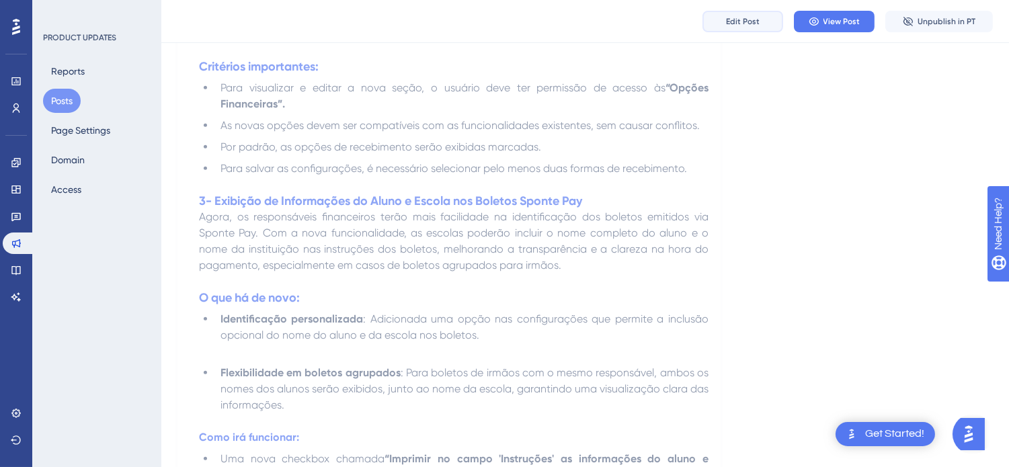
click at [723, 19] on button "Edit Post" at bounding box center [742, 22] width 81 height 22
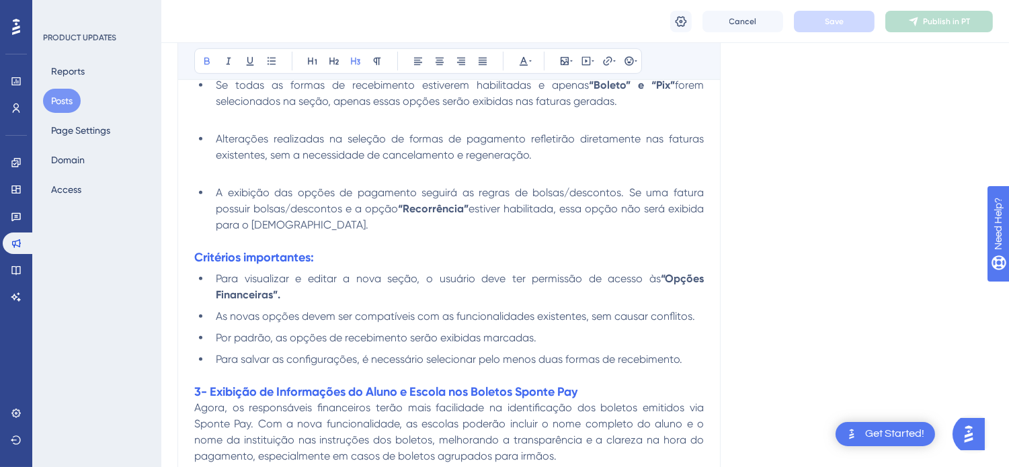
click at [402, 266] on h3 "Critérios importantes:" at bounding box center [449, 257] width 510 height 16
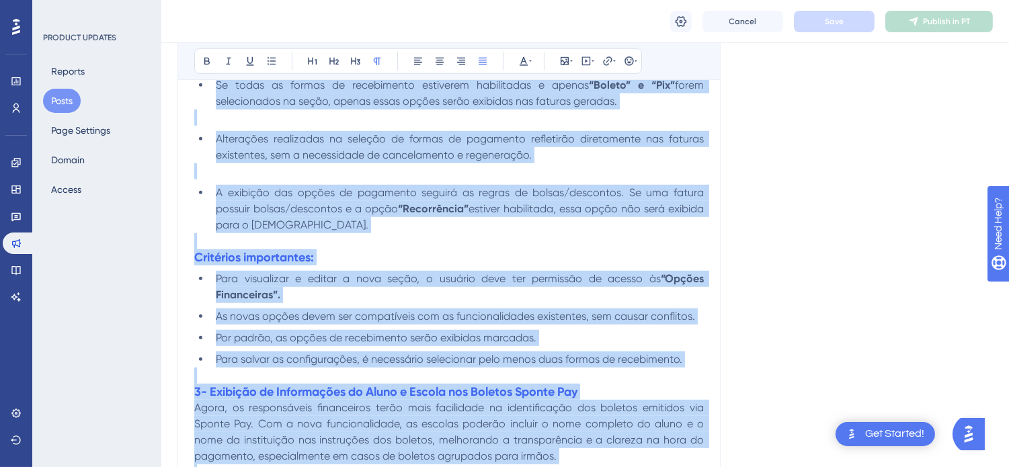
copy div "Melhorias na Exibição de Formas de Cobrança no Contas a Receber Agora, o Sponte…"
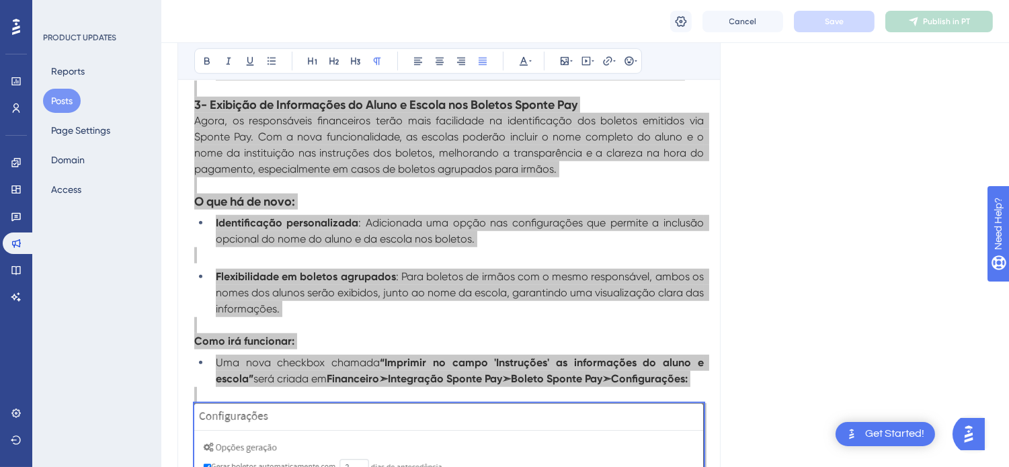
scroll to position [2314, 0]
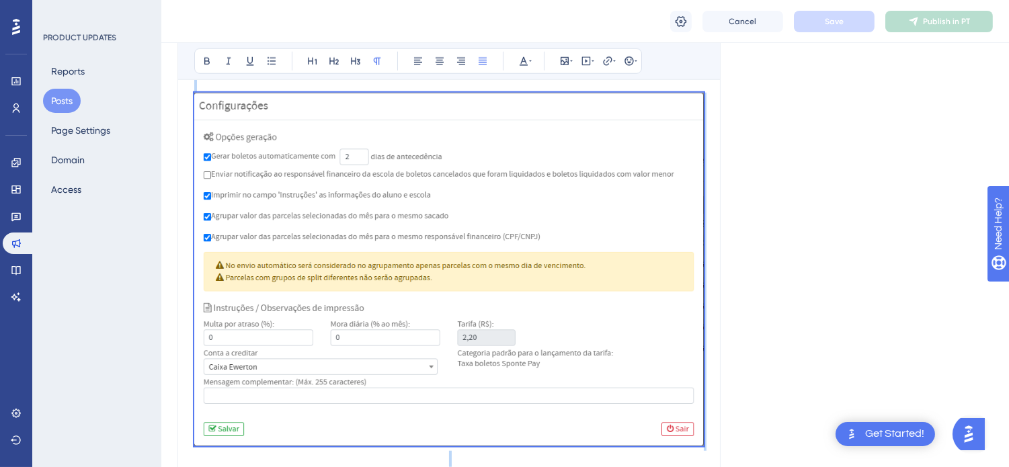
click at [598, 233] on img at bounding box center [449, 270] width 510 height 354
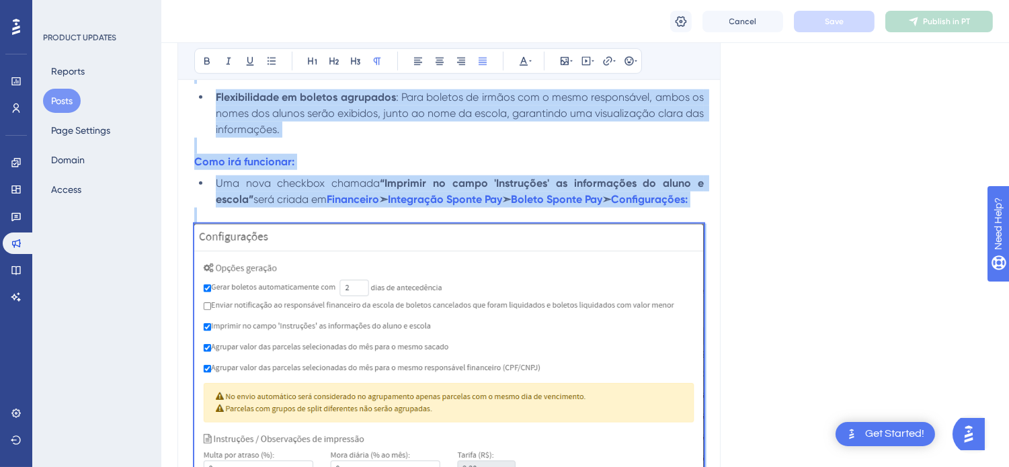
scroll to position [2089, 0]
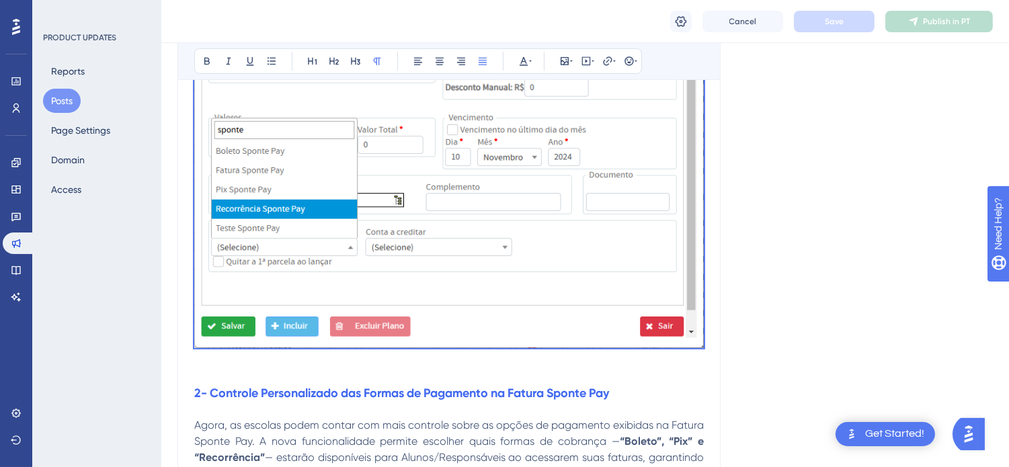
scroll to position [0, 0]
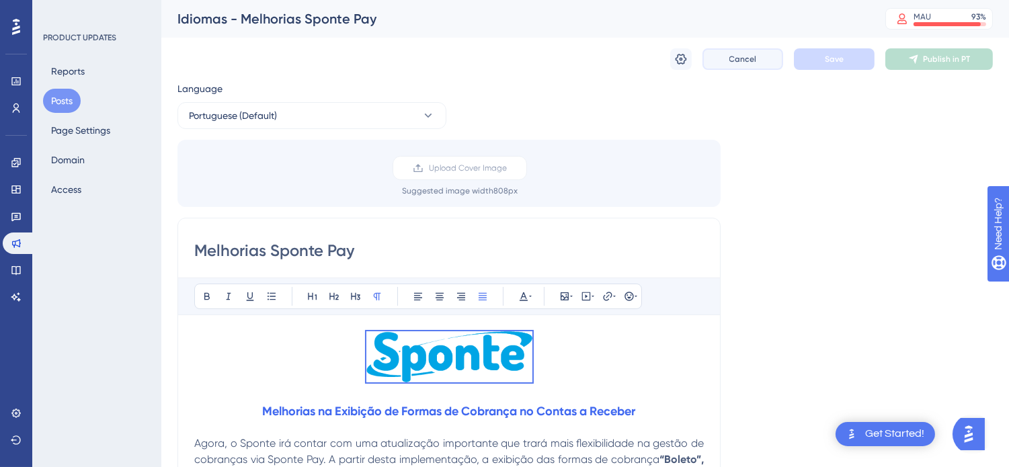
click at [754, 51] on button "Cancel" at bounding box center [742, 59] width 81 height 22
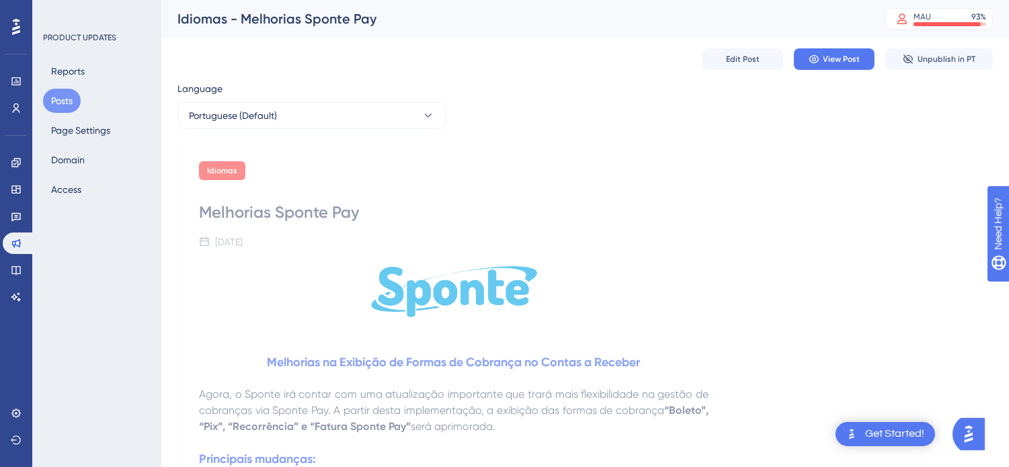
click at [73, 89] on button "Posts" at bounding box center [62, 101] width 38 height 24
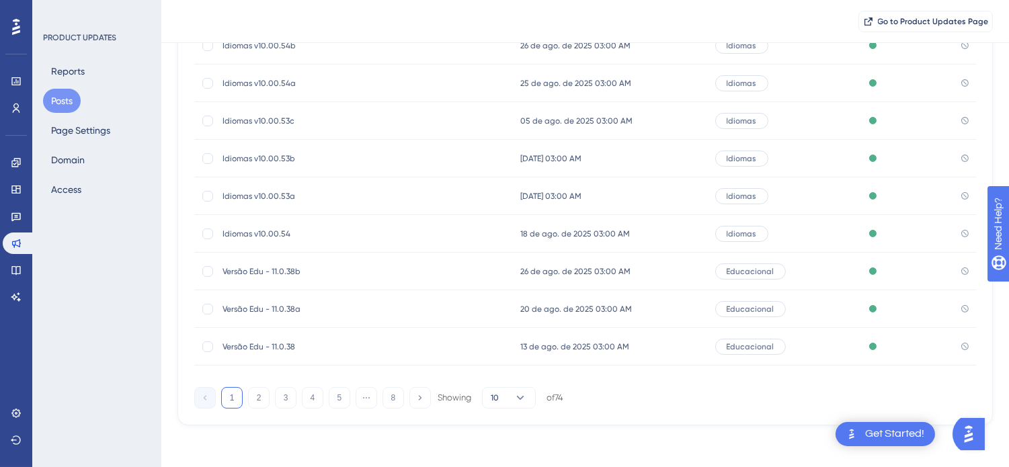
scroll to position [216, 0]
click at [386, 395] on button "8" at bounding box center [394, 398] width 22 height 22
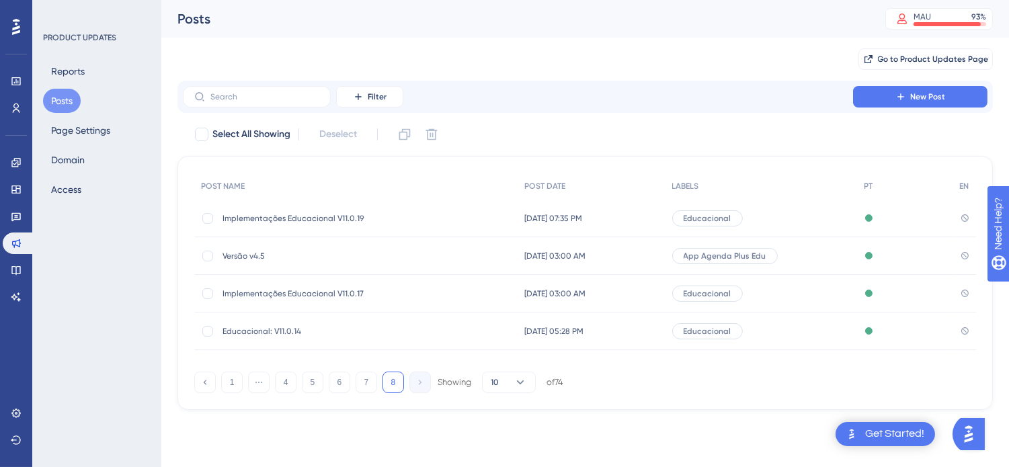
scroll to position [0, 0]
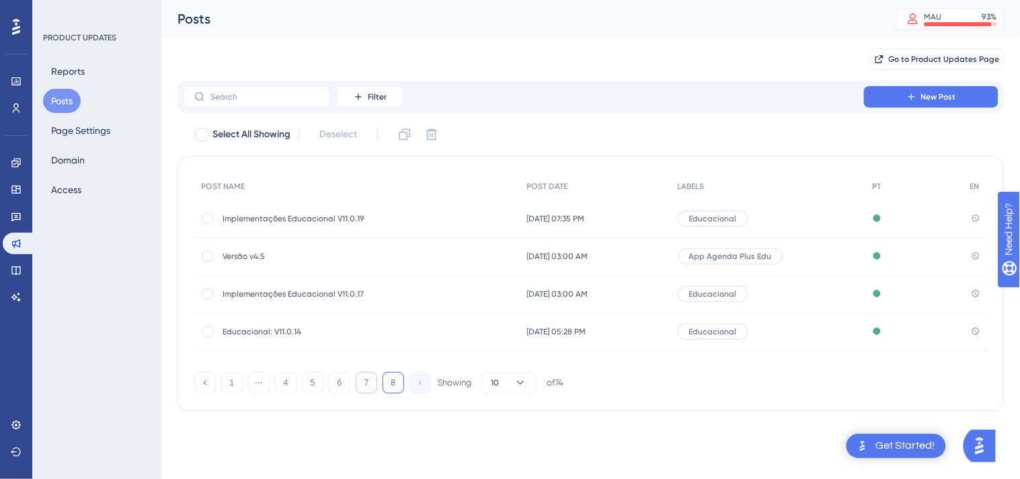
click at [368, 385] on button "7" at bounding box center [367, 383] width 22 height 22
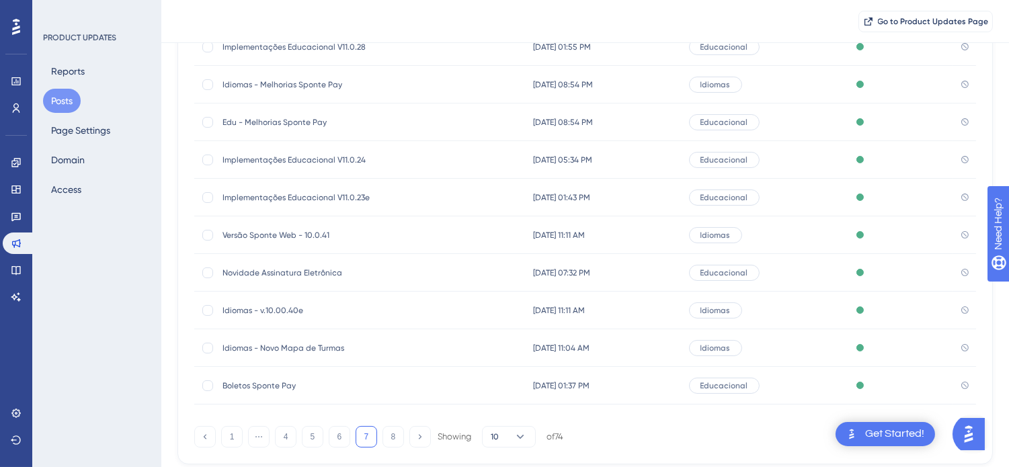
scroll to position [216, 0]
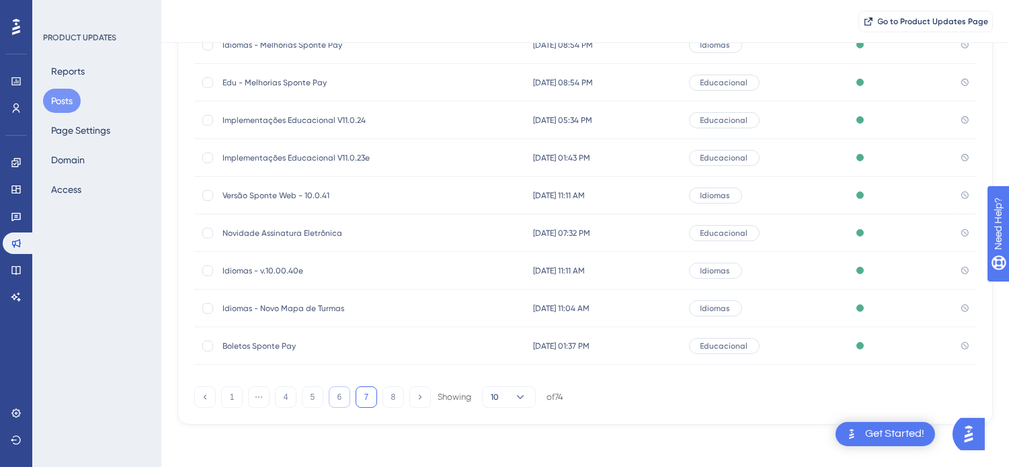
click at [340, 399] on button "6" at bounding box center [340, 398] width 22 height 22
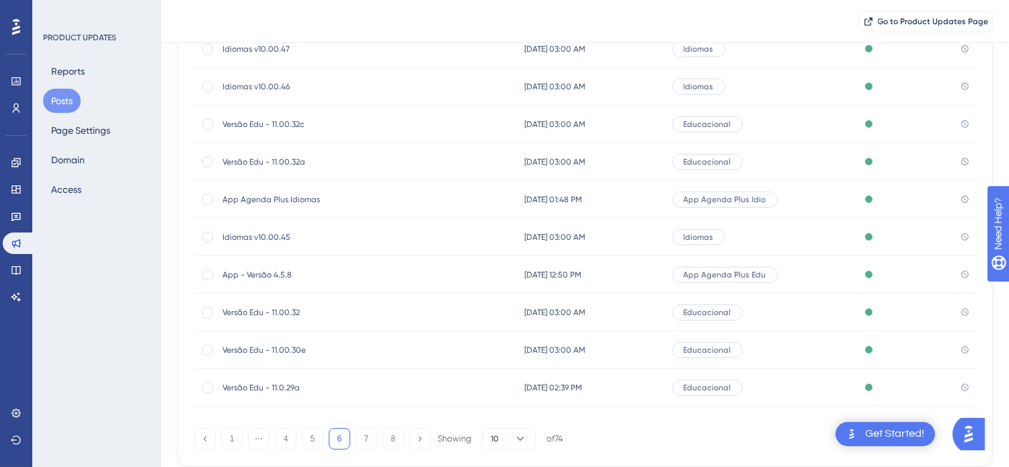
scroll to position [142, 0]
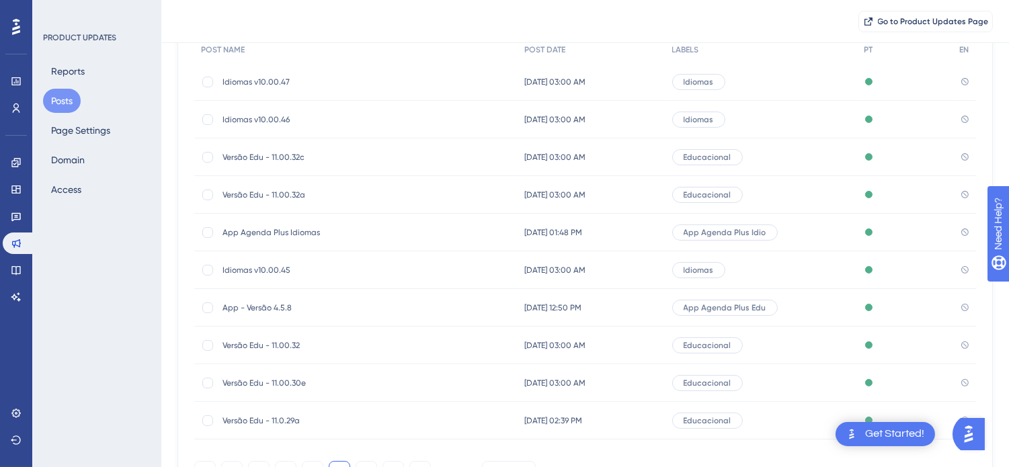
click at [266, 270] on span "Idiomas v10.00.45" at bounding box center [330, 270] width 215 height 11
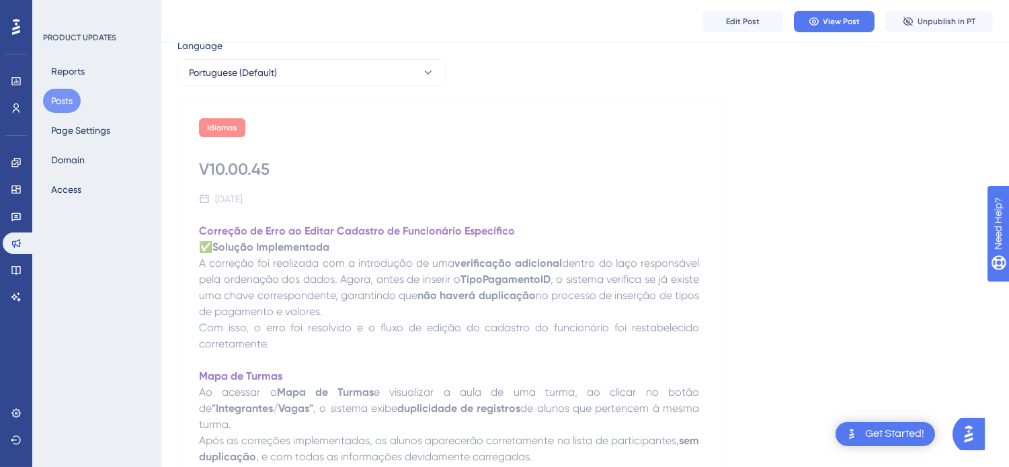
scroll to position [75, 0]
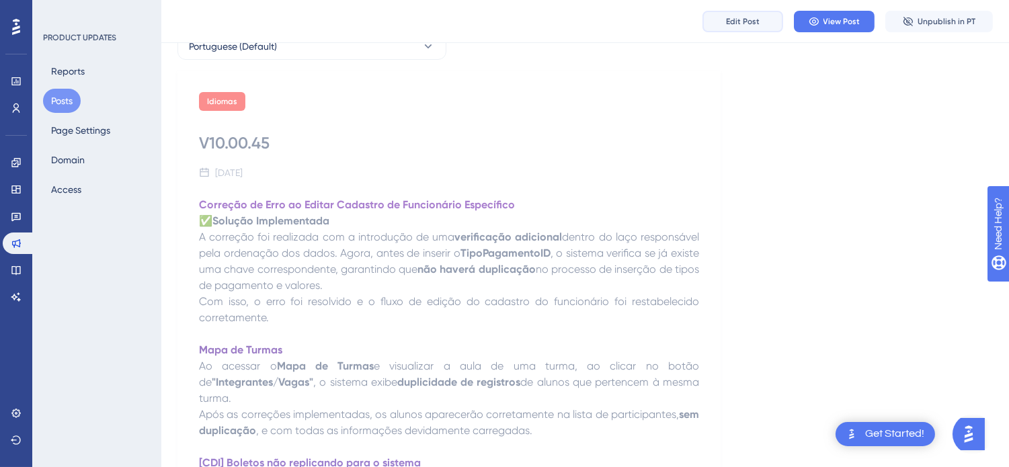
click at [757, 26] on span "Edit Post" at bounding box center [743, 21] width 34 height 11
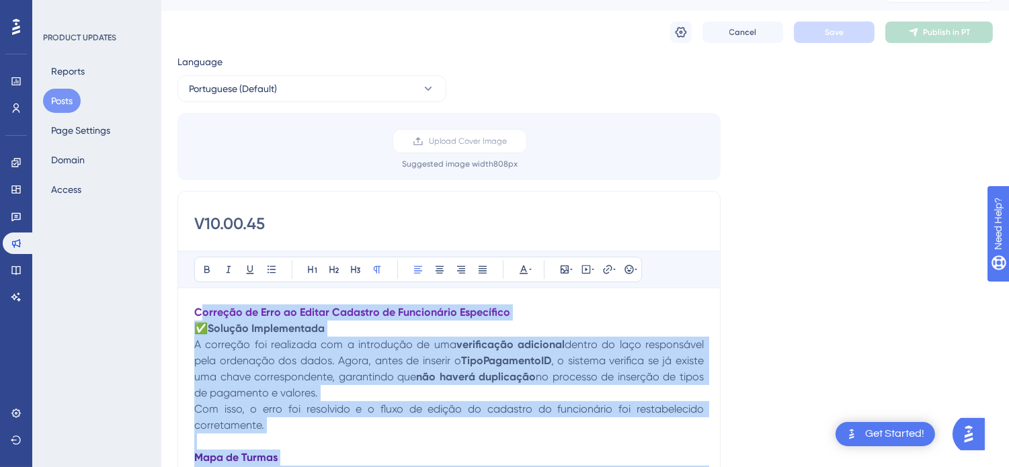
scroll to position [0, 0]
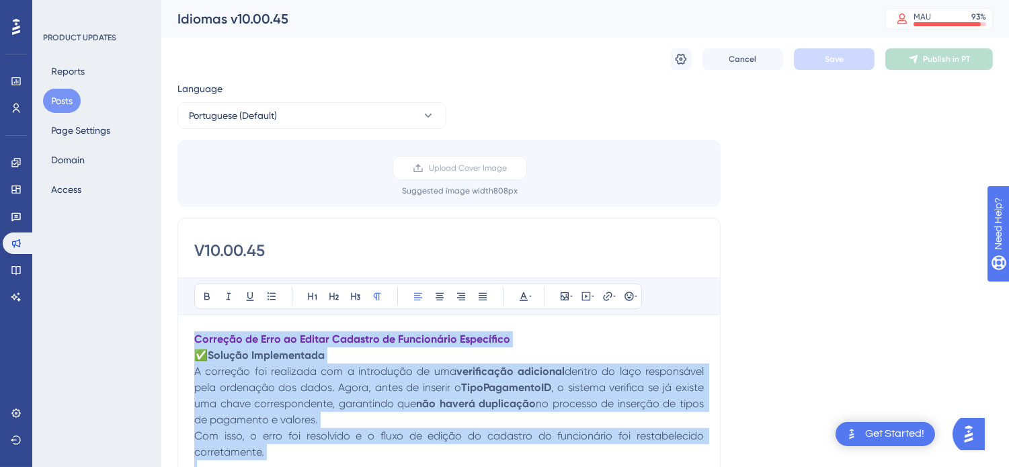
drag, startPoint x: 661, startPoint y: 358, endPoint x: 178, endPoint y: 318, distance: 484.4
copy div "Correção de Erro ao Editar Cadastro de Funcionário Específico ✅ Solução Impleme…"
click at [66, 96] on button "Posts" at bounding box center [62, 101] width 38 height 24
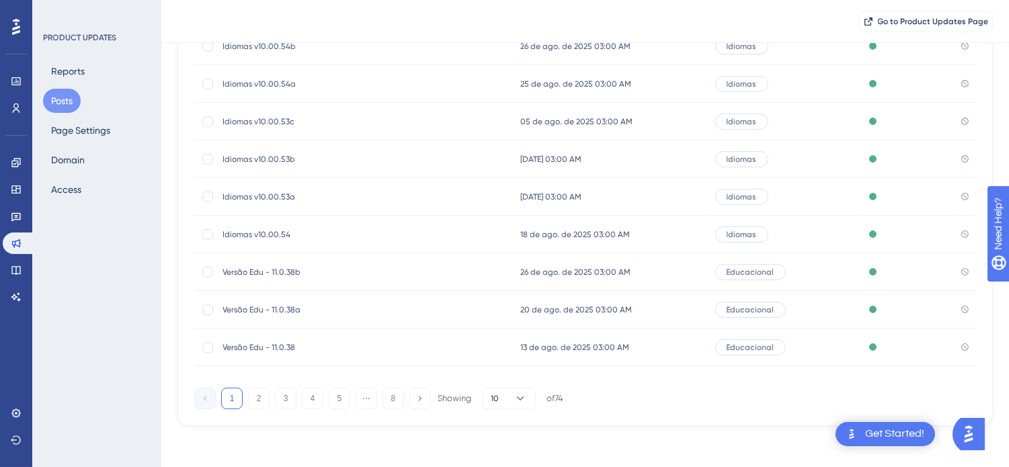
scroll to position [216, 0]
click at [333, 398] on button "5" at bounding box center [340, 398] width 22 height 22
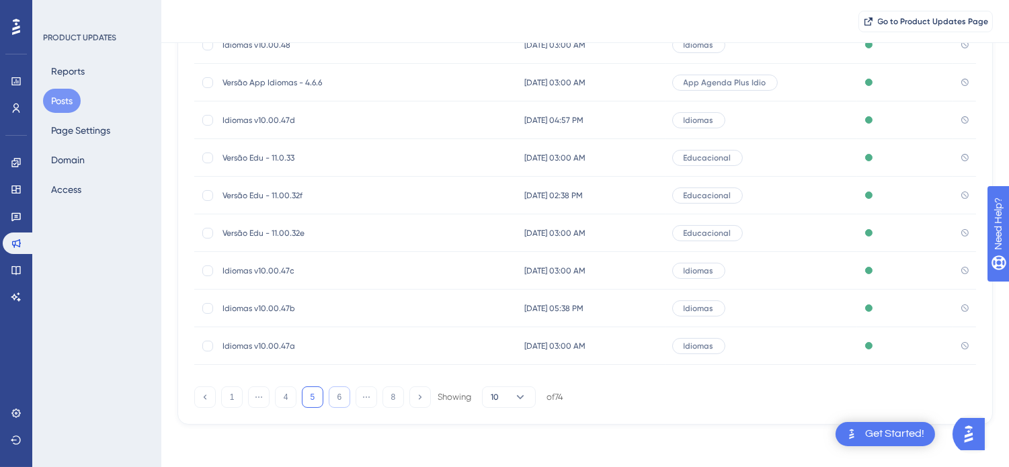
click at [339, 395] on button "6" at bounding box center [340, 398] width 22 height 22
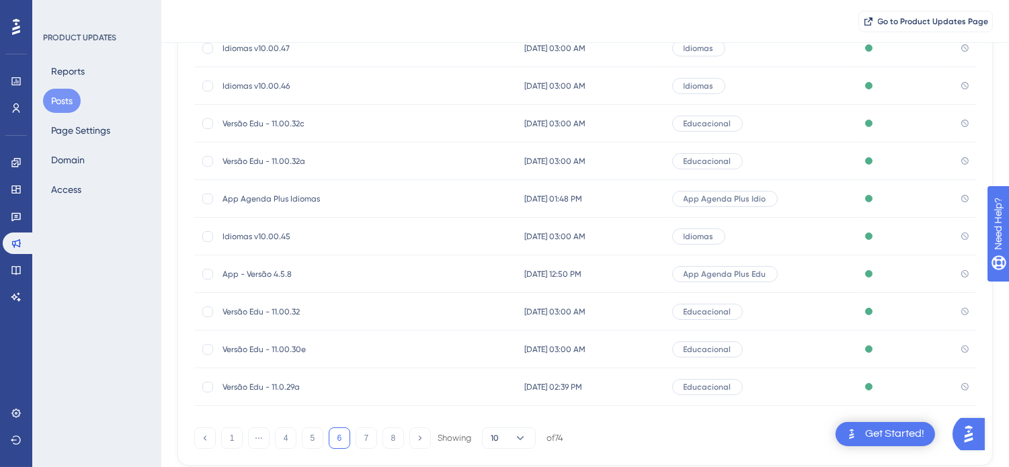
scroll to position [142, 0]
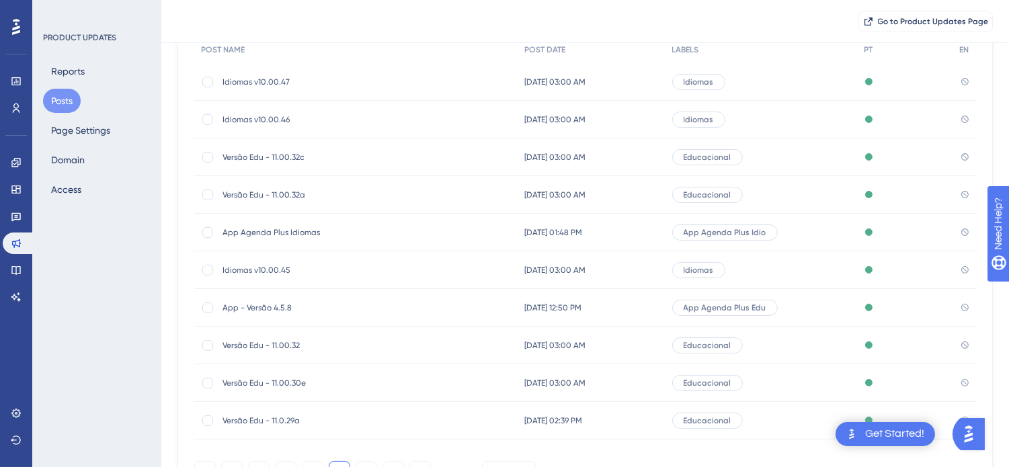
click at [309, 229] on span "App Agenda Plus Idiomas" at bounding box center [330, 232] width 215 height 11
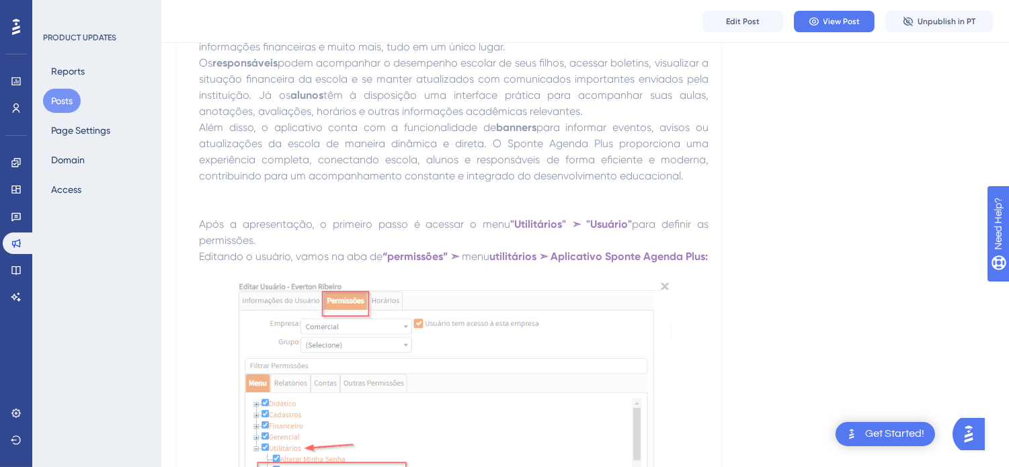
scroll to position [373, 0]
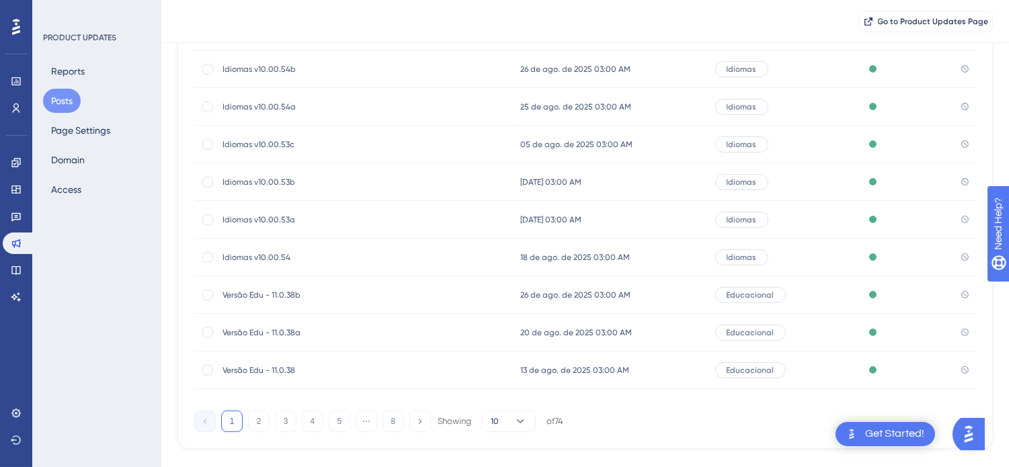
scroll to position [216, 0]
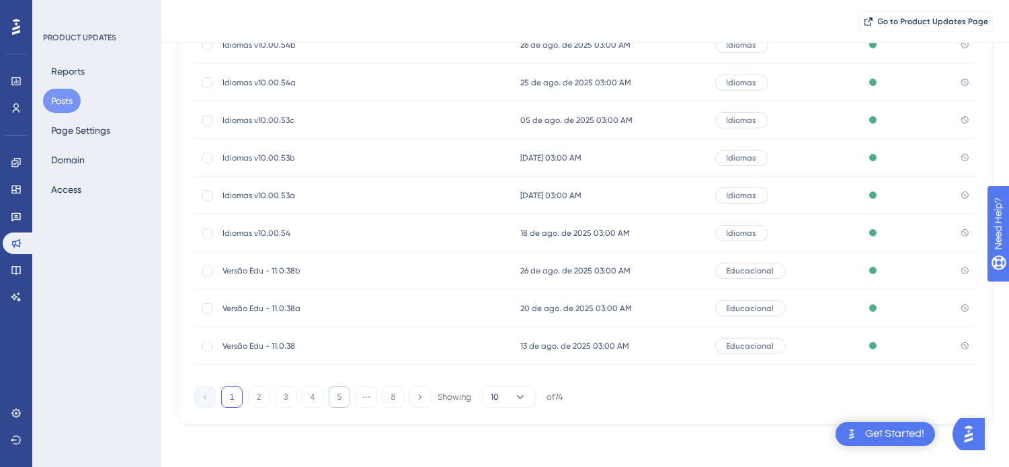
click at [339, 399] on button "5" at bounding box center [340, 398] width 22 height 22
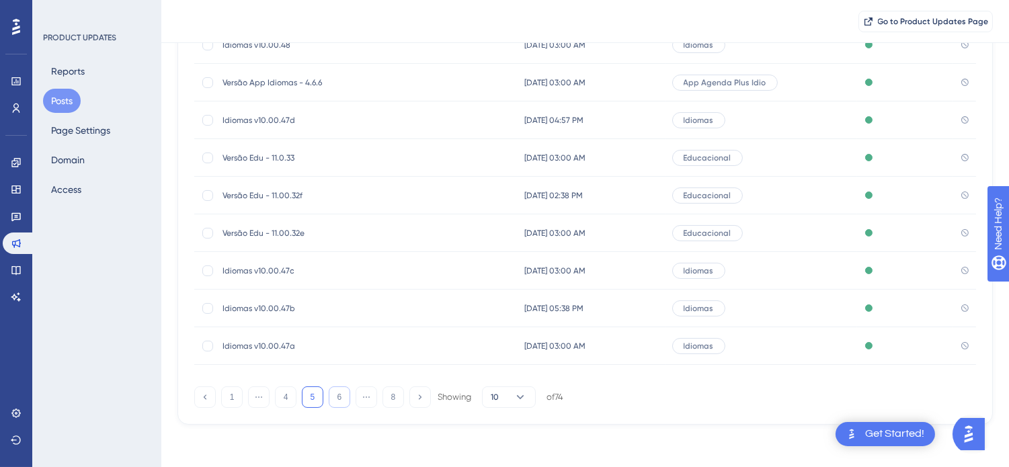
click at [341, 399] on button "6" at bounding box center [340, 398] width 22 height 22
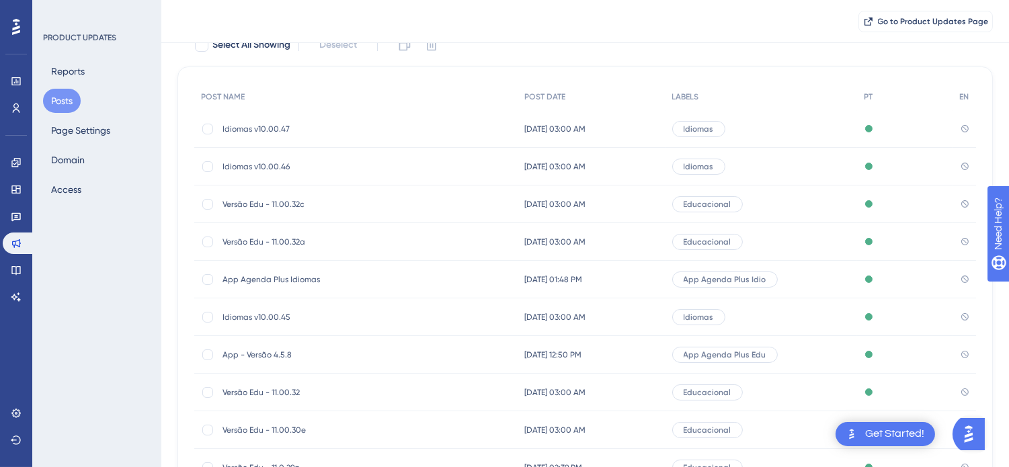
scroll to position [67, 0]
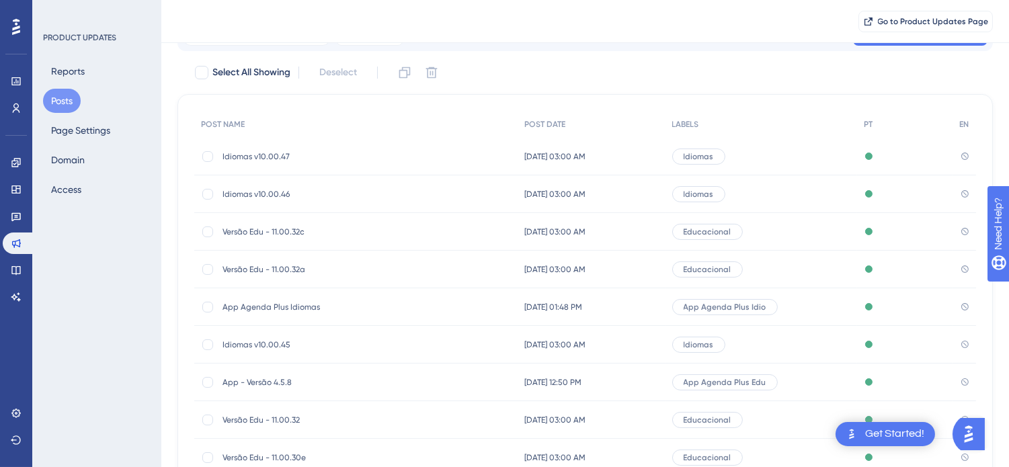
click at [290, 191] on span "Idiomas v10.00.46" at bounding box center [330, 194] width 215 height 11
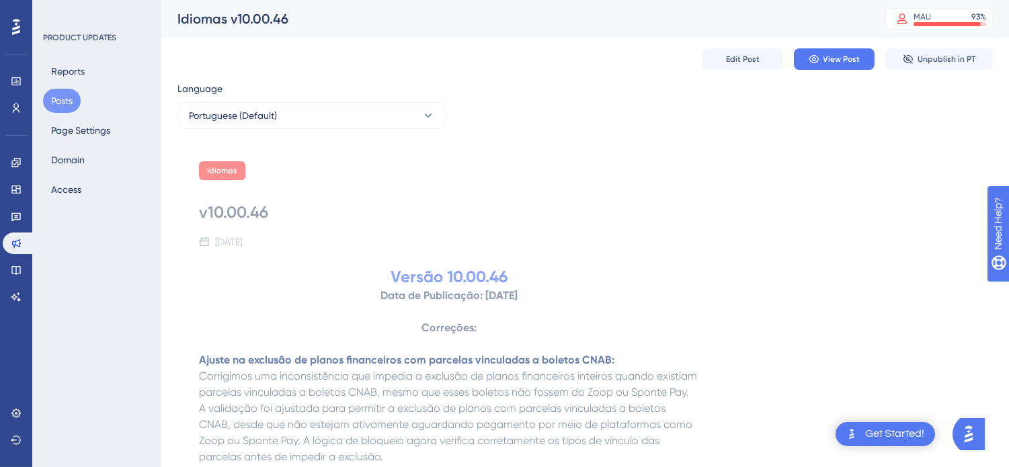
click at [75, 97] on button "Posts" at bounding box center [62, 101] width 38 height 24
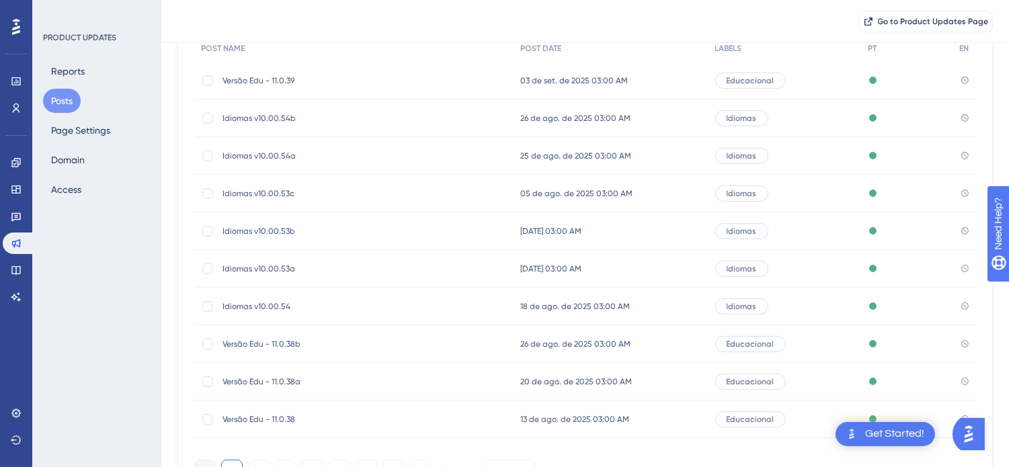
scroll to position [216, 0]
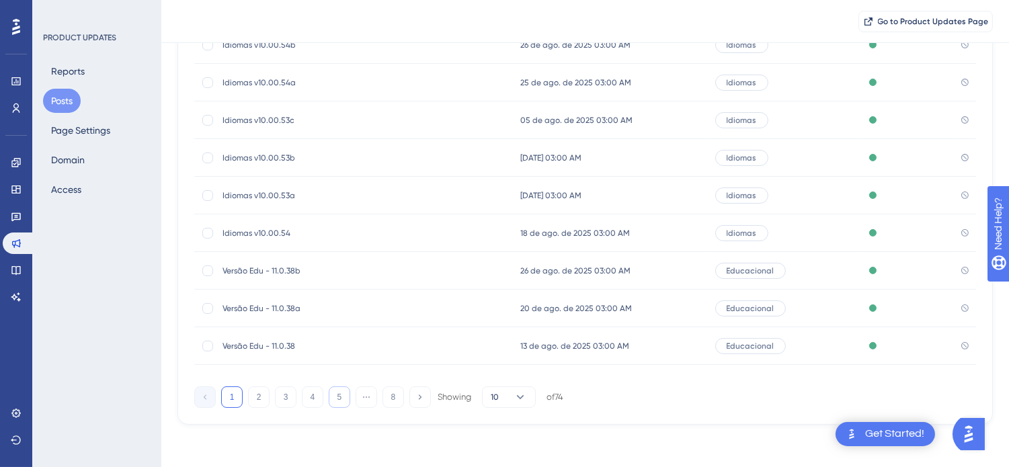
click at [340, 399] on button "5" at bounding box center [340, 398] width 22 height 22
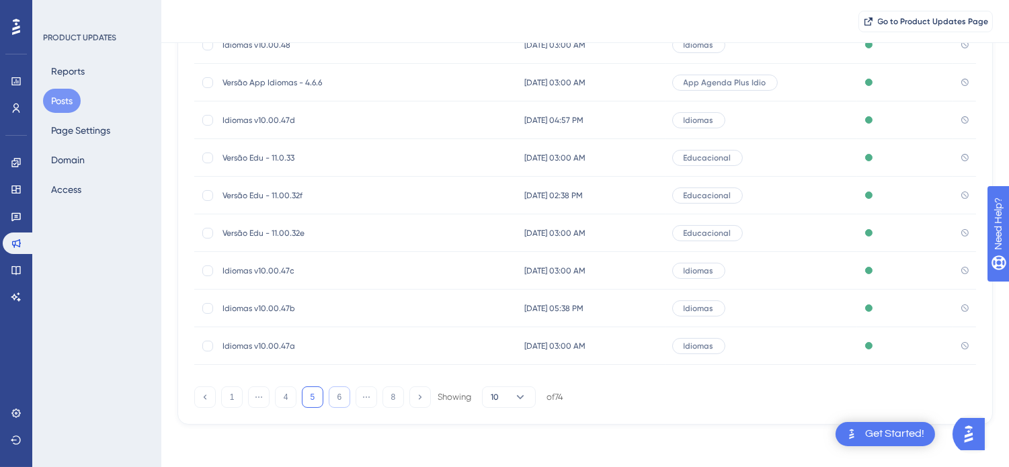
click at [342, 400] on button "6" at bounding box center [340, 398] width 22 height 22
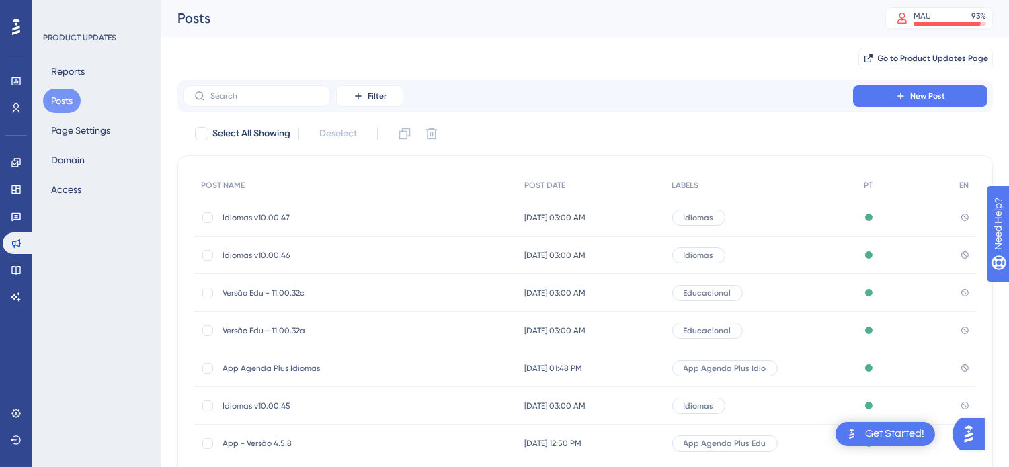
scroll to position [0, 0]
click at [270, 223] on span "Idiomas v10.00.47" at bounding box center [330, 218] width 215 height 11
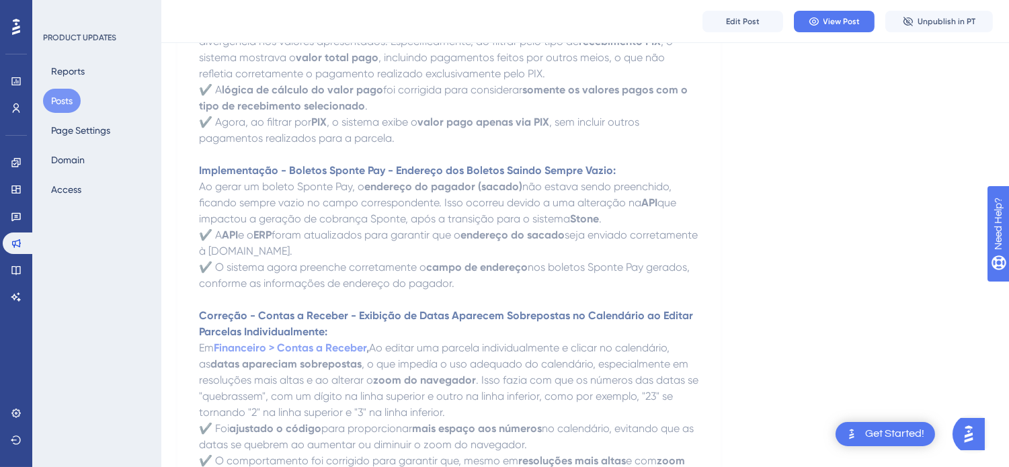
scroll to position [2390, 0]
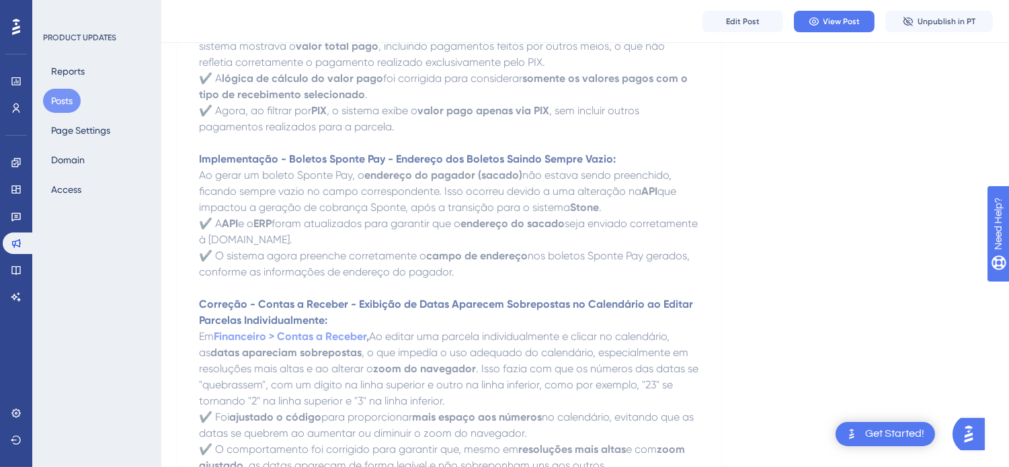
drag, startPoint x: 467, startPoint y: 276, endPoint x: 197, endPoint y: 158, distance: 295.0
copy div "Implementação - Boletos Sponte Pay - Endereço dos Boletos Saindo Sempre Vazio: …"
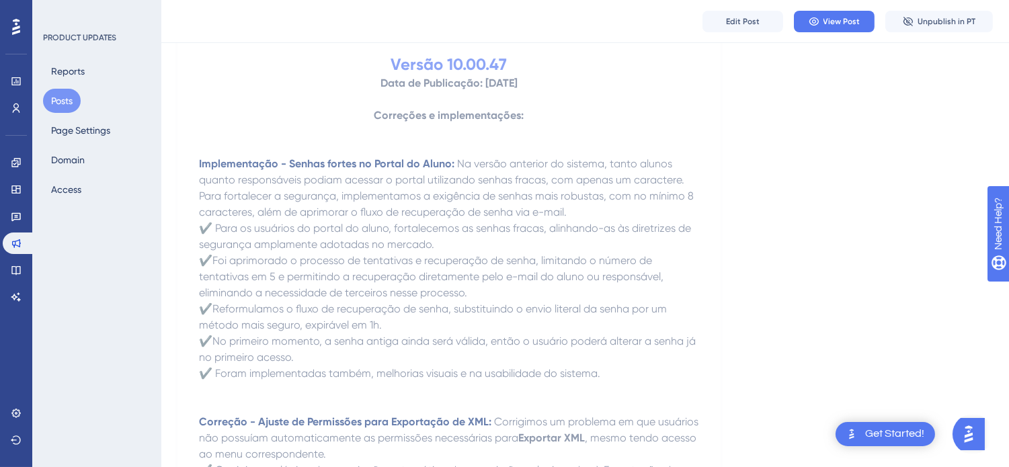
scroll to position [224, 0]
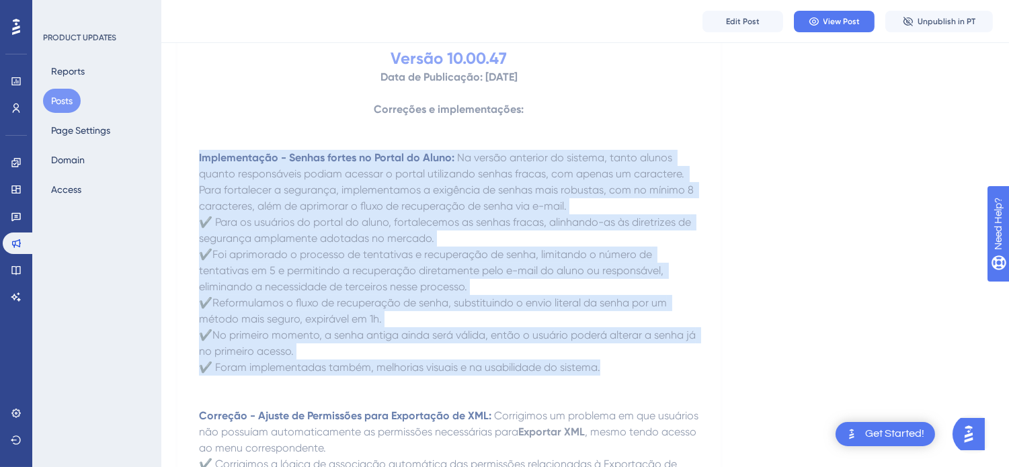
drag, startPoint x: 619, startPoint y: 362, endPoint x: 193, endPoint y: 165, distance: 469.5
copy div "Implementação - Senhas fortes no Portal do Aluno: Na versão anterior do sistema…"
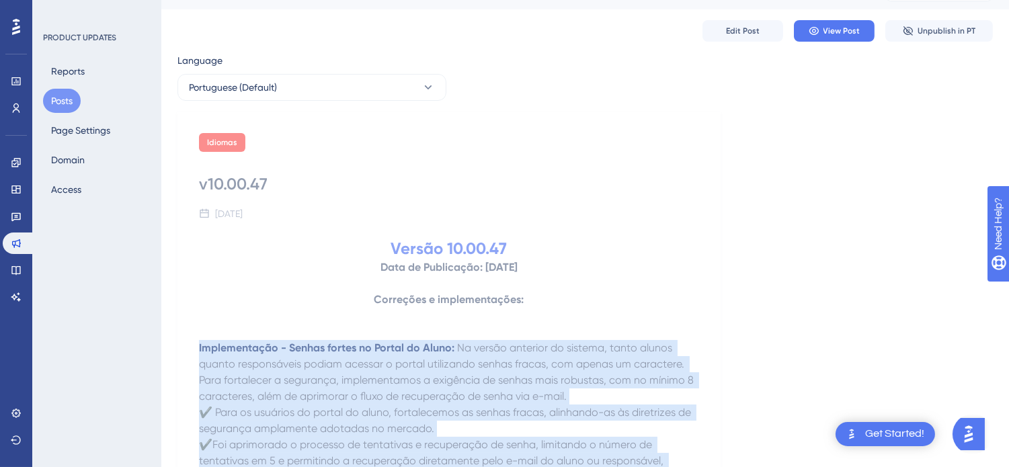
scroll to position [0, 0]
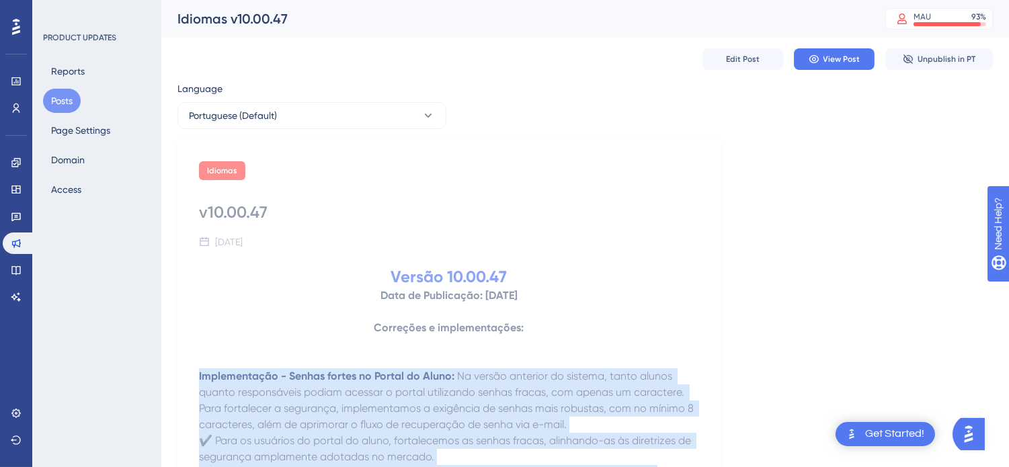
click at [54, 97] on button "Posts" at bounding box center [62, 101] width 38 height 24
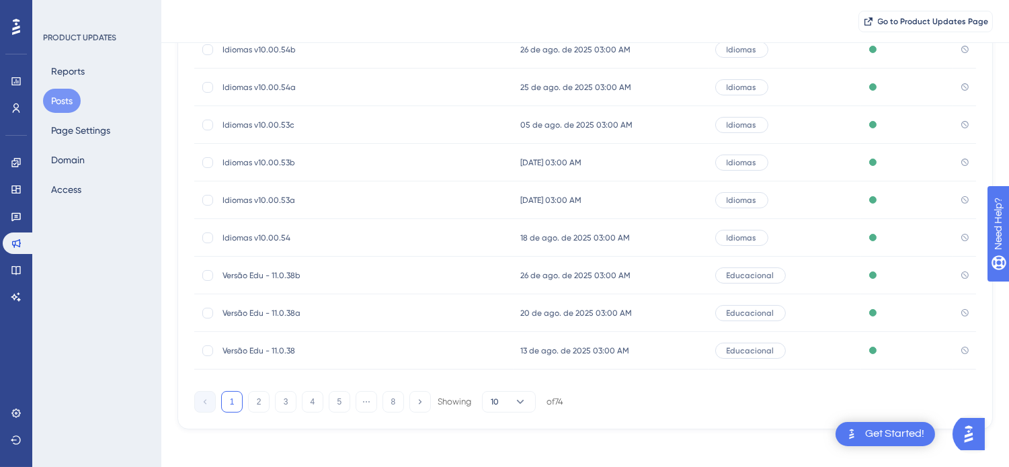
scroll to position [216, 0]
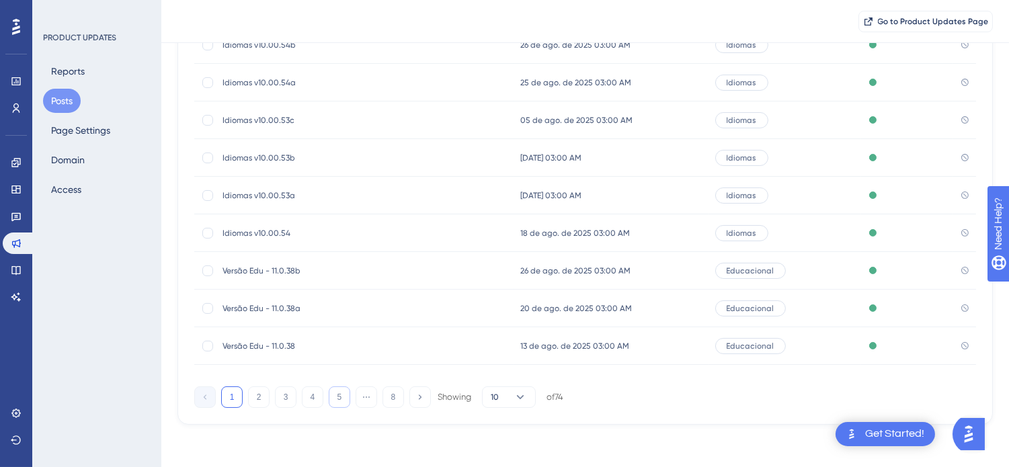
click at [333, 399] on button "5" at bounding box center [340, 398] width 22 height 22
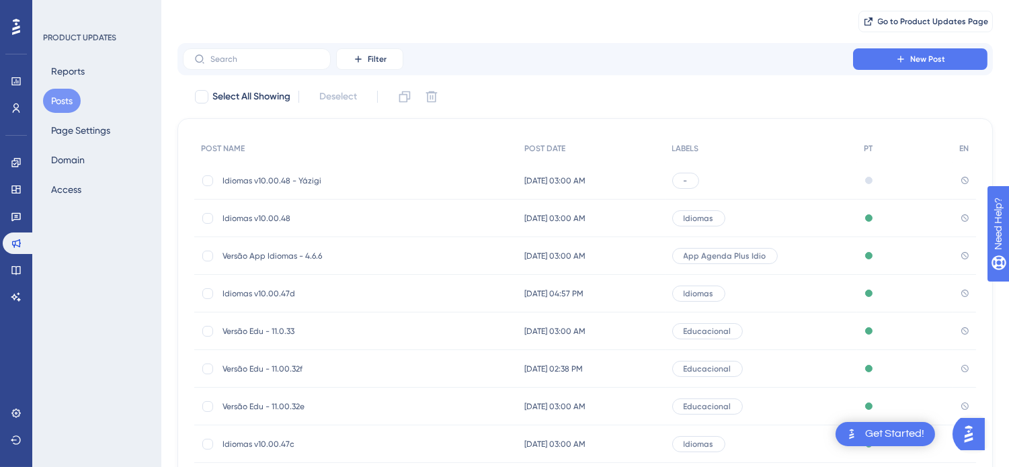
scroll to position [75, 0]
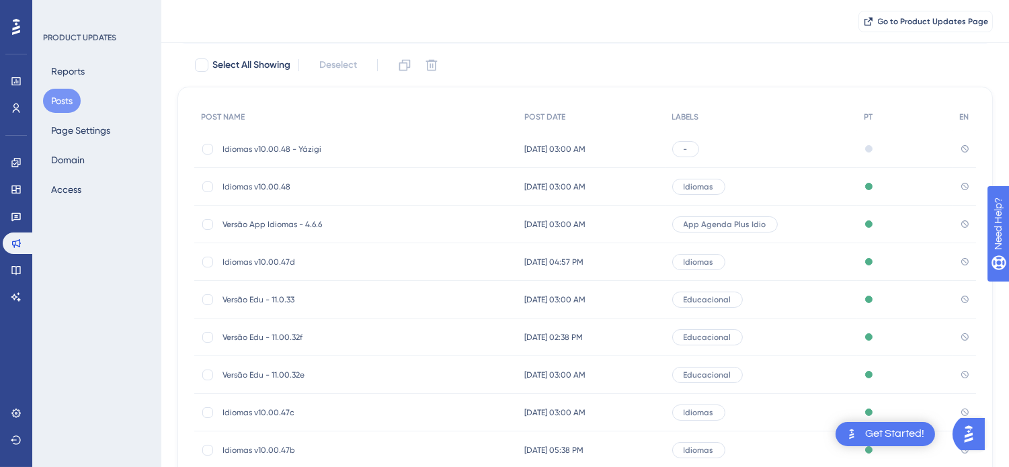
click at [276, 182] on span "Idiomas v10.00.48" at bounding box center [330, 187] width 215 height 11
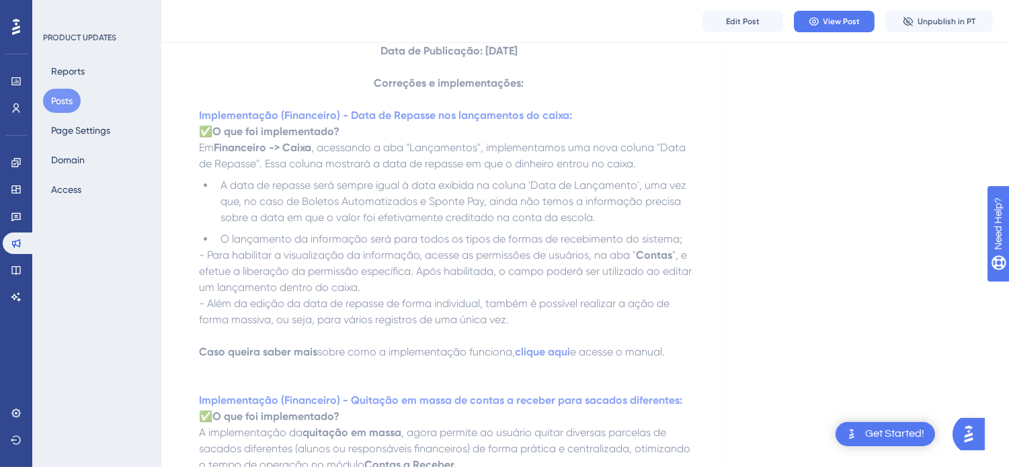
scroll to position [298, 0]
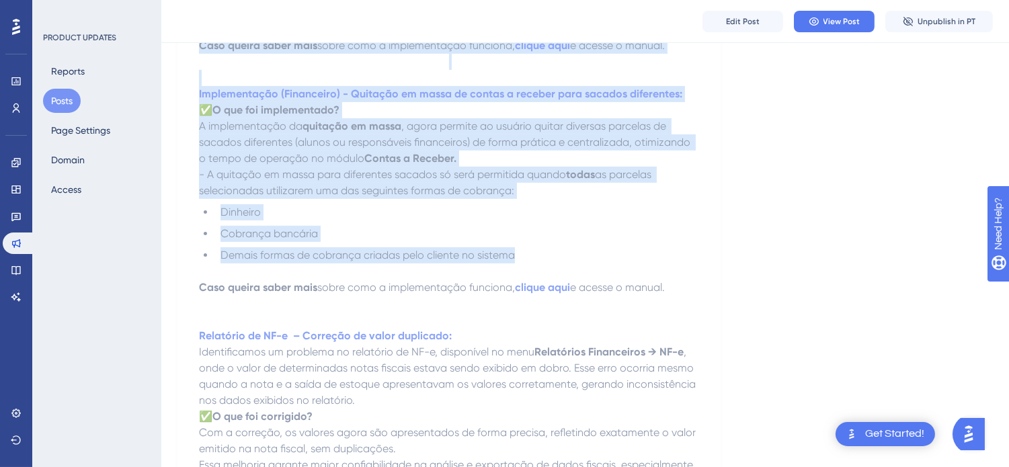
drag, startPoint x: 196, startPoint y: 99, endPoint x: 575, endPoint y: 262, distance: 412.0
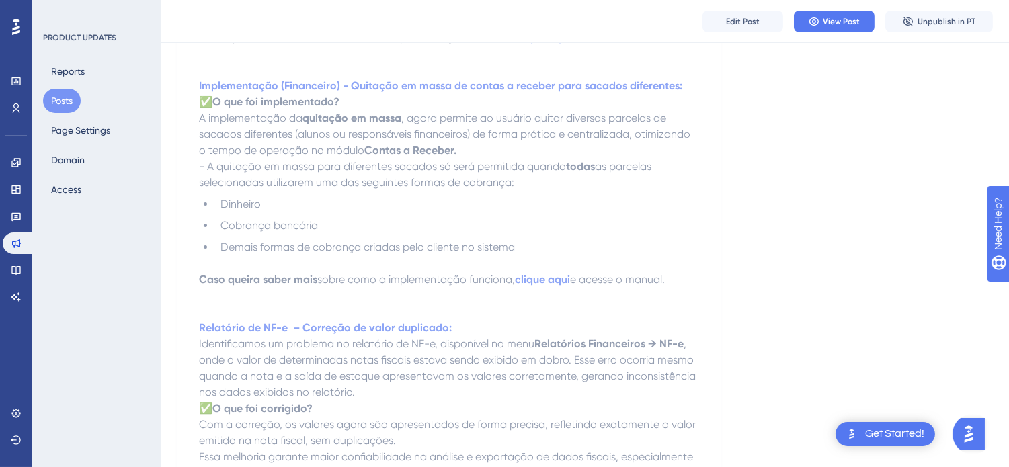
click at [546, 304] on p at bounding box center [449, 312] width 500 height 16
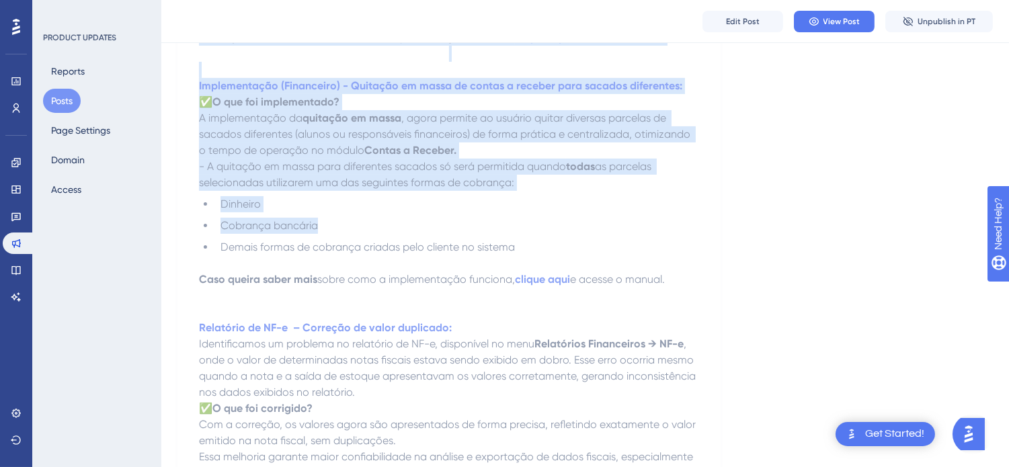
drag, startPoint x: 198, startPoint y: 171, endPoint x: 686, endPoint y: 274, distance: 498.8
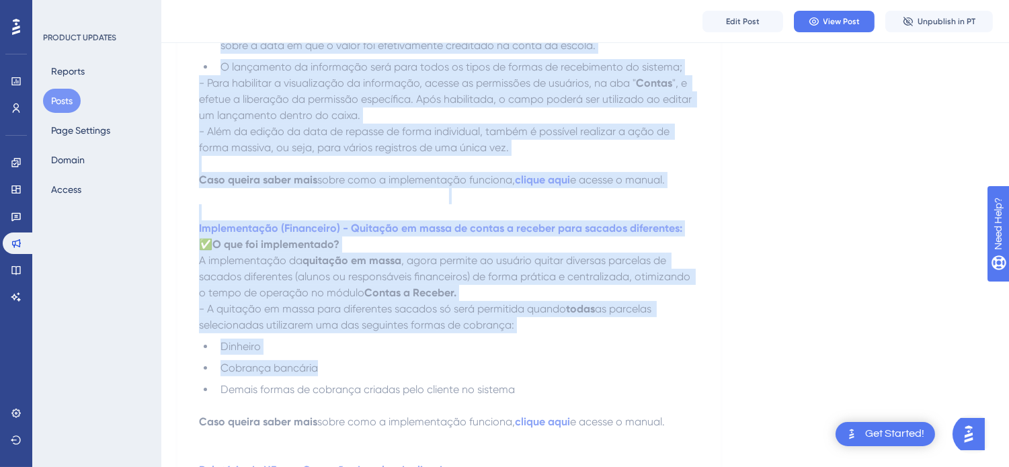
scroll to position [448, 0]
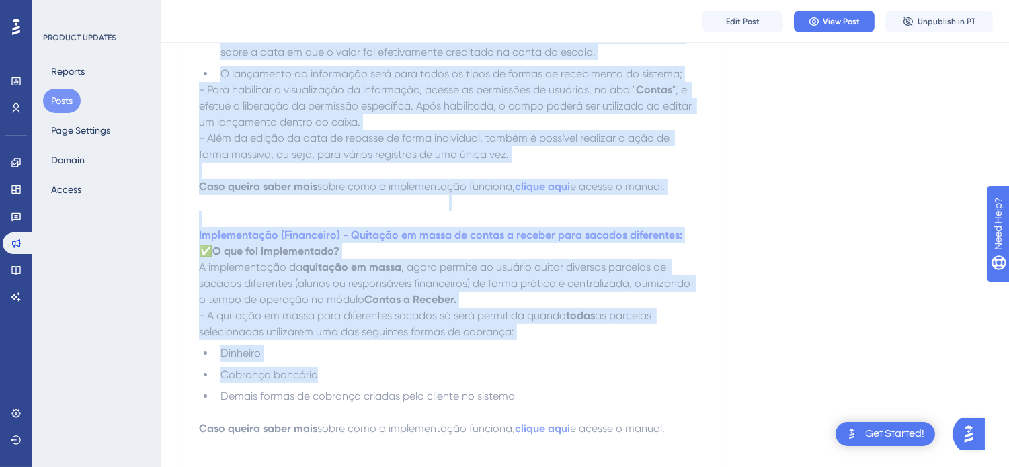
copy div "Implementação (Financeiro) - Data de Repasse nos lançamentos do caixa: ✅ O que …"
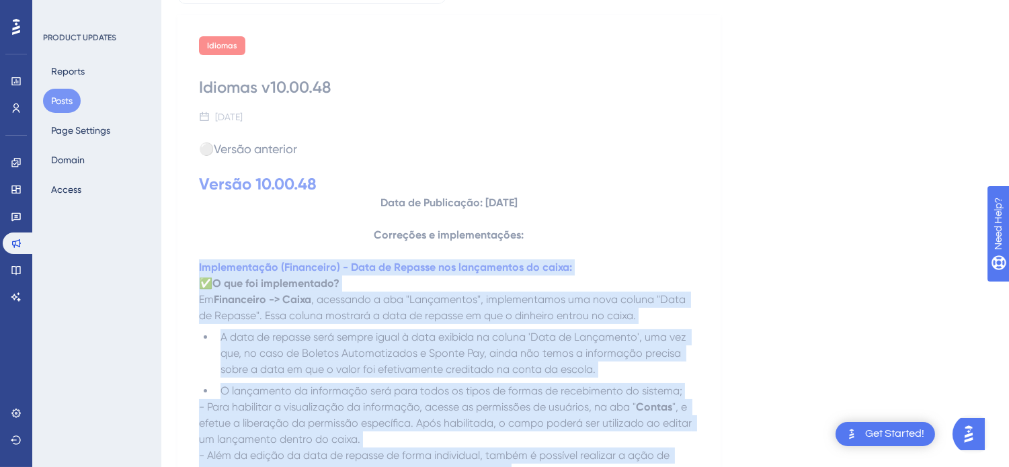
scroll to position [0, 0]
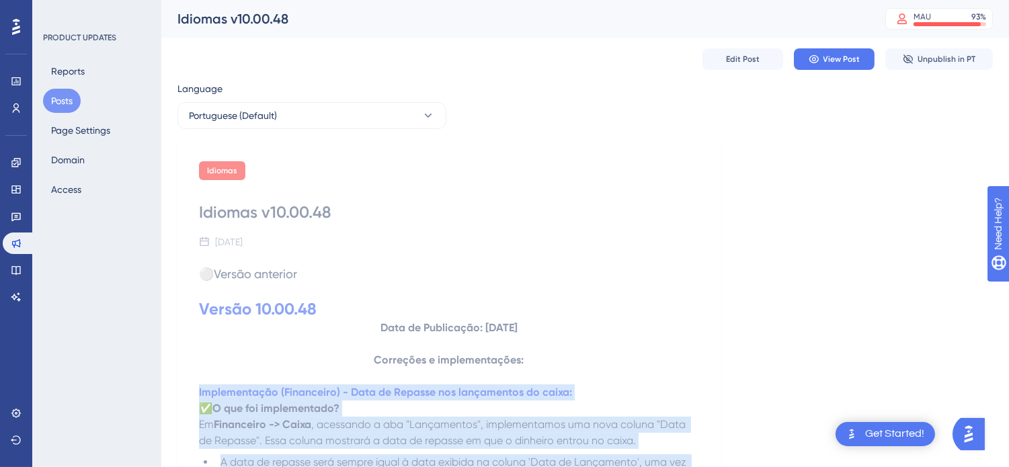
click at [58, 95] on button "Posts" at bounding box center [62, 101] width 38 height 24
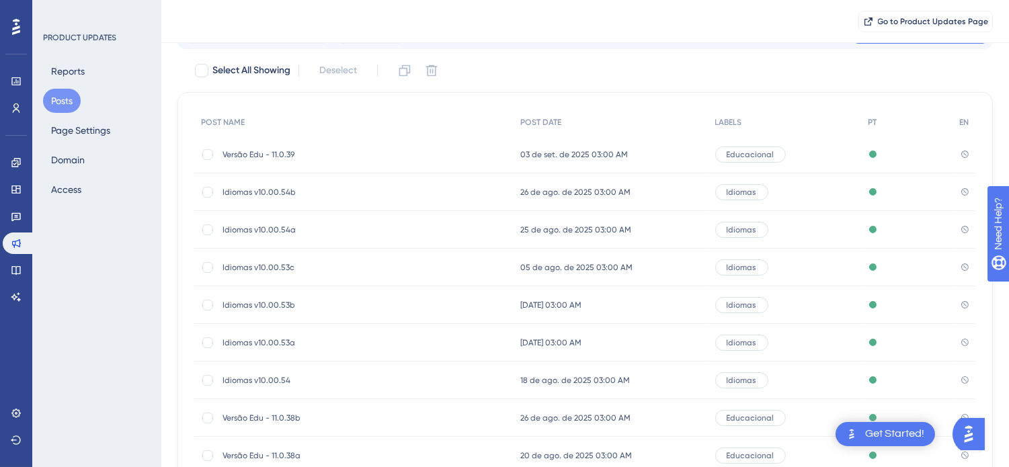
scroll to position [216, 0]
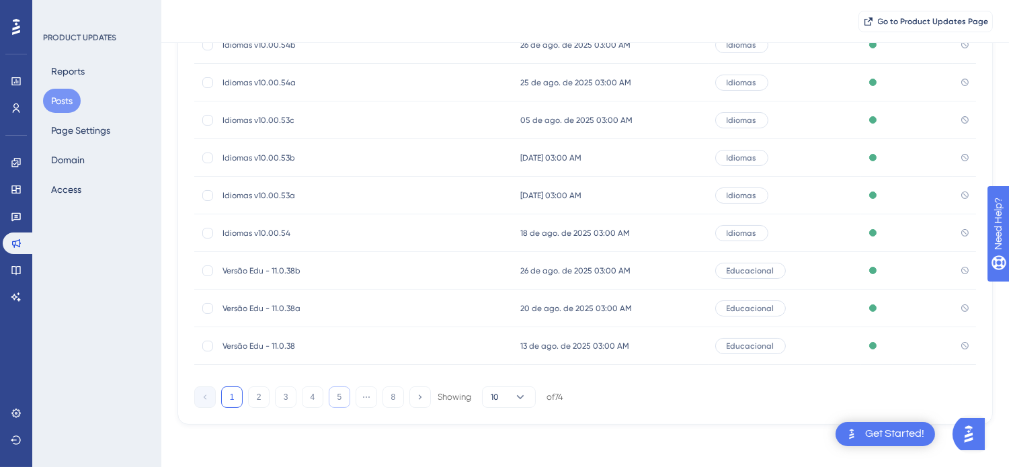
click at [333, 395] on button "5" at bounding box center [340, 398] width 22 height 22
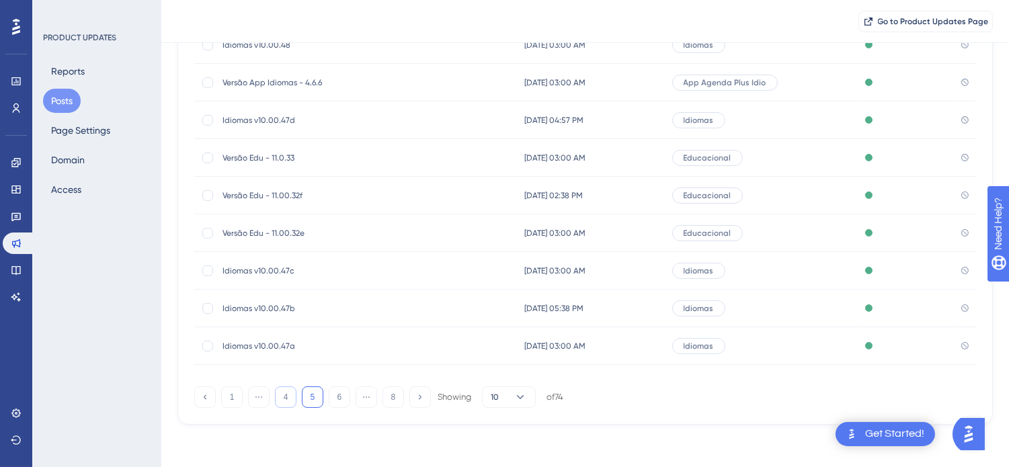
click at [278, 398] on button "4" at bounding box center [286, 398] width 22 height 22
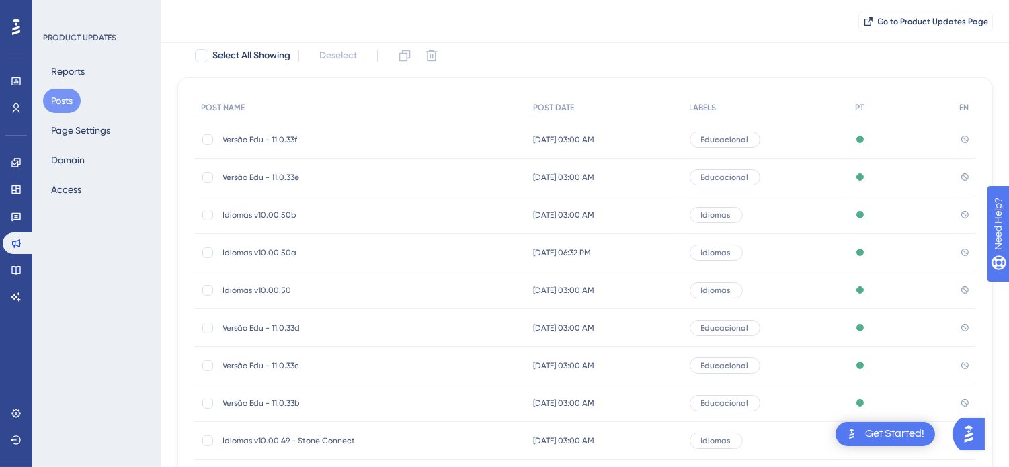
scroll to position [67, 0]
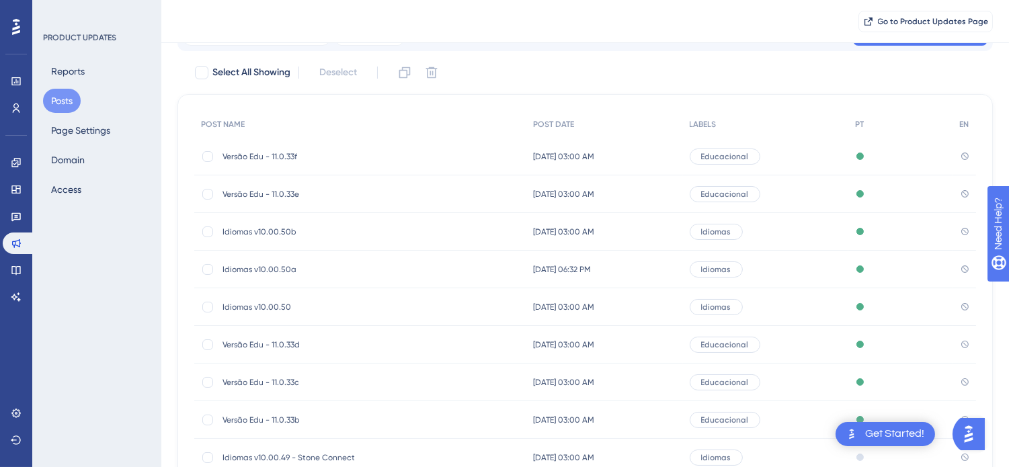
click at [290, 303] on span "Idiomas v10.00.50" at bounding box center [330, 307] width 215 height 11
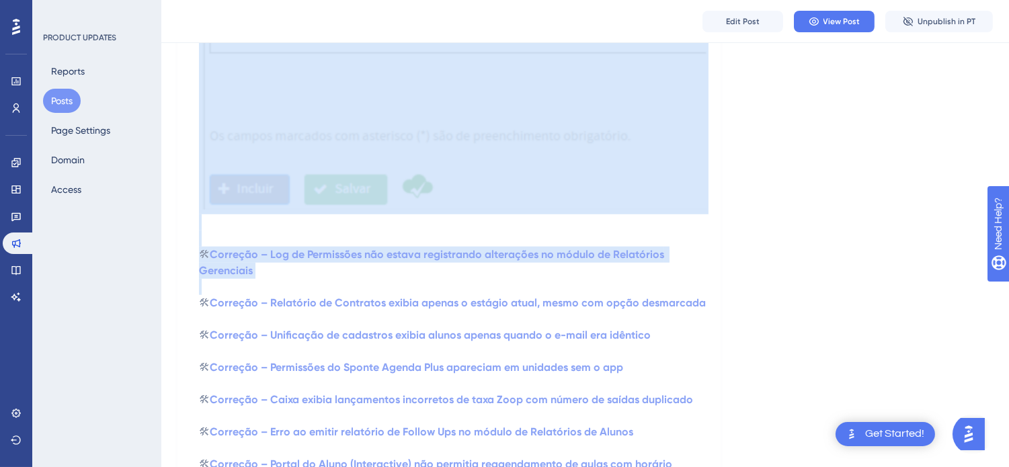
scroll to position [1941, 0]
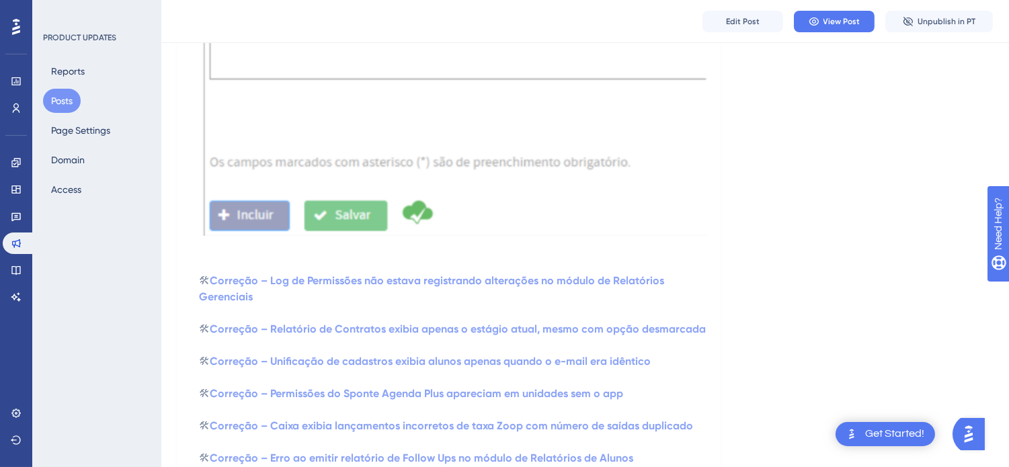
drag, startPoint x: 194, startPoint y: 241, endPoint x: 691, endPoint y: 244, distance: 497.5
copy div "🔥 Implementação - Edição da Descrição do Item na Nota Fiscal de Saída – Devoluç…"
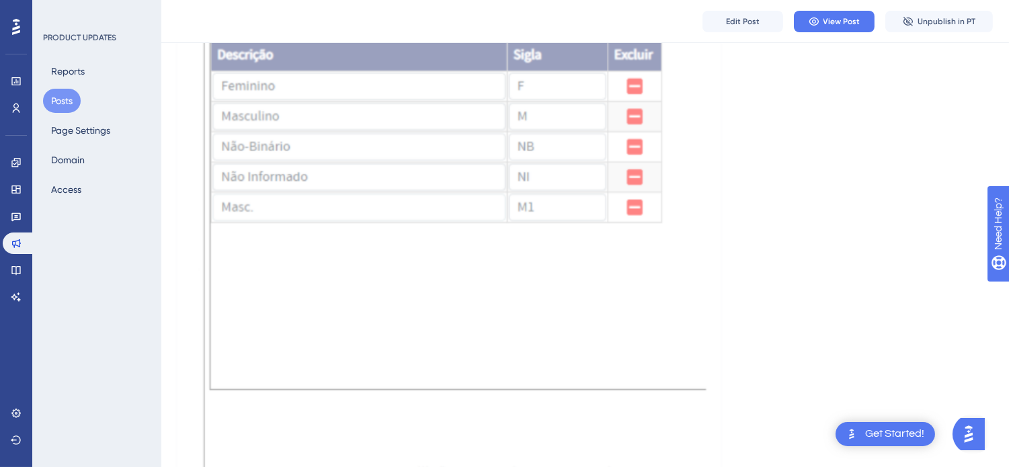
scroll to position [1476, 0]
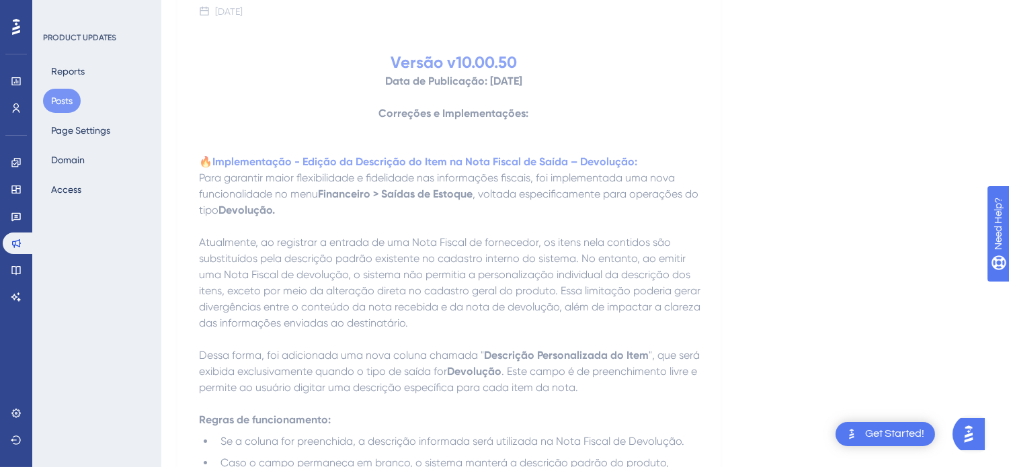
scroll to position [0, 0]
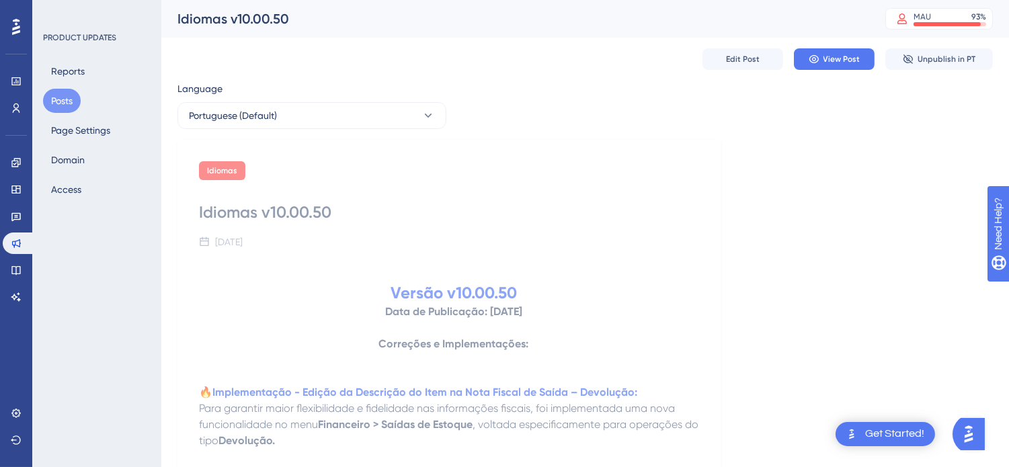
click at [56, 99] on button "Posts" at bounding box center [62, 101] width 38 height 24
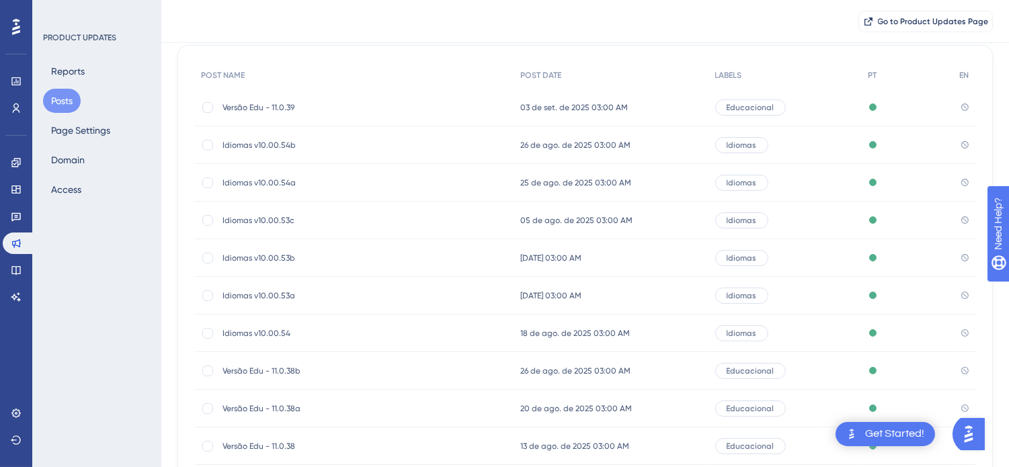
scroll to position [216, 0]
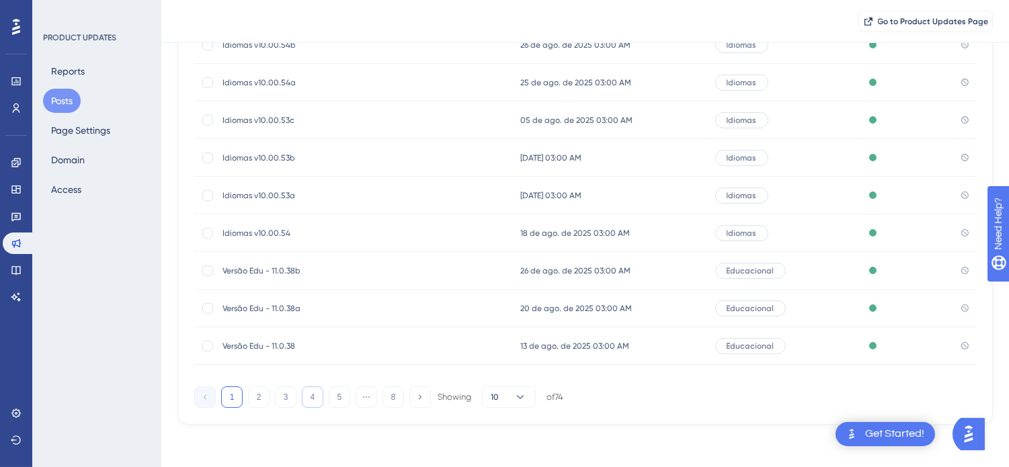
click at [313, 398] on button "4" at bounding box center [313, 398] width 22 height 22
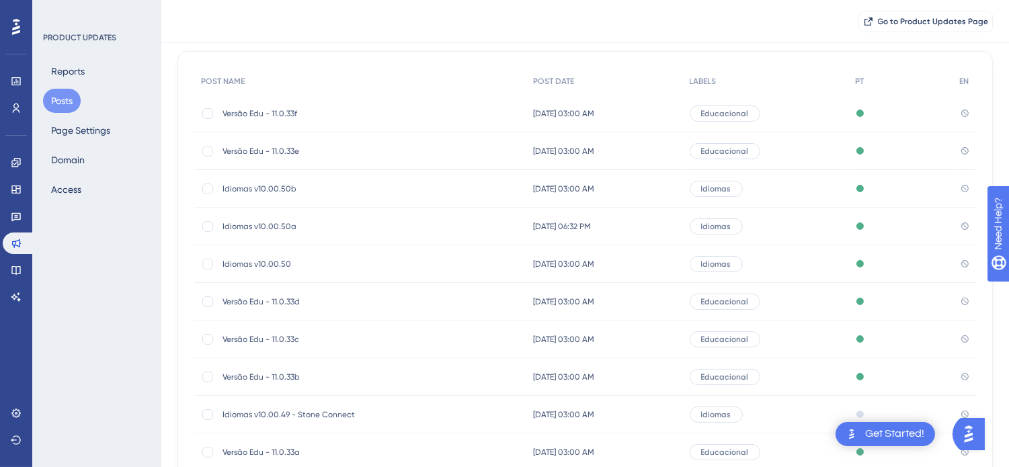
scroll to position [75, 0]
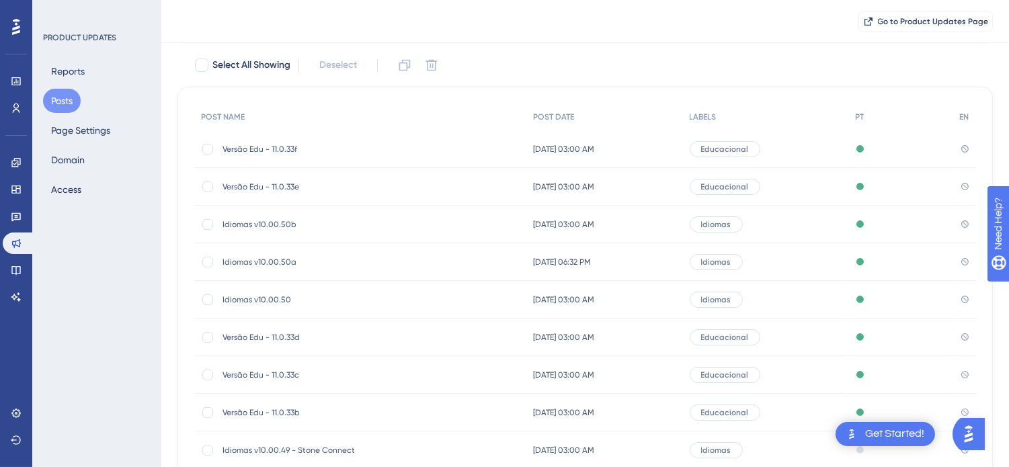
click at [286, 253] on div "Idiomas v10.00.50a Idiomas v10.00.50a" at bounding box center [330, 262] width 215 height 38
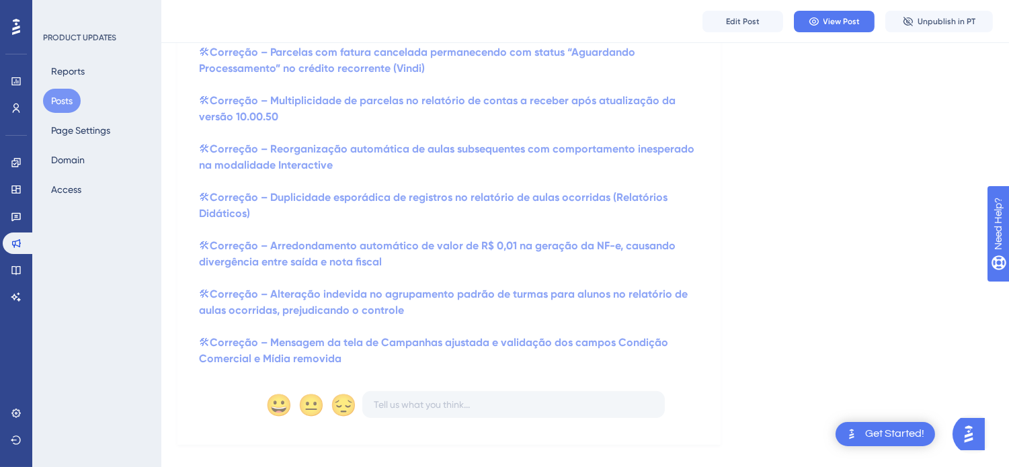
scroll to position [640, 0]
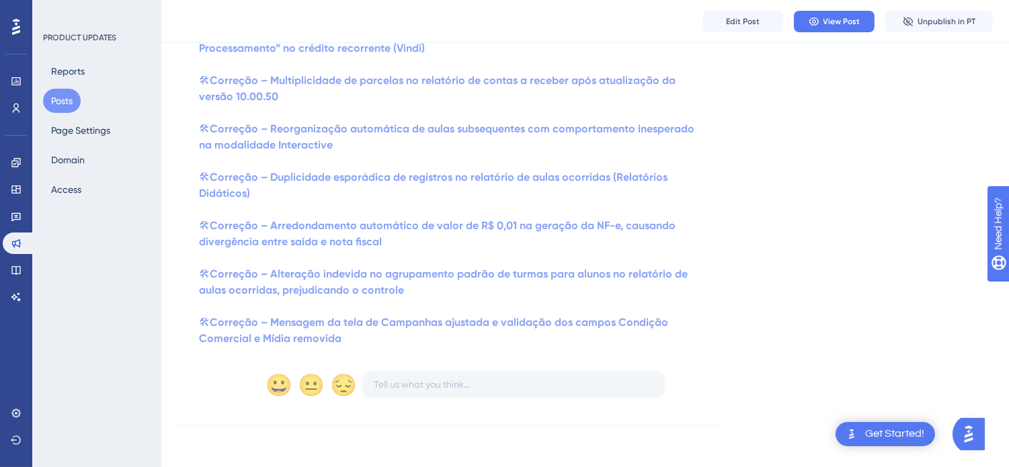
click at [76, 97] on button "Posts" at bounding box center [62, 101] width 38 height 24
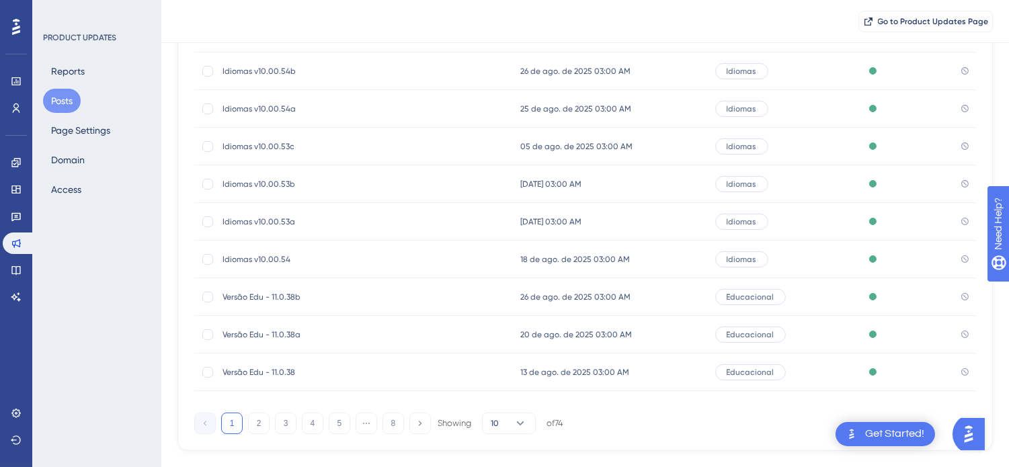
scroll to position [211, 0]
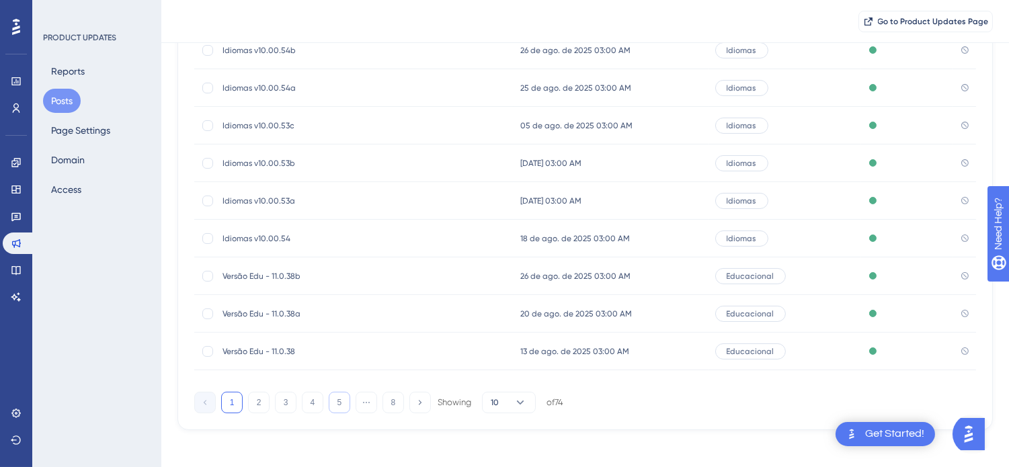
click at [339, 405] on button "5" at bounding box center [340, 403] width 22 height 22
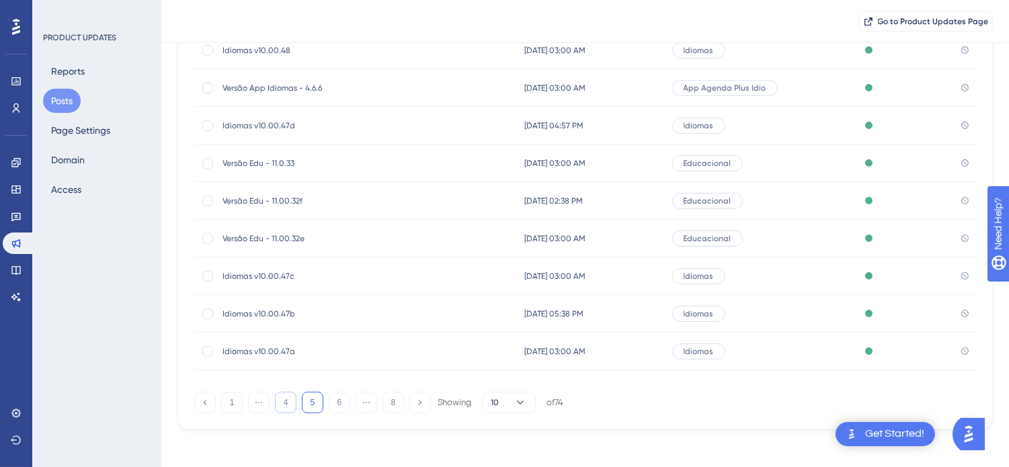
click at [284, 404] on button "4" at bounding box center [286, 403] width 22 height 22
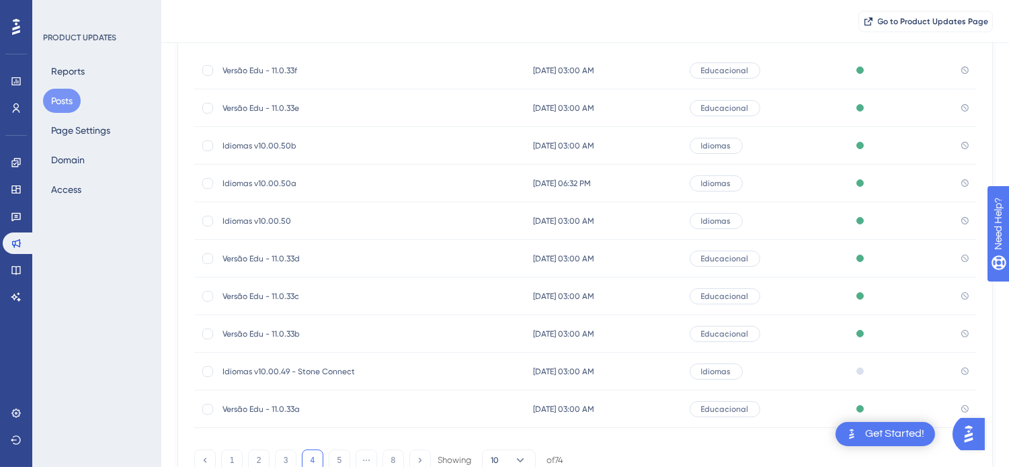
scroll to position [136, 0]
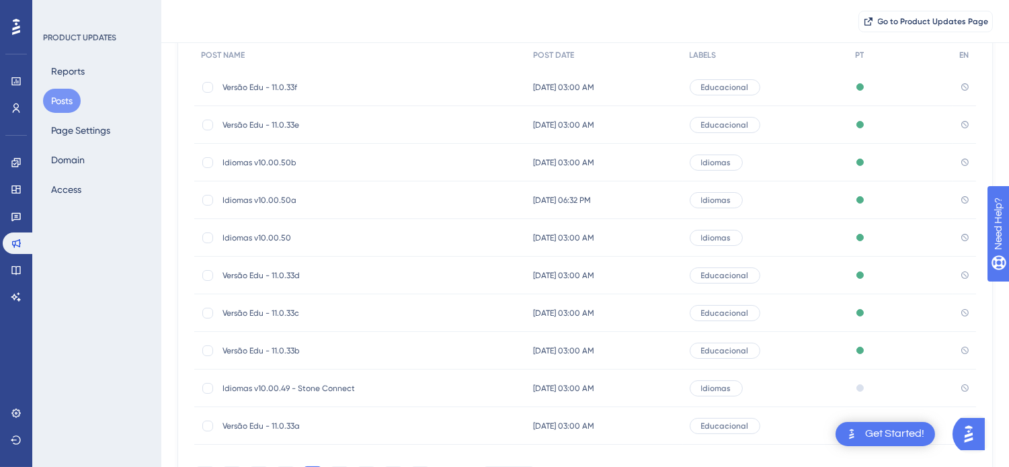
click at [272, 164] on span "Idiomas v10.00.50b" at bounding box center [330, 162] width 215 height 11
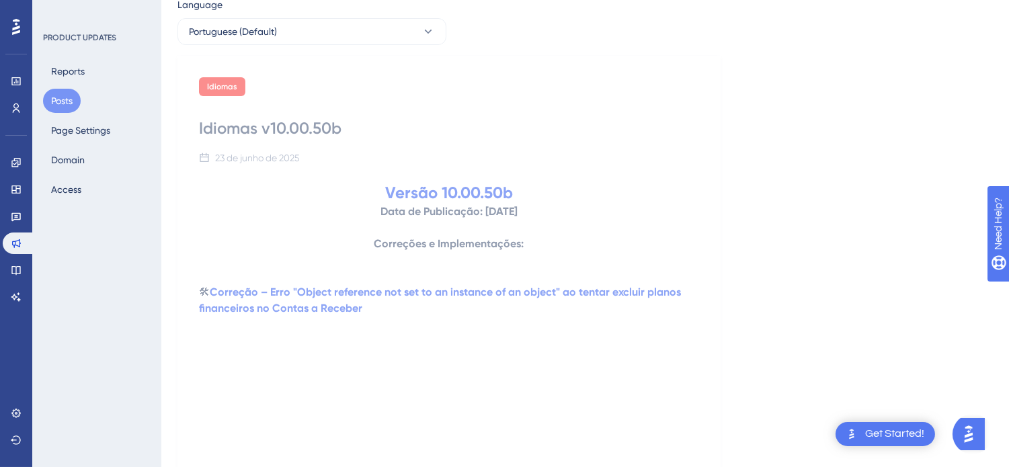
scroll to position [215, 0]
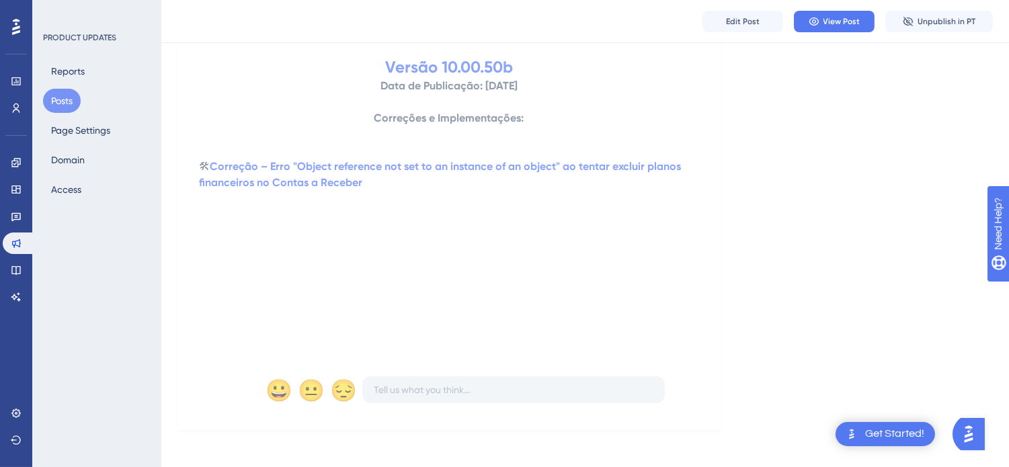
click at [57, 108] on button "Posts" at bounding box center [62, 101] width 38 height 24
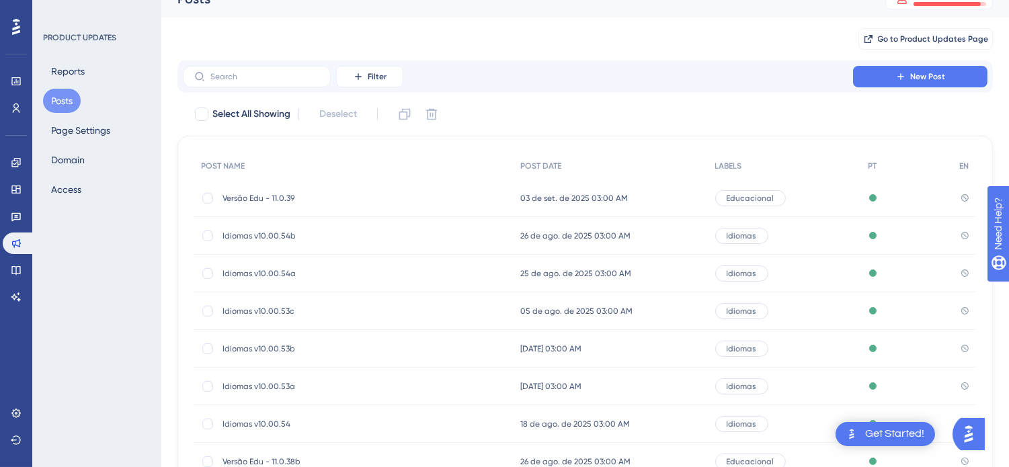
scroll to position [211, 0]
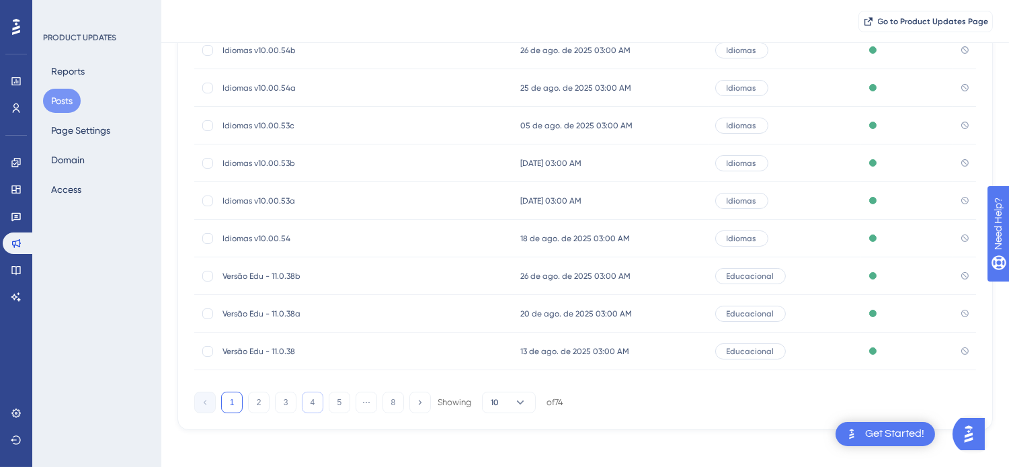
click at [316, 400] on button "4" at bounding box center [313, 403] width 22 height 22
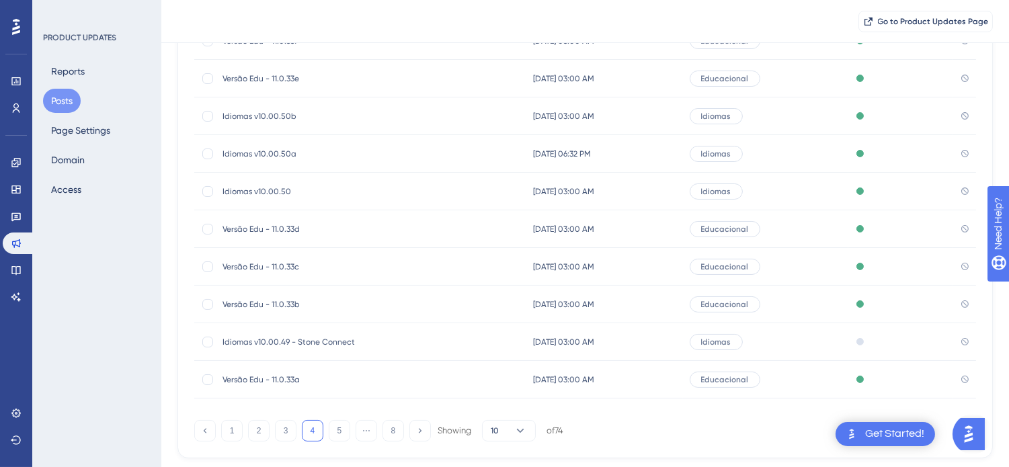
scroll to position [216, 0]
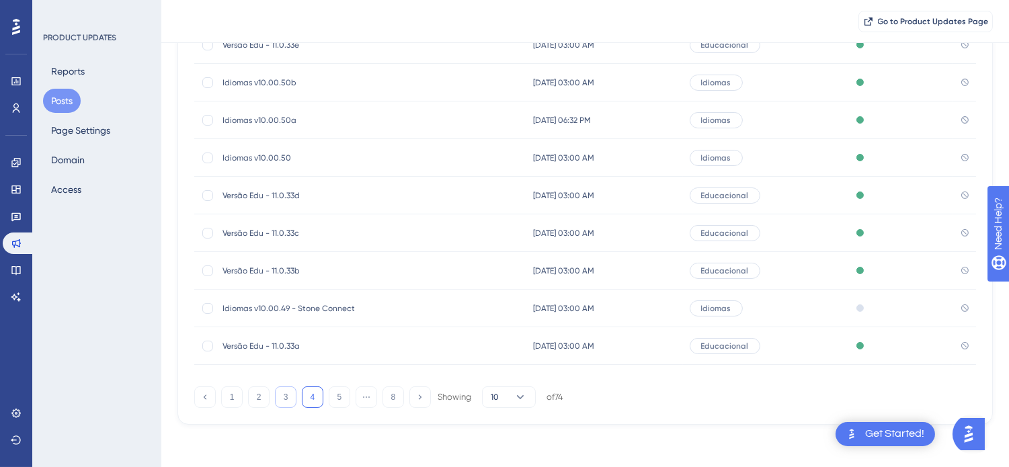
click at [286, 401] on button "3" at bounding box center [286, 398] width 22 height 22
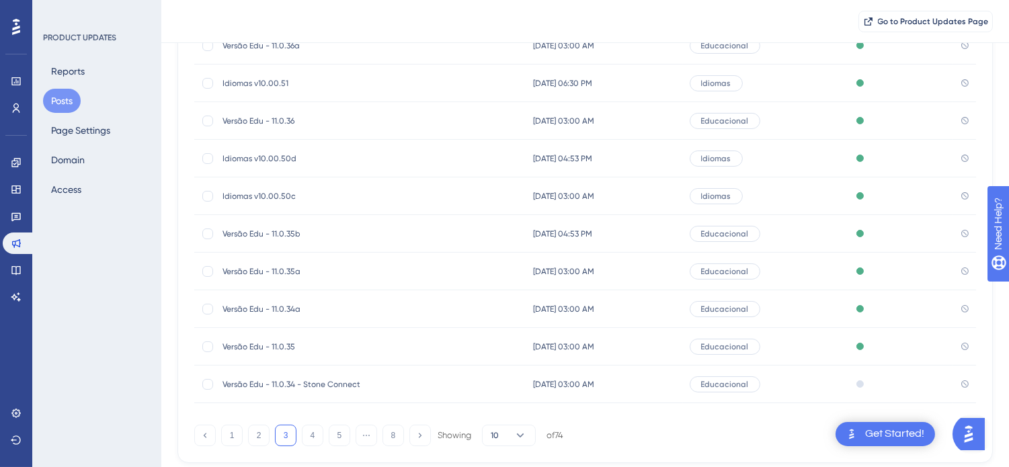
scroll to position [142, 0]
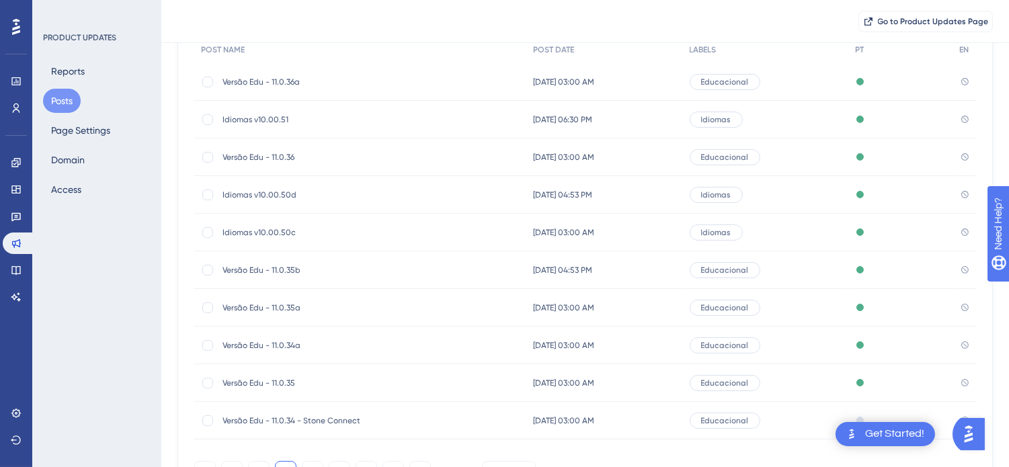
click at [259, 232] on span "Idiomas v10.00.50c" at bounding box center [330, 232] width 215 height 11
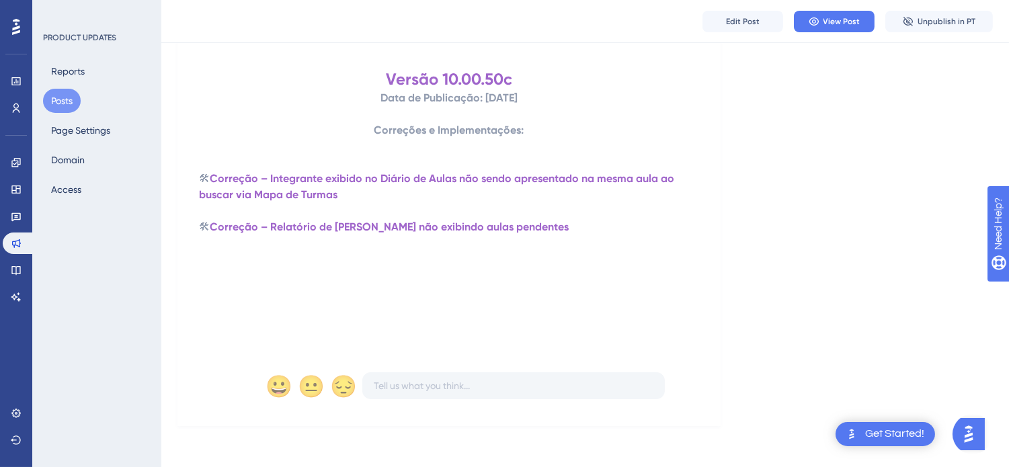
scroll to position [220, 0]
click at [63, 103] on button "Posts" at bounding box center [62, 101] width 38 height 24
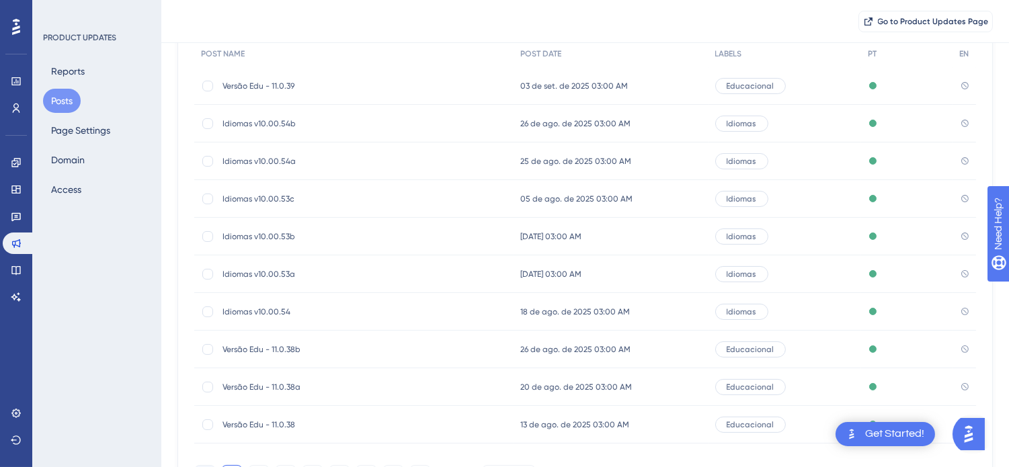
scroll to position [216, 0]
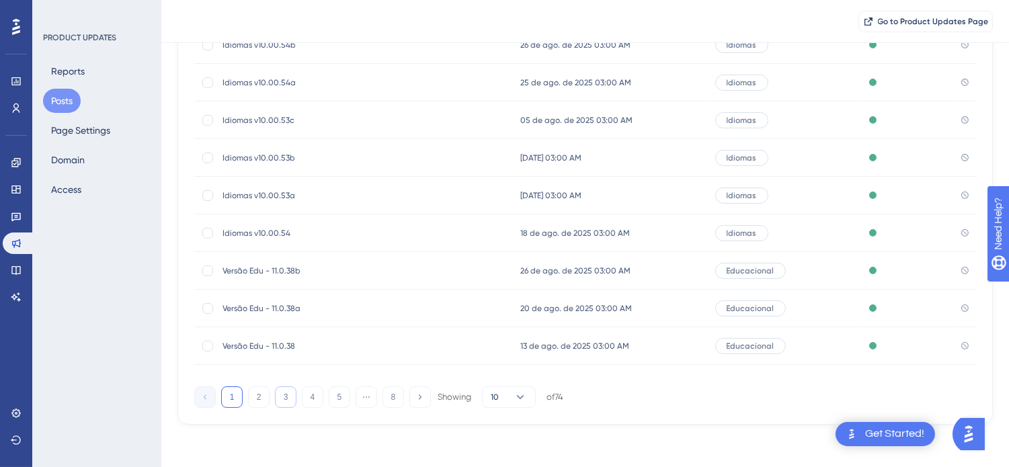
click at [280, 398] on button "3" at bounding box center [286, 398] width 22 height 22
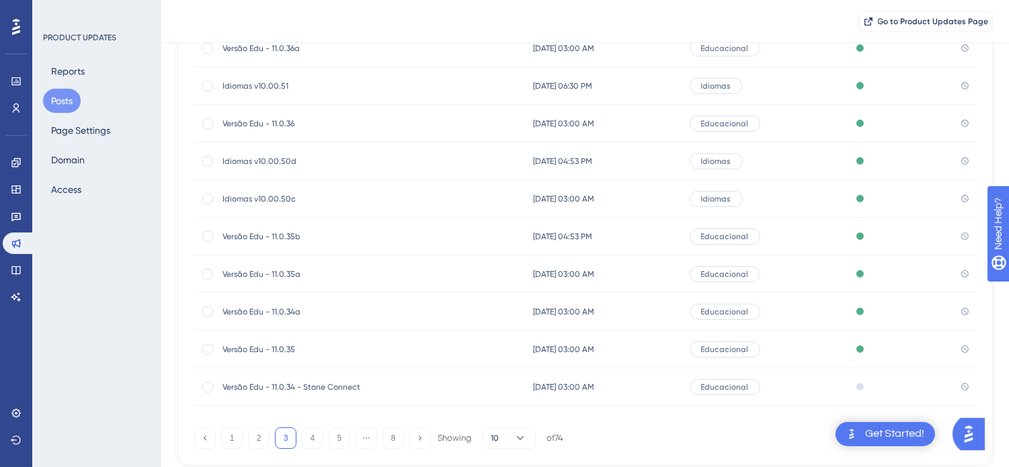
scroll to position [142, 0]
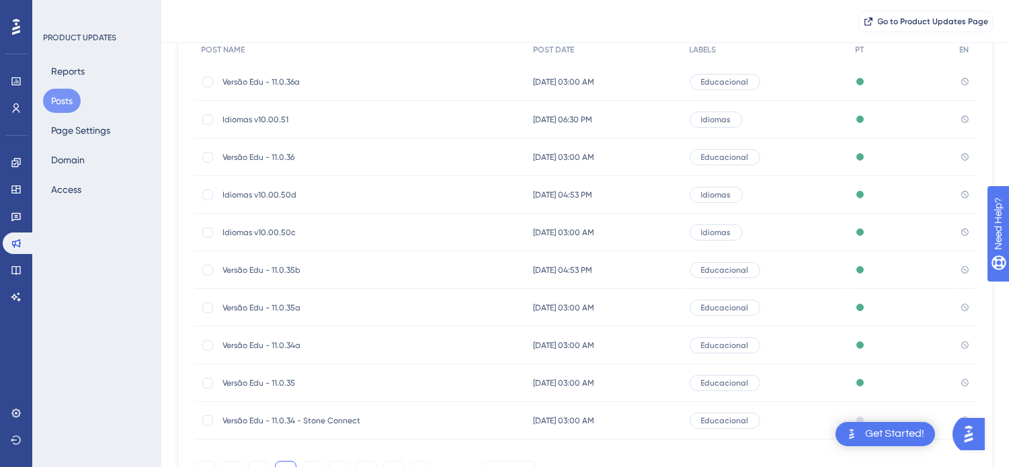
click at [290, 190] on span "Idiomas v10.00.50d" at bounding box center [330, 195] width 215 height 11
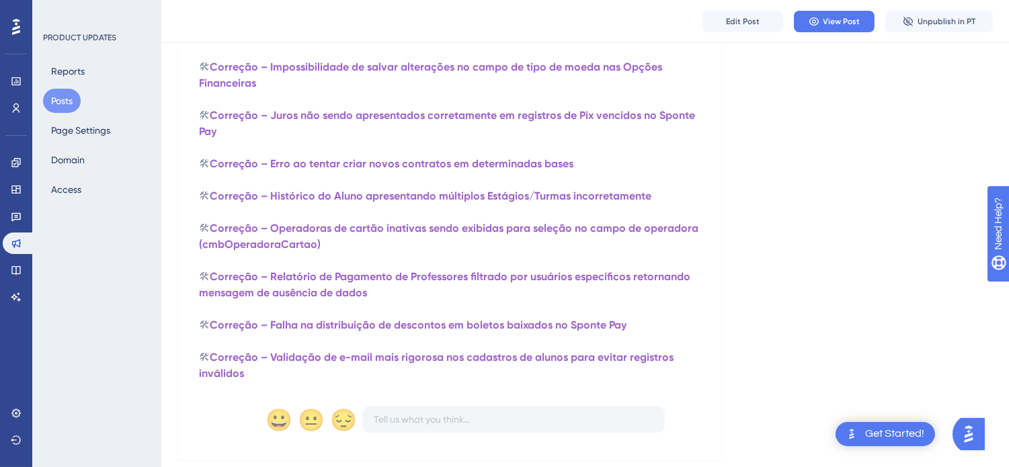
scroll to position [333, 0]
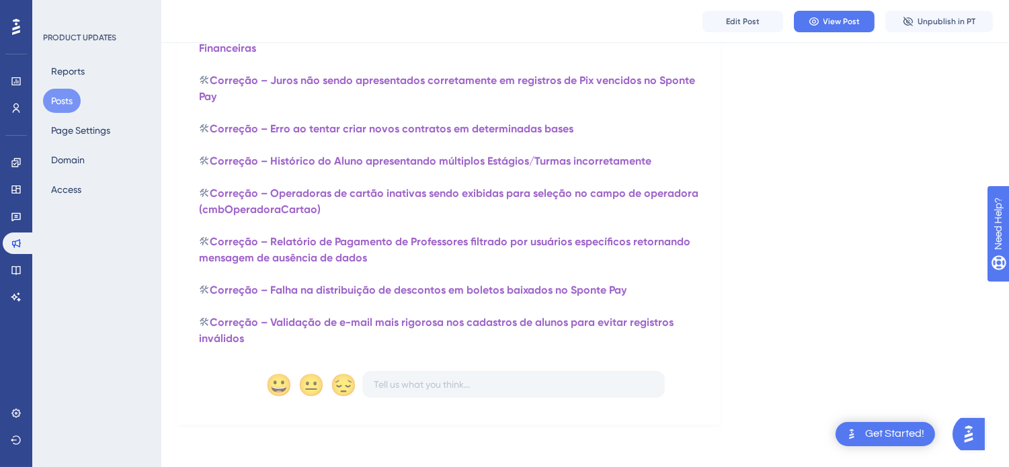
click at [61, 102] on button "Posts" at bounding box center [62, 101] width 38 height 24
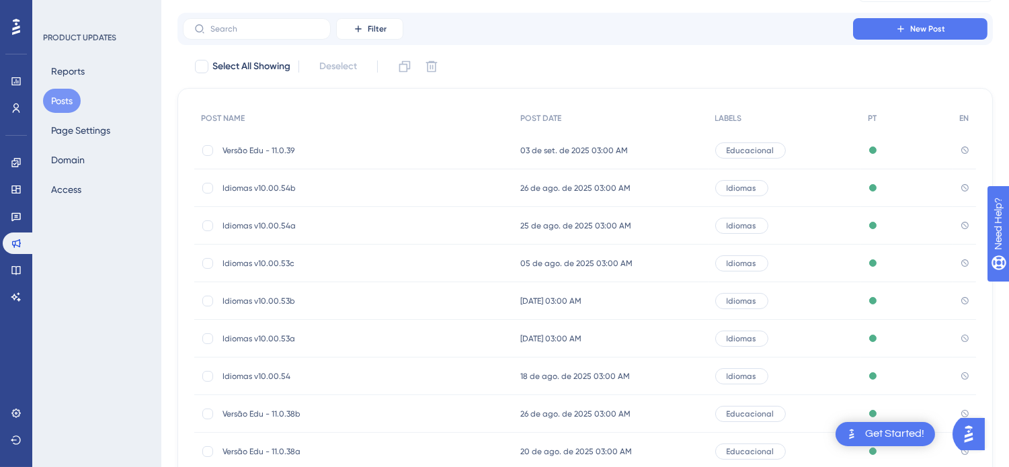
scroll to position [211, 0]
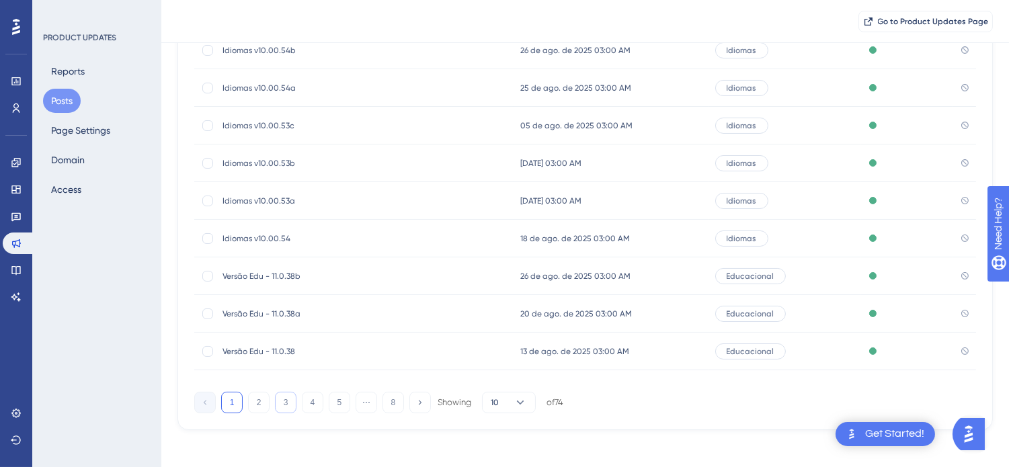
click at [285, 399] on button "3" at bounding box center [286, 403] width 22 height 22
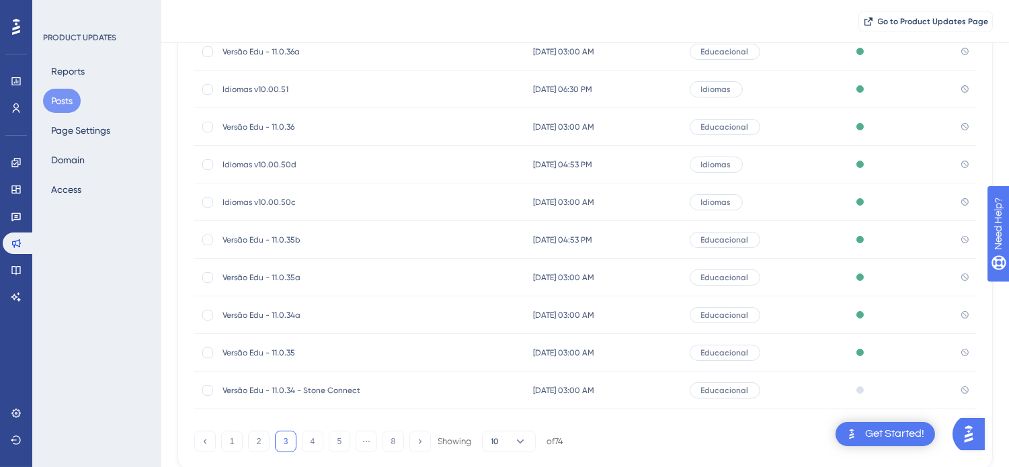
scroll to position [0, 0]
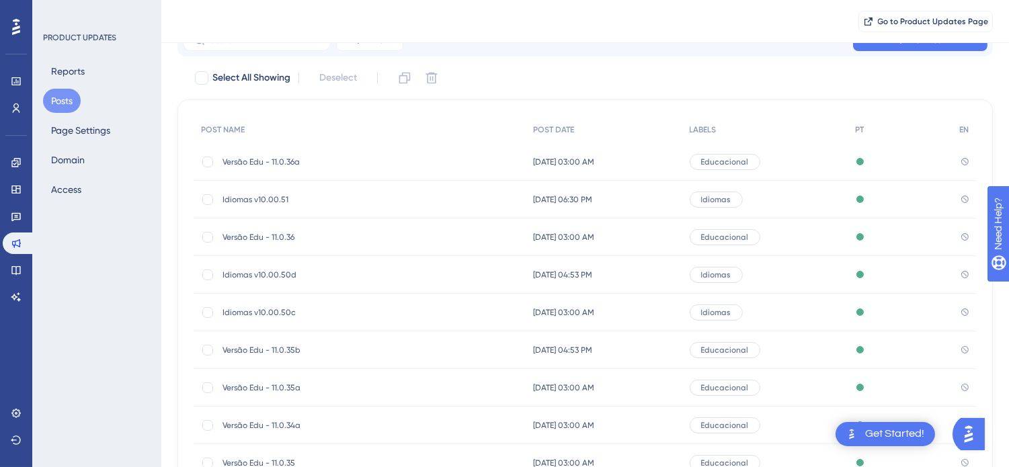
click at [266, 195] on span "Idiomas v10.00.51" at bounding box center [330, 199] width 215 height 11
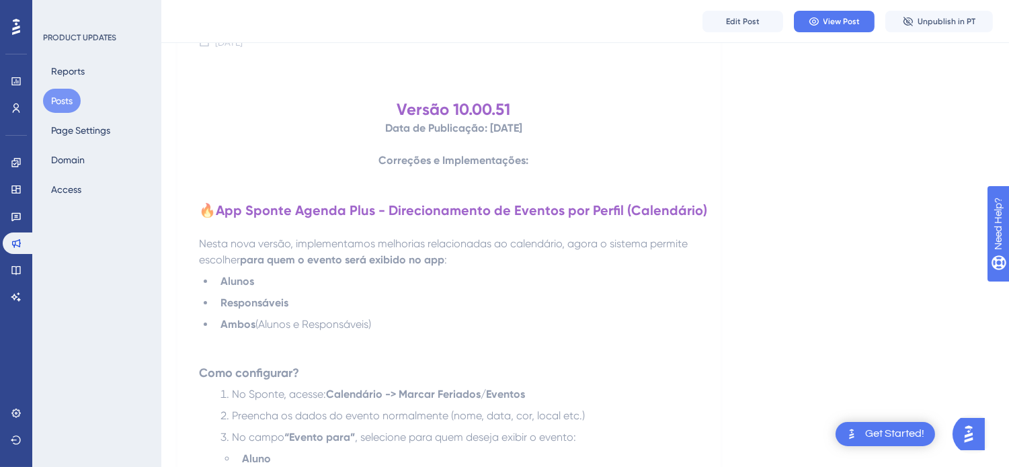
drag, startPoint x: 596, startPoint y: 338, endPoint x: 200, endPoint y: 210, distance: 416.3
copy div "🔥 App Sponte Agenda Plus - Direcionamento de Eventos por Perfil (Calendário) Ne…"
click at [65, 94] on button "Posts" at bounding box center [62, 101] width 38 height 24
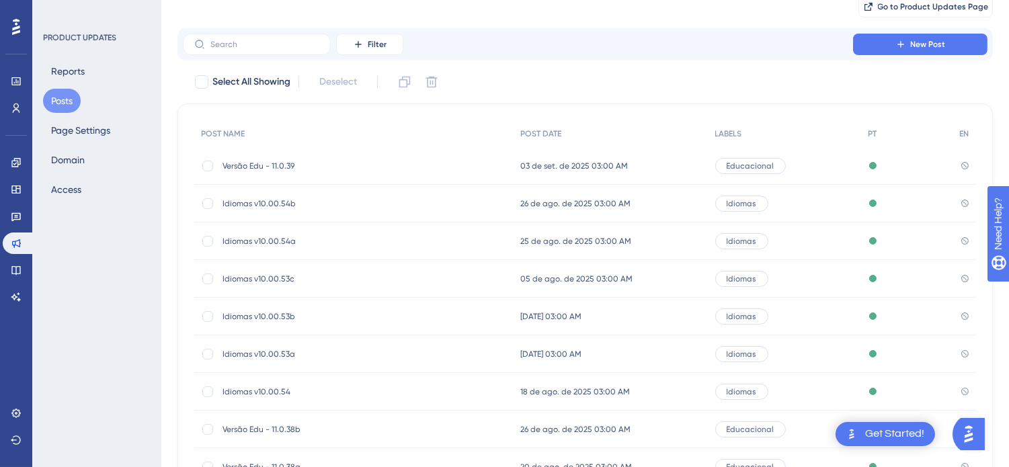
scroll to position [211, 0]
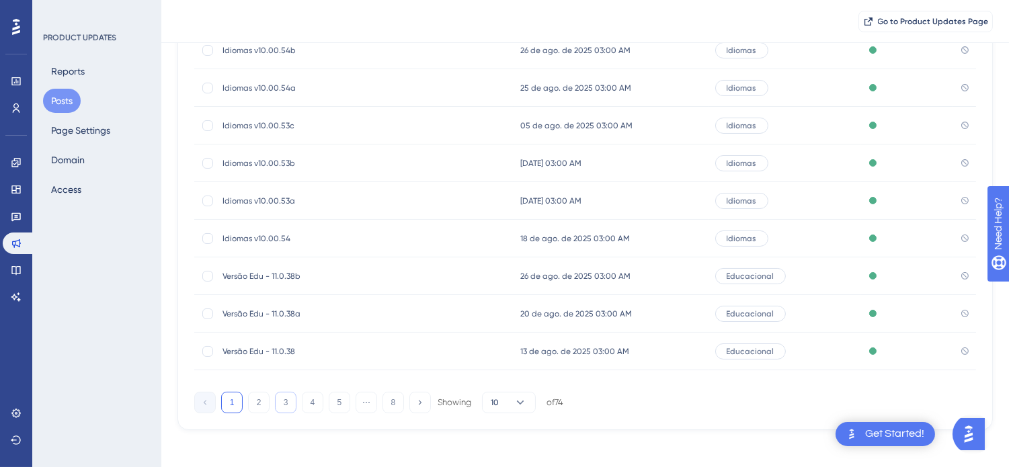
click at [281, 399] on button "3" at bounding box center [286, 403] width 22 height 22
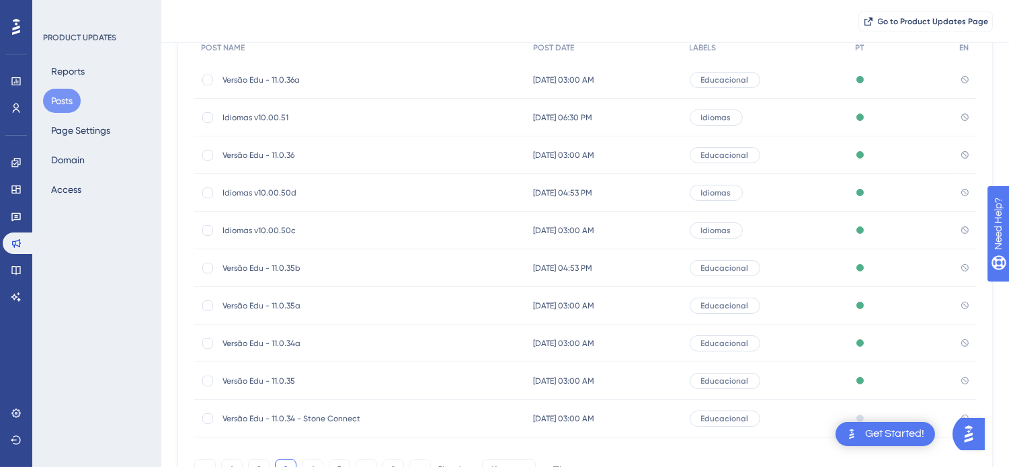
scroll to position [216, 0]
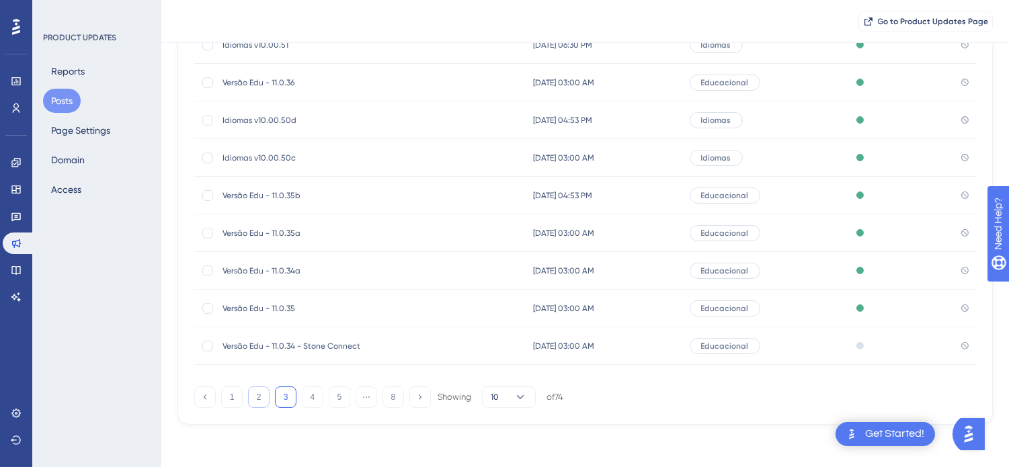
click at [259, 397] on button "2" at bounding box center [259, 398] width 22 height 22
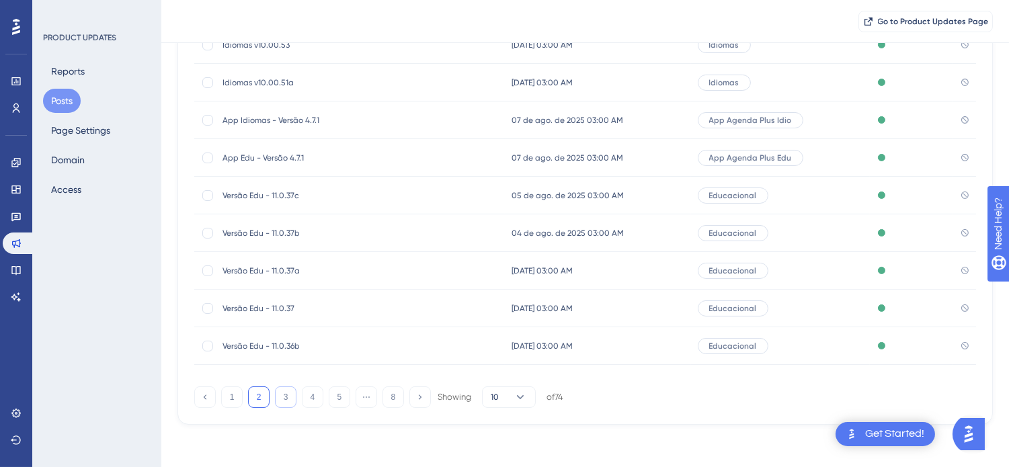
click at [290, 393] on button "3" at bounding box center [286, 398] width 22 height 22
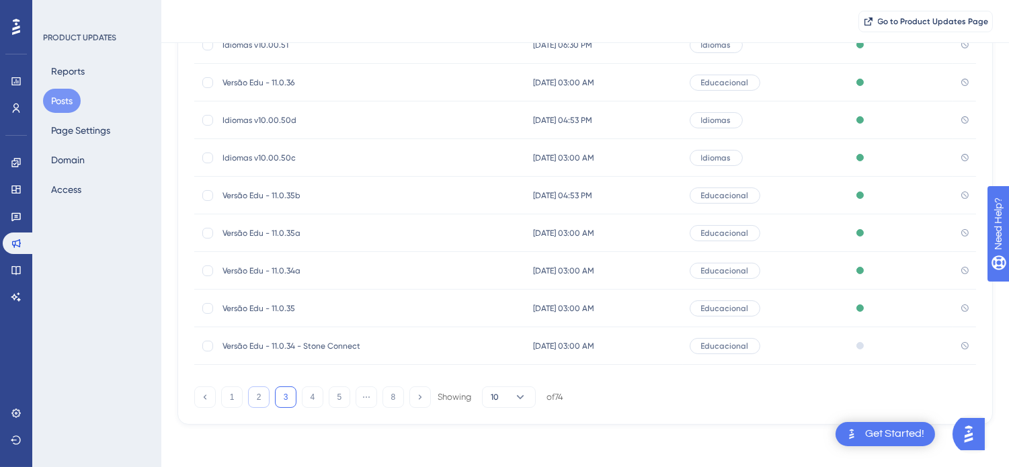
click at [255, 402] on button "2" at bounding box center [259, 398] width 22 height 22
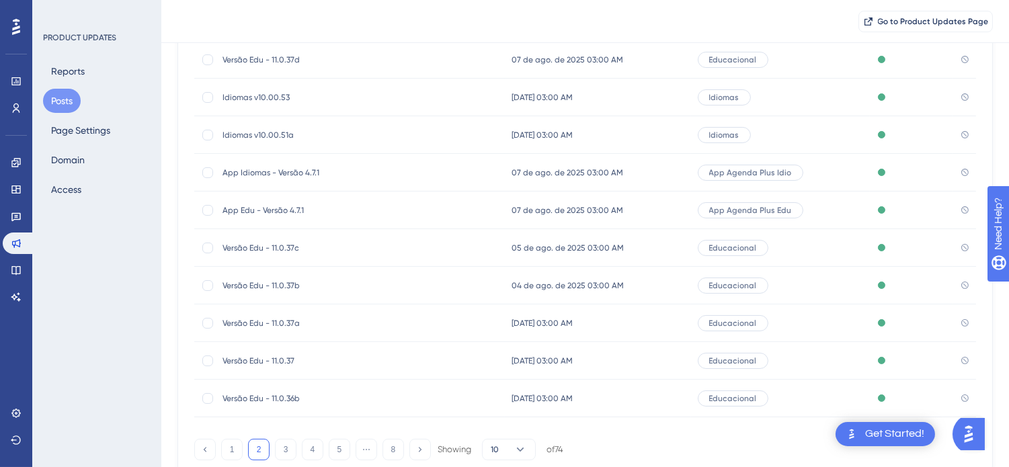
scroll to position [142, 0]
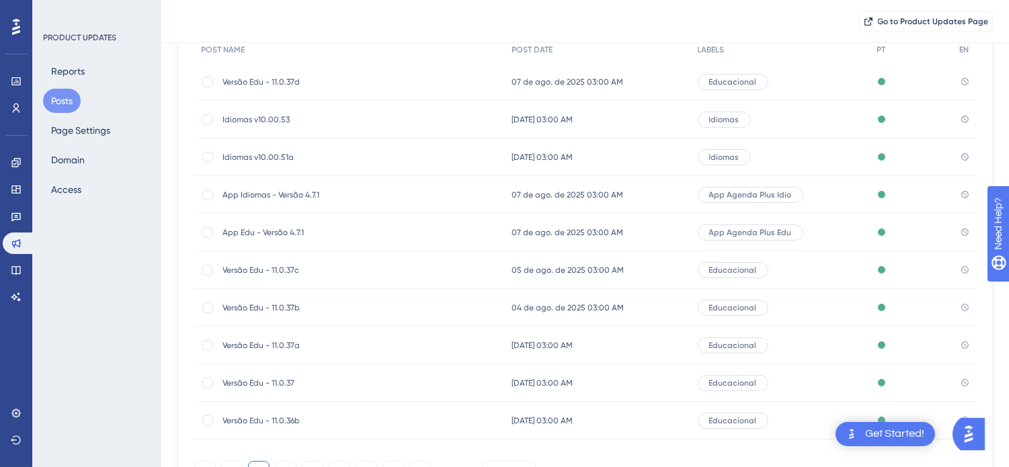
click at [300, 153] on span "Idiomas v10.00.51a" at bounding box center [330, 157] width 215 height 11
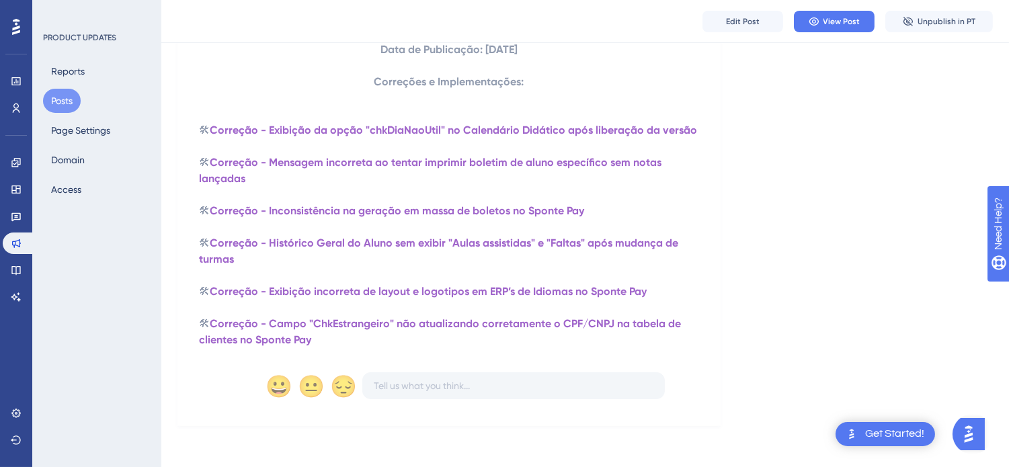
scroll to position [253, 0]
click at [61, 101] on button "Posts" at bounding box center [62, 101] width 38 height 24
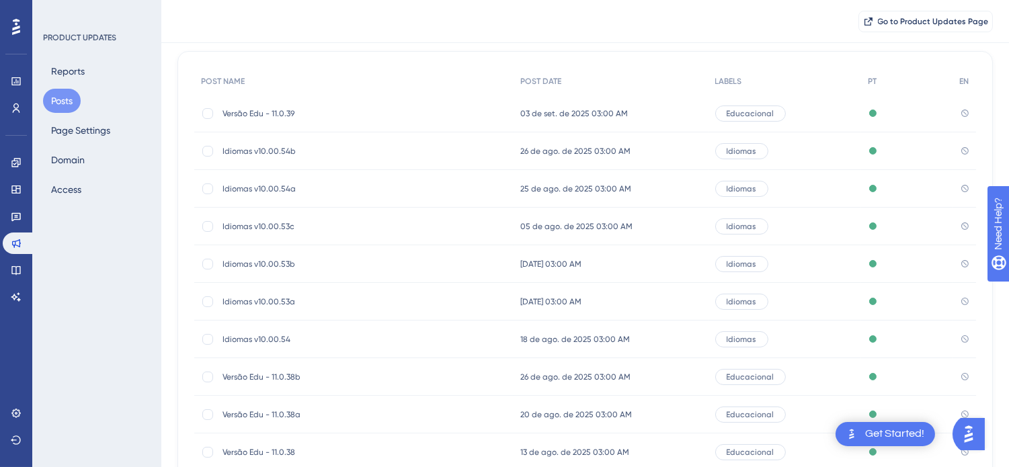
scroll to position [211, 0]
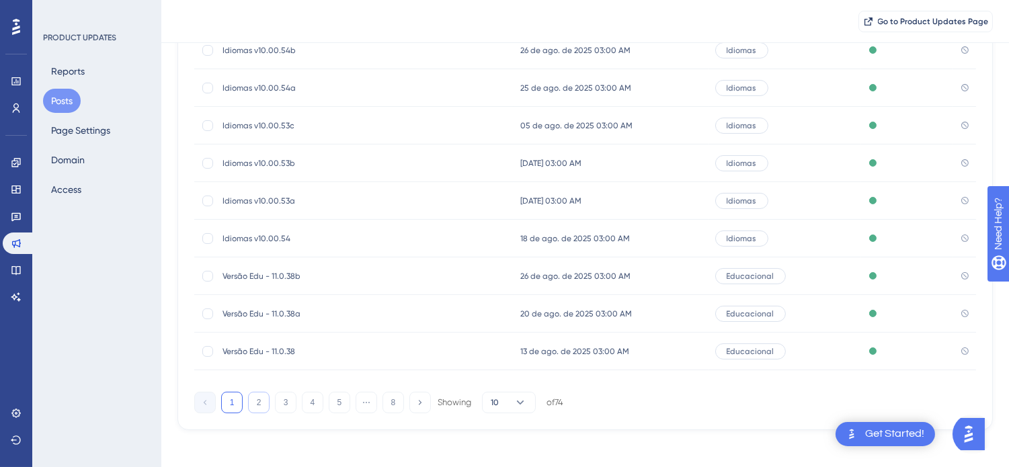
click at [265, 405] on button "2" at bounding box center [259, 403] width 22 height 22
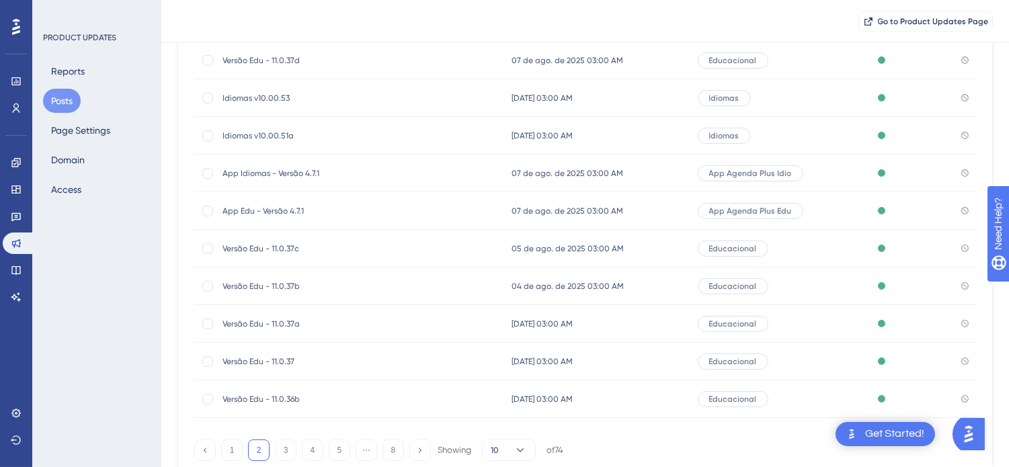
scroll to position [136, 0]
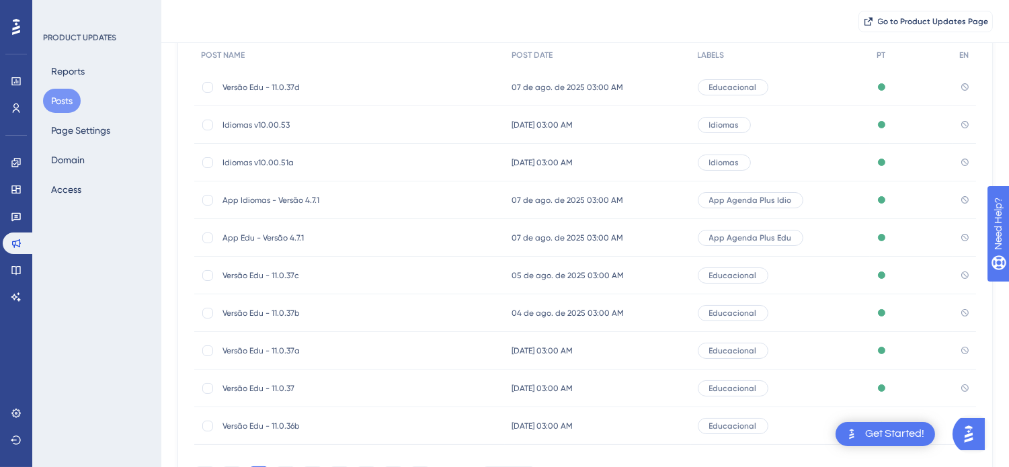
click at [308, 123] on span "Idiomas v10.00.53" at bounding box center [330, 125] width 215 height 11
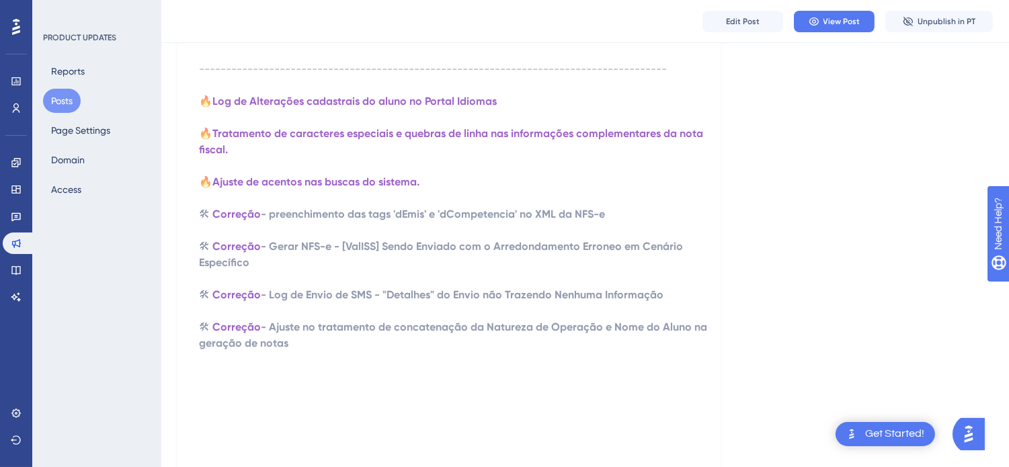
scroll to position [8216, 0]
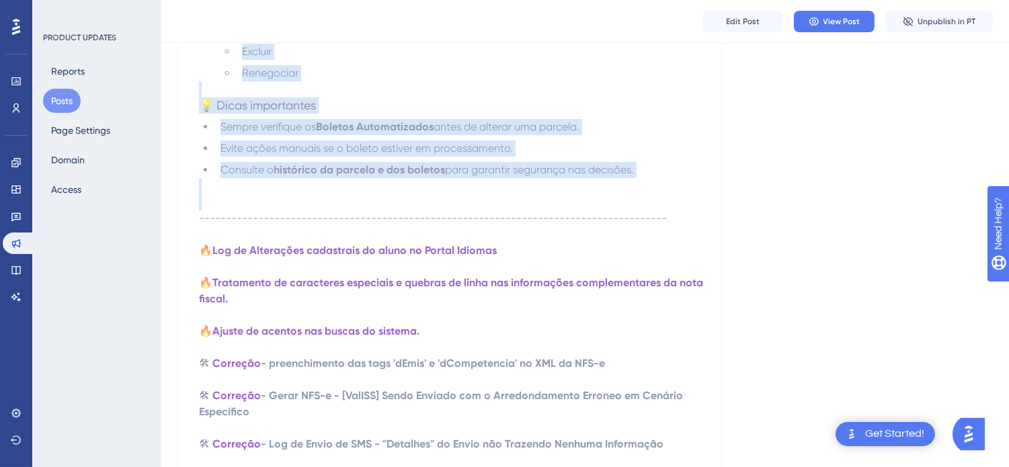
drag, startPoint x: 203, startPoint y: 209, endPoint x: 648, endPoint y: 247, distance: 446.6
copy div "🔥 Melhorias na Gestão e Segurança de Senhas no Sponte Com o objetivo de aumenta…"
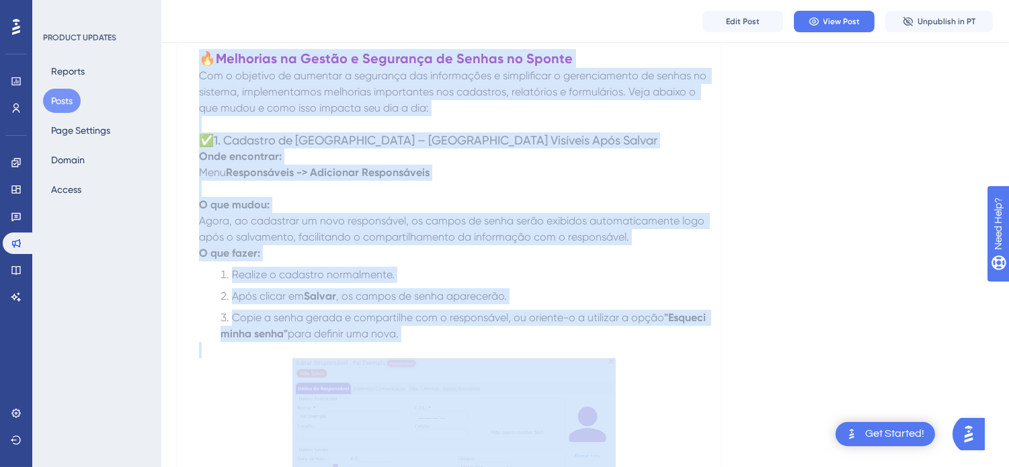
scroll to position [0, 0]
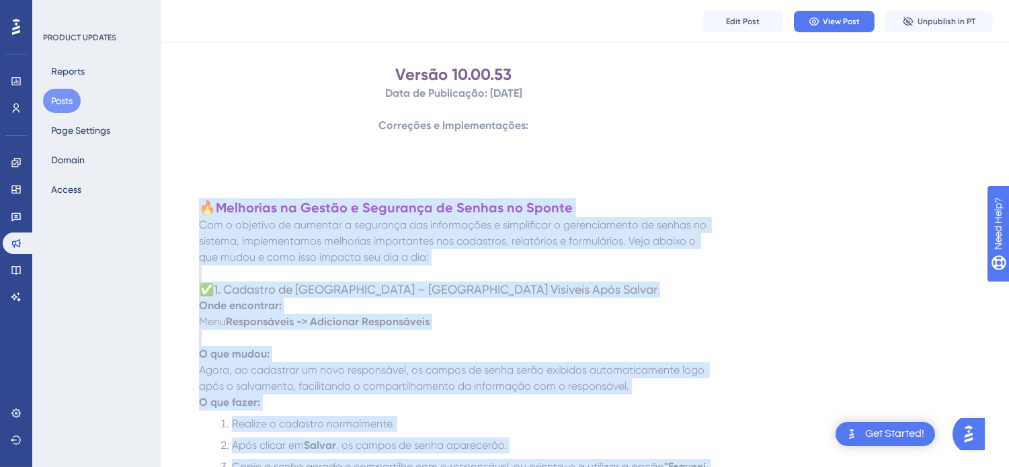
click at [608, 346] on p "Onde encontrar: Menu Responsáveis -> Adicionar Responsáveis" at bounding box center [454, 322] width 510 height 48
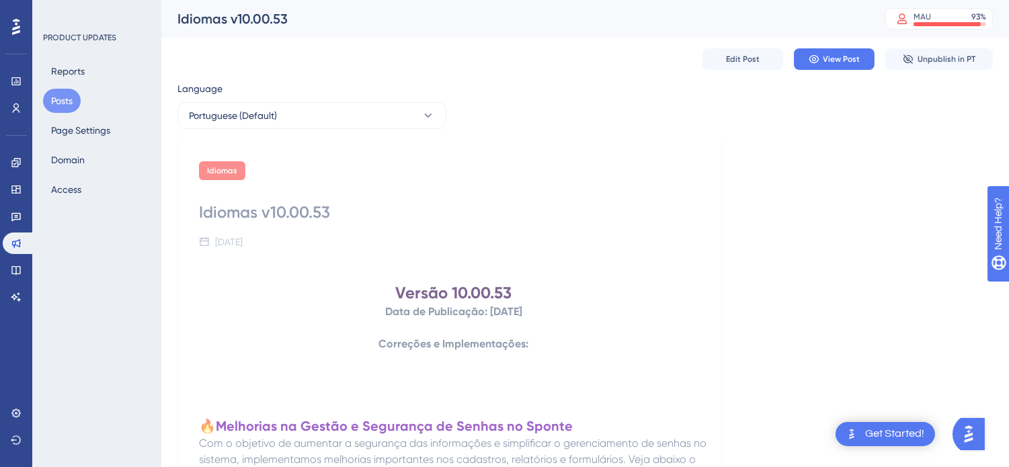
click at [65, 99] on button "Posts" at bounding box center [62, 101] width 38 height 24
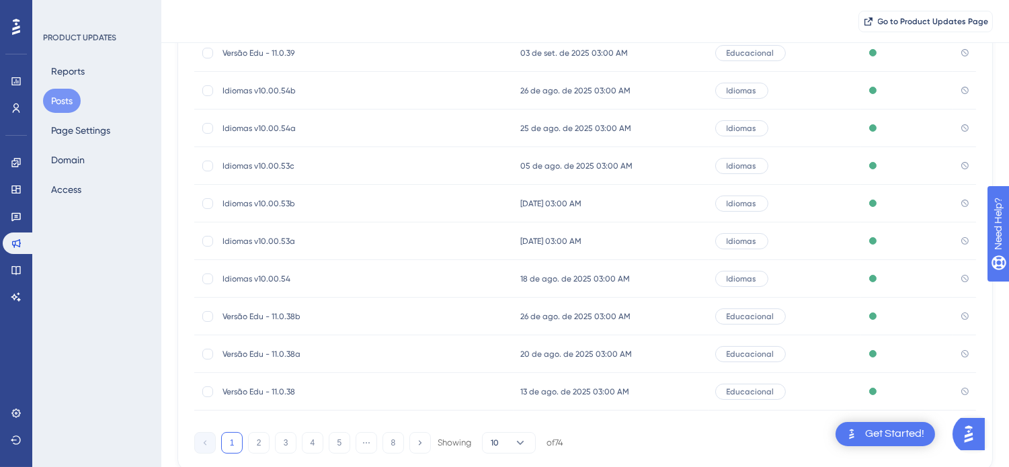
scroll to position [216, 0]
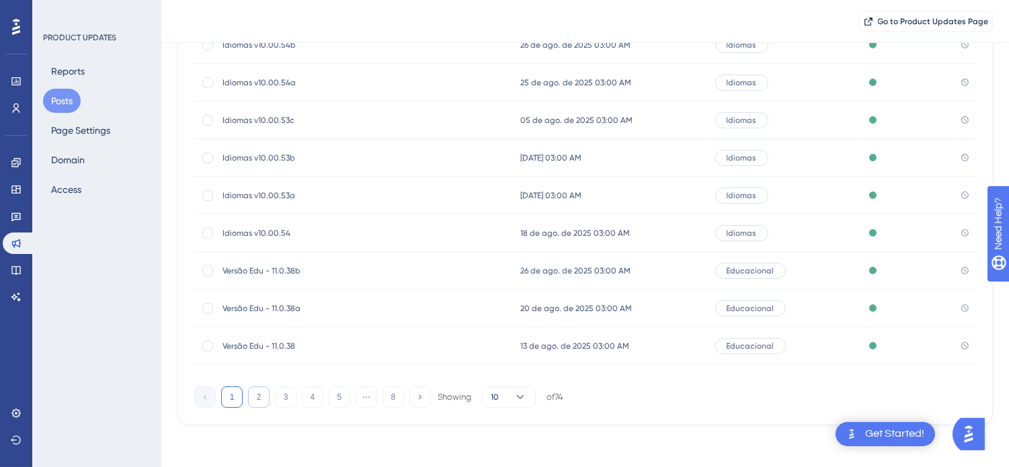
click at [261, 394] on button "2" at bounding box center [259, 398] width 22 height 22
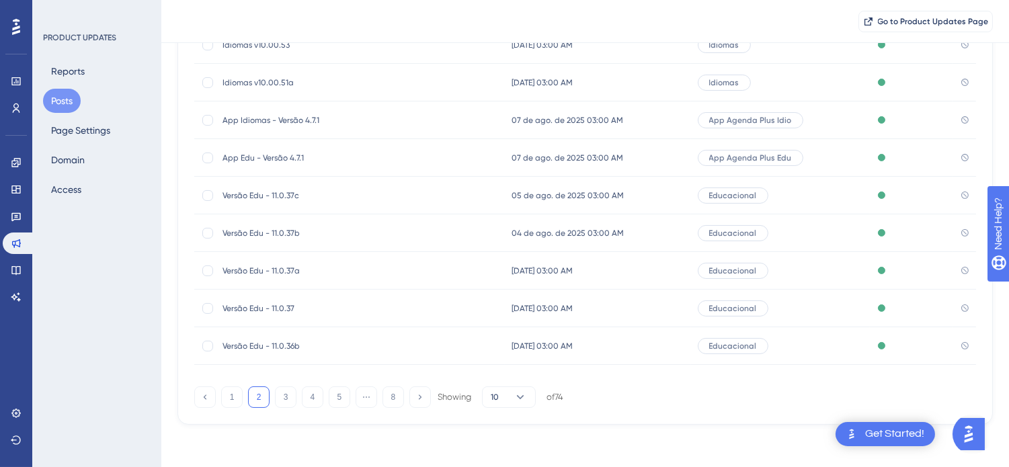
click at [232, 409] on div "POST NAME POST DATE LABELS PT EN Versão Edu - 11.0.37d Versão Edu - 11.0.37d 07…" at bounding box center [584, 185] width 815 height 480
click at [232, 403] on button "1" at bounding box center [232, 398] width 22 height 22
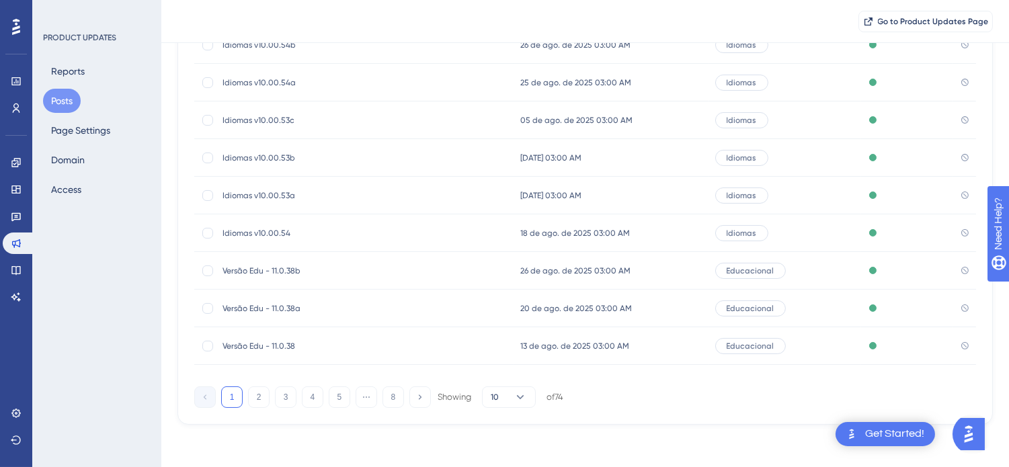
click at [299, 231] on span "Idiomas v10.00.54" at bounding box center [330, 233] width 215 height 11
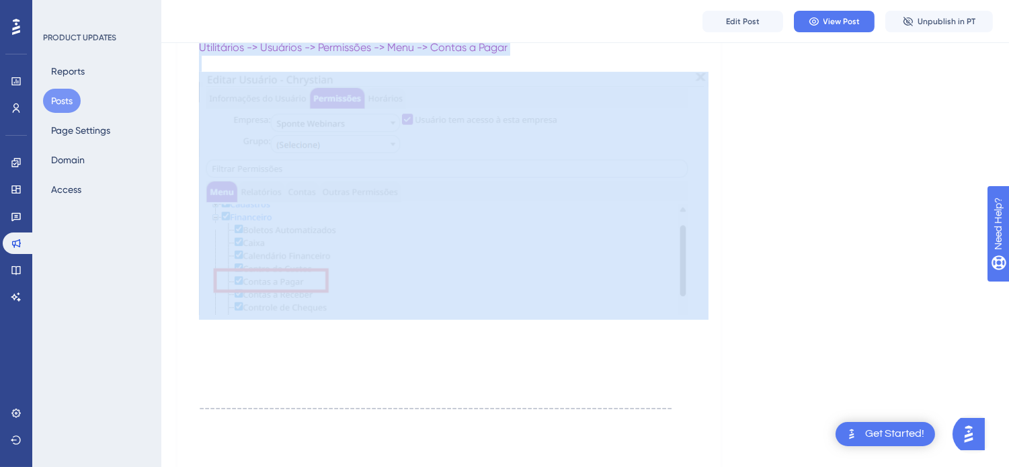
scroll to position [1344, 0]
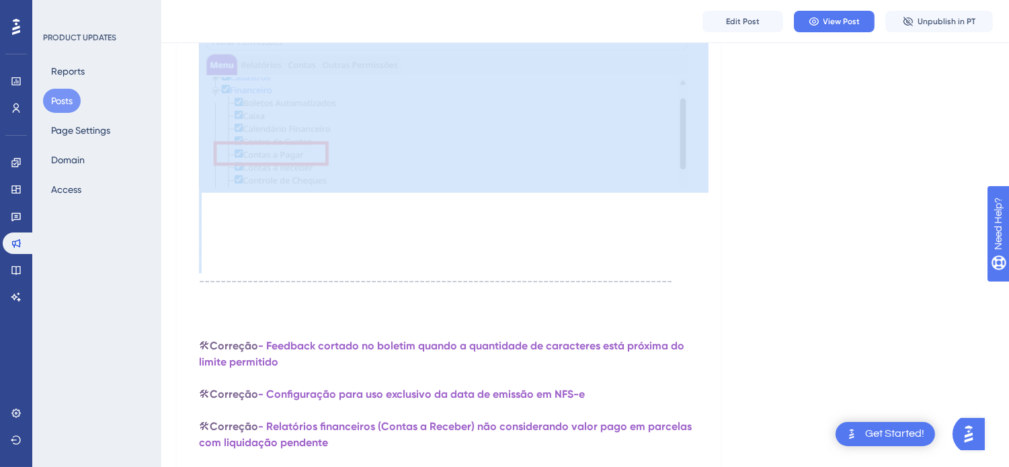
drag, startPoint x: 203, startPoint y: 175, endPoint x: 694, endPoint y: 259, distance: 497.9
copy div "🔥 Implementação - Menu "Meu Sponte": Agora você conta com o menu “Meu Sponte” ,…"
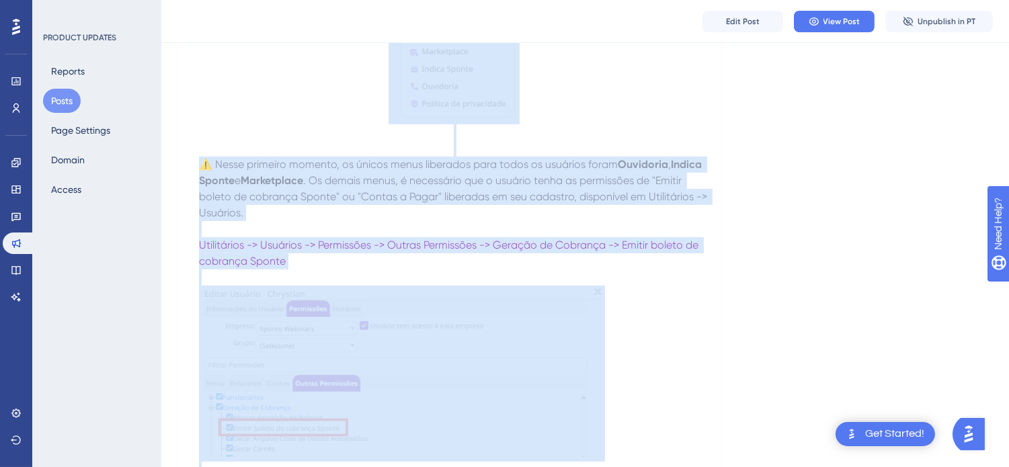
scroll to position [0, 0]
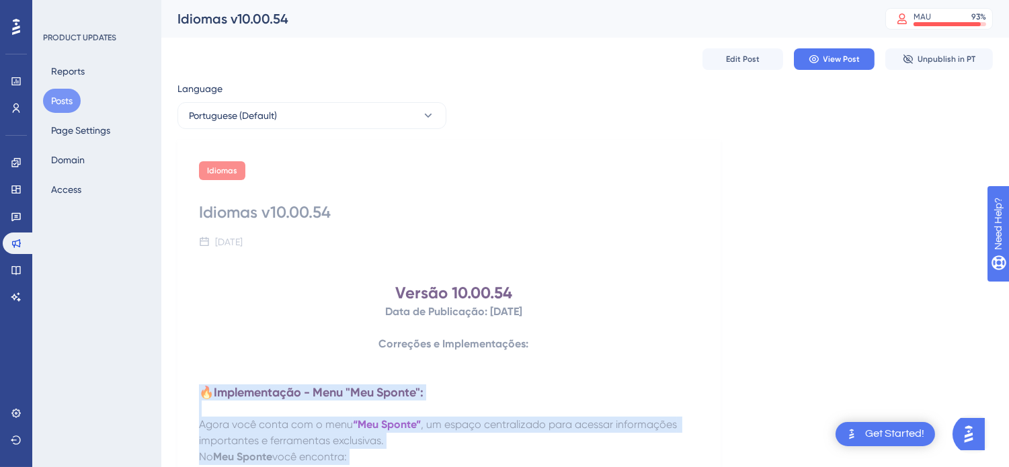
click at [54, 101] on button "Posts" at bounding box center [62, 101] width 38 height 24
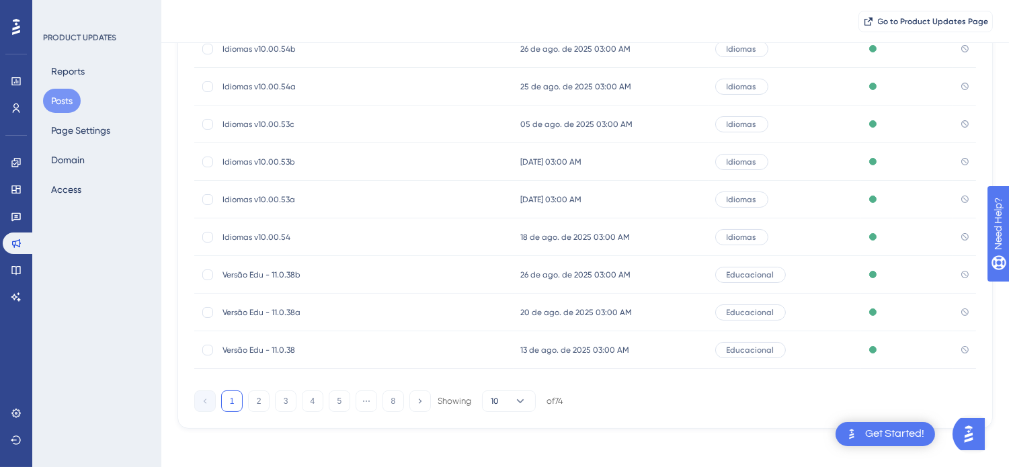
scroll to position [216, 0]
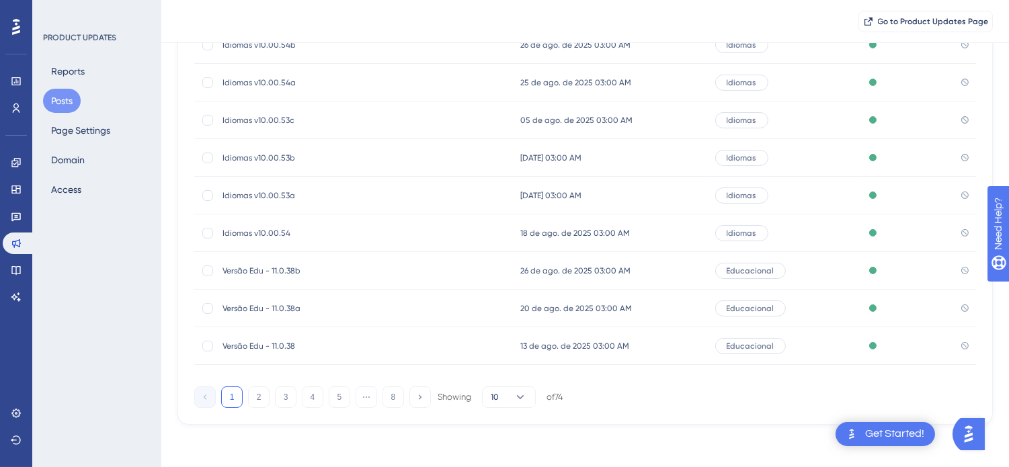
click at [285, 192] on span "Idiomas v10.00.53a" at bounding box center [330, 195] width 215 height 11
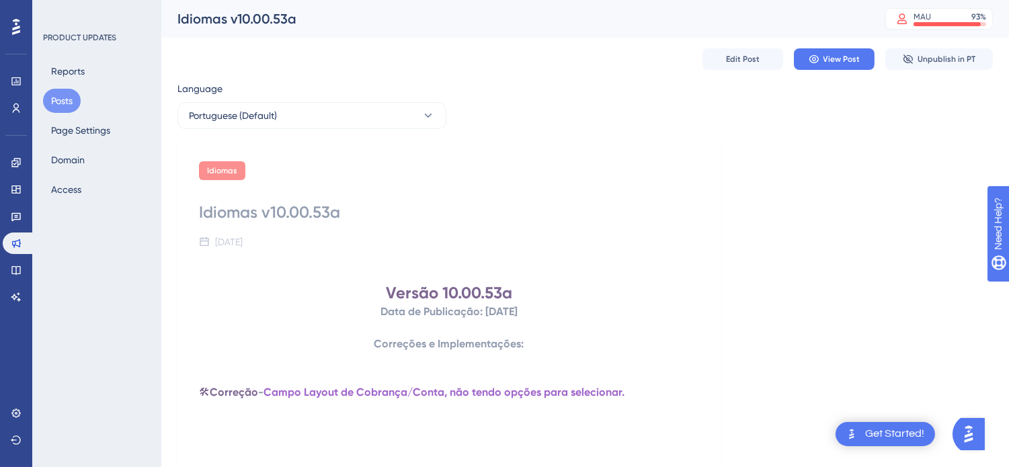
click at [57, 98] on button "Posts" at bounding box center [62, 101] width 38 height 24
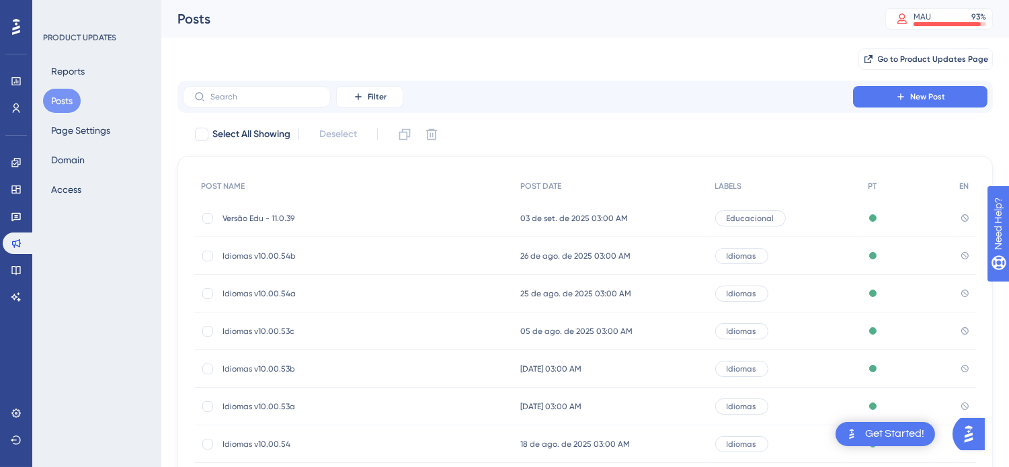
scroll to position [211, 0]
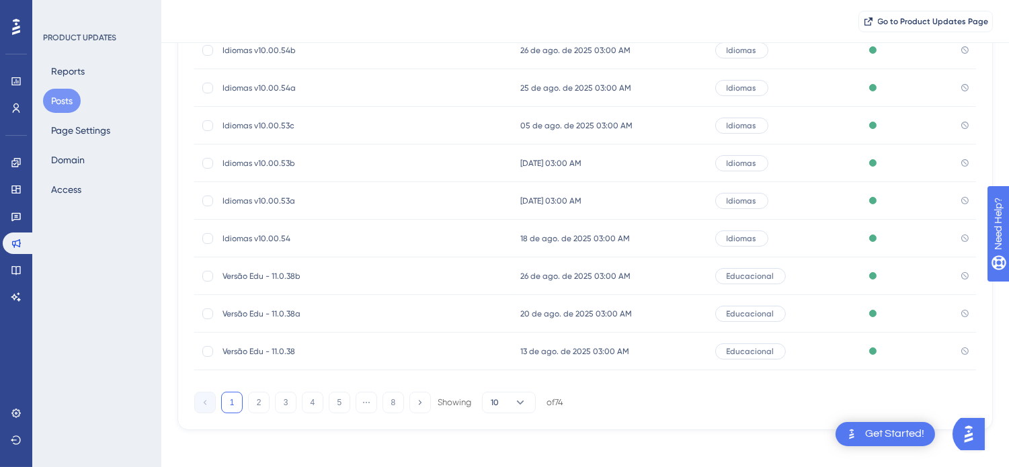
click at [323, 162] on span "Idiomas v10.00.53b" at bounding box center [330, 163] width 215 height 11
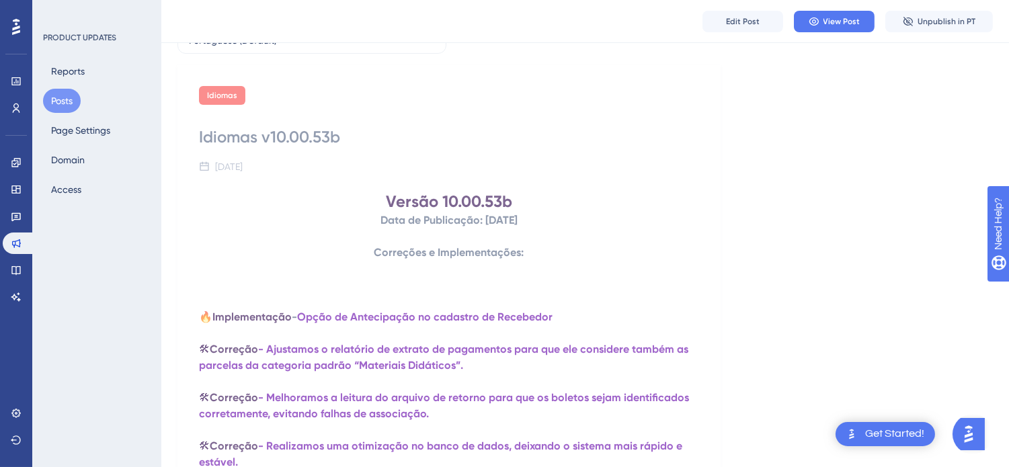
scroll to position [75, 0]
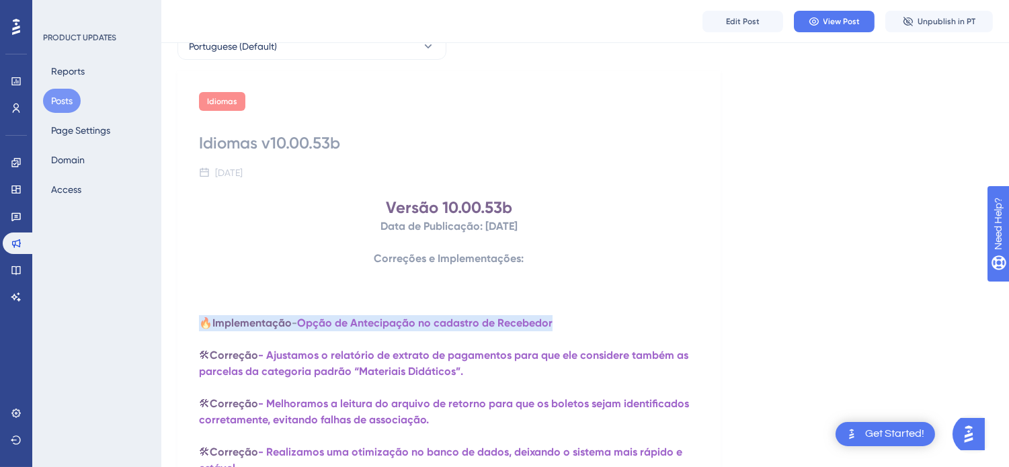
drag, startPoint x: 562, startPoint y: 323, endPoint x: 198, endPoint y: 323, distance: 363.7
click at [199, 323] on p "🔥 Implementação - Opção de Antecipação no cadastro de Recebedor" at bounding box center [449, 323] width 500 height 16
click at [59, 95] on button "Posts" at bounding box center [62, 101] width 38 height 24
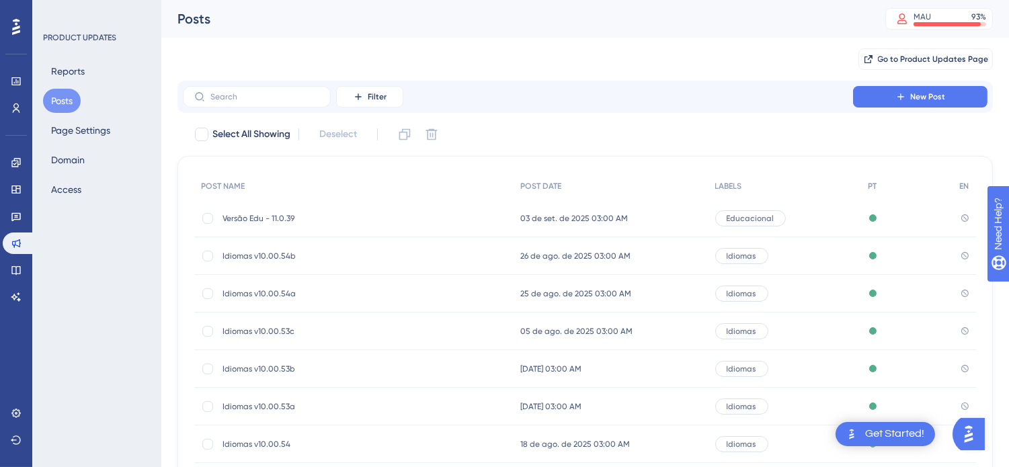
click at [297, 321] on div "Idiomas v10.00.53c Idiomas v10.00.53c" at bounding box center [330, 332] width 215 height 38
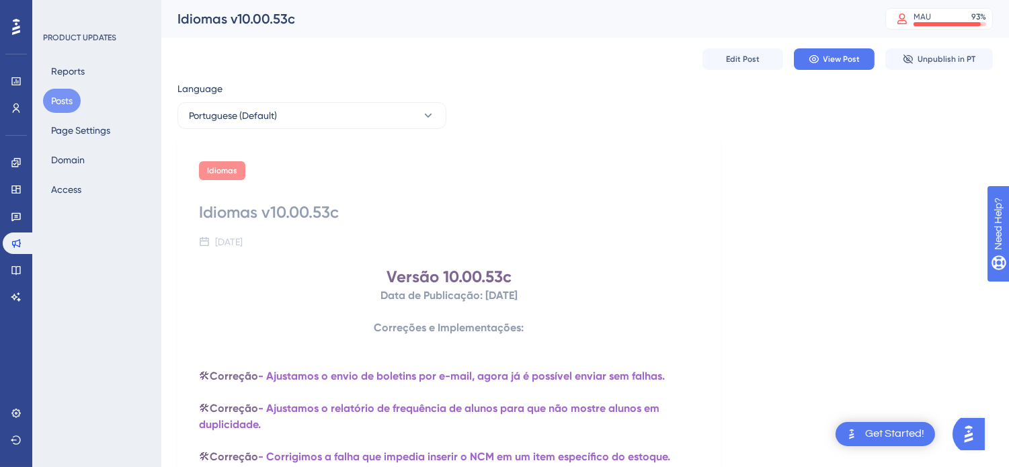
click at [61, 110] on button "Posts" at bounding box center [62, 101] width 38 height 24
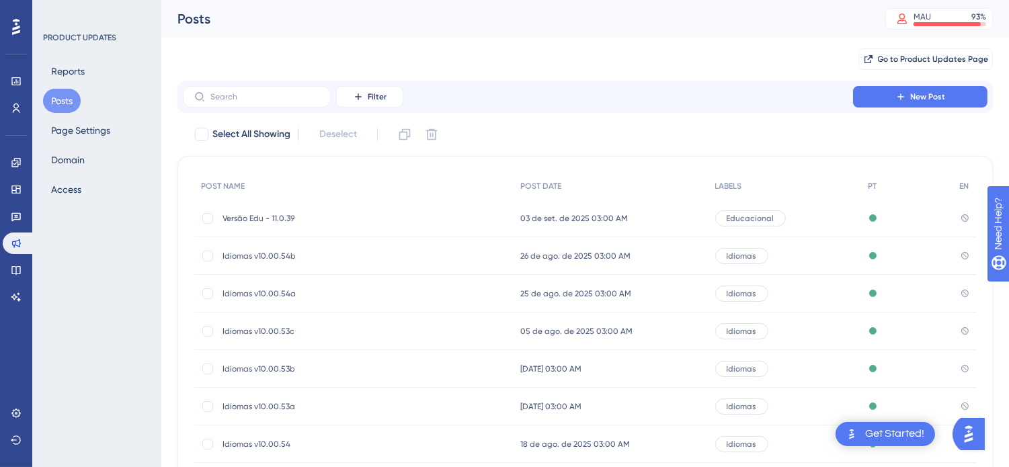
click at [286, 289] on span "Idiomas v10.00.54a" at bounding box center [330, 293] width 215 height 11
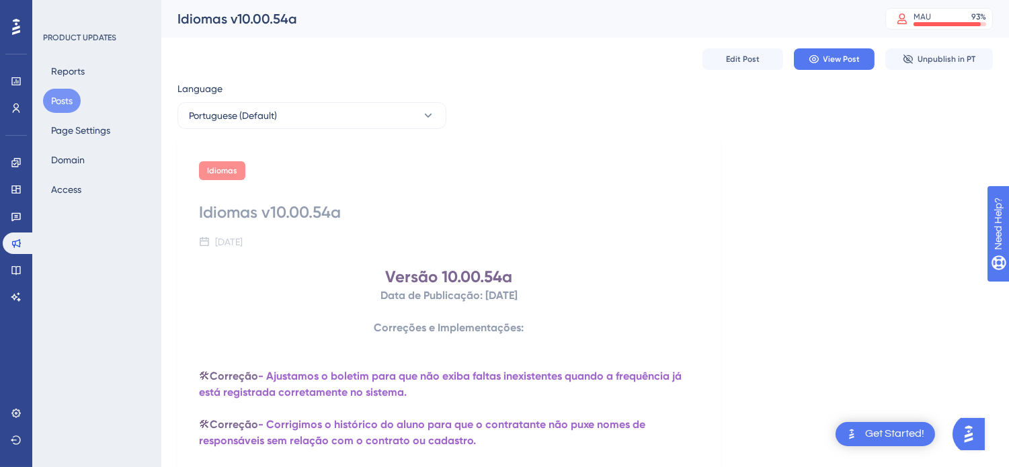
click at [58, 95] on button "Posts" at bounding box center [62, 101] width 38 height 24
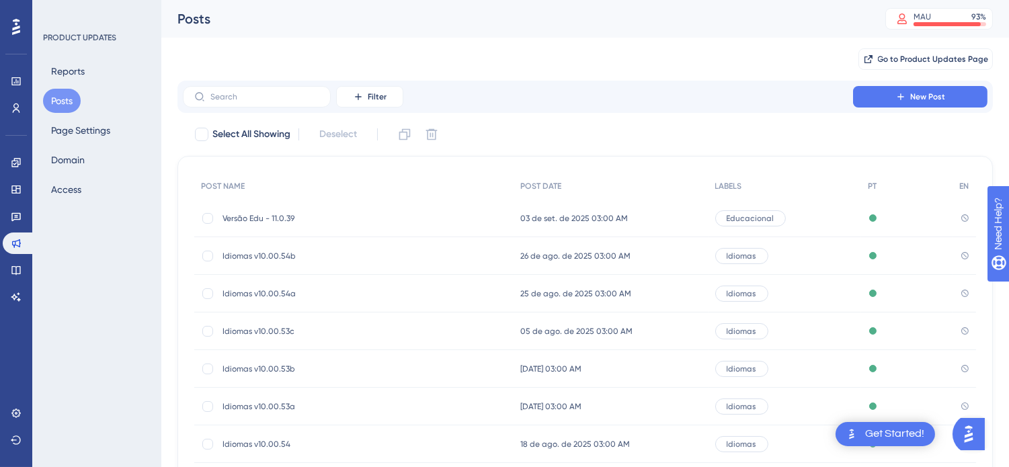
click at [294, 215] on span "Versão Edu - 11.0.39" at bounding box center [330, 218] width 215 height 11
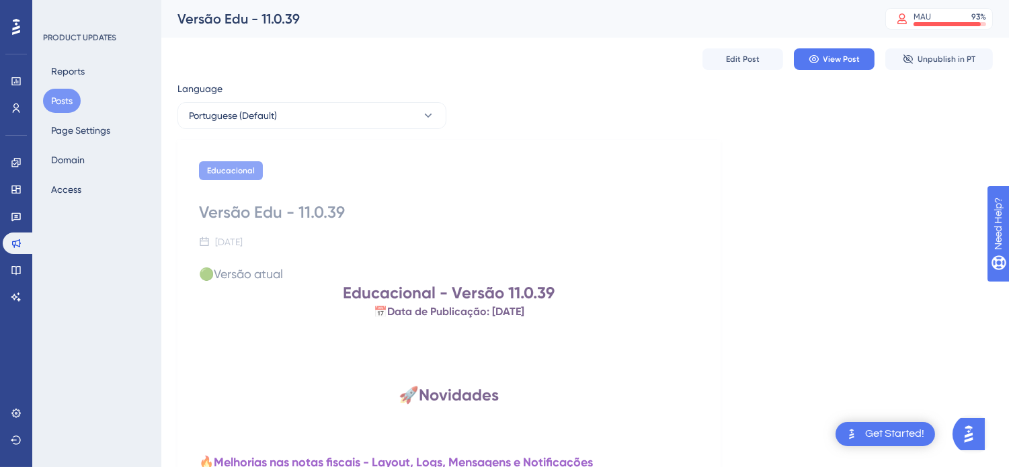
click at [64, 95] on button "Posts" at bounding box center [62, 101] width 38 height 24
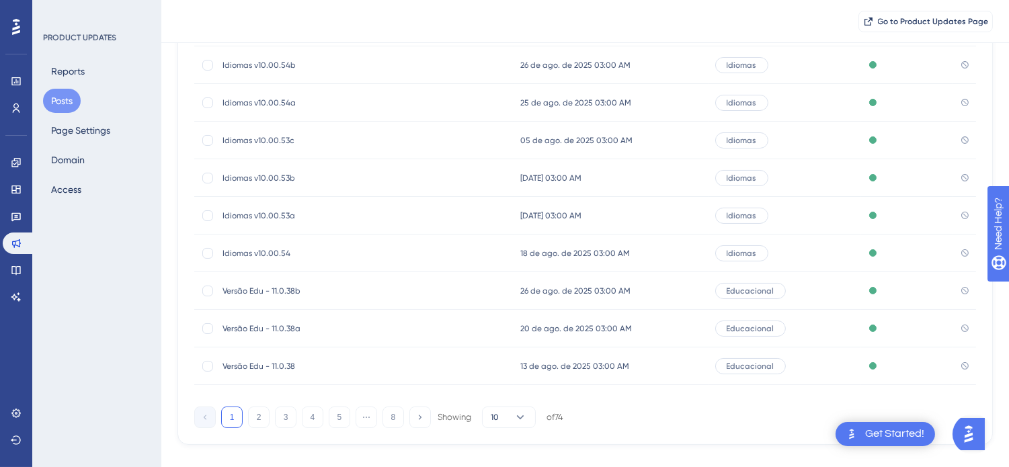
scroll to position [216, 0]
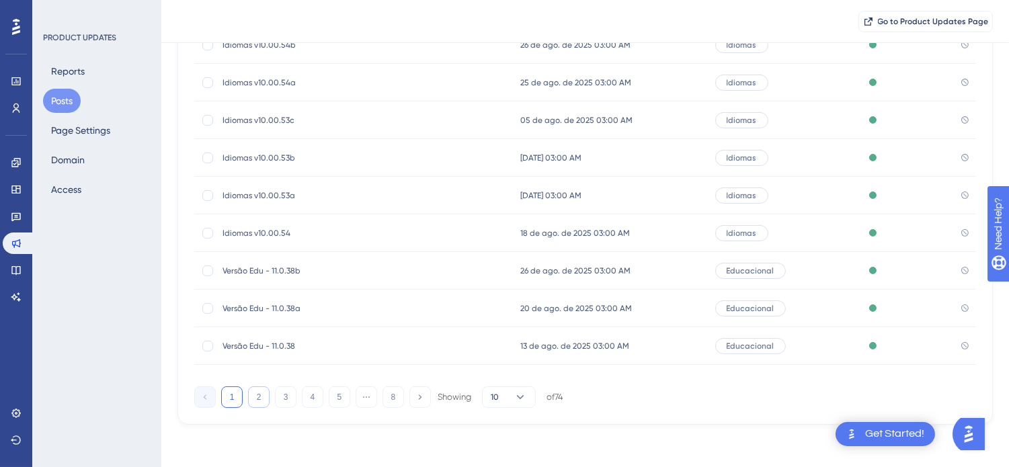
click at [264, 395] on button "2" at bounding box center [259, 398] width 22 height 22
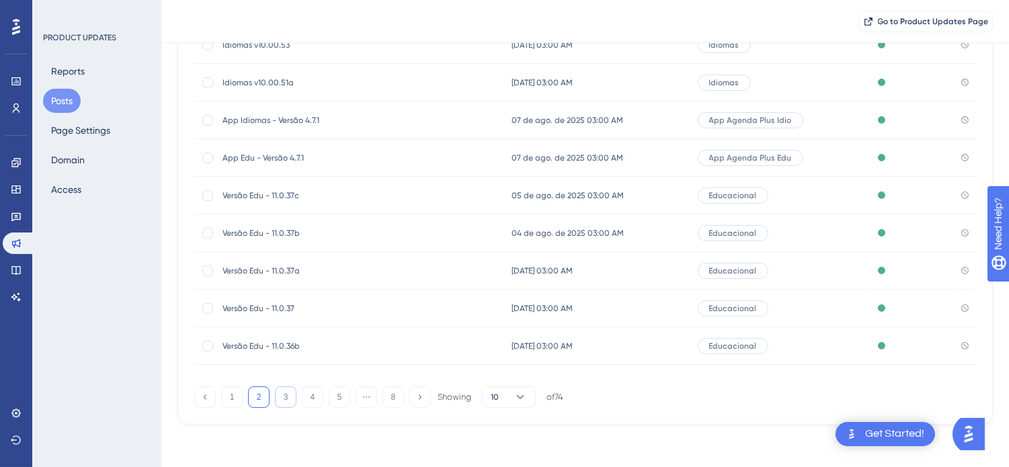
click at [288, 397] on button "3" at bounding box center [286, 398] width 22 height 22
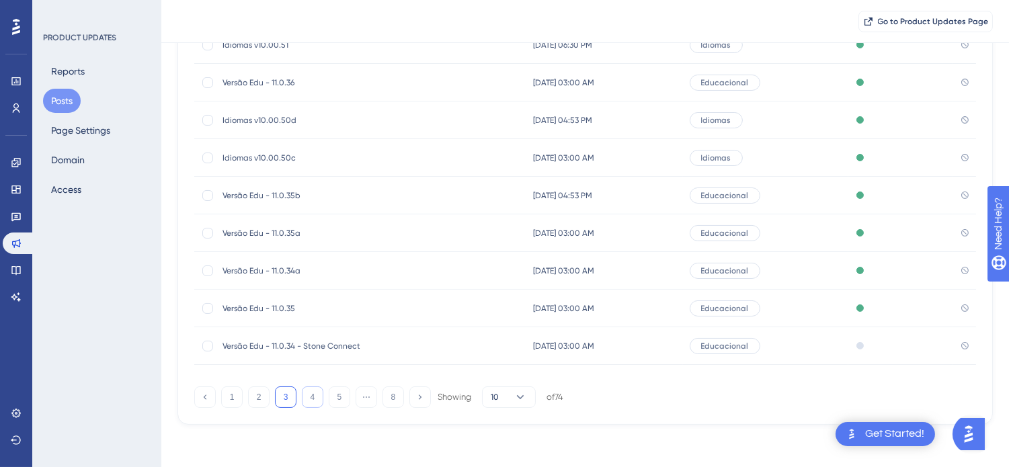
click at [314, 397] on button "4" at bounding box center [313, 398] width 22 height 22
click at [341, 392] on button "5" at bounding box center [340, 398] width 22 height 22
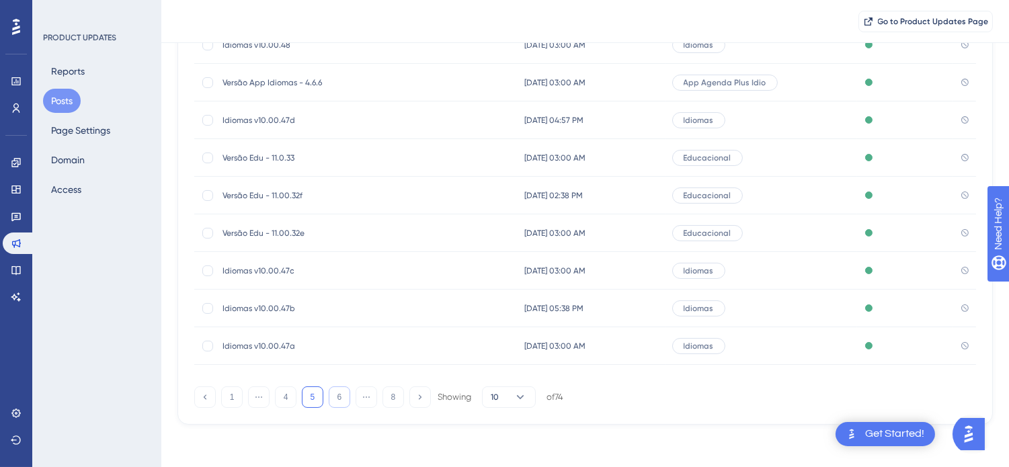
click at [337, 397] on button "6" at bounding box center [340, 398] width 22 height 22
click at [359, 395] on button "7" at bounding box center [367, 398] width 22 height 22
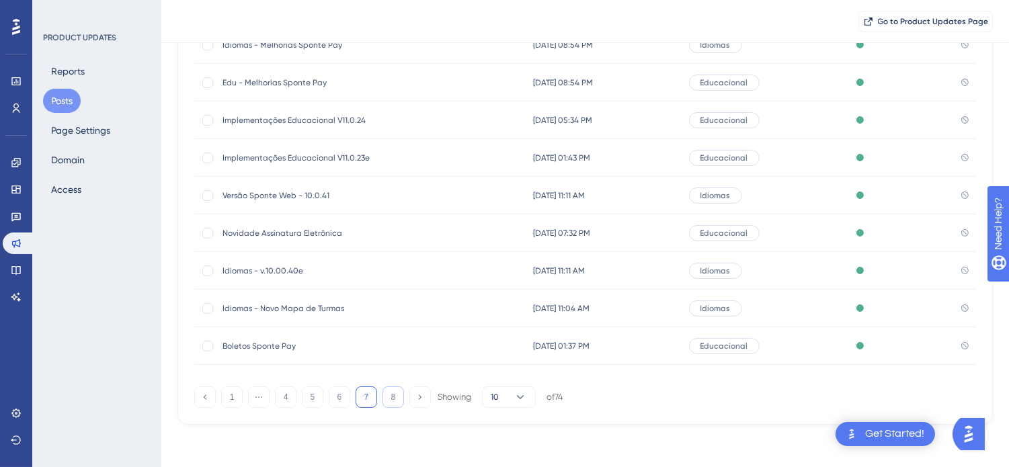
click at [390, 397] on button "8" at bounding box center [394, 398] width 22 height 22
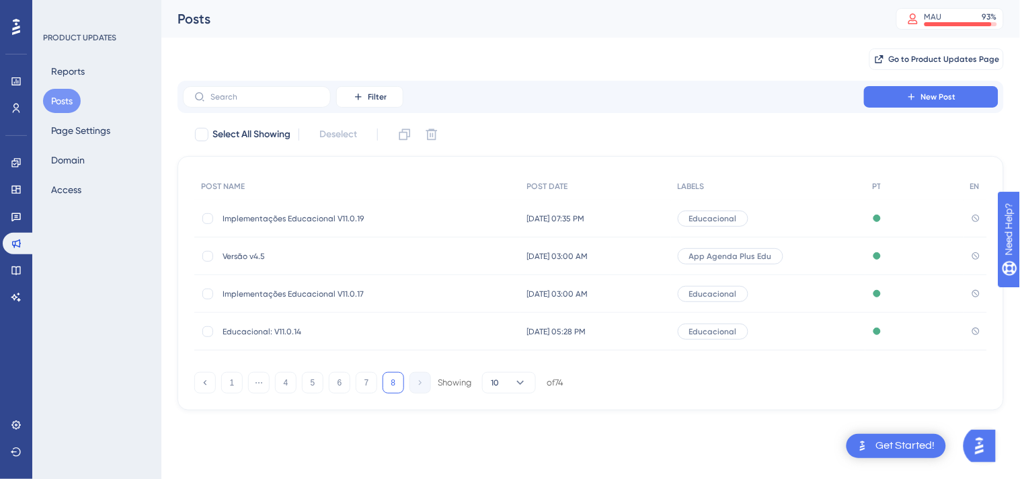
click at [58, 95] on button "Posts" at bounding box center [62, 101] width 38 height 24
click at [64, 99] on button "Posts" at bounding box center [62, 101] width 38 height 24
click at [223, 387] on button "1" at bounding box center [232, 383] width 22 height 22
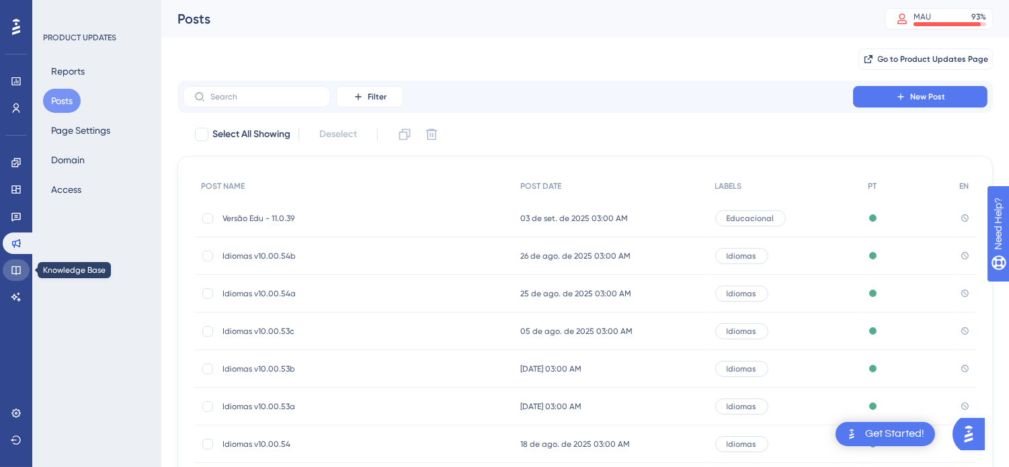
click at [20, 267] on icon at bounding box center [15, 270] width 9 height 9
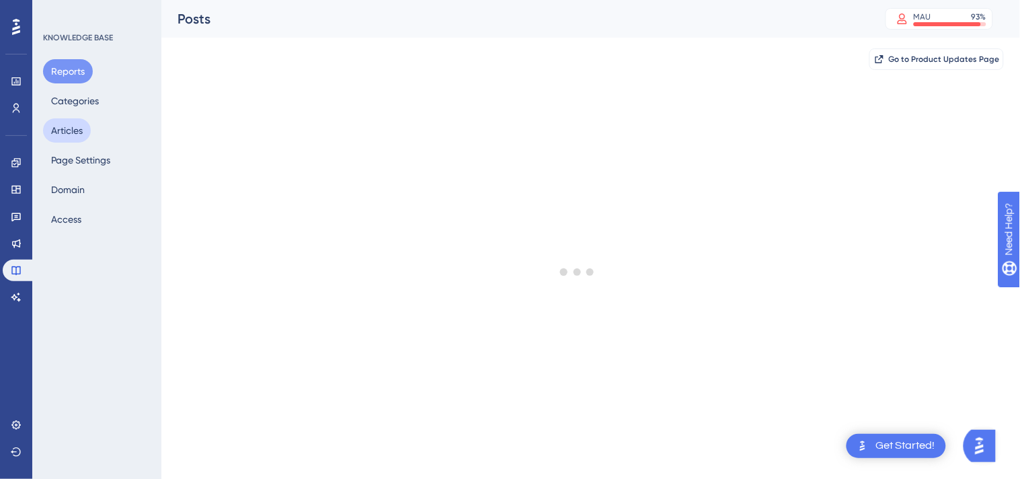
click at [73, 130] on button "Articles" at bounding box center [67, 130] width 48 height 24
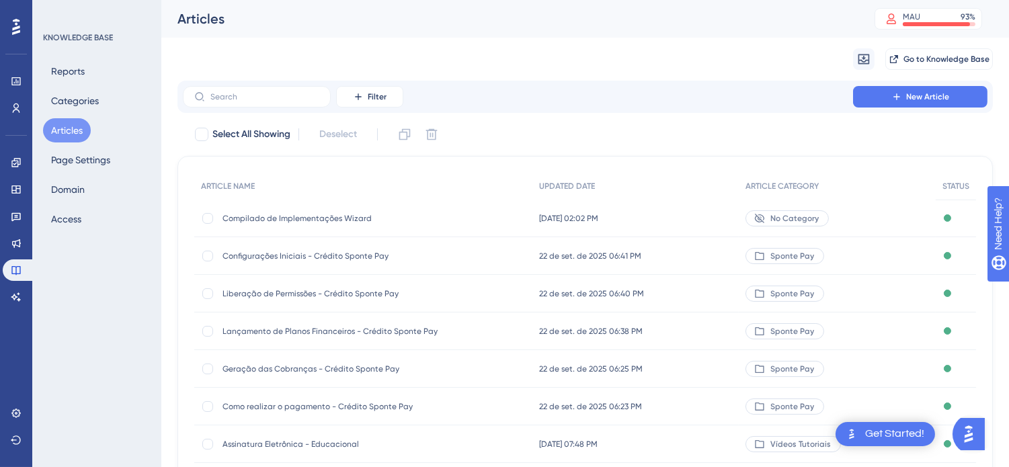
click at [284, 218] on span "Compilado de Implementações Wizard" at bounding box center [330, 218] width 215 height 11
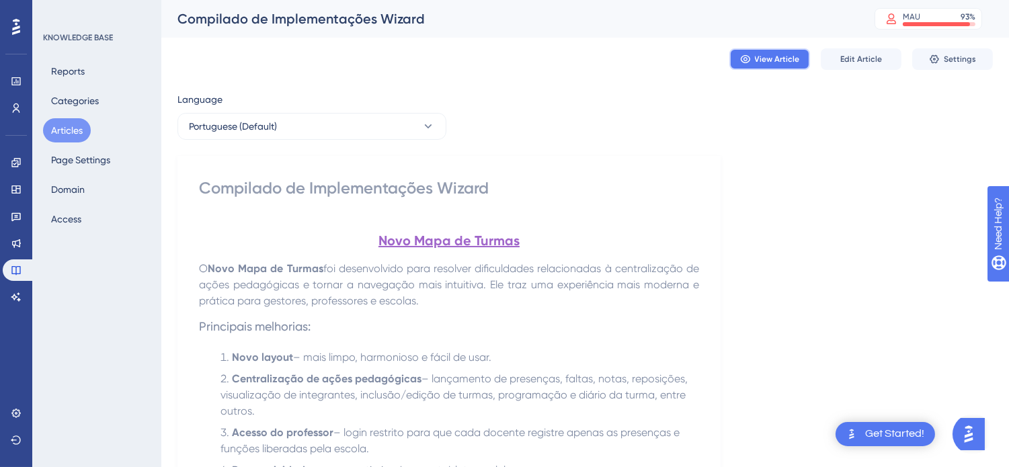
click at [782, 58] on span "View Article" at bounding box center [777, 59] width 45 height 11
click at [81, 131] on button "Articles" at bounding box center [67, 130] width 48 height 24
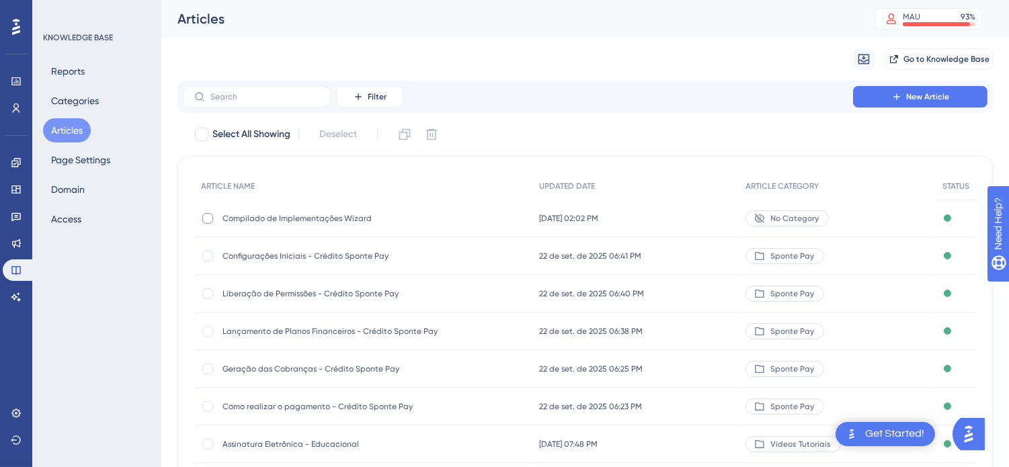
click at [206, 215] on div at bounding box center [207, 218] width 11 height 11
click at [405, 132] on icon at bounding box center [404, 134] width 13 height 13
checkbox input "false"
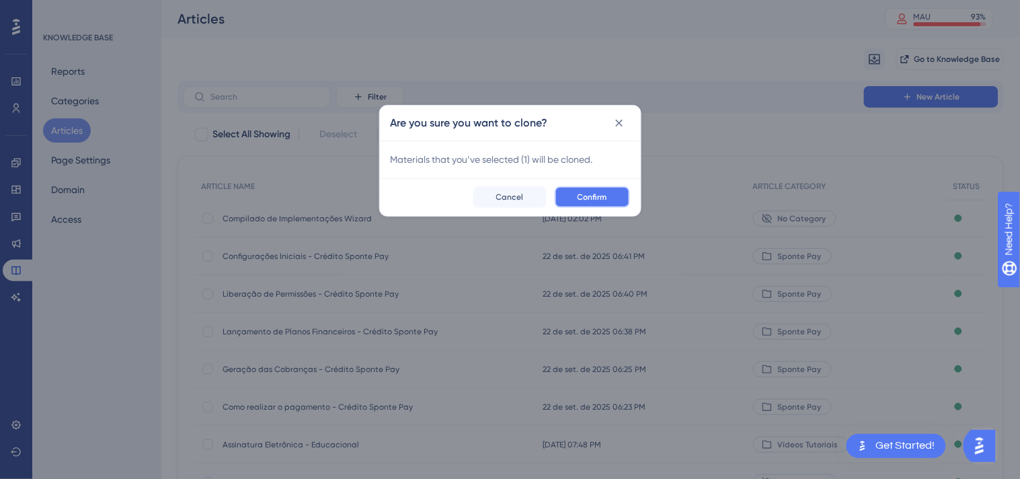
click at [565, 192] on button "Confirm" at bounding box center [592, 197] width 75 height 22
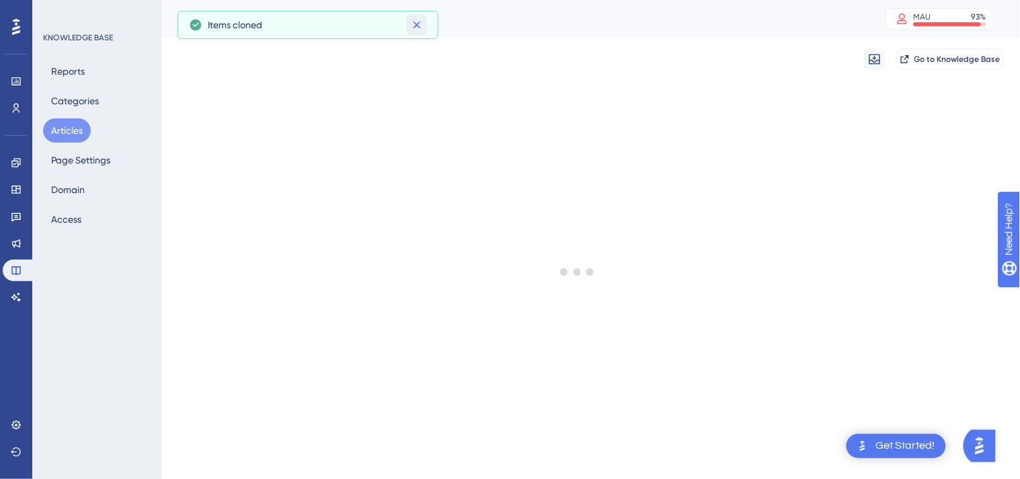
click at [413, 31] on icon at bounding box center [416, 24] width 13 height 13
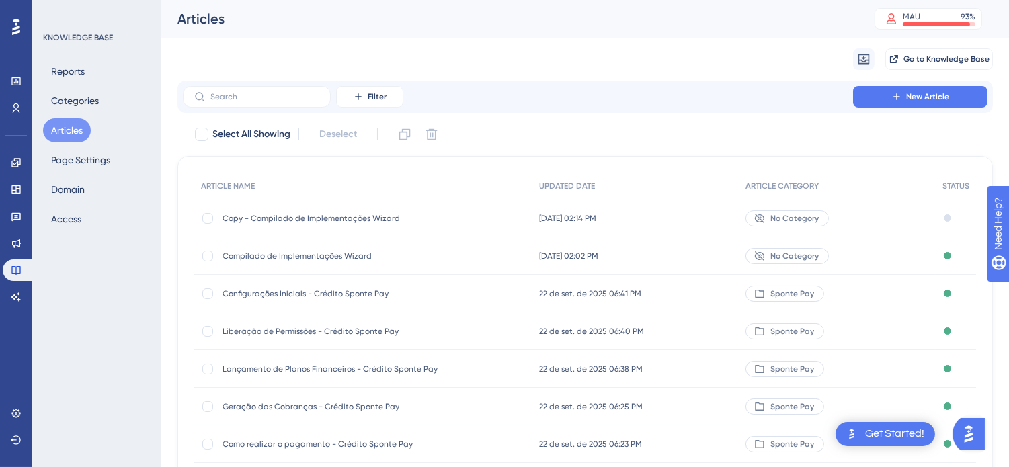
click at [339, 216] on span "Copy - Compilado de Implementações Wizard" at bounding box center [330, 218] width 215 height 11
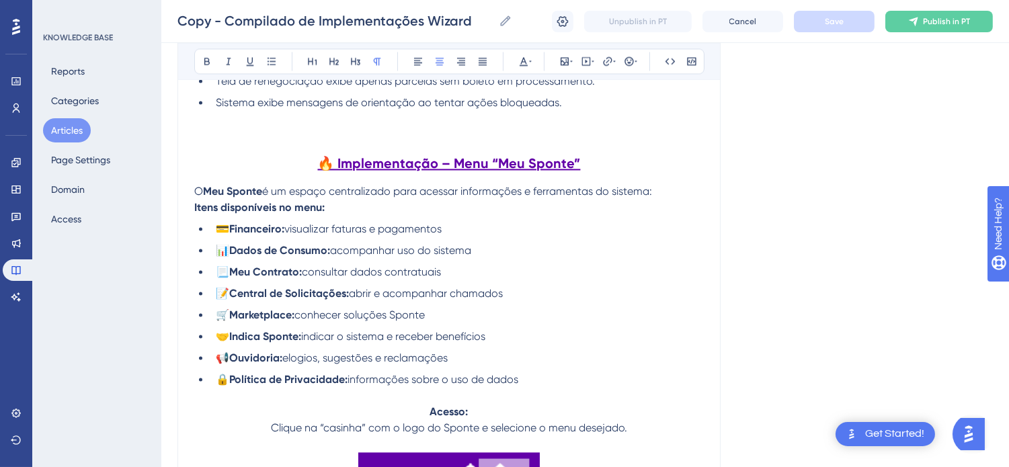
scroll to position [4809, 0]
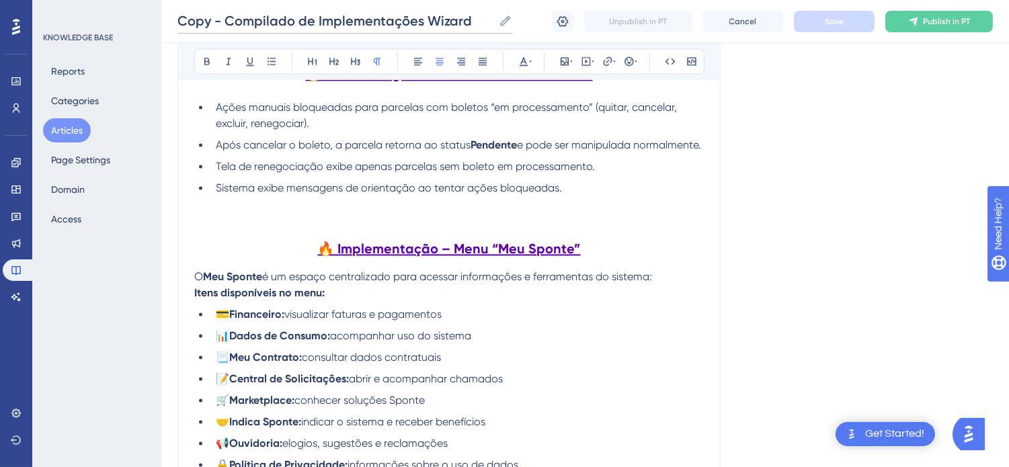
drag, startPoint x: 478, startPoint y: 22, endPoint x: 428, endPoint y: 18, distance: 50.5
click at [428, 18] on input "Copy - Compilado de Implementações Wizard" at bounding box center [335, 20] width 316 height 19
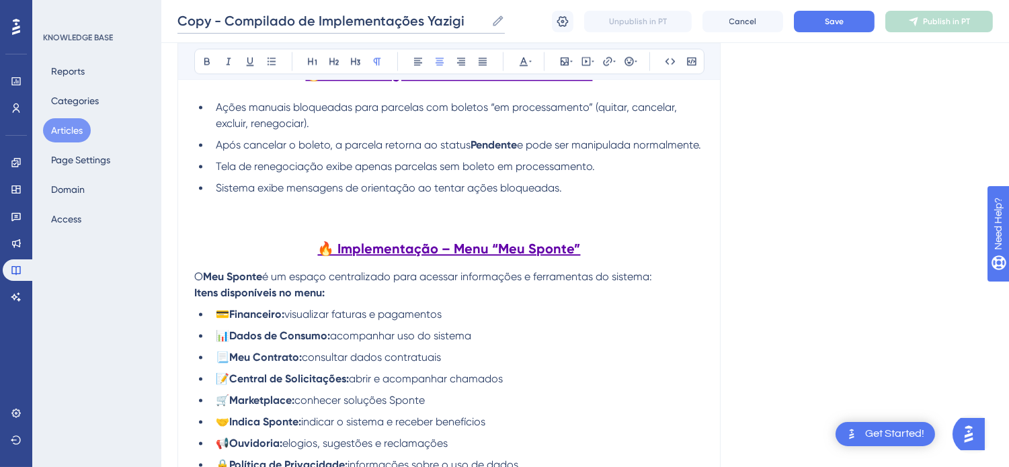
click at [438, 22] on input "Copy - Compilado de Implementações Yazigi" at bounding box center [331, 20] width 309 height 19
drag, startPoint x: 227, startPoint y: 17, endPoint x: 142, endPoint y: 17, distance: 84.7
type input "Compilado de Implementações Yázigi"
click at [474, 173] on span "Tela de renegociação exibe apenas parcelas sem boleto em processamento." at bounding box center [405, 166] width 379 height 13
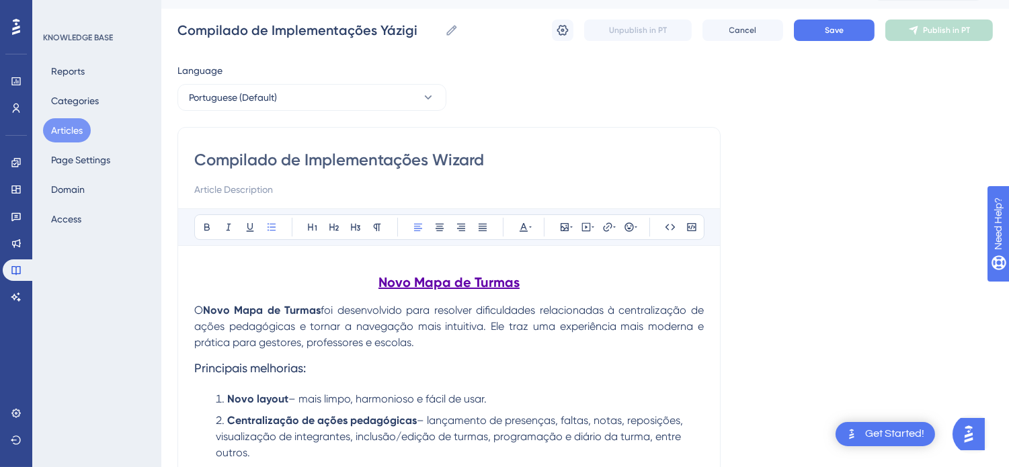
scroll to position [0, 0]
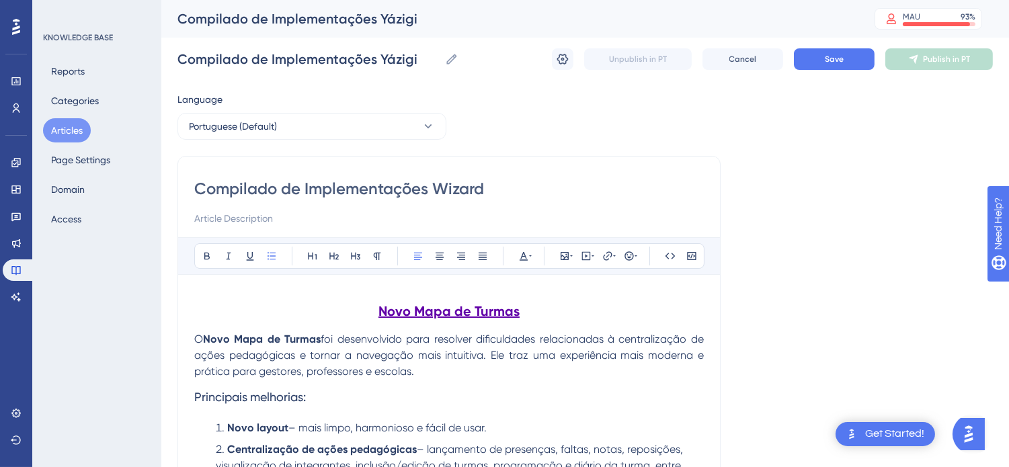
click at [512, 291] on h2 "Novo Mapa de Turmas" at bounding box center [449, 311] width 510 height 40
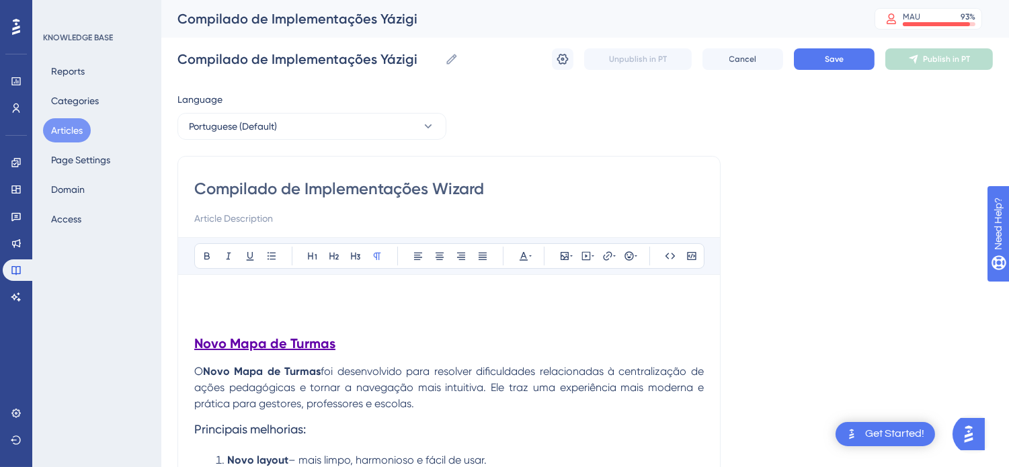
click at [441, 292] on p at bounding box center [449, 299] width 510 height 16
drag, startPoint x: 303, startPoint y: 346, endPoint x: 182, endPoint y: 347, distance: 120.3
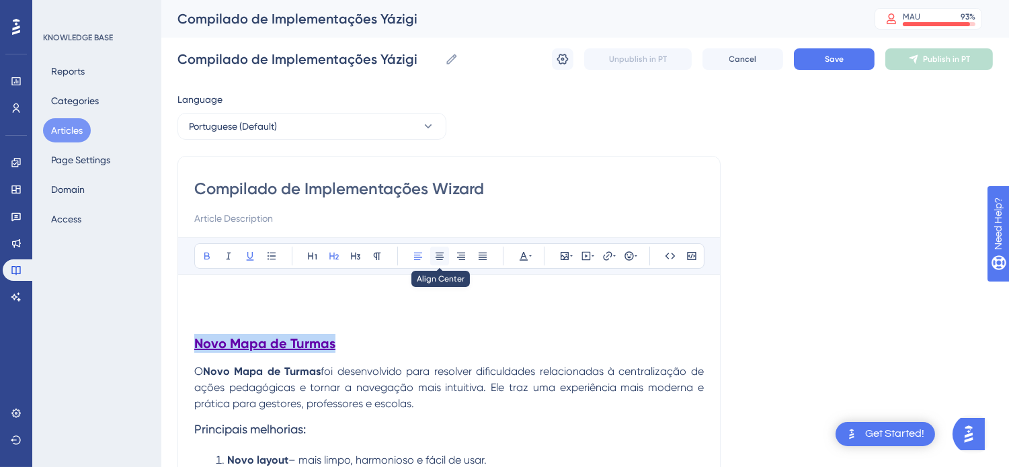
click at [442, 256] on icon at bounding box center [439, 256] width 11 height 11
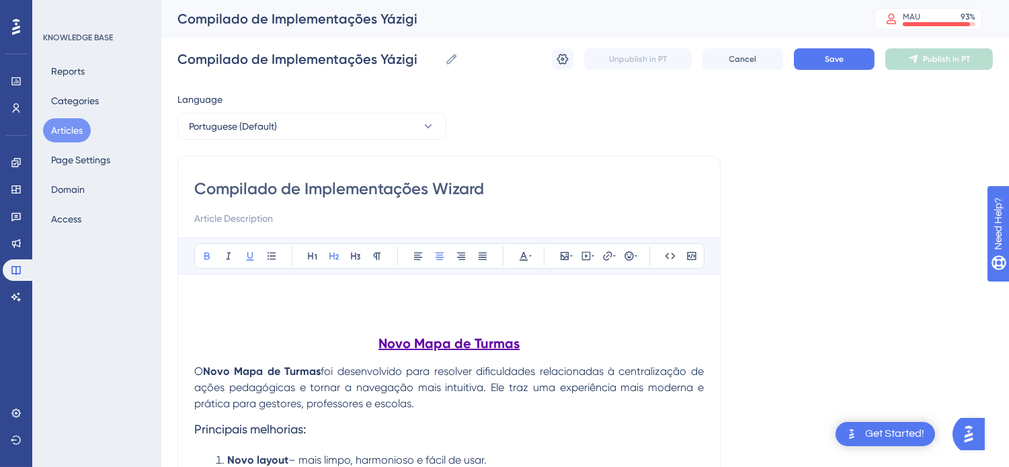
click at [480, 292] on p at bounding box center [449, 299] width 510 height 16
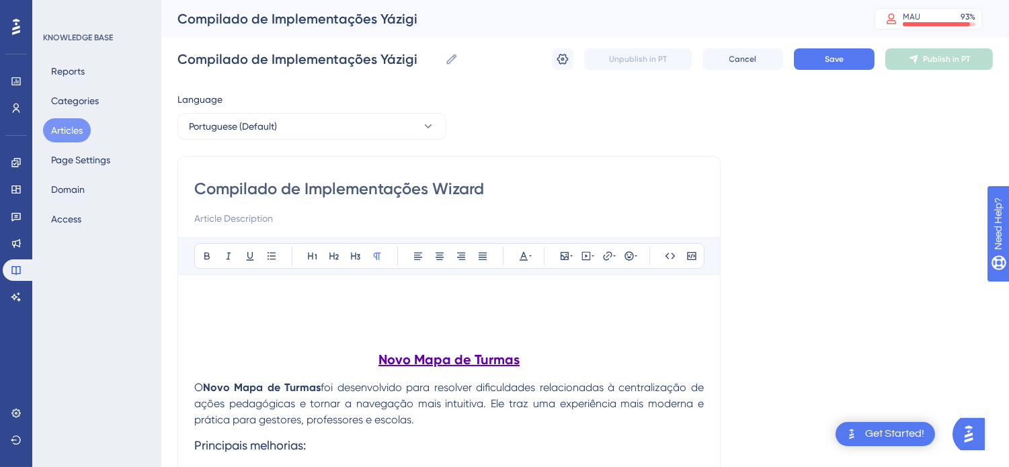
click at [372, 310] on p at bounding box center [449, 315] width 510 height 16
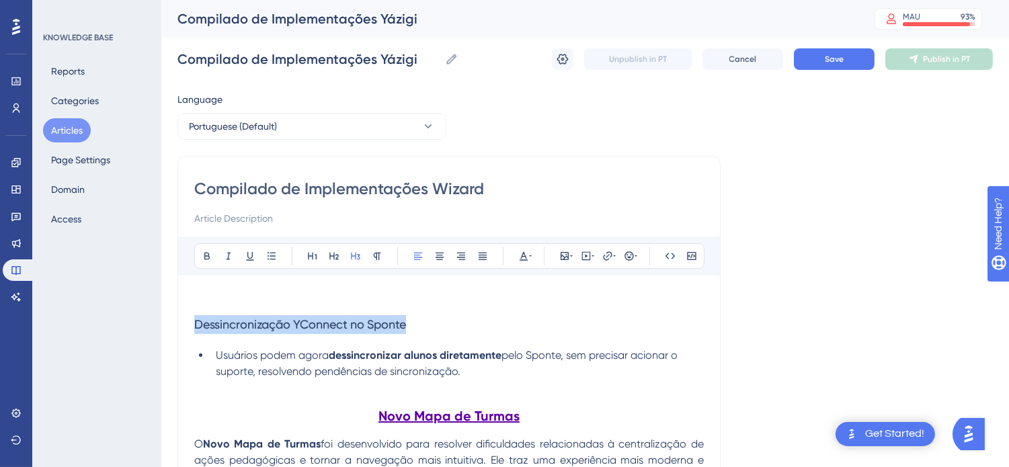
drag, startPoint x: 329, startPoint y: 325, endPoint x: 177, endPoint y: 325, distance: 151.9
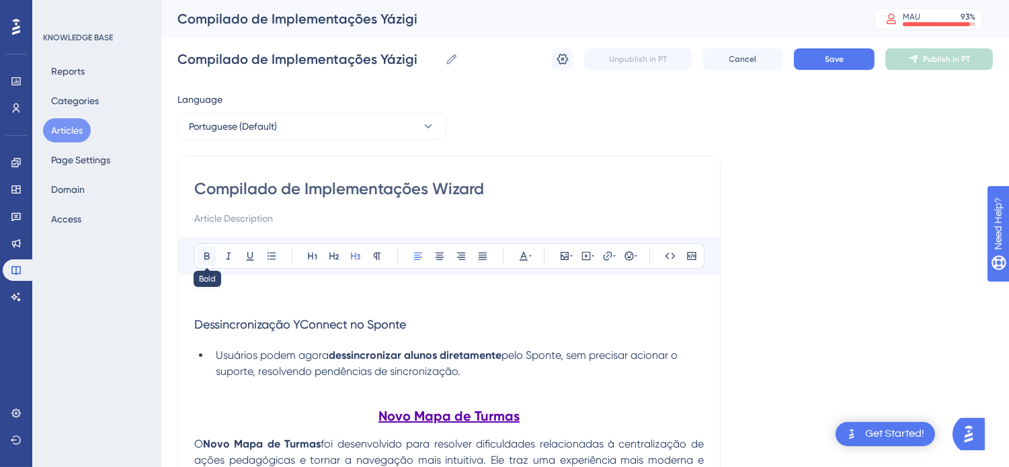
click at [206, 260] on icon at bounding box center [207, 256] width 11 height 11
click at [333, 255] on icon at bounding box center [333, 256] width 9 height 7
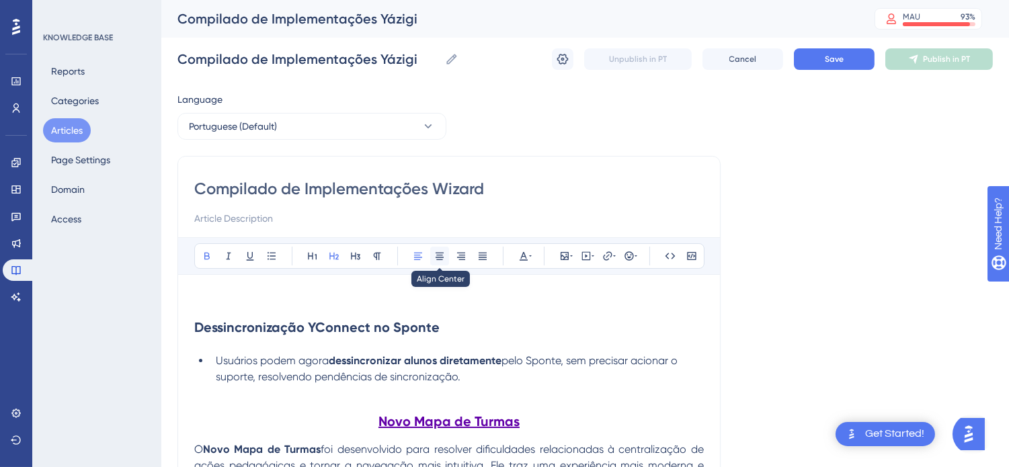
click at [440, 259] on icon at bounding box center [439, 256] width 11 height 11
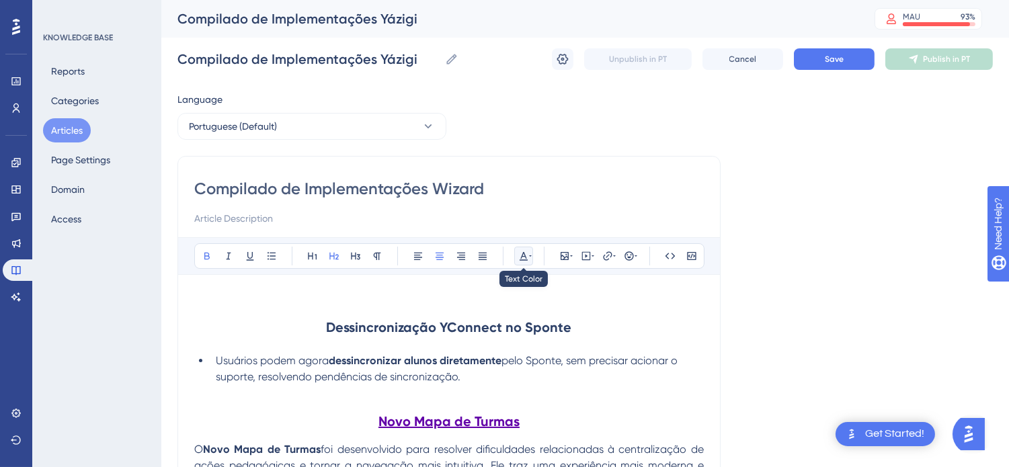
click at [522, 253] on icon at bounding box center [523, 256] width 11 height 11
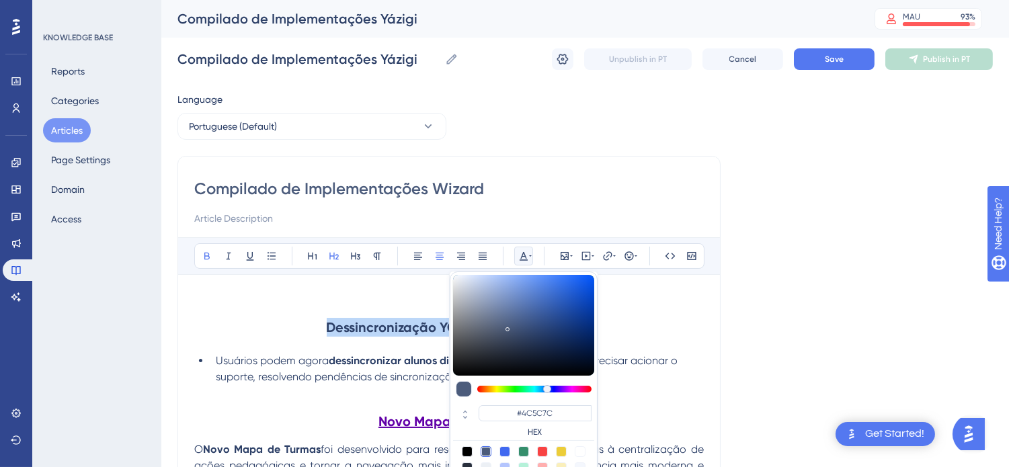
scroll to position [28, 0]
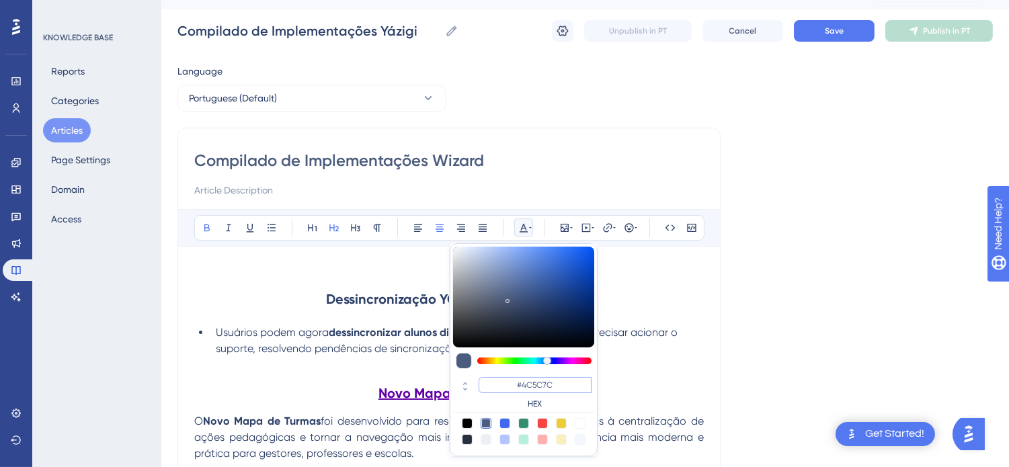
drag, startPoint x: 557, startPoint y: 381, endPoint x: 523, endPoint y: 382, distance: 33.6
click at [523, 382] on input "#4C5C7C" at bounding box center [535, 385] width 113 height 16
type input "#6200A8"
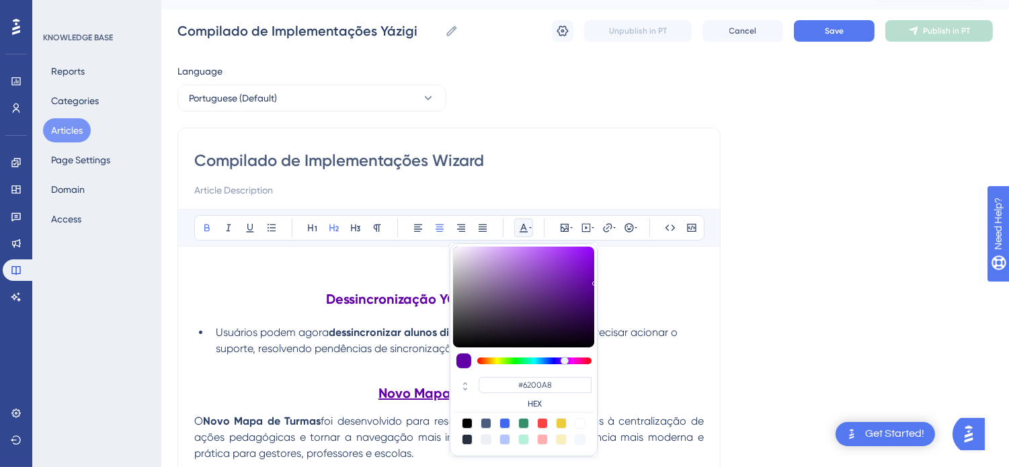
click at [661, 397] on h2 "Novo Mapa de Turmas" at bounding box center [449, 393] width 510 height 40
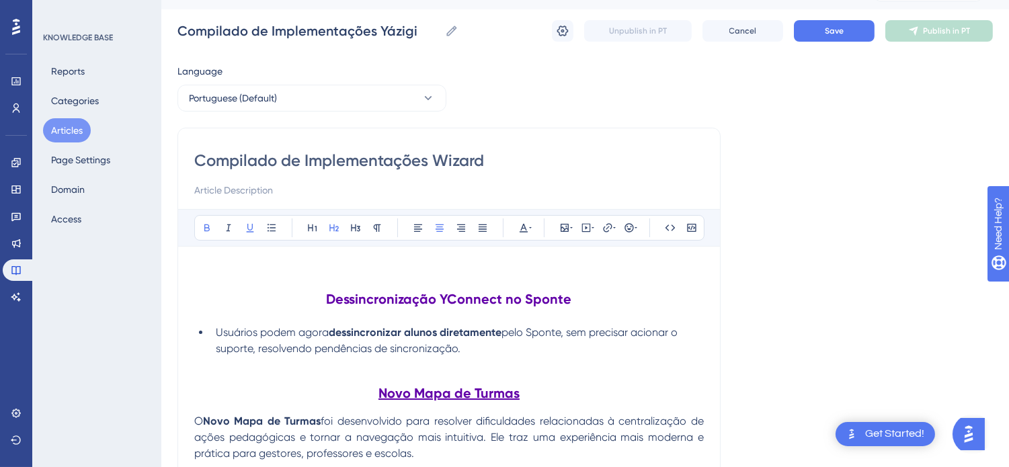
click at [425, 355] on li "Usuários podem agora dessincronizar alunos diretamente pelo Sponte, sem precisa…" at bounding box center [456, 341] width 493 height 32
drag, startPoint x: 368, startPoint y: 298, endPoint x: 468, endPoint y: 342, distance: 108.4
click at [468, 342] on li "Usuários podem agora dessincronizar alunos diretamente pelo Sponte, sem precisa…" at bounding box center [456, 341] width 493 height 32
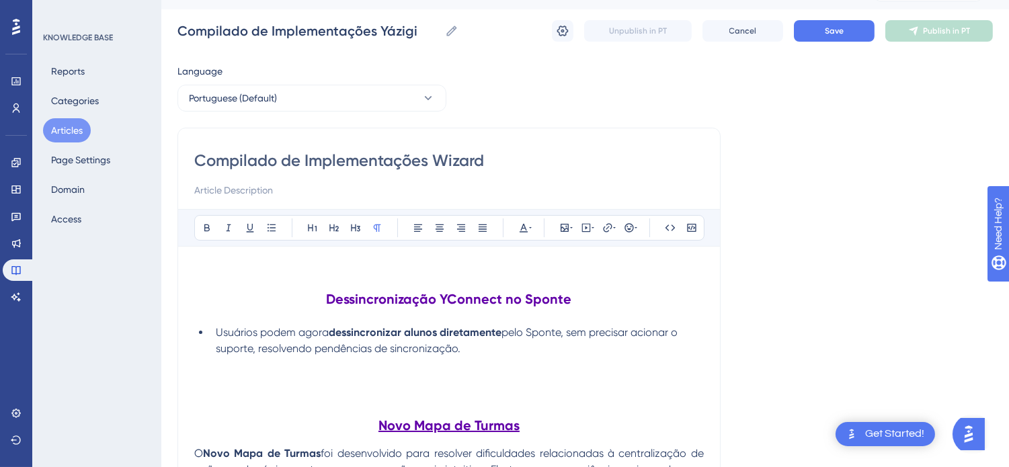
click at [426, 390] on p at bounding box center [449, 397] width 510 height 16
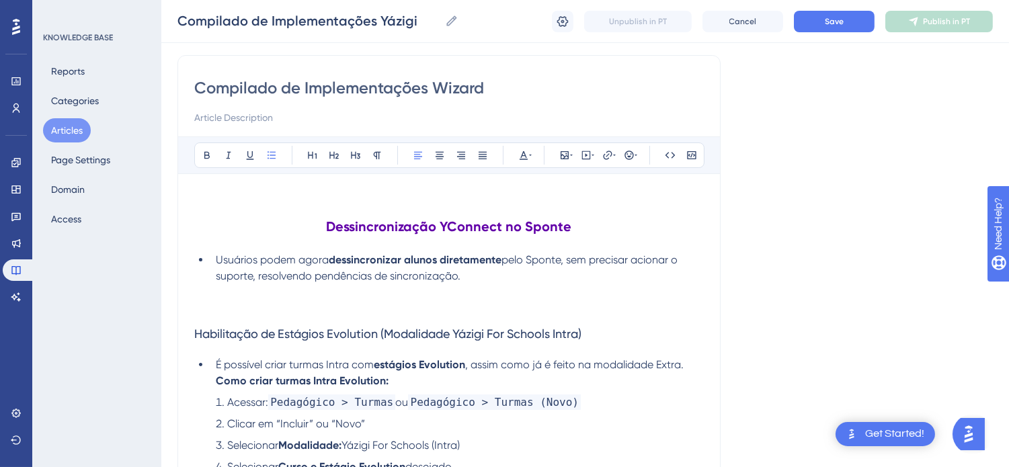
scroll to position [170, 0]
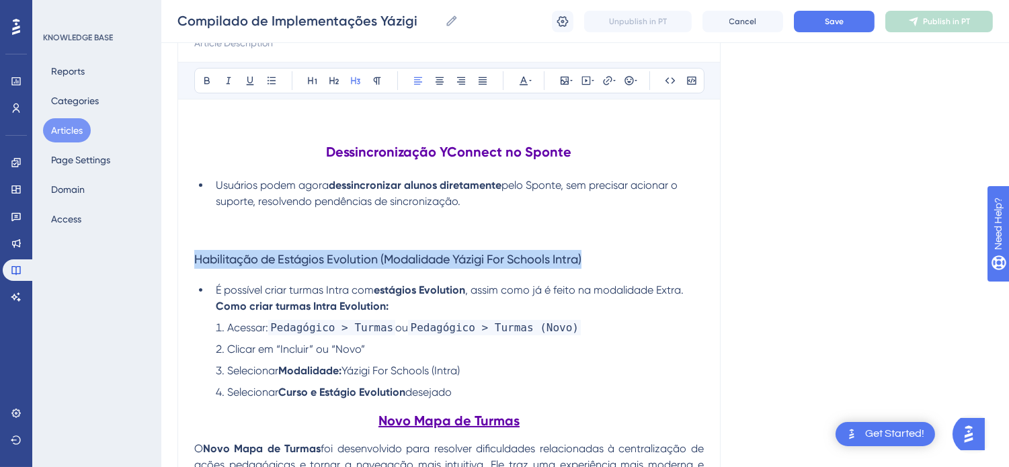
drag, startPoint x: 600, startPoint y: 259, endPoint x: 155, endPoint y: 253, distance: 445.7
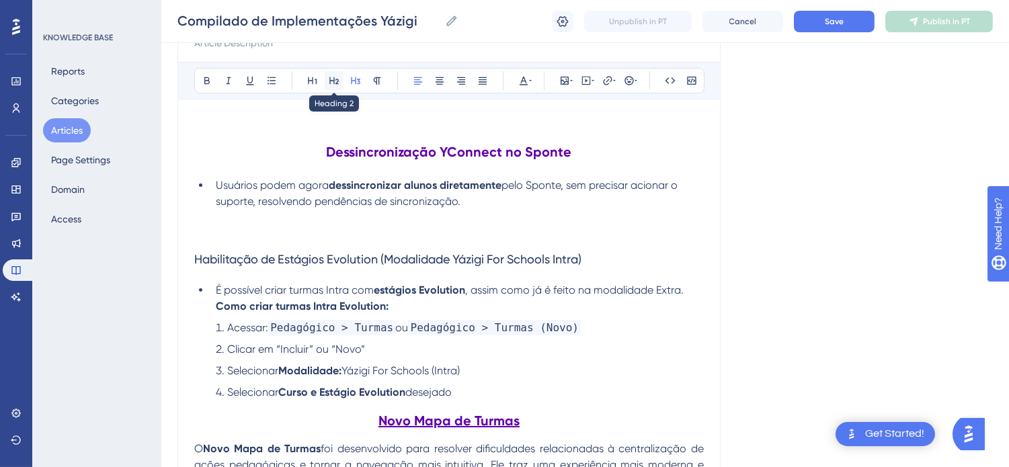
click at [333, 81] on icon at bounding box center [333, 80] width 9 height 7
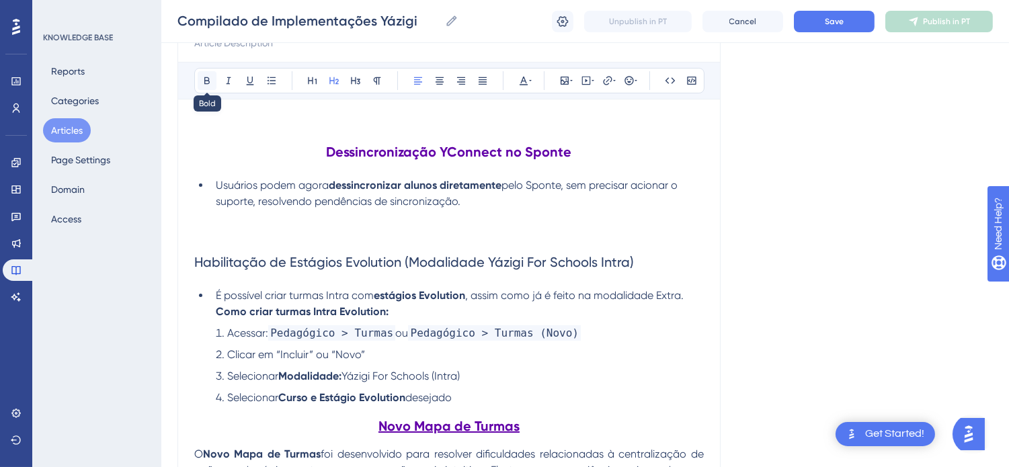
click at [208, 81] on icon at bounding box center [206, 80] width 5 height 7
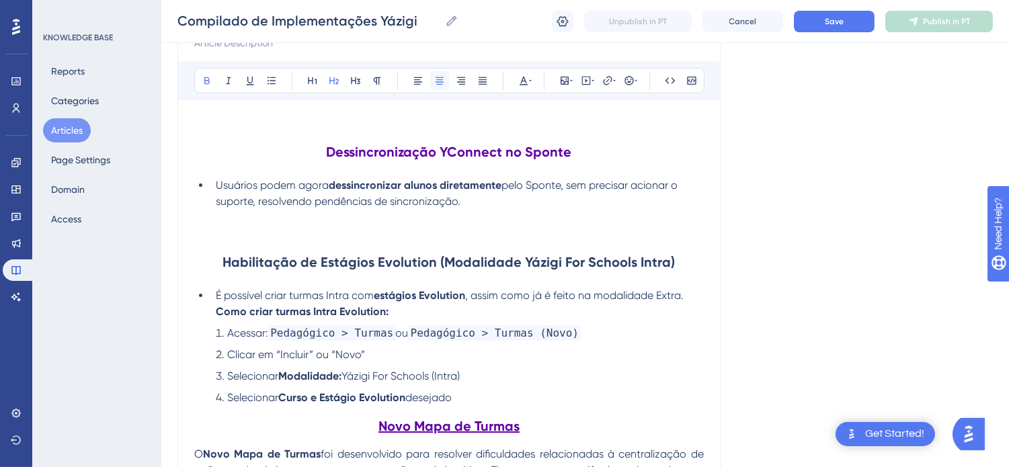
click at [440, 82] on icon at bounding box center [440, 80] width 8 height 7
click at [530, 81] on icon at bounding box center [530, 80] width 3 height 11
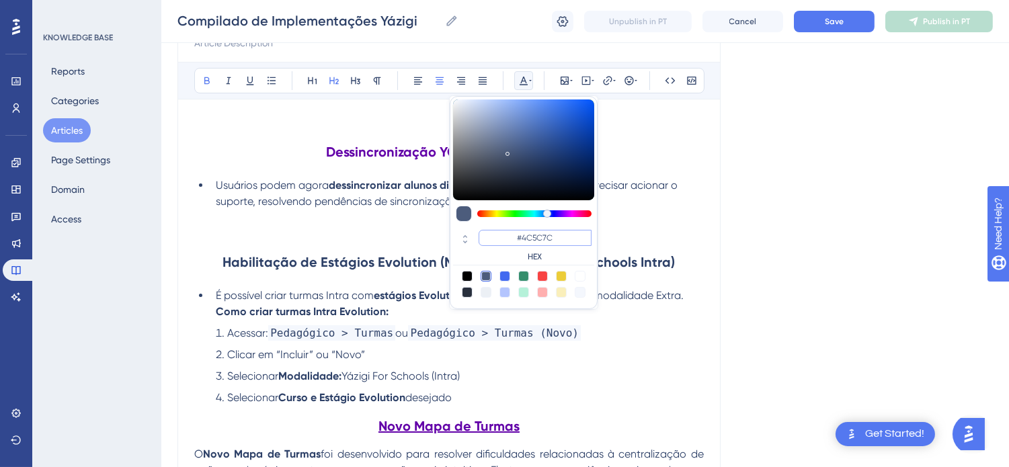
drag, startPoint x: 539, startPoint y: 233, endPoint x: 522, endPoint y: 233, distance: 16.8
click at [522, 233] on input "#4C5C7C" at bounding box center [535, 238] width 113 height 16
type input "#6200A8"
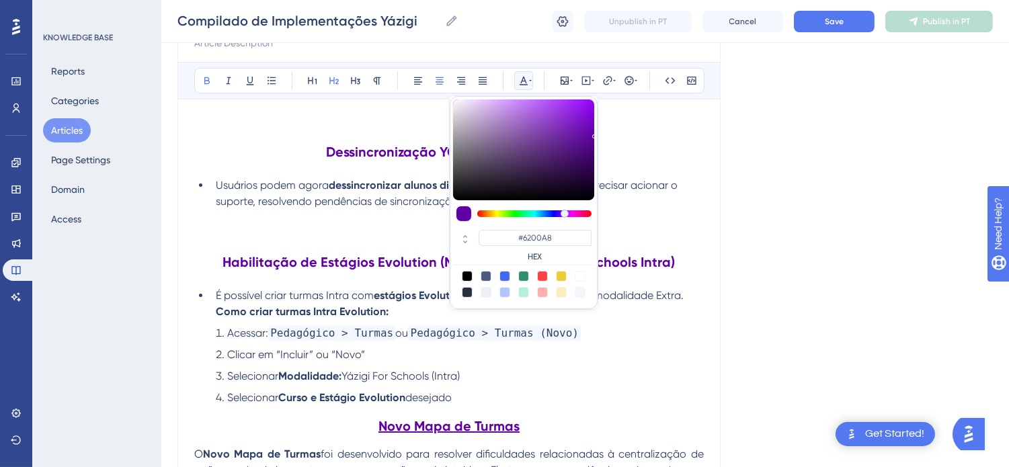
click at [622, 365] on ol "Acessar: Pedagógico > Turmas ou Pedagógico > Turmas (Novo) Clicar em “Incluir” …" at bounding box center [449, 365] width 510 height 81
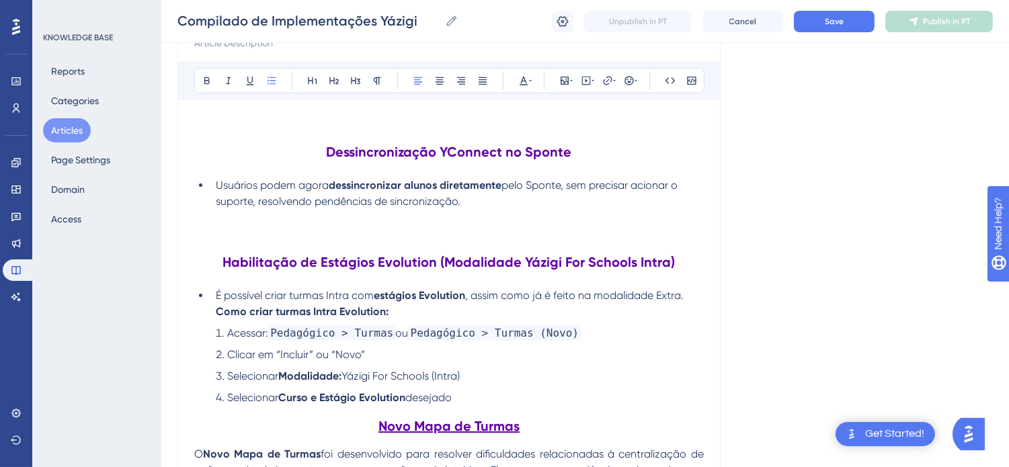
click at [604, 366] on ol "Acessar: Pedagógico > Turmas ou Pedagógico > Turmas (Novo) Clicar em “Incluir” …" at bounding box center [449, 365] width 510 height 81
click at [573, 339] on li "Acessar: Pedagógico > Turmas ou Pedagógico > Turmas (Novo)" at bounding box center [456, 333] width 493 height 16
click at [286, 330] on span "Pedagógico > Turmas" at bounding box center [331, 332] width 127 height 15
click at [307, 332] on span "Pedagógico > Turmas" at bounding box center [331, 332] width 127 height 15
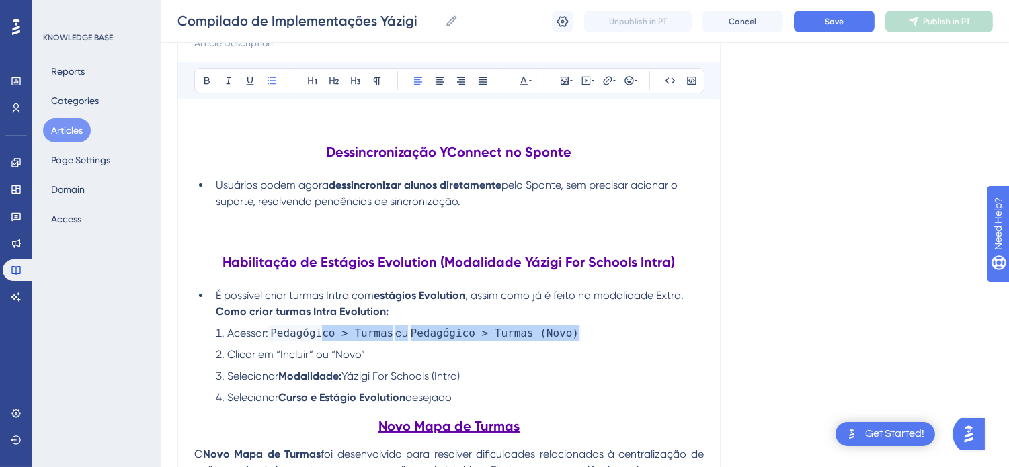
drag, startPoint x: 586, startPoint y: 338, endPoint x: 318, endPoint y: 338, distance: 267.6
click at [318, 338] on li "Acessar: Pedagógico > Turmas ou Pedagógico > Turmas (Novo)" at bounding box center [456, 333] width 493 height 16
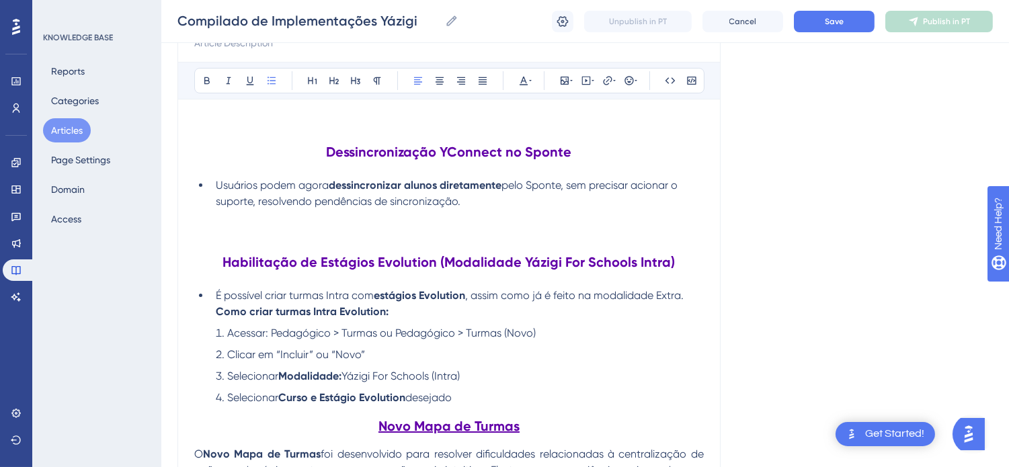
click at [518, 355] on li "Clicar em “Incluir” ou “Novo”" at bounding box center [456, 355] width 493 height 16
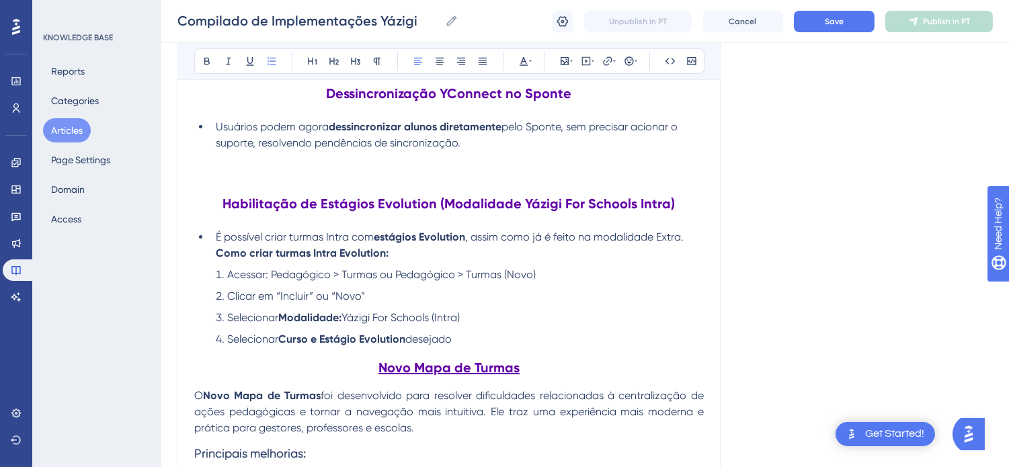
scroll to position [245, 0]
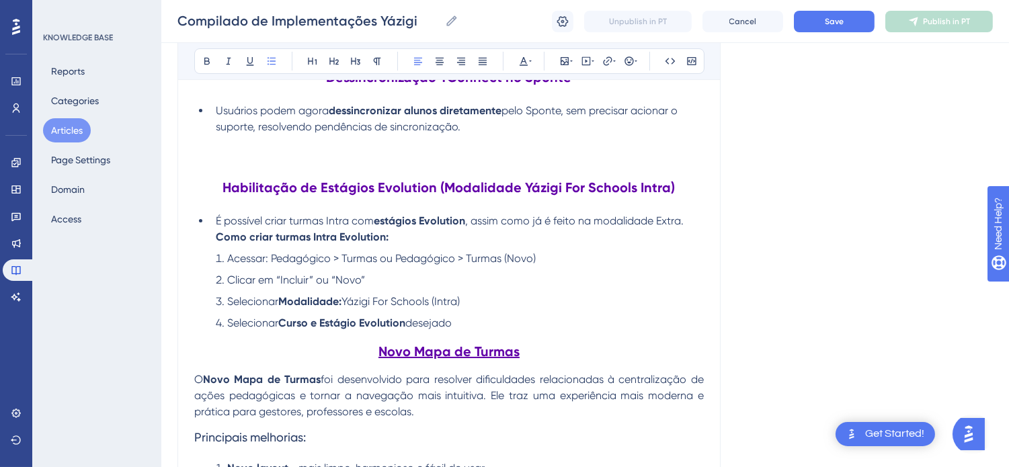
click at [501, 319] on li "Selecionar Curso e Estágio Evolution desejado" at bounding box center [456, 323] width 493 height 16
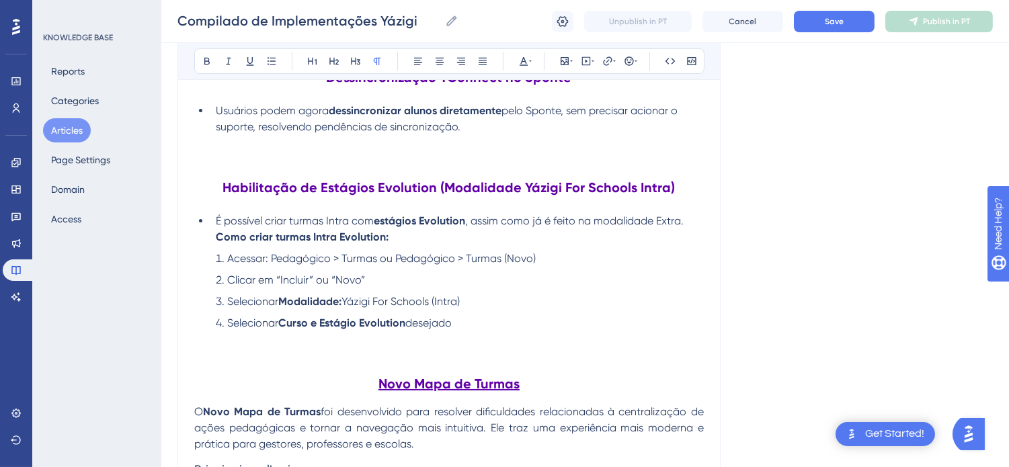
click at [535, 344] on p at bounding box center [449, 339] width 510 height 16
click at [531, 348] on p at bounding box center [449, 356] width 510 height 16
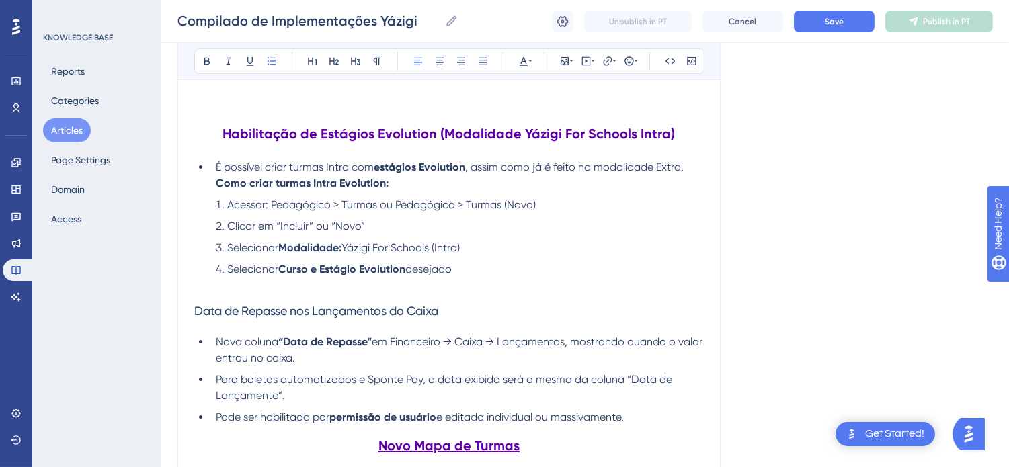
scroll to position [394, 0]
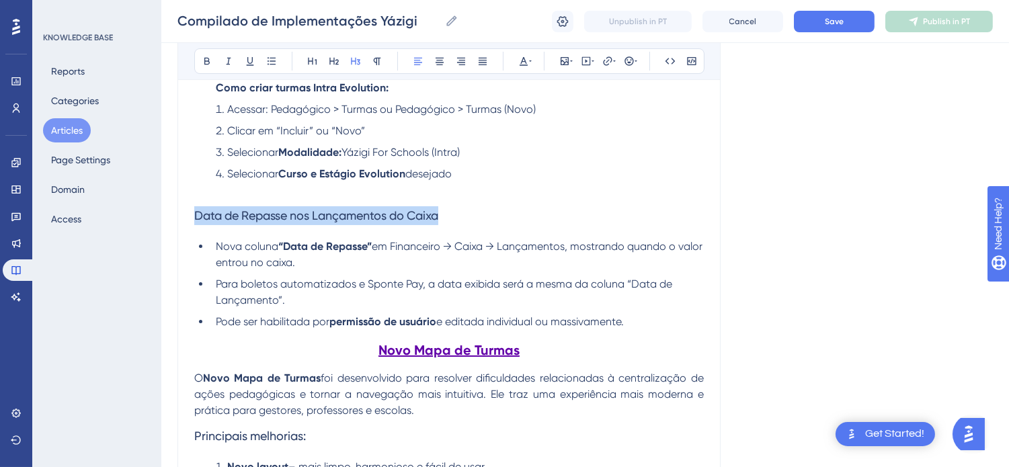
drag, startPoint x: 452, startPoint y: 212, endPoint x: 198, endPoint y: 215, distance: 254.1
click at [198, 215] on h3 "Data de Repasse nos Lançamentos do Caixa" at bounding box center [449, 215] width 510 height 35
click at [203, 61] on icon at bounding box center [207, 61] width 11 height 11
click at [251, 62] on icon at bounding box center [250, 61] width 11 height 11
click at [333, 62] on icon at bounding box center [333, 61] width 9 height 7
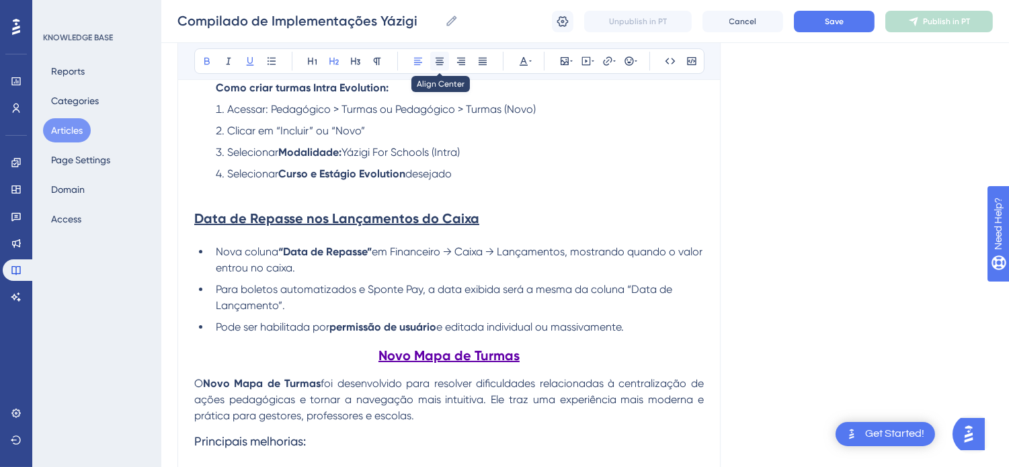
click at [442, 61] on icon at bounding box center [439, 61] width 11 height 11
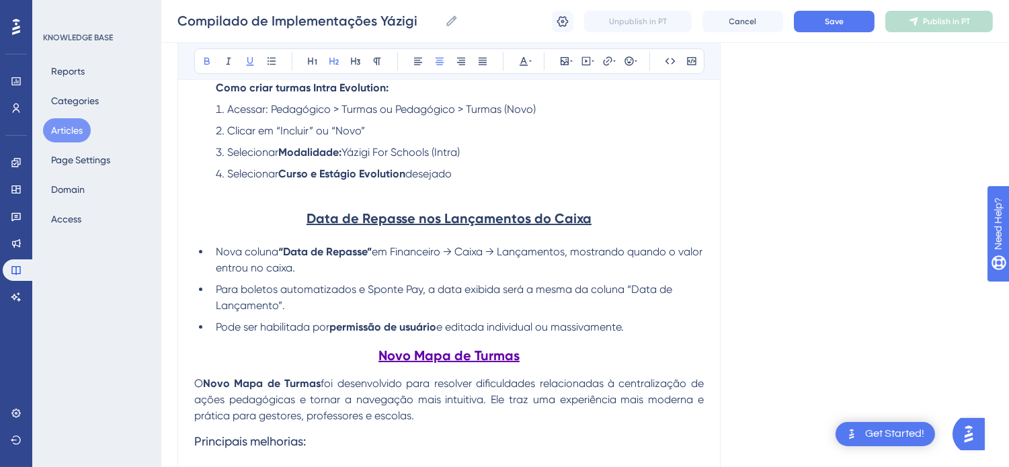
click at [535, 63] on div "Bold Italic Underline Bullet Point Heading 1 Heading 2 Heading 3 Normal Align L…" at bounding box center [449, 61] width 510 height 26
click at [532, 63] on button at bounding box center [523, 61] width 19 height 19
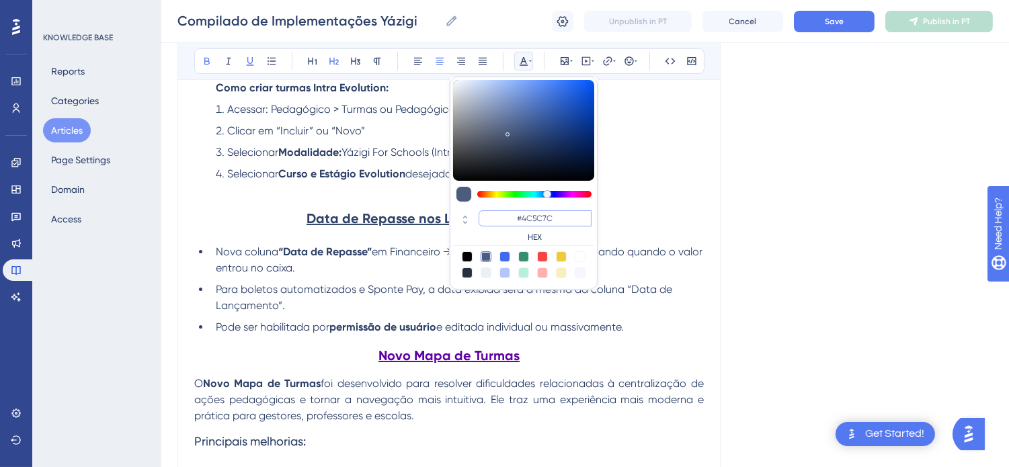
click at [522, 216] on input "#4C5C7C" at bounding box center [535, 218] width 113 height 16
type input "#6200A8"
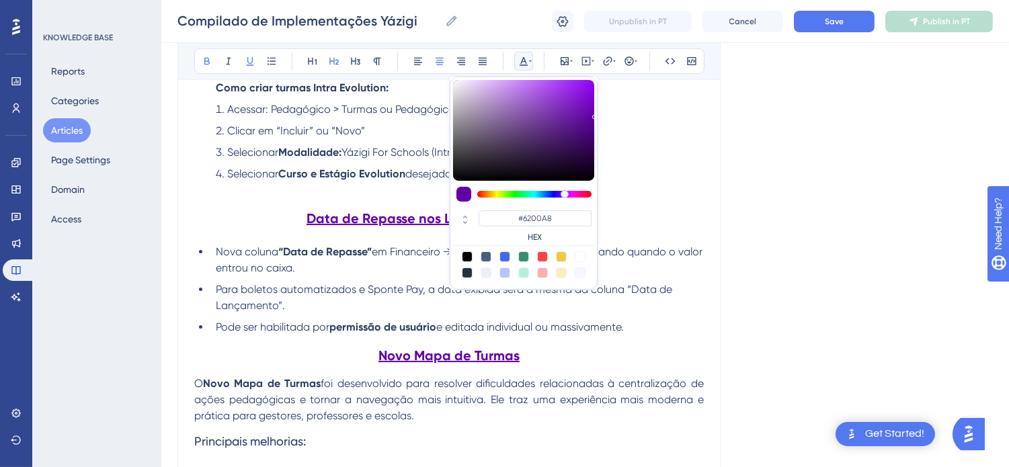
click at [648, 305] on li "Para boletos automatizados e Sponte Pay, a data exibida será a mesma da coluna …" at bounding box center [456, 298] width 493 height 32
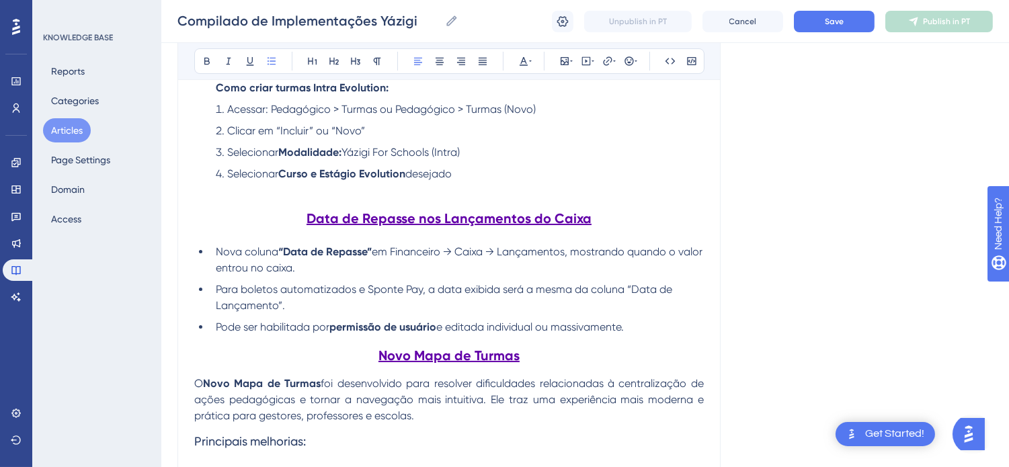
drag, startPoint x: 637, startPoint y: 330, endPoint x: 210, endPoint y: 253, distance: 433.8
click at [210, 253] on ul "Nova coluna “Data de Repasse” em Financeiro → Caixa → Lançamentos, mostrando qu…" at bounding box center [449, 289] width 510 height 91
click at [481, 63] on icon at bounding box center [482, 61] width 11 height 11
click at [667, 335] on li "Pode ser habilitada por permissão de usuário e editada individual ou massivamen…" at bounding box center [456, 327] width 493 height 16
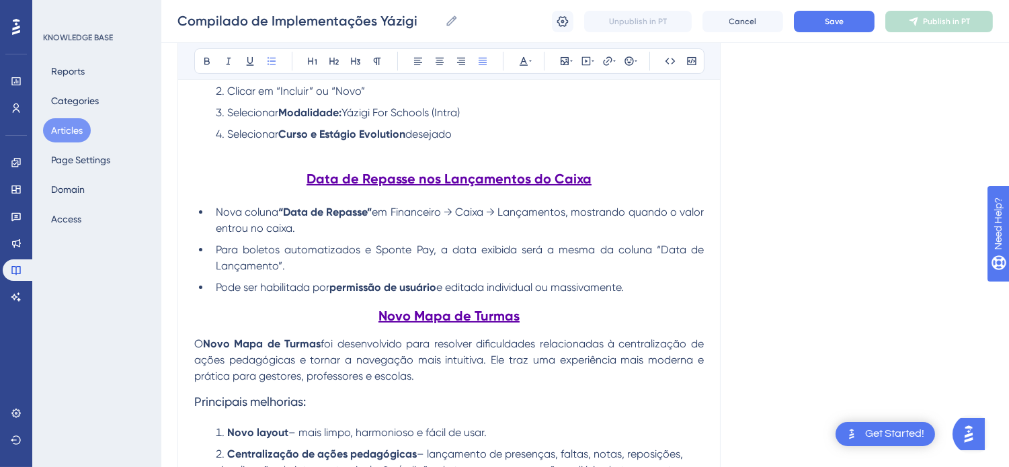
scroll to position [469, 0]
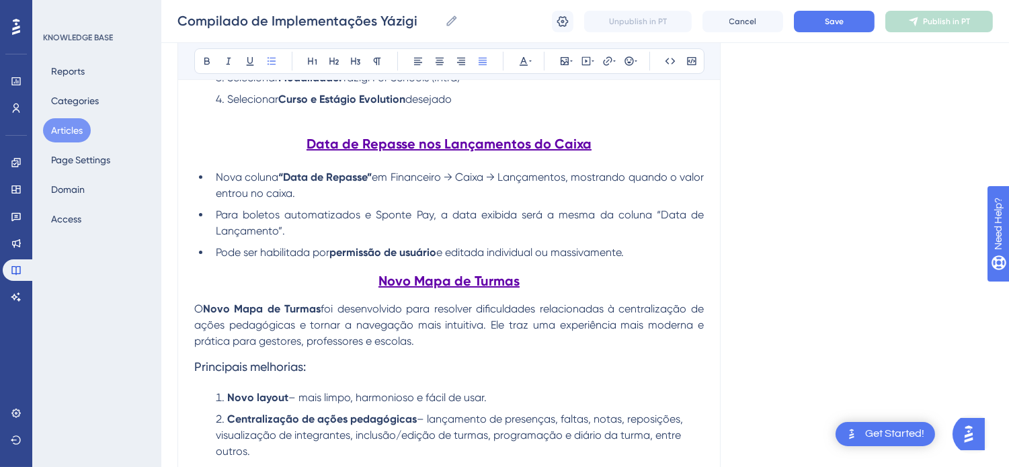
click at [661, 249] on li "Pode ser habilitada por permissão de usuário e editada individual ou massivamen…" at bounding box center [456, 253] width 493 height 16
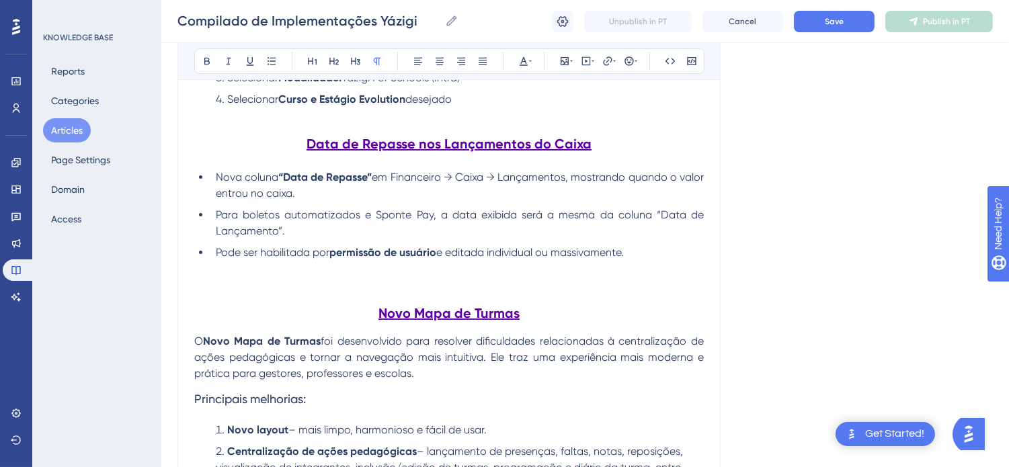
click at [472, 280] on p at bounding box center [449, 285] width 510 height 16
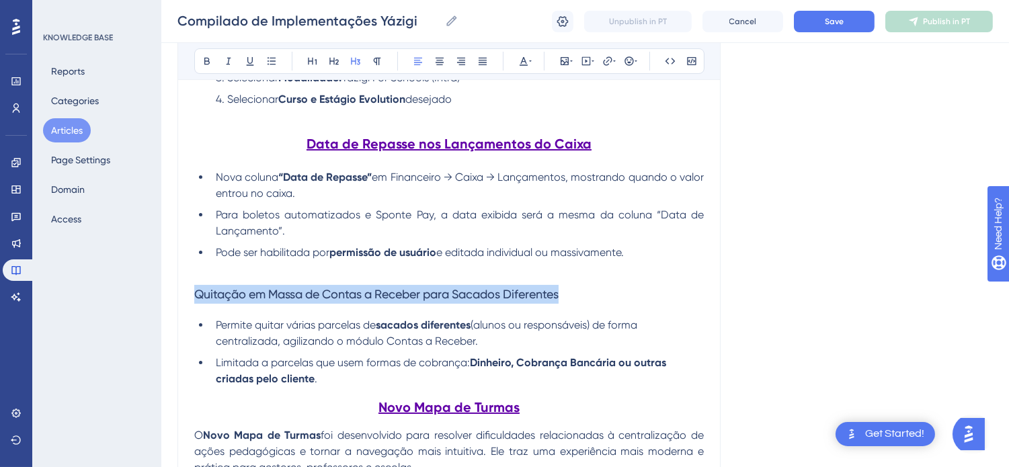
drag, startPoint x: 586, startPoint y: 296, endPoint x: 192, endPoint y: 300, distance: 394.0
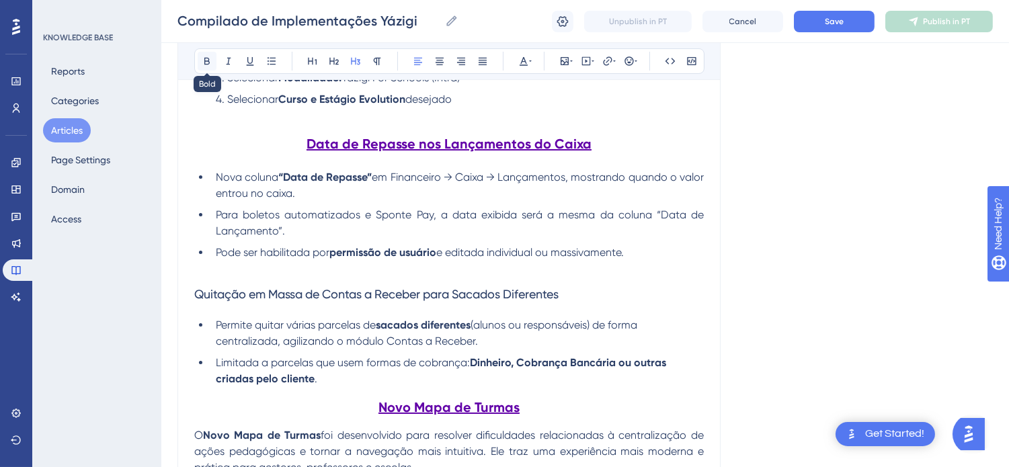
click at [202, 58] on icon at bounding box center [207, 61] width 11 height 11
drag, startPoint x: 249, startPoint y: 59, endPoint x: 288, endPoint y: 58, distance: 38.3
click at [254, 59] on icon at bounding box center [250, 61] width 11 height 11
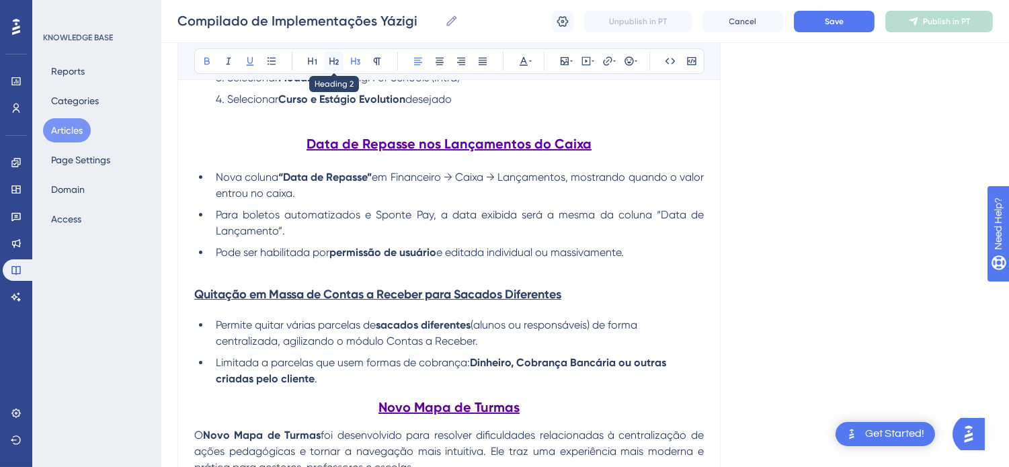
click at [335, 54] on button at bounding box center [334, 61] width 19 height 19
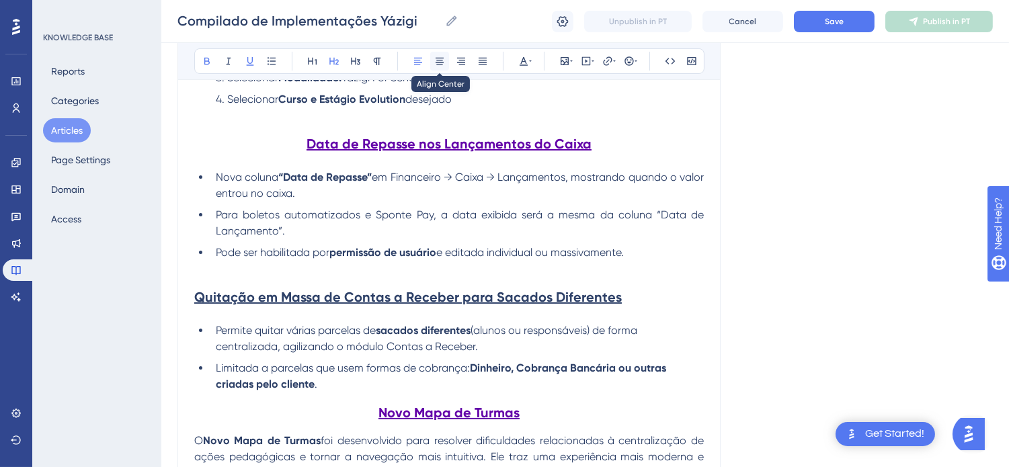
click at [434, 57] on icon at bounding box center [439, 61] width 11 height 11
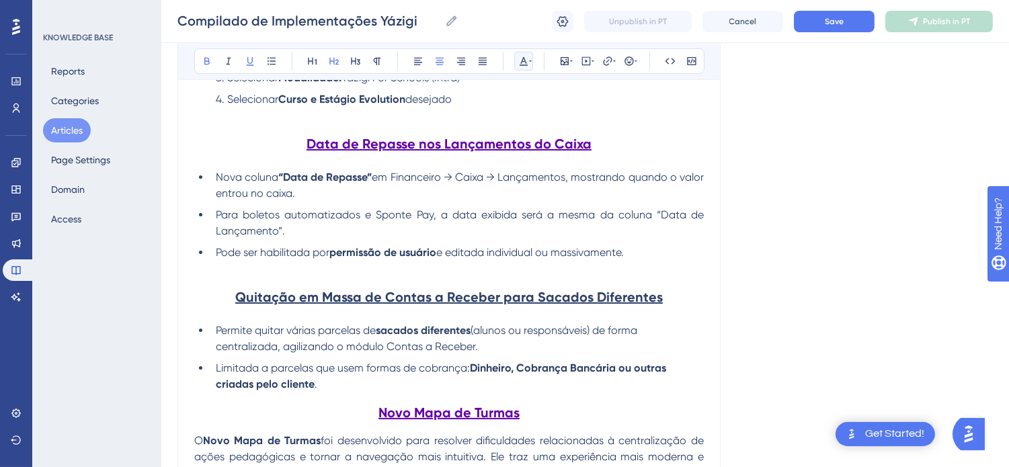
click at [531, 65] on icon at bounding box center [530, 61] width 3 height 11
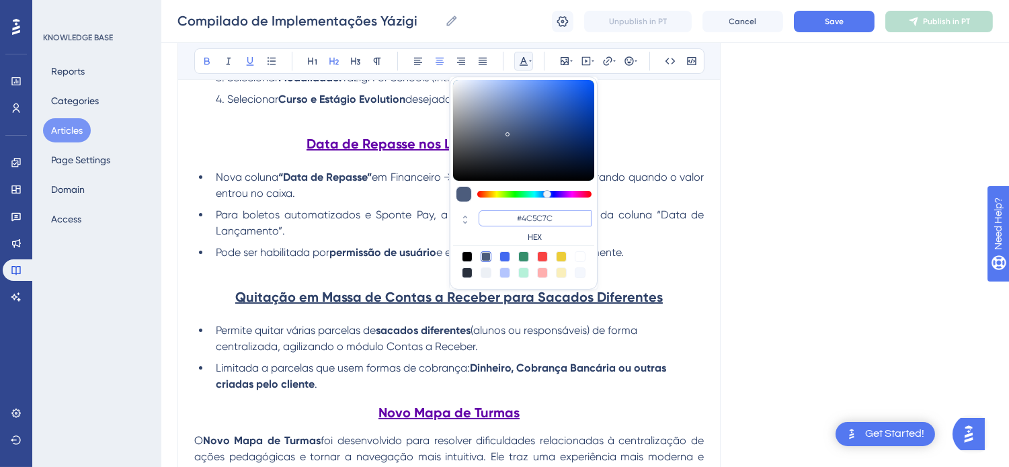
drag, startPoint x: 562, startPoint y: 213, endPoint x: 522, endPoint y: 217, distance: 39.9
click at [522, 217] on input "#4C5C7C" at bounding box center [535, 218] width 113 height 16
type input "#6200A8"
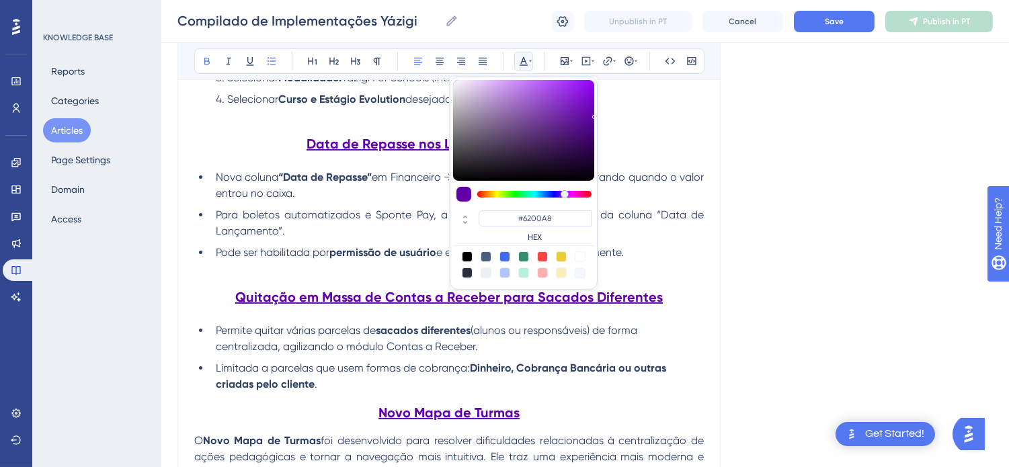
click at [614, 361] on ul "Permite quitar várias parcelas de sacados diferentes (alunos ou responsáveis) d…" at bounding box center [449, 358] width 510 height 70
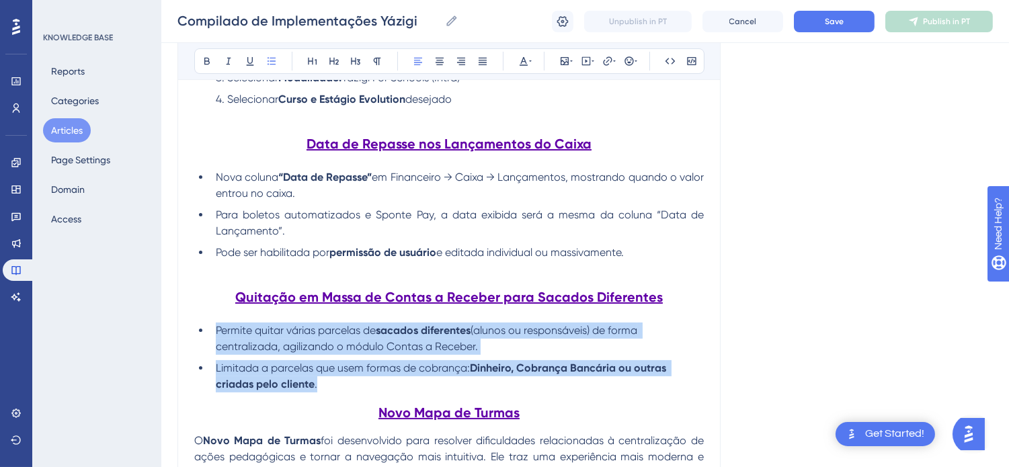
drag, startPoint x: 321, startPoint y: 390, endPoint x: 227, endPoint y: 323, distance: 115.7
click at [207, 334] on ul "Permite quitar várias parcelas de sacados diferentes (alunos ou responsáveis) d…" at bounding box center [449, 358] width 510 height 70
click at [481, 61] on icon at bounding box center [482, 61] width 11 height 11
click at [599, 393] on li "Limitada a parcelas que usem formas de cobrança: Dinheiro, Cobrança Bancária ou…" at bounding box center [456, 376] width 493 height 32
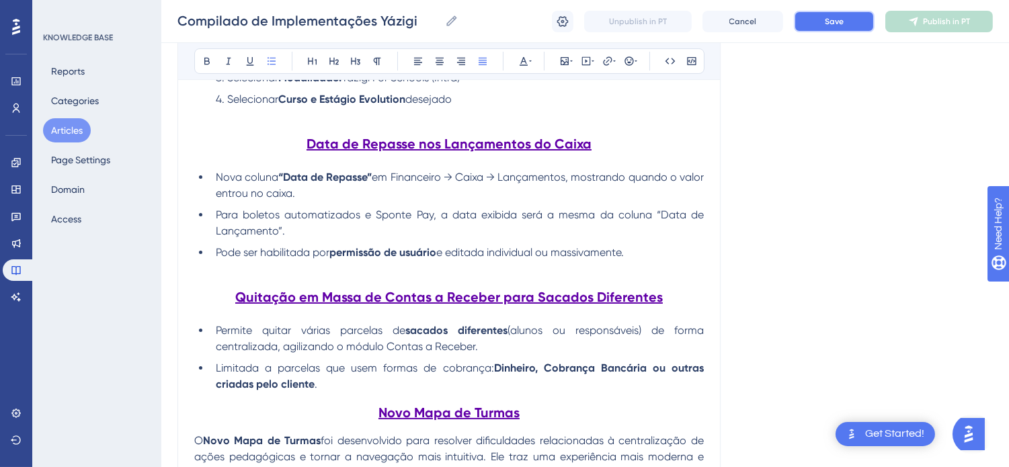
click at [834, 22] on span "Save" at bounding box center [834, 21] width 19 height 11
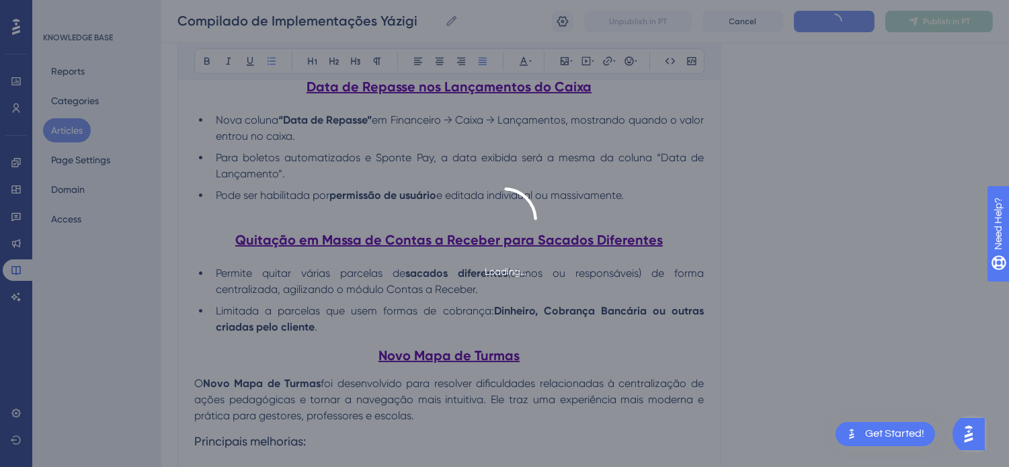
scroll to position [618, 0]
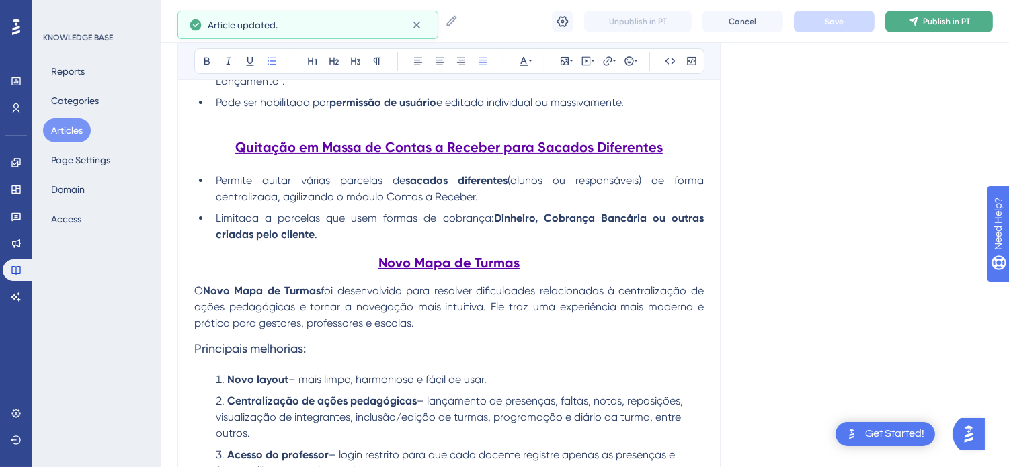
click at [959, 15] on button "Publish in PT" at bounding box center [939, 22] width 108 height 22
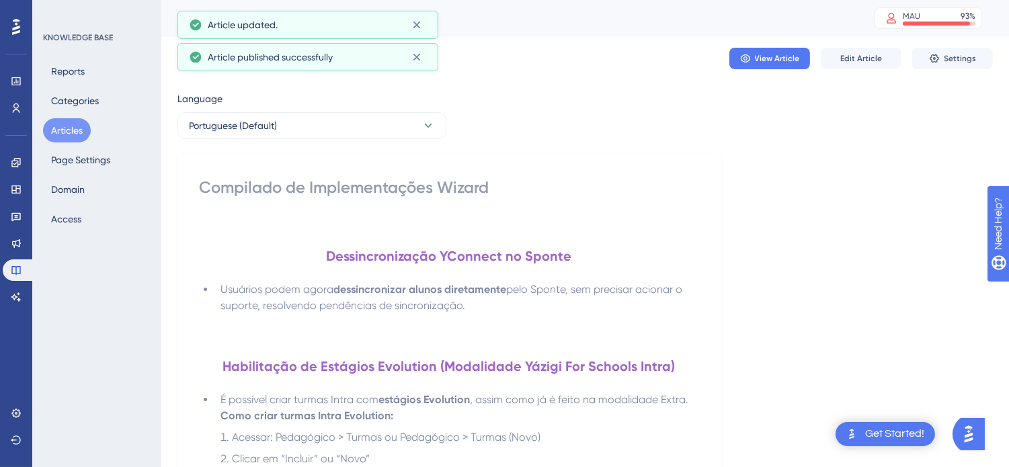
scroll to position [0, 0]
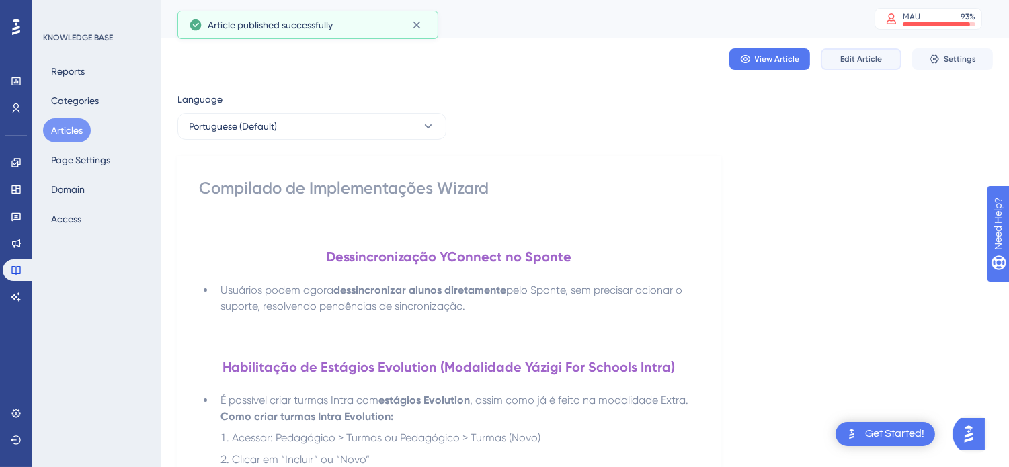
click at [844, 50] on button "Edit Article" at bounding box center [861, 59] width 81 height 22
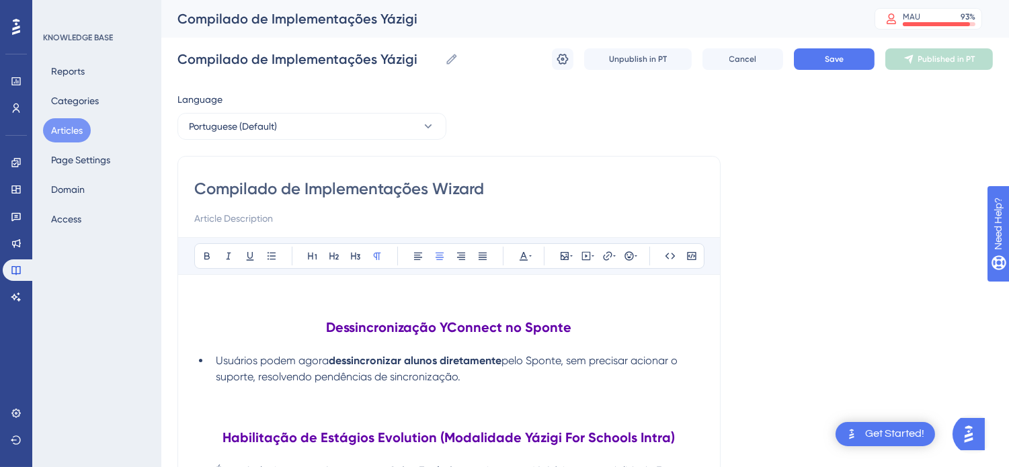
drag, startPoint x: 475, startPoint y: 189, endPoint x: 434, endPoint y: 189, distance: 41.0
click at [434, 189] on input "Compilado de Implementações Wizard" at bounding box center [449, 189] width 510 height 22
type input "Compilado de Implementações Yázigi"
click at [824, 50] on button "Save" at bounding box center [834, 59] width 81 height 22
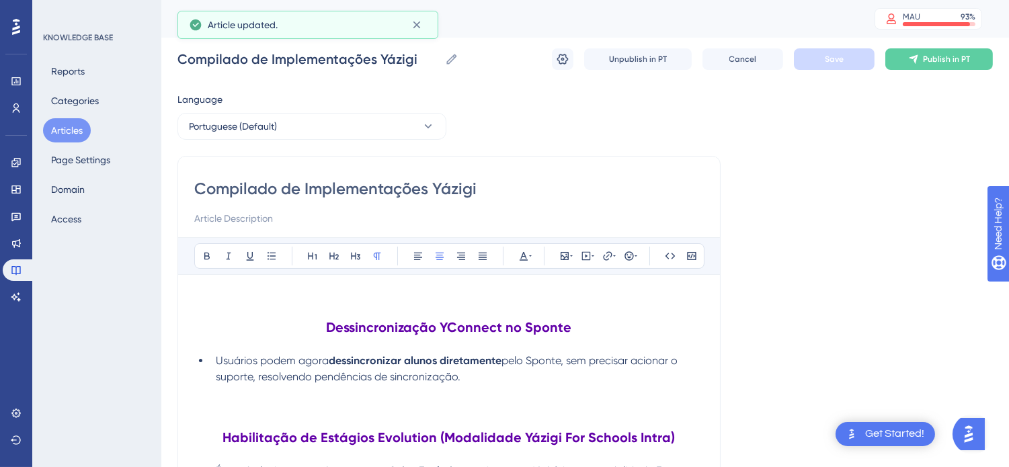
click at [79, 133] on button "Articles" at bounding box center [67, 130] width 48 height 24
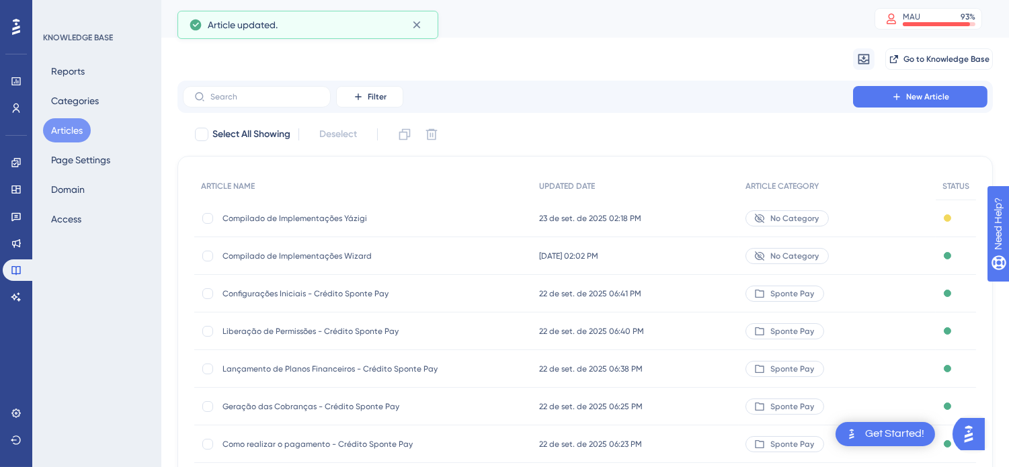
click at [356, 218] on span "Compilado de Implementações Yázigi" at bounding box center [330, 218] width 215 height 11
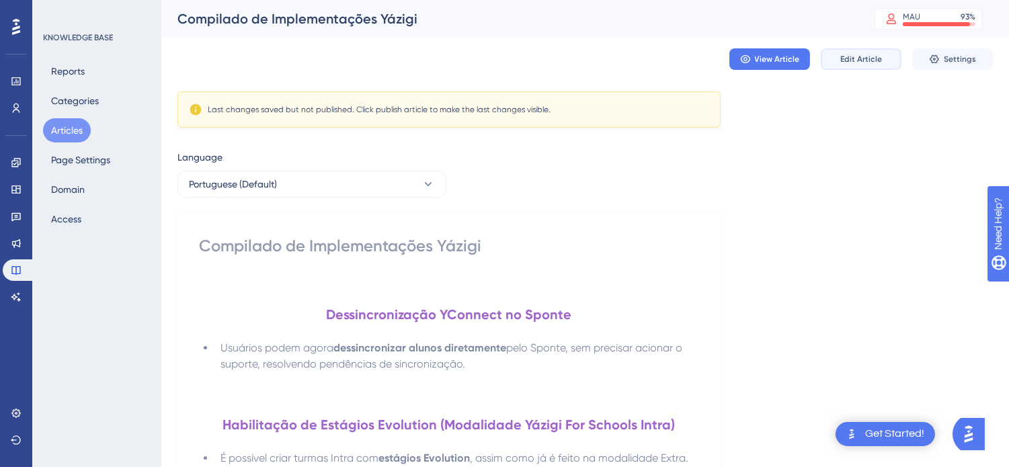
click at [871, 54] on span "Edit Article" at bounding box center [861, 59] width 42 height 11
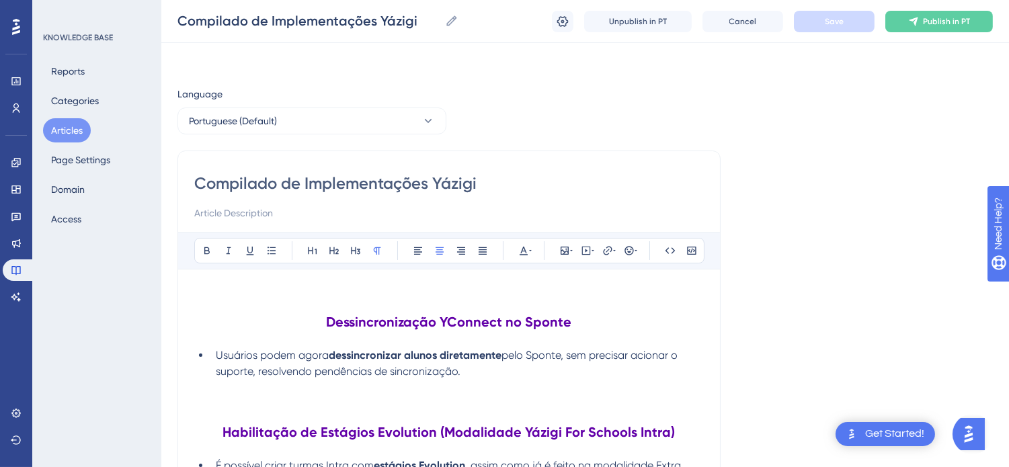
scroll to position [5537, 0]
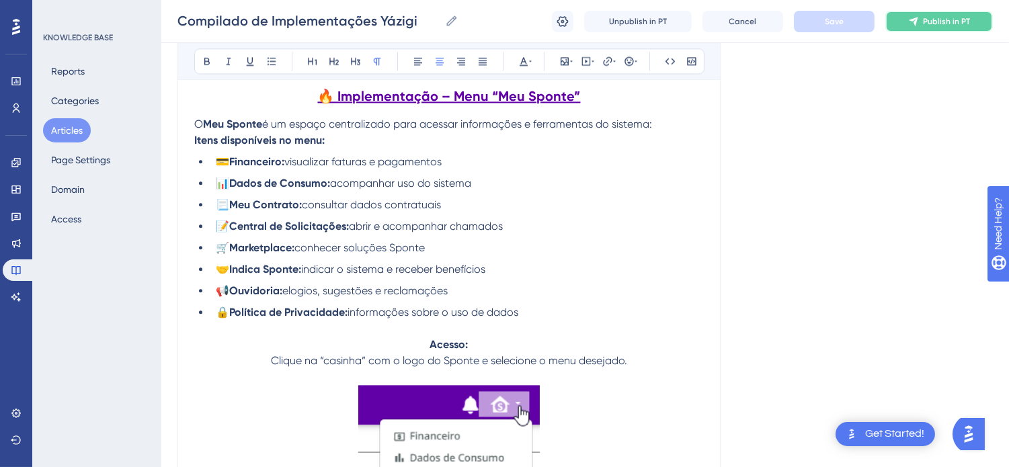
click at [963, 12] on button "Publish in PT" at bounding box center [939, 22] width 108 height 22
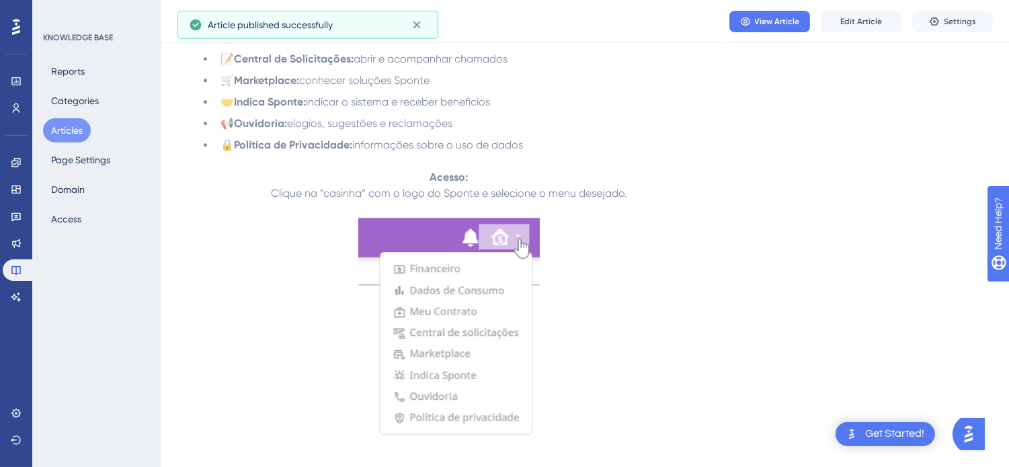
click at [75, 125] on button "Articles" at bounding box center [67, 130] width 48 height 24
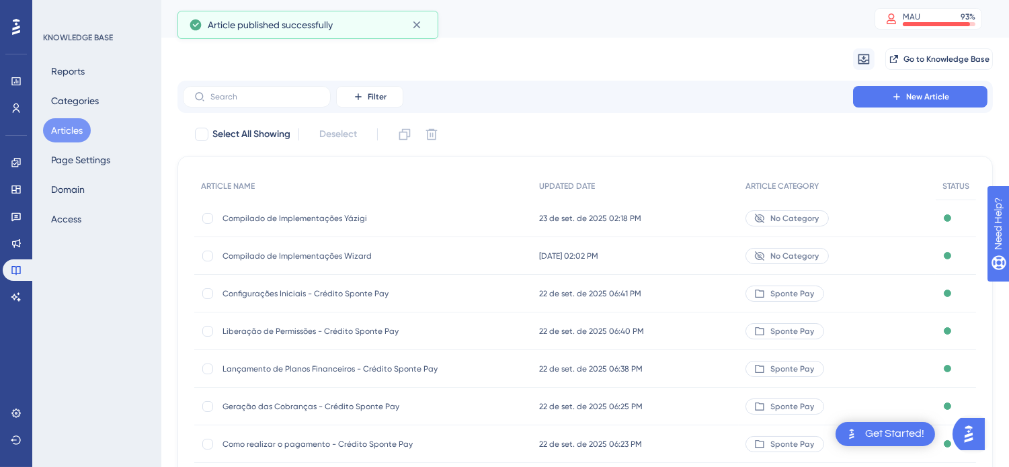
click at [754, 119] on div "Filter New Article Select All Showing Deselect ARTICLE NAME UPDATED DATE ARTICL…" at bounding box center [584, 358] width 815 height 555
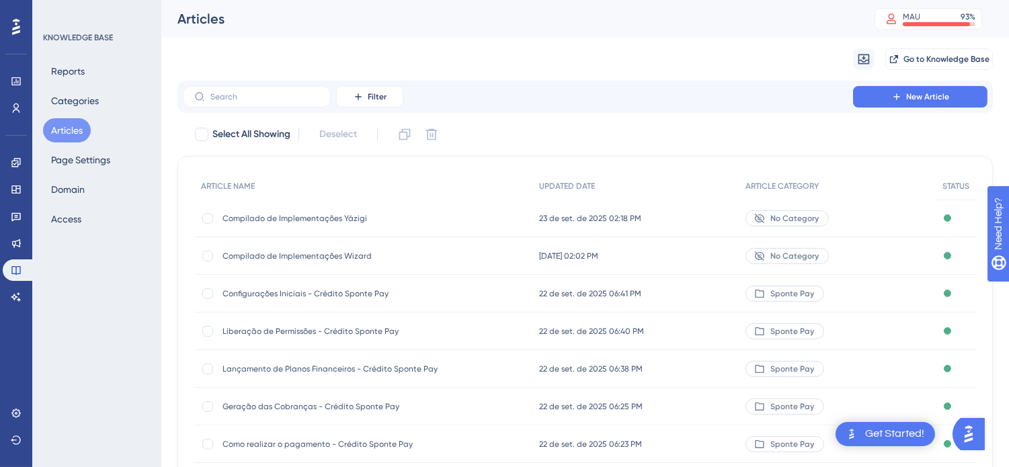
click at [661, 51] on div "Migrate from Go to Knowledge Base" at bounding box center [584, 59] width 815 height 43
click at [750, 59] on div "Migrate from Go to Knowledge Base" at bounding box center [584, 59] width 815 height 43
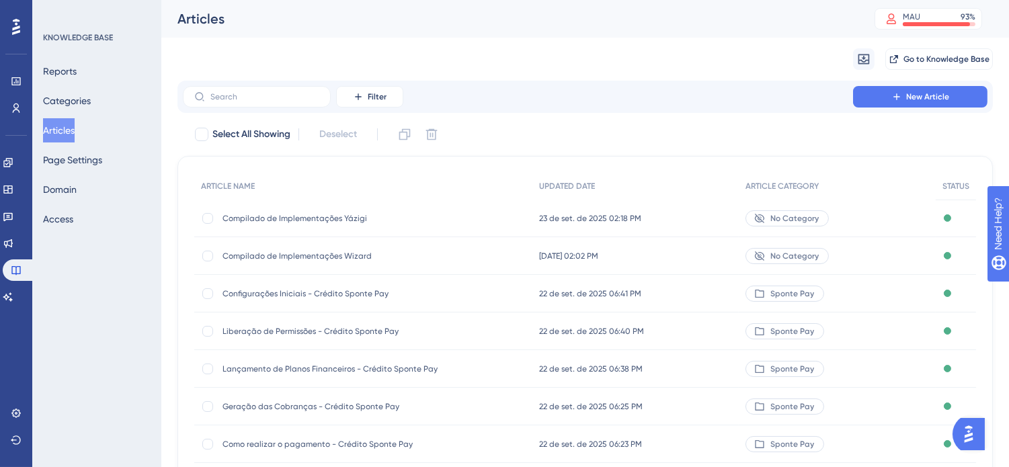
click at [700, 35] on div "Articles MAU 93 % Click to see add-on and upgrade options" at bounding box center [585, 19] width 848 height 38
